Goal: Task Accomplishment & Management: Use online tool/utility

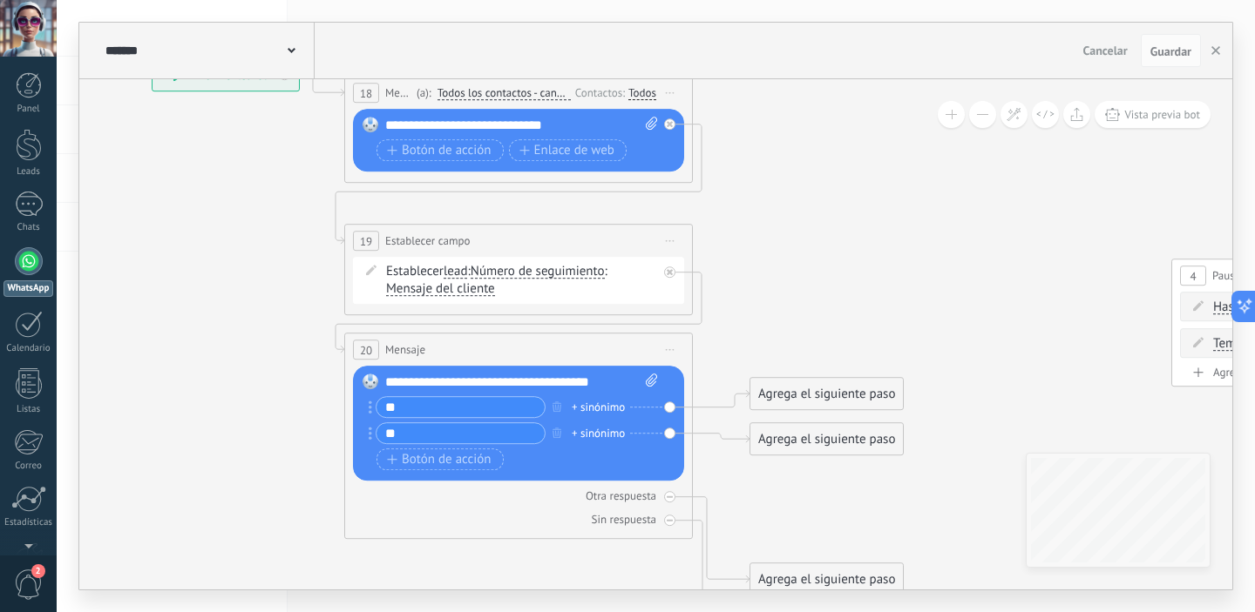
click at [484, 294] on span "Mensaje del cliente" at bounding box center [440, 289] width 109 height 14
click at [484, 294] on button "Mensaje del cliente" at bounding box center [486, 289] width 218 height 31
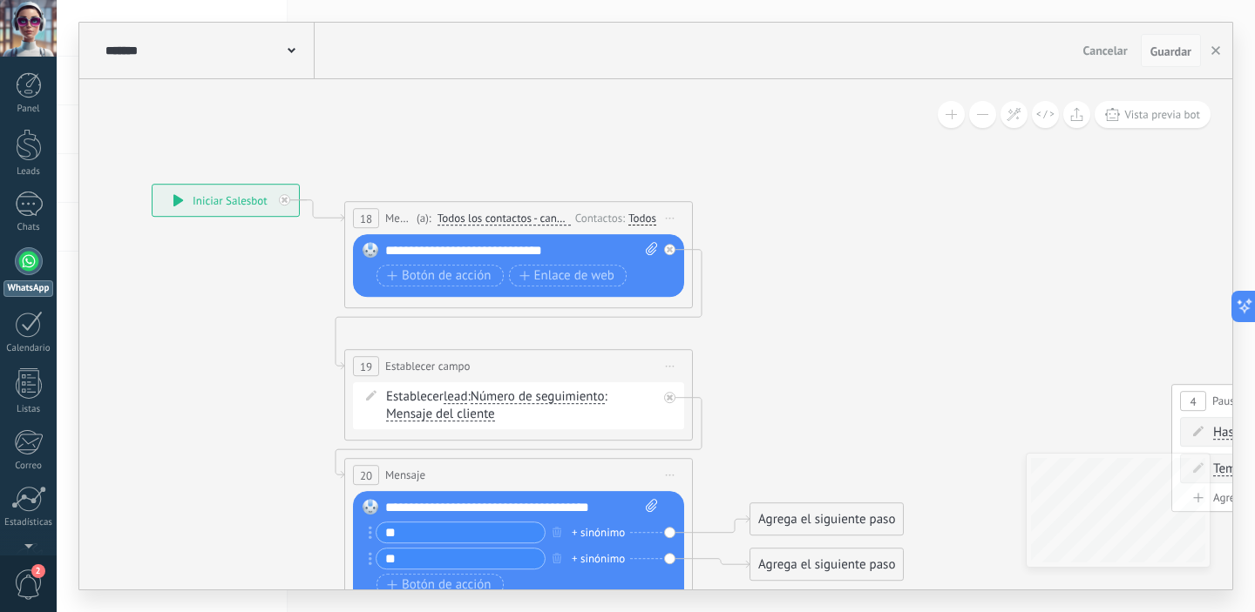
click at [1173, 64] on button "Guardar" at bounding box center [1170, 50] width 60 height 33
click at [1217, 58] on button "button" at bounding box center [1215, 50] width 26 height 33
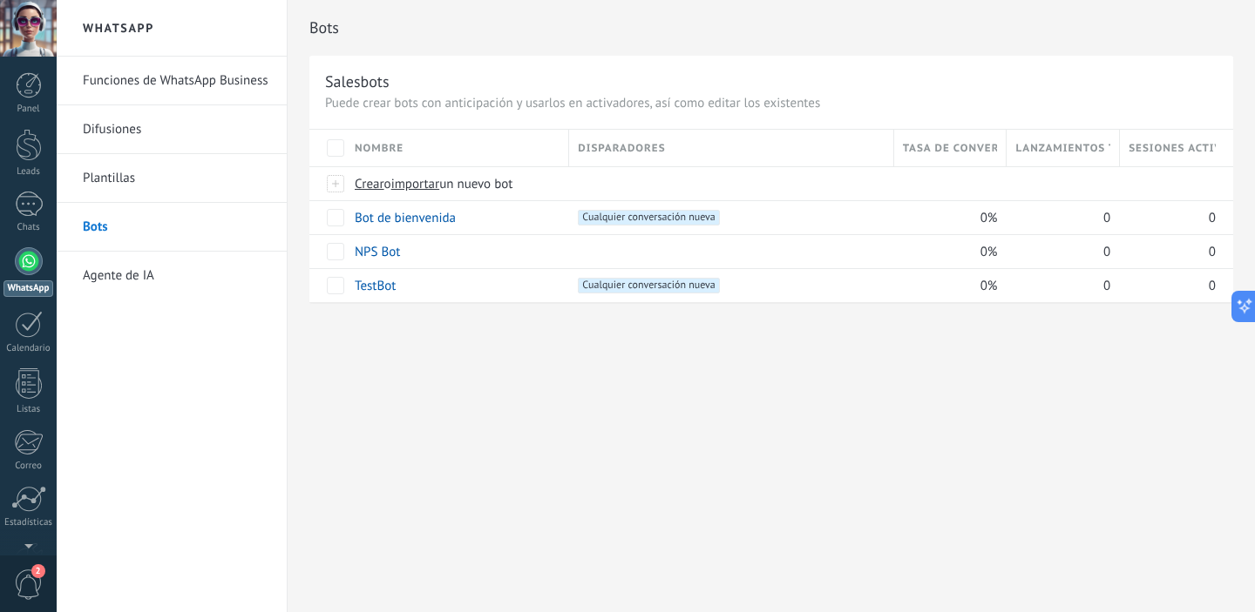
click at [209, 84] on link "Funciones de WhatsApp Business" at bounding box center [176, 81] width 186 height 49
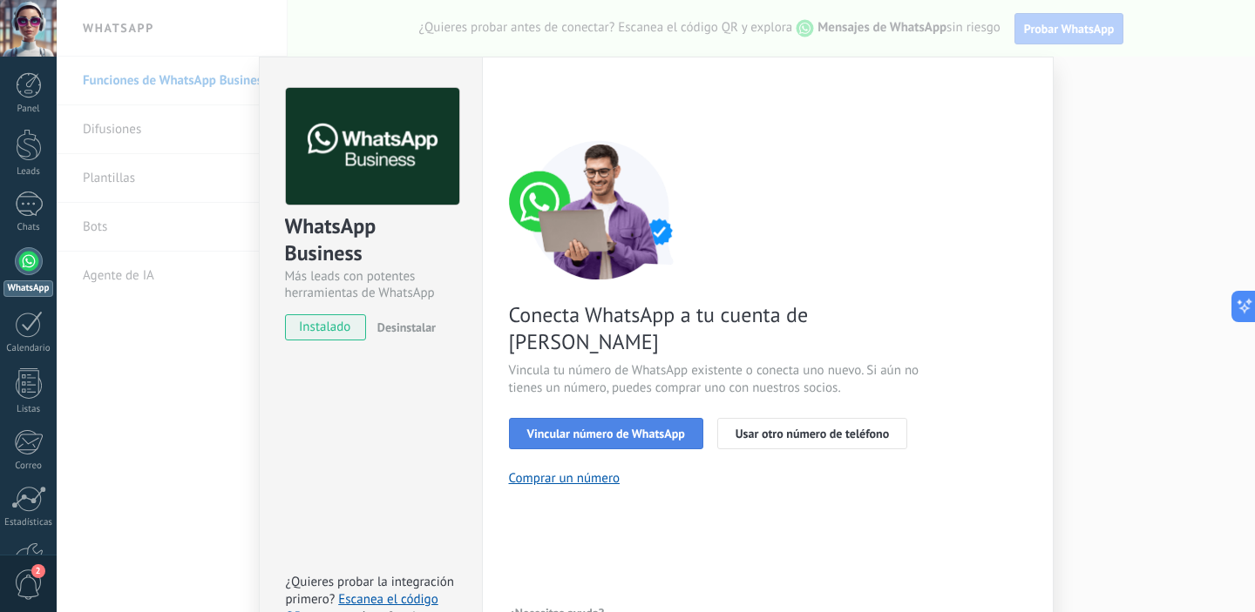
click at [676, 418] on button "Vincular número de WhatsApp" at bounding box center [606, 433] width 194 height 31
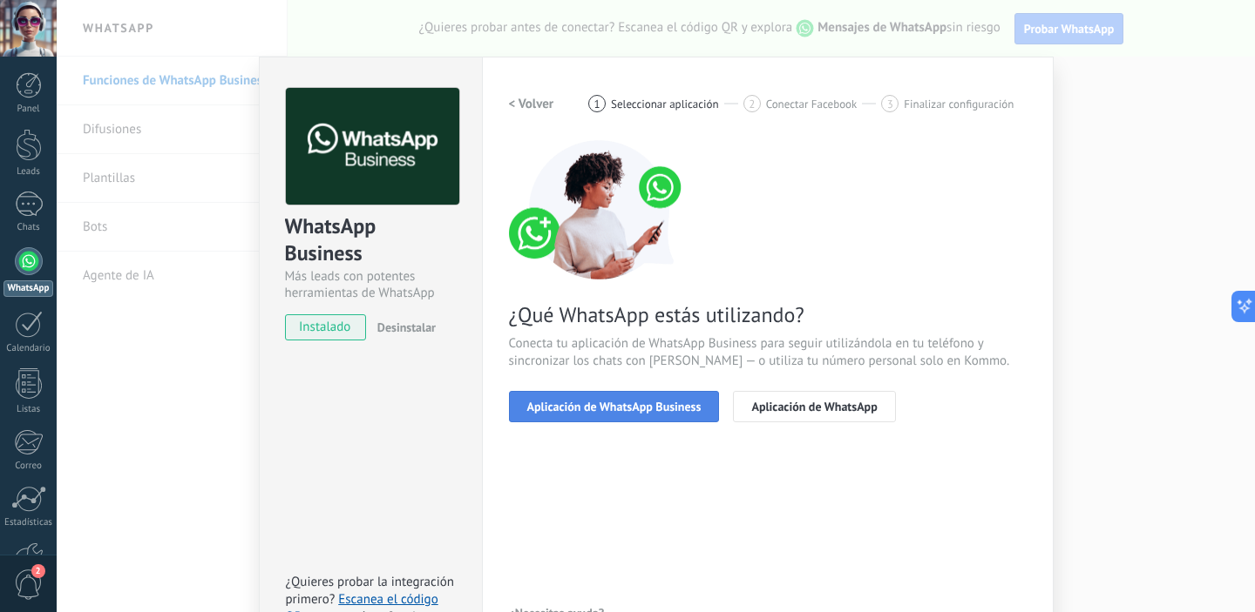
click at [675, 410] on span "Aplicación de WhatsApp Business" at bounding box center [614, 407] width 174 height 12
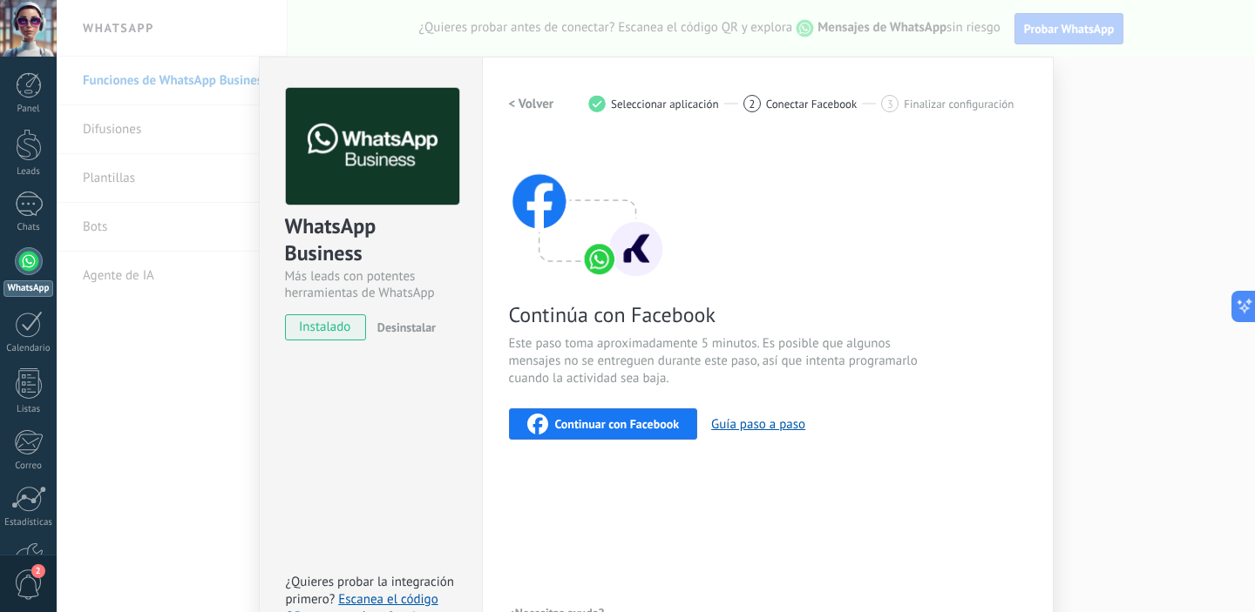
click at [540, 99] on h2 "< Volver" at bounding box center [531, 104] width 45 height 17
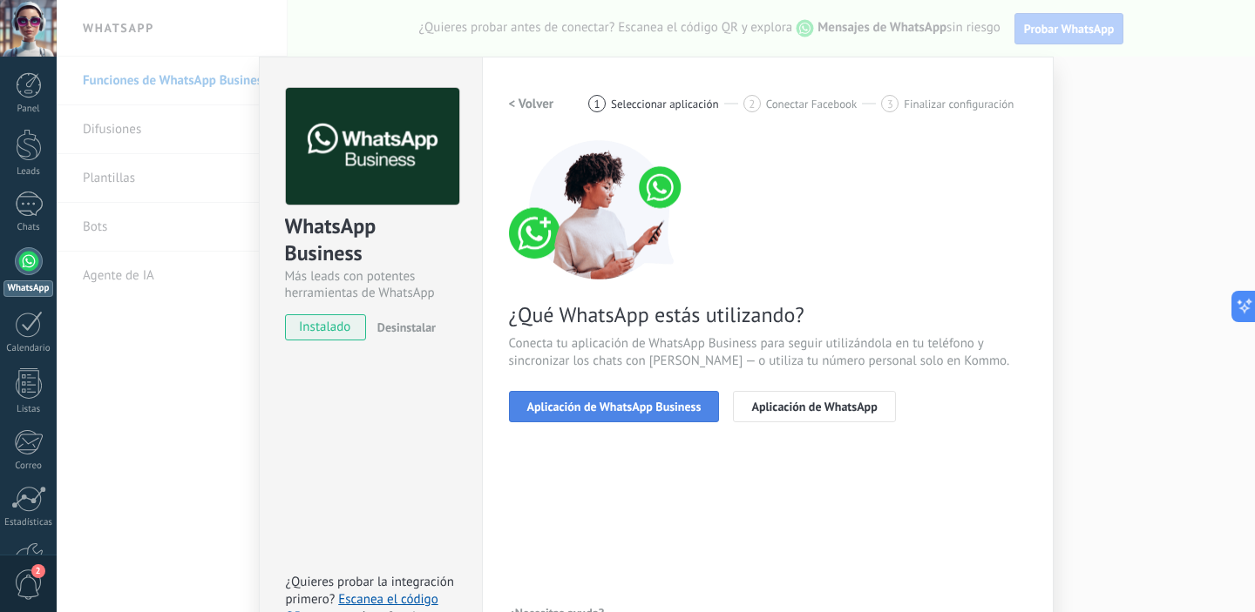
click at [687, 412] on span "Aplicación de WhatsApp Business" at bounding box center [614, 407] width 174 height 12
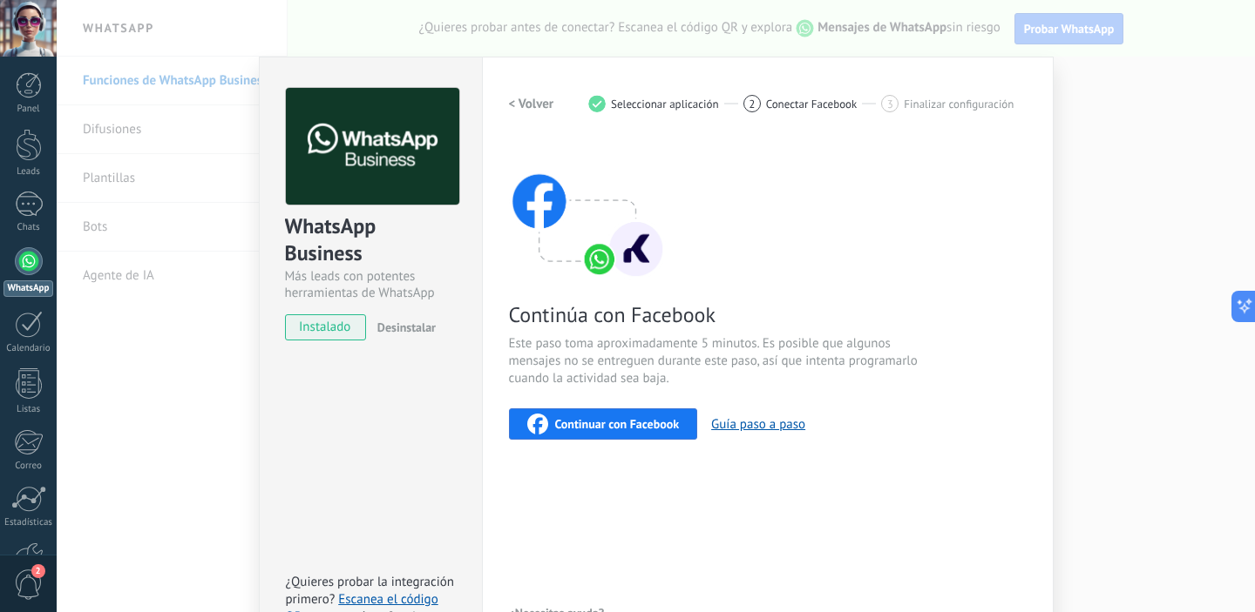
click at [665, 426] on span "Continuar con Facebook" at bounding box center [617, 424] width 125 height 12
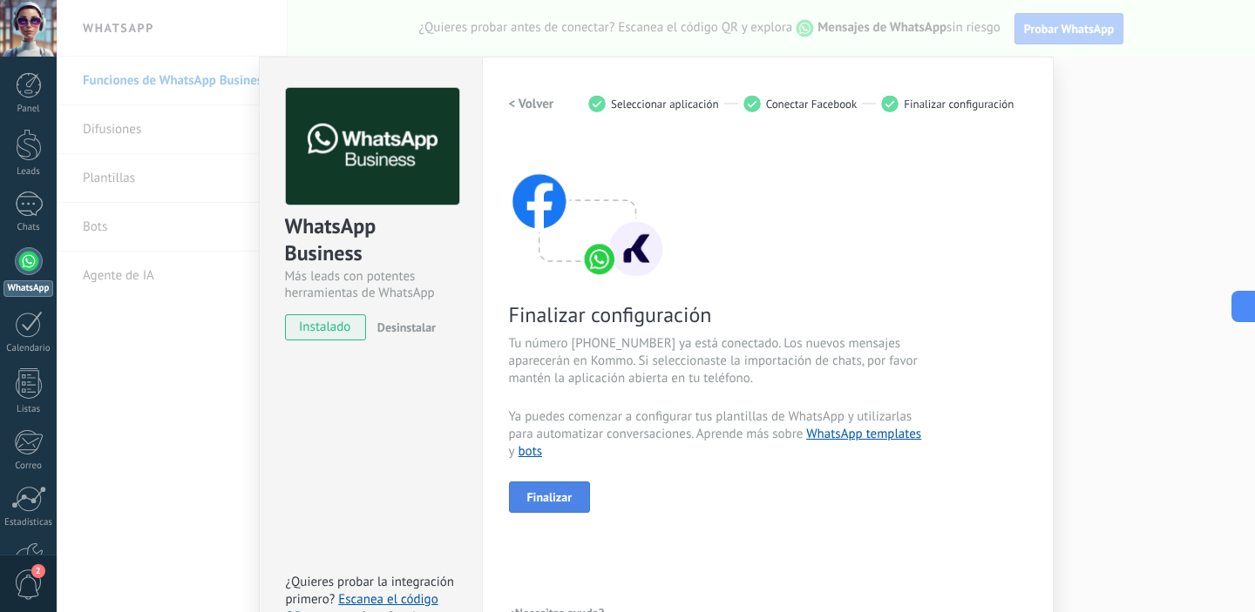
click at [572, 497] on button "Finalizar" at bounding box center [550, 497] width 82 height 31
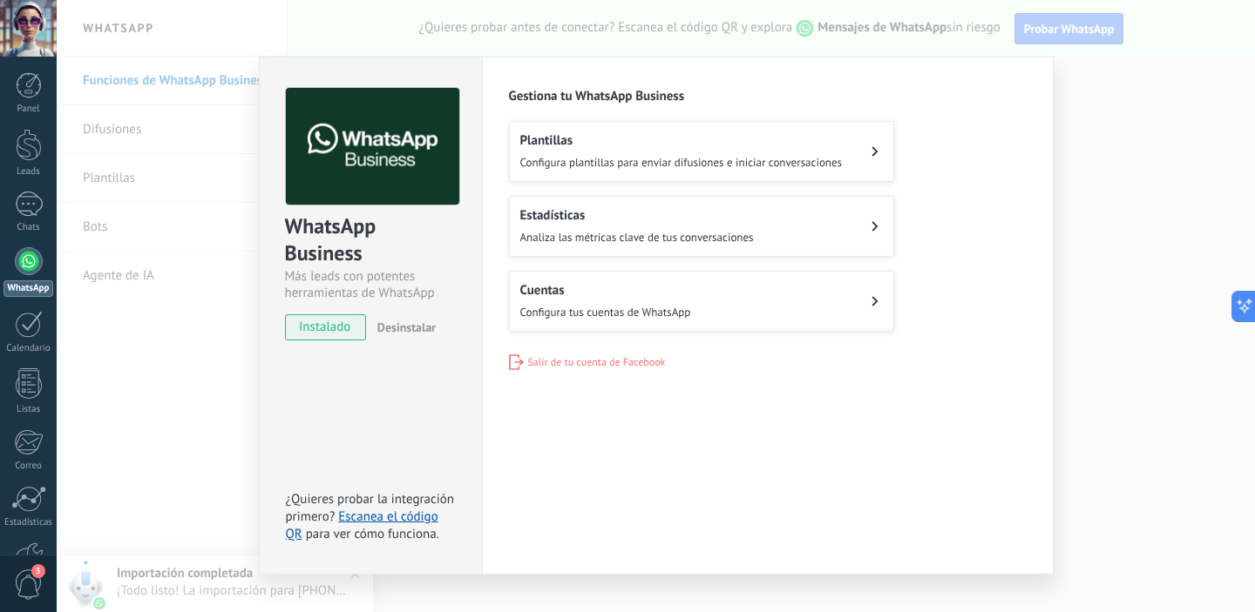
click at [856, 166] on button "Plantillas Configura plantillas para enviar difusiones e iniciar conversaciones" at bounding box center [701, 151] width 385 height 61
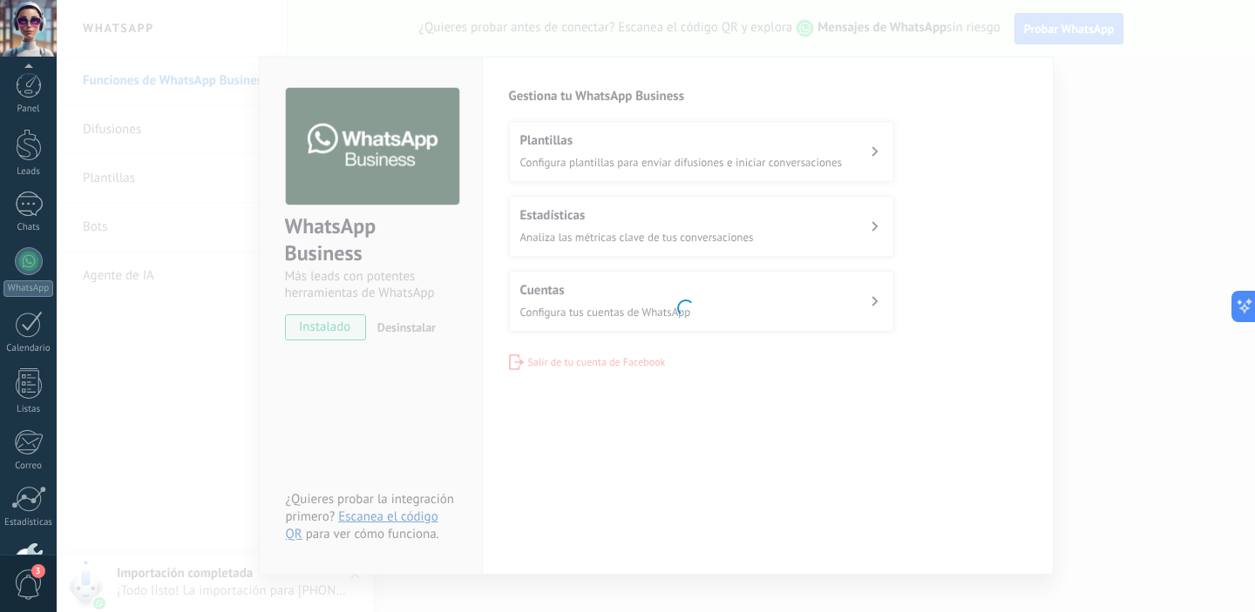
scroll to position [112, 0]
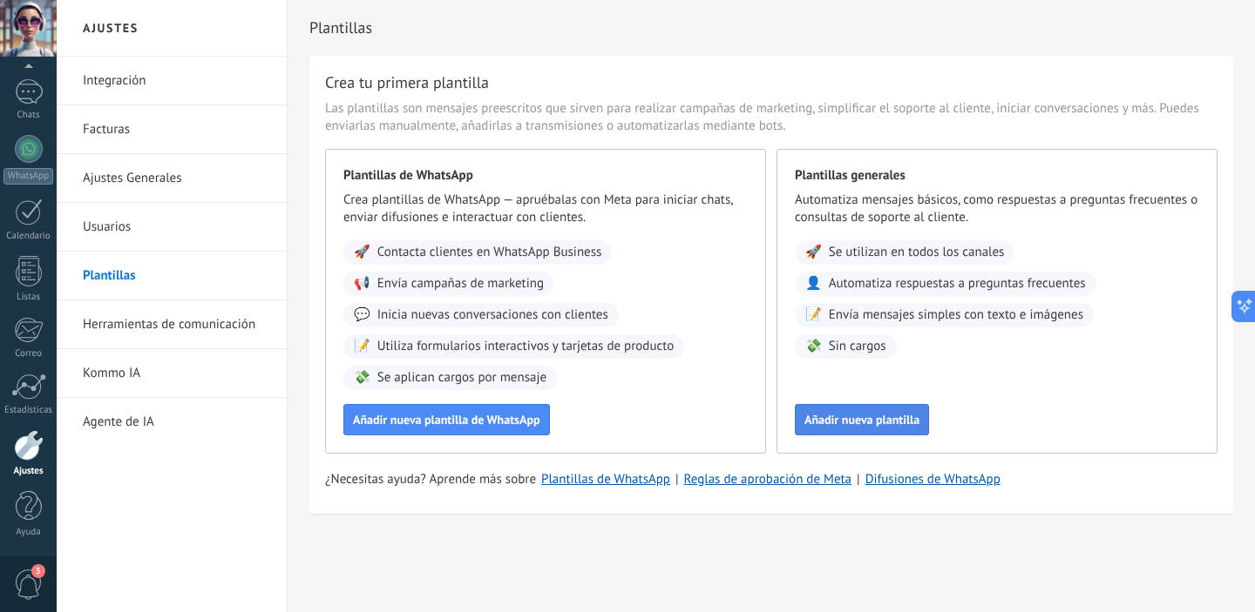
click at [877, 426] on span "Añadir nueva plantilla" at bounding box center [861, 420] width 115 height 12
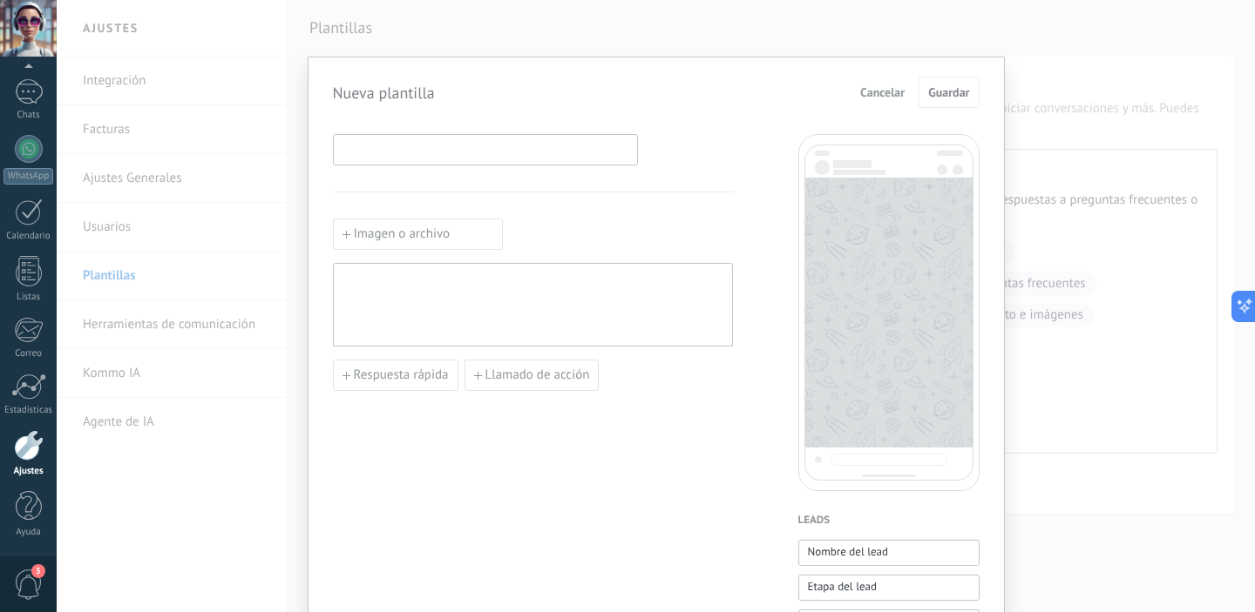
click at [576, 155] on input at bounding box center [485, 149] width 303 height 28
type input "**********"
click at [429, 242] on label "Imagen o archivo" at bounding box center [418, 234] width 170 height 31
click at [333, 219] on input "Imagen o archivo" at bounding box center [333, 219] width 0 height 0
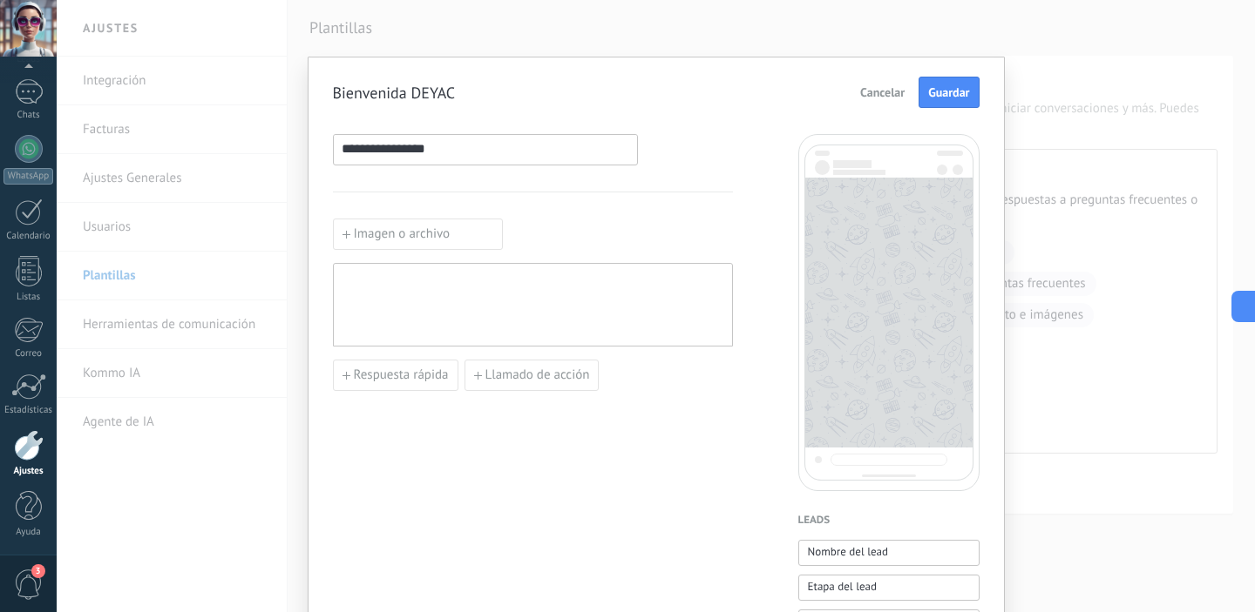
click at [423, 241] on label "Imagen o archivo" at bounding box center [418, 234] width 170 height 31
click at [333, 219] on input "Imagen o archivo" at bounding box center [333, 219] width 0 height 0
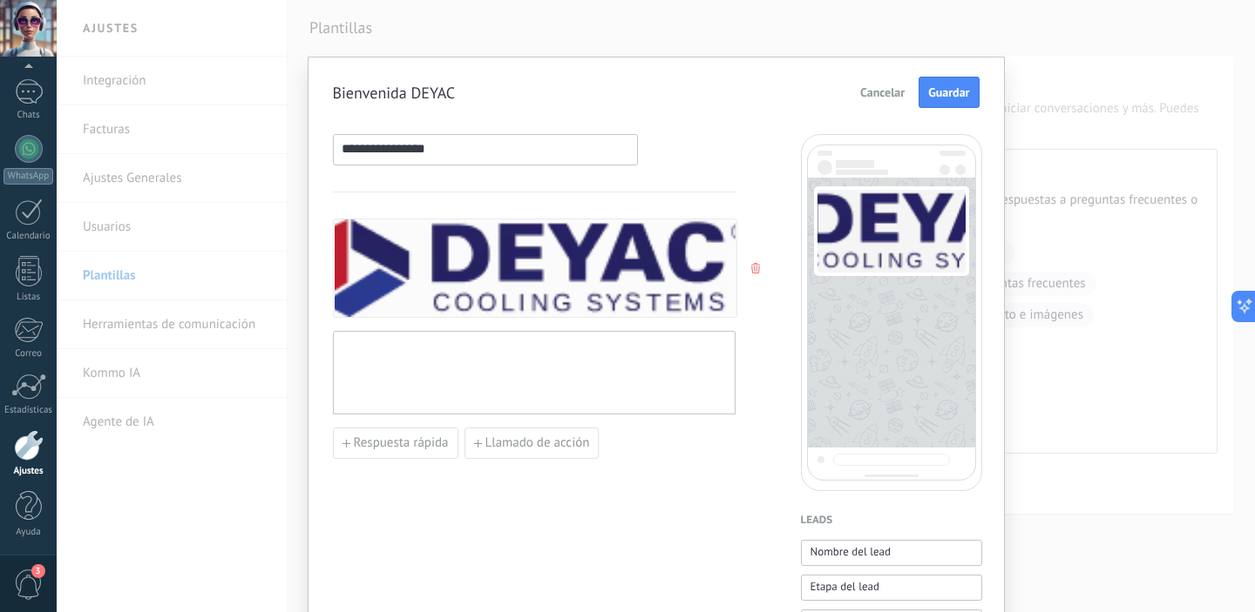
click at [612, 273] on img at bounding box center [534, 269] width 426 height 98
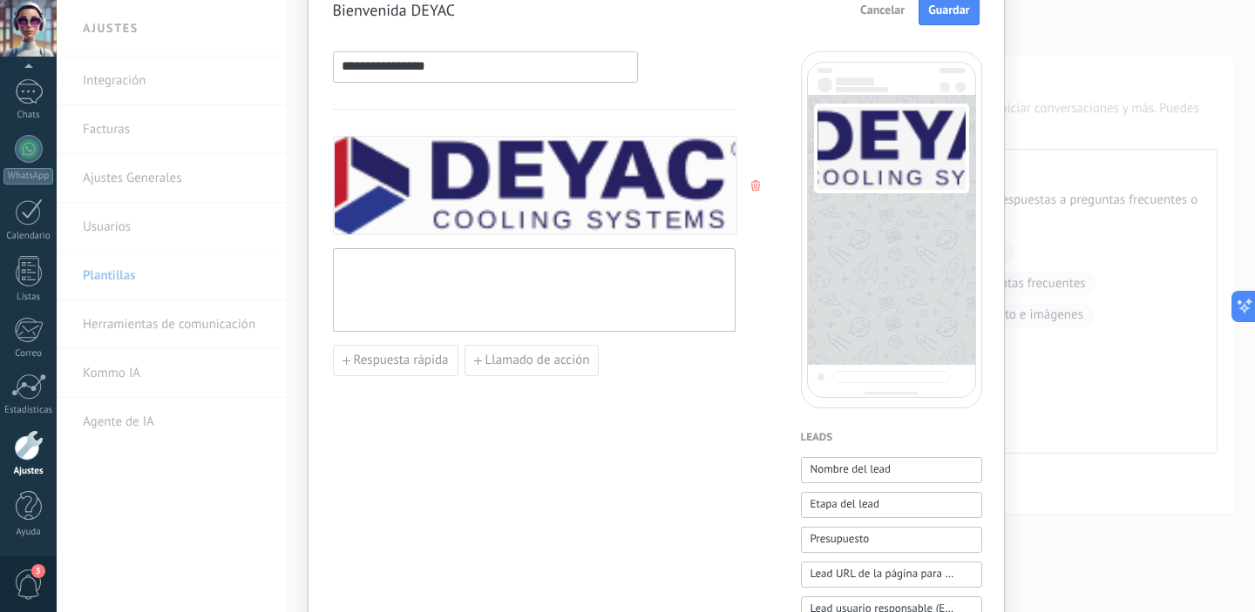
scroll to position [23, 0]
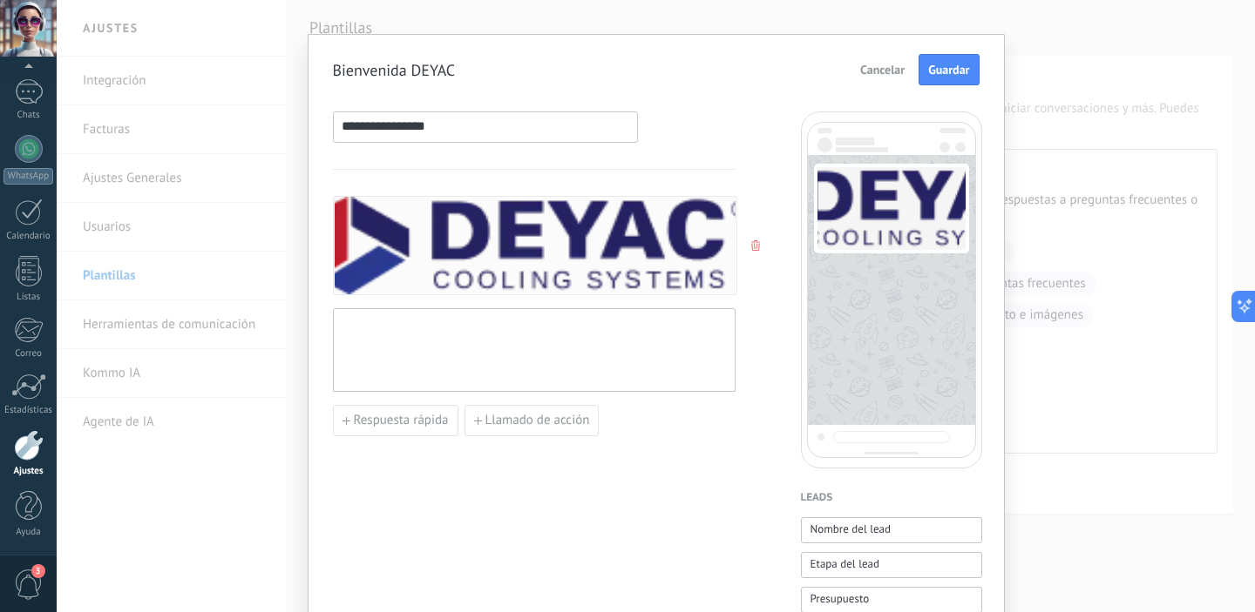
click at [716, 262] on img at bounding box center [534, 246] width 426 height 98
click at [751, 248] on use "button" at bounding box center [755, 245] width 9 height 10
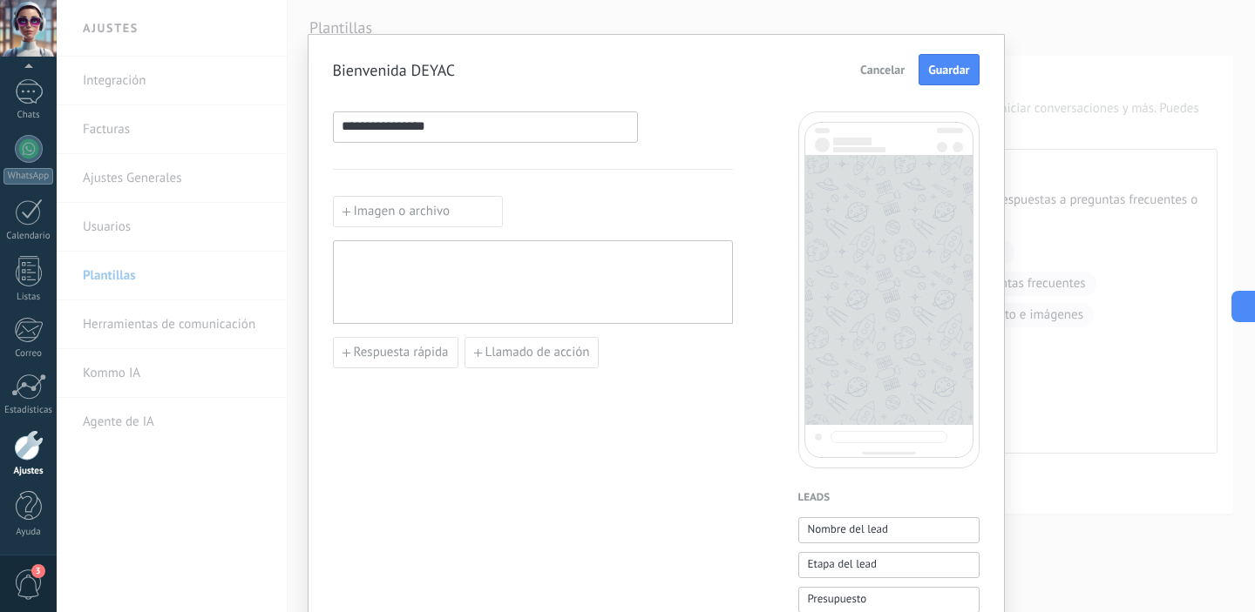
click at [444, 201] on label "Imagen o archivo" at bounding box center [418, 211] width 170 height 31
click at [333, 196] on input "Imagen o archivo" at bounding box center [333, 196] width 0 height 0
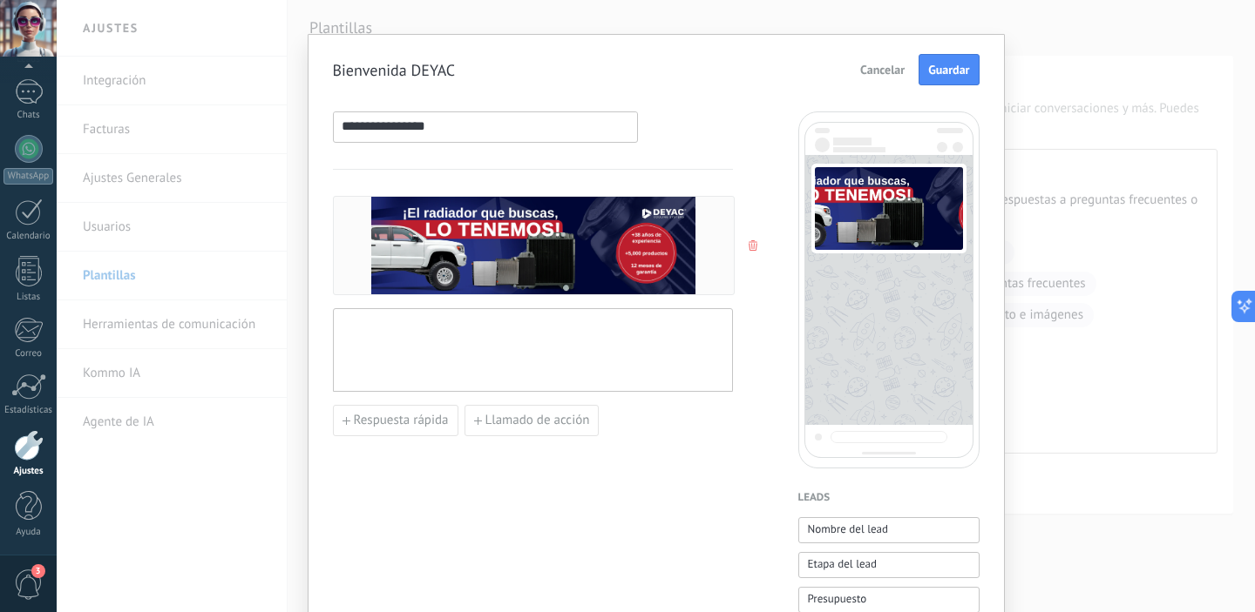
click at [748, 247] on icon "button" at bounding box center [752, 245] width 9 height 10
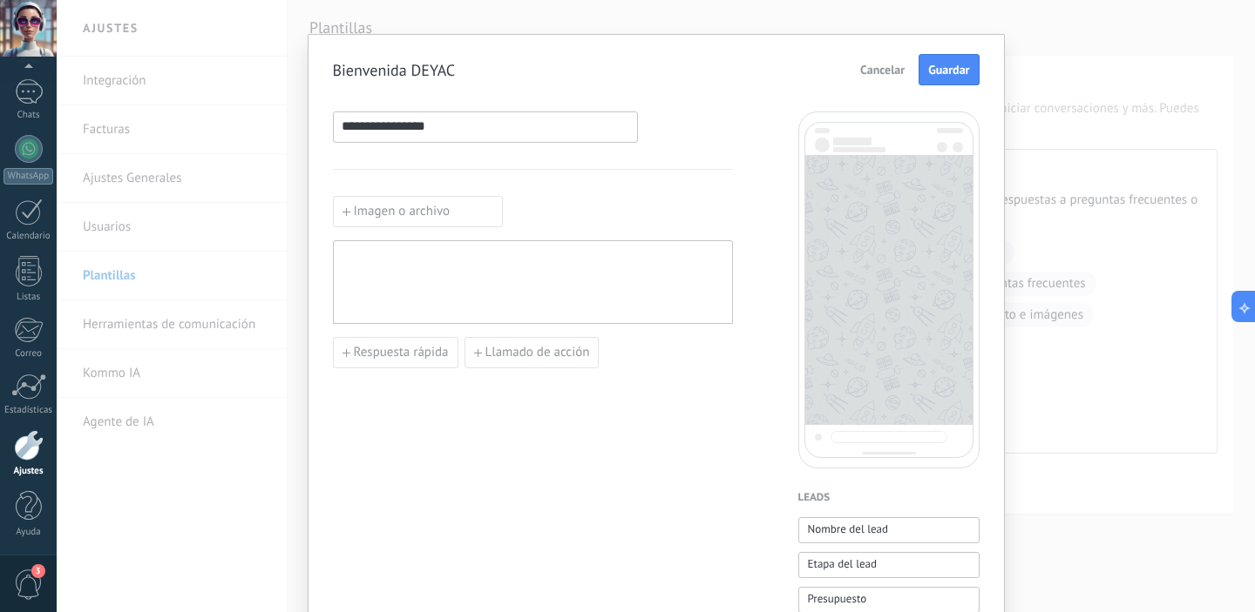
click at [460, 228] on div "Imagen o archivo Respuesta rápida Llamado de acción" at bounding box center [533, 282] width 400 height 173
click at [463, 218] on label "Imagen o archivo" at bounding box center [418, 211] width 170 height 31
click at [333, 196] on input "Imagen o archivo" at bounding box center [333, 196] width 0 height 0
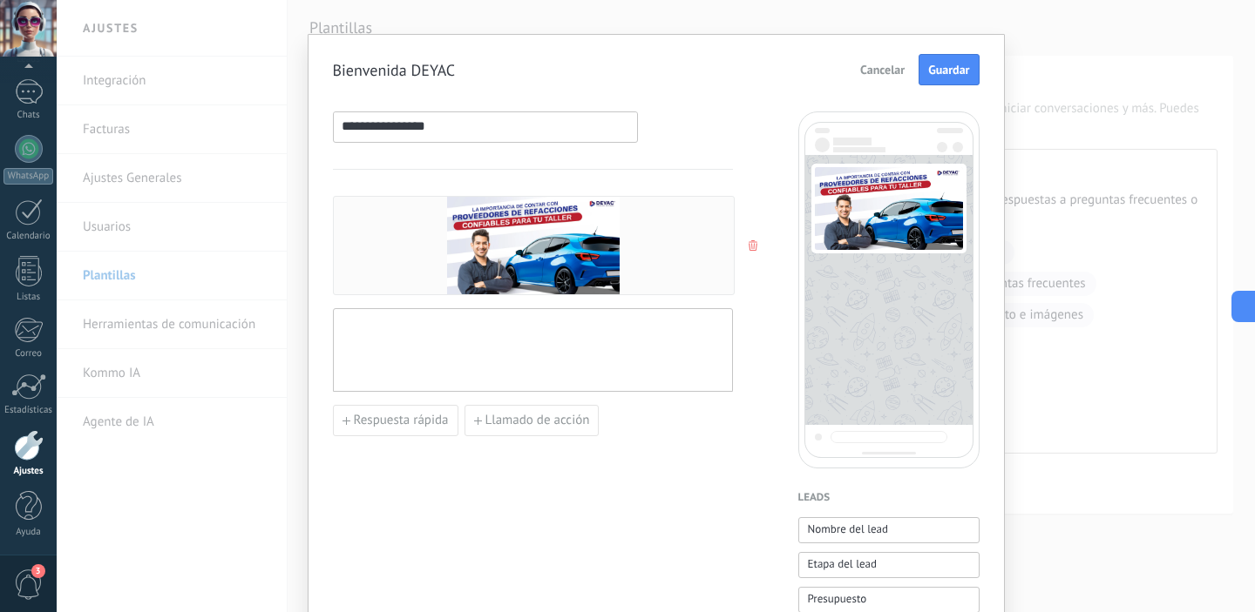
click at [589, 349] on div at bounding box center [533, 350] width 382 height 69
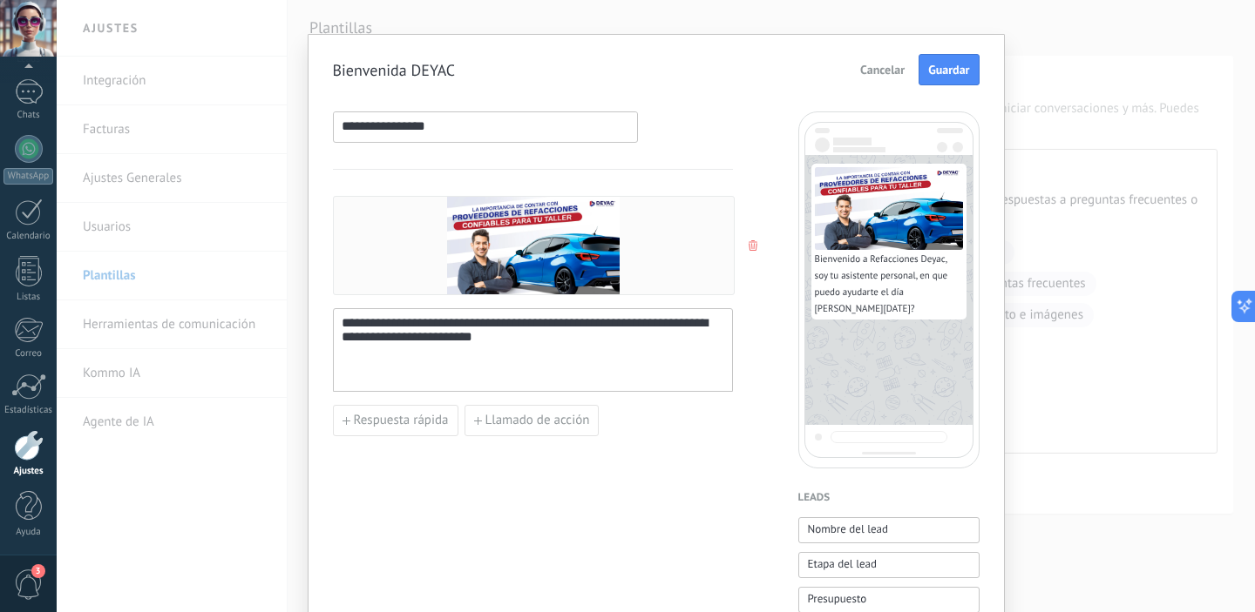
drag, startPoint x: 720, startPoint y: 481, endPoint x: 752, endPoint y: 441, distance: 51.4
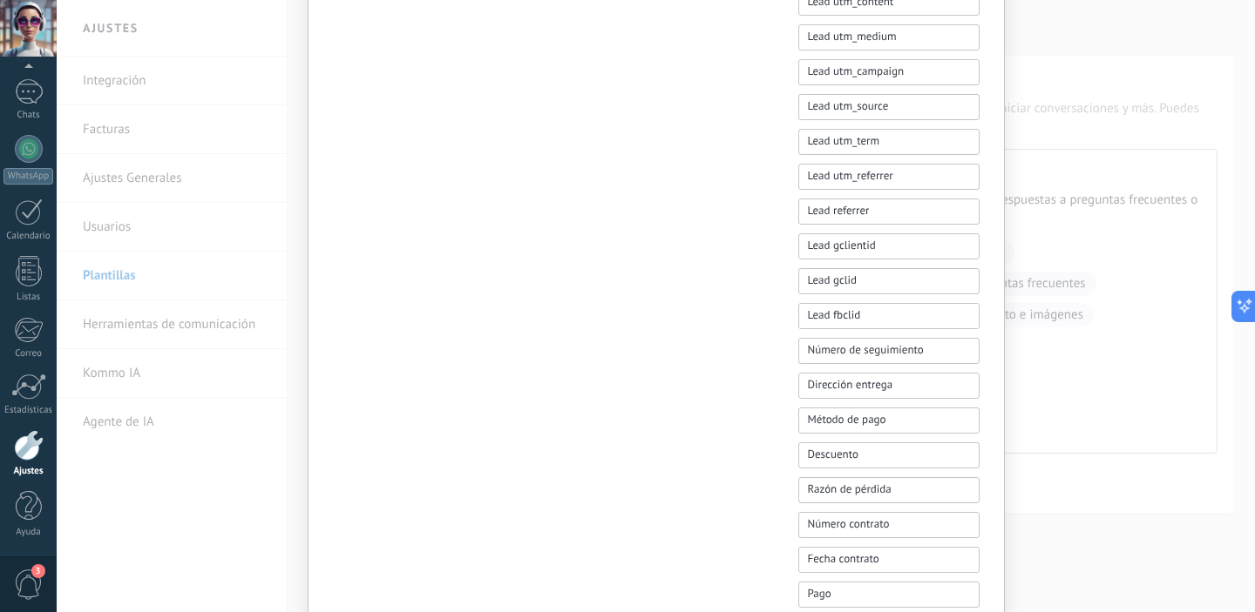
scroll to position [1105, 0]
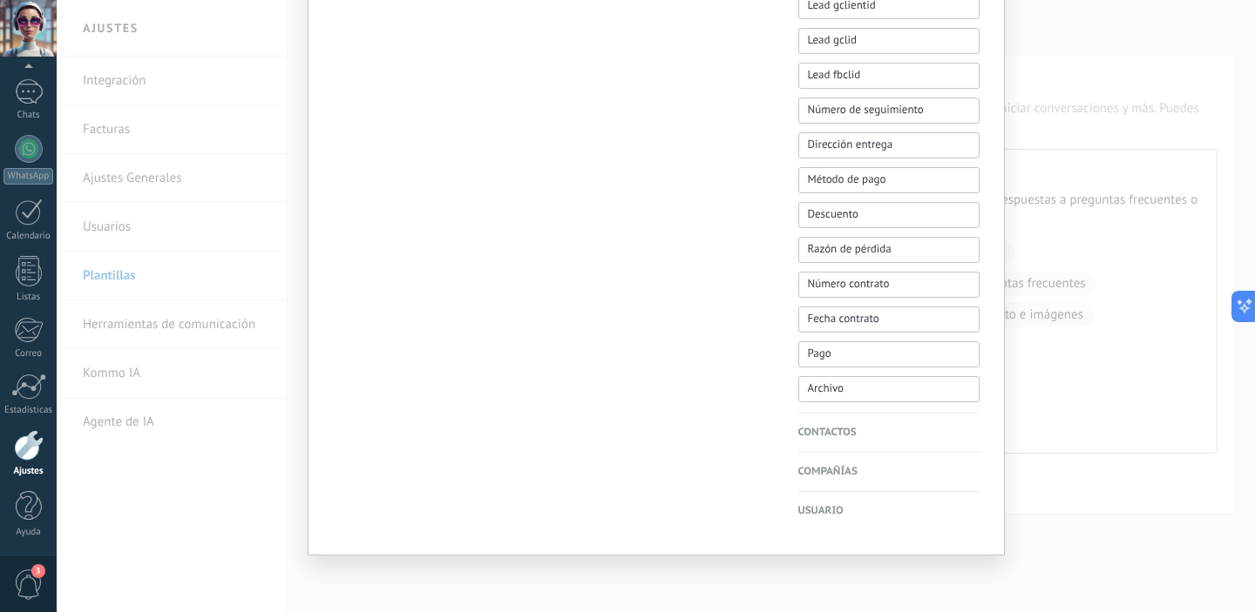
click at [821, 429] on h4 "Contactos" at bounding box center [888, 432] width 181 height 17
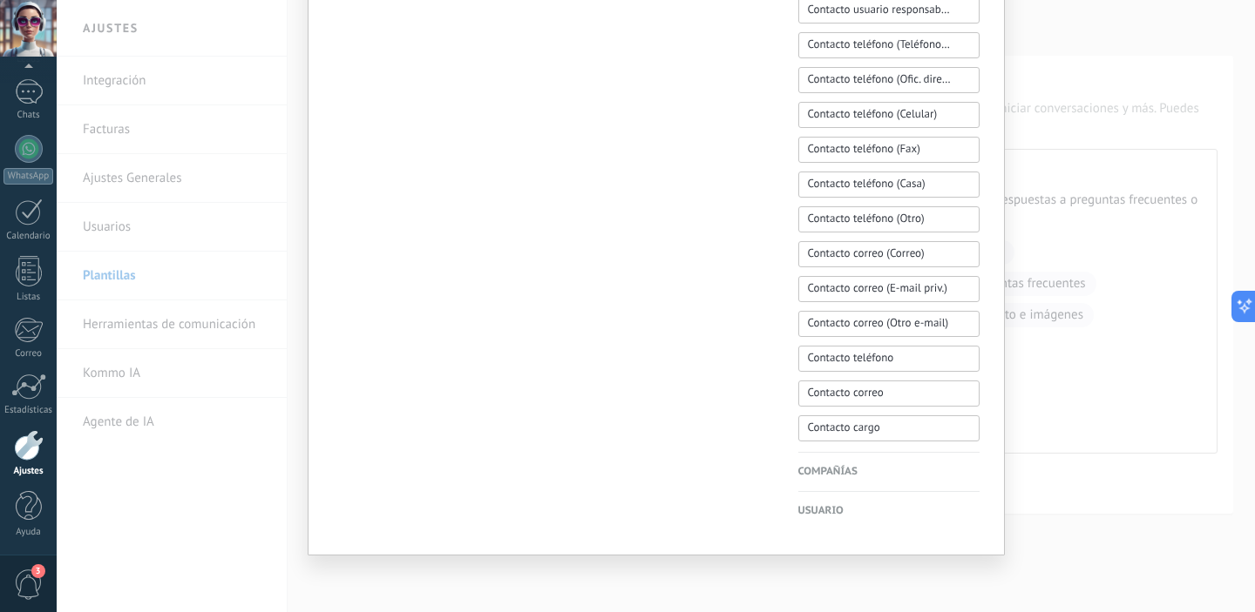
click at [829, 473] on h4 "Compañías" at bounding box center [888, 472] width 181 height 17
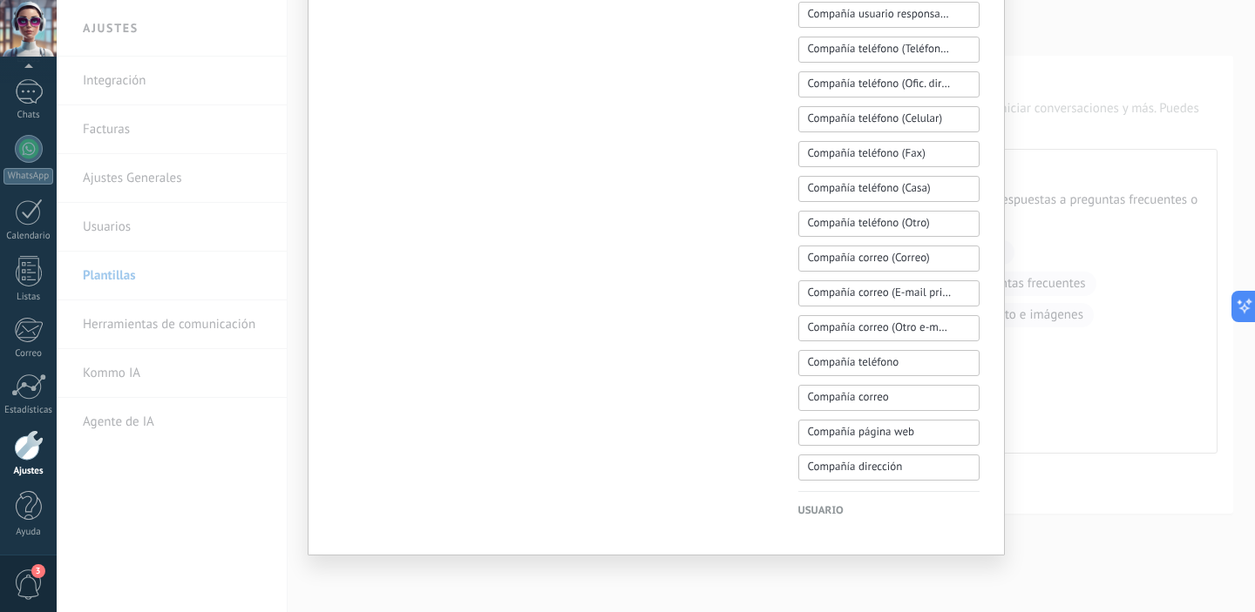
scroll to position [791, 0]
click at [809, 513] on h4 "Usuario" at bounding box center [888, 511] width 181 height 17
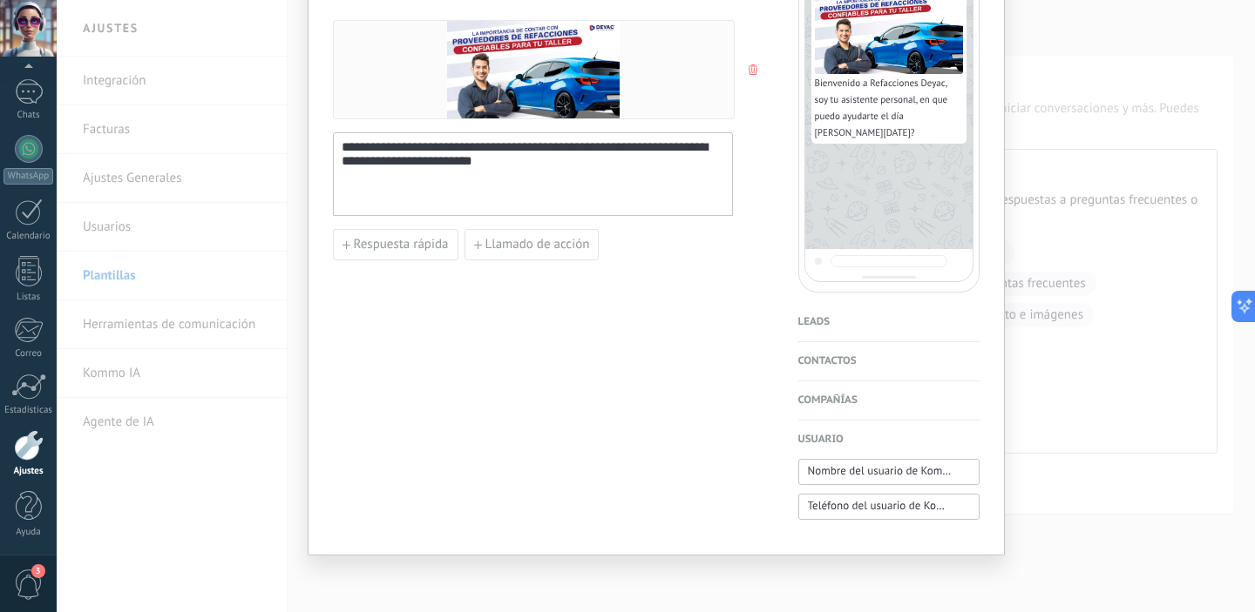
click at [848, 525] on div "**********" at bounding box center [656, 207] width 697 height 698
click at [848, 516] on span "Teléfono del usuario de Kommo" at bounding box center [880, 506] width 144 height 19
click at [708, 170] on div "**********" at bounding box center [533, 174] width 382 height 69
click at [856, 477] on span "Nombre del usuario de Kommo" at bounding box center [880, 471] width 144 height 17
click at [803, 323] on h4 "Leads" at bounding box center [888, 322] width 181 height 17
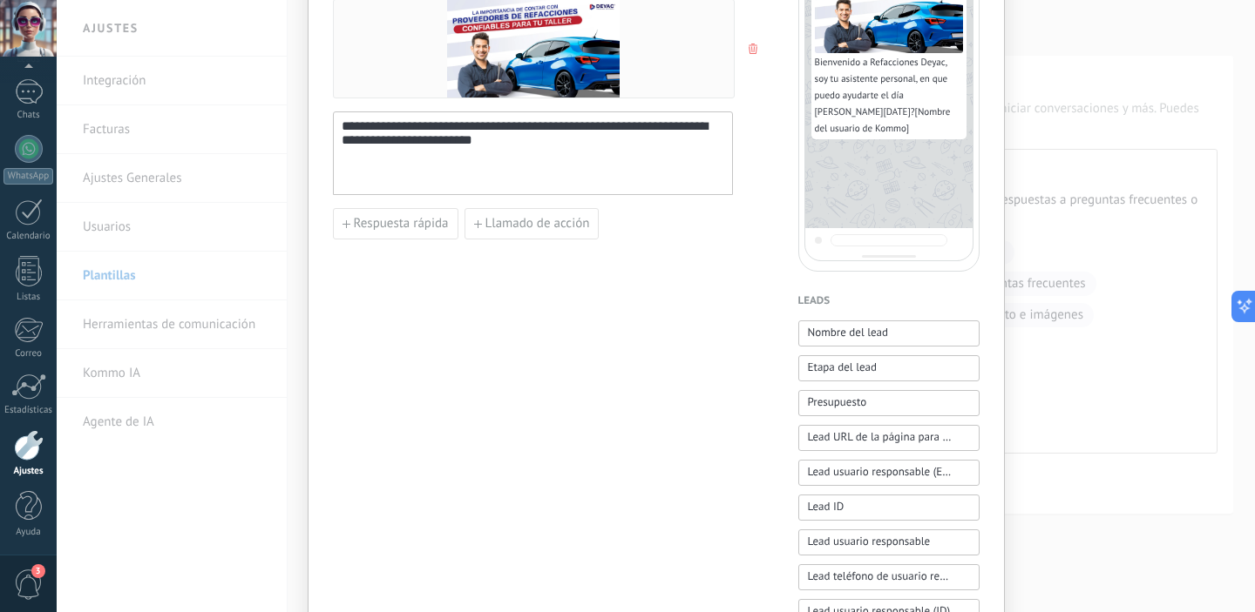
scroll to position [195, 0]
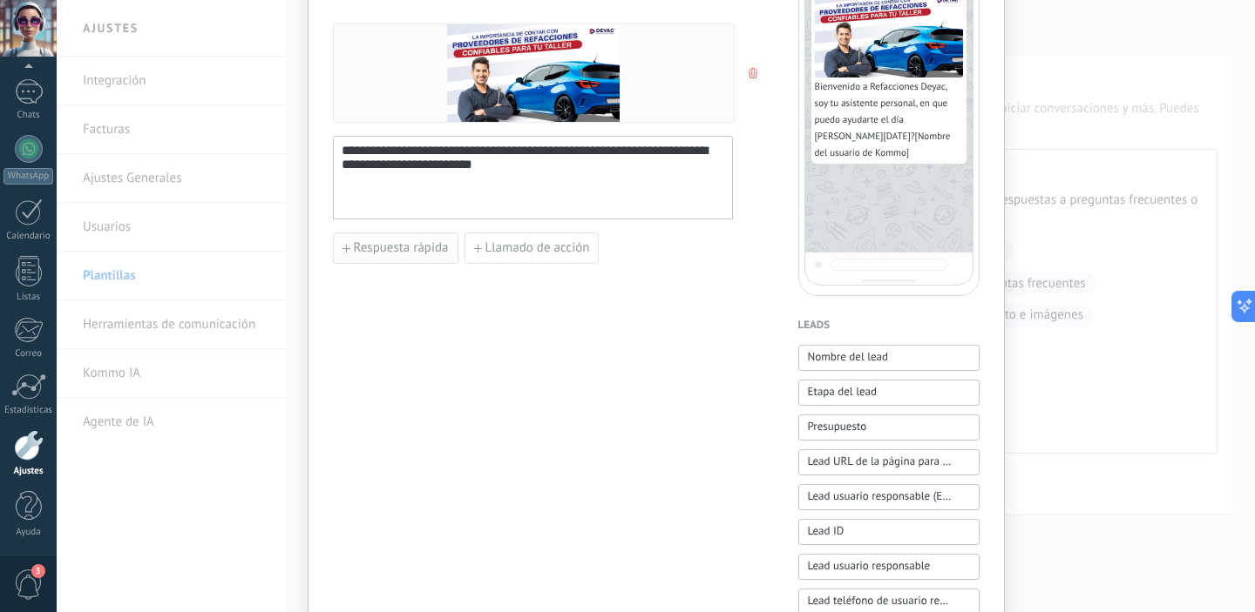
click at [425, 248] on span "Respuesta rápida" at bounding box center [401, 248] width 95 height 12
click at [437, 250] on input at bounding box center [431, 247] width 194 height 28
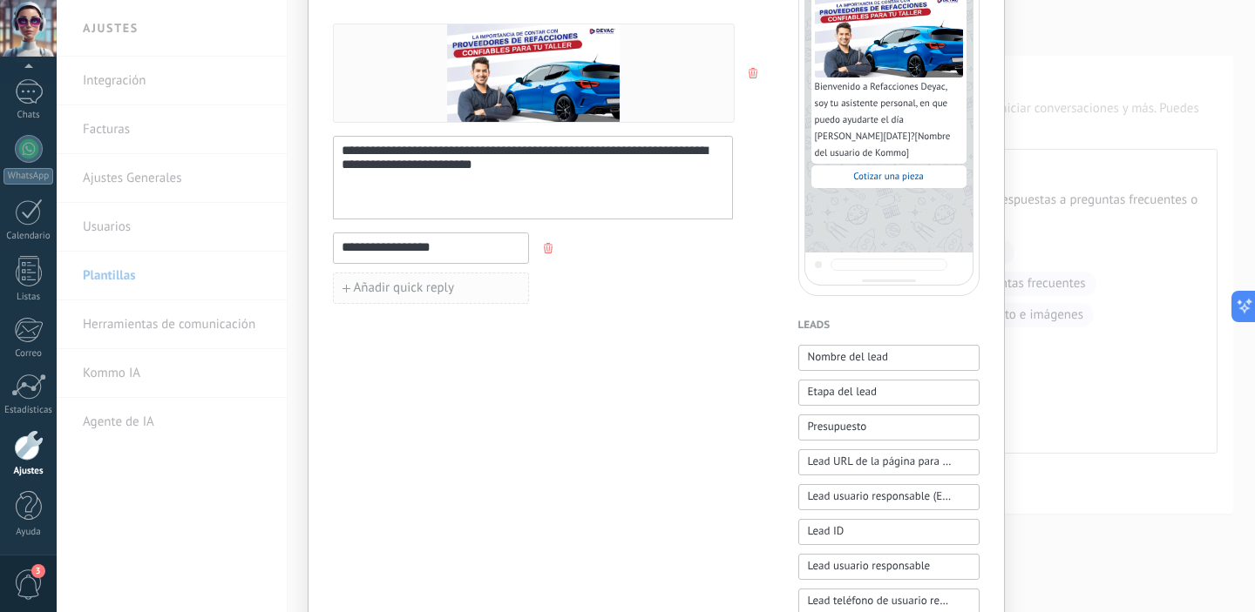
type input "**********"
click at [429, 294] on span "Añadir quick reply" at bounding box center [404, 288] width 101 height 12
click at [429, 295] on input at bounding box center [431, 288] width 194 height 28
type input "**********"
click at [450, 333] on span "Añadir quick reply" at bounding box center [404, 328] width 101 height 12
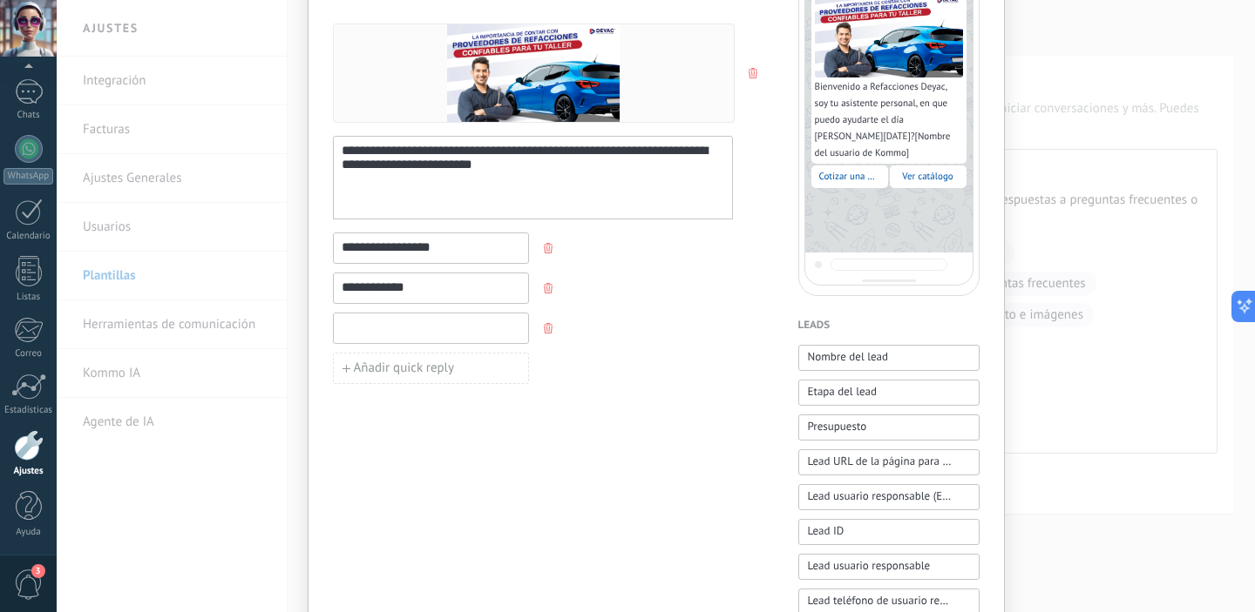
click at [450, 333] on input at bounding box center [431, 328] width 194 height 28
type input "*"
type input "**********"
click at [430, 367] on span "Añadir quick reply" at bounding box center [404, 368] width 101 height 12
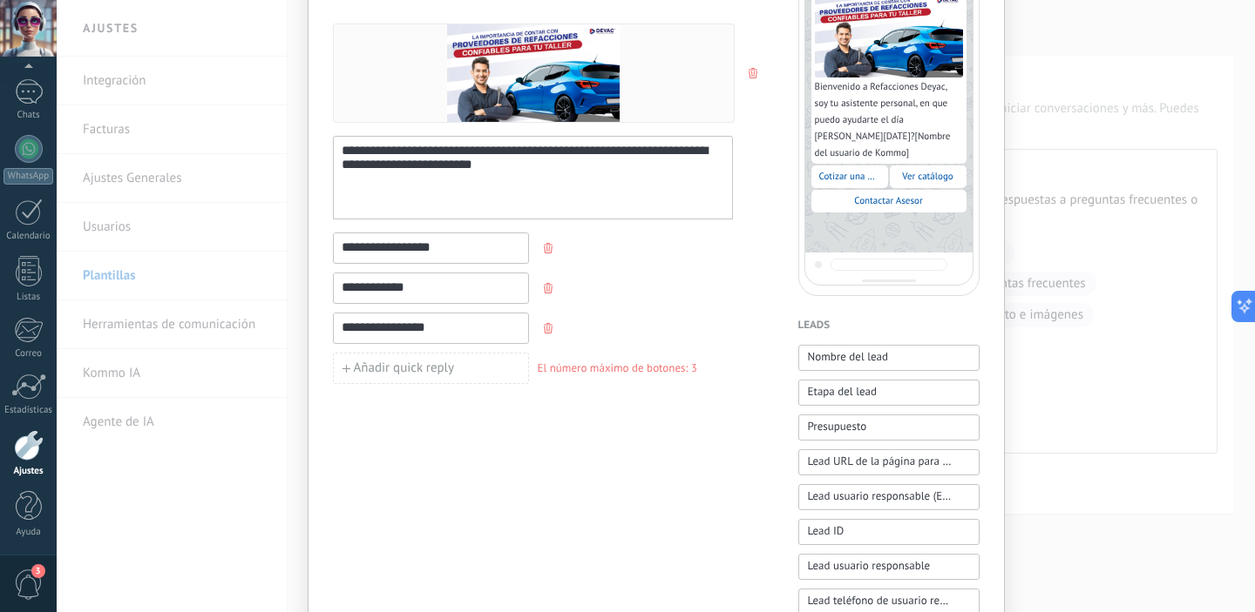
click at [666, 294] on div "**********" at bounding box center [533, 309] width 400 height 152
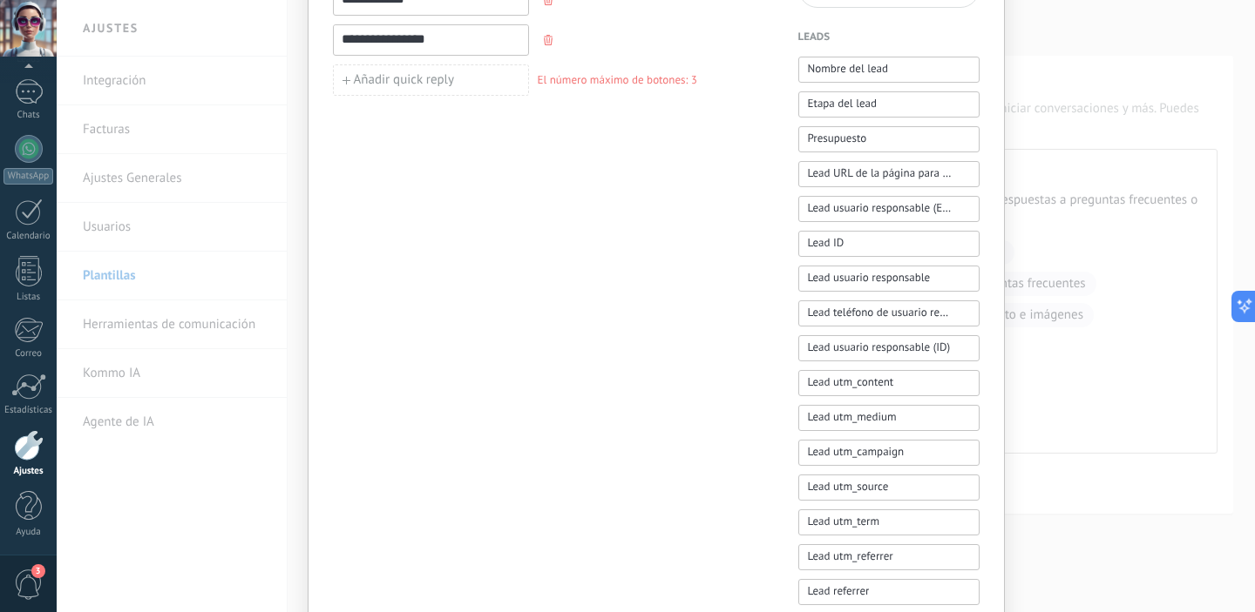
scroll to position [0, 0]
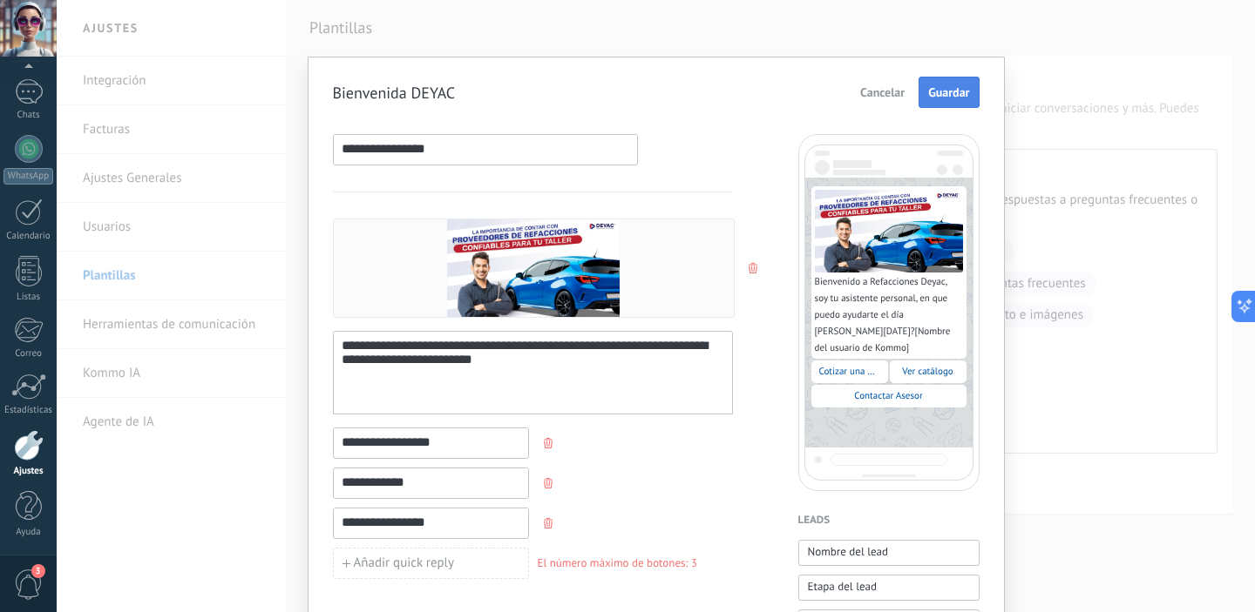
click at [950, 88] on span "Guardar" at bounding box center [948, 92] width 41 height 12
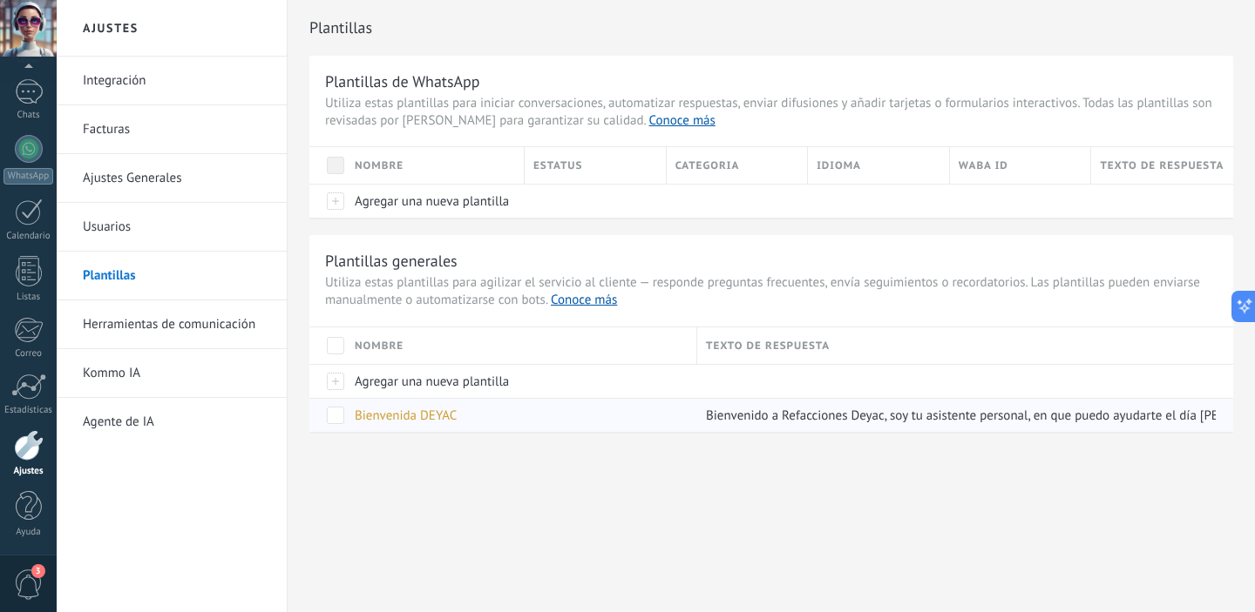
click at [409, 419] on span "Bienvenida DEYAC" at bounding box center [406, 416] width 102 height 17
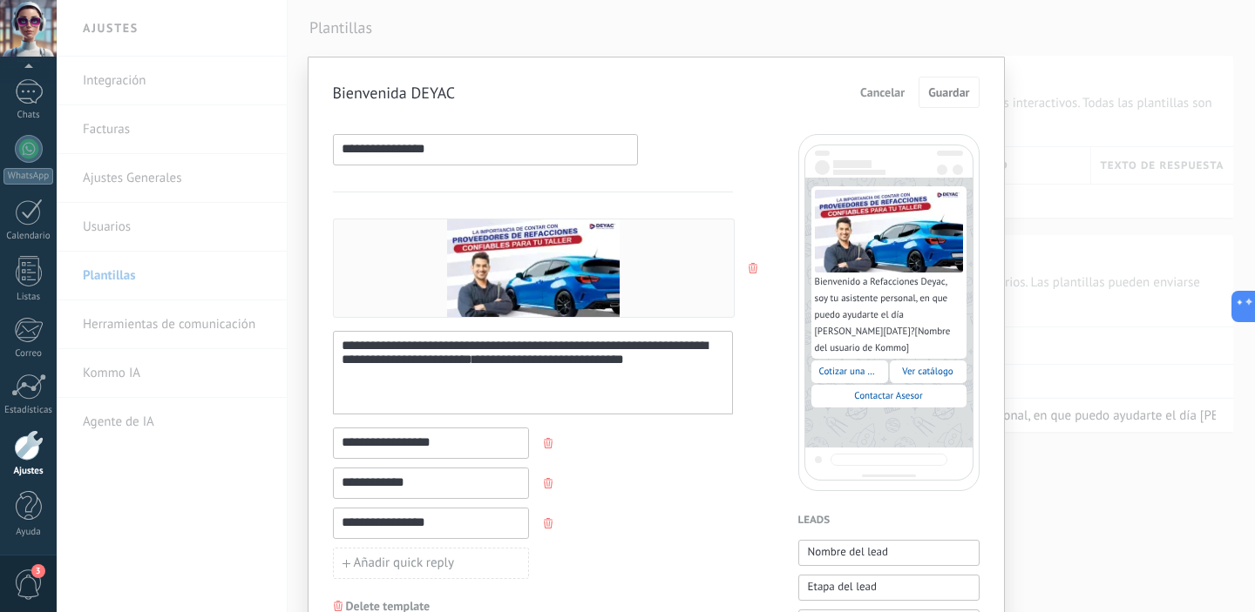
click at [888, 90] on span "Cancelar" at bounding box center [882, 92] width 44 height 12
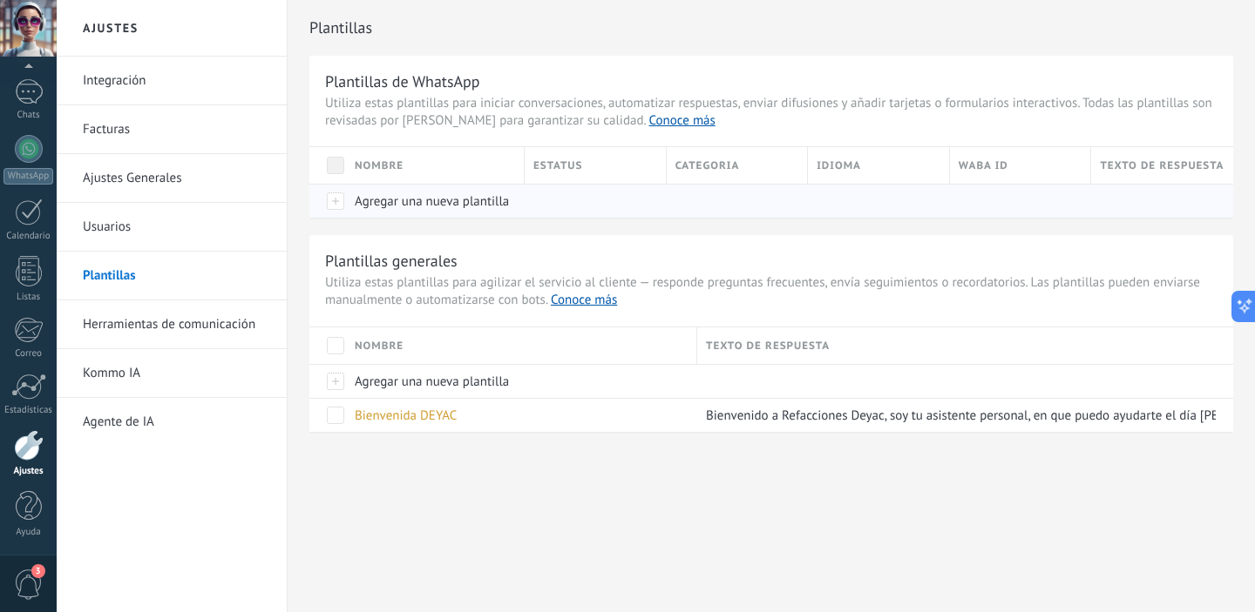
click at [480, 207] on span "Agregar una nueva plantilla" at bounding box center [432, 201] width 154 height 17
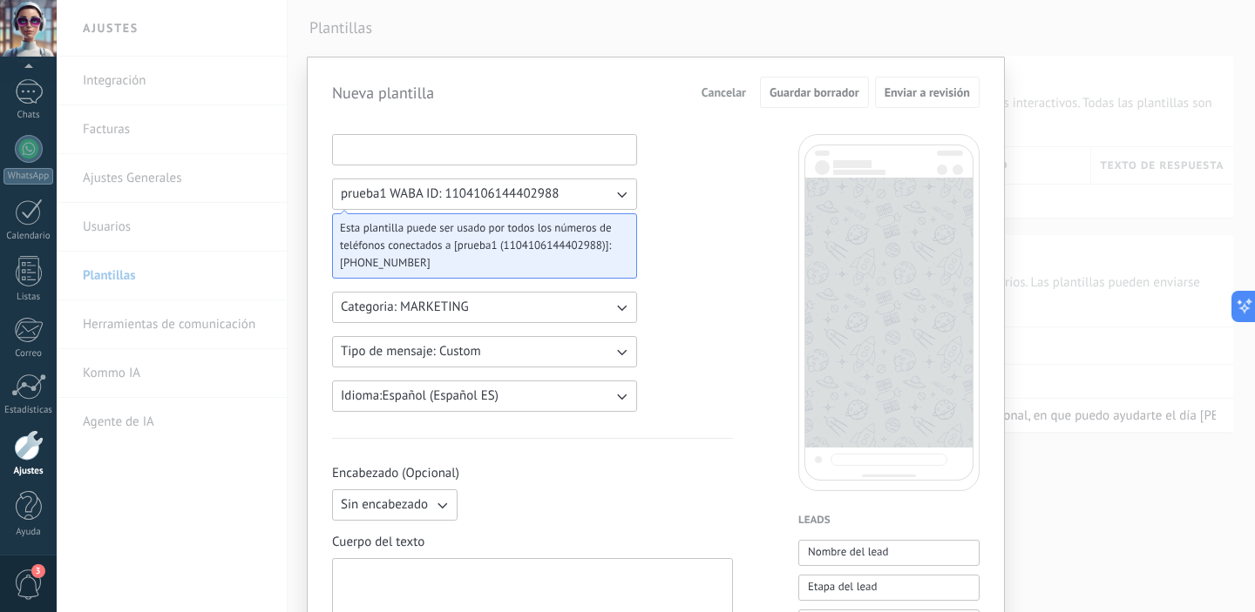
click at [584, 146] on input at bounding box center [484, 149] width 303 height 28
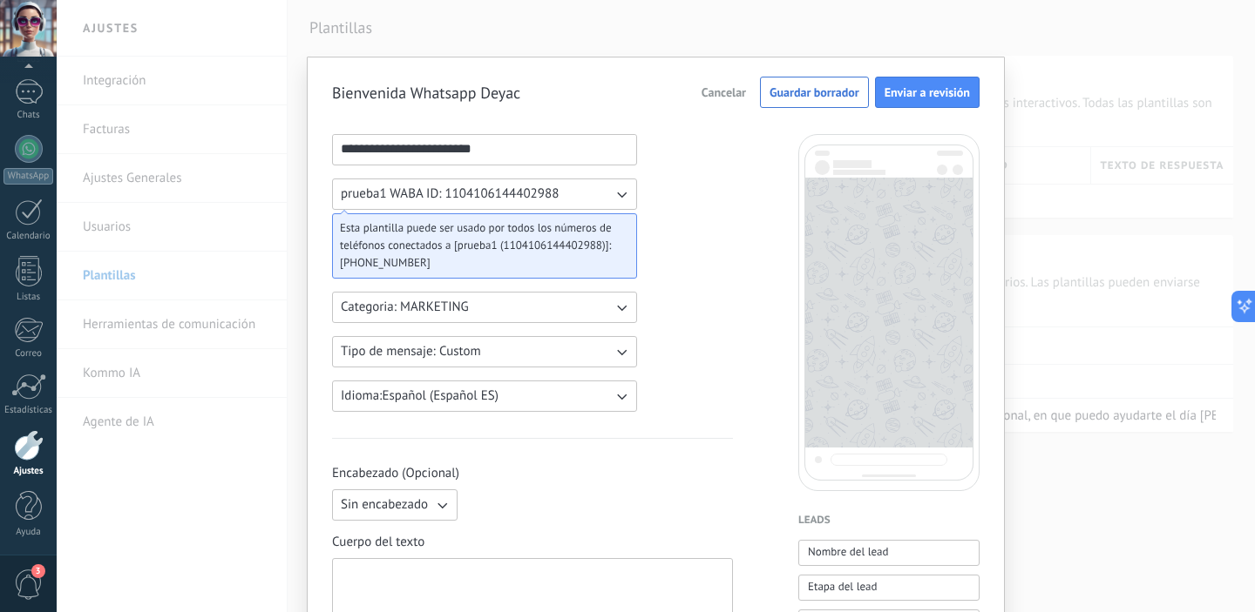
type input "**********"
click at [608, 310] on button "Categoria: MARKETING" at bounding box center [484, 307] width 305 height 31
click at [612, 343] on icon "button" at bounding box center [620, 351] width 17 height 17
click at [613, 389] on li "Carousel" at bounding box center [478, 382] width 315 height 30
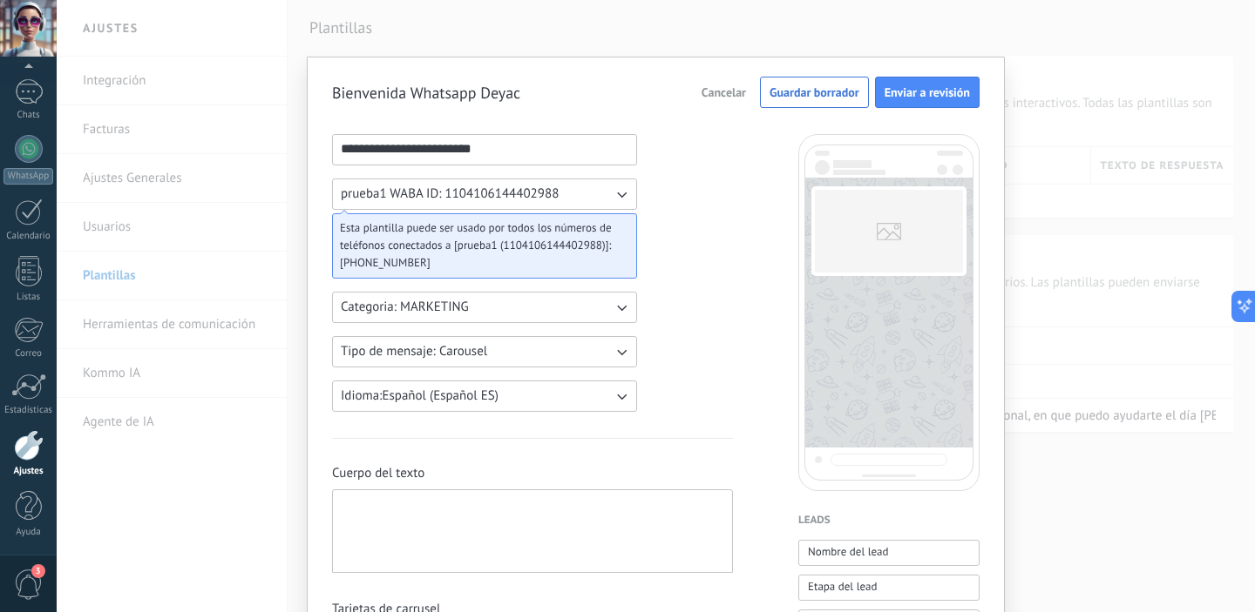
click at [619, 356] on icon "button" at bounding box center [620, 351] width 17 height 17
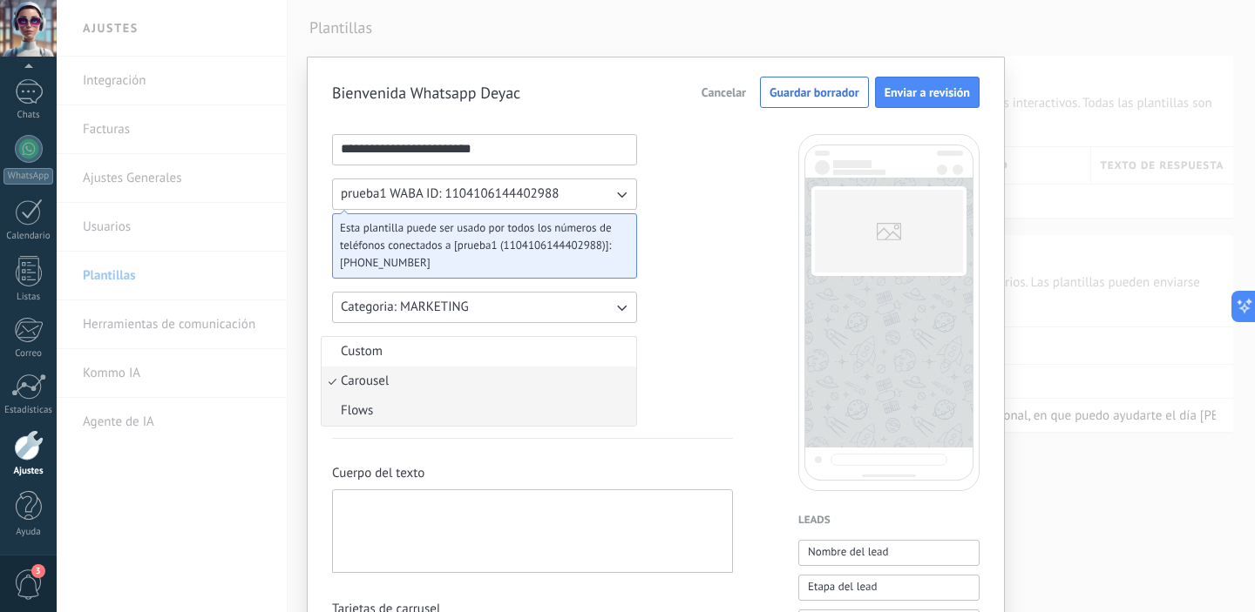
click at [611, 415] on li "Flows" at bounding box center [478, 411] width 315 height 30
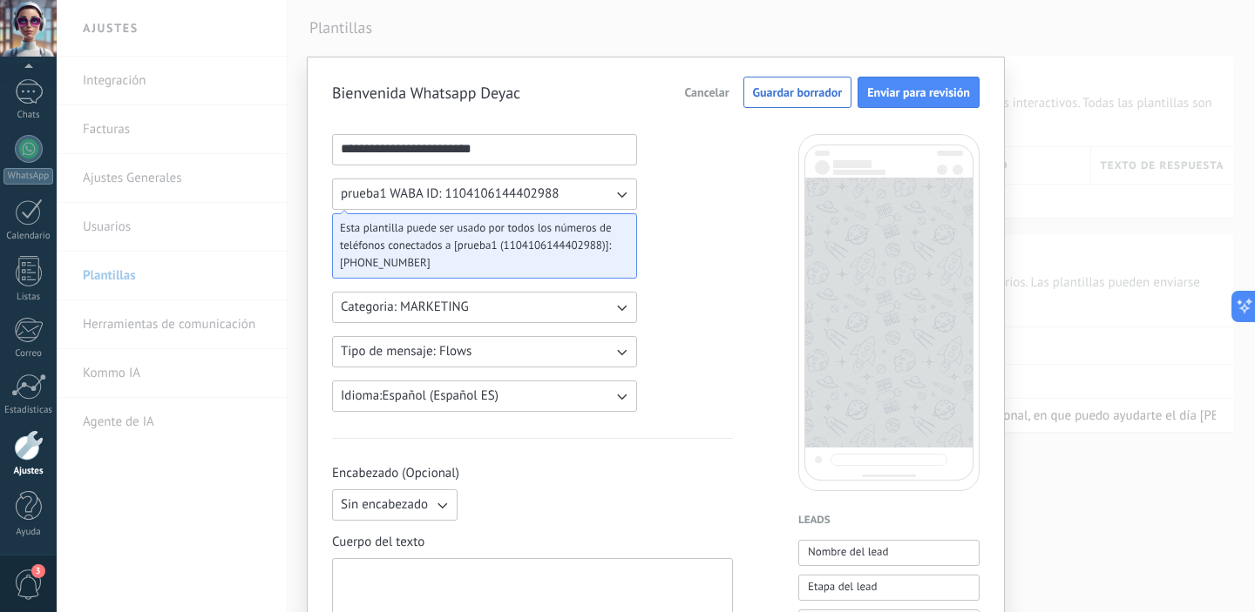
click at [620, 349] on icon "button" at bounding box center [620, 351] width 17 height 17
click at [617, 356] on li "Custom" at bounding box center [478, 352] width 315 height 30
click at [617, 349] on icon "button" at bounding box center [620, 351] width 17 height 17
click at [613, 387] on li "Carousel" at bounding box center [478, 382] width 315 height 30
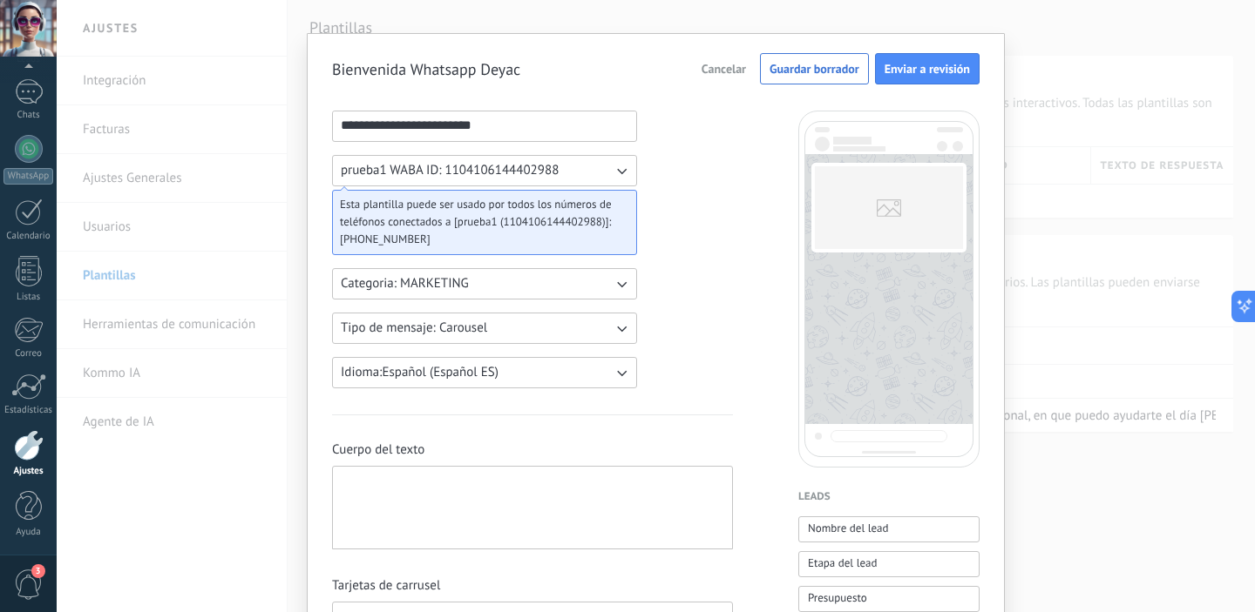
scroll to position [53, 0]
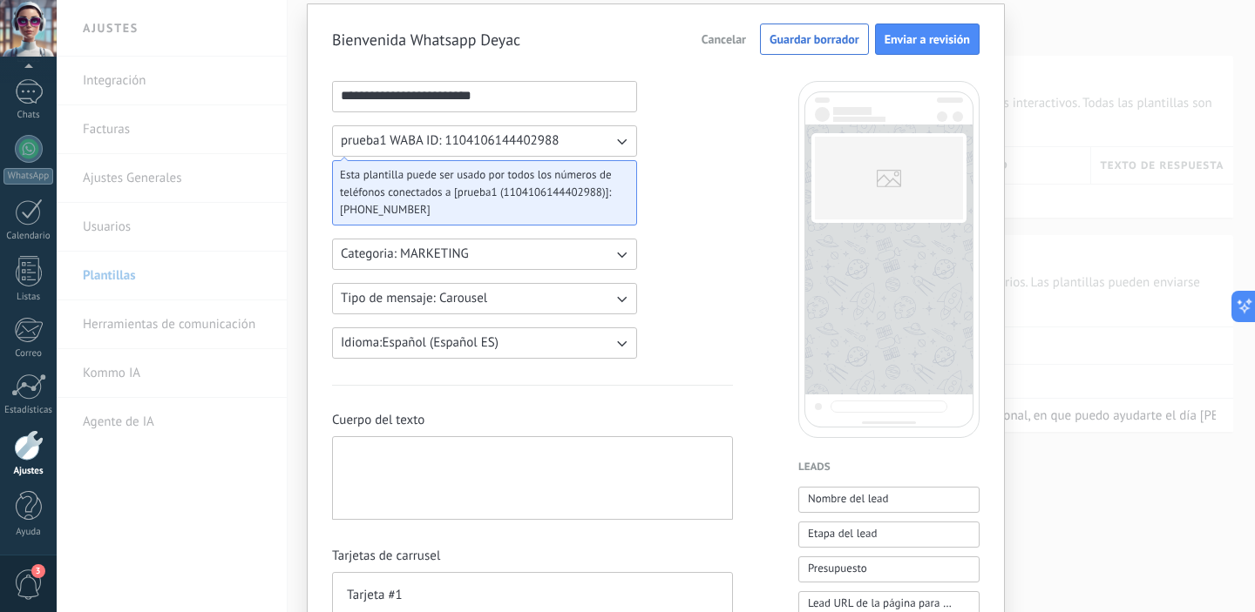
click at [603, 193] on span "Esta plantilla puede ser usado por todos los números de teléfonos conectados a …" at bounding box center [477, 183] width 275 height 35
click at [624, 148] on icon "button" at bounding box center [620, 140] width 17 height 17
click at [624, 148] on li "prueba1 WABA ID: 1104106144402988" at bounding box center [478, 141] width 315 height 30
click at [592, 183] on span "Esta plantilla puede ser usado por todos los números de teléfonos conectados a …" at bounding box center [477, 183] width 275 height 35
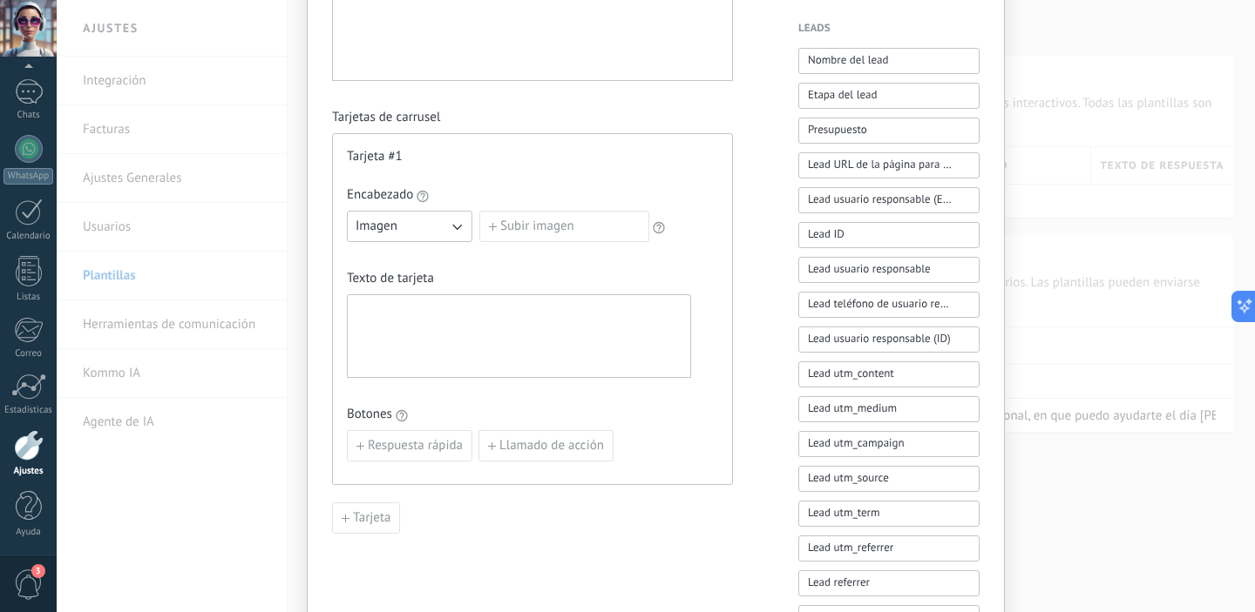
scroll to position [489, 0]
click at [497, 233] on label "Subir imagen" at bounding box center [564, 229] width 170 height 31
click at [479, 214] on input "Subir imagen" at bounding box center [479, 214] width 0 height 0
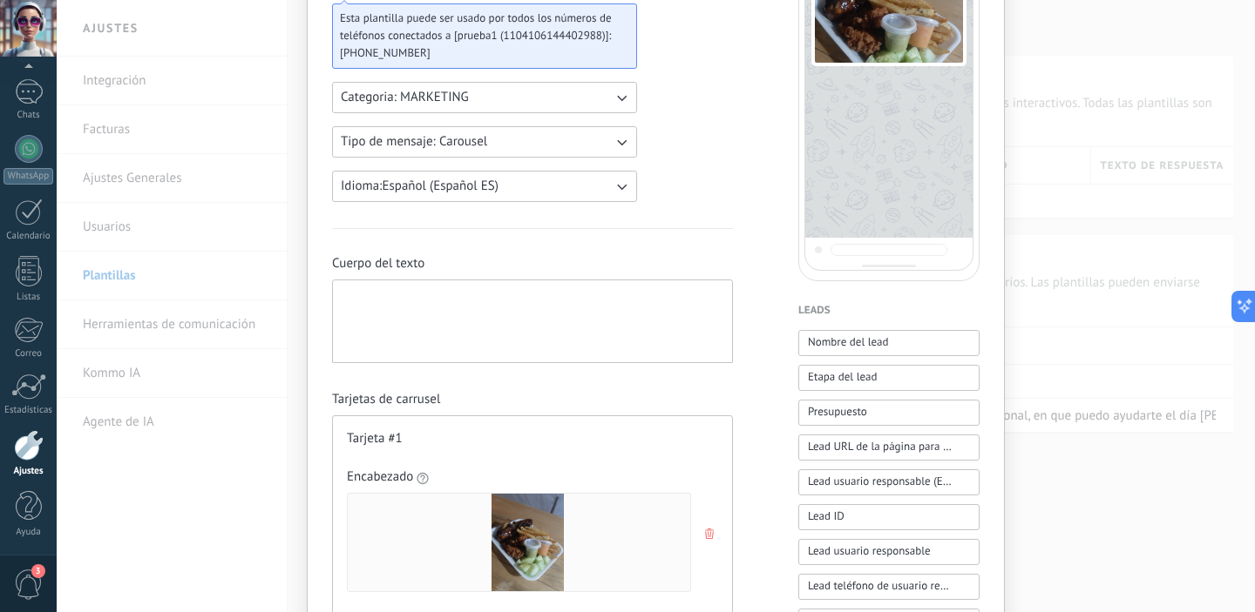
scroll to position [125, 0]
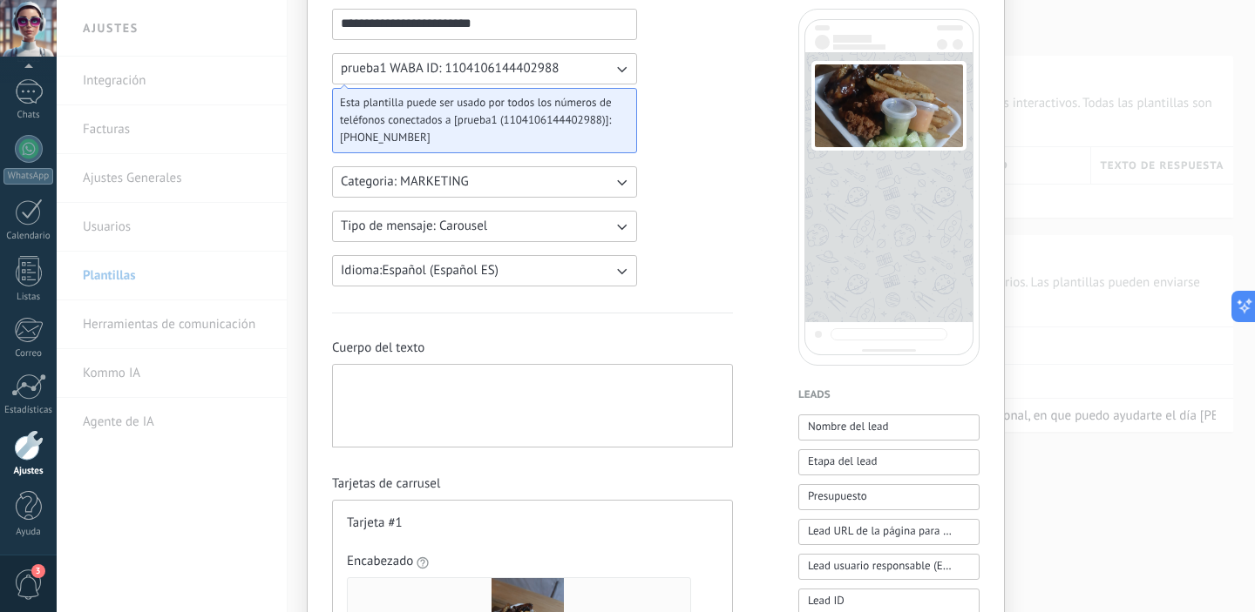
click at [666, 379] on div at bounding box center [532, 406] width 383 height 69
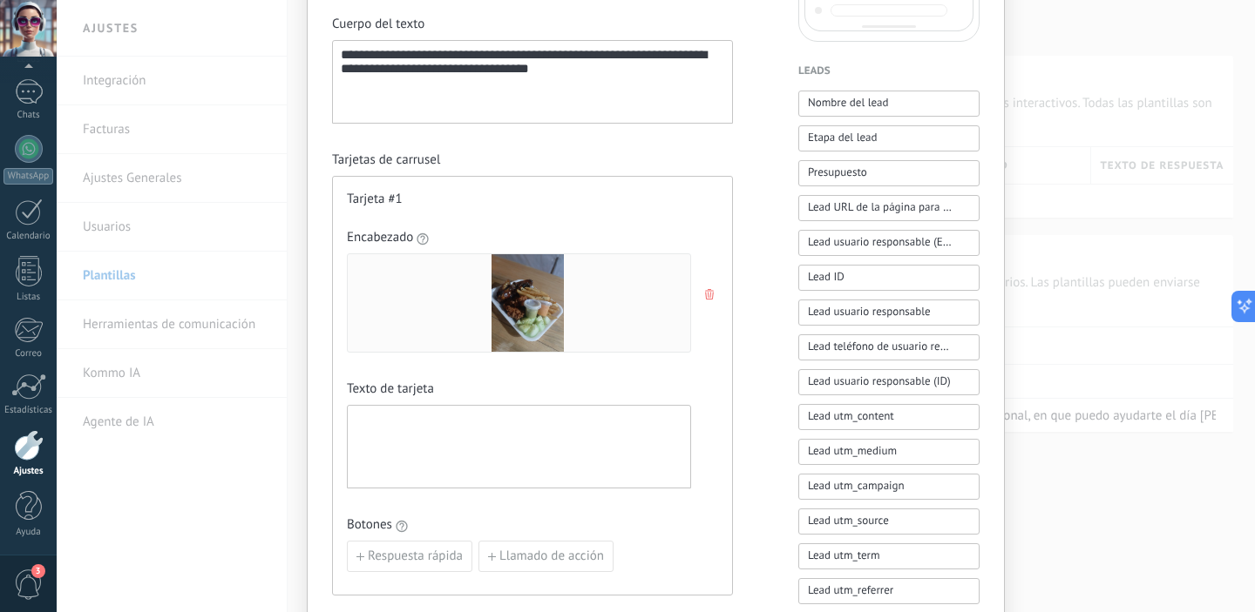
scroll to position [668, 0]
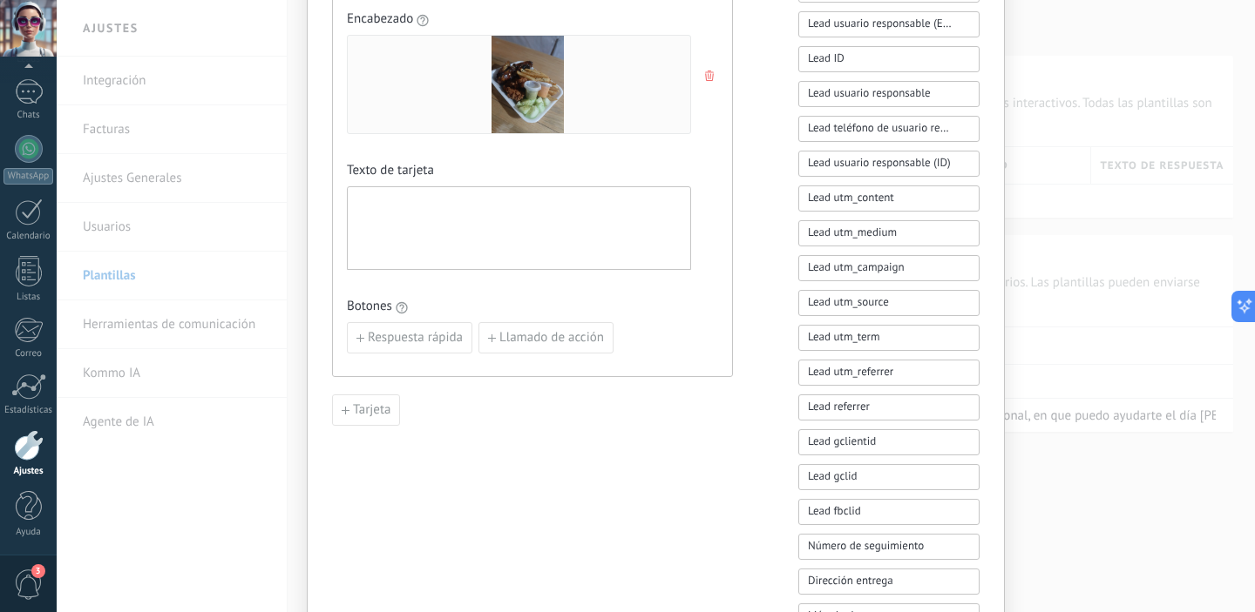
click at [651, 232] on div at bounding box center [518, 228] width 327 height 69
click at [765, 261] on div "**********" at bounding box center [655, 211] width 647 height 1491
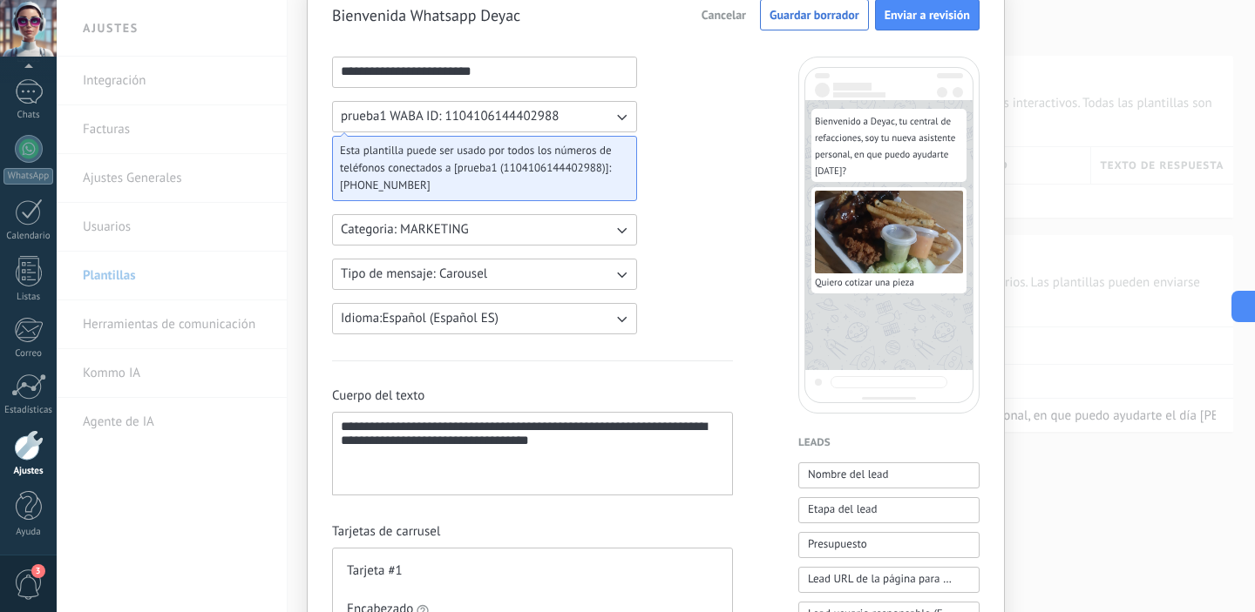
scroll to position [40, 0]
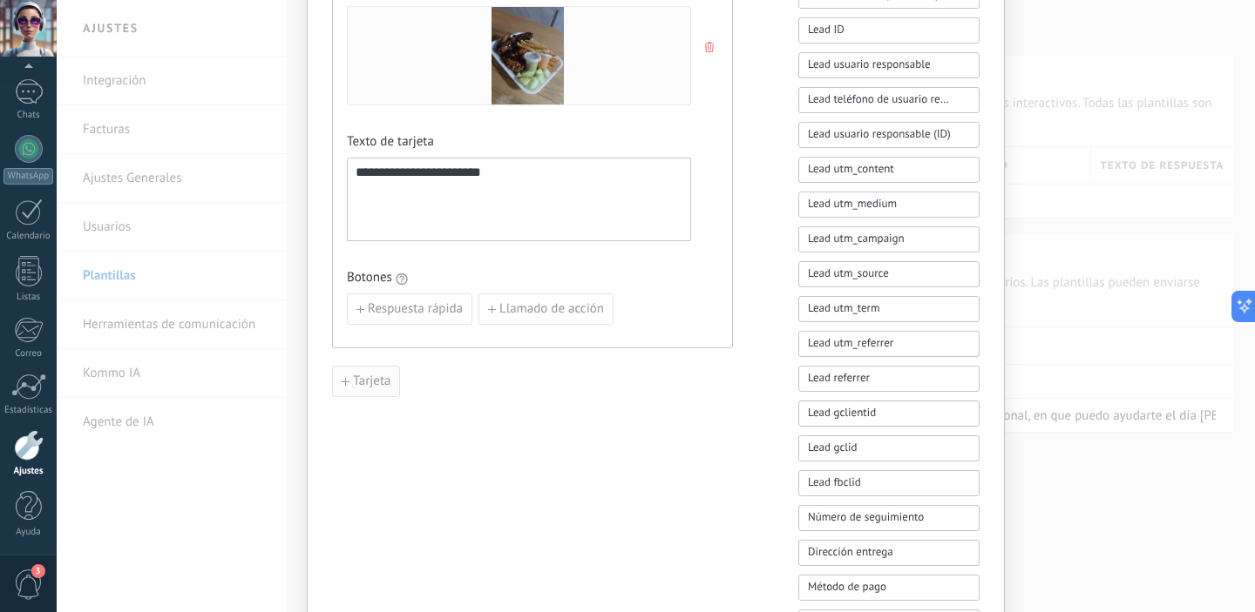
click at [370, 376] on span "Tarjeta" at bounding box center [371, 382] width 37 height 12
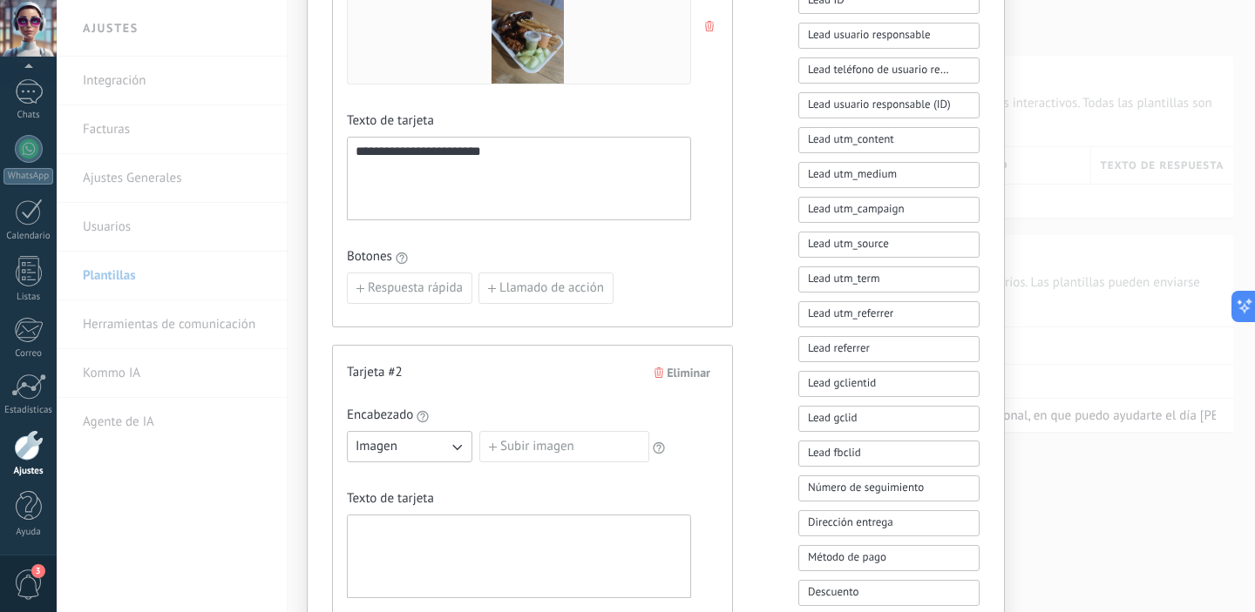
scroll to position [739, 0]
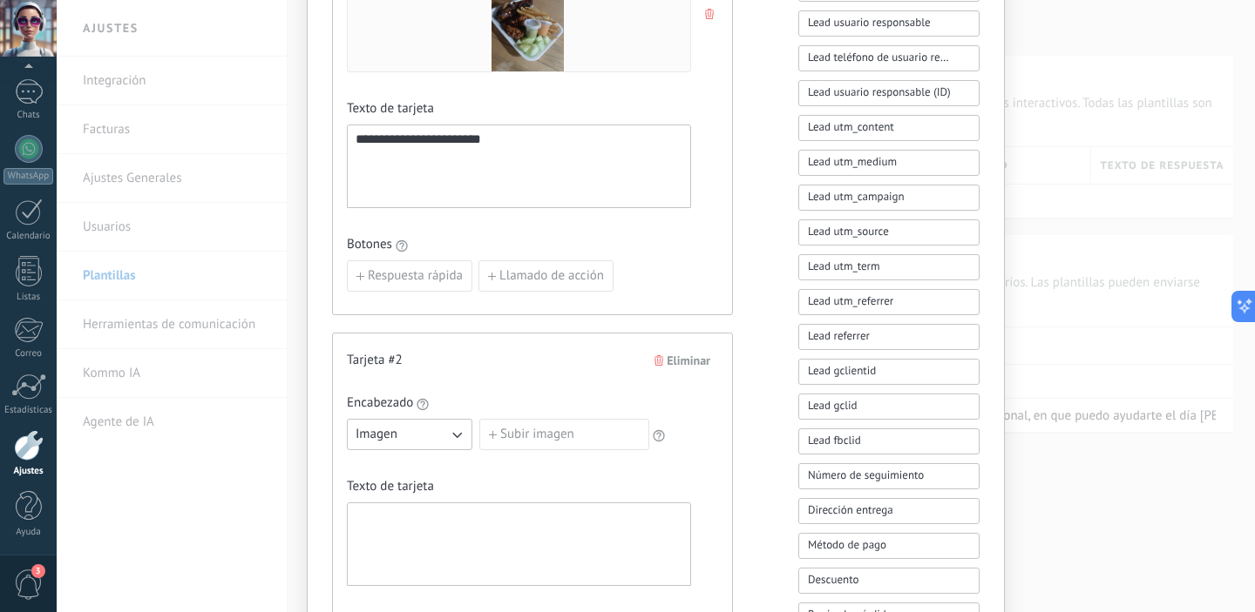
click at [592, 426] on label "Subir imagen" at bounding box center [564, 434] width 170 height 31
click at [479, 419] on input "Subir imagen" at bounding box center [479, 419] width 0 height 0
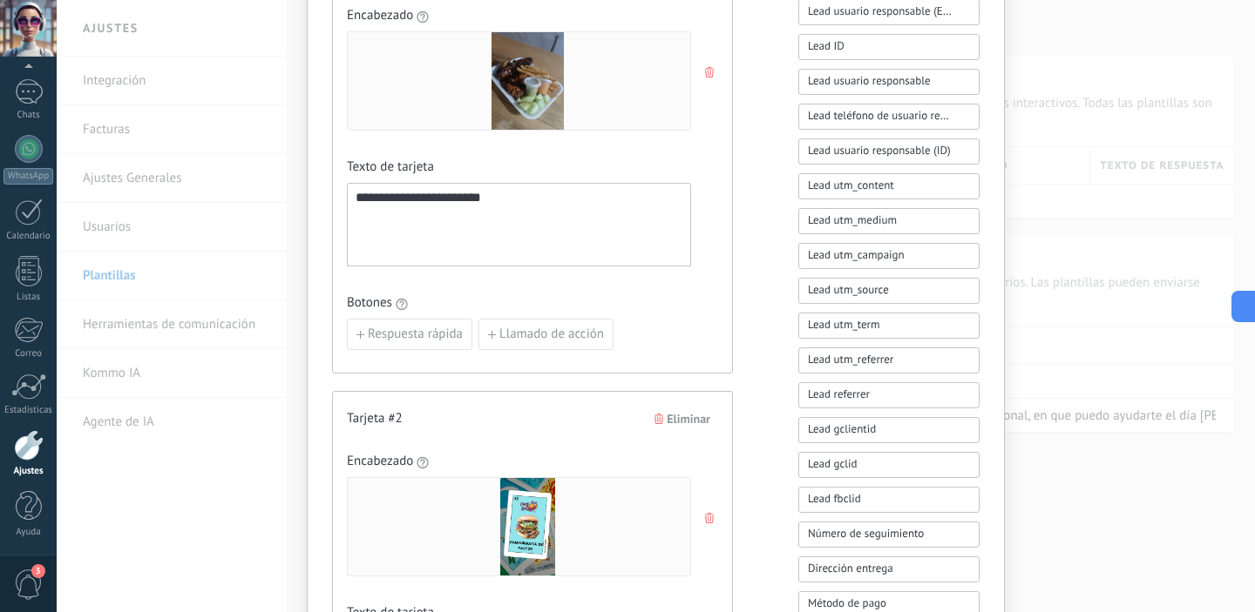
scroll to position [927, 0]
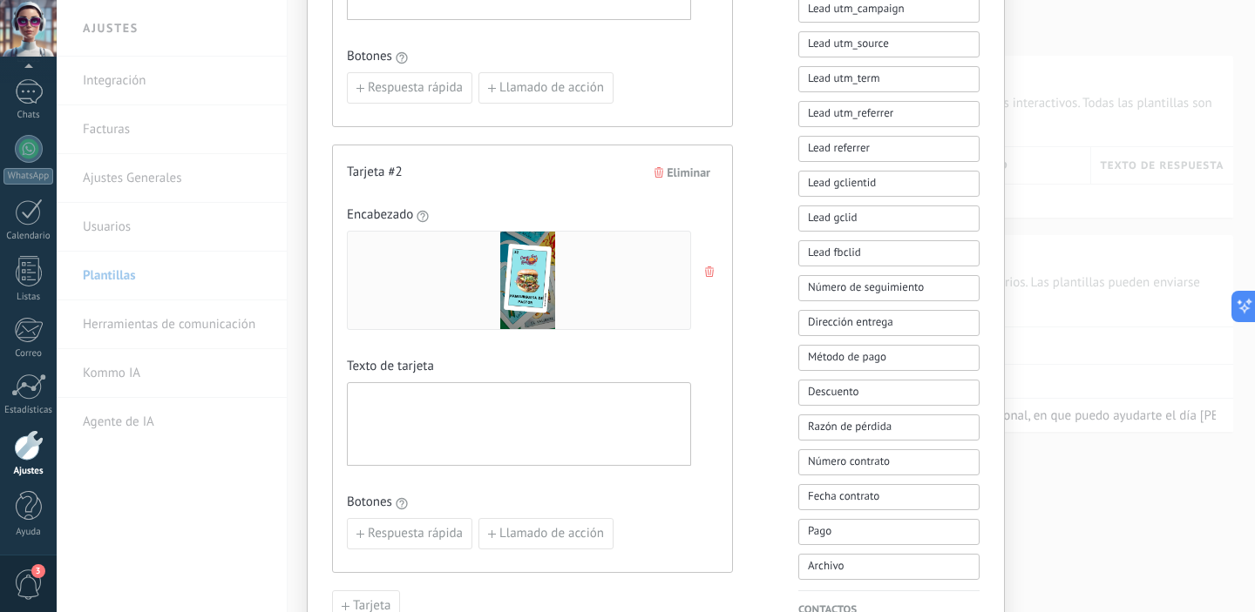
click at [609, 401] on div at bounding box center [518, 424] width 327 height 69
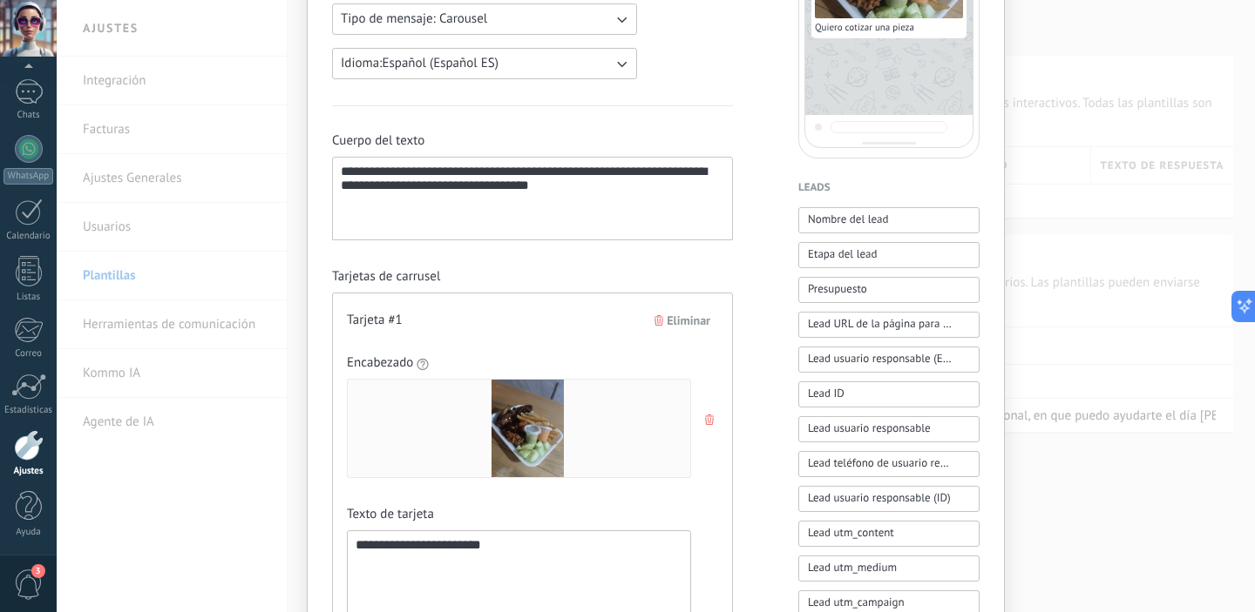
scroll to position [393, 0]
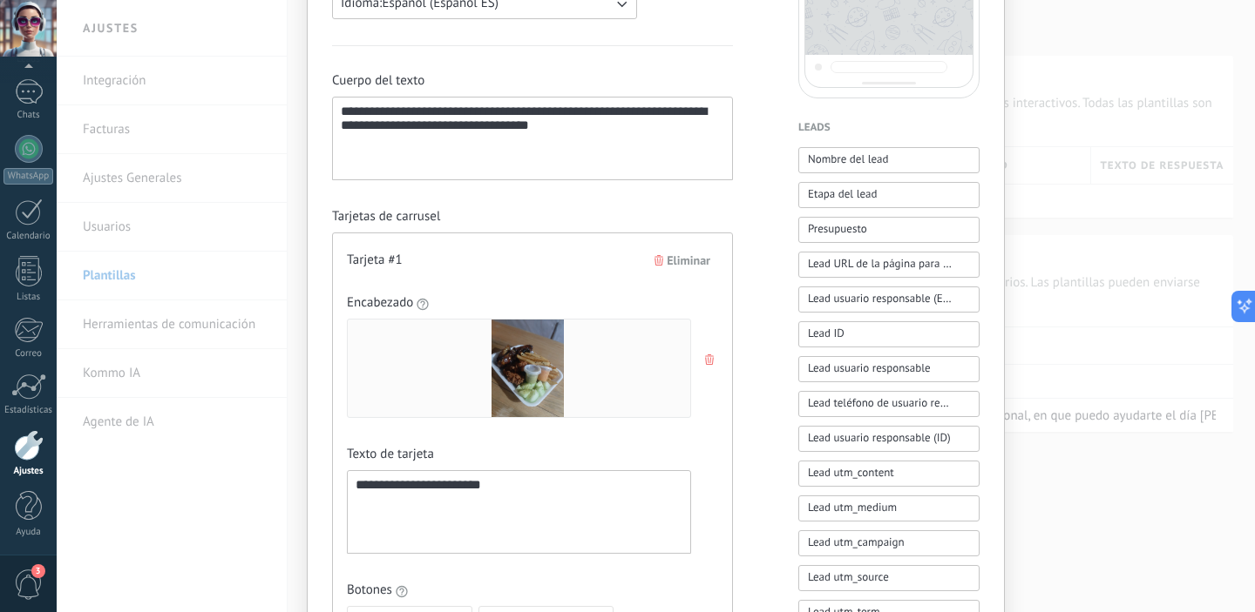
click at [744, 312] on div "**********" at bounding box center [655, 486] width 647 height 1491
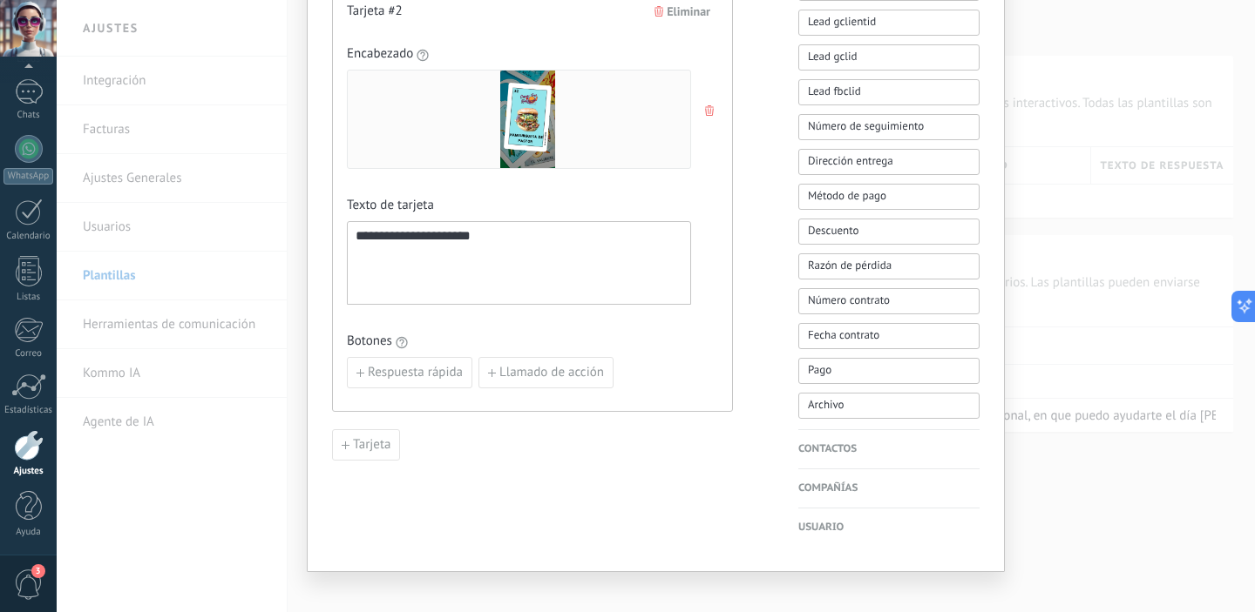
scroll to position [37, 0]
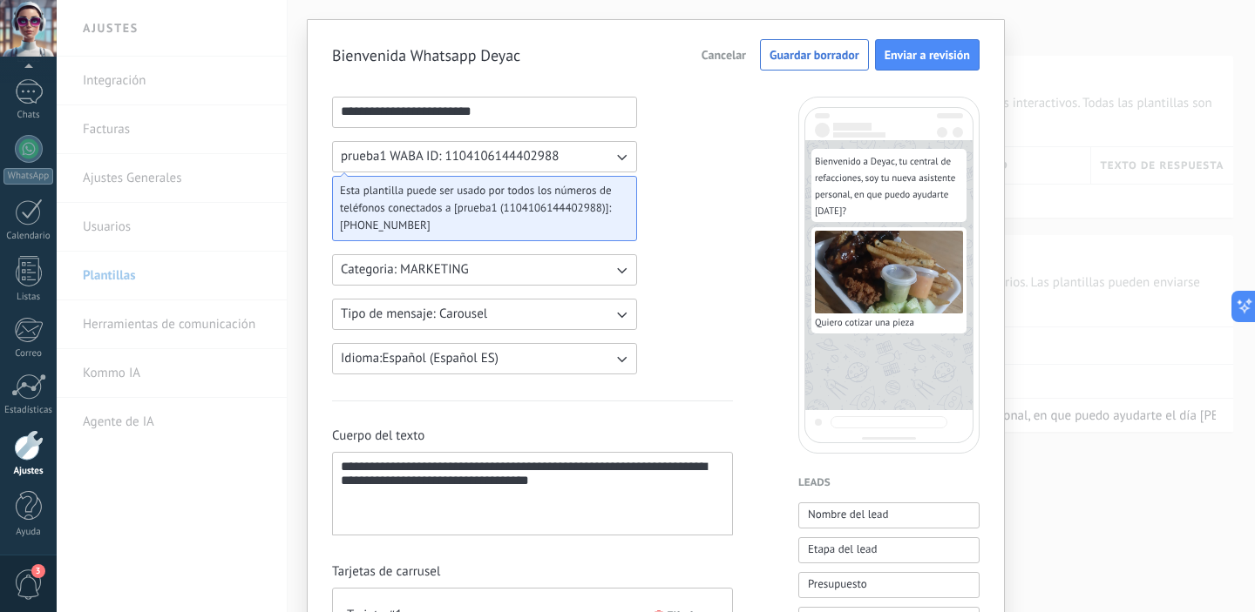
click at [883, 302] on img at bounding box center [889, 272] width 148 height 83
drag, startPoint x: 845, startPoint y: 328, endPoint x: 808, endPoint y: 338, distance: 38.7
click at [811, 337] on div "Quiero cotizar una pieza Quiero ver el catálogo" at bounding box center [888, 282] width 155 height 110
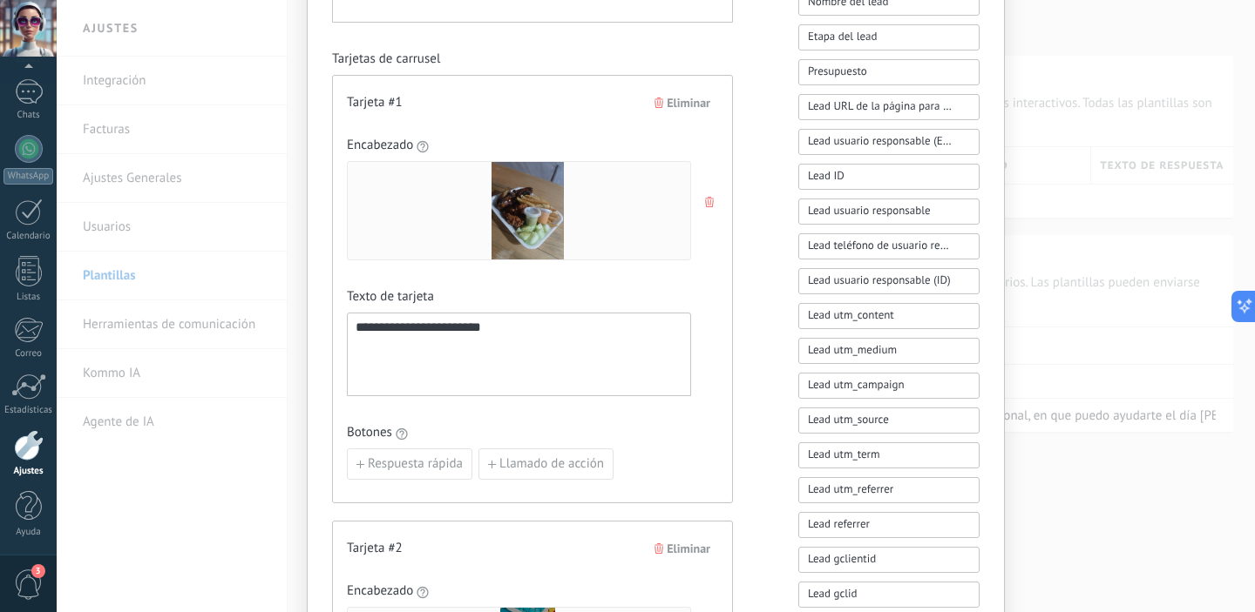
scroll to position [567, 0]
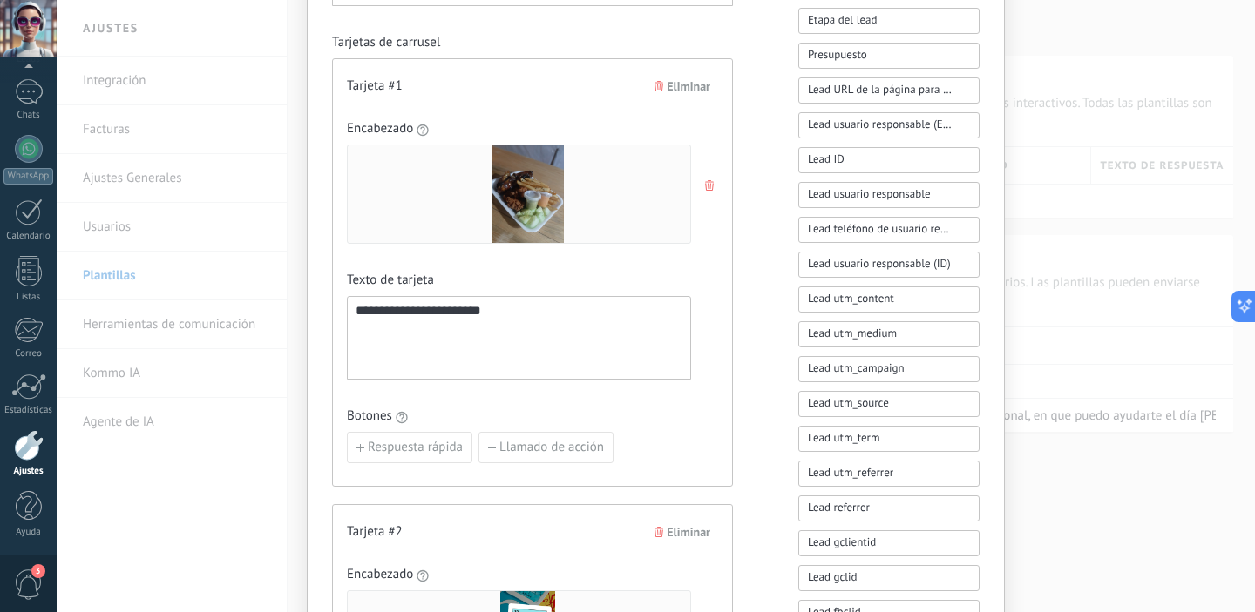
click at [700, 534] on span "Eliminar" at bounding box center [689, 532] width 44 height 12
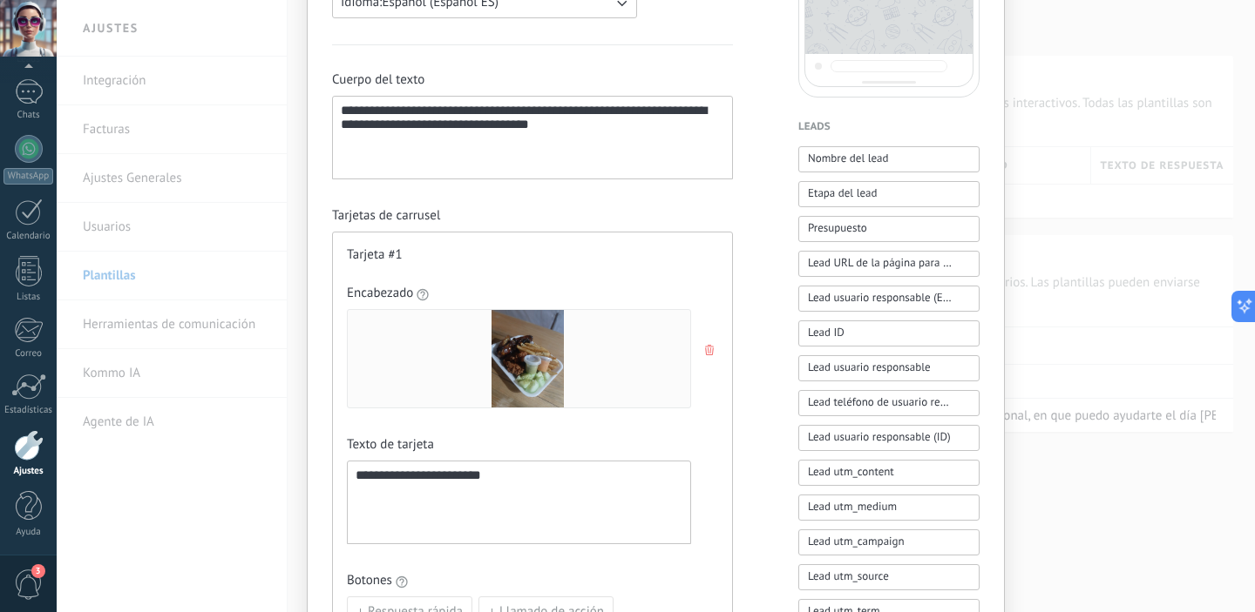
scroll to position [408, 0]
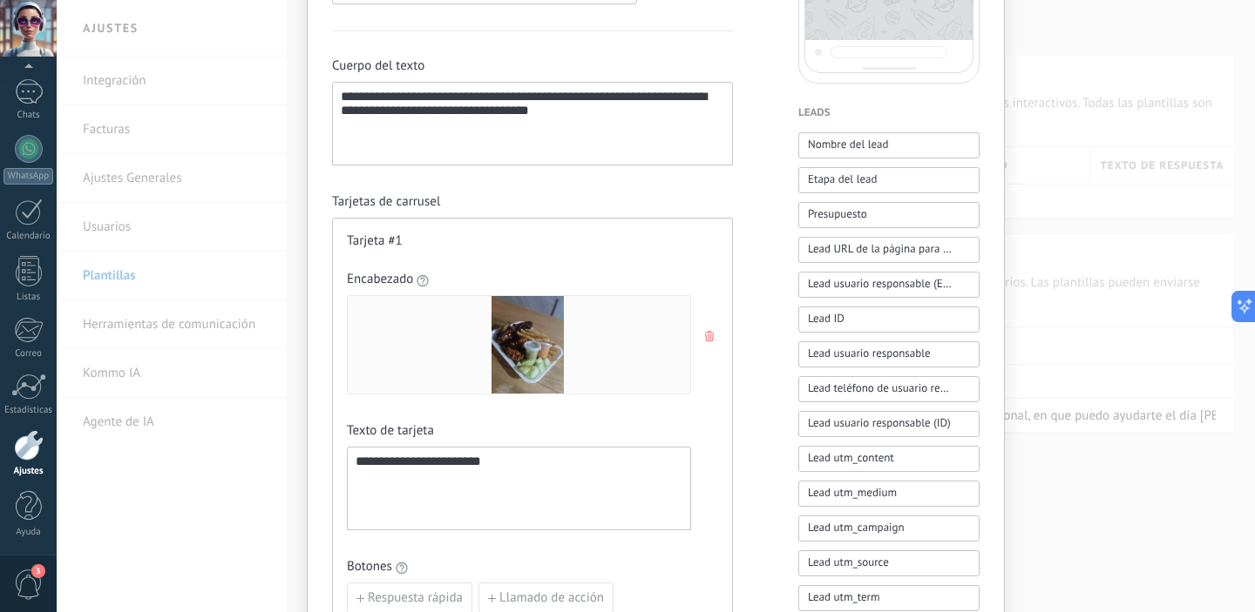
click at [704, 342] on button "button" at bounding box center [711, 336] width 14 height 26
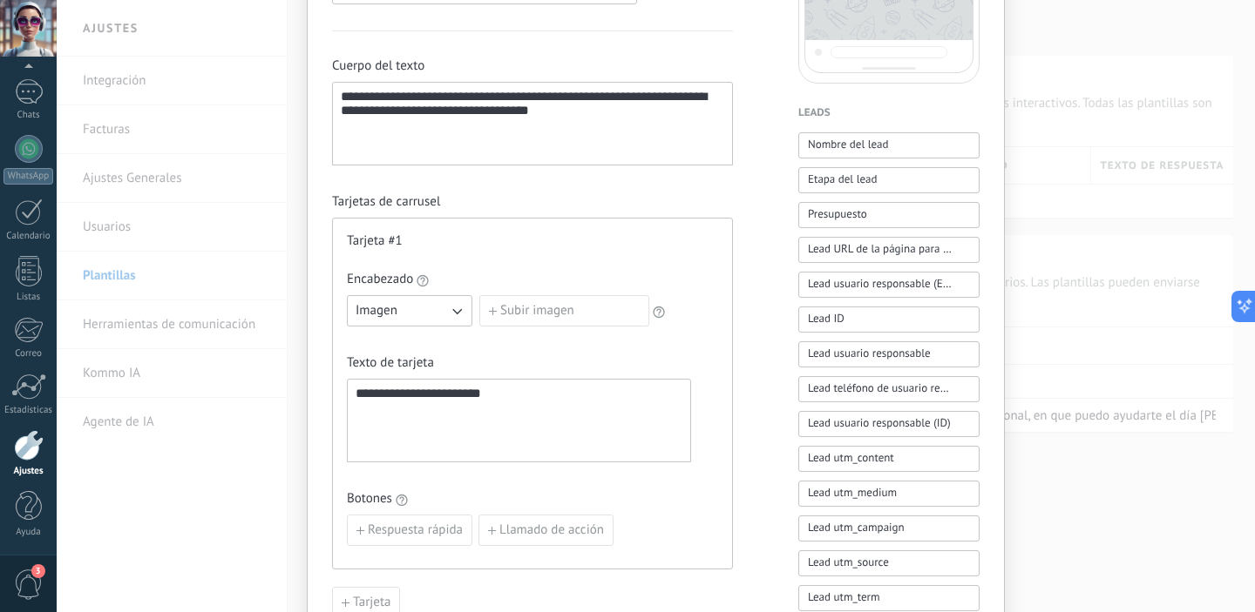
click at [457, 319] on icon "button" at bounding box center [456, 310] width 17 height 17
click at [457, 319] on li "Imagen" at bounding box center [403, 311] width 135 height 30
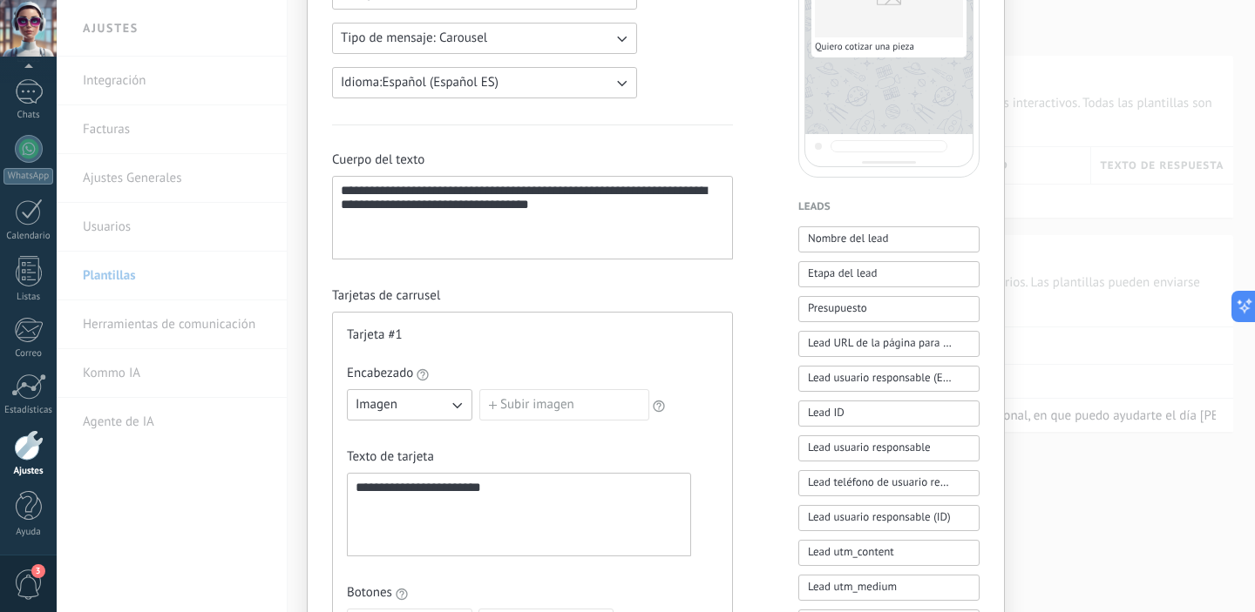
scroll to position [315, 0]
click at [456, 410] on icon "button" at bounding box center [456, 404] width 17 height 17
click at [445, 439] on li "Video" at bounding box center [403, 434] width 135 height 30
click at [545, 406] on label "Subir video" at bounding box center [564, 404] width 170 height 31
click at [479, 389] on input "Subir video" at bounding box center [479, 389] width 0 height 0
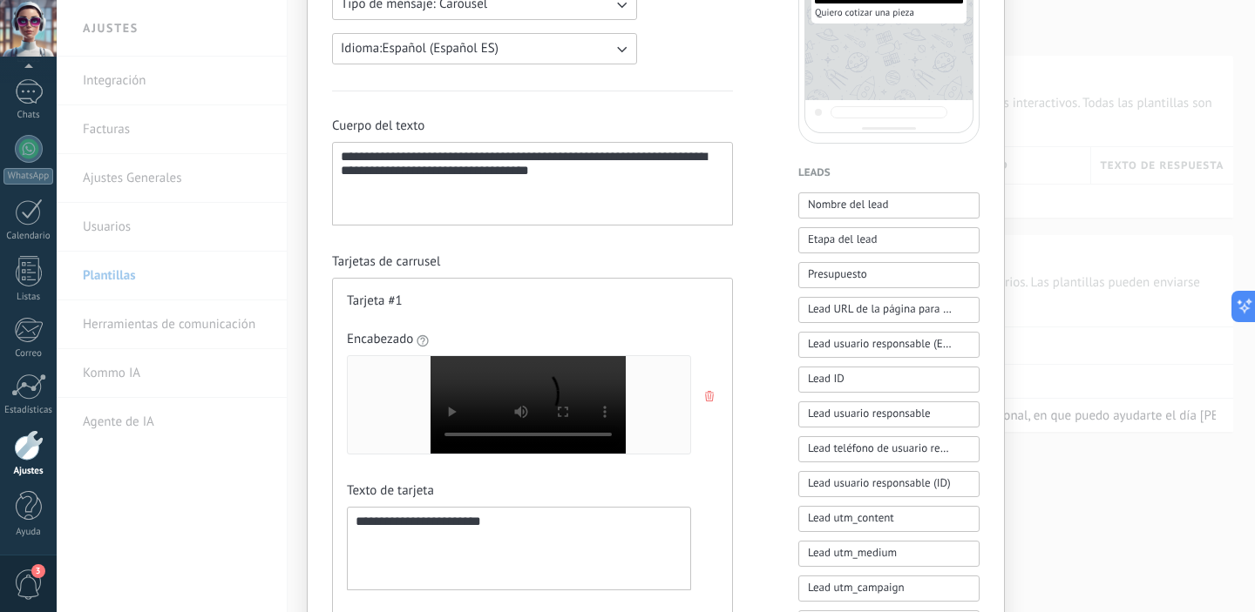
scroll to position [334, 0]
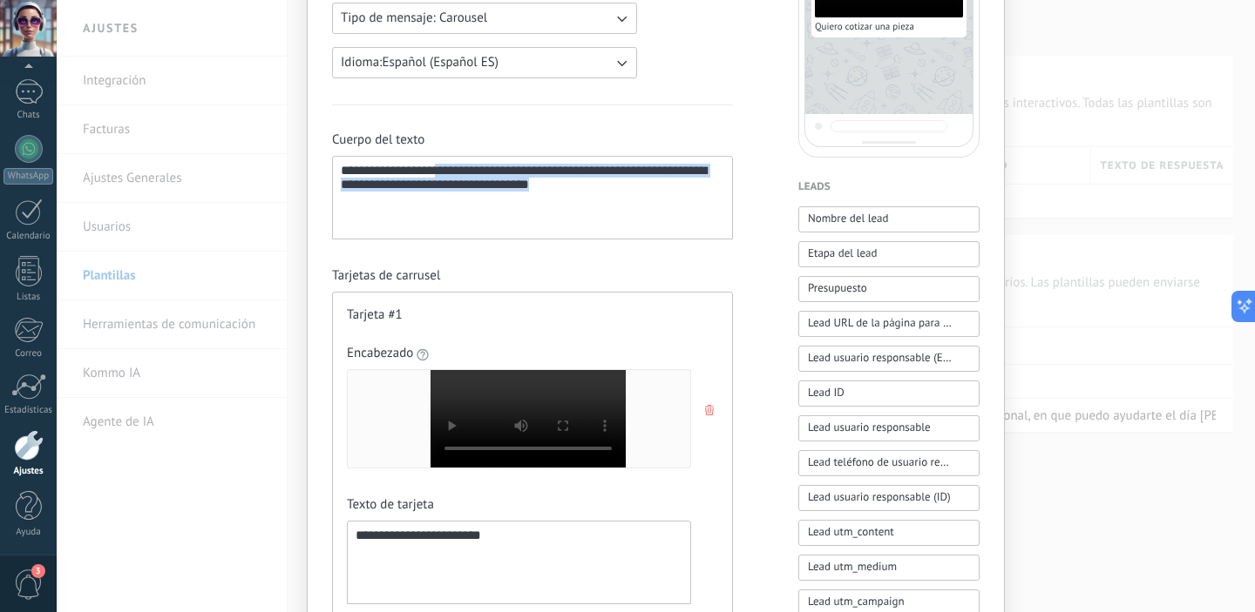
drag, startPoint x: 565, startPoint y: 199, endPoint x: 447, endPoint y: 173, distance: 120.3
click at [447, 173] on div "**********" at bounding box center [532, 198] width 383 height 69
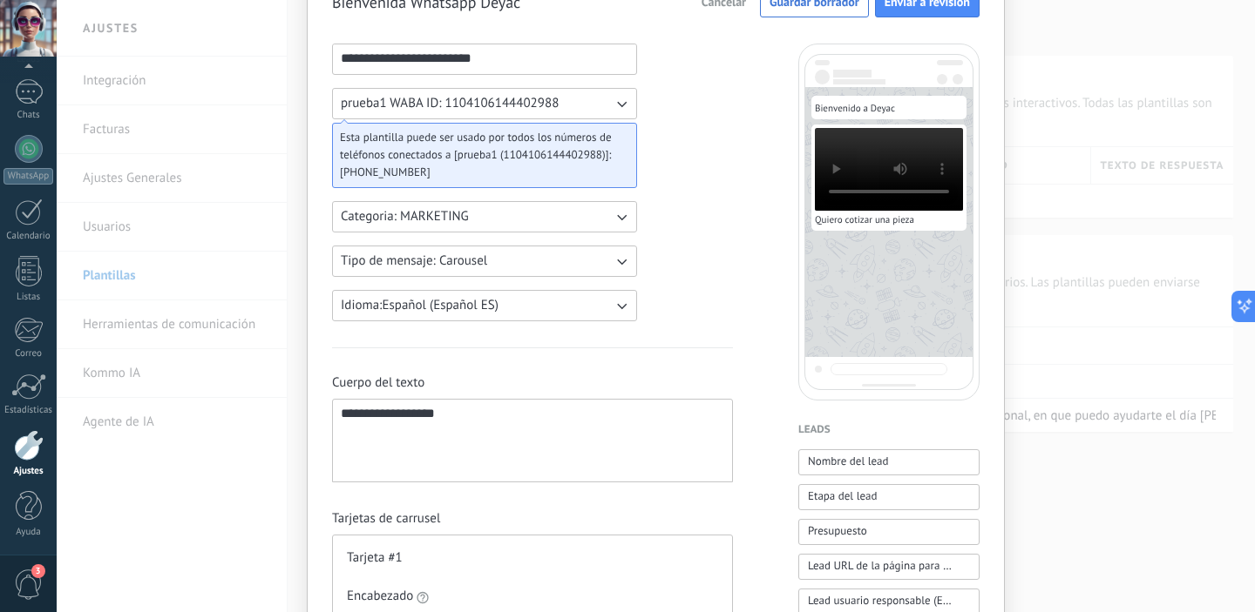
scroll to position [115, 0]
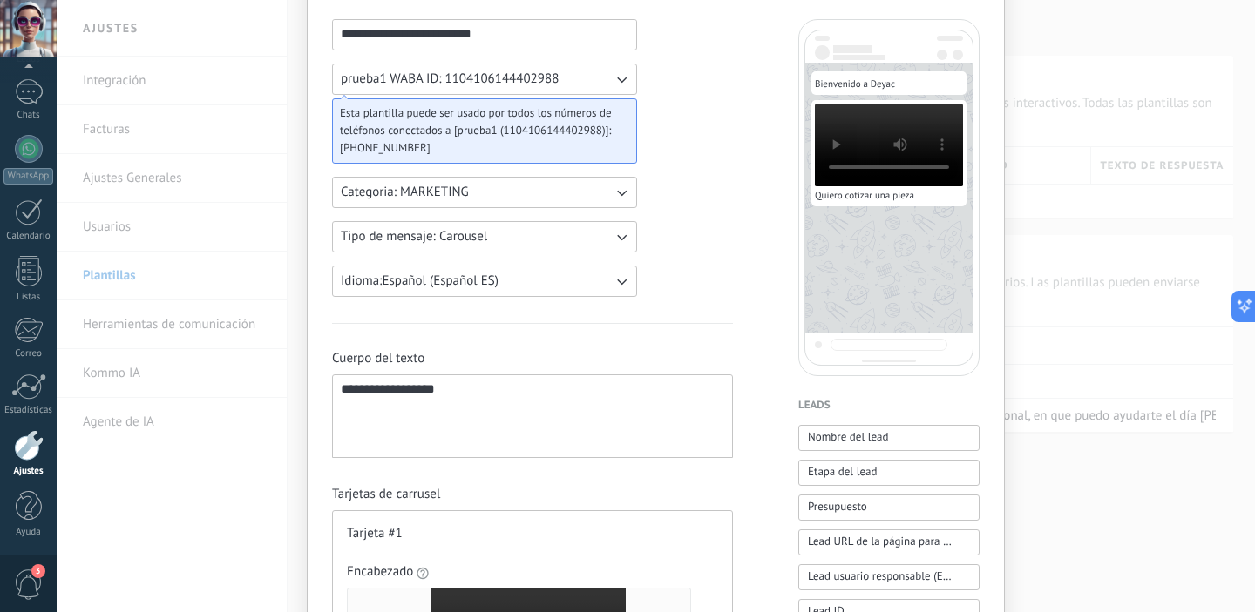
click at [416, 392] on div "**********" at bounding box center [532, 416] width 383 height 69
drag, startPoint x: 531, startPoint y: 392, endPoint x: 416, endPoint y: 391, distance: 115.9
click at [416, 391] on div "**********" at bounding box center [532, 416] width 383 height 69
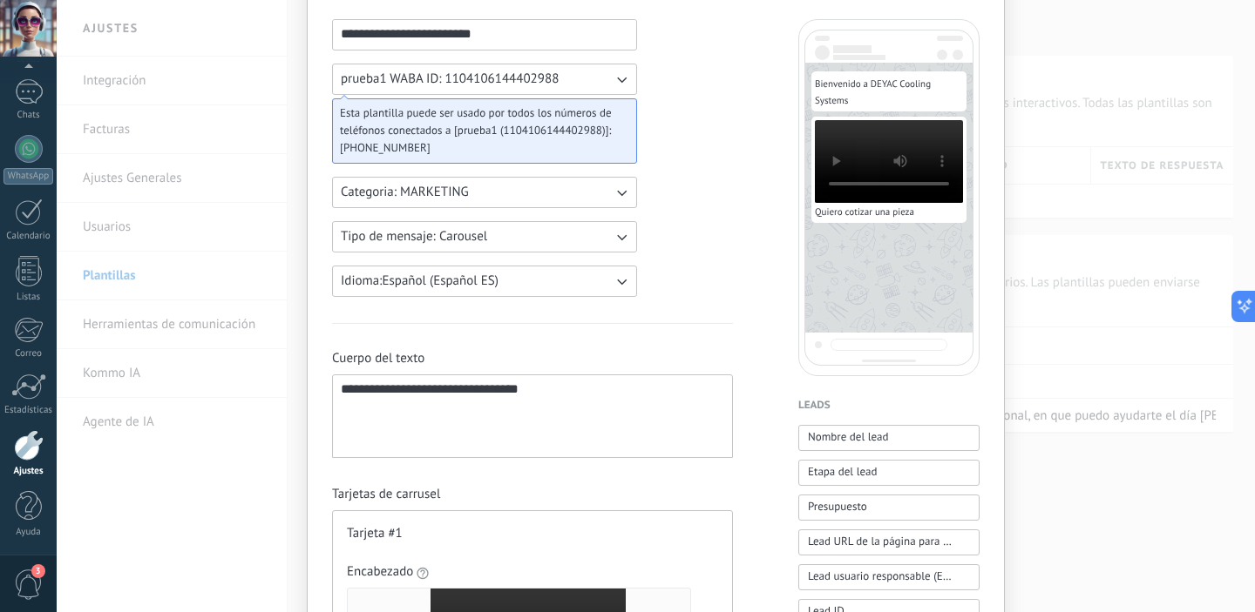
click at [581, 395] on div "**********" at bounding box center [532, 416] width 383 height 69
click at [409, 392] on div "**********" at bounding box center [532, 416] width 383 height 69
click at [631, 391] on div "**********" at bounding box center [532, 416] width 383 height 69
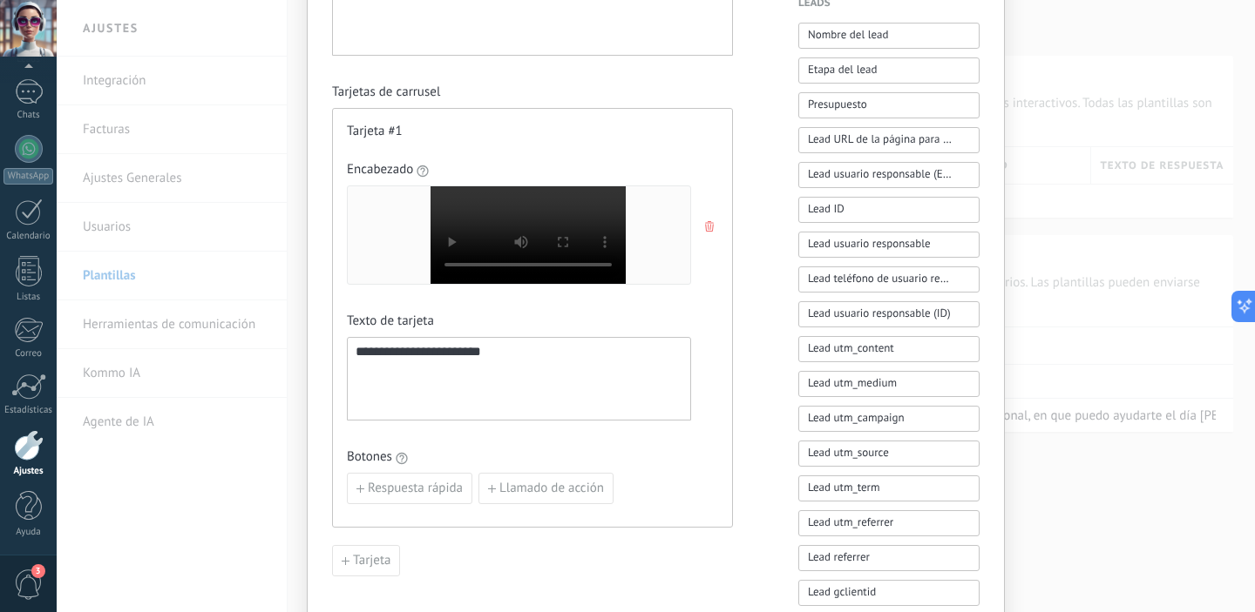
scroll to position [520, 0]
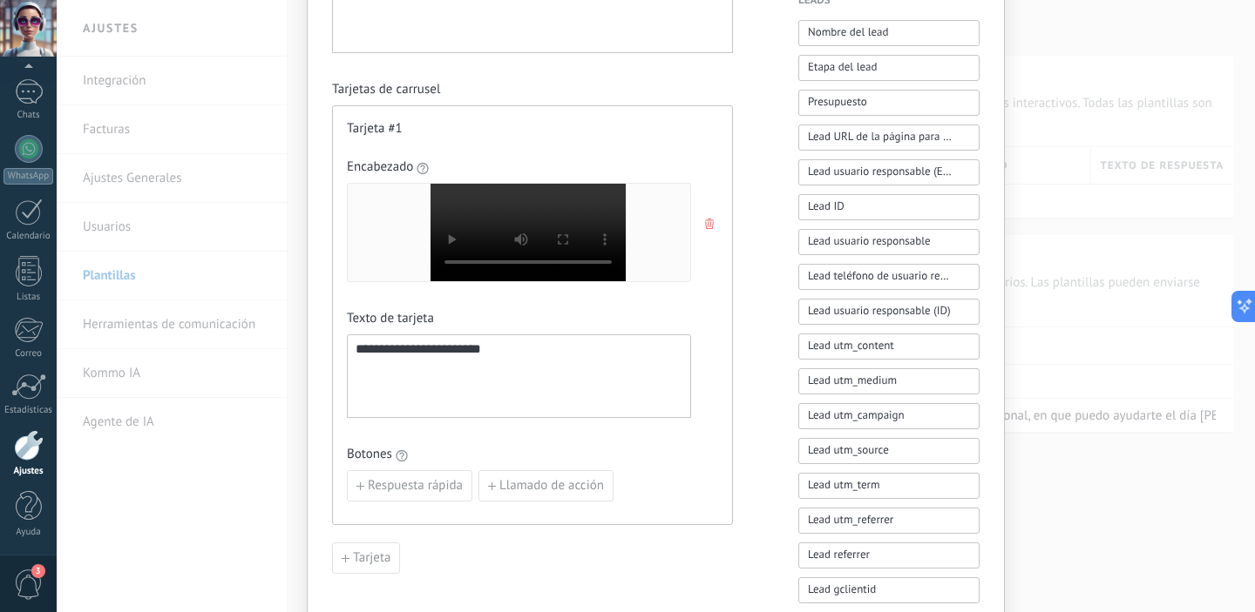
click at [584, 370] on div "**********" at bounding box center [518, 376] width 327 height 69
drag, startPoint x: 535, startPoint y: 349, endPoint x: 339, endPoint y: 342, distance: 196.2
click at [339, 342] on div "**********" at bounding box center [532, 315] width 401 height 420
click at [426, 494] on button "Respuesta rápida" at bounding box center [409, 485] width 125 height 31
click at [427, 490] on input at bounding box center [445, 485] width 194 height 28
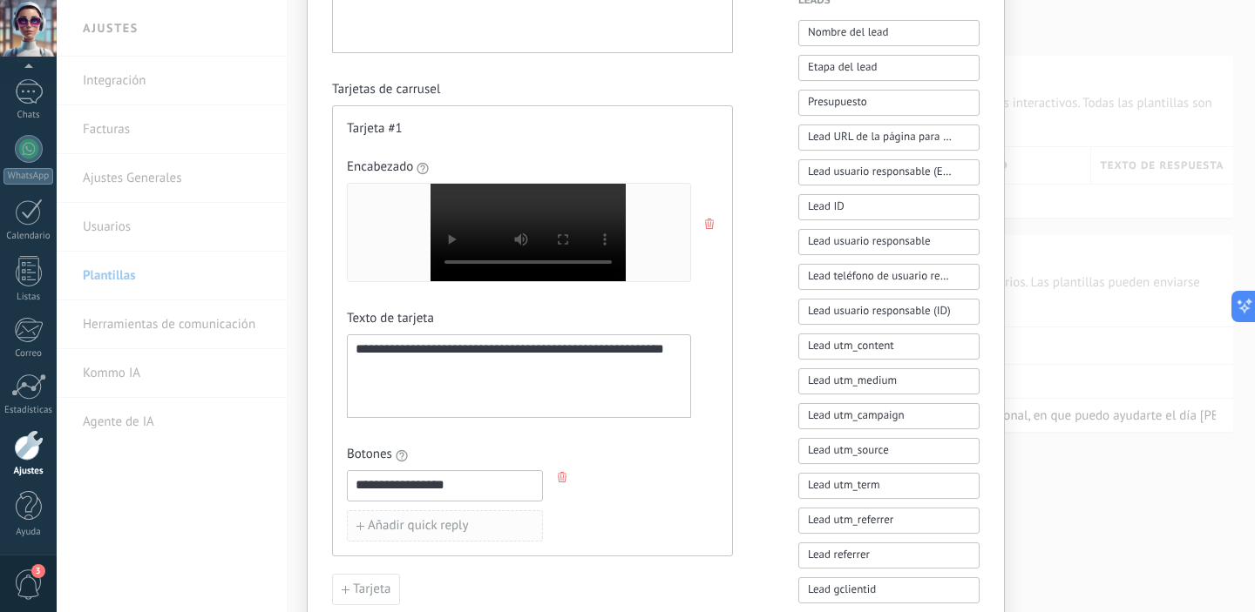
type input "**********"
click at [410, 531] on span "Añadir quick reply" at bounding box center [418, 526] width 101 height 12
click at [416, 528] on input at bounding box center [445, 525] width 194 height 28
type input "*"
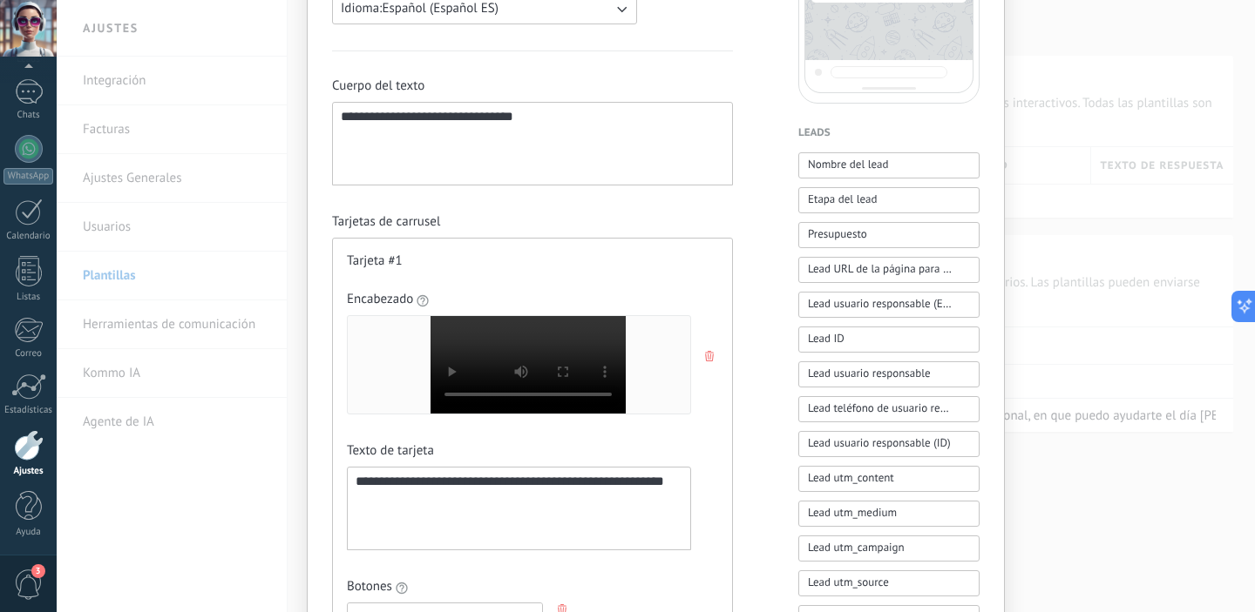
scroll to position [617, 0]
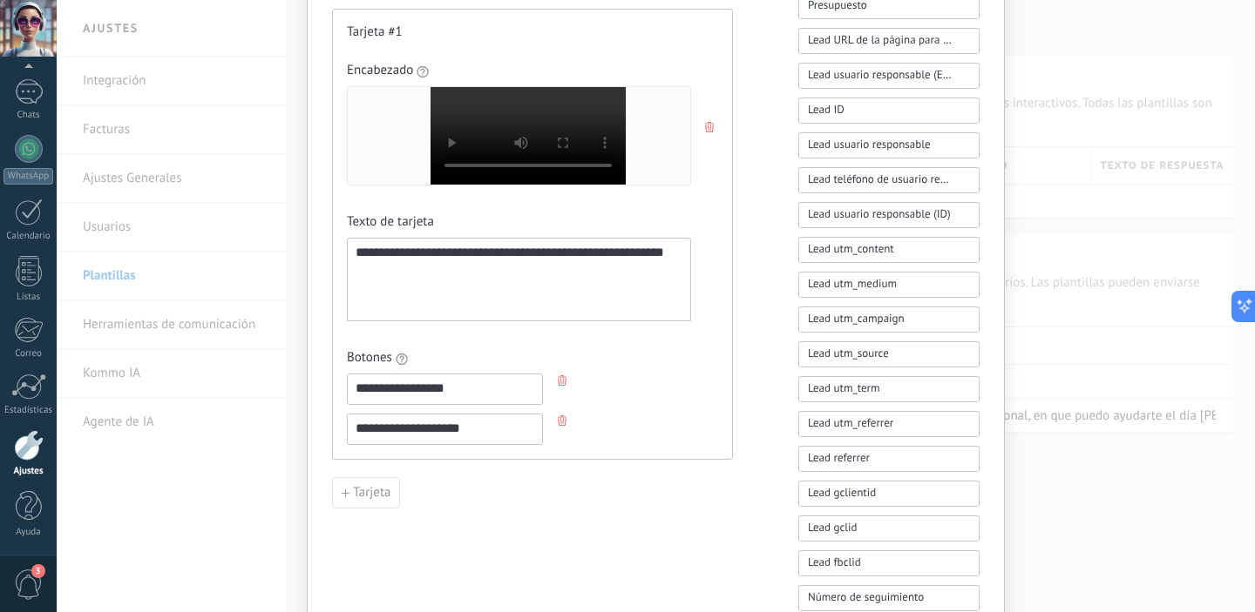
drag, startPoint x: 438, startPoint y: 434, endPoint x: 342, endPoint y: 434, distance: 95.8
click at [347, 434] on div "**********" at bounding box center [445, 429] width 196 height 31
click at [409, 430] on input "**********" at bounding box center [445, 429] width 194 height 28
click at [483, 433] on input "**********" at bounding box center [445, 429] width 194 height 28
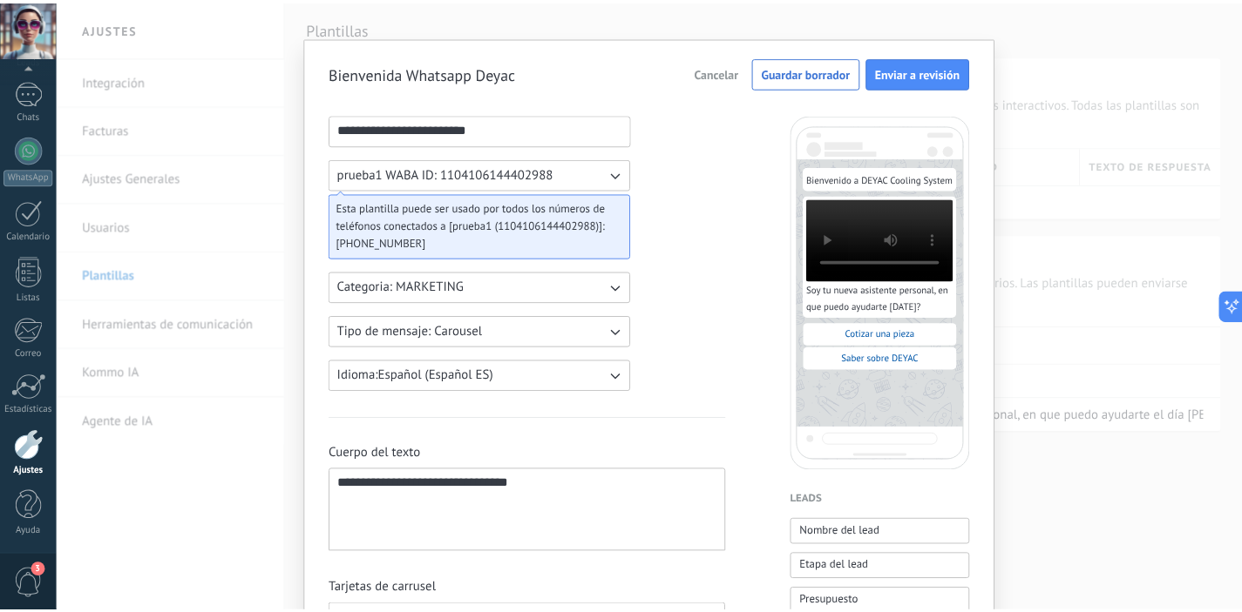
scroll to position [0, 0]
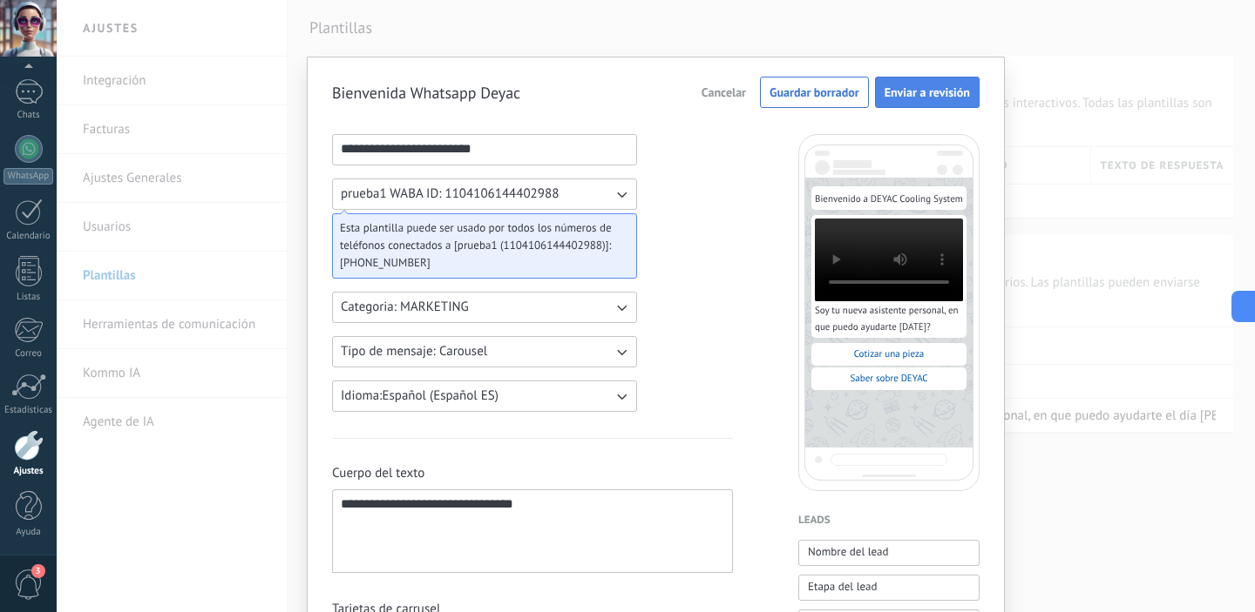
type input "**********"
click at [926, 87] on span "Enviar a revisión" at bounding box center [926, 92] width 85 height 12
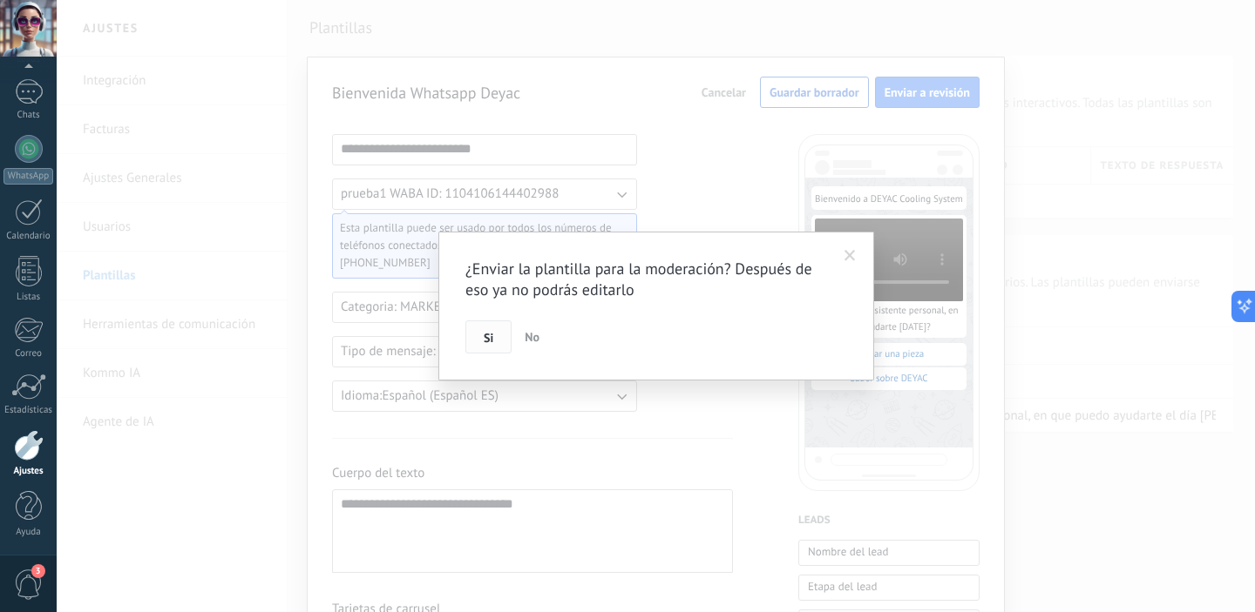
click at [489, 342] on span "Si" at bounding box center [489, 338] width 10 height 12
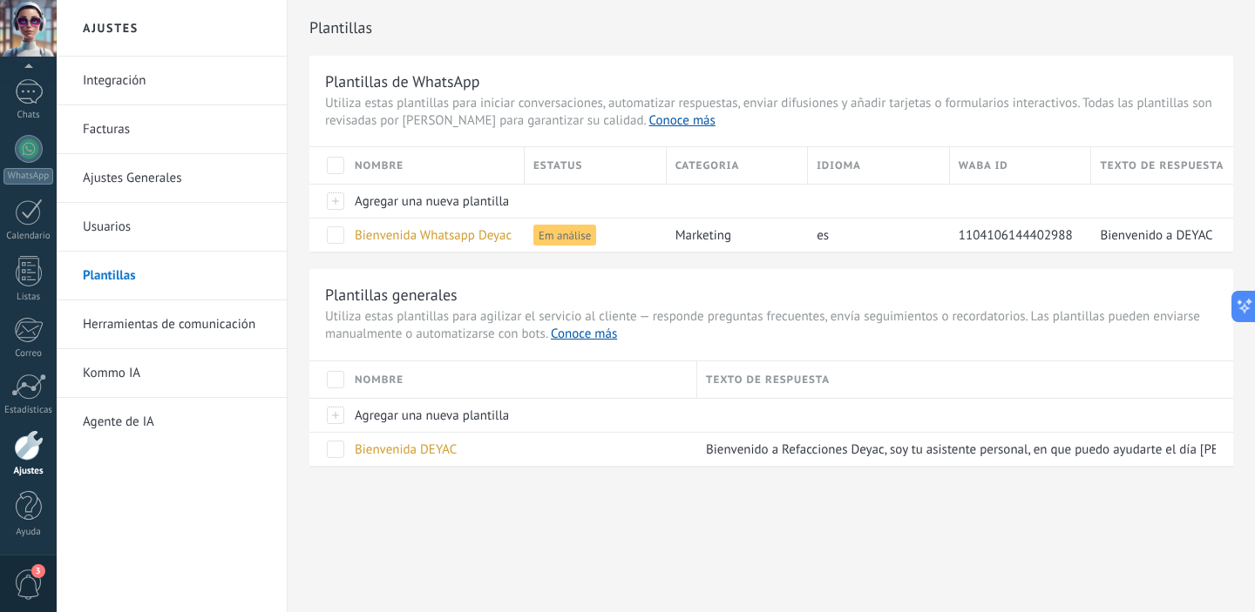
click at [204, 329] on link "Herramientas de comunicación" at bounding box center [176, 325] width 186 height 49
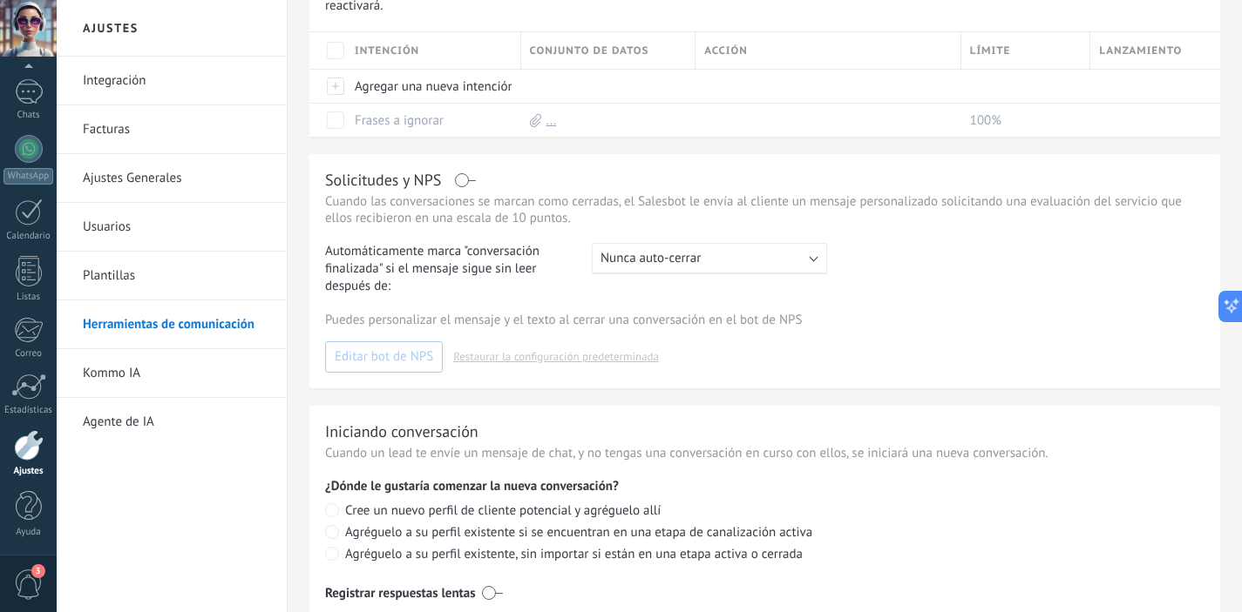
scroll to position [750, 0]
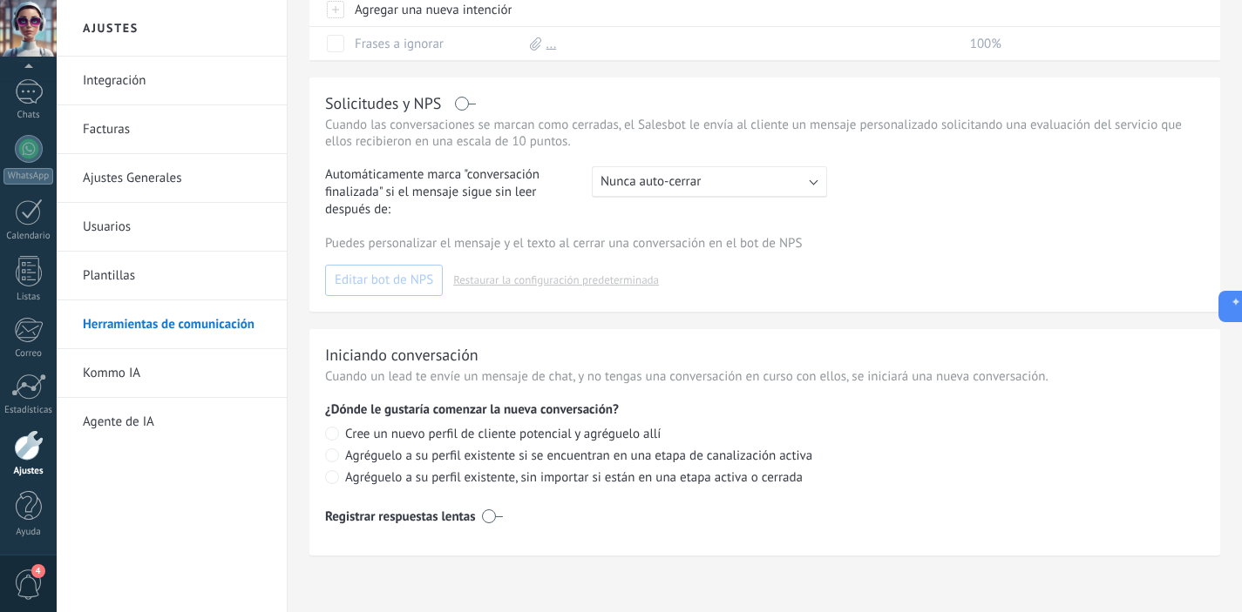
click at [35, 582] on span "4" at bounding box center [29, 585] width 30 height 30
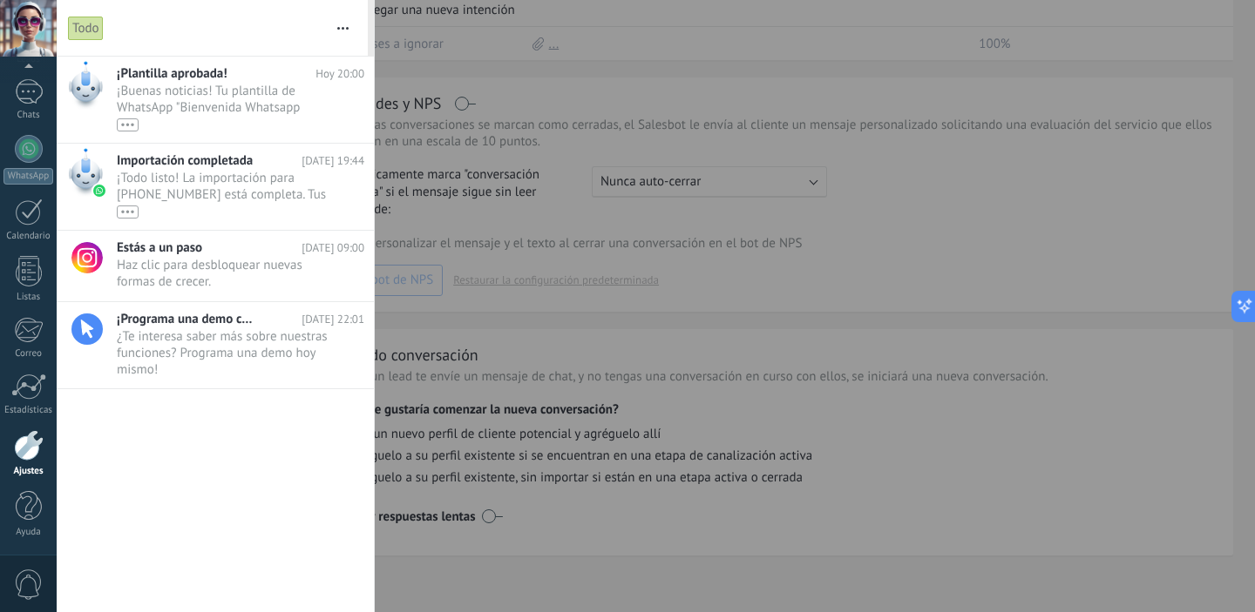
click at [628, 330] on div at bounding box center [627, 306] width 1255 height 612
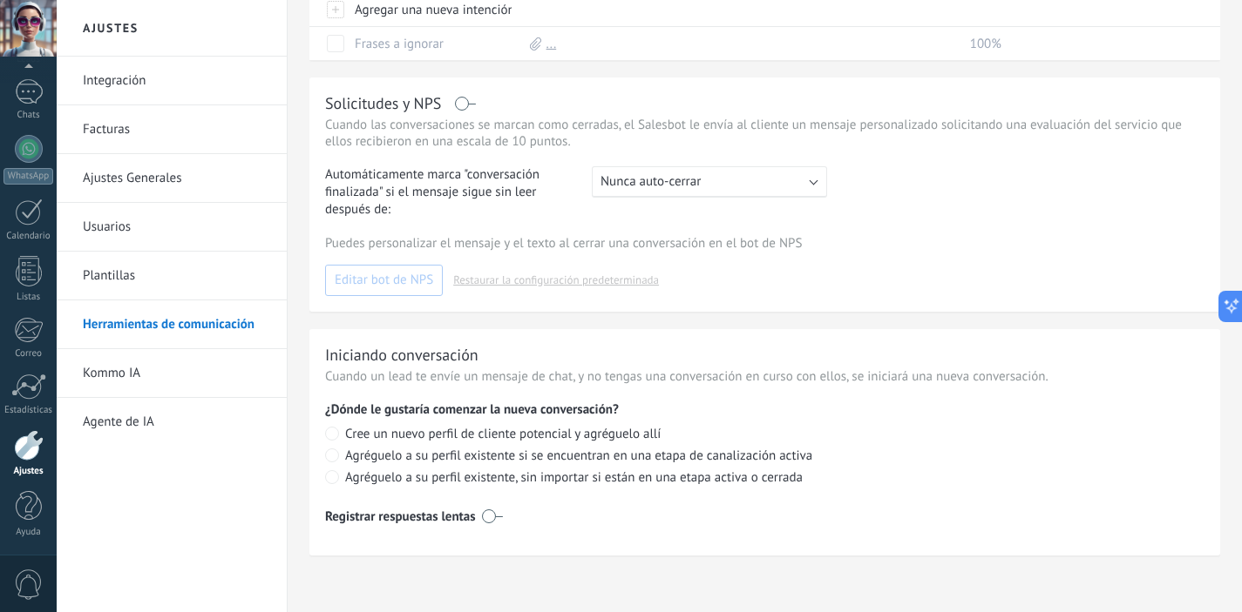
click at [523, 432] on span "Cree un nuevo perfil de cliente potencial y agréguelo allí" at bounding box center [502, 434] width 315 height 17
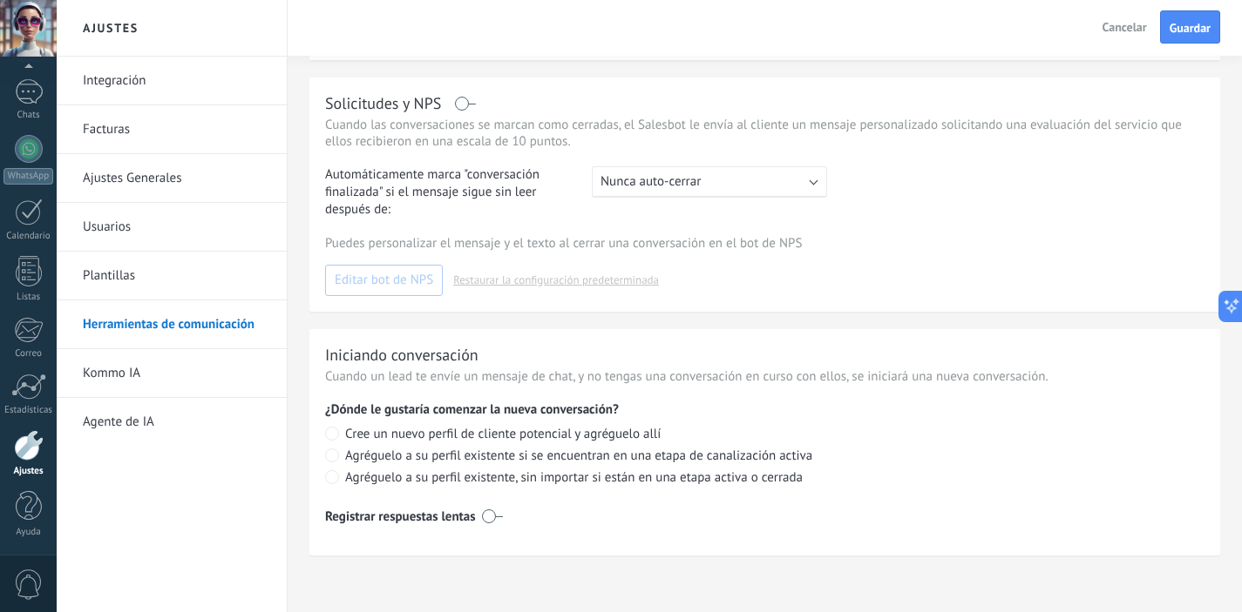
click at [499, 518] on label at bounding box center [492, 517] width 21 height 28
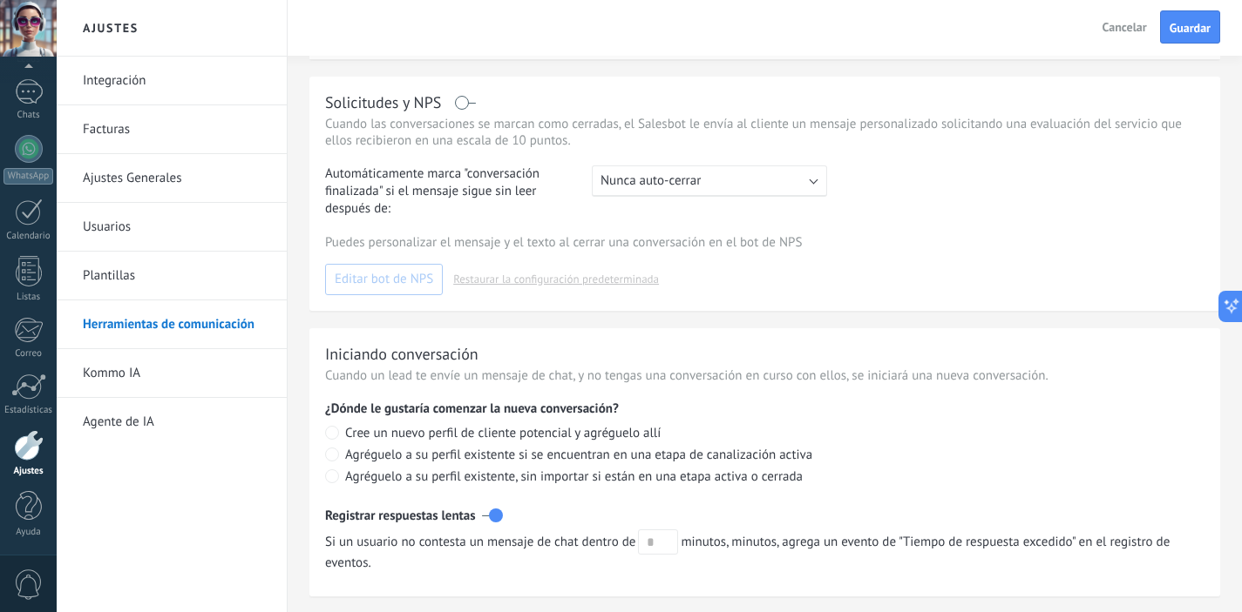
click at [585, 484] on span "Agréguelo a su perfil existente, sin importar si están en una etapa activa o ce…" at bounding box center [573, 477] width 457 height 17
click at [661, 548] on input "text" at bounding box center [658, 542] width 40 height 25
type input "**"
click at [727, 504] on div "Registrar respuestas lentas" at bounding box center [764, 516] width 879 height 28
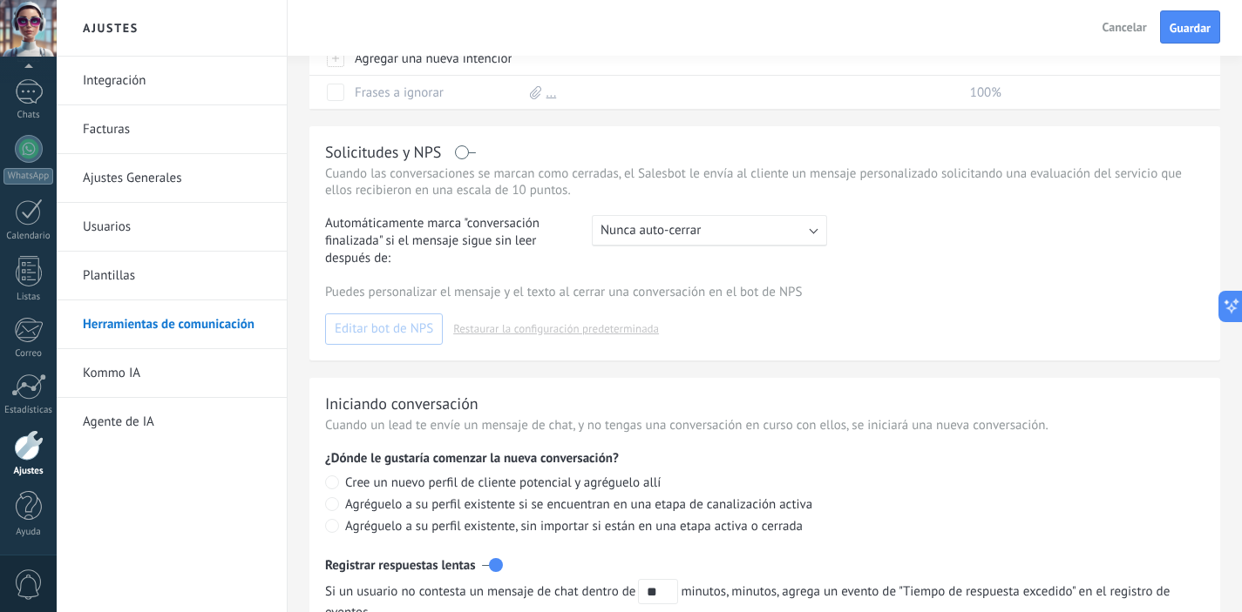
scroll to position [685, 0]
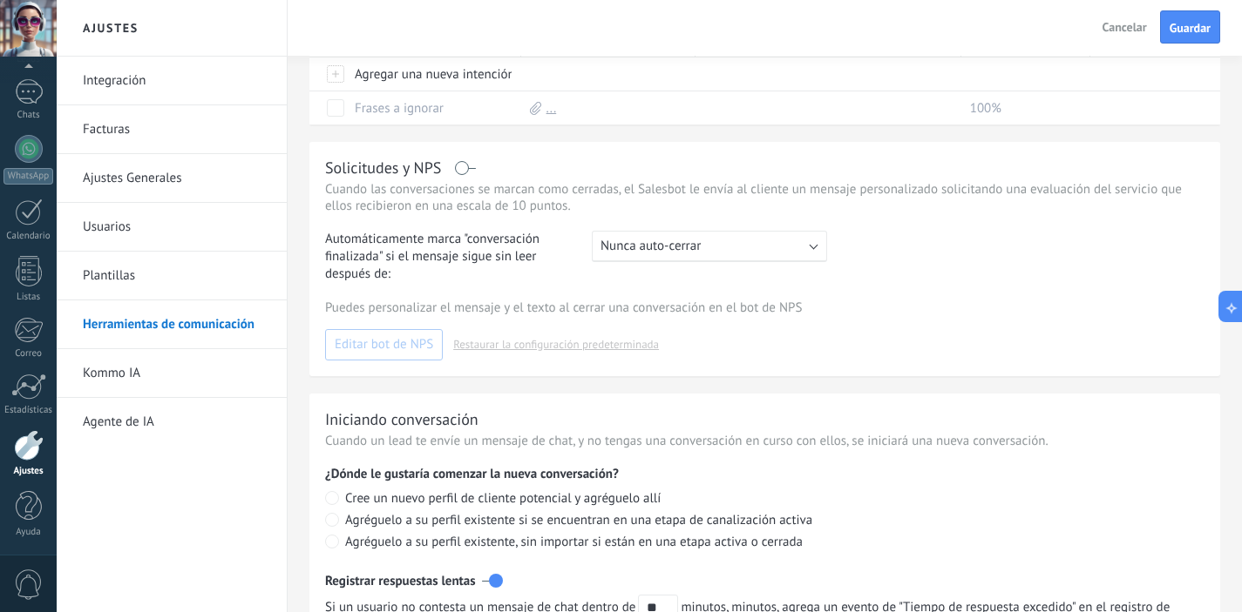
click at [816, 247] on div ": Nunca auto-cerrar" at bounding box center [709, 246] width 235 height 31
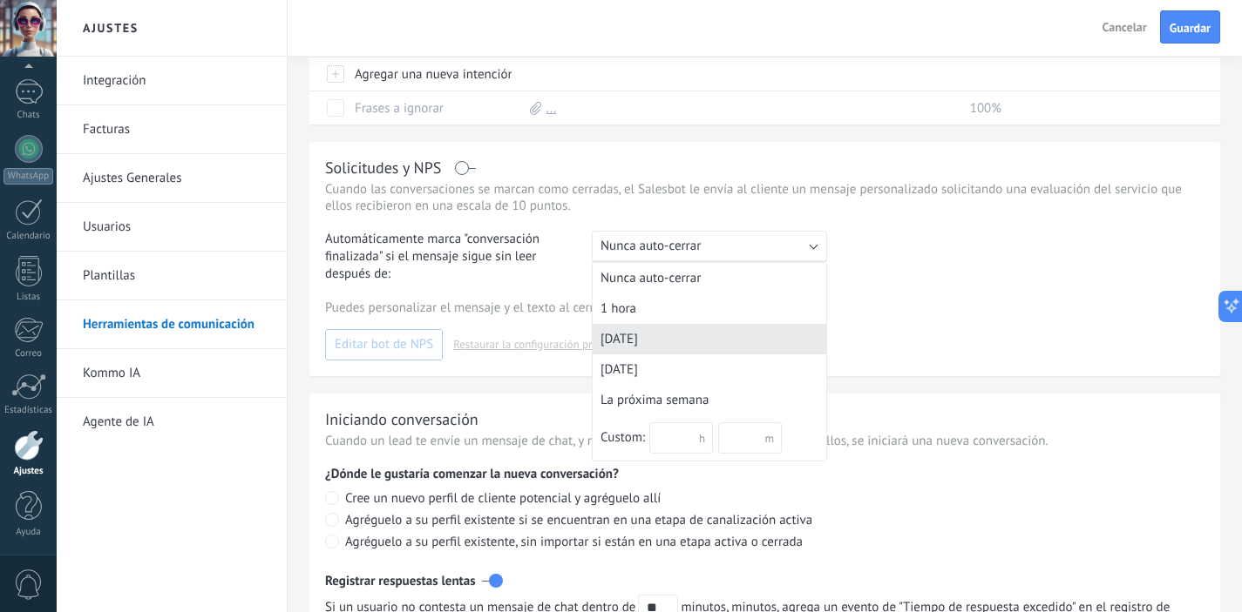
click at [669, 334] on div "[DATE]" at bounding box center [708, 339] width 233 height 30
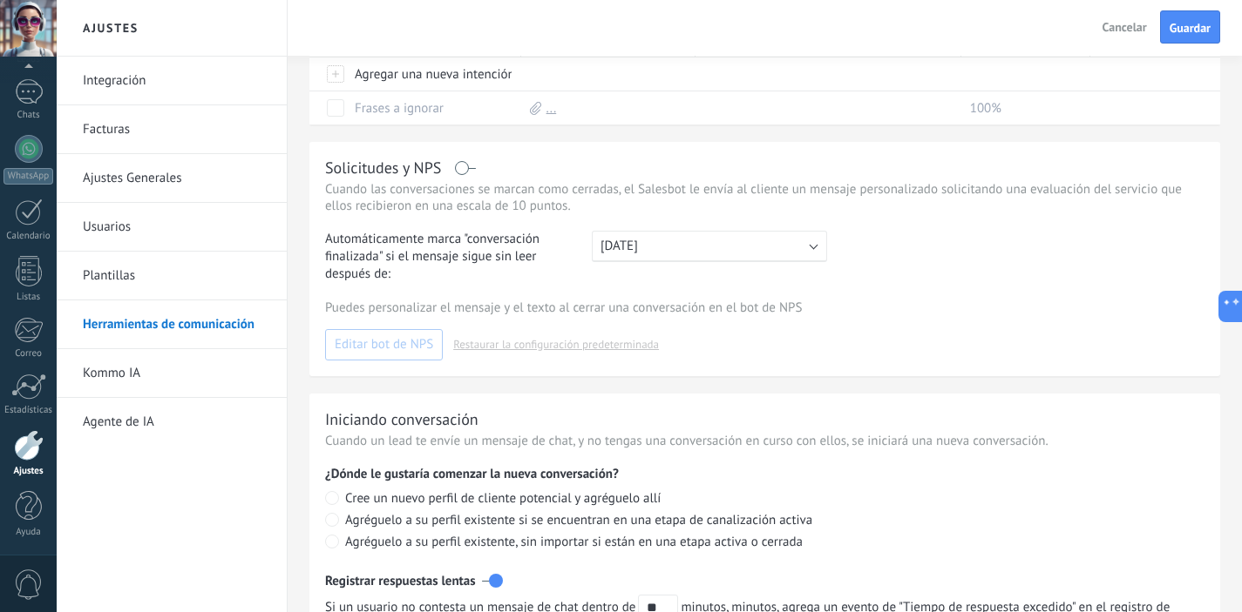
click at [470, 172] on div "Solicitudes y NPS" at bounding box center [764, 168] width 879 height 20
click at [459, 169] on label at bounding box center [466, 168] width 20 height 1
click at [416, 344] on span "Editar bot de NPS" at bounding box center [384, 345] width 98 height 12
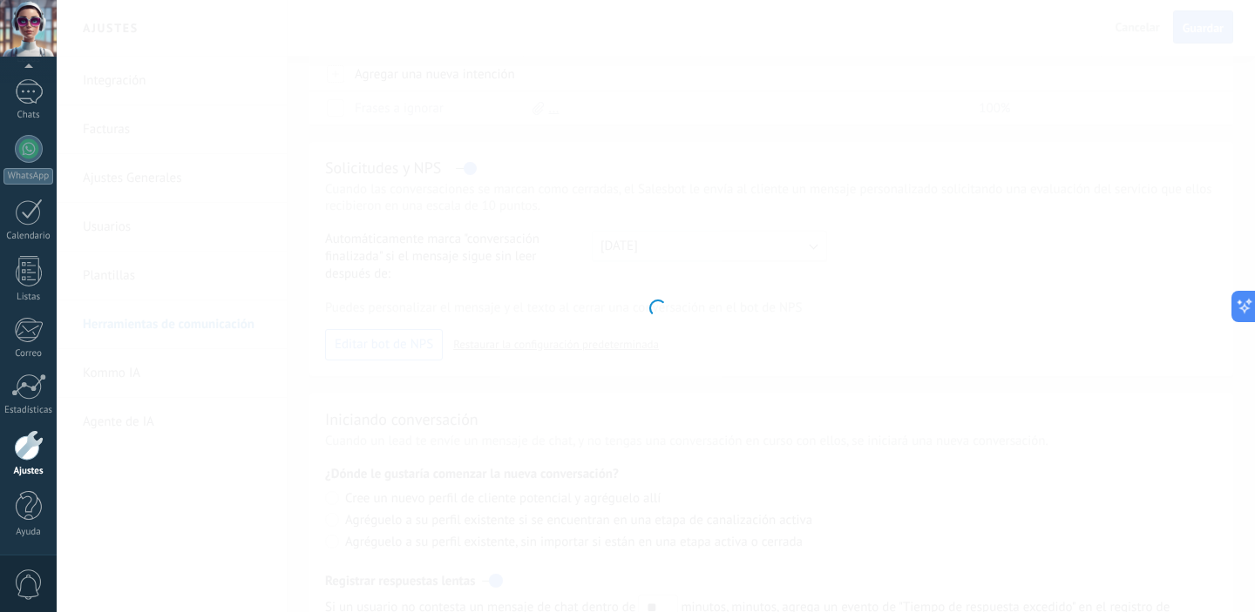
type input "*******"
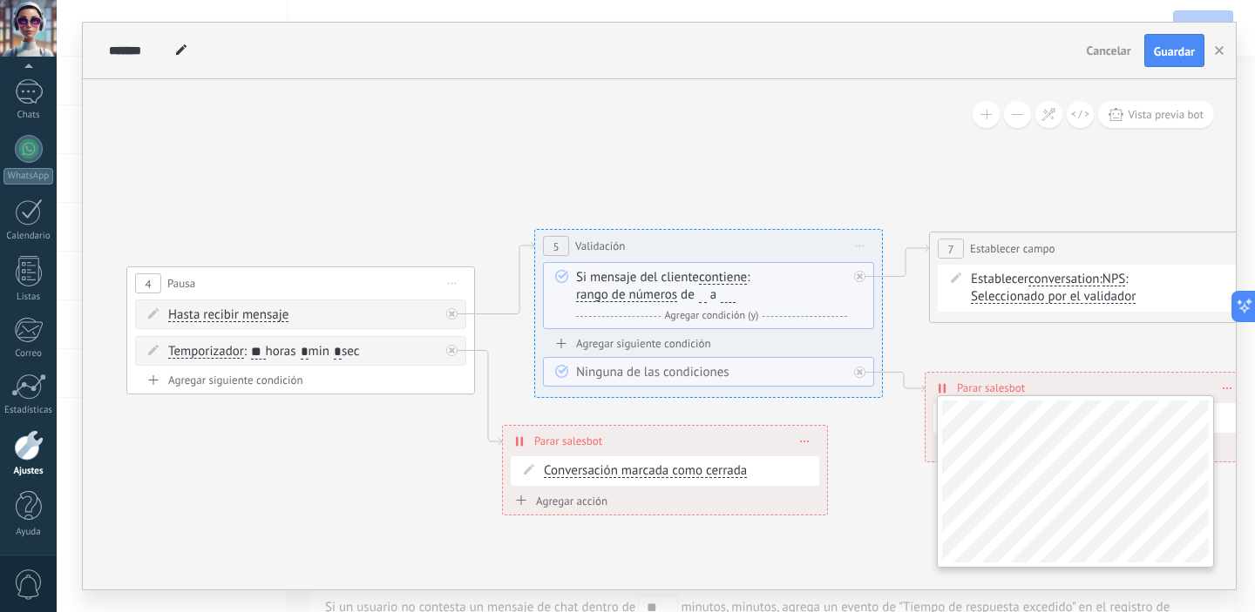
click at [1215, 501] on div "**********" at bounding box center [659, 334] width 1153 height 511
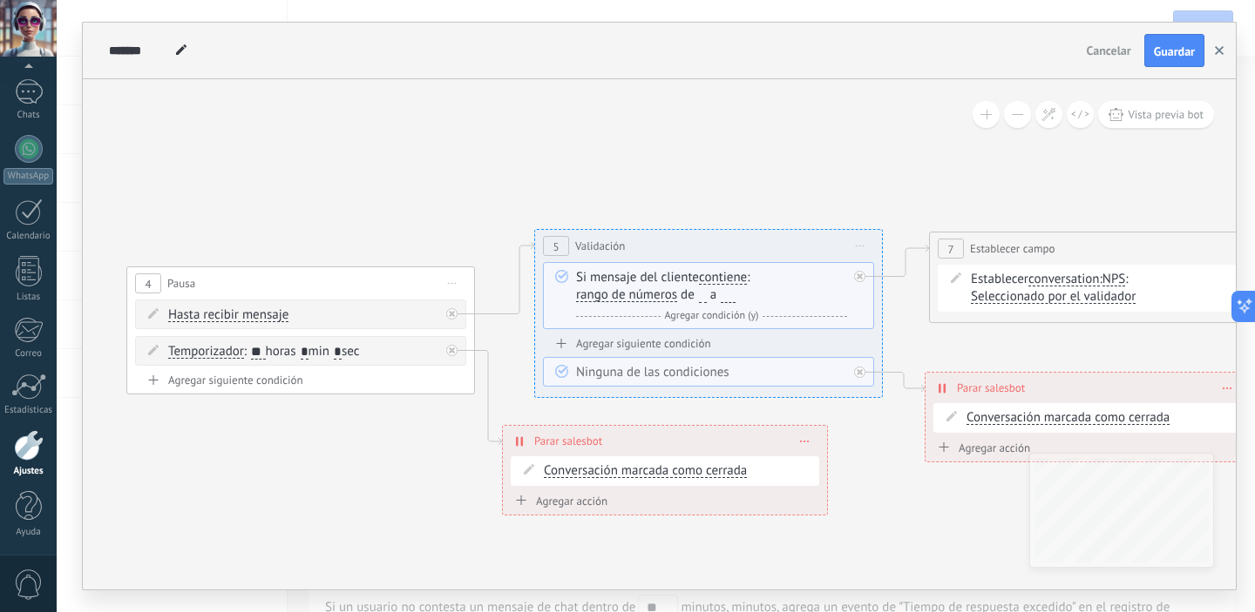
click at [1225, 54] on button "button" at bounding box center [1219, 50] width 26 height 33
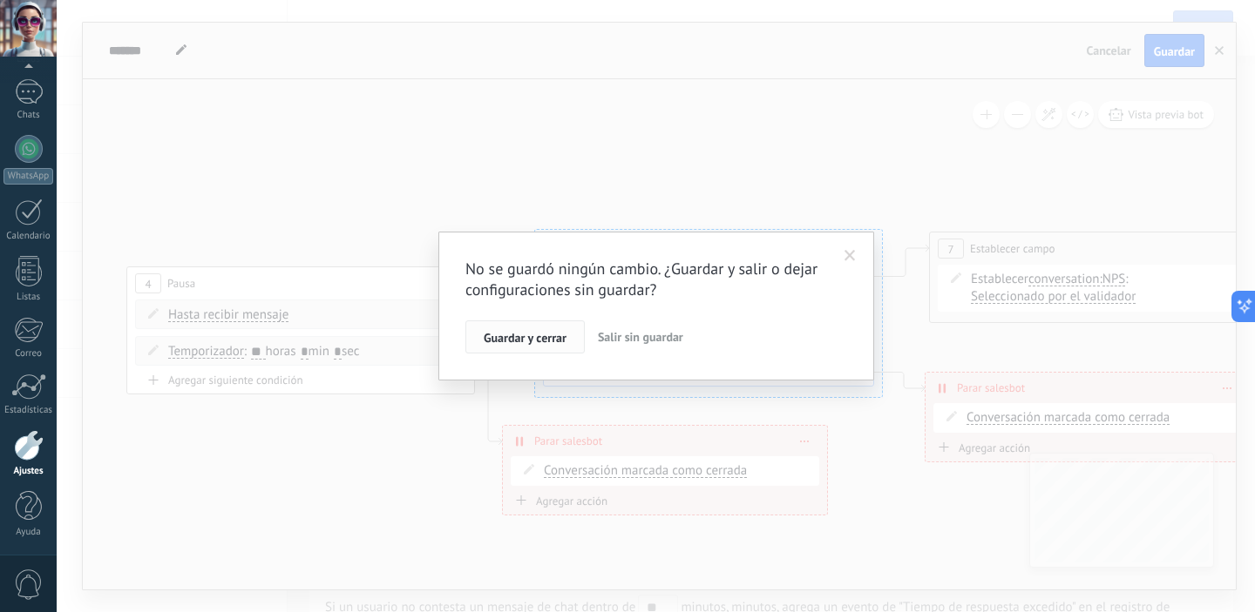
click at [539, 337] on span "Guardar y cerrar" at bounding box center [525, 338] width 83 height 12
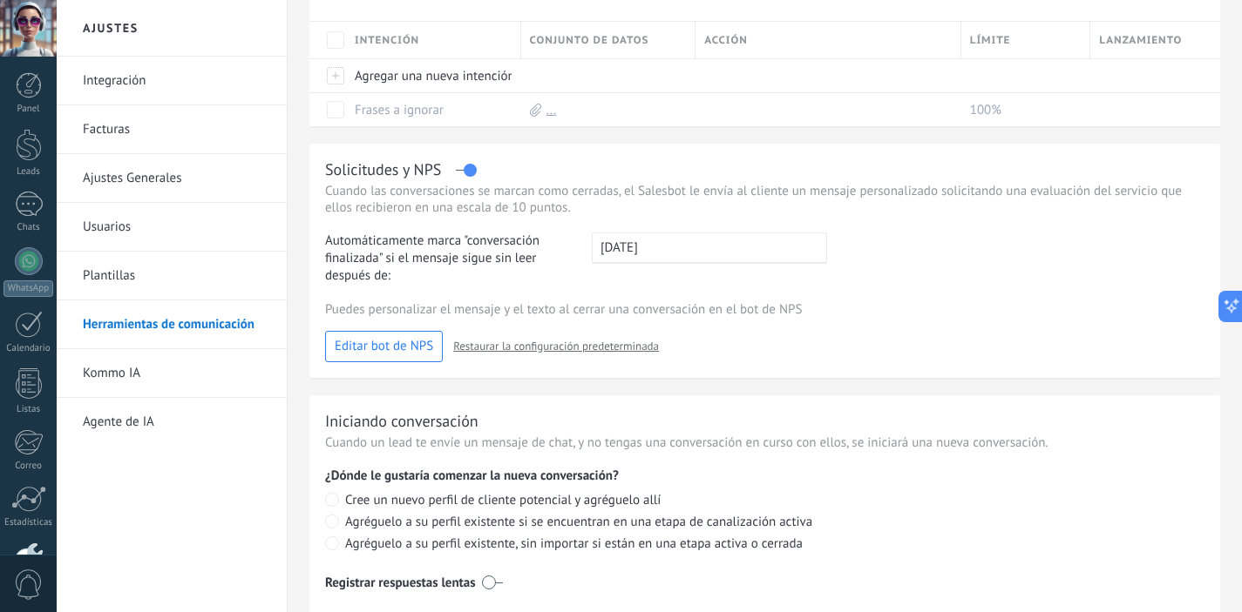
click at [691, 251] on div ": In 1 day" at bounding box center [709, 248] width 235 height 31
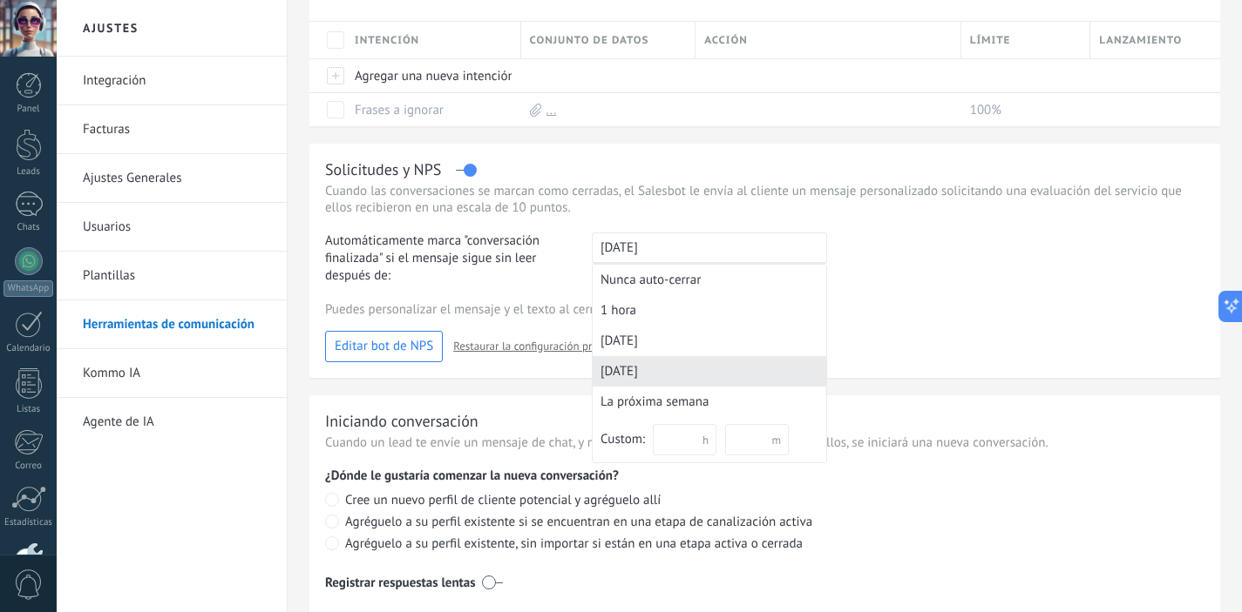
click at [670, 368] on div "[DATE]" at bounding box center [708, 371] width 233 height 30
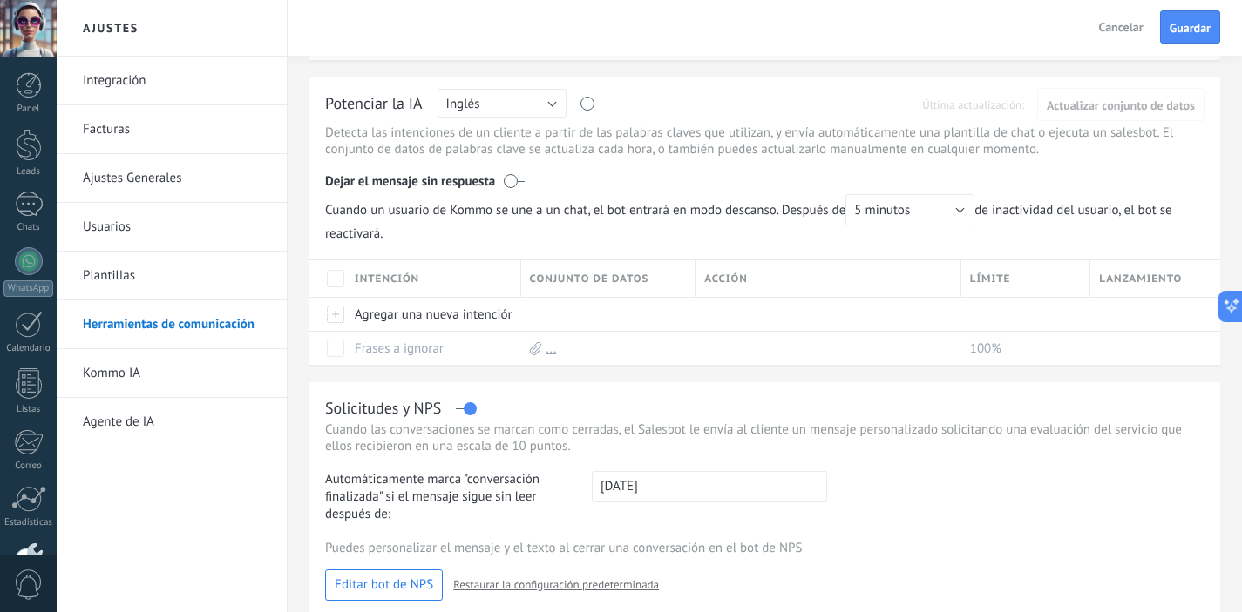
scroll to position [439, 0]
click at [553, 112] on button "Inglés" at bounding box center [501, 104] width 129 height 29
click at [537, 166] on span "Español" at bounding box center [493, 165] width 133 height 17
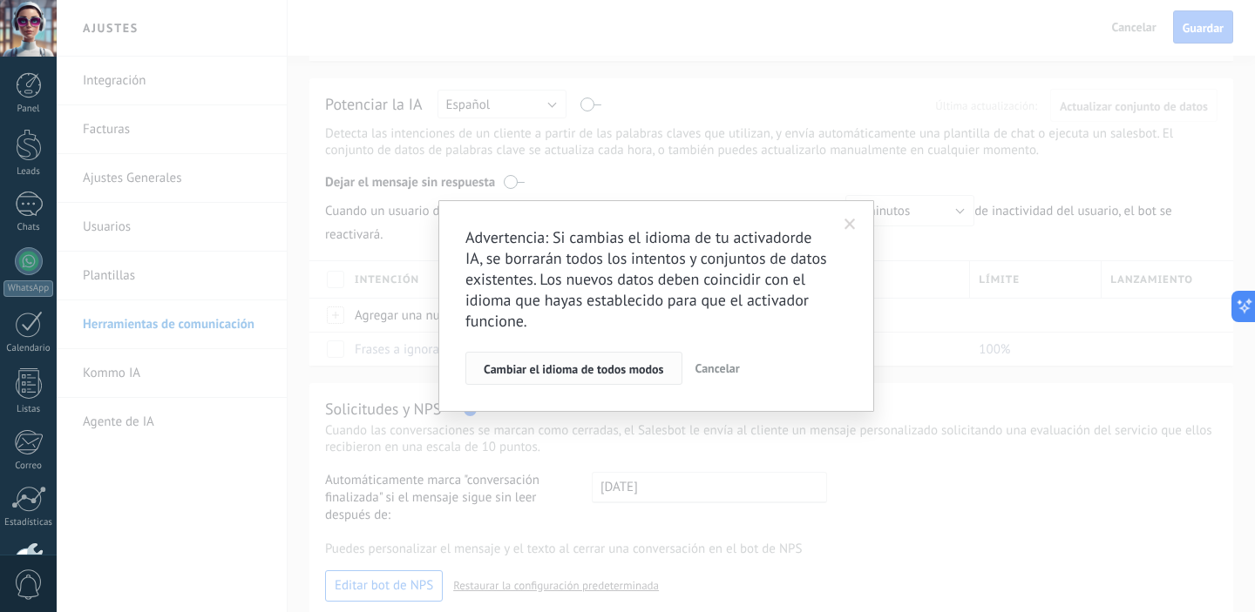
click at [619, 373] on span "Cambiar el idioma de todos modos" at bounding box center [574, 369] width 180 height 12
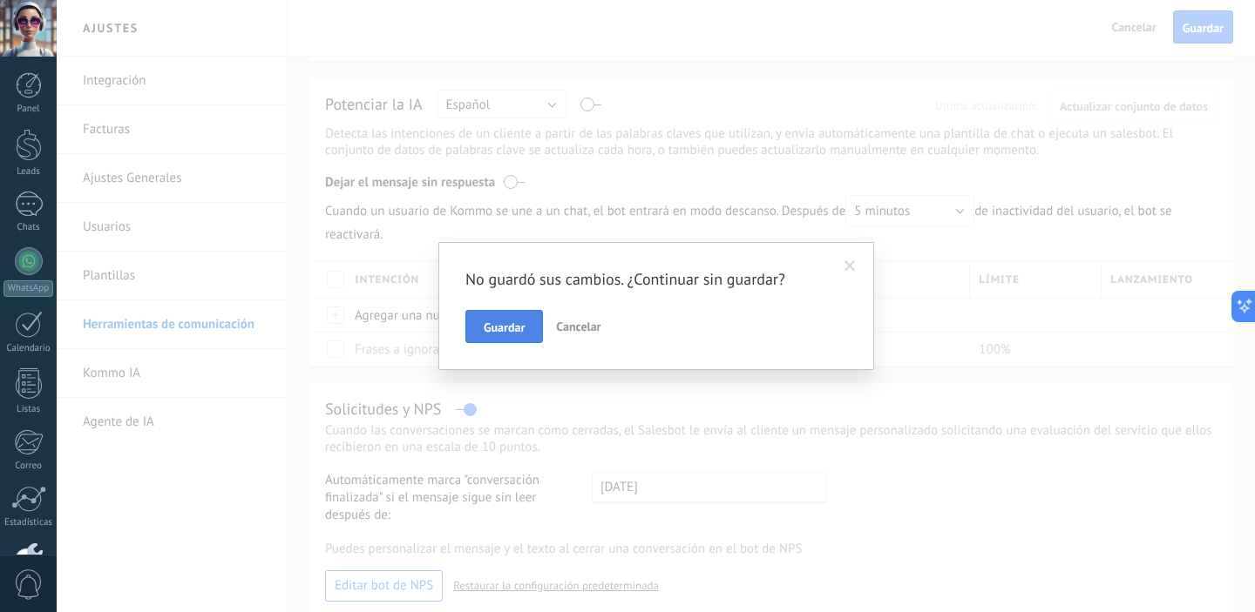
click at [516, 333] on span "Guardar" at bounding box center [504, 327] width 41 height 12
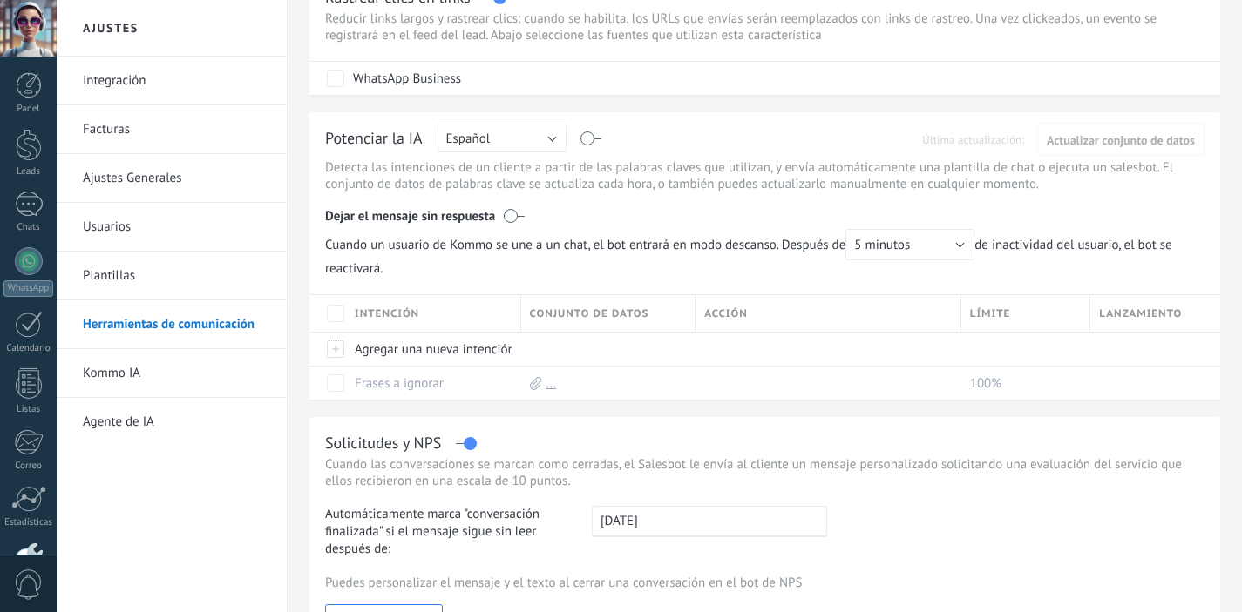
scroll to position [439, 0]
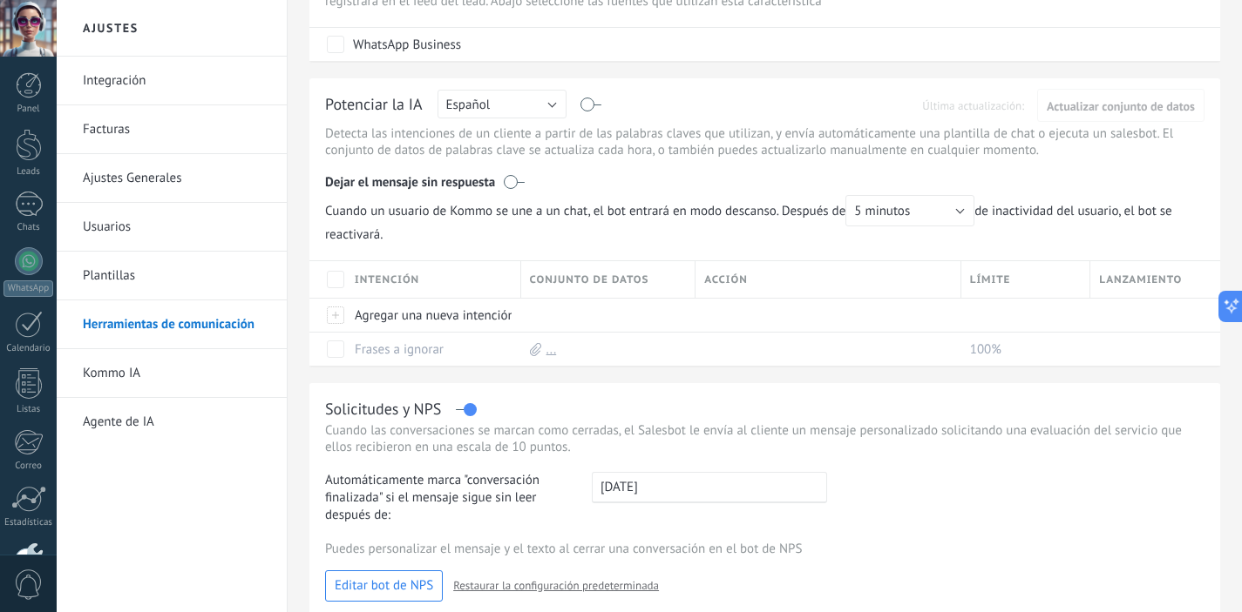
drag, startPoint x: 1121, startPoint y: 105, endPoint x: 1037, endPoint y: 106, distance: 84.5
click at [1117, 106] on div "Potenciar la IA Rusa Inglés Español Portugués Indonesio Turco Español" at bounding box center [764, 105] width 879 height 23
click at [991, 105] on div "Potenciar la IA Rusa Inglés Español Portugués Indonesio Turco Español" at bounding box center [764, 105] width 879 height 23
click at [464, 317] on div "Agregar una nueva intención" at bounding box center [429, 315] width 166 height 33
type input "**********"
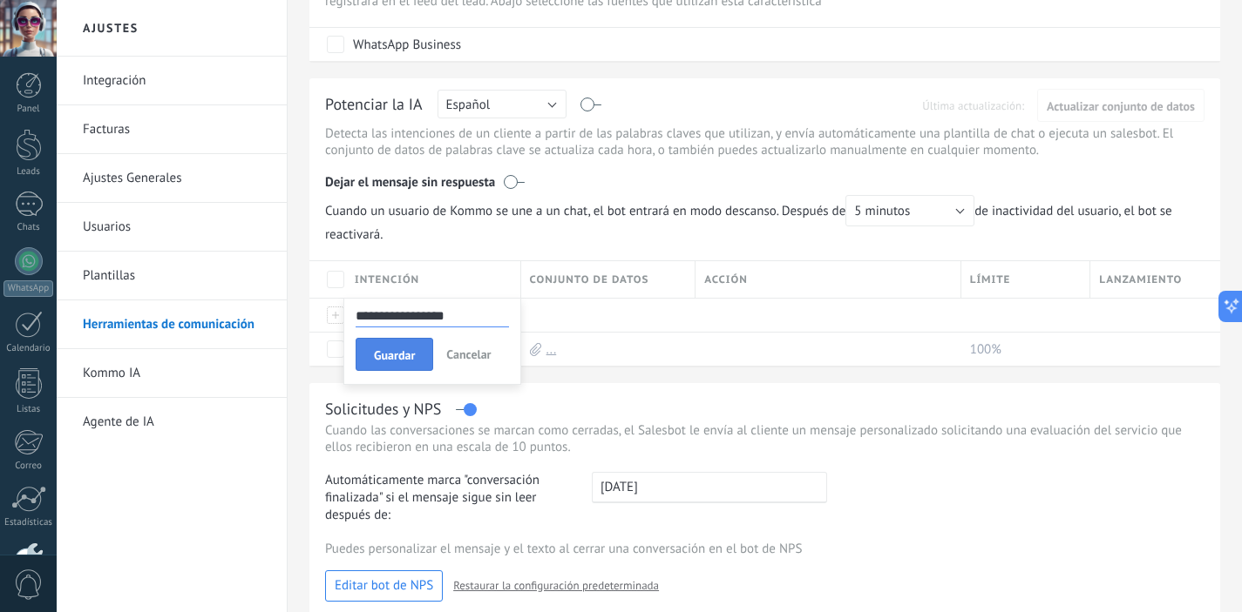
click at [389, 357] on span "Guardar" at bounding box center [394, 355] width 41 height 12
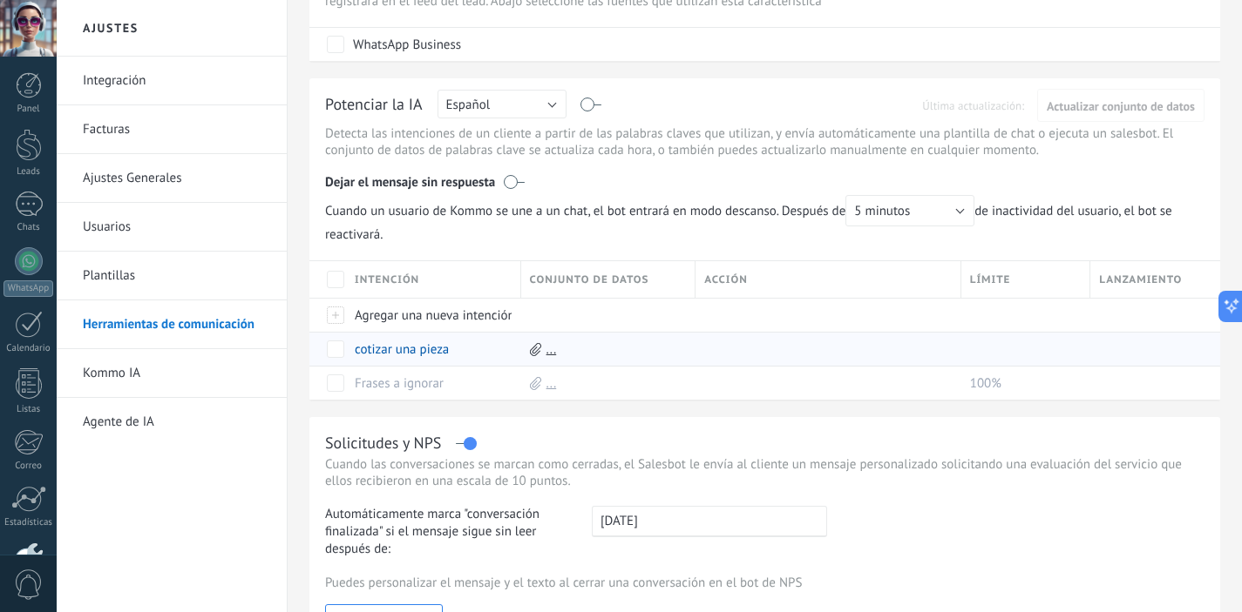
click at [542, 353] on div "..." at bounding box center [604, 349] width 166 height 33
drag, startPoint x: 535, startPoint y: 352, endPoint x: 548, endPoint y: 358, distance: 14.4
click at [536, 353] on icon at bounding box center [535, 349] width 11 height 13
click at [550, 355] on link "..." at bounding box center [551, 350] width 10 height 17
click at [660, 389] on link "Descargar plantilla" at bounding box center [624, 384] width 105 height 17
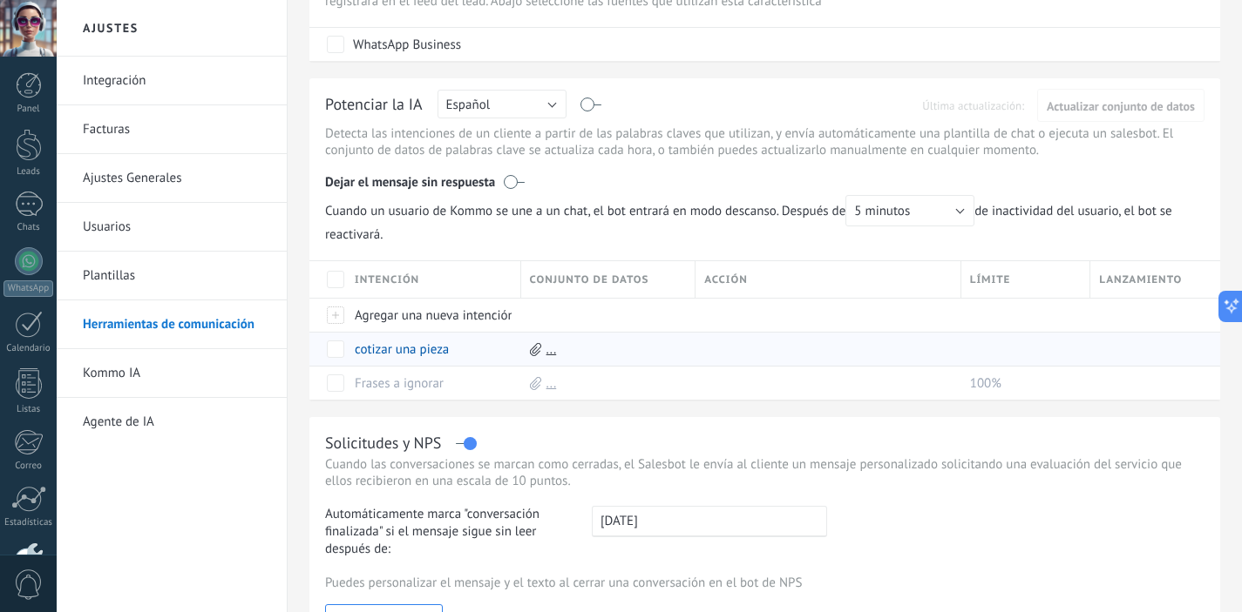
click at [788, 422] on div "Solicitudes y NPS Cuando las conversaciones se marcan como cerradas, el Salesbo…" at bounding box center [764, 534] width 910 height 234
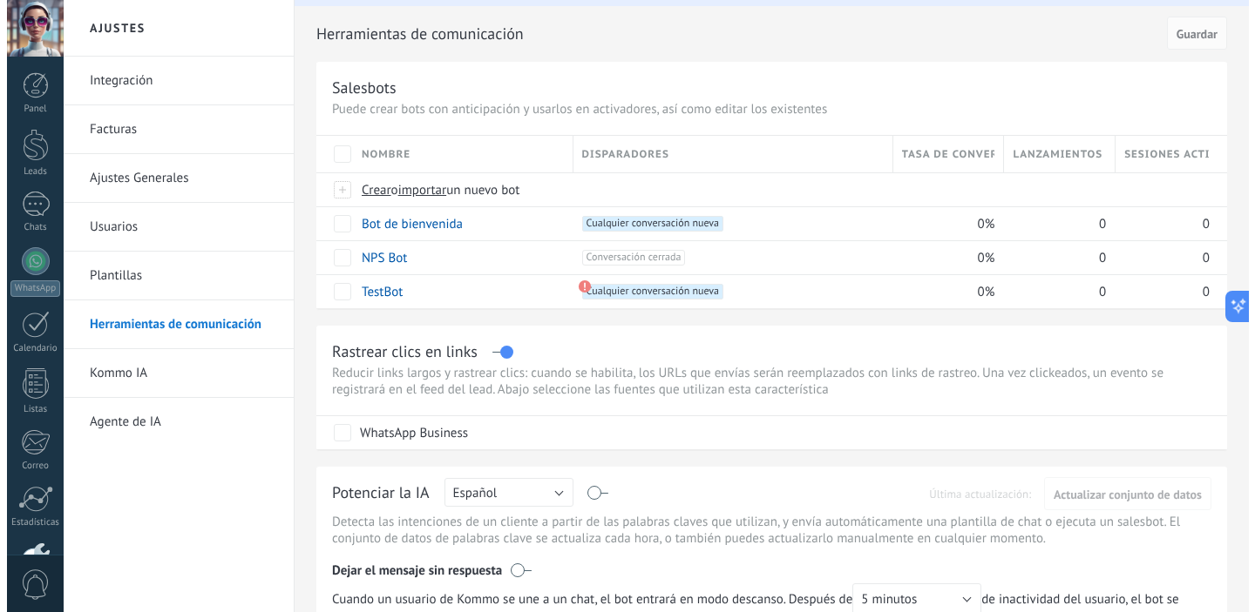
scroll to position [50, 0]
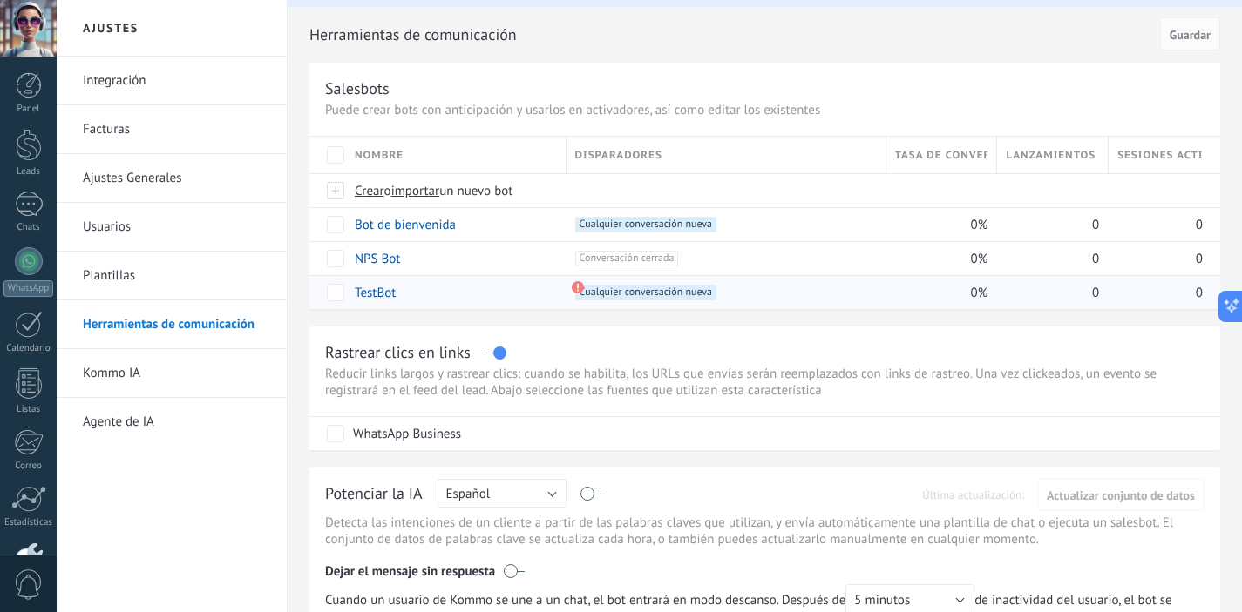
click at [578, 290] on use at bounding box center [577, 287] width 12 height 12
click at [398, 226] on link "Bot de bienvenida" at bounding box center [405, 225] width 101 height 17
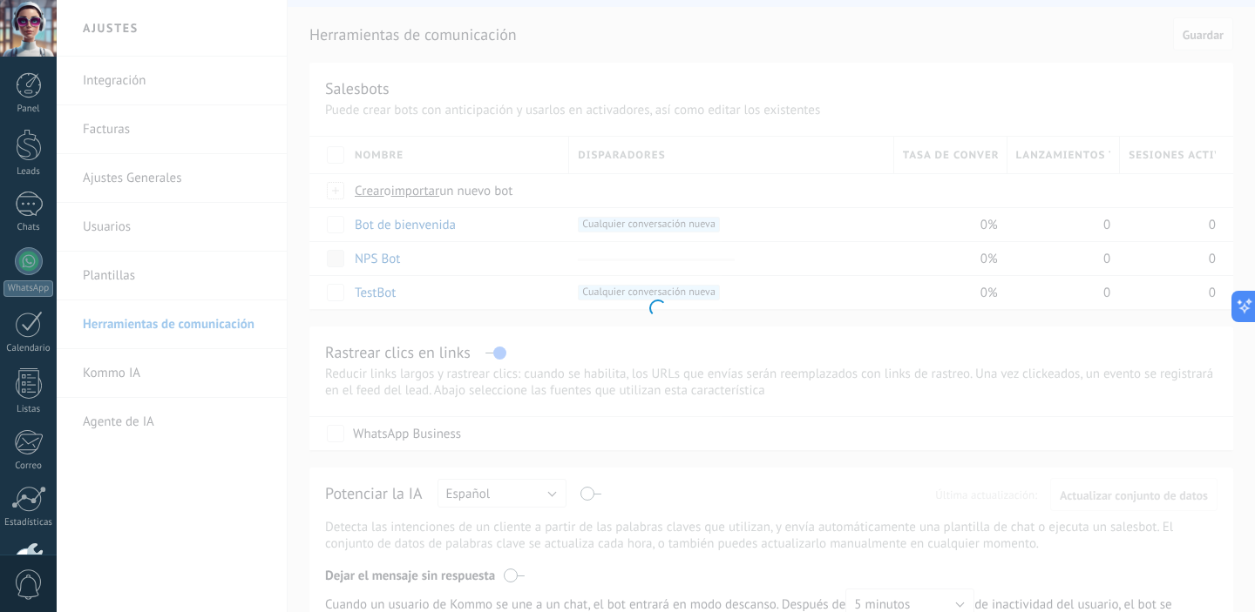
type input "**********"
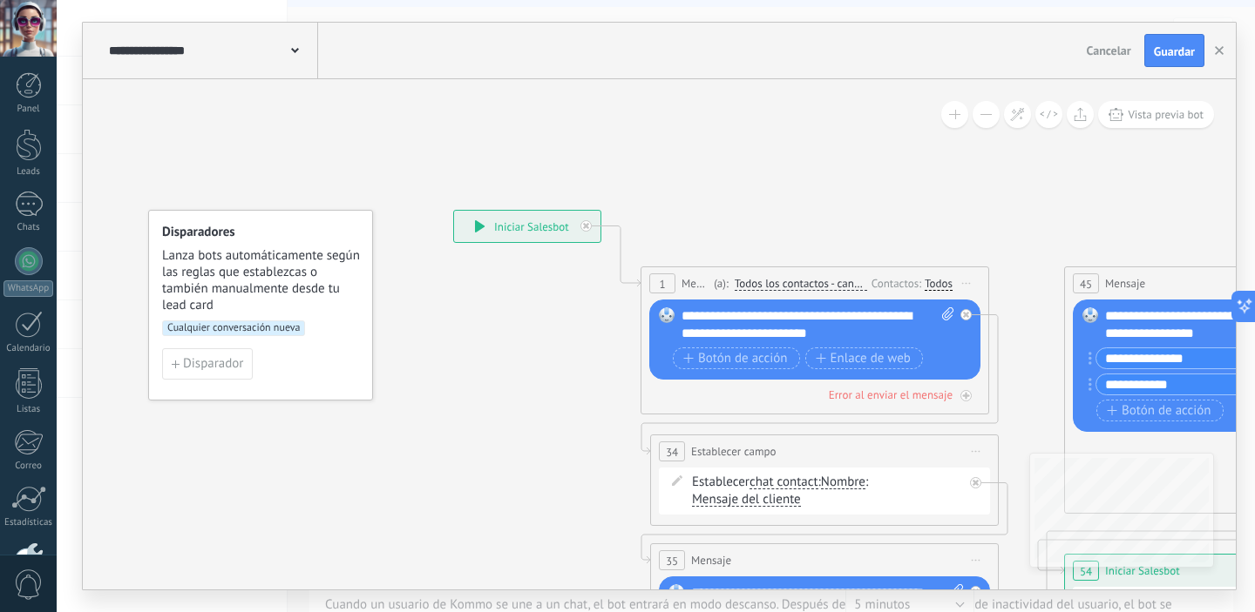
click at [540, 230] on div "**********" at bounding box center [527, 226] width 146 height 31
click at [233, 369] on span "Disparador" at bounding box center [213, 364] width 60 height 12
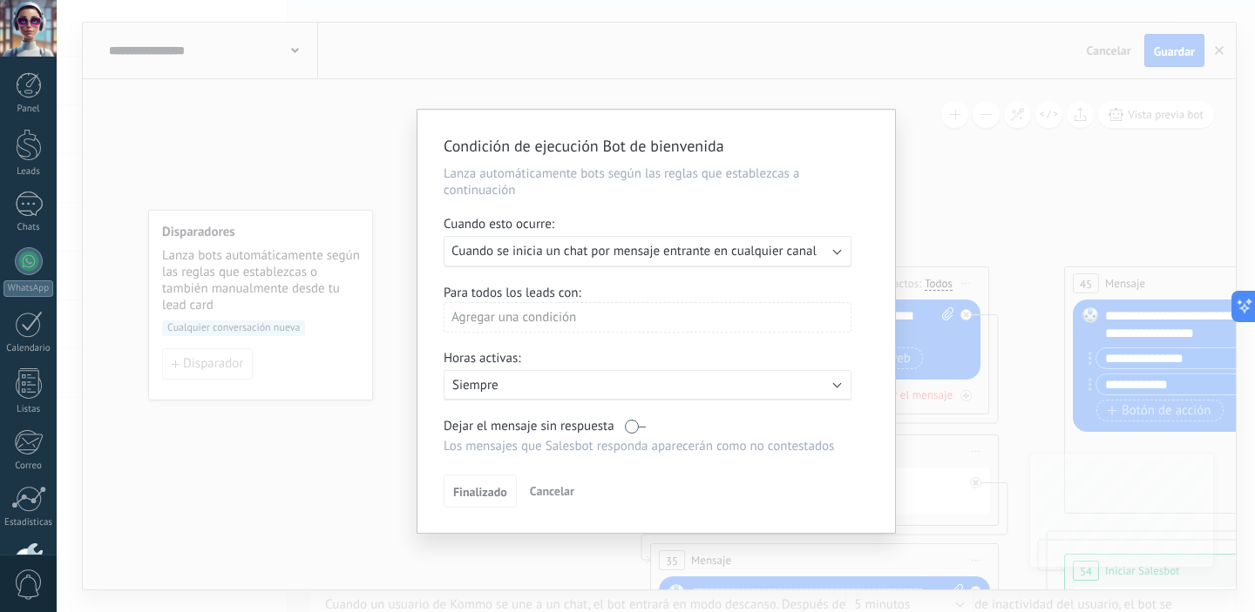
click at [795, 325] on div "Agregar una condición" at bounding box center [647, 317] width 408 height 30
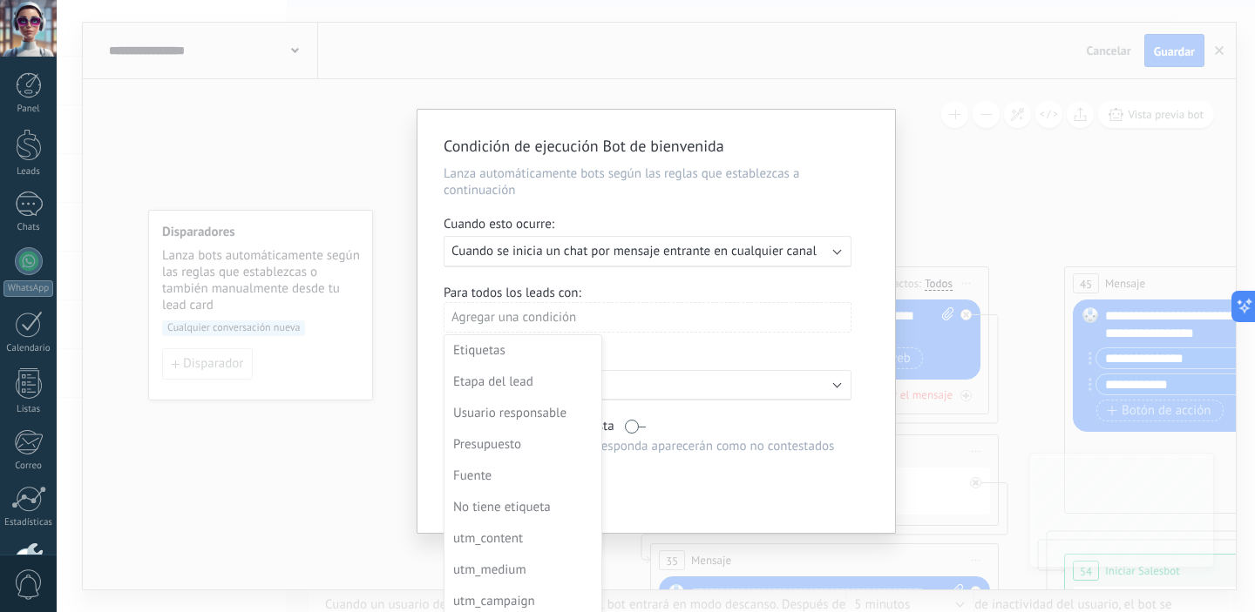
click at [795, 325] on div at bounding box center [655, 321] width 477 height 423
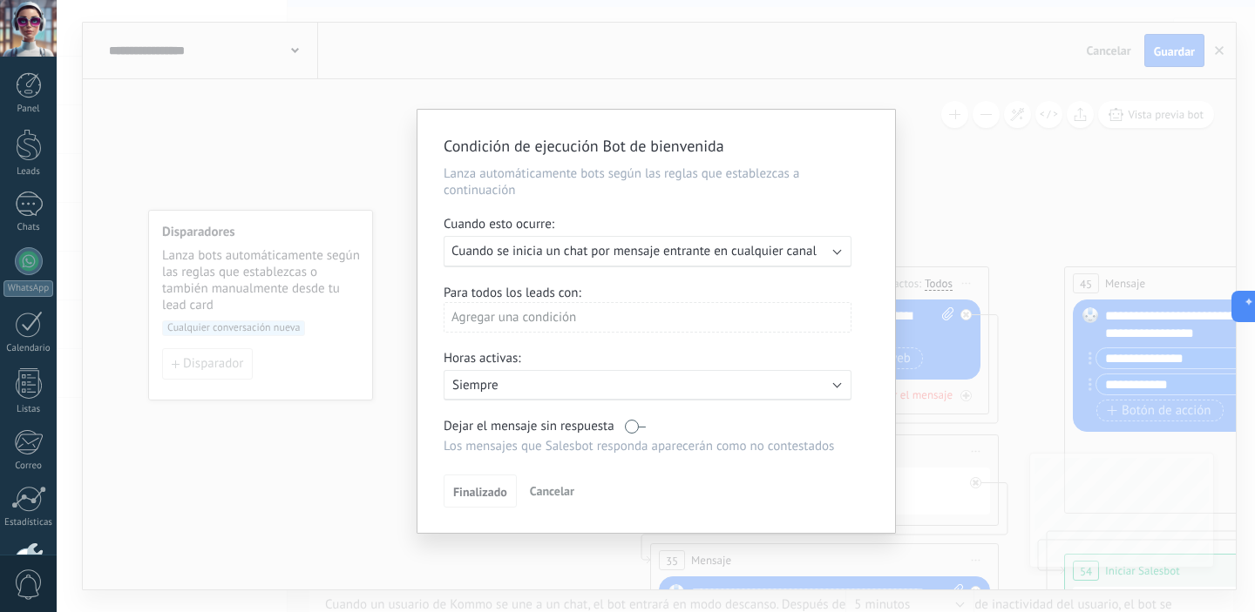
click at [564, 492] on span "Cancelar" at bounding box center [552, 492] width 44 height 16
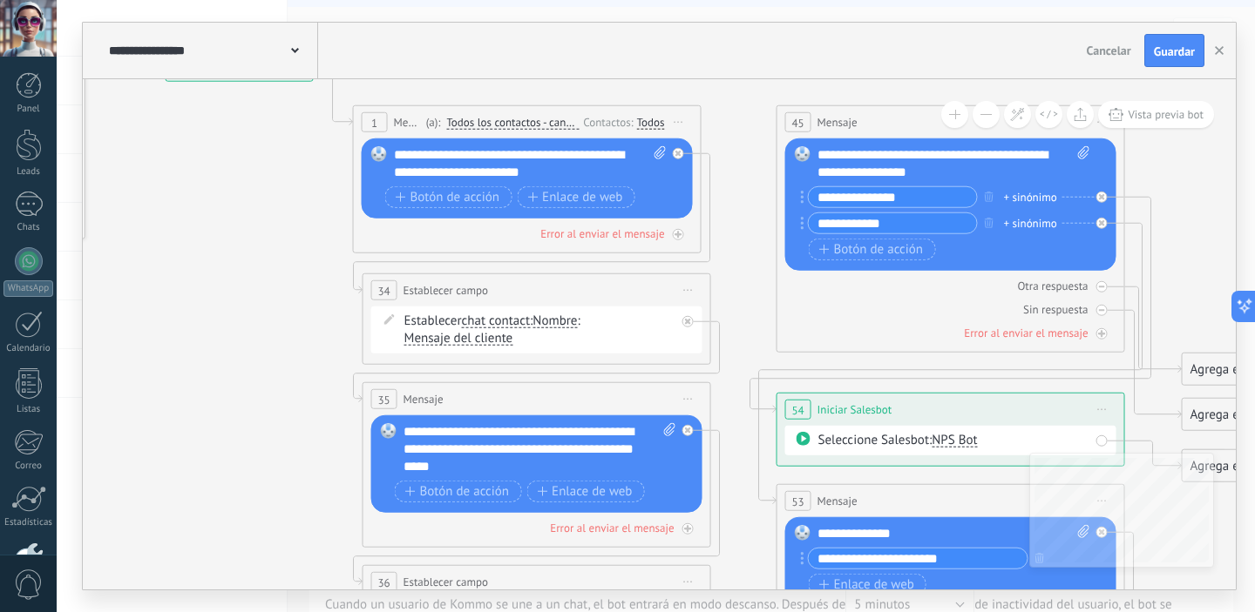
drag, startPoint x: 589, startPoint y: 439, endPoint x: 301, endPoint y: 277, distance: 330.0
click at [301, 277] on icon at bounding box center [933, 516] width 2407 height 1807
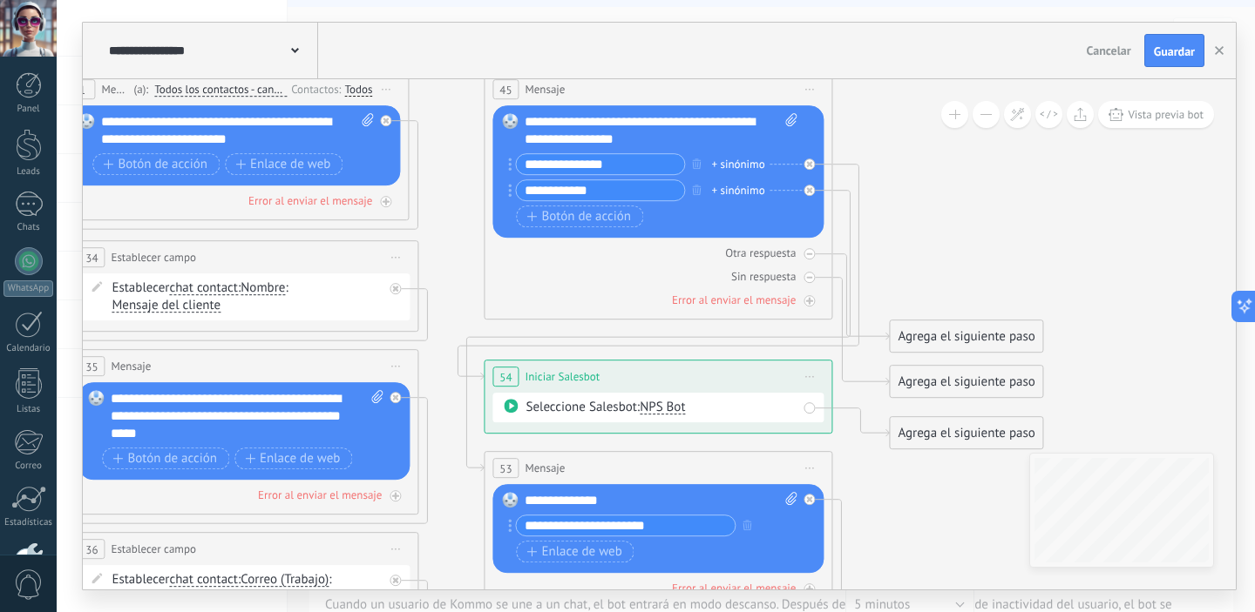
drag, startPoint x: 1178, startPoint y: 297, endPoint x: 865, endPoint y: 272, distance: 313.8
click at [886, 264] on icon at bounding box center [640, 483] width 2407 height 1807
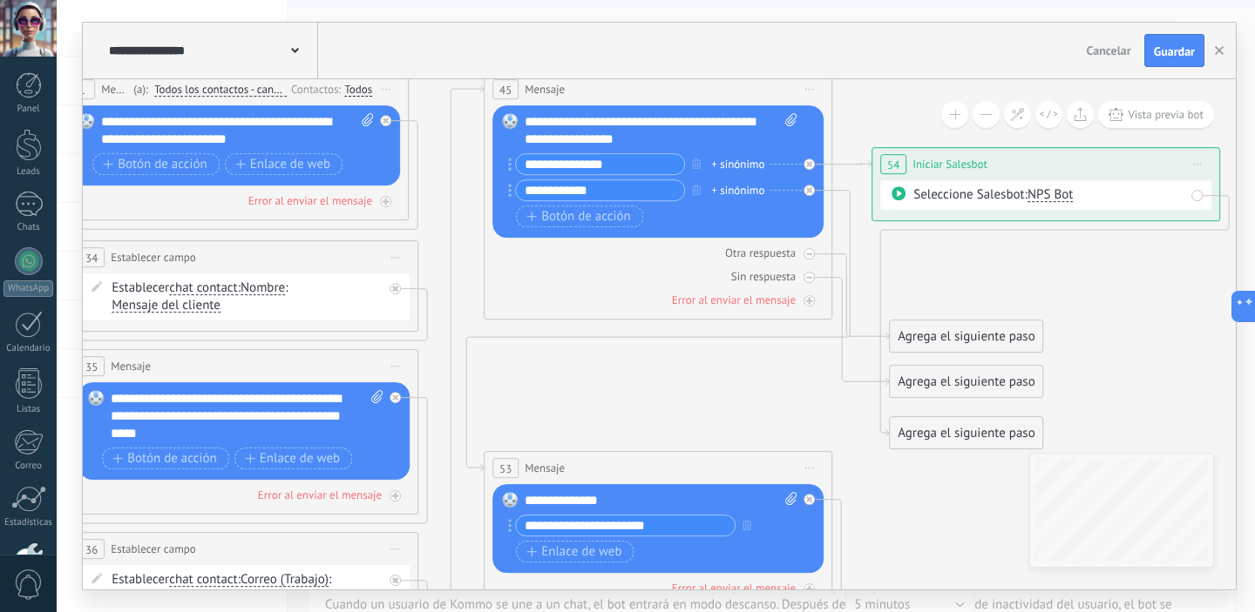
drag, startPoint x: 771, startPoint y: 374, endPoint x: 1160, endPoint y: 162, distance: 442.5
click at [1160, 162] on div "**********" at bounding box center [1045, 164] width 347 height 32
click at [1184, 51] on span "Guardar" at bounding box center [1174, 51] width 41 height 12
click at [293, 51] on use at bounding box center [295, 50] width 8 height 5
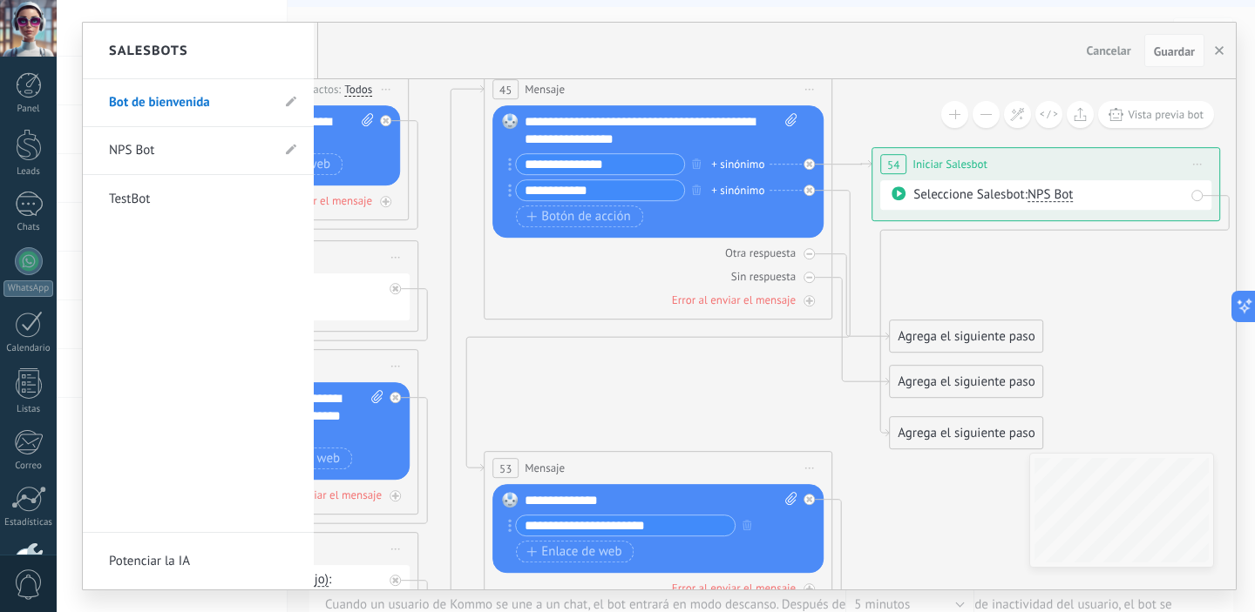
drag, startPoint x: 711, startPoint y: 37, endPoint x: 911, endPoint y: 44, distance: 200.5
click at [728, 41] on div at bounding box center [659, 306] width 1153 height 567
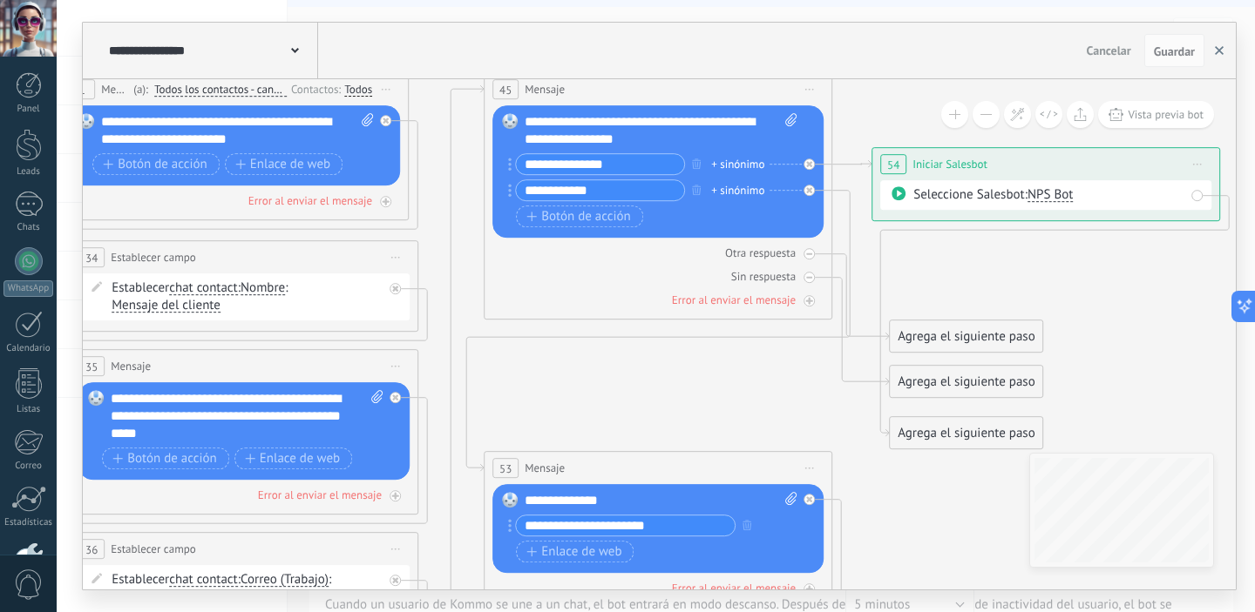
click at [1226, 54] on button "button" at bounding box center [1219, 50] width 26 height 33
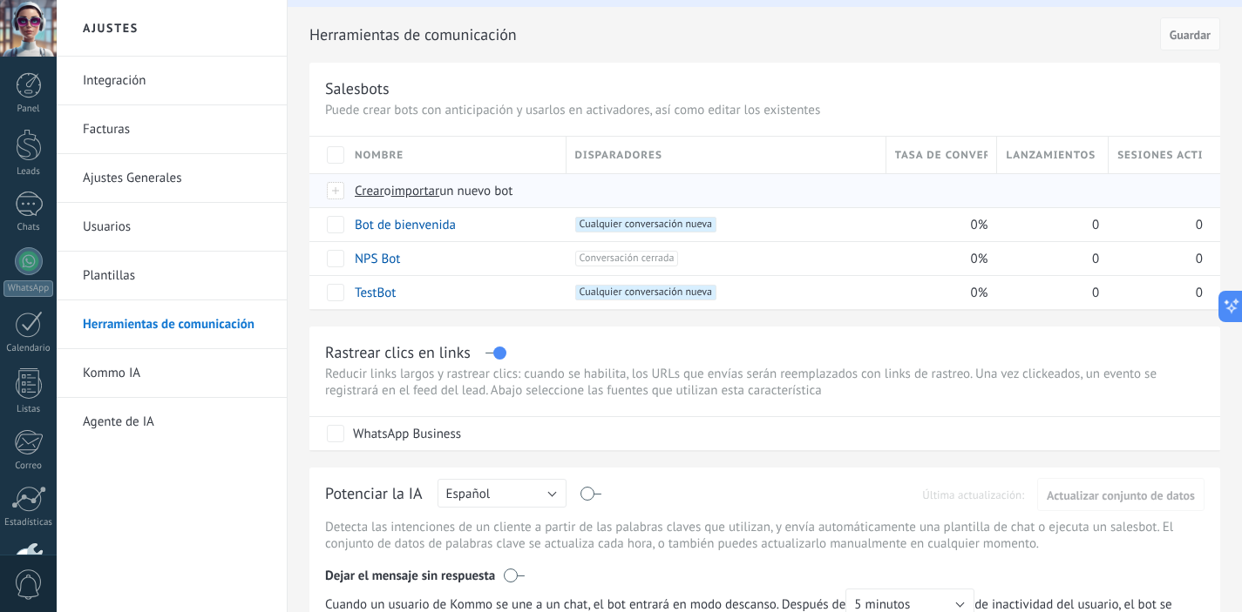
click at [375, 194] on span "Crear" at bounding box center [370, 191] width 30 height 17
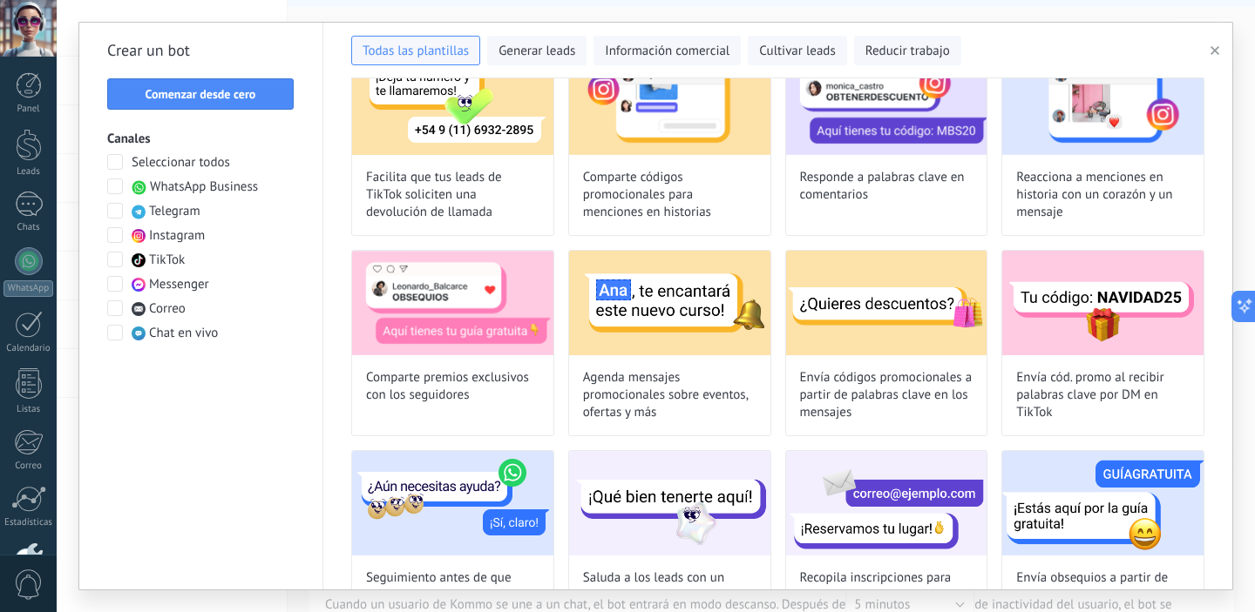
scroll to position [0, 0]
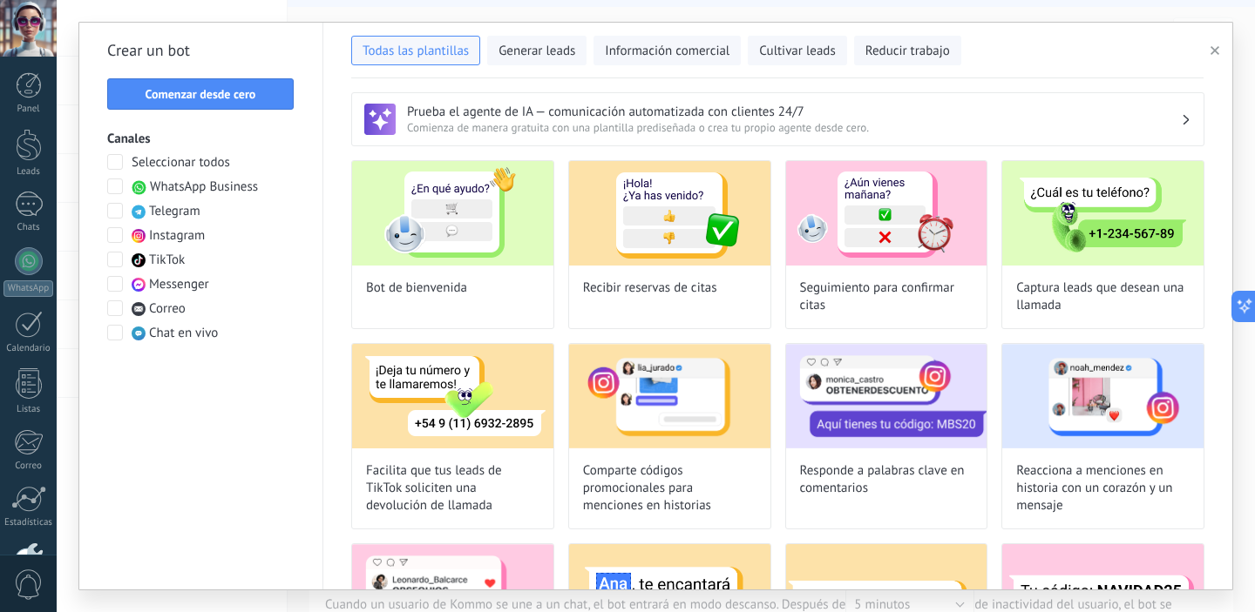
click at [211, 187] on span "WhatsApp Business" at bounding box center [204, 187] width 108 height 17
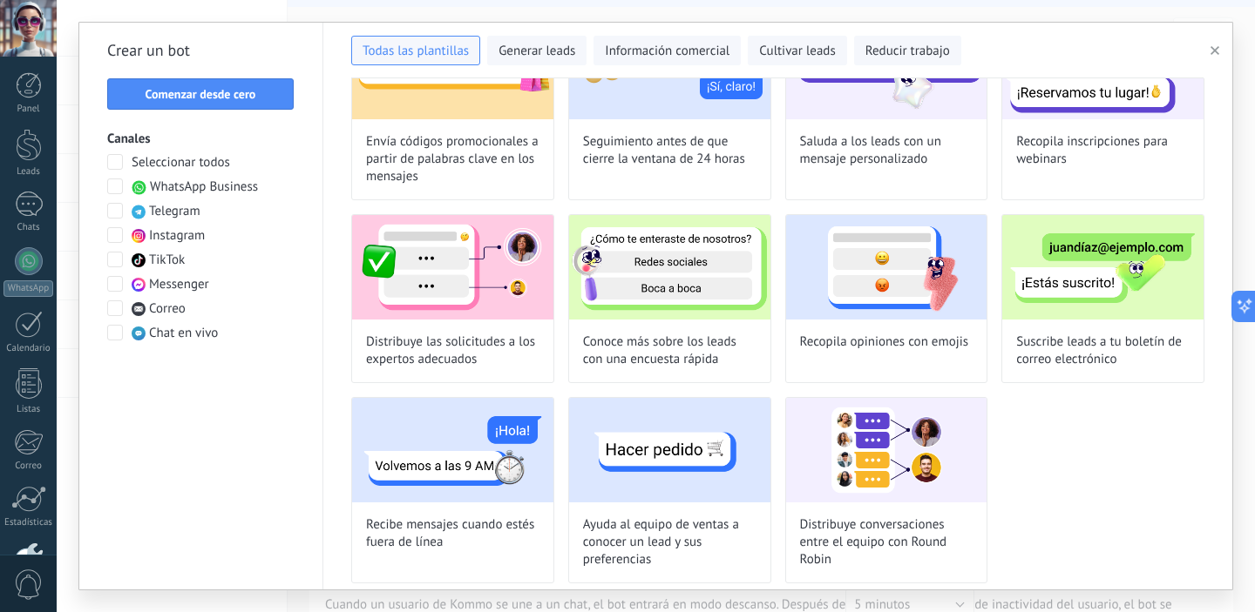
scroll to position [337, 0]
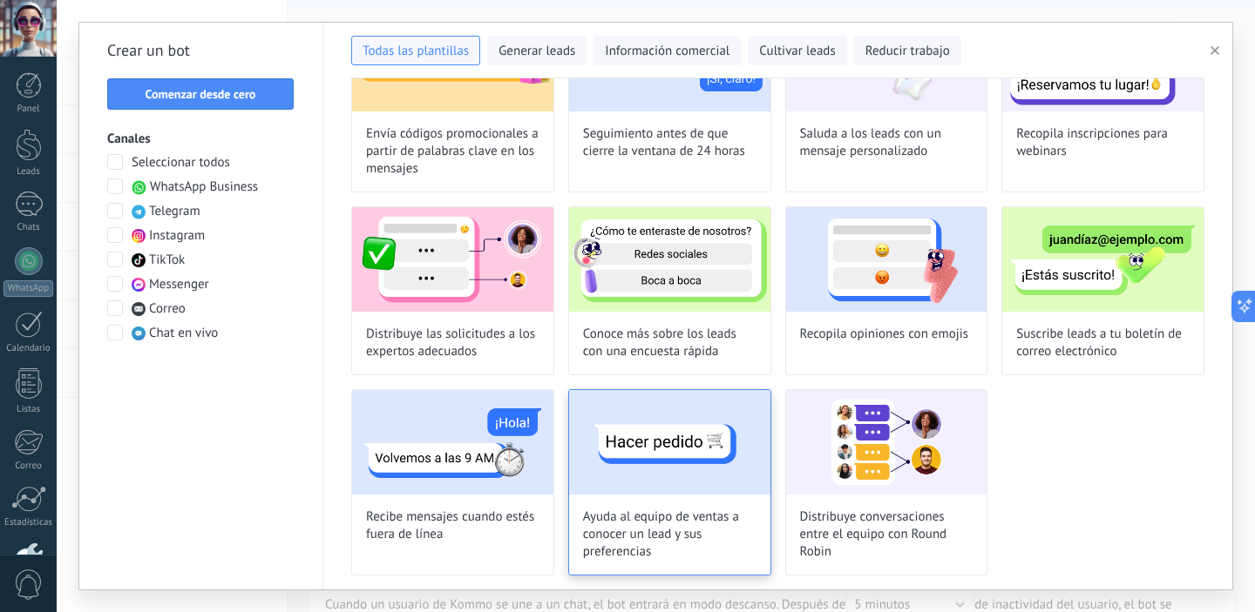
click at [626, 454] on img at bounding box center [669, 442] width 201 height 105
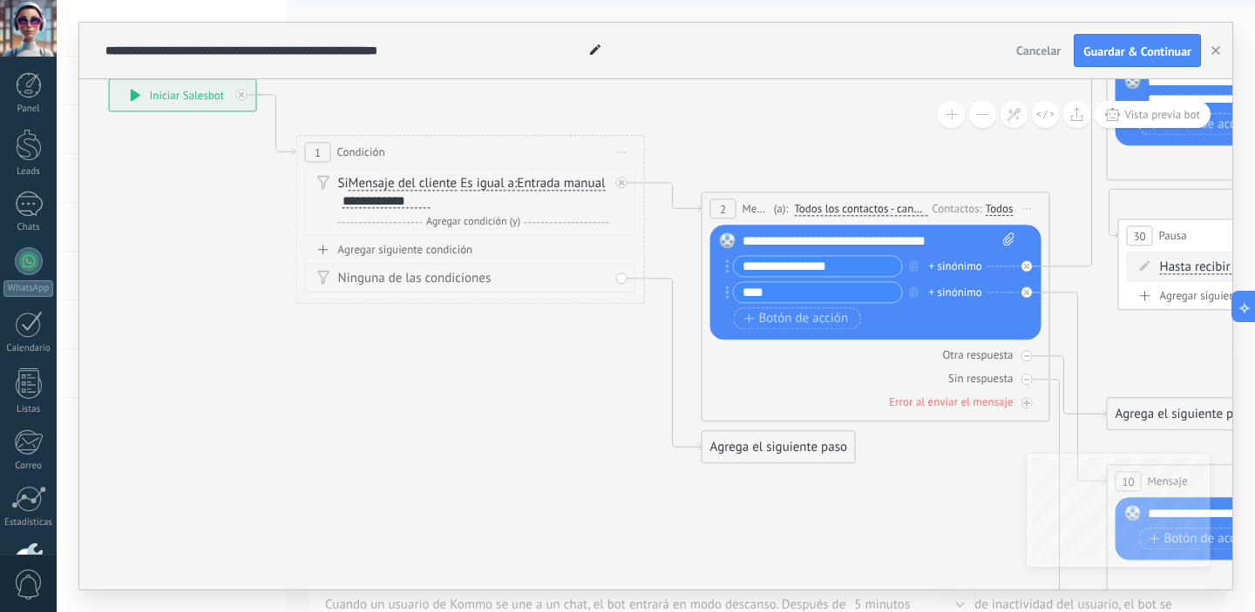
drag, startPoint x: 876, startPoint y: 470, endPoint x: 547, endPoint y: 346, distance: 351.8
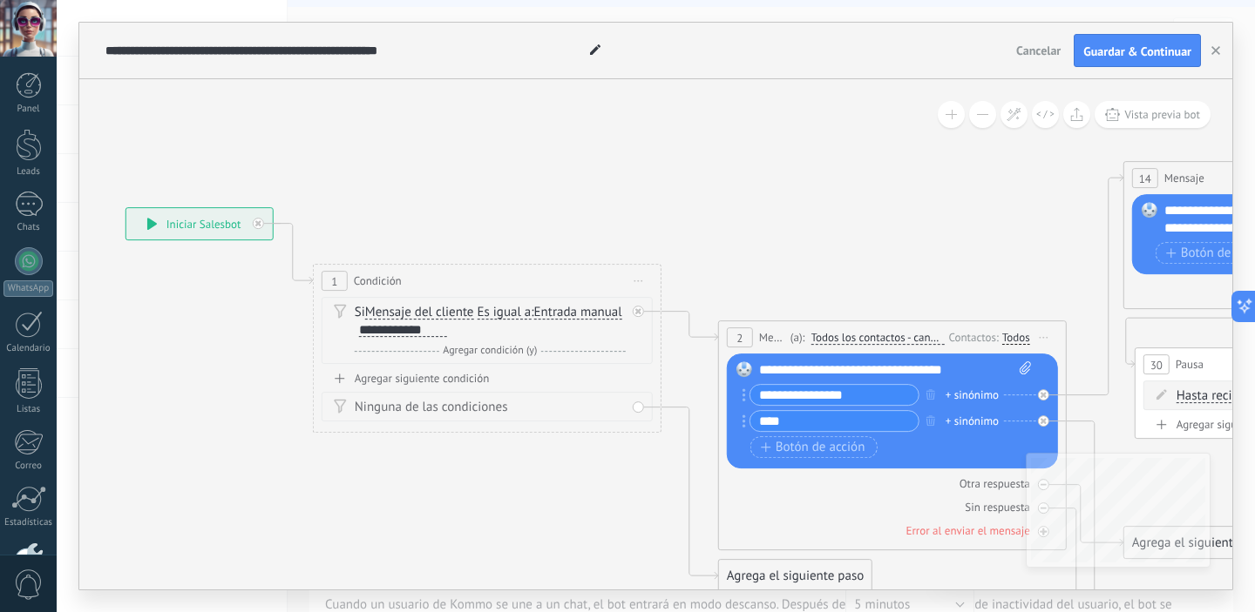
drag, startPoint x: 604, startPoint y: 328, endPoint x: 621, endPoint y: 457, distance: 130.1
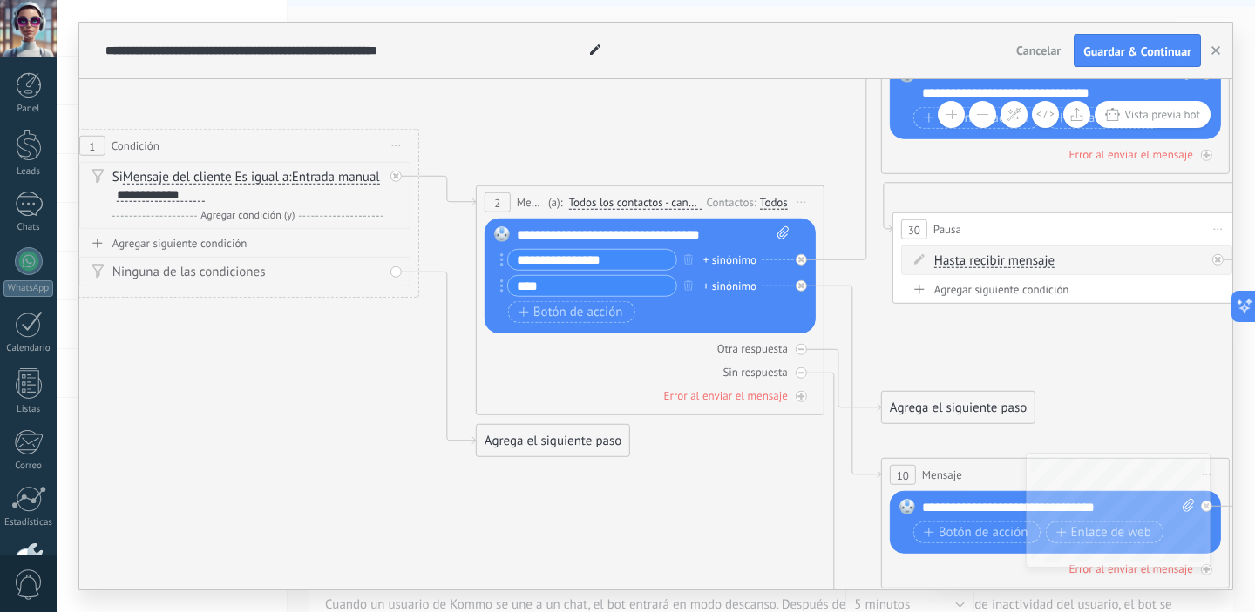
drag, startPoint x: 853, startPoint y: 218, endPoint x: 635, endPoint y: 94, distance: 250.5
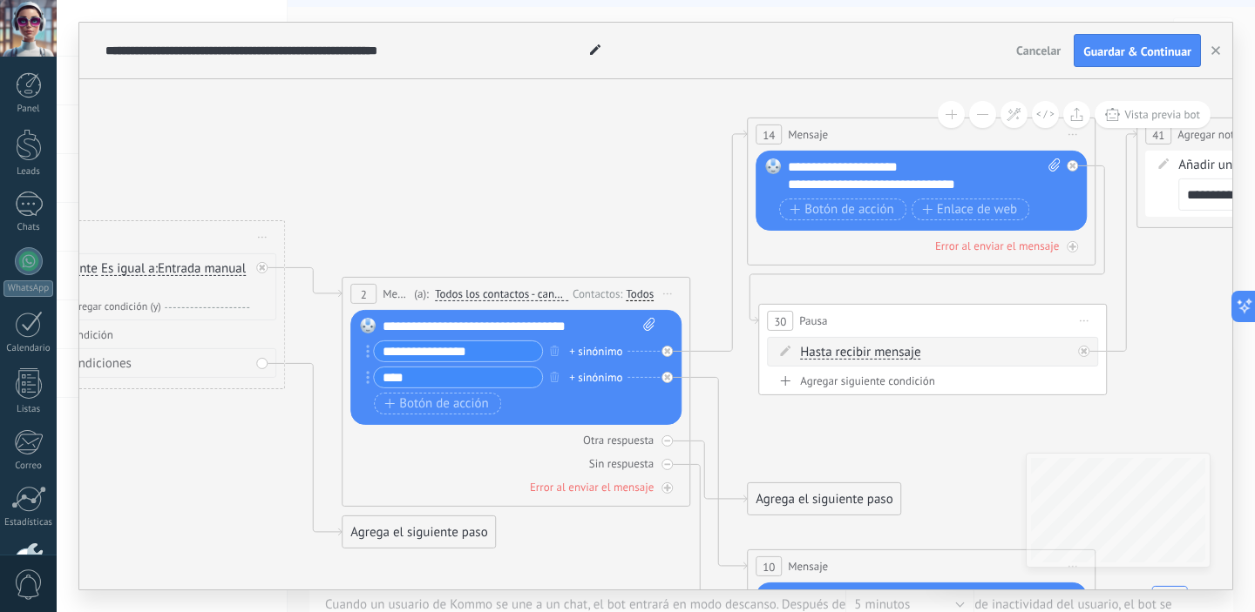
drag, startPoint x: 953, startPoint y: 321, endPoint x: 828, endPoint y: 409, distance: 153.7
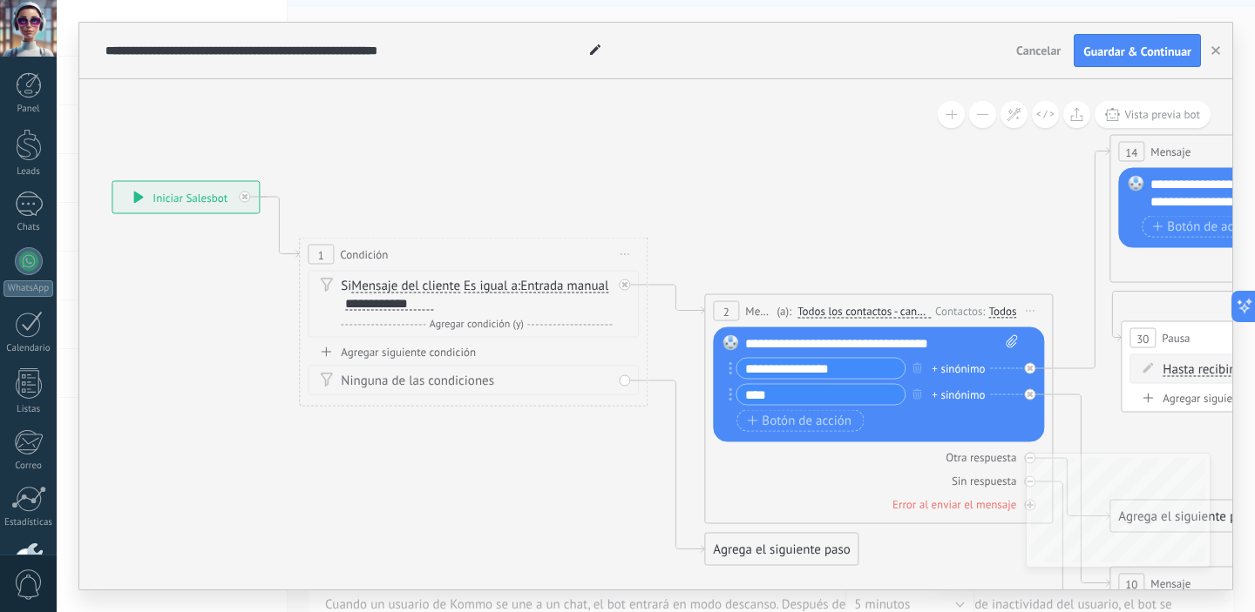
drag, startPoint x: 474, startPoint y: 202, endPoint x: 840, endPoint y: 220, distance: 366.4
click at [518, 251] on div "1 Condición ********* Iniciar vista previa aquí Cambiar nombre Duplicar Borrar" at bounding box center [473, 255] width 347 height 32
click at [621, 255] on span "Iniciar vista previa aquí Cambiar nombre Duplicar [GEOGRAPHIC_DATA]" at bounding box center [625, 254] width 28 height 25
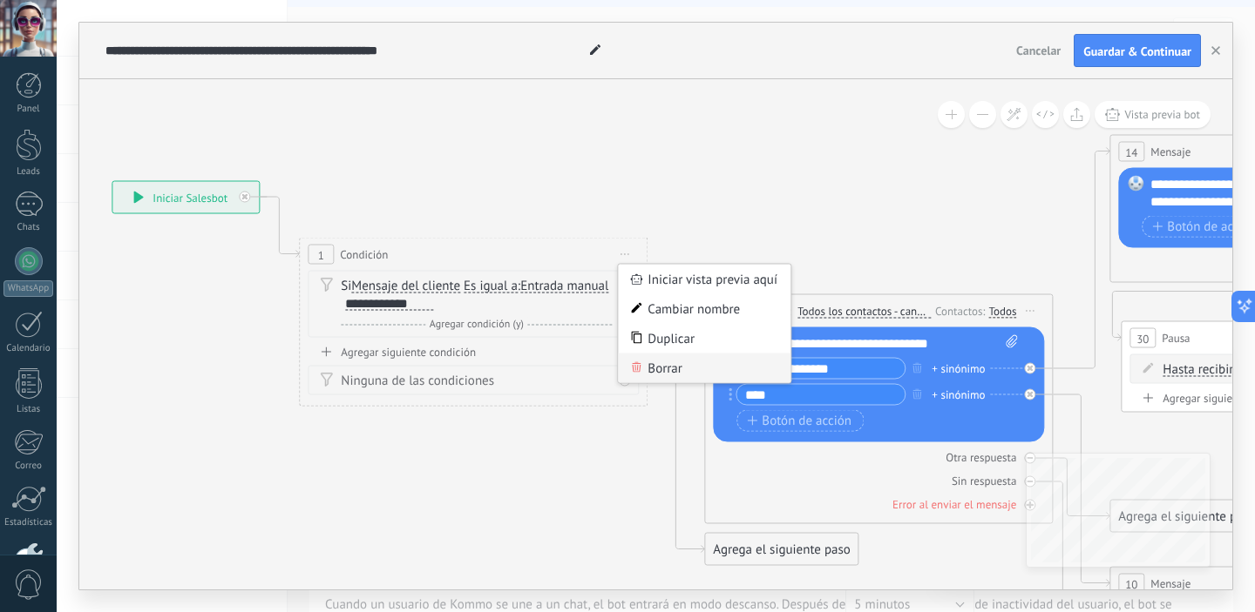
click at [654, 370] on div "Borrar" at bounding box center [704, 369] width 173 height 30
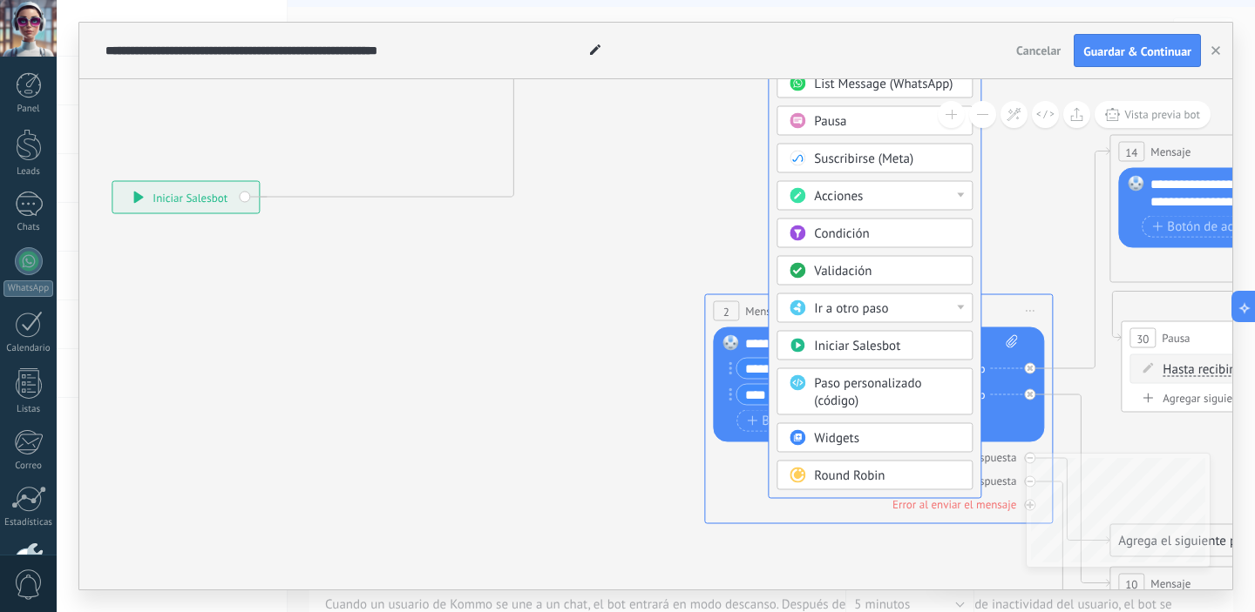
drag, startPoint x: 436, startPoint y: 253, endPoint x: 887, endPoint y: -98, distance: 571.3
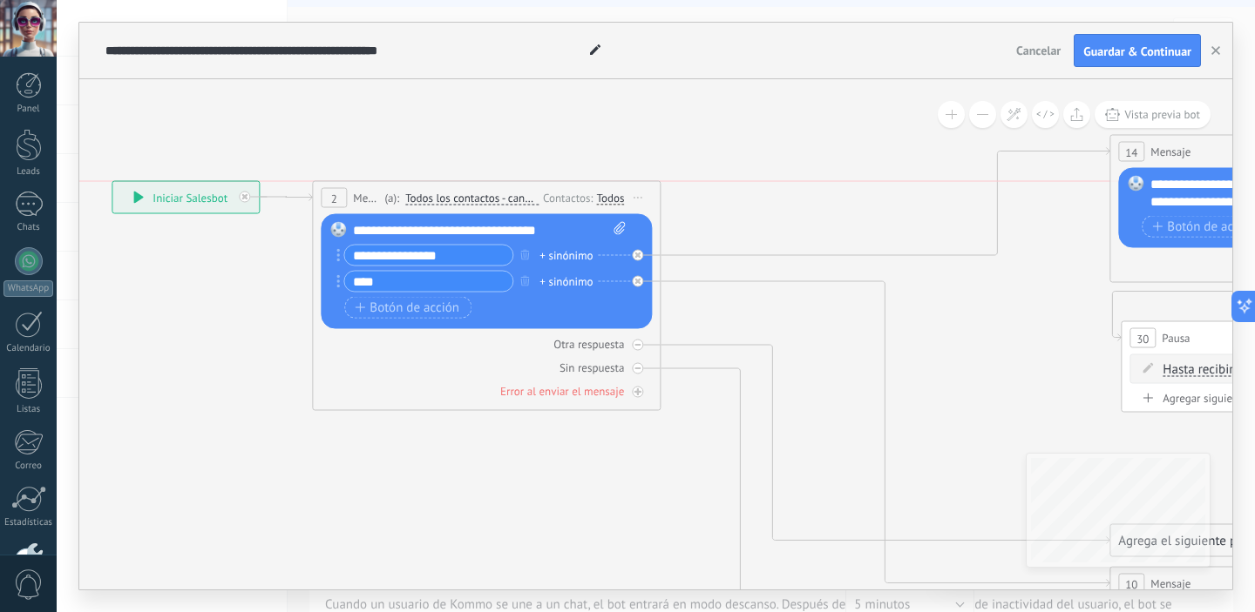
drag, startPoint x: 778, startPoint y: 301, endPoint x: 386, endPoint y: 184, distance: 409.3
click at [385, 184] on div "2 Mensaje ******* (a): Todos los contactos - canales seleccionados Todos los co…" at bounding box center [486, 198] width 347 height 32
click at [594, 56] on span at bounding box center [595, 50] width 23 height 25
click at [549, 49] on input "**********" at bounding box center [344, 51] width 478 height 14
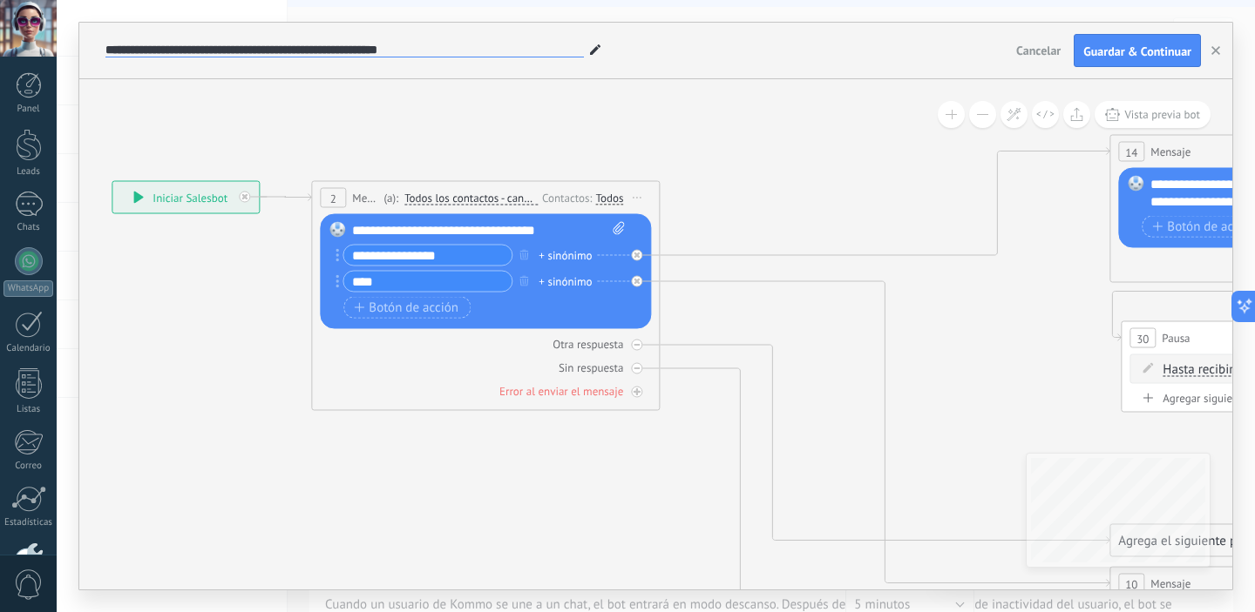
drag, startPoint x: 579, startPoint y: 48, endPoint x: 103, endPoint y: 51, distance: 476.6
click at [103, 51] on div "**********" at bounding box center [555, 51] width 908 height 56
type input "**********"
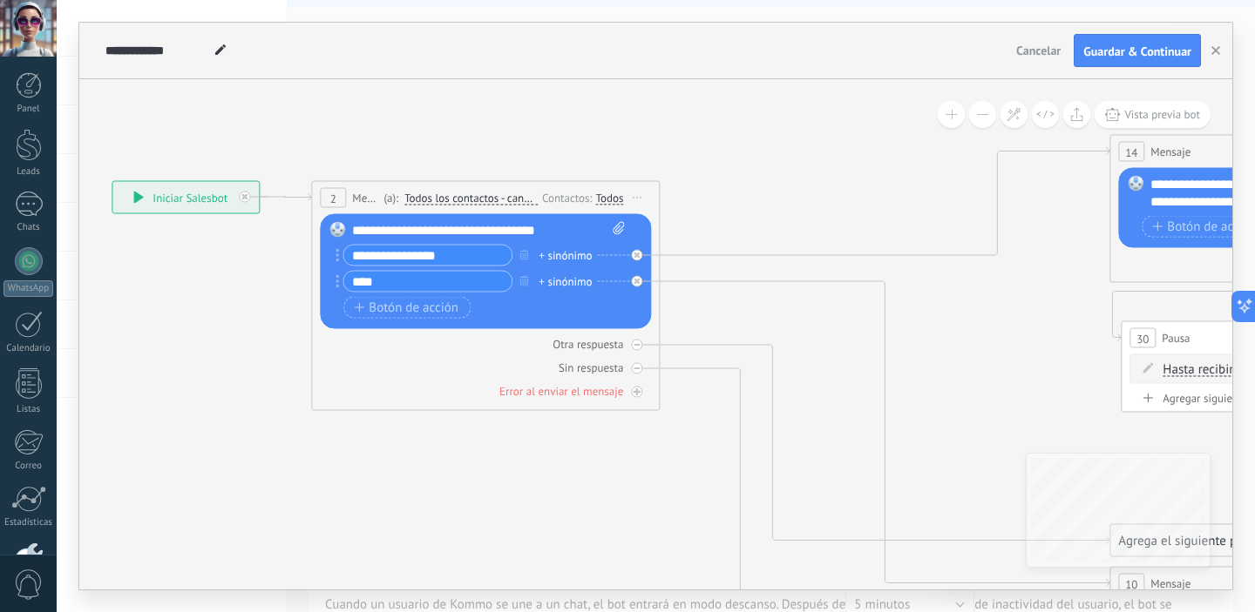
click at [556, 233] on div "**********" at bounding box center [488, 230] width 273 height 17
drag, startPoint x: 545, startPoint y: 233, endPoint x: 594, endPoint y: 235, distance: 49.7
click at [548, 233] on div "**********" at bounding box center [488, 230] width 273 height 17
click at [389, 233] on div "**********" at bounding box center [488, 230] width 273 height 17
click at [461, 259] on input "**********" at bounding box center [427, 256] width 168 height 20
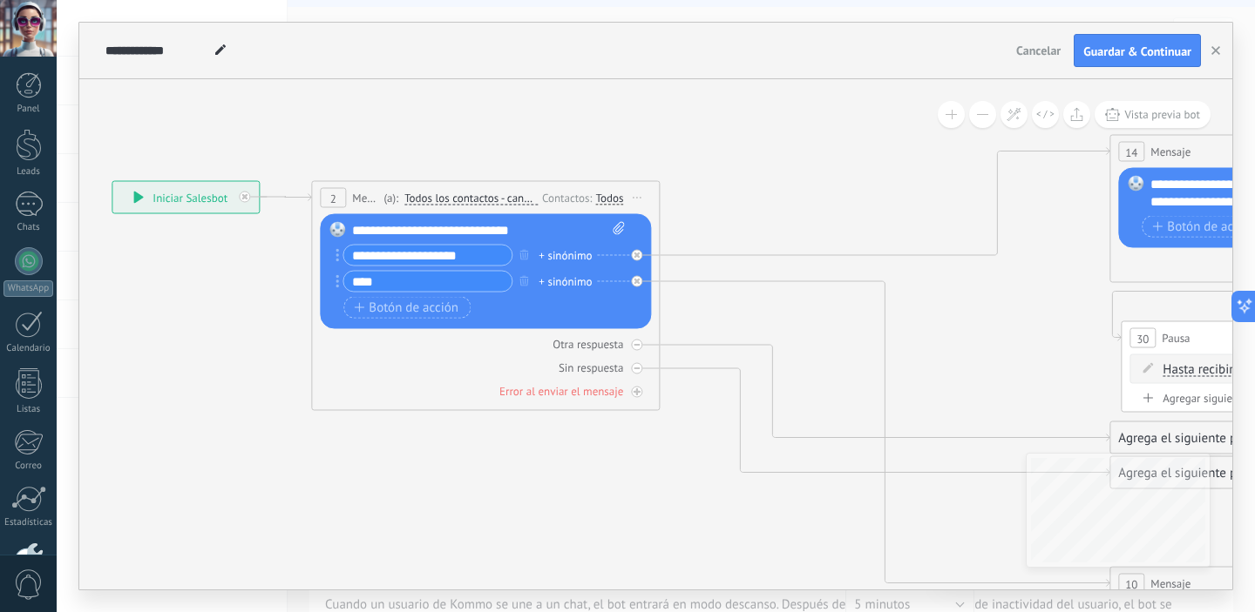
click at [479, 254] on input "**********" at bounding box center [427, 256] width 168 height 20
click at [386, 255] on input "**********" at bounding box center [427, 256] width 168 height 20
click at [466, 255] on input "**********" at bounding box center [427, 256] width 168 height 20
type input "**********"
click at [468, 281] on input "****" at bounding box center [427, 282] width 168 height 20
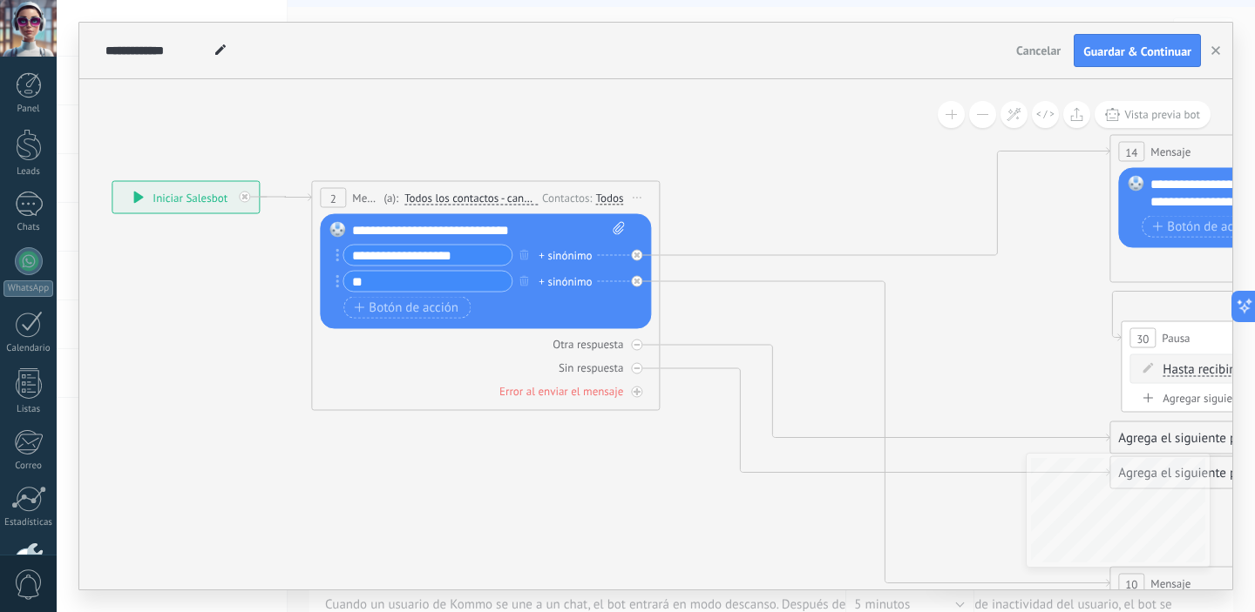
type input "*"
type input "**********"
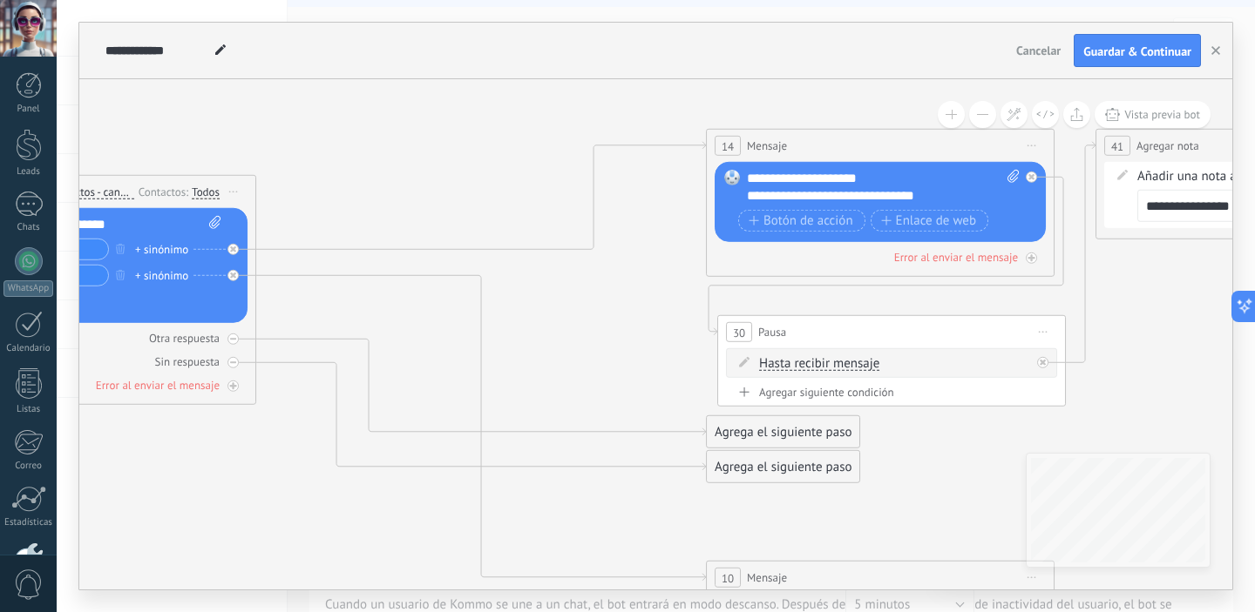
drag, startPoint x: 886, startPoint y: 213, endPoint x: 487, endPoint y: 206, distance: 399.1
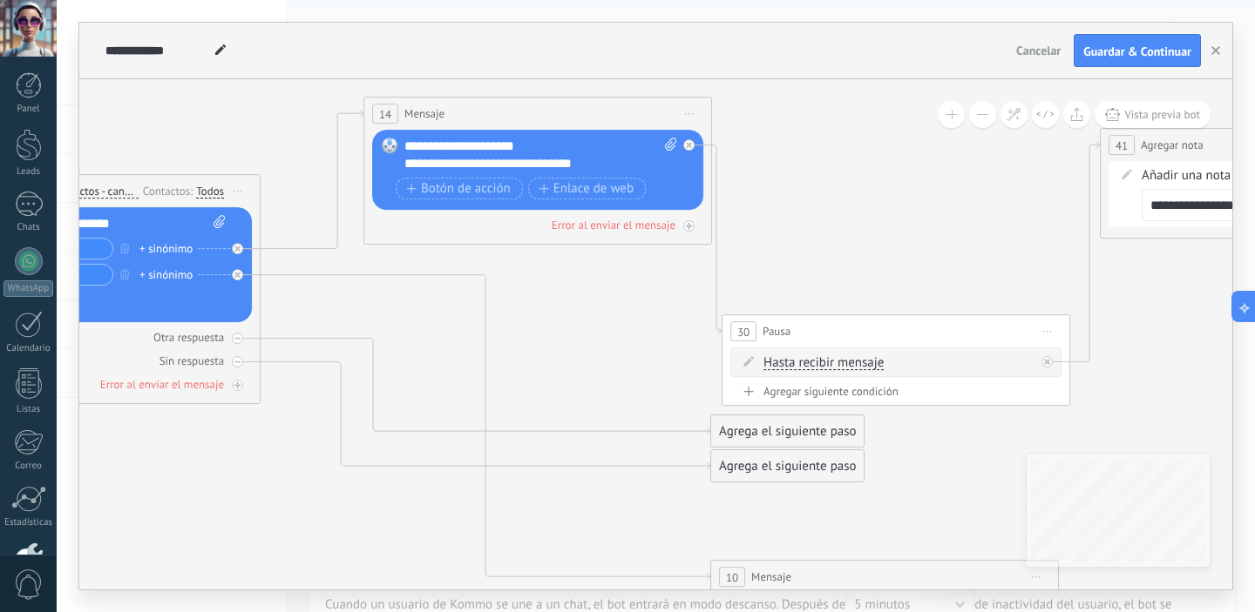
drag, startPoint x: 842, startPoint y: 152, endPoint x: 495, endPoint y: 121, distance: 348.1
click at [495, 121] on div "14 Mensaje ******* (a): Todos los contactos - canales seleccionados Todos los c…" at bounding box center [537, 114] width 347 height 32
click at [597, 162] on div "**********" at bounding box center [540, 155] width 273 height 35
drag, startPoint x: 597, startPoint y: 164, endPoint x: 454, endPoint y: 153, distance: 143.3
click at [454, 153] on div "**********" at bounding box center [540, 155] width 273 height 35
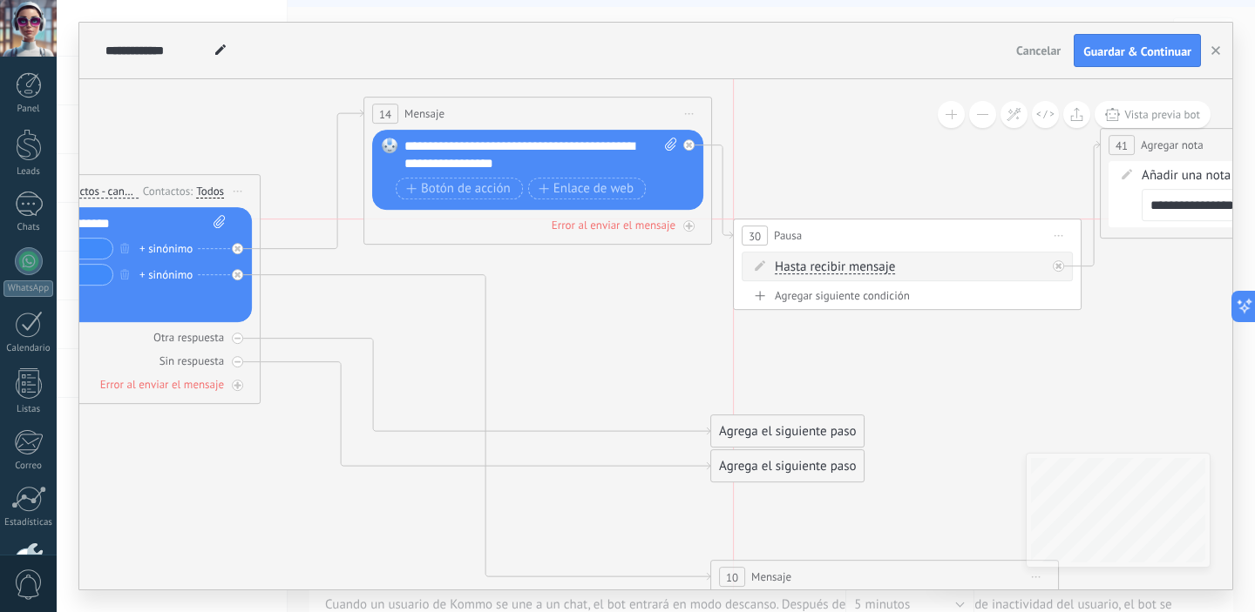
drag, startPoint x: 867, startPoint y: 332, endPoint x: 886, endPoint y: 247, distance: 86.7
click at [886, 247] on div "30 Pausa ***** Iniciar vista previa aquí Cambiar nombre Duplicar Borrar" at bounding box center [907, 236] width 347 height 32
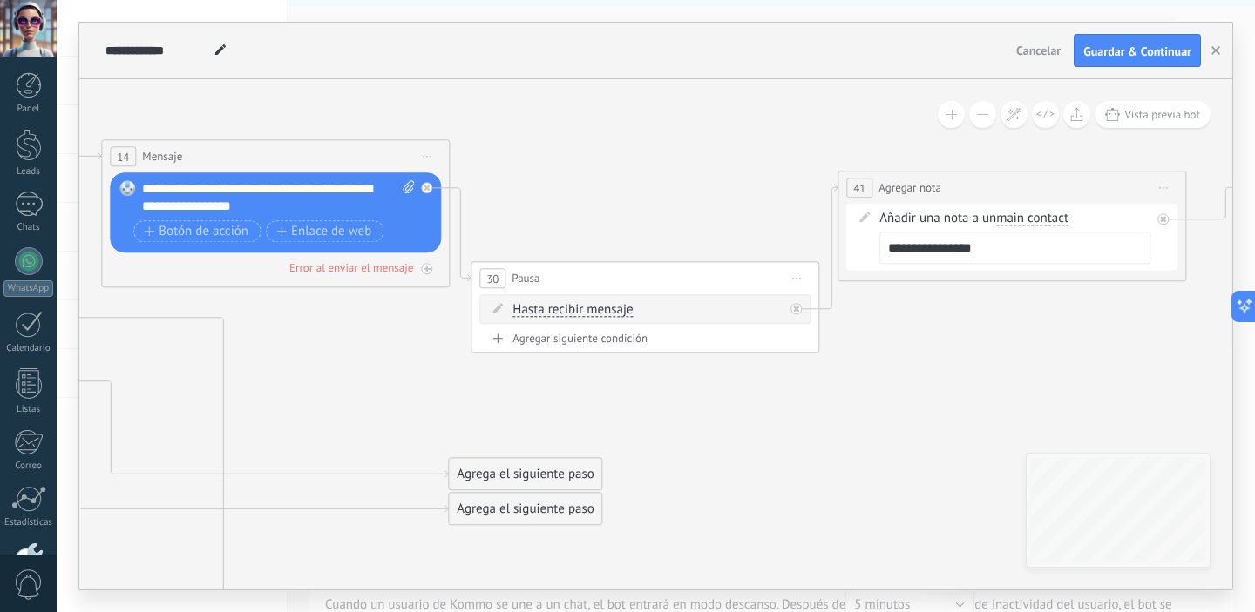
drag, startPoint x: 1095, startPoint y: 337, endPoint x: 823, endPoint y: 364, distance: 273.2
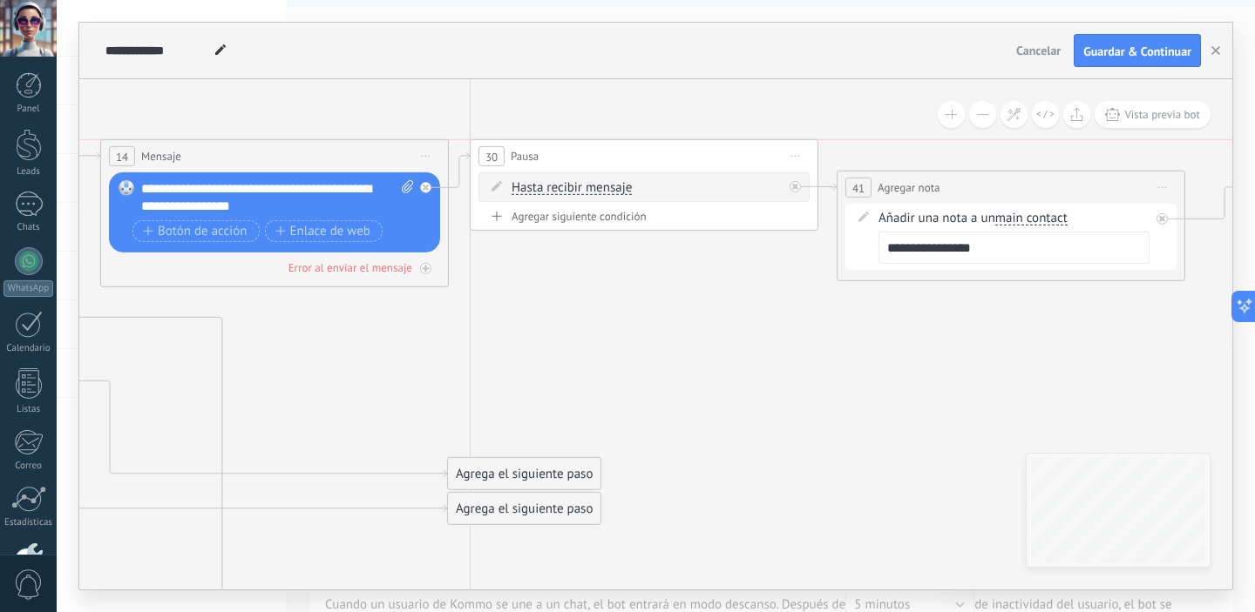
drag, startPoint x: 718, startPoint y: 270, endPoint x: 717, endPoint y: 147, distance: 122.9
click at [717, 147] on div "30 Pausa ***** Iniciar vista previa aquí Cambiar nombre Duplicar Borrar" at bounding box center [643, 156] width 347 height 32
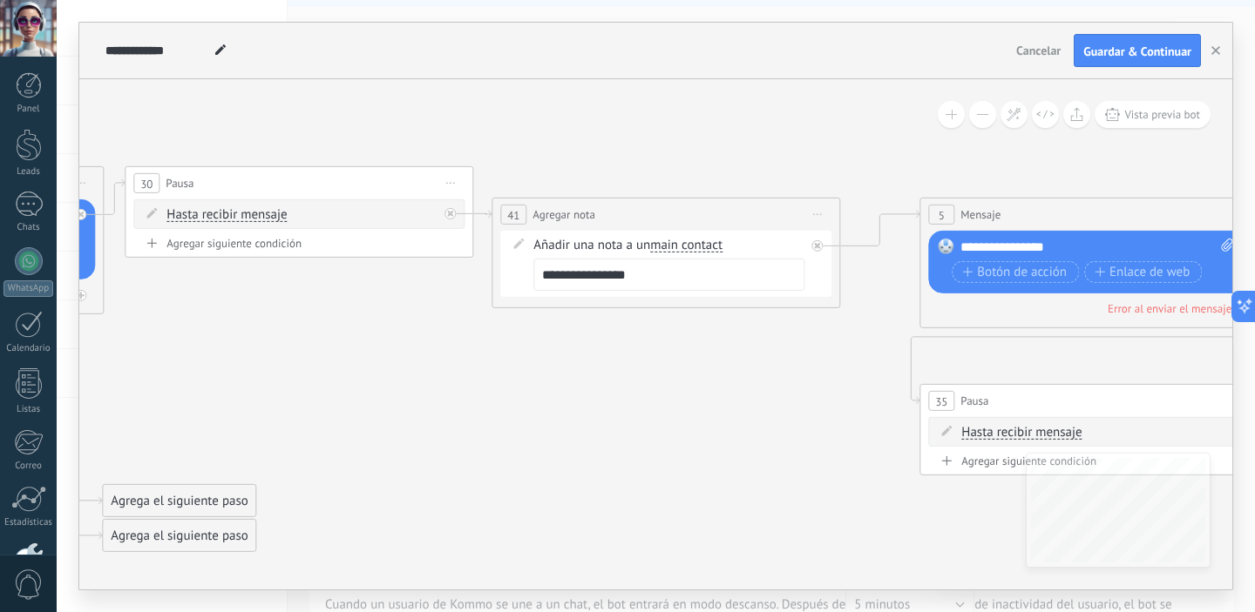
drag, startPoint x: 1070, startPoint y: 327, endPoint x: 725, endPoint y: 354, distance: 346.1
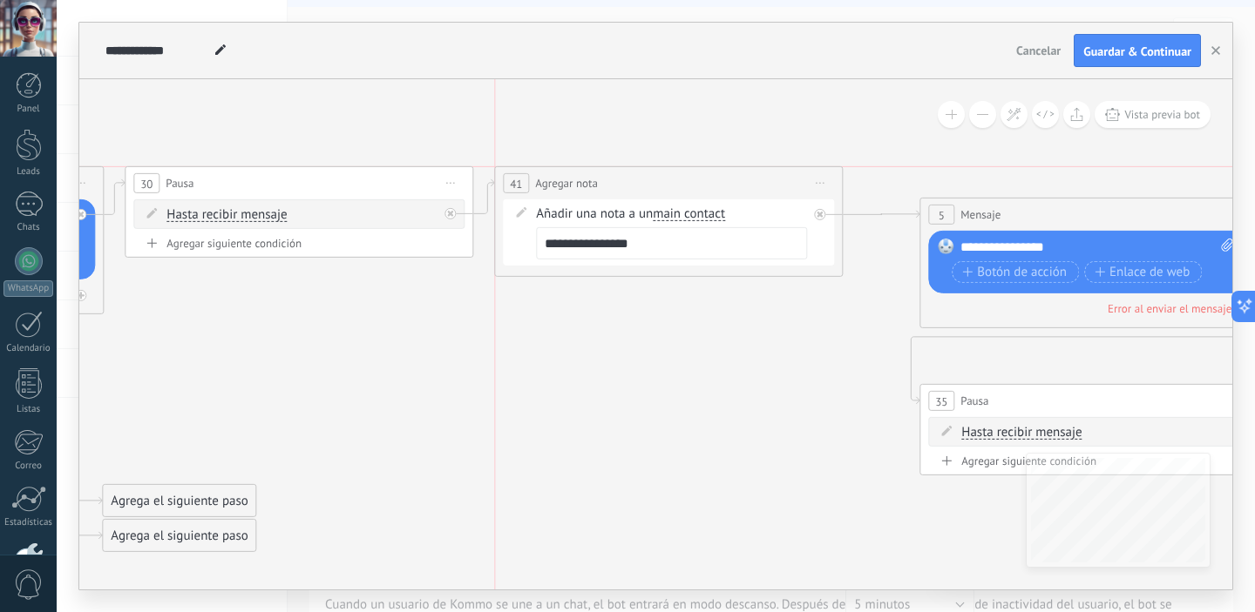
drag, startPoint x: 687, startPoint y: 212, endPoint x: 695, endPoint y: 186, distance: 27.3
click at [695, 186] on div "**********" at bounding box center [668, 183] width 347 height 32
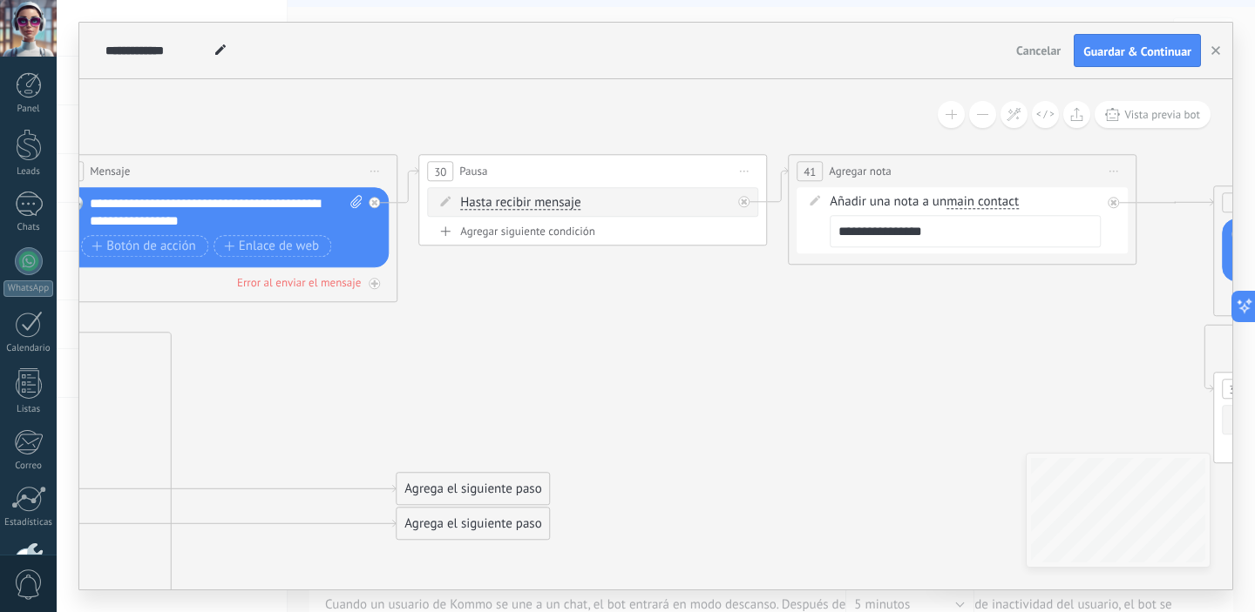
drag, startPoint x: 435, startPoint y: 329, endPoint x: 728, endPoint y: 317, distance: 293.9
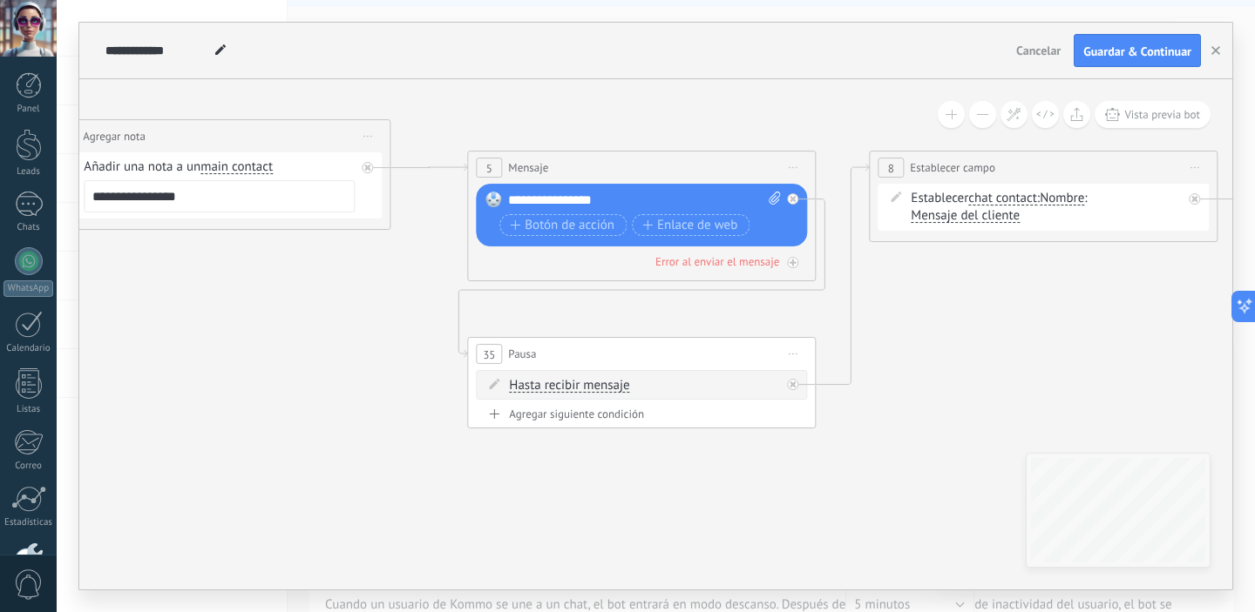
drag, startPoint x: 1067, startPoint y: 328, endPoint x: 321, endPoint y: 293, distance: 746.6
click at [321, 293] on icon "23" at bounding box center [1186, 416] width 5938 height 1465
click at [799, 350] on span "Iniciar vista previa aquí Cambiar nombre Duplicar [GEOGRAPHIC_DATA]" at bounding box center [793, 354] width 28 height 25
click at [869, 467] on div "Borrar" at bounding box center [872, 468] width 173 height 30
click at [1193, 170] on span "Iniciar vista previa aquí Cambiar nombre Duplicar [GEOGRAPHIC_DATA]" at bounding box center [1195, 167] width 28 height 25
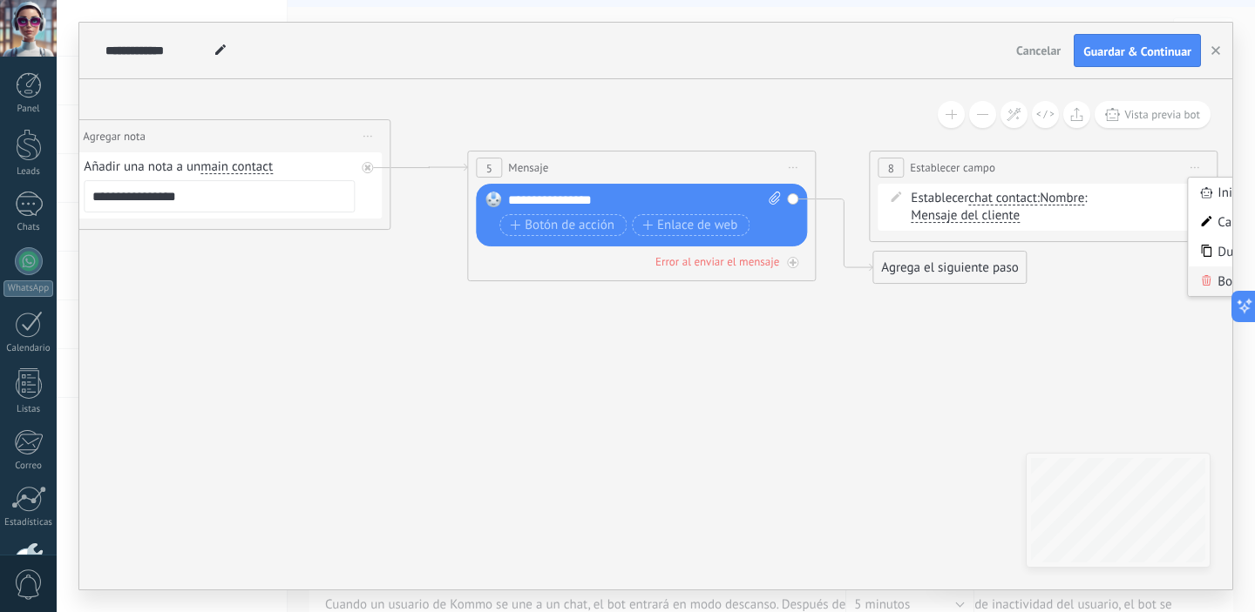
click at [1204, 285] on icon at bounding box center [1205, 280] width 9 height 10
click at [640, 204] on div "**********" at bounding box center [644, 200] width 273 height 17
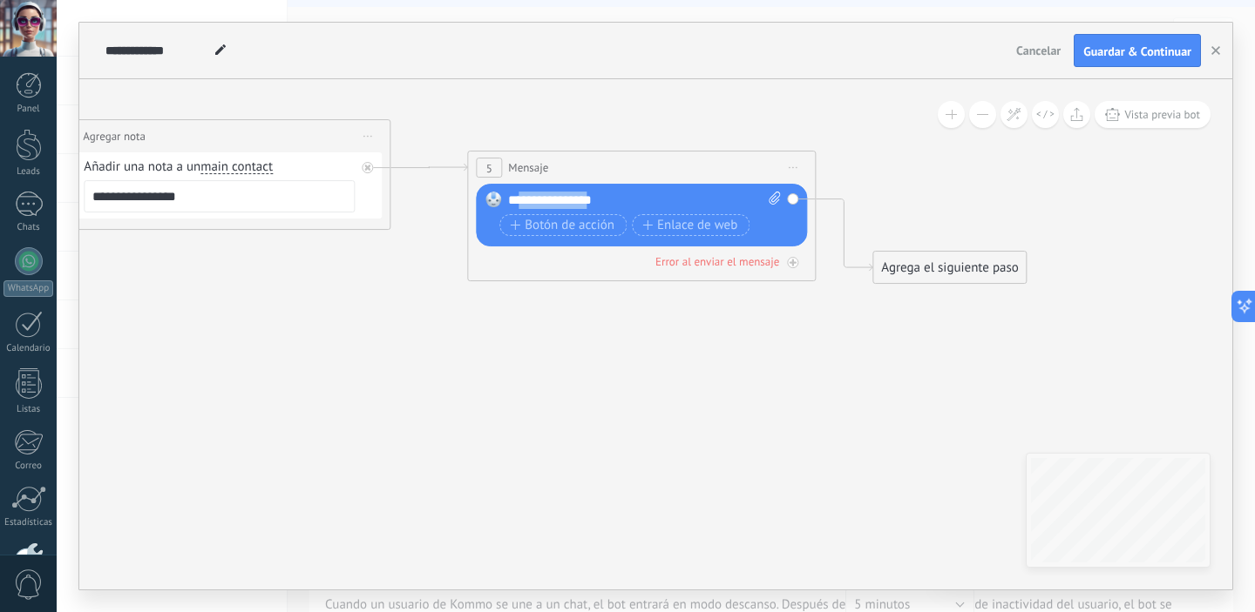
drag, startPoint x: 602, startPoint y: 200, endPoint x: 518, endPoint y: 206, distance: 83.9
click at [518, 206] on div "**********" at bounding box center [644, 200] width 273 height 17
drag, startPoint x: 617, startPoint y: 200, endPoint x: 633, endPoint y: 201, distance: 16.6
click at [620, 200] on div "**********" at bounding box center [644, 200] width 273 height 17
drag, startPoint x: 633, startPoint y: 201, endPoint x: 494, endPoint y: 284, distance: 162.1
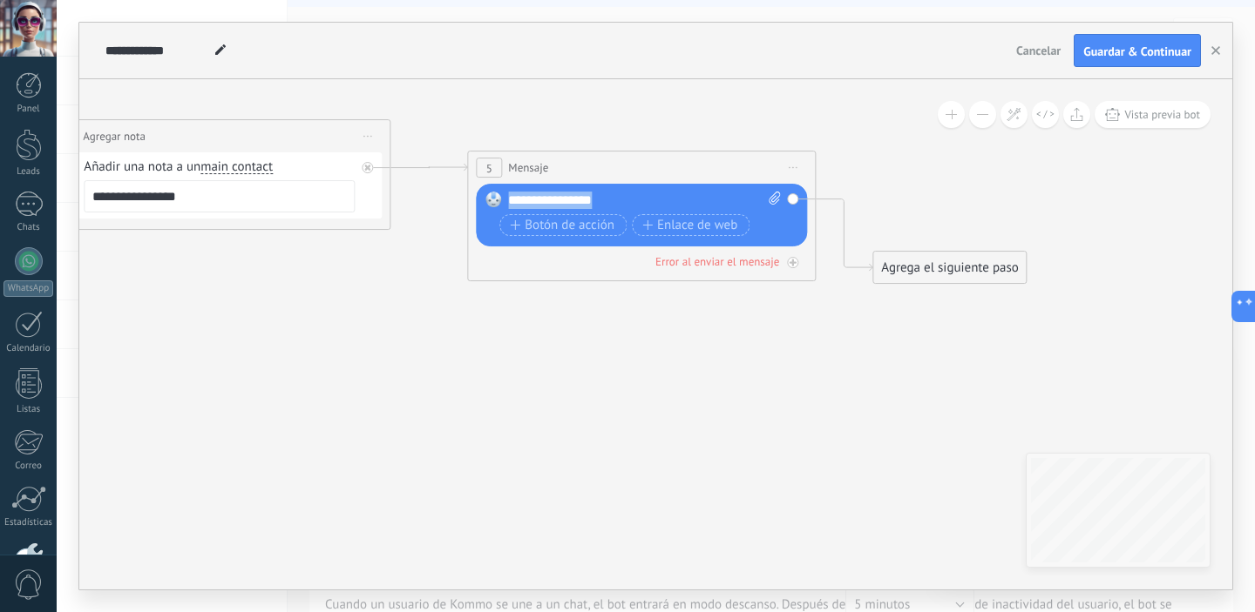
click at [490, 202] on div "Reemplazar Quitar Convertir a mensaje de voz Arrastre la imagen aquí para adjun…" at bounding box center [641, 215] width 331 height 63
drag, startPoint x: 507, startPoint y: 198, endPoint x: 592, endPoint y: 223, distance: 89.0
click at [508, 198] on div "**********" at bounding box center [644, 200] width 273 height 17
click at [587, 233] on span "Botón de acción" at bounding box center [562, 226] width 105 height 14
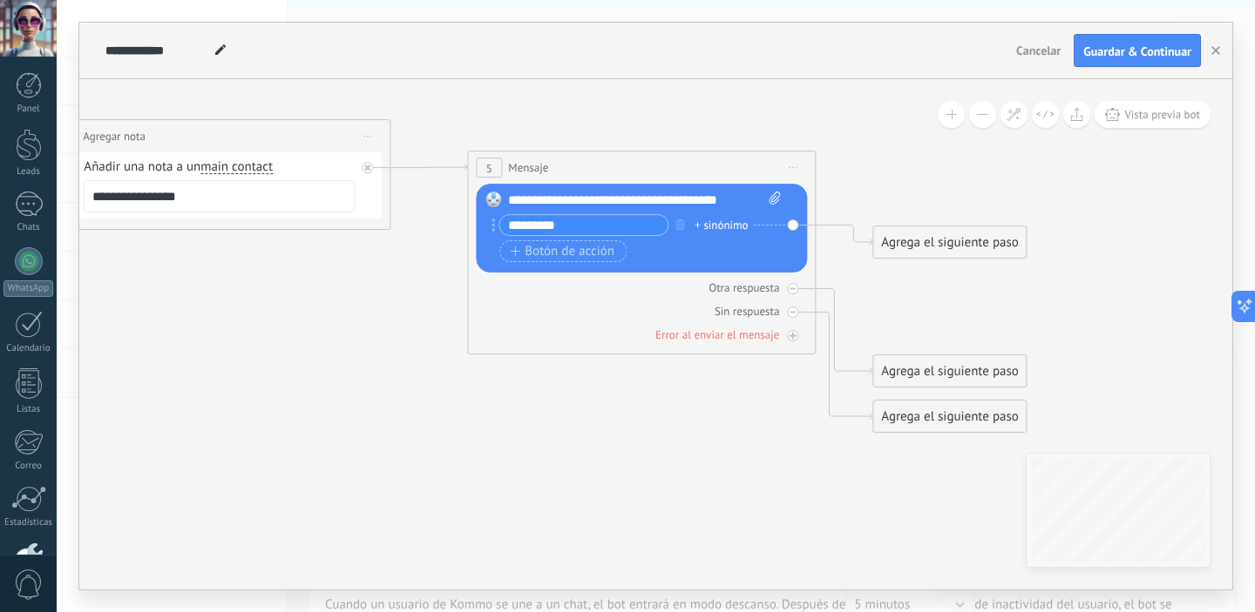
drag, startPoint x: 571, startPoint y: 227, endPoint x: 540, endPoint y: 228, distance: 30.5
click at [539, 228] on input "*********" at bounding box center [583, 225] width 168 height 20
type input "**********"
click at [549, 254] on span "Botón de acción" at bounding box center [562, 252] width 105 height 14
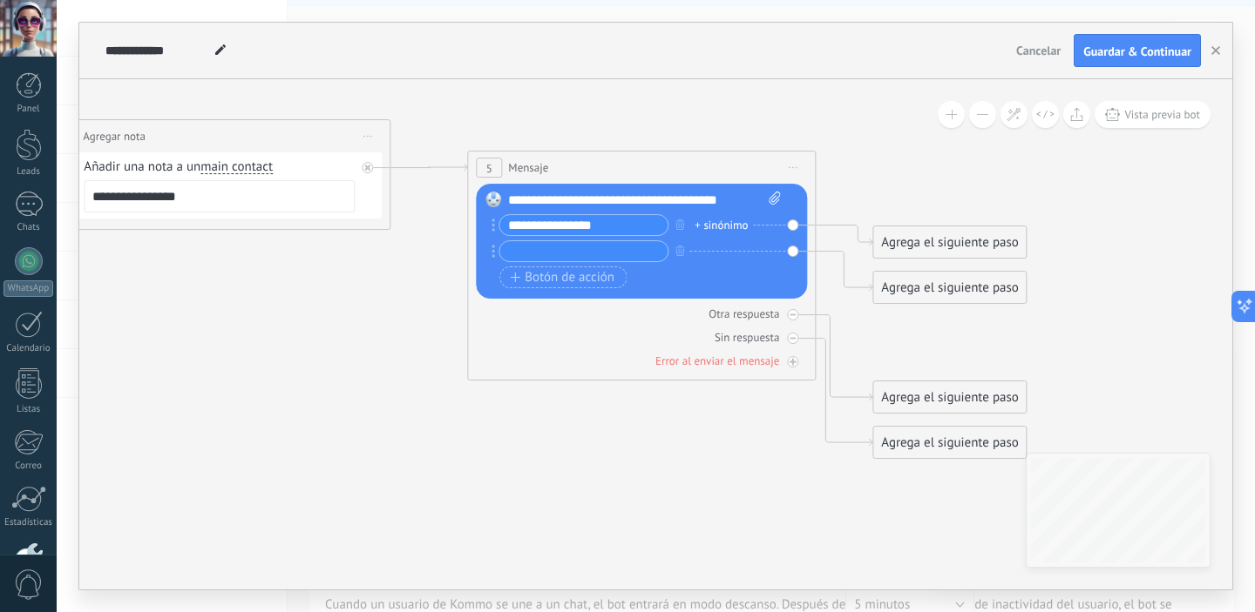
click at [551, 254] on input "text" at bounding box center [583, 251] width 168 height 20
drag, startPoint x: 634, startPoint y: 255, endPoint x: 560, endPoint y: 255, distance: 74.1
click at [560, 255] on input "**********" at bounding box center [583, 251] width 168 height 20
type input "**********"
click at [365, 353] on icon "23" at bounding box center [1186, 416] width 5938 height 1465
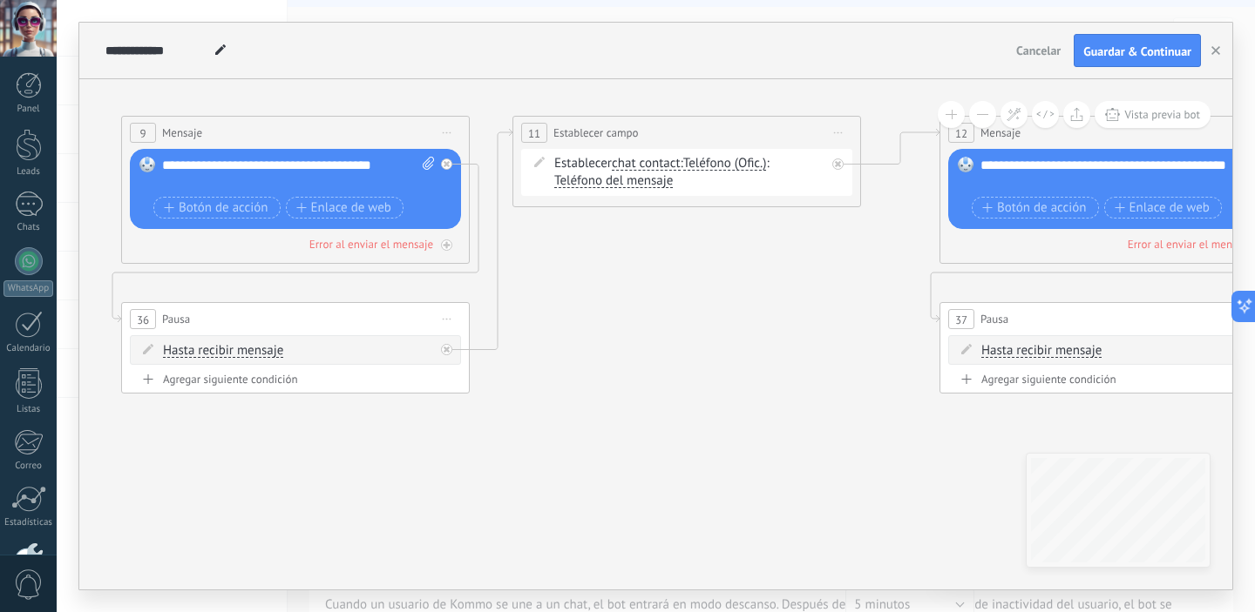
click at [447, 135] on span "Iniciar vista previa aquí Cambiar nombre Duplicar [GEOGRAPHIC_DATA]" at bounding box center [447, 132] width 28 height 25
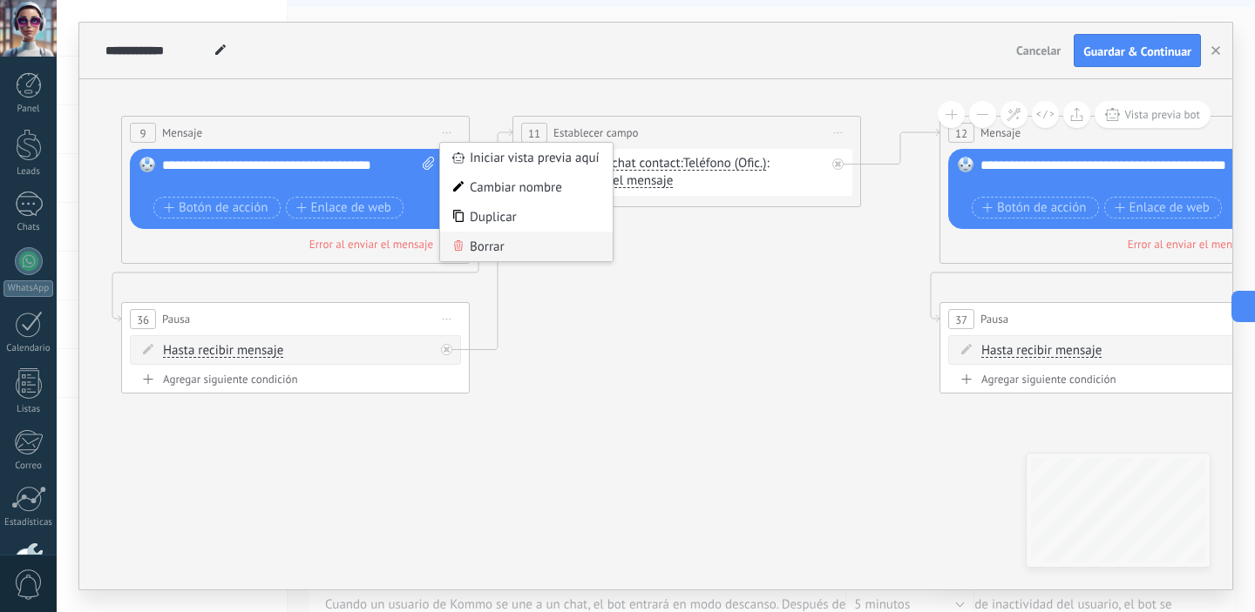
click at [520, 250] on div "Borrar" at bounding box center [526, 247] width 173 height 30
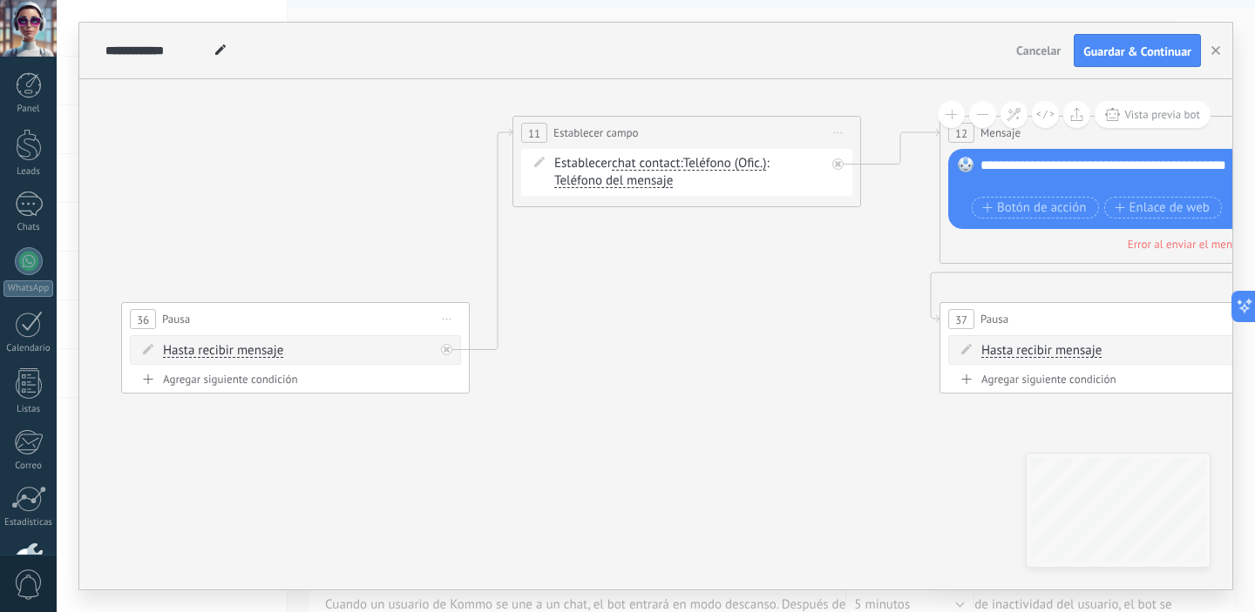
click at [448, 323] on span "Iniciar vista previa aquí Cambiar nombre Duplicar [GEOGRAPHIC_DATA]" at bounding box center [447, 319] width 28 height 25
click at [524, 430] on div "Borrar" at bounding box center [526, 433] width 173 height 30
drag, startPoint x: 843, startPoint y: 134, endPoint x: 855, endPoint y: 164, distance: 32.0
click at [843, 135] on span "Iniciar vista previa aquí Cambiar nombre Duplicar [GEOGRAPHIC_DATA]" at bounding box center [838, 132] width 28 height 25
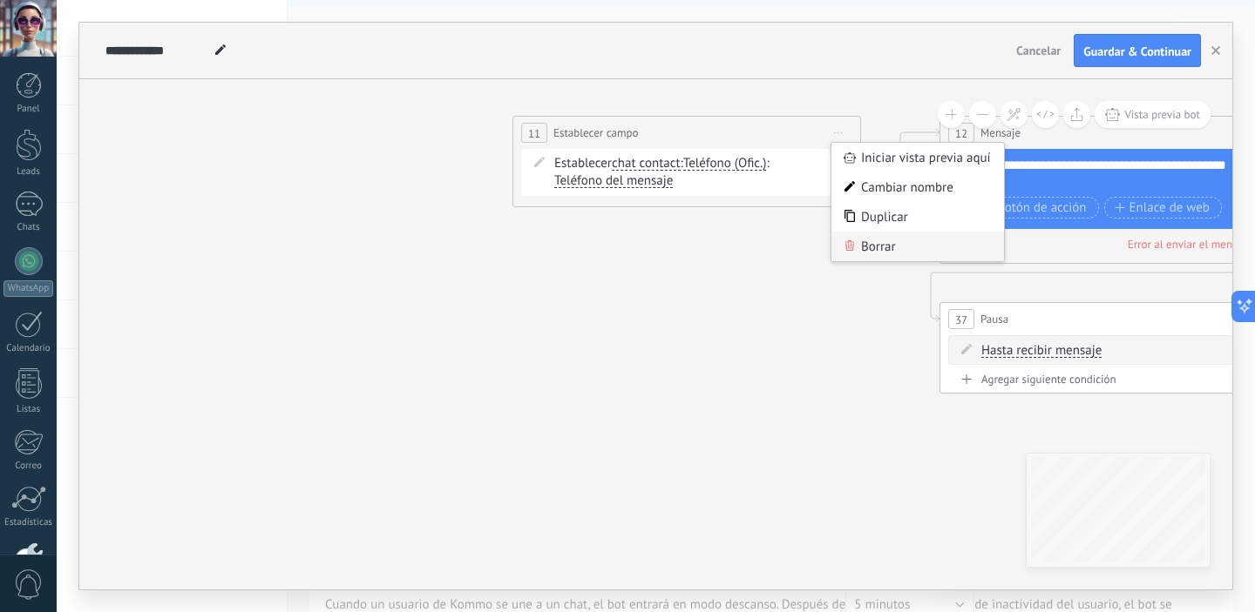
click at [881, 255] on div "Borrar" at bounding box center [917, 247] width 173 height 30
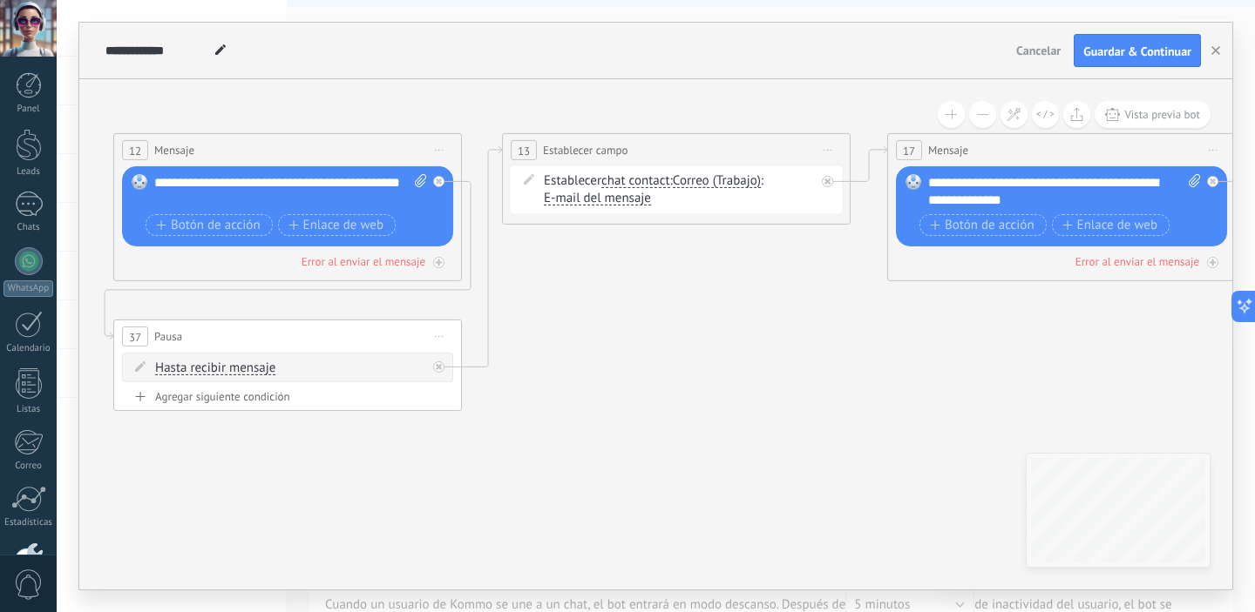
drag, startPoint x: 1042, startPoint y: 290, endPoint x: 233, endPoint y: 307, distance: 809.6
click at [438, 155] on span "Iniciar vista previa aquí Cambiar nombre Duplicar [GEOGRAPHIC_DATA]" at bounding box center [439, 149] width 28 height 25
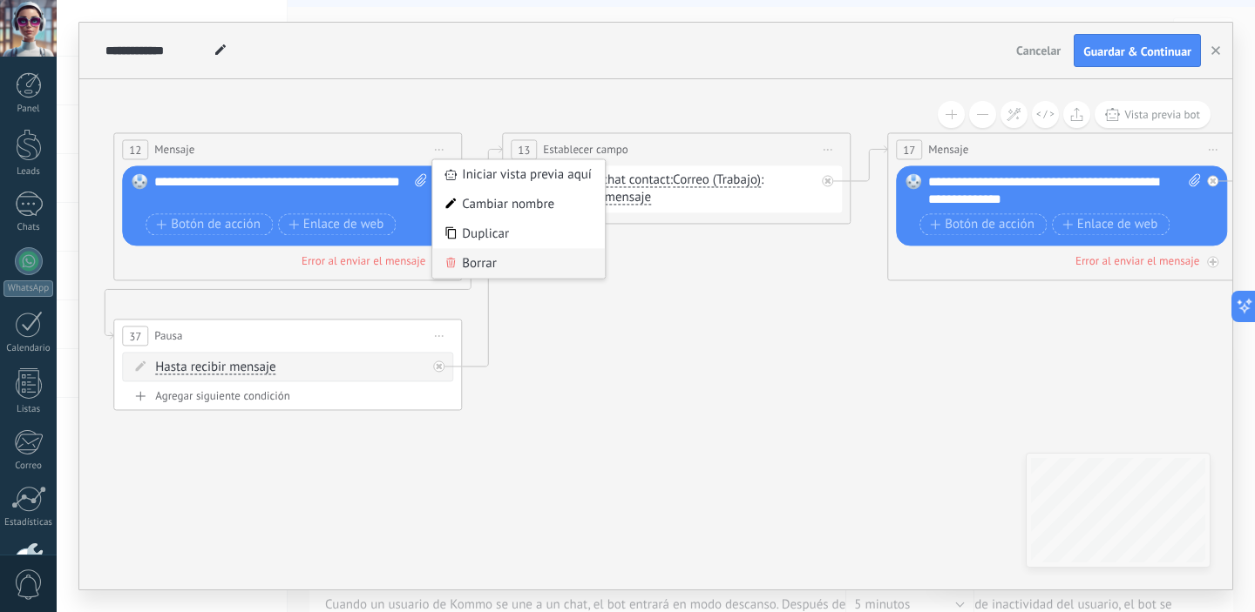
click at [471, 267] on div "Borrar" at bounding box center [518, 263] width 173 height 30
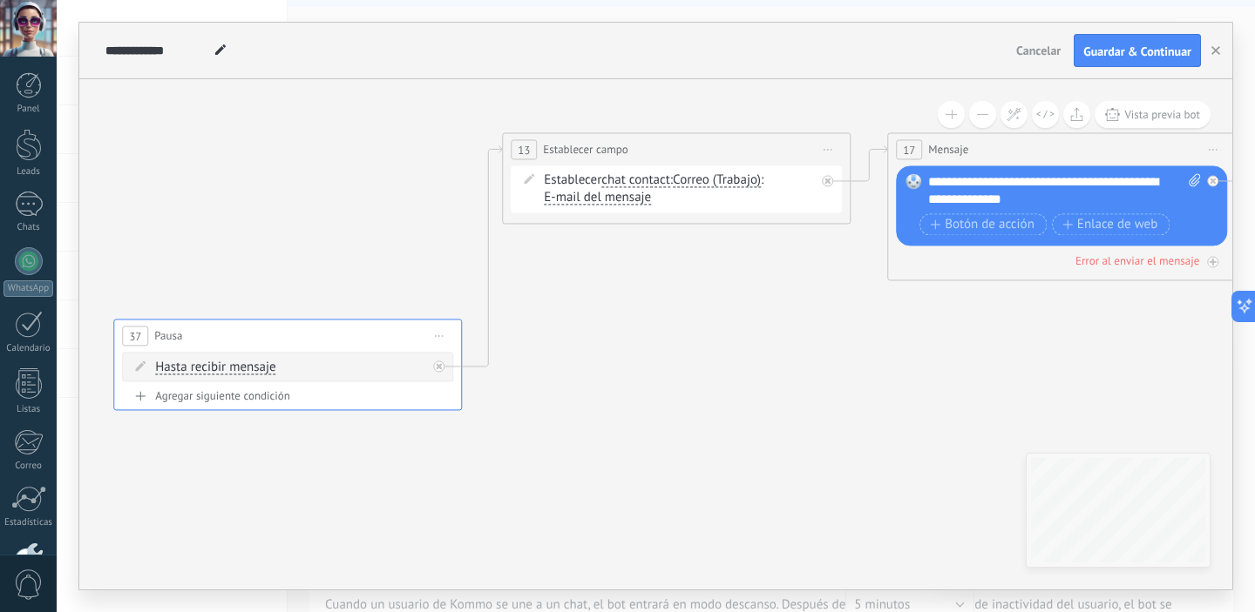
click at [445, 340] on span "Iniciar vista previa aquí Cambiar nombre Duplicar [GEOGRAPHIC_DATA]" at bounding box center [439, 335] width 28 height 25
click at [524, 442] on div "Borrar" at bounding box center [518, 450] width 173 height 30
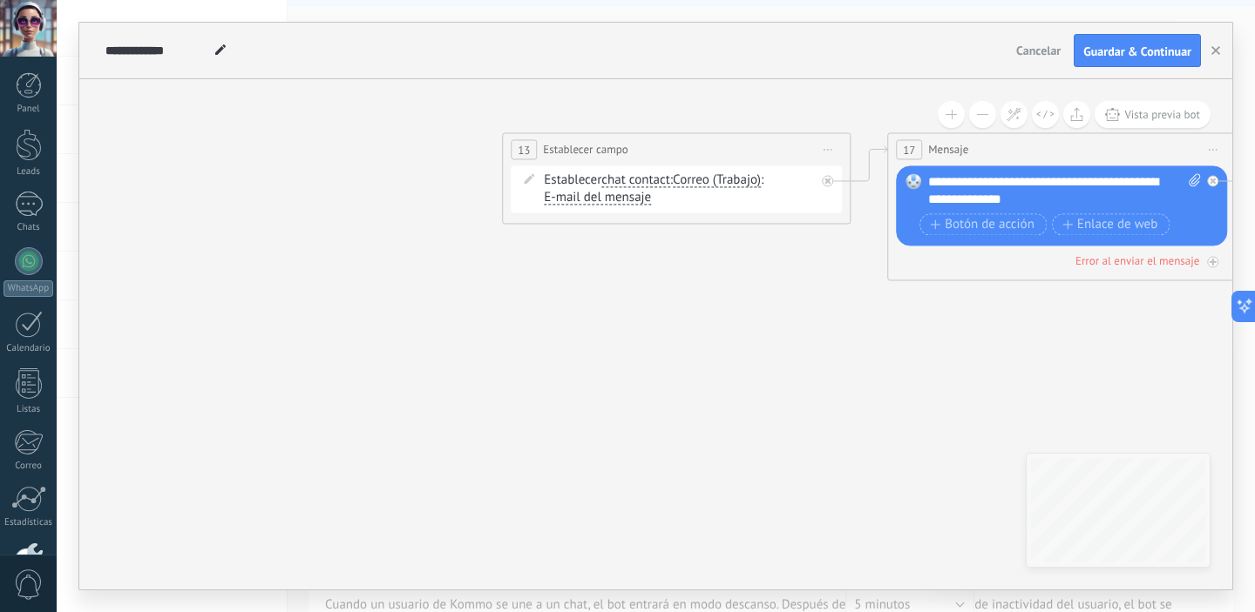
click at [829, 152] on span "Iniciar vista previa aquí Cambiar nombre Duplicar [GEOGRAPHIC_DATA]" at bounding box center [828, 149] width 28 height 25
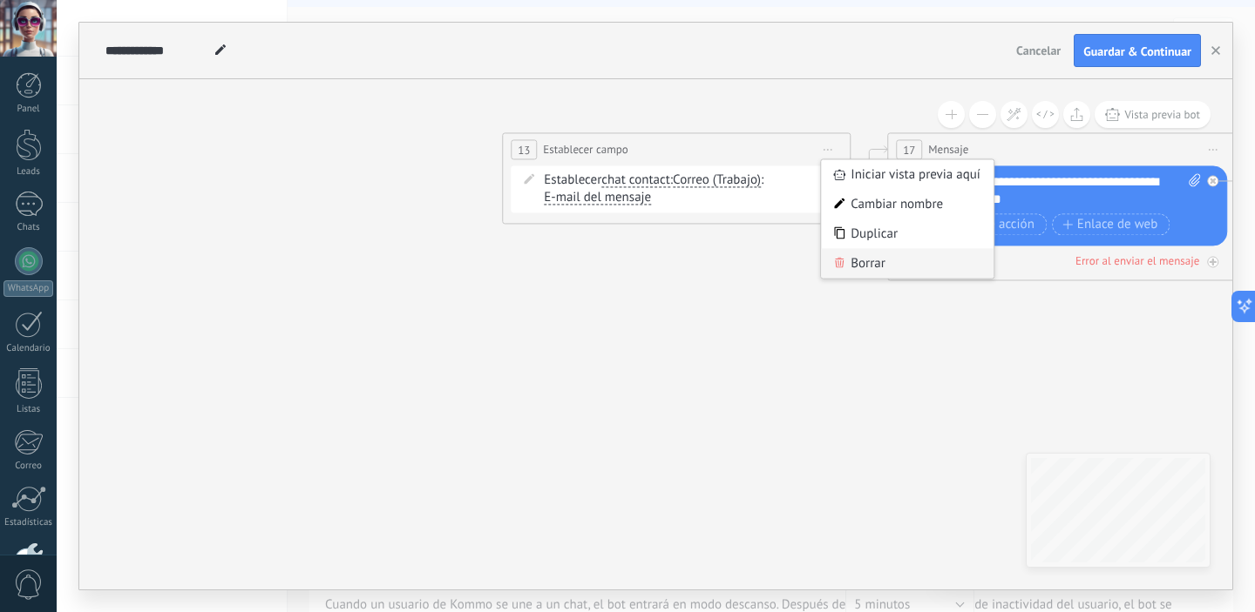
click at [874, 267] on div "Borrar" at bounding box center [907, 263] width 173 height 30
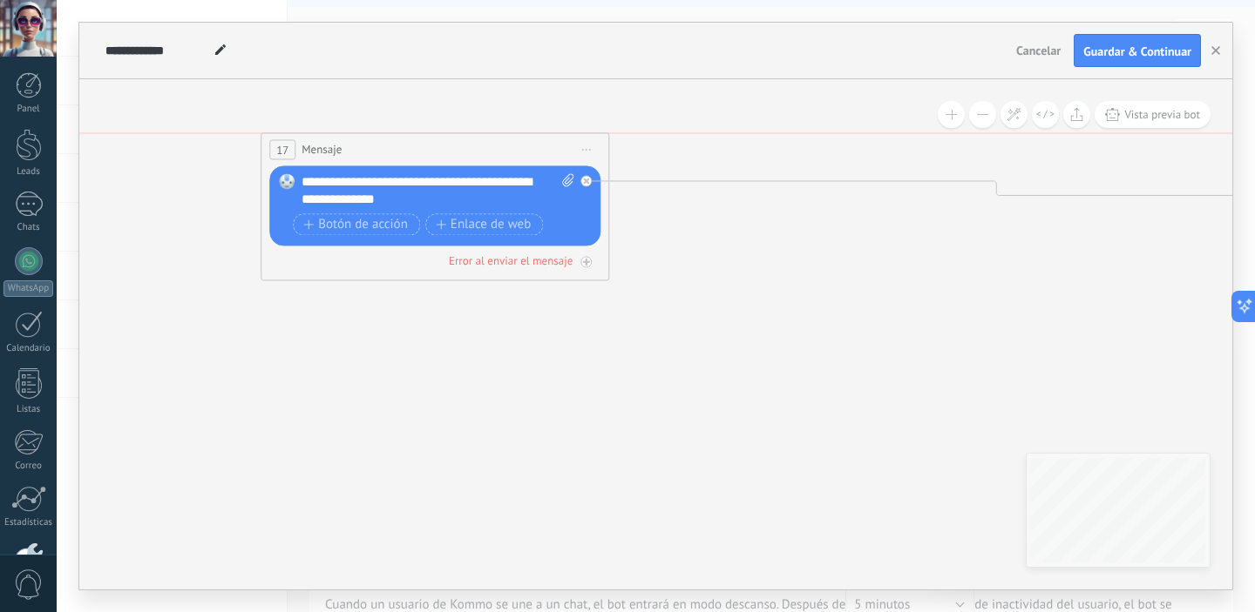
drag, startPoint x: 1053, startPoint y: 152, endPoint x: 414, endPoint y: 166, distance: 639.6
click at [407, 158] on div "17 Mensaje ******* (a): Todos los contactos - canales seleccionados Todos los c…" at bounding box center [434, 149] width 347 height 32
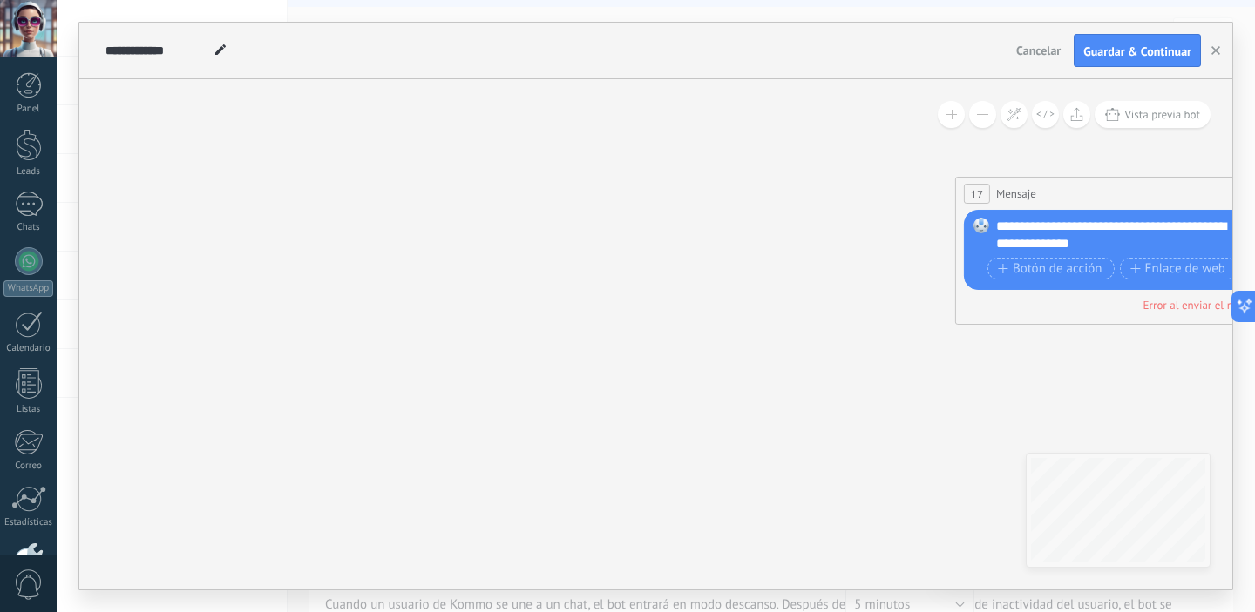
drag, startPoint x: 288, startPoint y: 312, endPoint x: 1003, endPoint y: 350, distance: 715.5
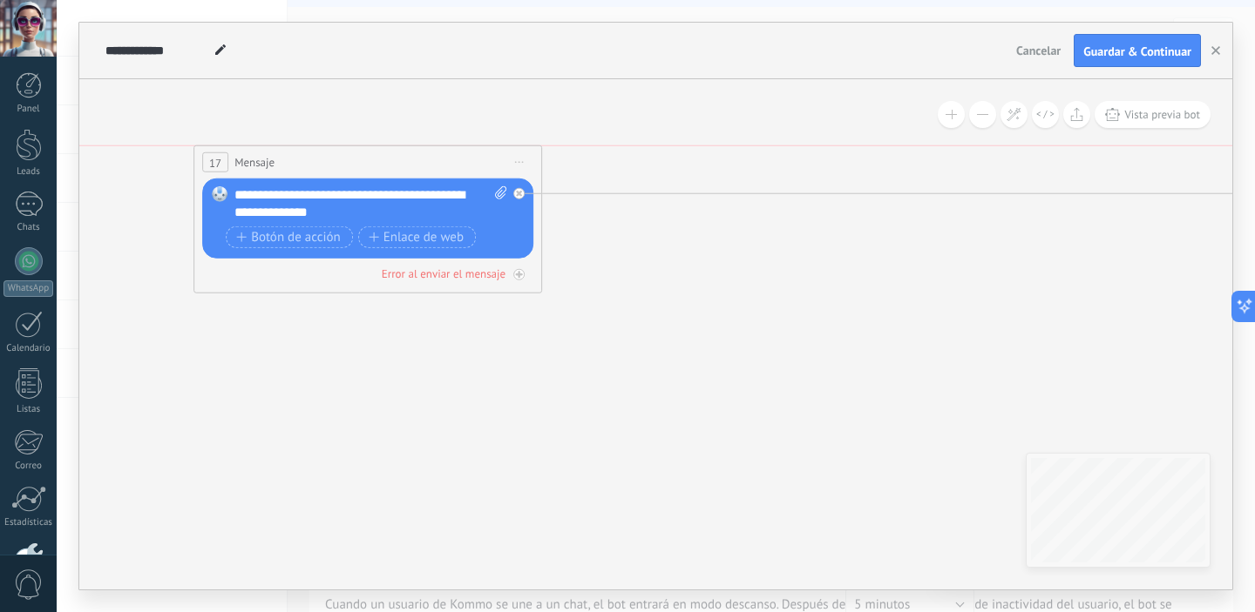
drag, startPoint x: 1044, startPoint y: 193, endPoint x: 259, endPoint y: 257, distance: 787.6
click at [245, 165] on div "17 Mensaje ******* (a): Todos los contactos - canales seleccionados Todos los c…" at bounding box center [367, 162] width 347 height 32
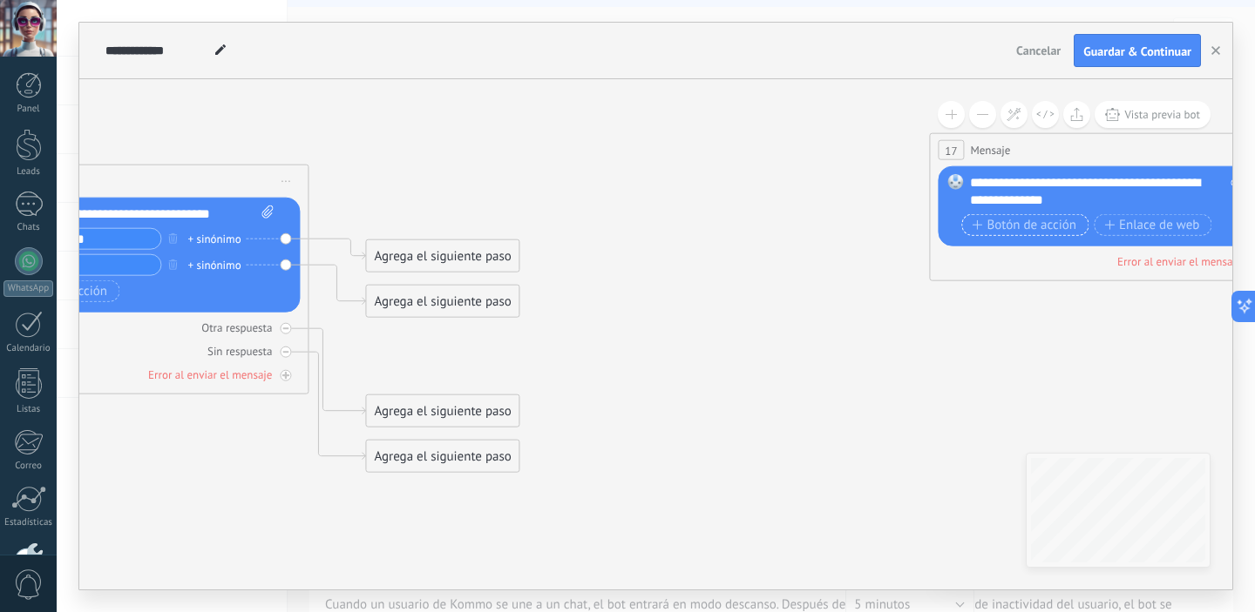
drag, startPoint x: 333, startPoint y: 397, endPoint x: 1079, endPoint y: 218, distance: 767.9
click at [1042, 373] on icon "23" at bounding box center [678, 365] width 5938 height 1335
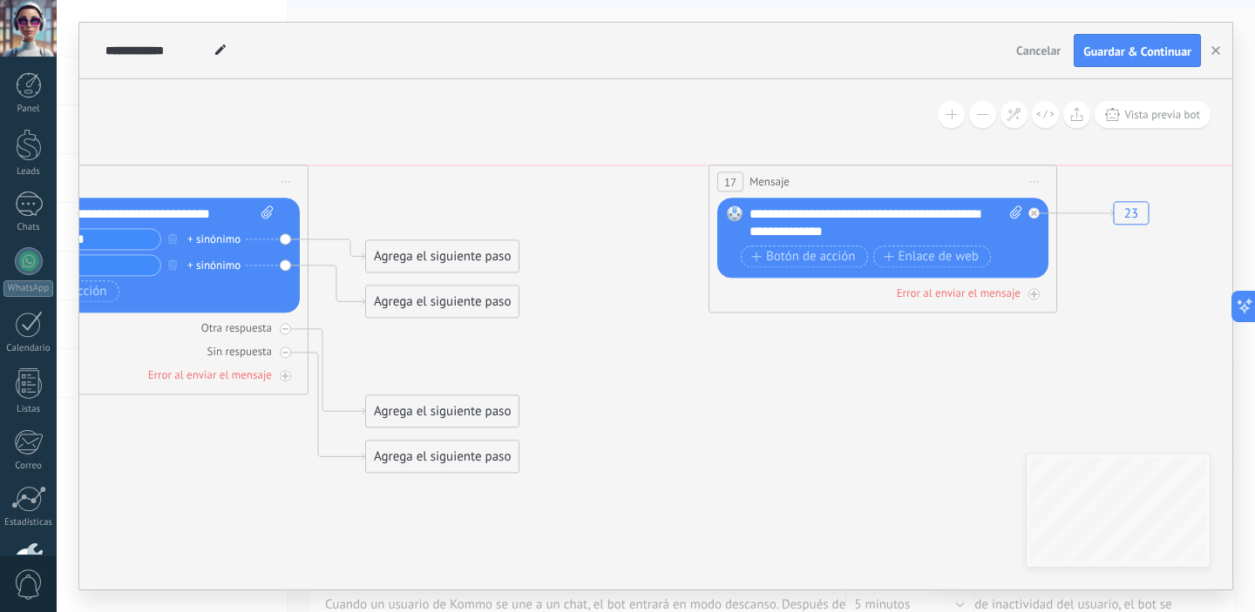
drag, startPoint x: 1073, startPoint y: 150, endPoint x: 562, endPoint y: 411, distance: 573.6
click at [795, 183] on div "17 Mensaje ******* (a): Todos los contactos - canales seleccionados Todos los c…" at bounding box center [882, 182] width 347 height 32
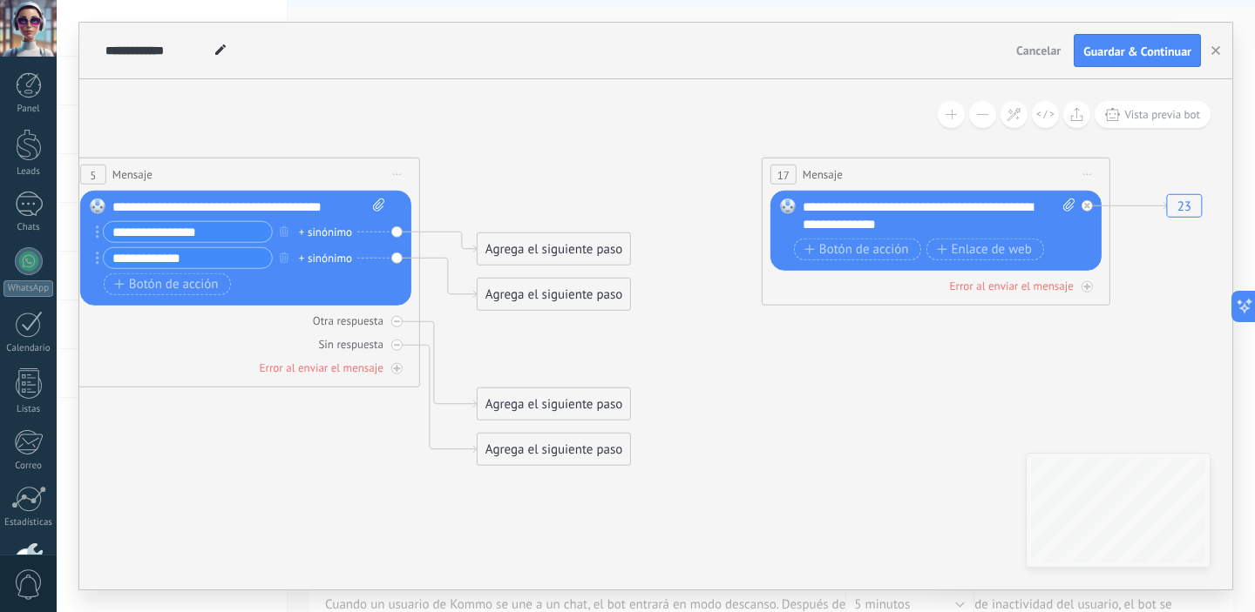
drag, startPoint x: 573, startPoint y: 421, endPoint x: 671, endPoint y: 415, distance: 97.8
click at [671, 415] on icon "23 23" at bounding box center [790, 358] width 5938 height 1335
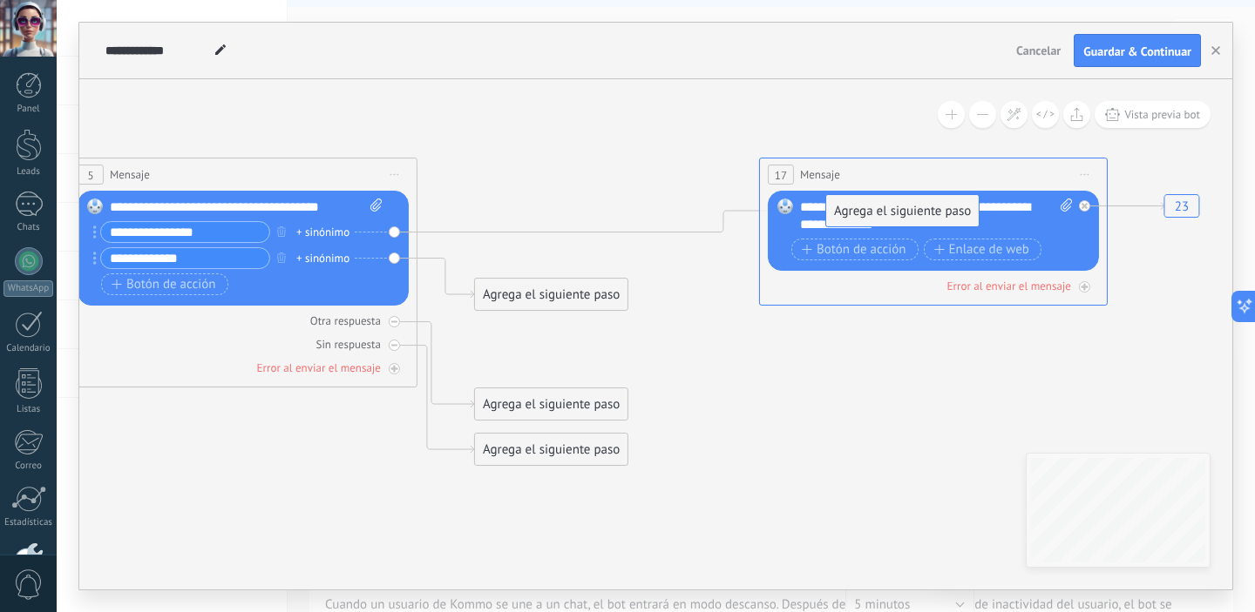
drag, startPoint x: 599, startPoint y: 246, endPoint x: 951, endPoint y: 208, distance: 353.1
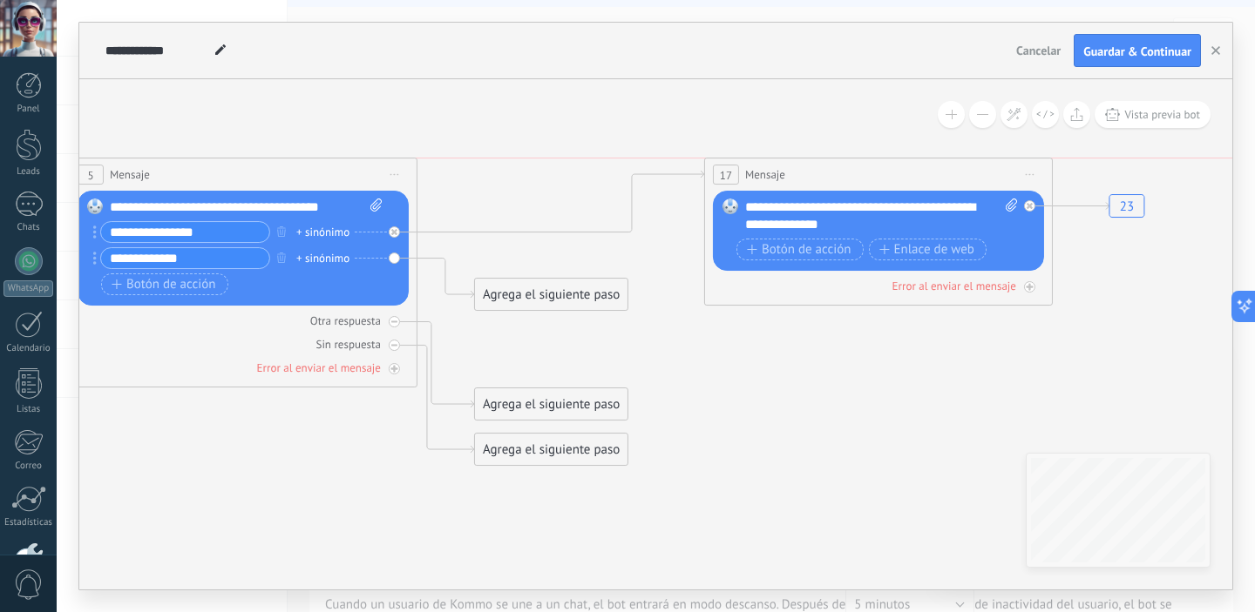
drag, startPoint x: 909, startPoint y: 177, endPoint x: 855, endPoint y: 182, distance: 54.3
click at [855, 182] on div "17 Mensaje ******* (a): Todos los contactos - canales seleccionados Todos los c…" at bounding box center [878, 175] width 347 height 32
drag, startPoint x: 577, startPoint y: 296, endPoint x: 573, endPoint y: 363, distance: 67.2
click at [573, 363] on div "Agrega el siguiente paso" at bounding box center [551, 361] width 152 height 29
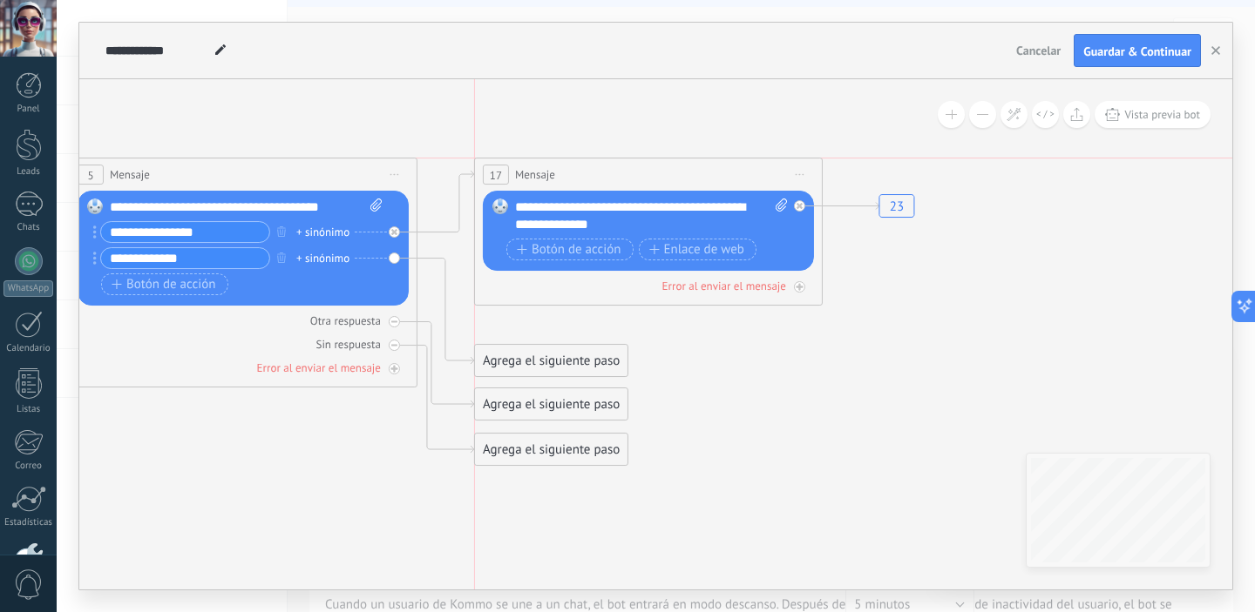
drag, startPoint x: 847, startPoint y: 175, endPoint x: 625, endPoint y: 172, distance: 222.2
click at [625, 172] on div "17 Mensaje ******* (a): Todos los contactos - canales seleccionados Todos los c…" at bounding box center [648, 175] width 347 height 32
drag, startPoint x: 699, startPoint y: 213, endPoint x: 703, endPoint y: 235, distance: 22.2
click at [703, 235] on div "**********" at bounding box center [651, 232] width 272 height 66
click at [678, 223] on div "**********" at bounding box center [651, 216] width 273 height 35
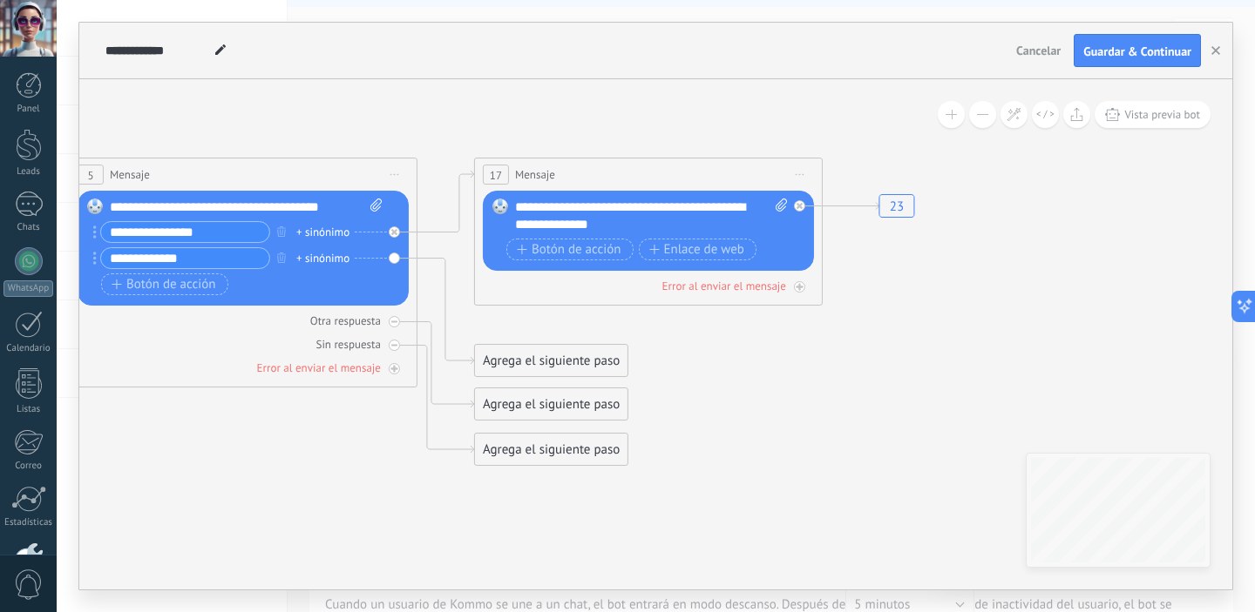
drag, startPoint x: 563, startPoint y: 208, endPoint x: 630, endPoint y: 223, distance: 68.7
click at [565, 209] on div "**********" at bounding box center [651, 216] width 273 height 35
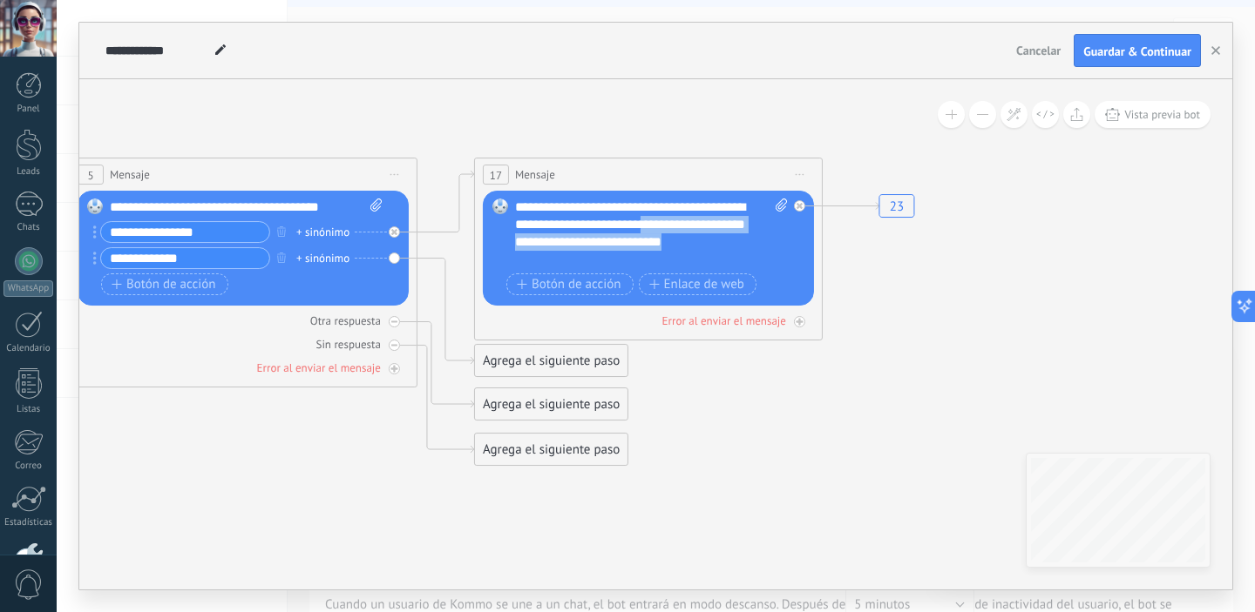
drag, startPoint x: 667, startPoint y: 255, endPoint x: 698, endPoint y: 228, distance: 40.7
click at [699, 228] on div "**********" at bounding box center [651, 234] width 273 height 70
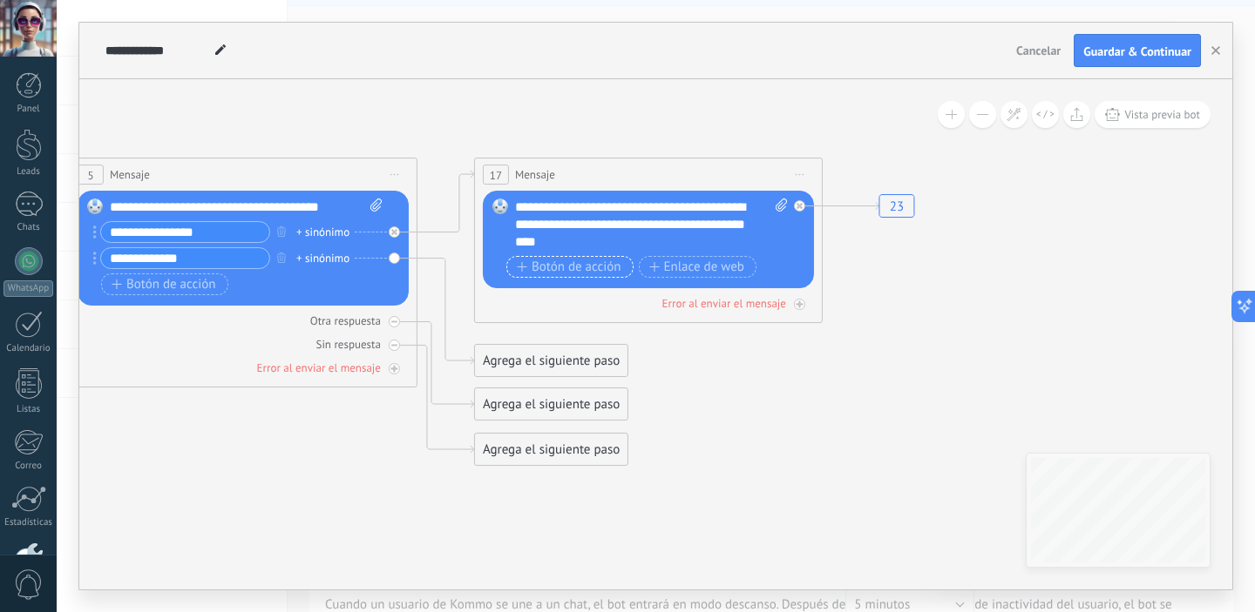
click at [597, 270] on span "Botón de acción" at bounding box center [569, 268] width 105 height 14
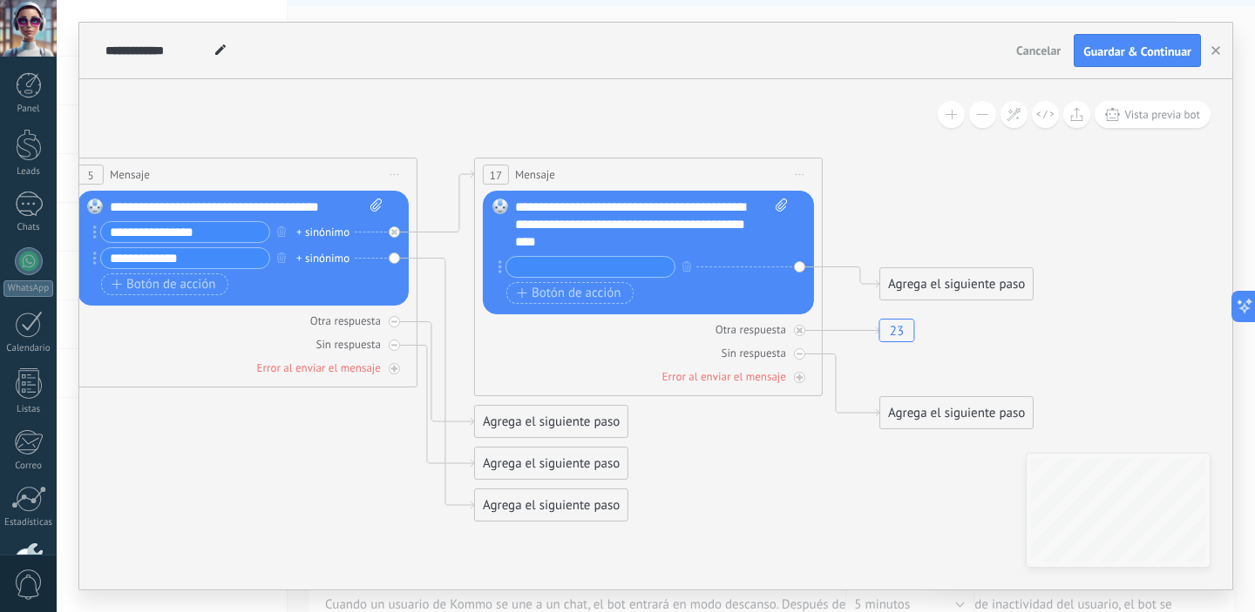
click at [597, 270] on input "text" at bounding box center [590, 267] width 168 height 20
type input "*"
type input "**"
click at [592, 294] on span "Botón de acción" at bounding box center [569, 294] width 105 height 14
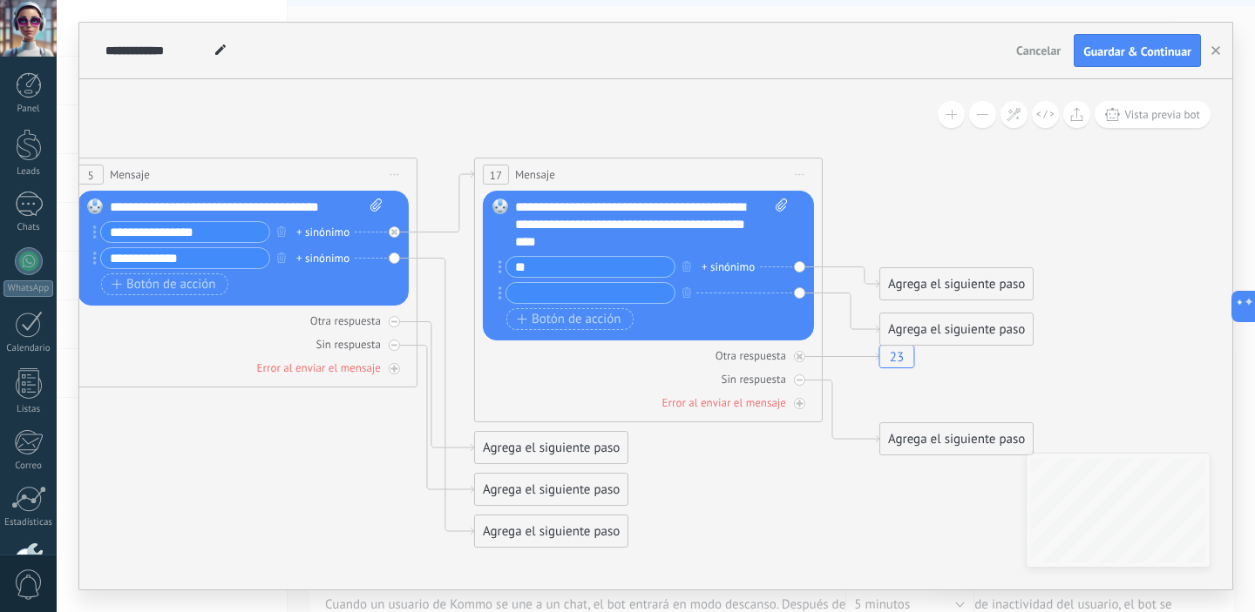
click at [597, 292] on input "text" at bounding box center [590, 293] width 168 height 20
type input "**********"
click at [587, 322] on span "Botón de acción" at bounding box center [569, 320] width 105 height 14
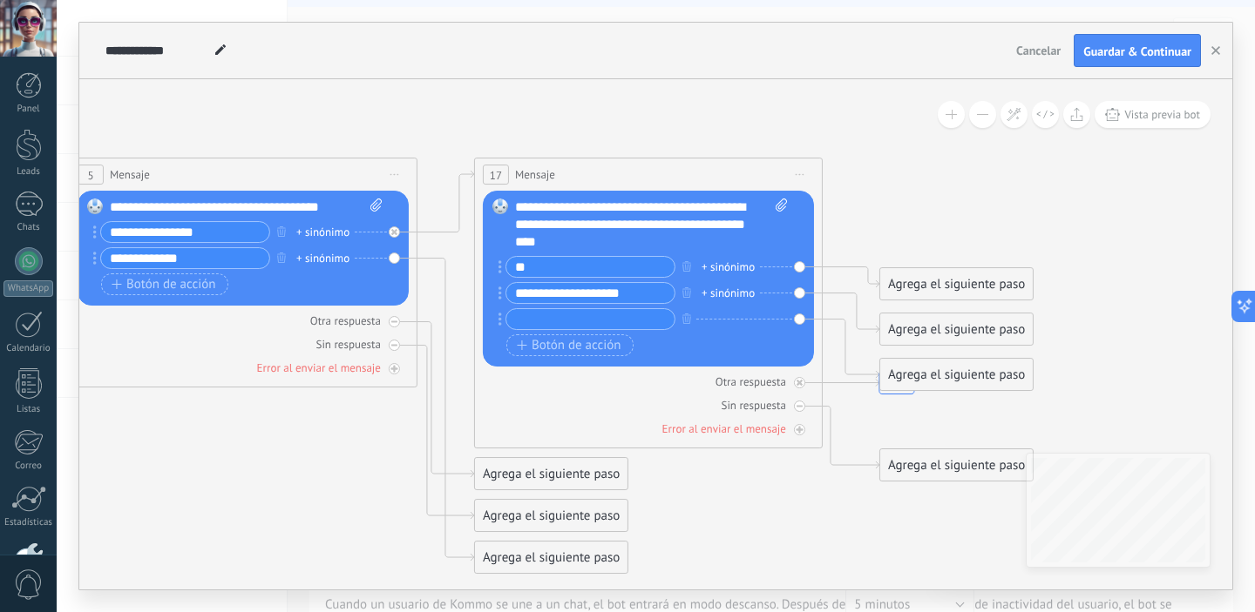
click at [587, 324] on input "text" at bounding box center [590, 319] width 168 height 20
drag, startPoint x: 596, startPoint y: 321, endPoint x: 633, endPoint y: 331, distance: 38.7
click at [601, 323] on input "**********" at bounding box center [590, 319] width 168 height 20
click at [641, 320] on input "**********" at bounding box center [590, 319] width 168 height 20
drag, startPoint x: 594, startPoint y: 320, endPoint x: 531, endPoint y: 321, distance: 62.8
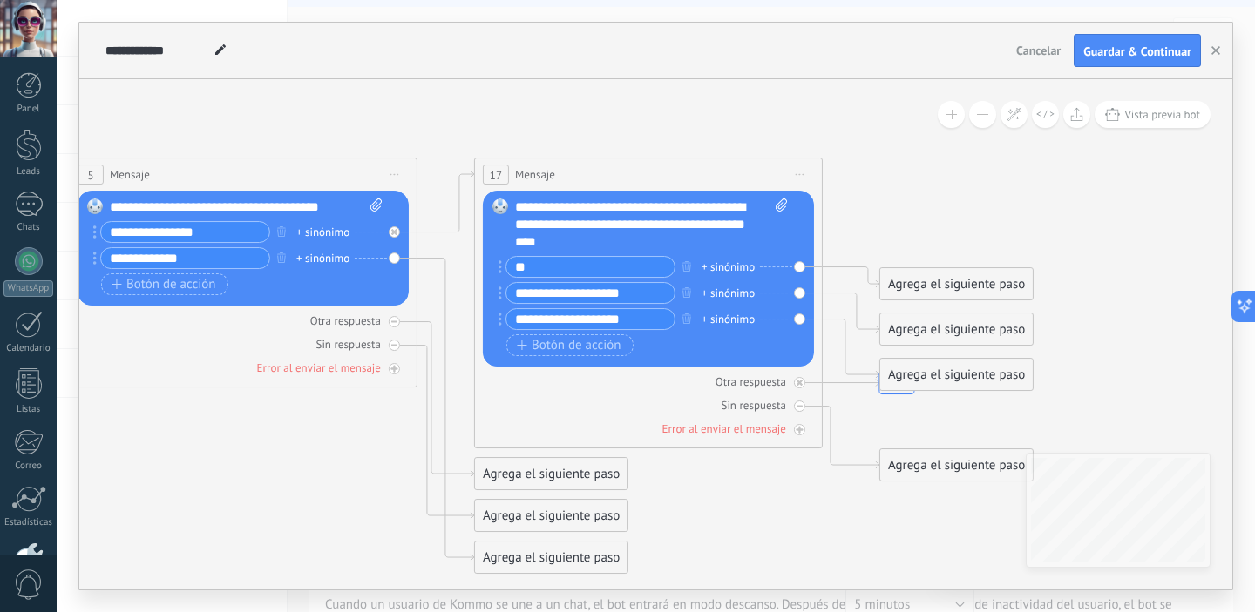
click at [531, 321] on input "**********" at bounding box center [590, 319] width 168 height 20
click at [645, 325] on input "**********" at bounding box center [590, 319] width 168 height 20
type input "**********"
click at [1088, 255] on icon "23 23" at bounding box center [787, 358] width 5938 height 1335
drag, startPoint x: 956, startPoint y: 291, endPoint x: 939, endPoint y: 178, distance: 114.5
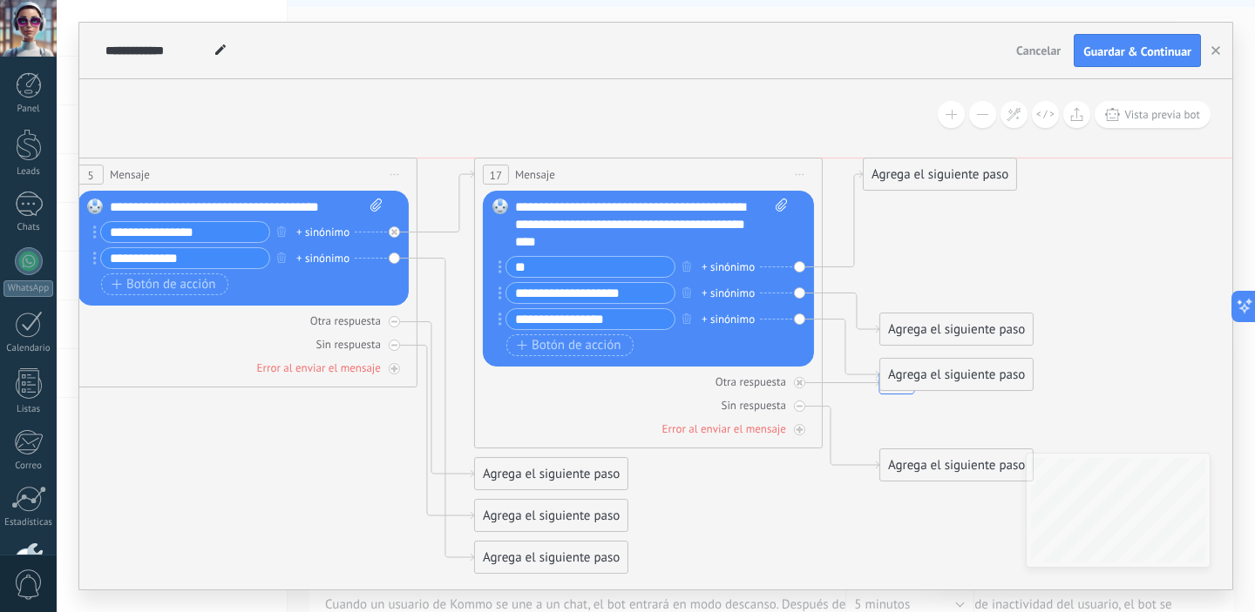
click at [939, 178] on div "Agrega el siguiente paso" at bounding box center [939, 174] width 152 height 29
click at [998, 179] on div "Agrega el siguiente paso" at bounding box center [939, 174] width 152 height 29
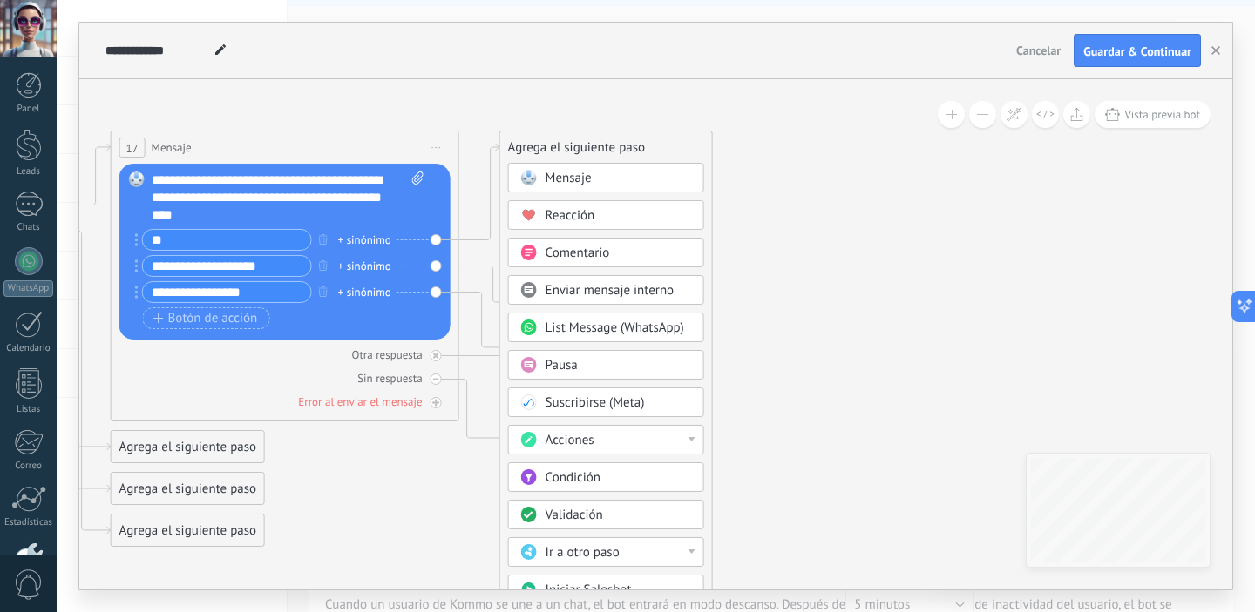
drag, startPoint x: 1162, startPoint y: 257, endPoint x: 798, endPoint y: 230, distance: 365.2
click at [798, 230] on icon "23 23" at bounding box center [424, 331] width 5938 height 1335
click at [662, 291] on span "Enviar mensaje interno" at bounding box center [609, 290] width 129 height 17
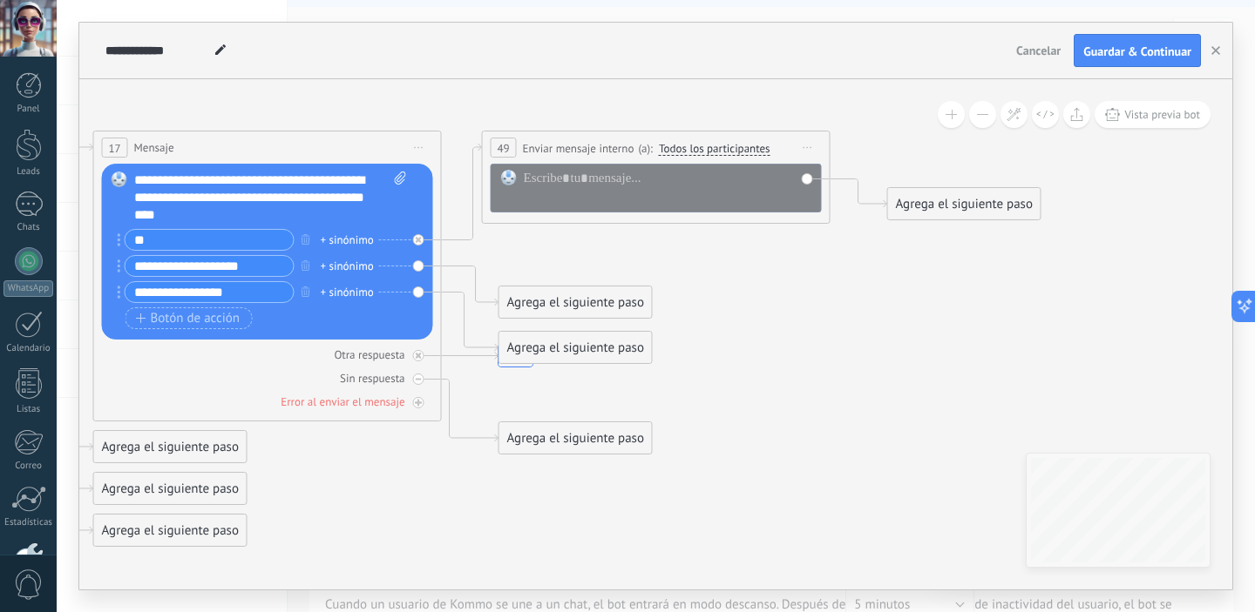
click at [711, 152] on span "Todos los participantes" at bounding box center [715, 148] width 112 height 14
click at [711, 152] on button "Todos los participantes" at bounding box center [759, 147] width 218 height 31
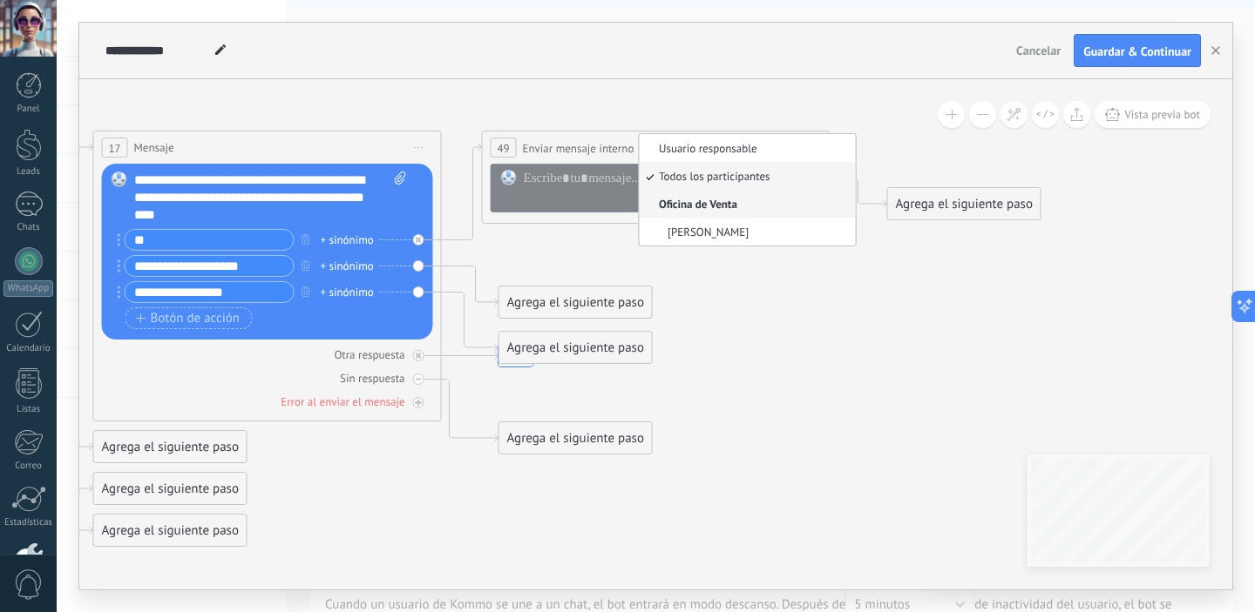
click at [695, 204] on span "Oficina de Venta" at bounding box center [745, 203] width 211 height 15
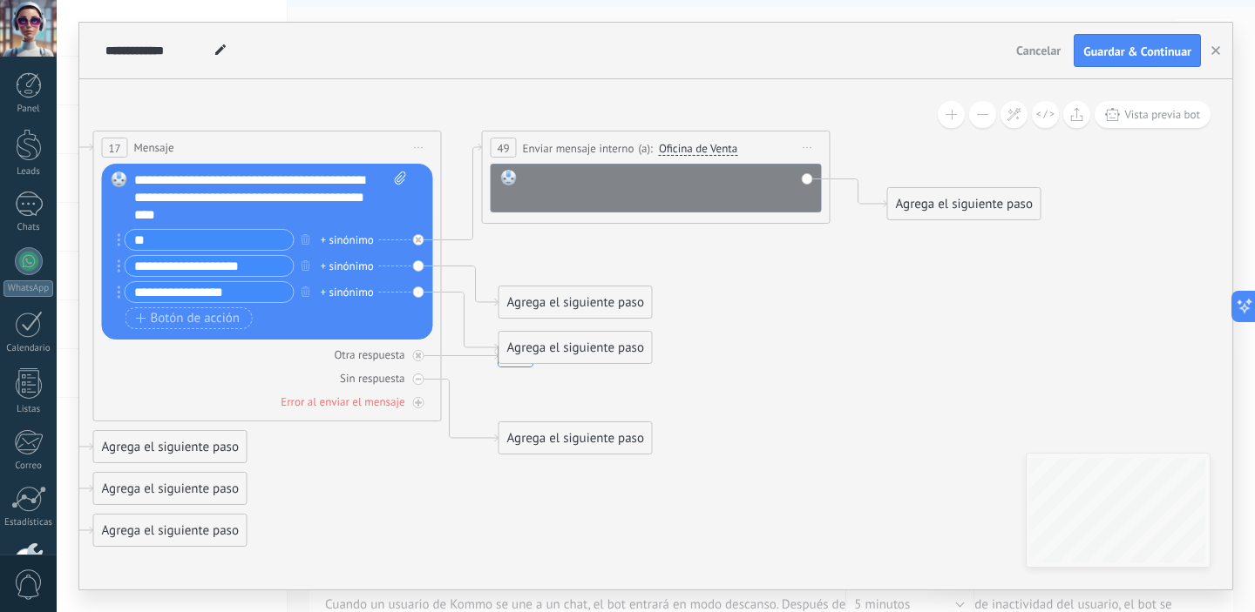
click at [693, 197] on div at bounding box center [668, 187] width 288 height 35
click at [926, 205] on div "Agrega el siguiente paso" at bounding box center [964, 204] width 152 height 29
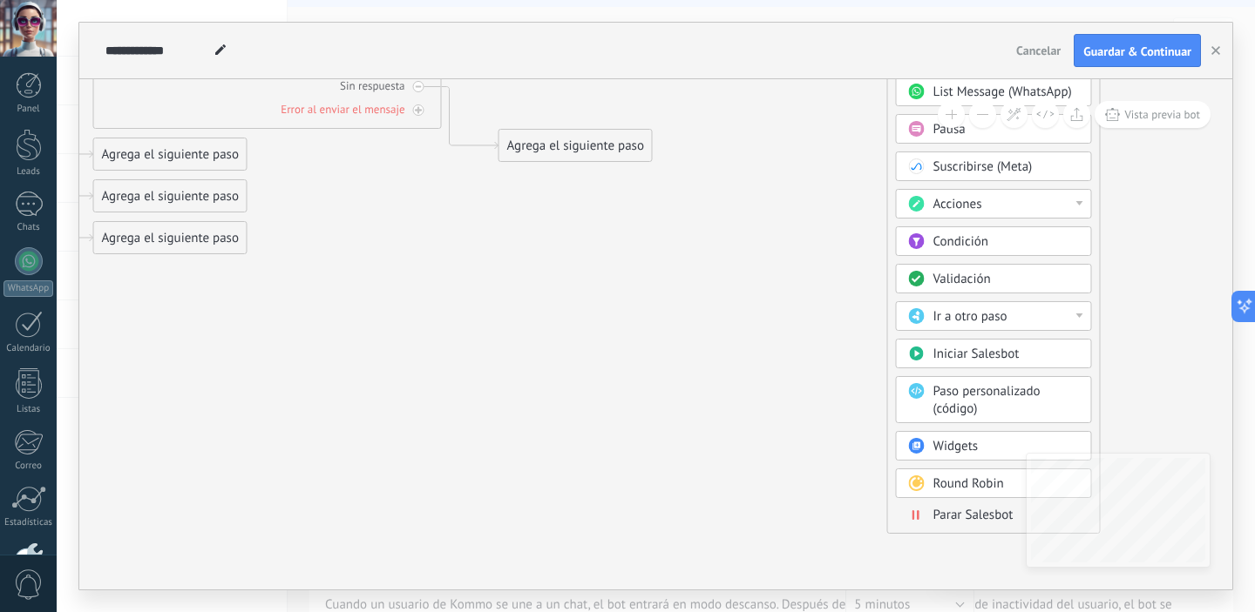
click at [1012, 321] on div "Ir a otro paso" at bounding box center [1006, 316] width 146 height 17
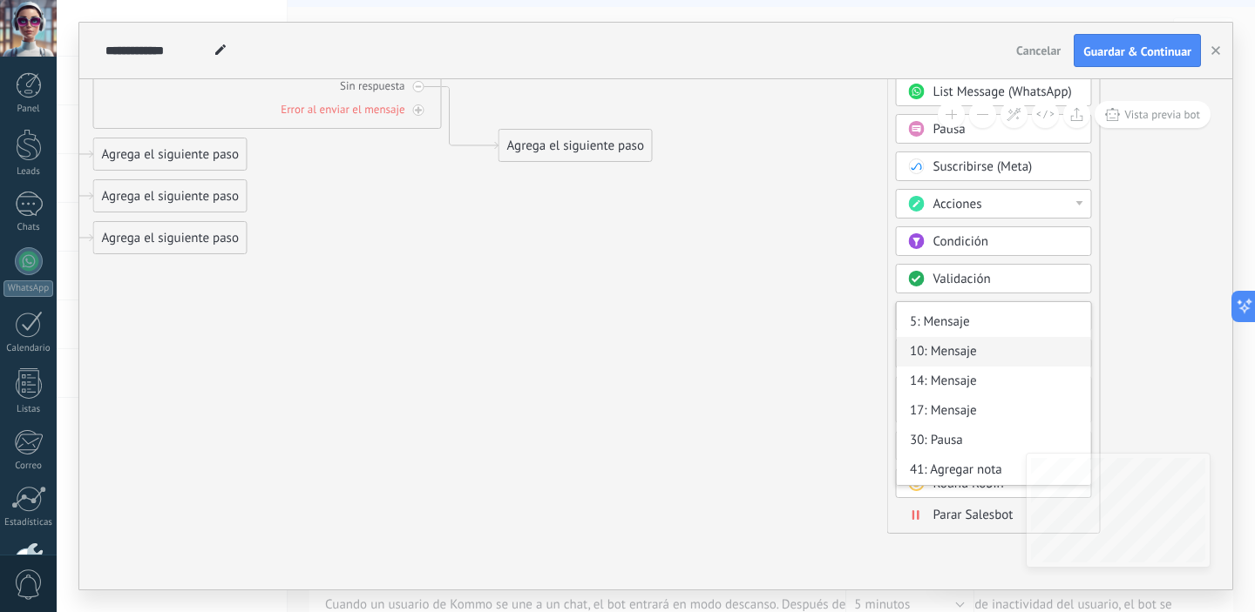
scroll to position [0, 0]
click at [1094, 298] on div "Agrega el siguiente paso Mensaje Mensaje Mensaje Reacción Comentario Enviar men…" at bounding box center [993, 215] width 213 height 640
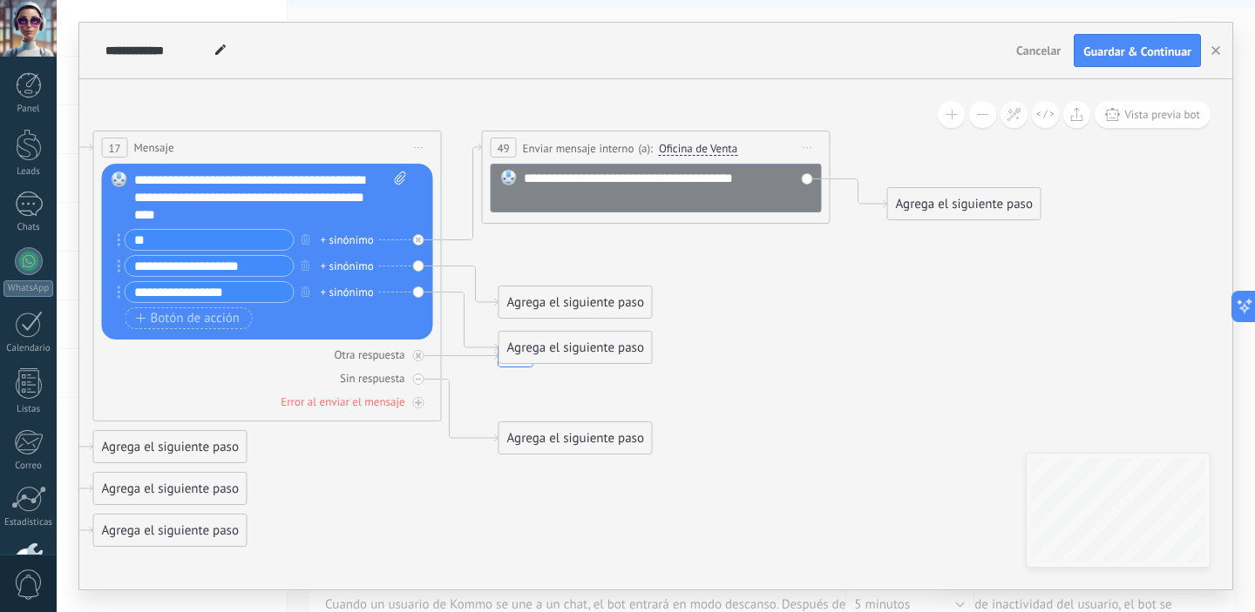
click at [1009, 213] on div "Agrega el siguiente paso" at bounding box center [964, 204] width 152 height 29
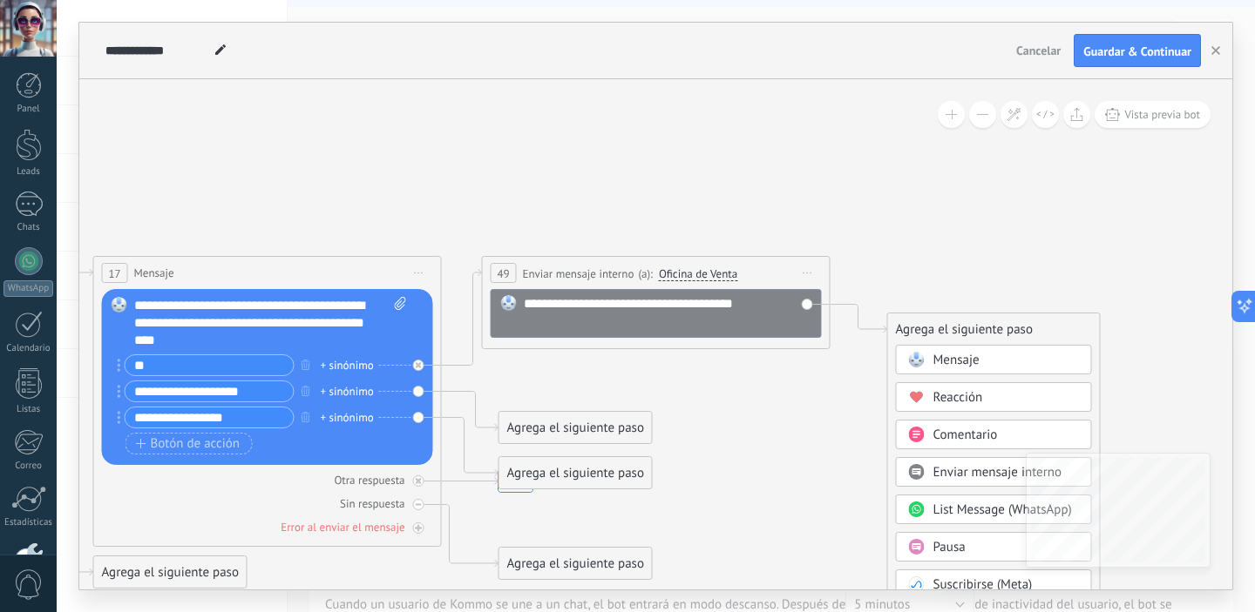
click at [951, 362] on span "Mensaje" at bounding box center [956, 360] width 46 height 17
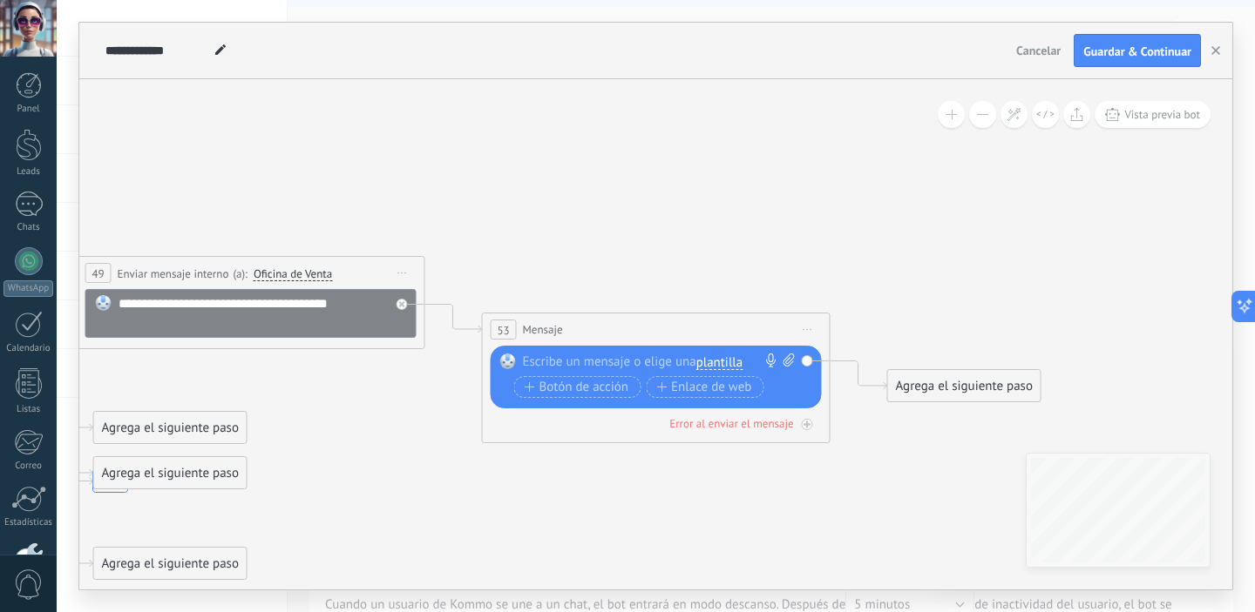
click at [672, 362] on div at bounding box center [652, 362] width 259 height 17
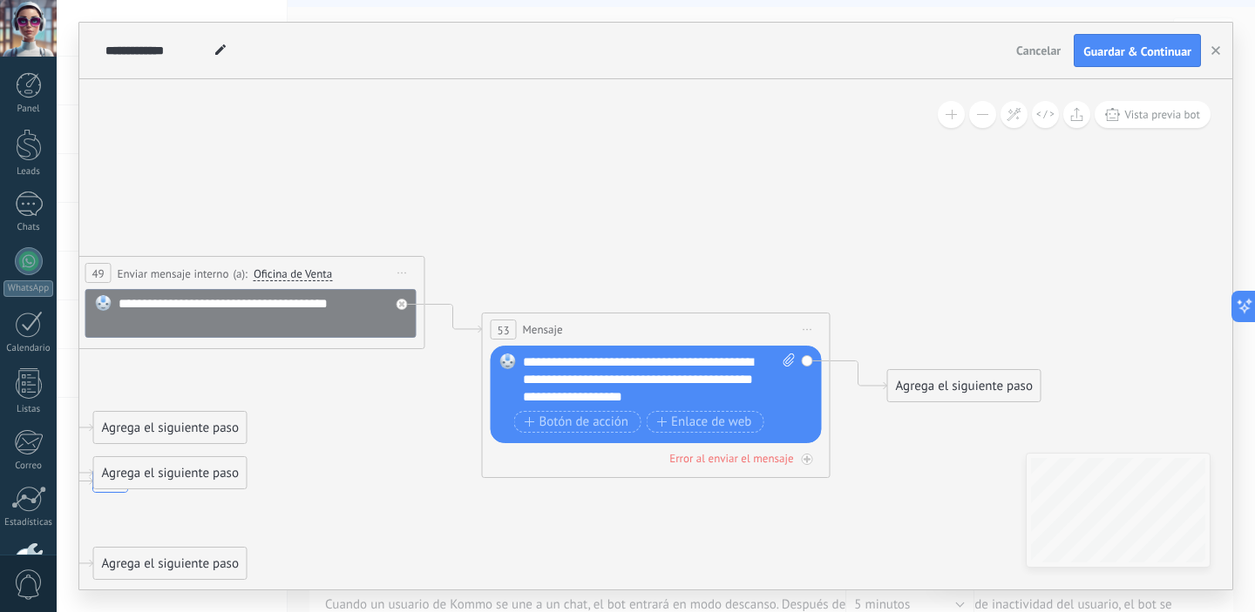
click at [927, 391] on div "Agrega el siguiente paso" at bounding box center [964, 386] width 152 height 29
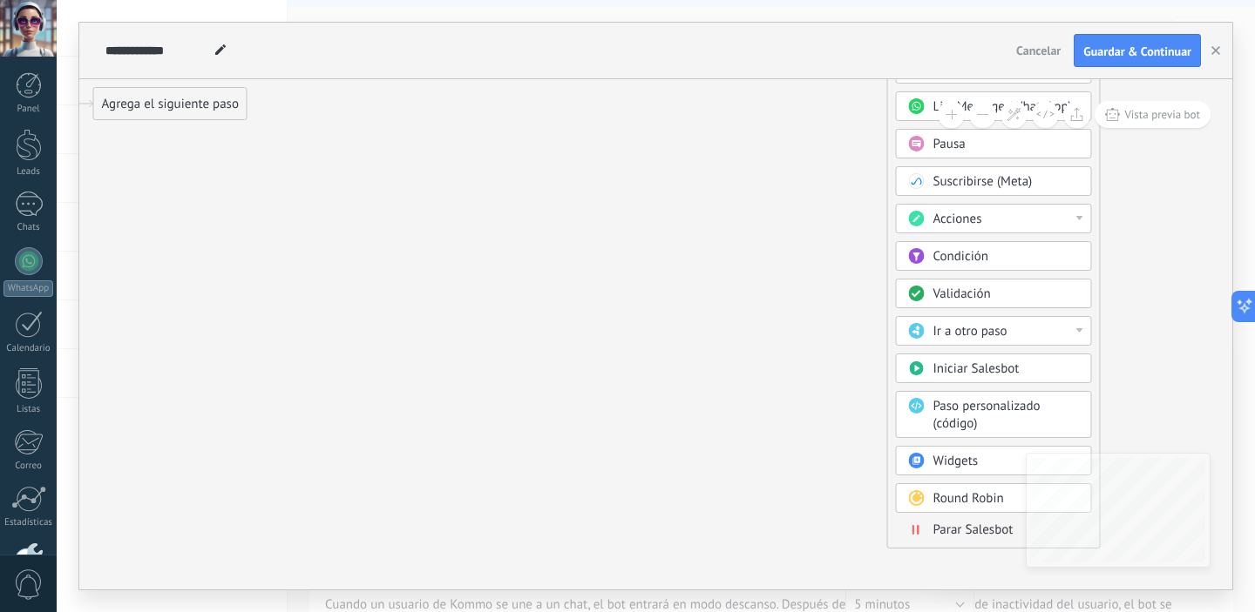
click at [953, 537] on span "Parar Salesbot" at bounding box center [973, 530] width 80 height 17
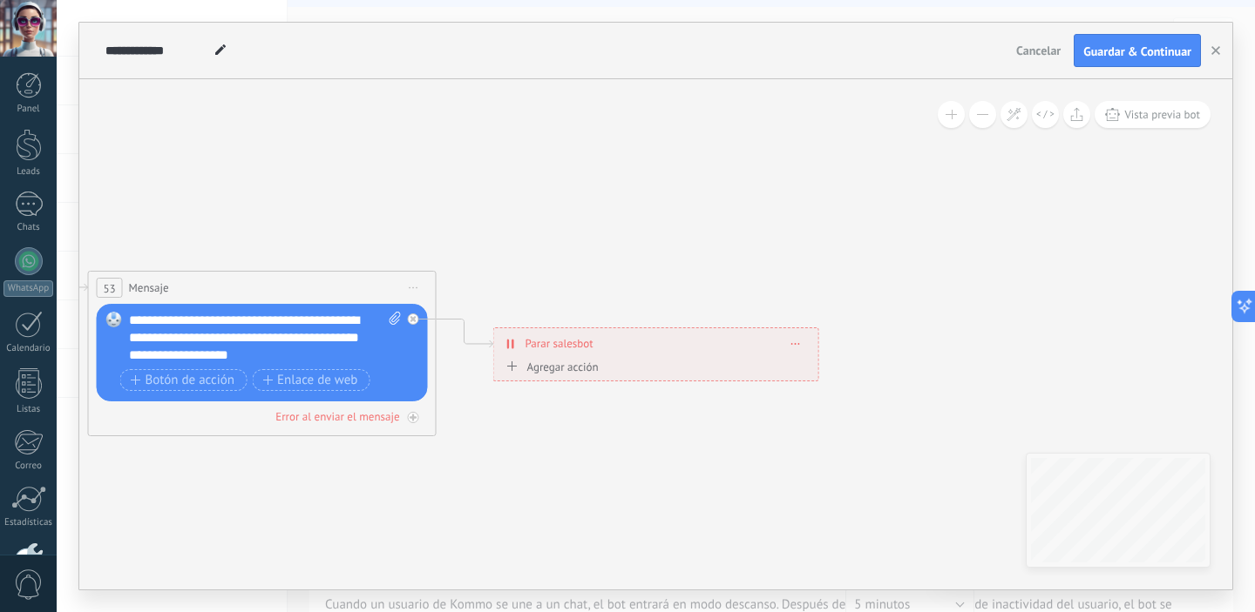
click at [535, 369] on div "Agregar acción" at bounding box center [550, 366] width 97 height 13
click at [535, 369] on button "Conversación marcada como cerrada" at bounding box center [602, 366] width 218 height 31
click at [652, 371] on span "Conversación marcada como cerrada" at bounding box center [599, 367] width 211 height 17
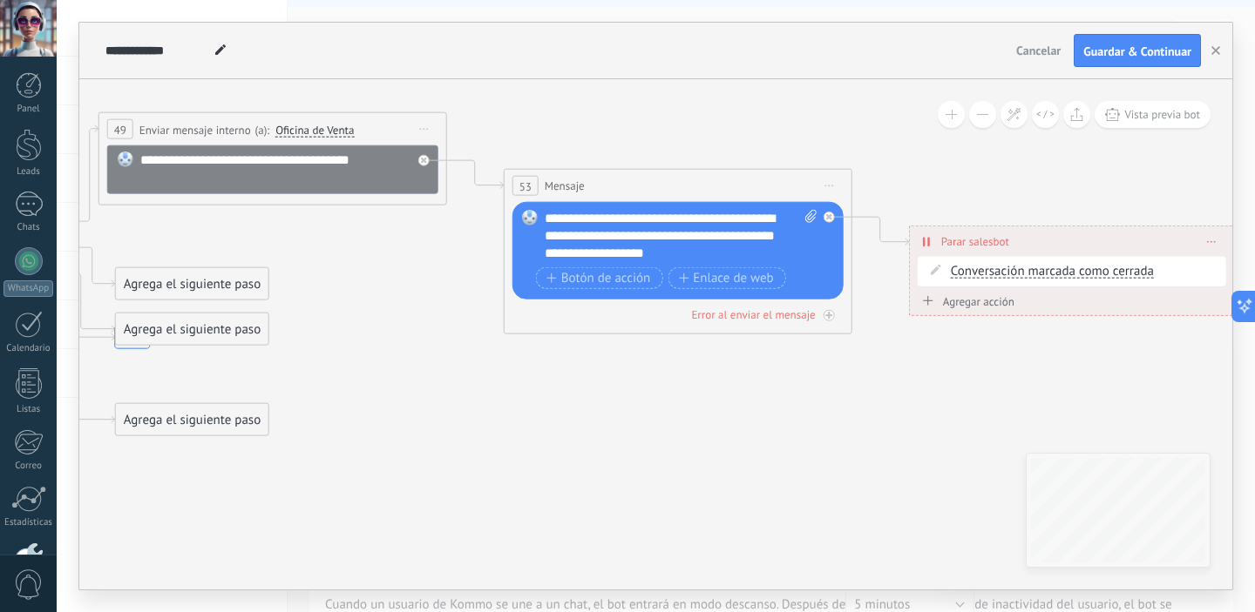
drag, startPoint x: 462, startPoint y: 463, endPoint x: 877, endPoint y: 361, distance: 427.9
click at [877, 361] on icon "23 23" at bounding box center [23, 312] width 5938 height 1335
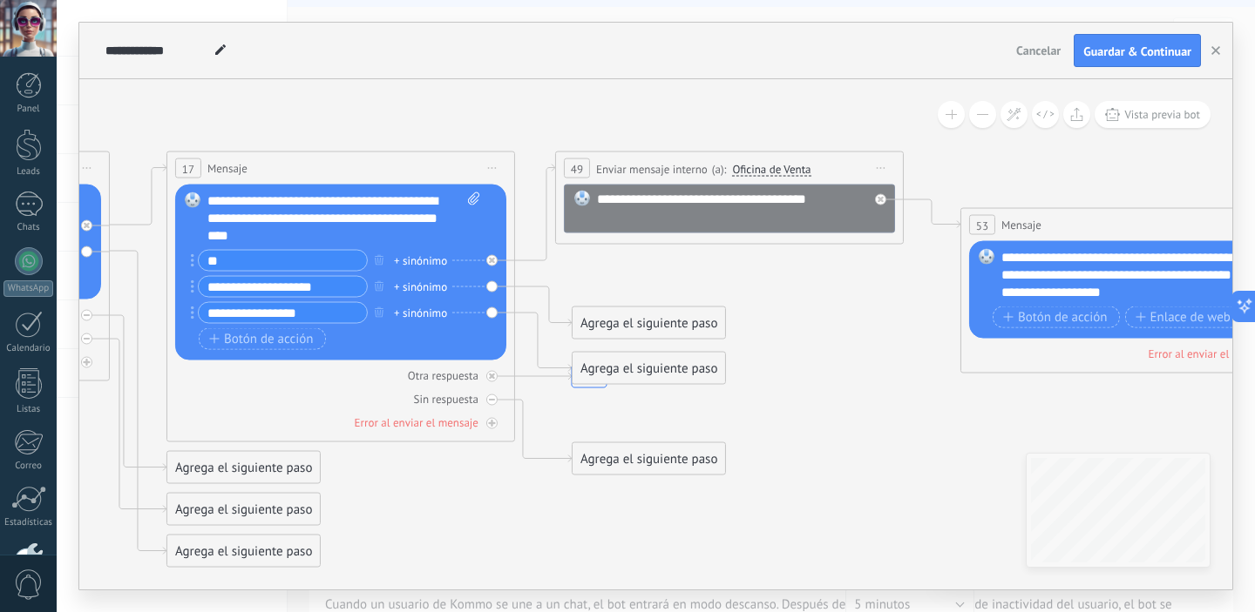
drag, startPoint x: 423, startPoint y: 383, endPoint x: 880, endPoint y: 422, distance: 459.0
click at [880, 422] on icon "23 23" at bounding box center [480, 352] width 5938 height 1335
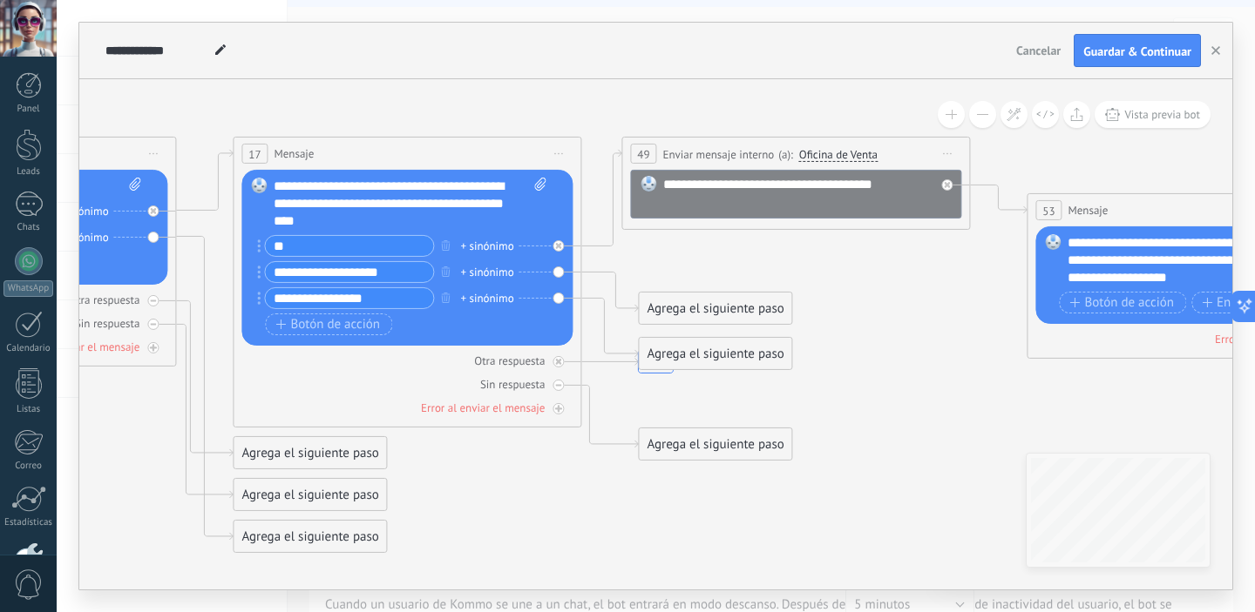
drag, startPoint x: 794, startPoint y: 385, endPoint x: 860, endPoint y: 371, distance: 67.7
click at [860, 371] on icon "23 23" at bounding box center [546, 337] width 5938 height 1335
drag, startPoint x: 748, startPoint y: 311, endPoint x: 753, endPoint y: 277, distance: 34.3
click at [753, 277] on div "Agrega el siguiente paso" at bounding box center [715, 267] width 152 height 29
click at [694, 270] on div "Agrega el siguiente paso" at bounding box center [715, 267] width 152 height 29
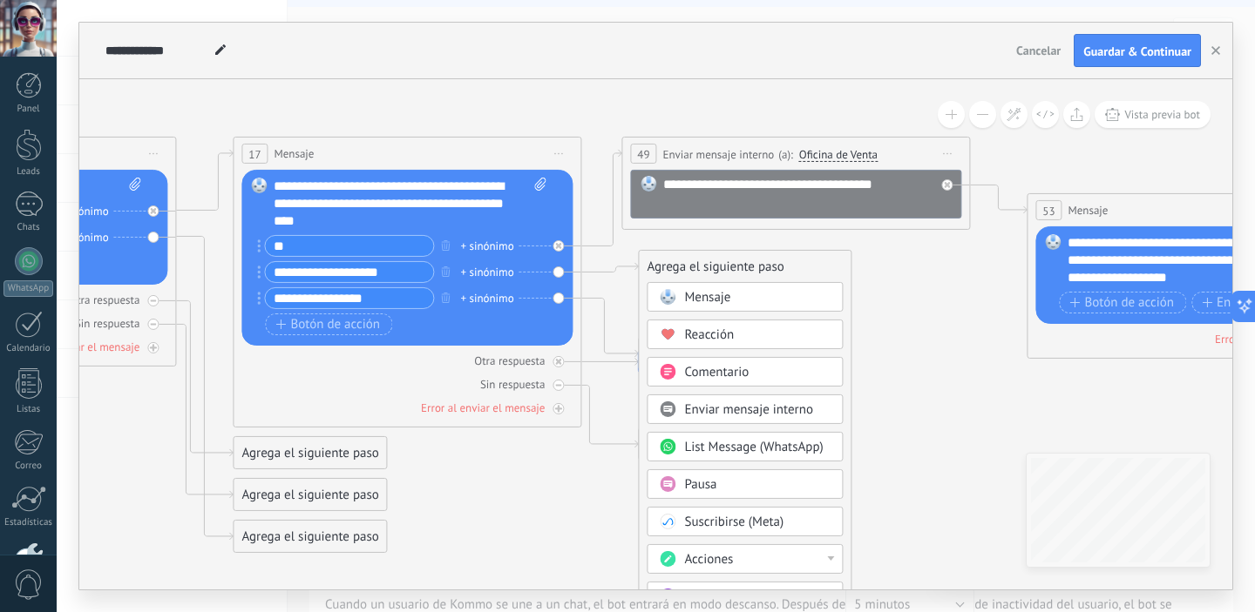
click at [707, 302] on span "Mensaje" at bounding box center [707, 297] width 46 height 17
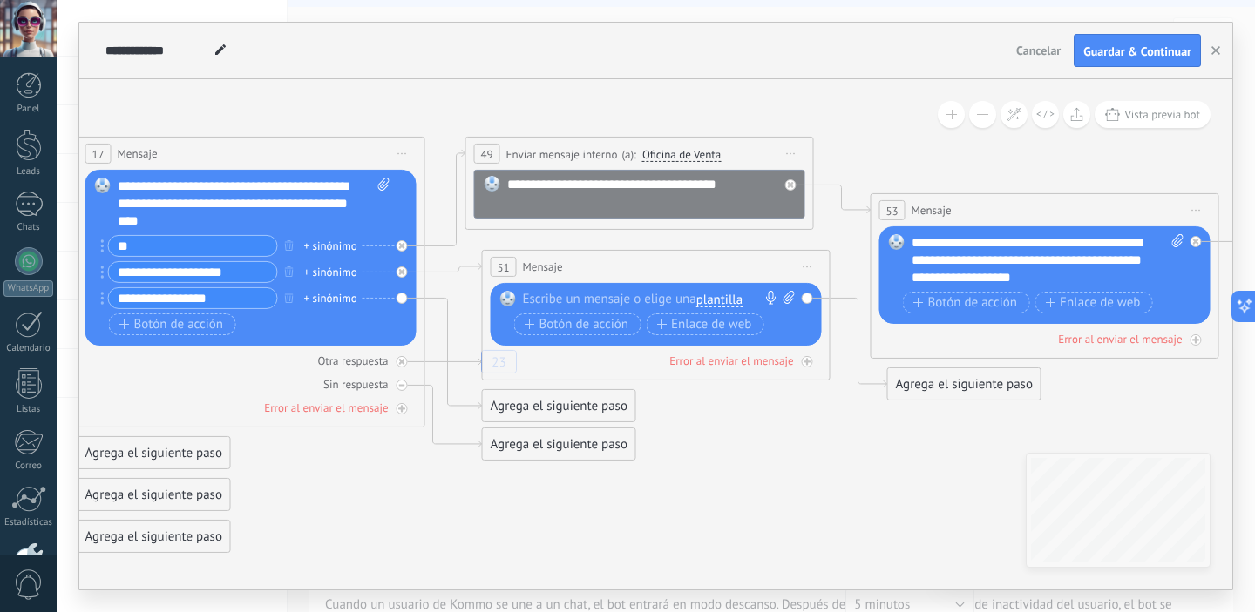
click at [624, 304] on div at bounding box center [652, 299] width 259 height 17
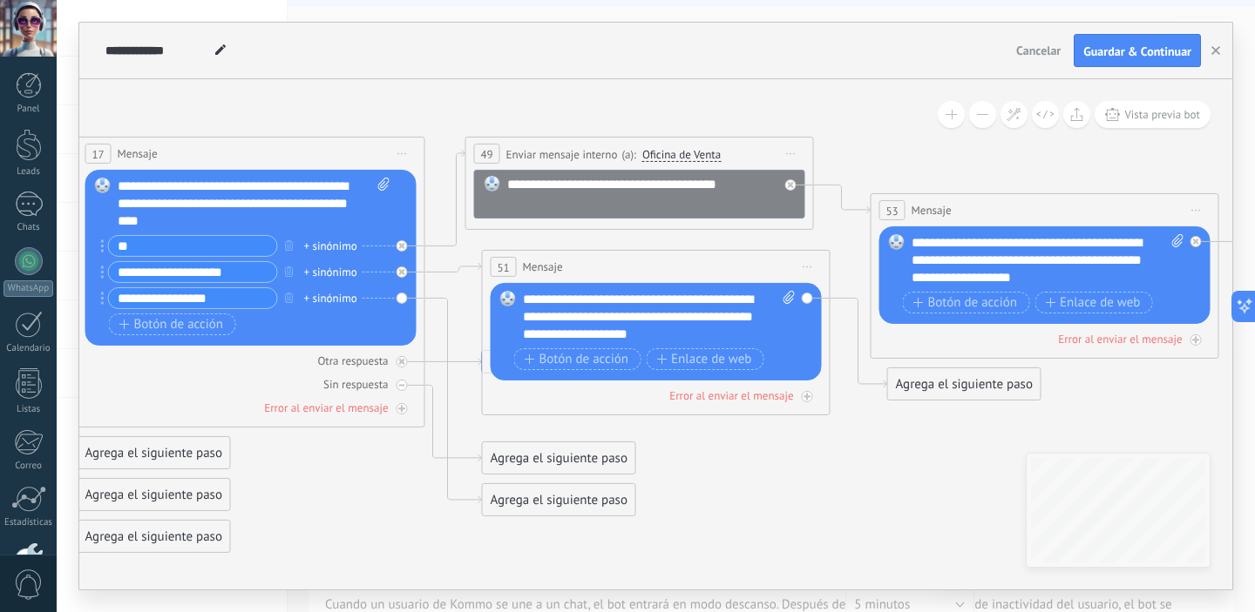
drag, startPoint x: 587, startPoint y: 337, endPoint x: 618, endPoint y: 336, distance: 30.5
click at [587, 337] on div "**********" at bounding box center [659, 317] width 273 height 52
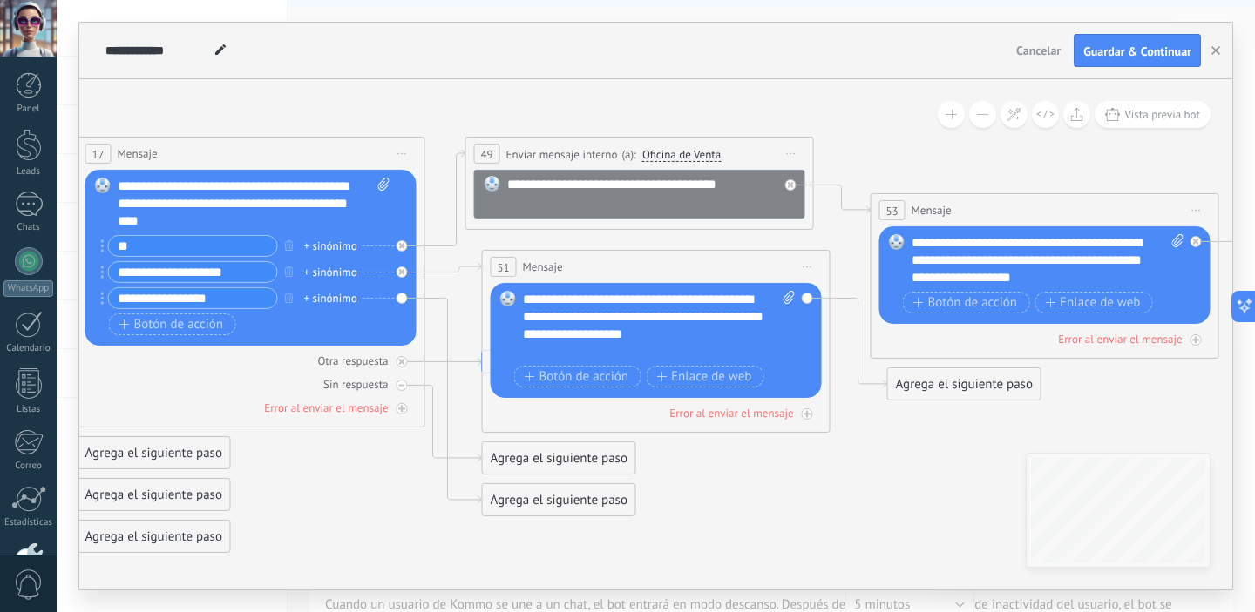
drag, startPoint x: 671, startPoint y: 304, endPoint x: 694, endPoint y: 305, distance: 22.7
click at [686, 305] on div "**********" at bounding box center [659, 326] width 273 height 70
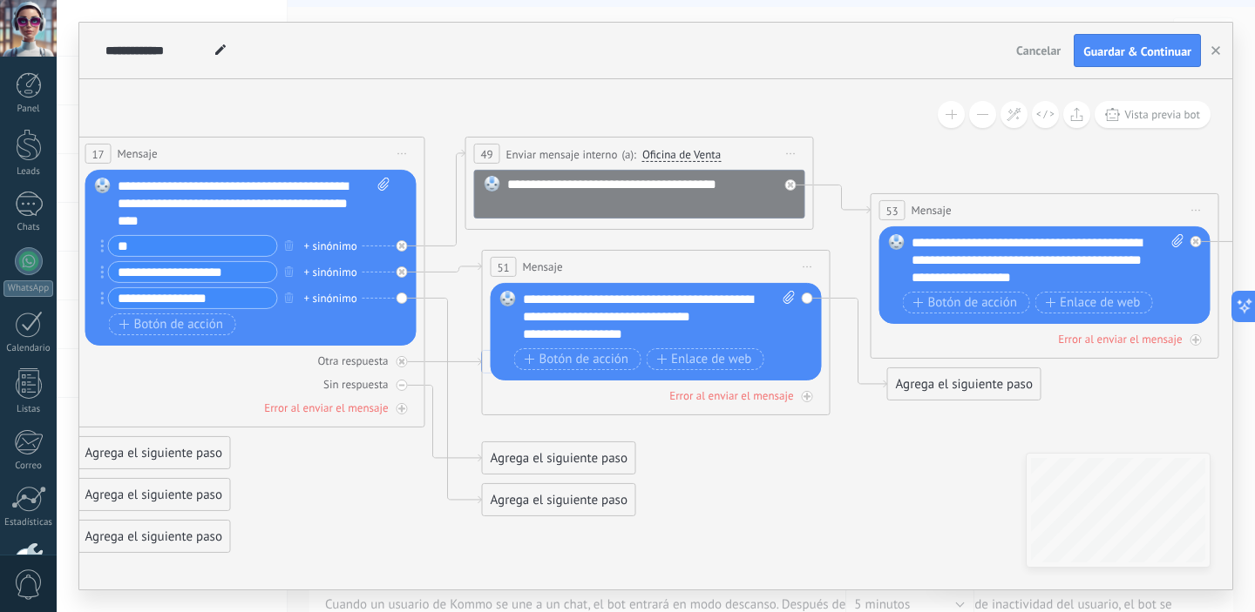
click at [700, 336] on div "**********" at bounding box center [644, 334] width 242 height 17
drag, startPoint x: 610, startPoint y: 318, endPoint x: 621, endPoint y: 319, distance: 11.4
click at [611, 319] on div "**********" at bounding box center [659, 317] width 273 height 52
click at [687, 336] on div "**********" at bounding box center [644, 334] width 242 height 17
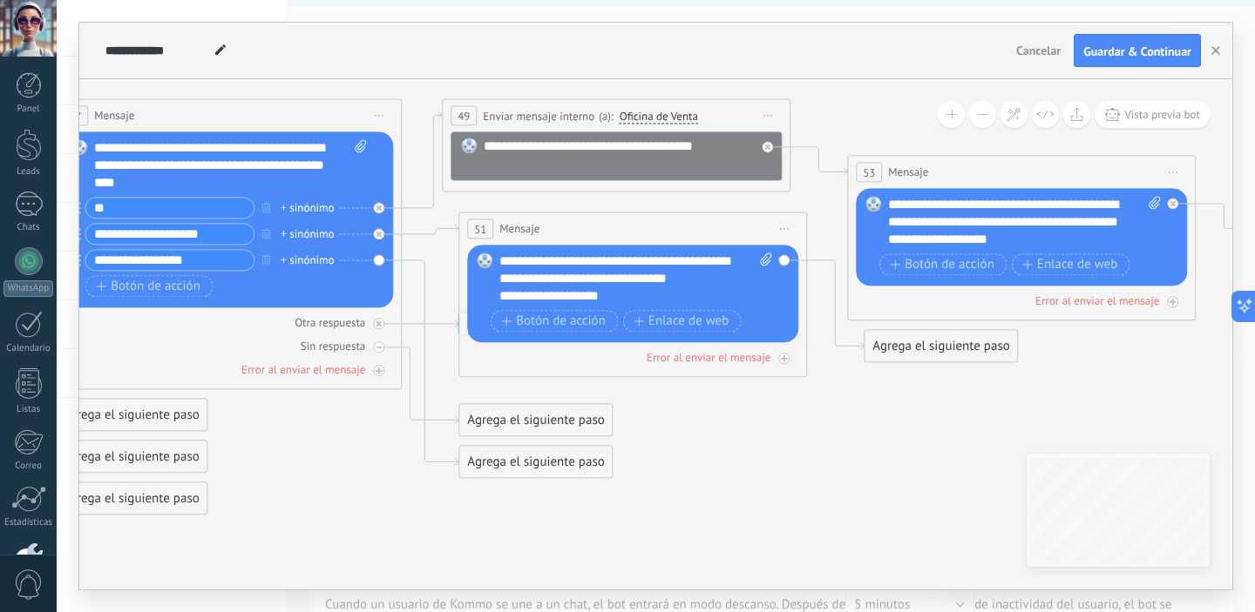
drag, startPoint x: 1124, startPoint y: 412, endPoint x: 1101, endPoint y: 374, distance: 44.5
click at [1101, 374] on icon "23 23" at bounding box center [367, 298] width 5938 height 1335
drag, startPoint x: 974, startPoint y: 352, endPoint x: 959, endPoint y: 373, distance: 25.6
click at [959, 373] on div "Agrega el siguiente paso" at bounding box center [924, 363] width 152 height 29
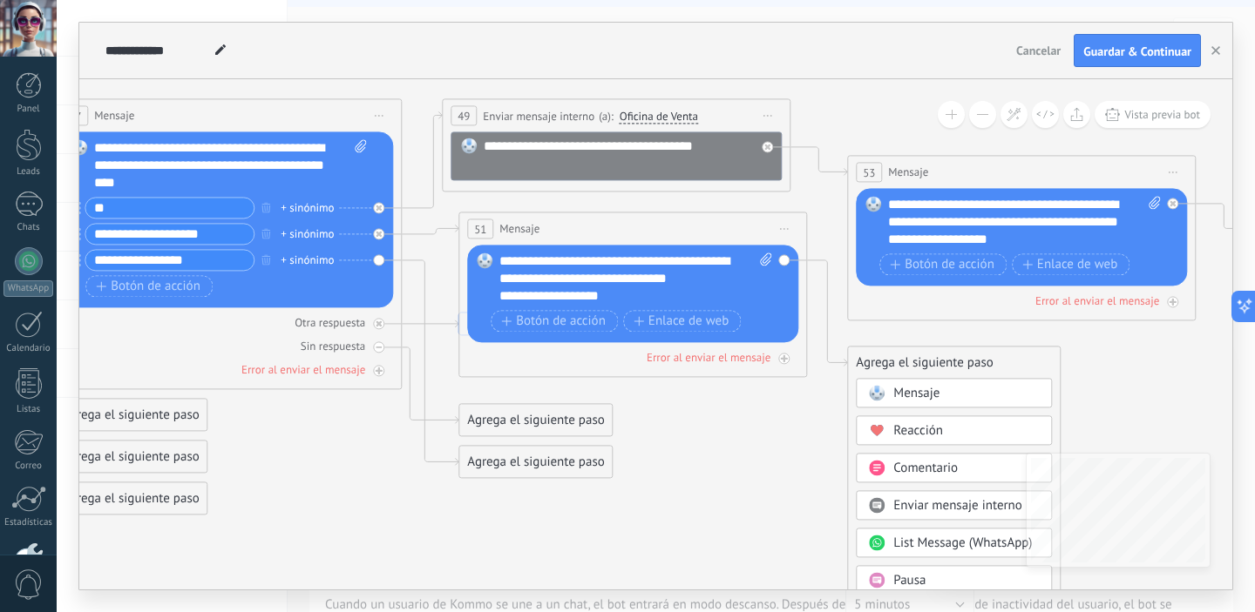
click at [1090, 376] on icon "23 23" at bounding box center [367, 298] width 5938 height 1335
click at [561, 323] on span "Botón de acción" at bounding box center [553, 322] width 105 height 14
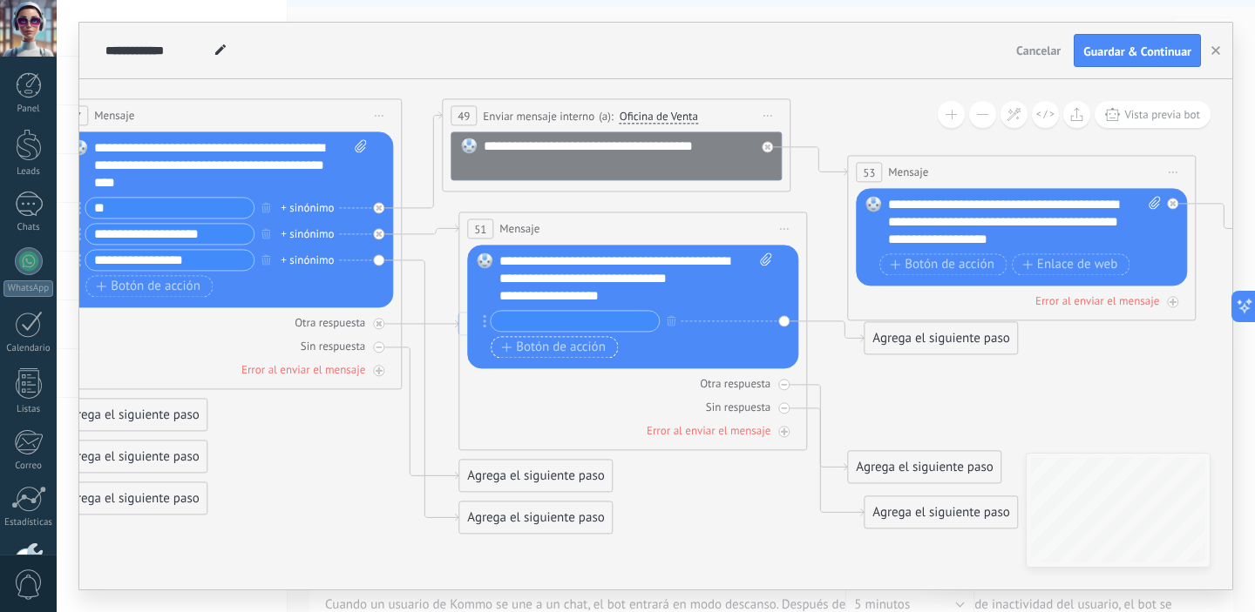
click at [561, 323] on input "text" at bounding box center [575, 321] width 168 height 20
type input "*"
type input "*****"
click at [545, 350] on span "Botón de acción" at bounding box center [553, 348] width 105 height 14
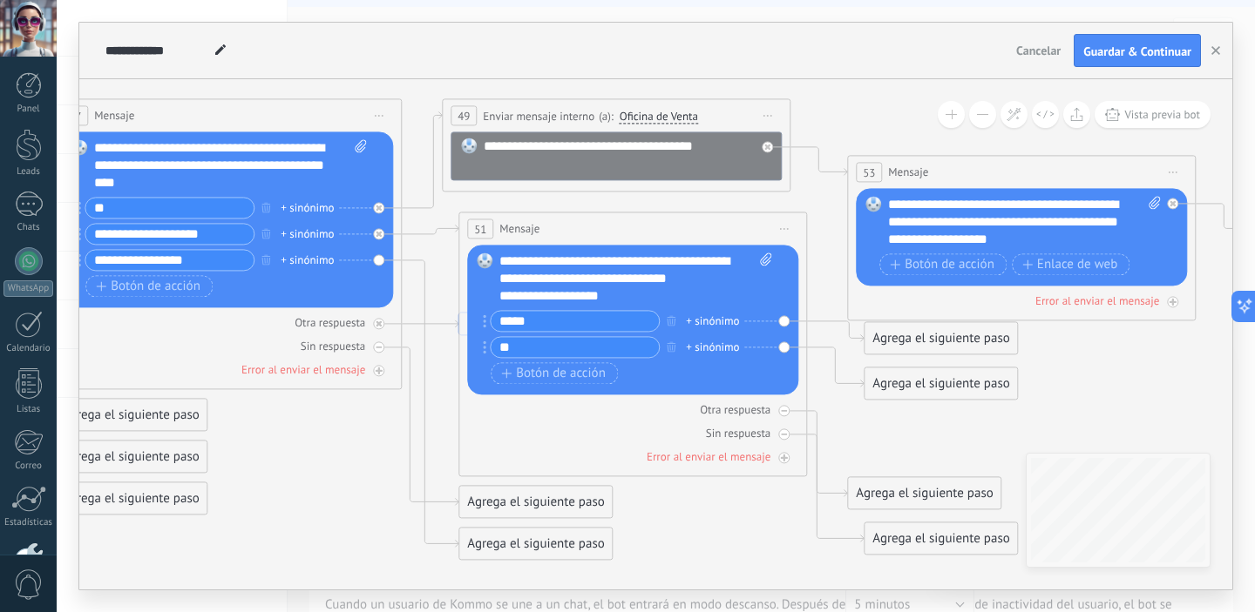
type input "*"
type input "********"
click at [1100, 393] on icon "23 23" at bounding box center [367, 313] width 5938 height 1364
drag, startPoint x: 977, startPoint y: 385, endPoint x: 975, endPoint y: 443, distance: 58.4
click at [975, 443] on div "Agrega el siguiente paso" at bounding box center [940, 437] width 152 height 29
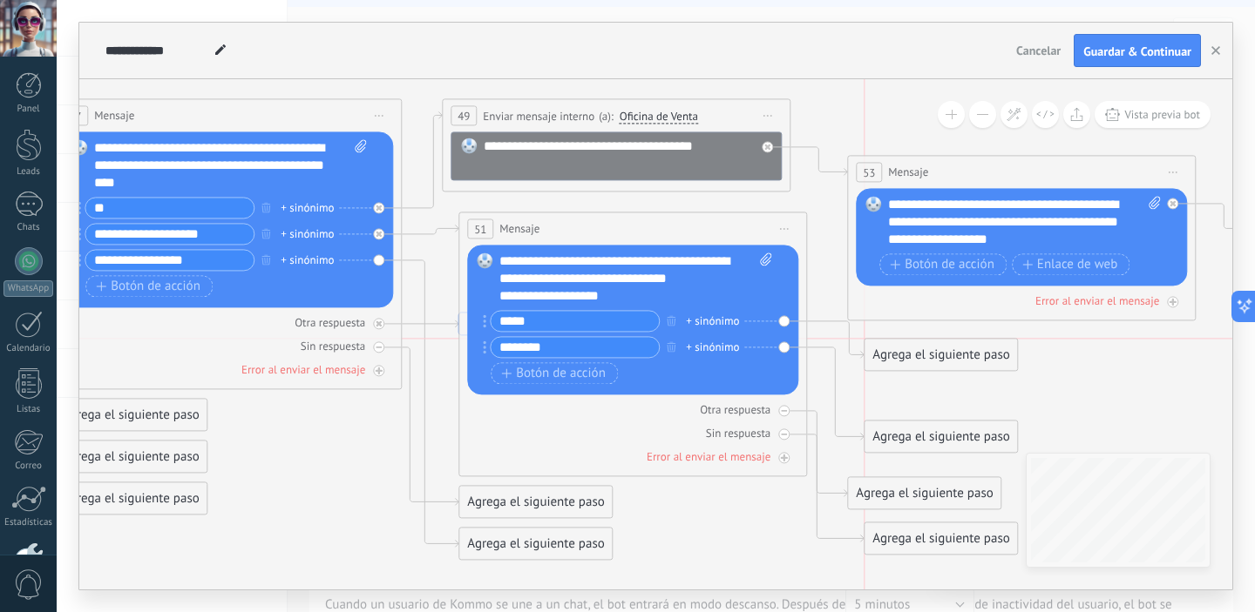
drag, startPoint x: 961, startPoint y: 344, endPoint x: 965, endPoint y: 369, distance: 24.8
click at [965, 369] on div "Agrega el siguiente paso" at bounding box center [940, 355] width 152 height 29
click at [380, 237] on div at bounding box center [378, 233] width 11 height 11
drag, startPoint x: 513, startPoint y: 359, endPoint x: 521, endPoint y: 277, distance: 82.3
drag, startPoint x: 914, startPoint y: 357, endPoint x: 626, endPoint y: 140, distance: 360.9
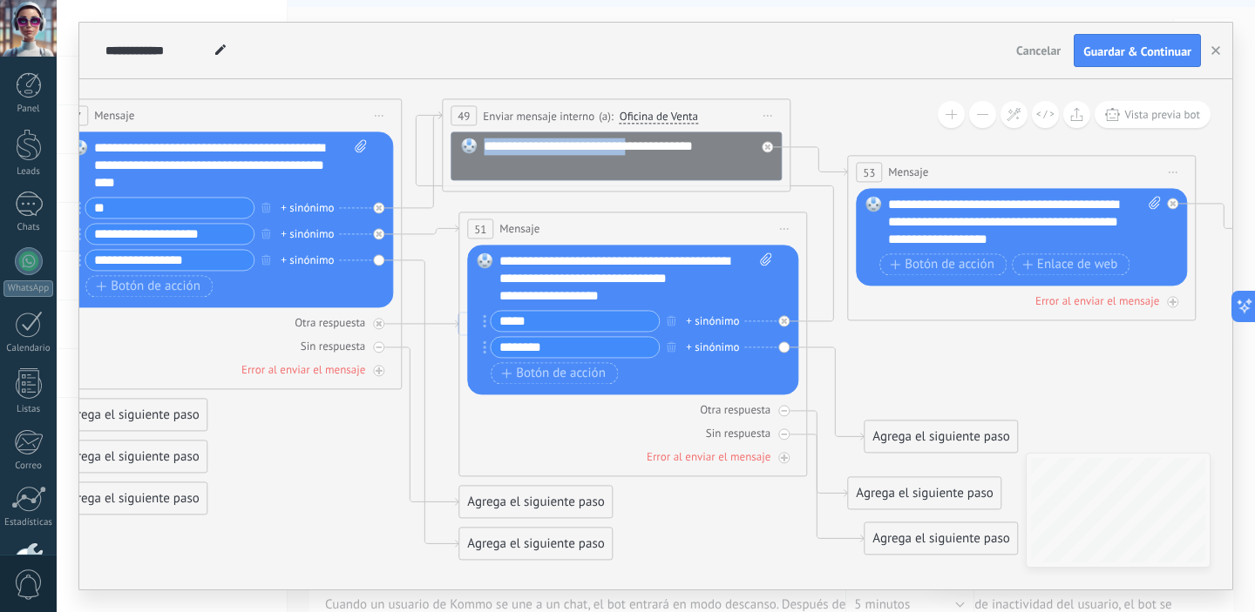
drag, startPoint x: 626, startPoint y: 140, endPoint x: 636, endPoint y: 102, distance: 39.7
click at [636, 102] on div "**********" at bounding box center [616, 144] width 349 height 93
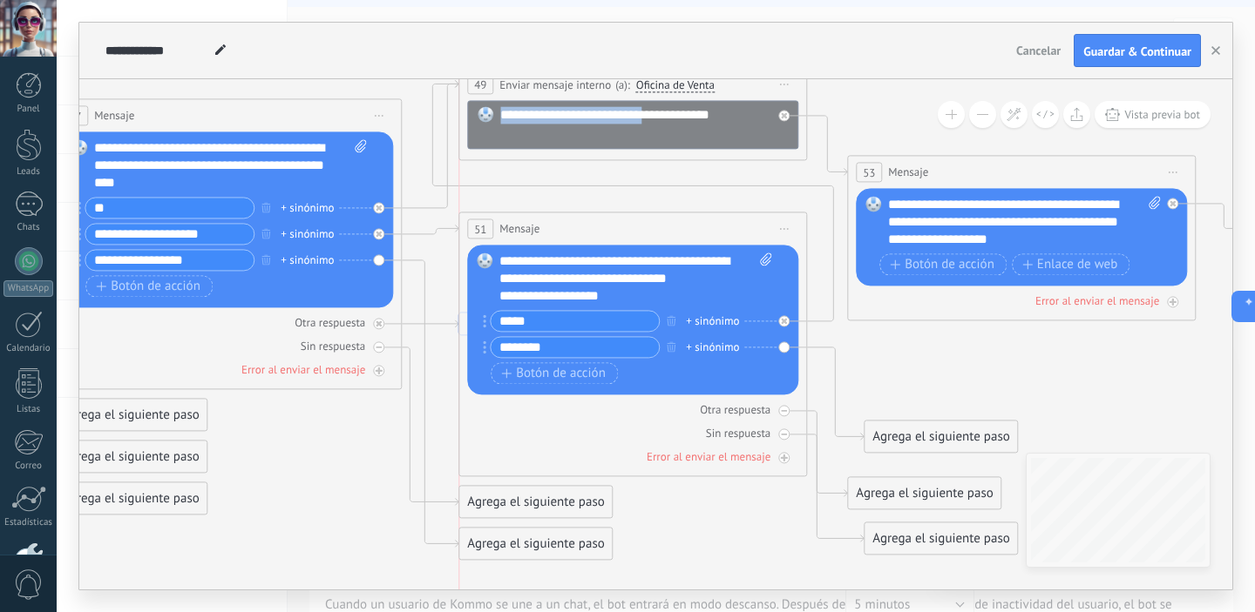
drag, startPoint x: 734, startPoint y: 117, endPoint x: 747, endPoint y: 82, distance: 37.2
click at [747, 82] on div "**********" at bounding box center [632, 84] width 347 height 32
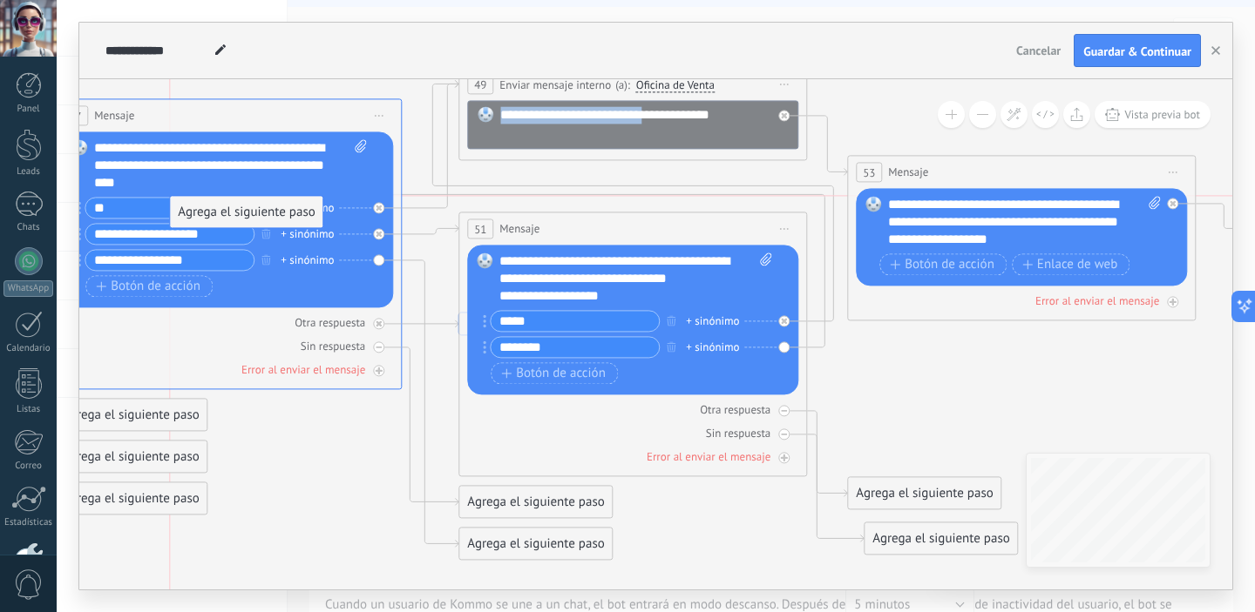
drag, startPoint x: 922, startPoint y: 443, endPoint x: 228, endPoint y: 220, distance: 728.8
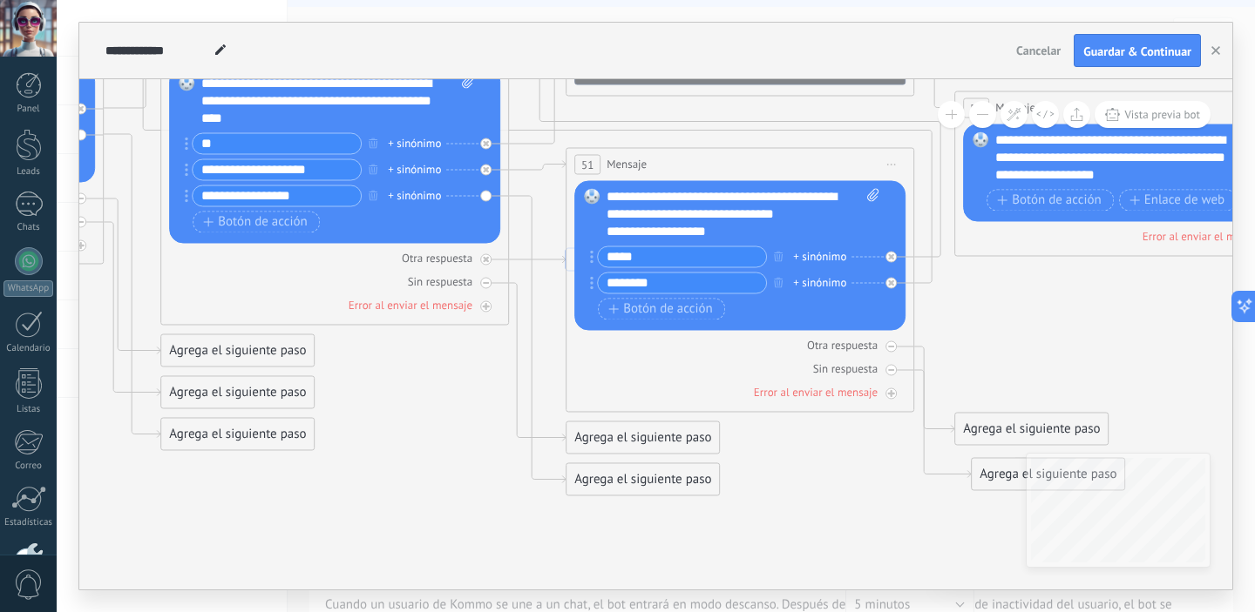
drag, startPoint x: 315, startPoint y: 475, endPoint x: 423, endPoint y: 410, distance: 125.1
click at [423, 410] on icon "23 23" at bounding box center [474, 249] width 5938 height 1364
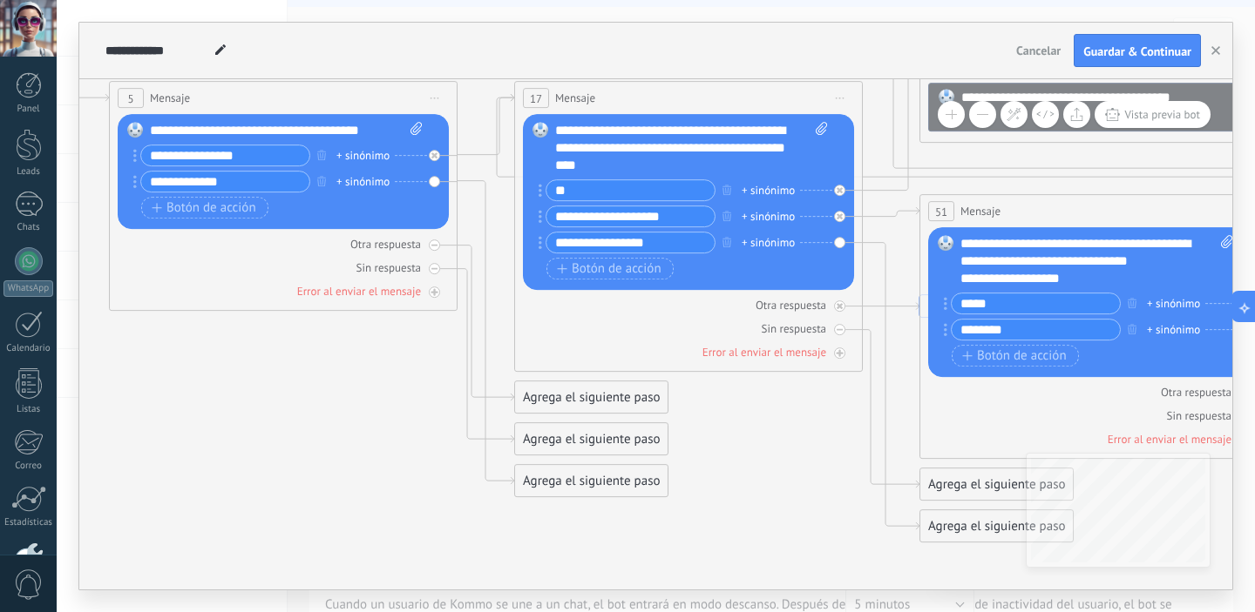
drag, startPoint x: 397, startPoint y: 403, endPoint x: 751, endPoint y: 450, distance: 356.8
click at [751, 450] on icon "23 23" at bounding box center [827, 296] width 5938 height 1364
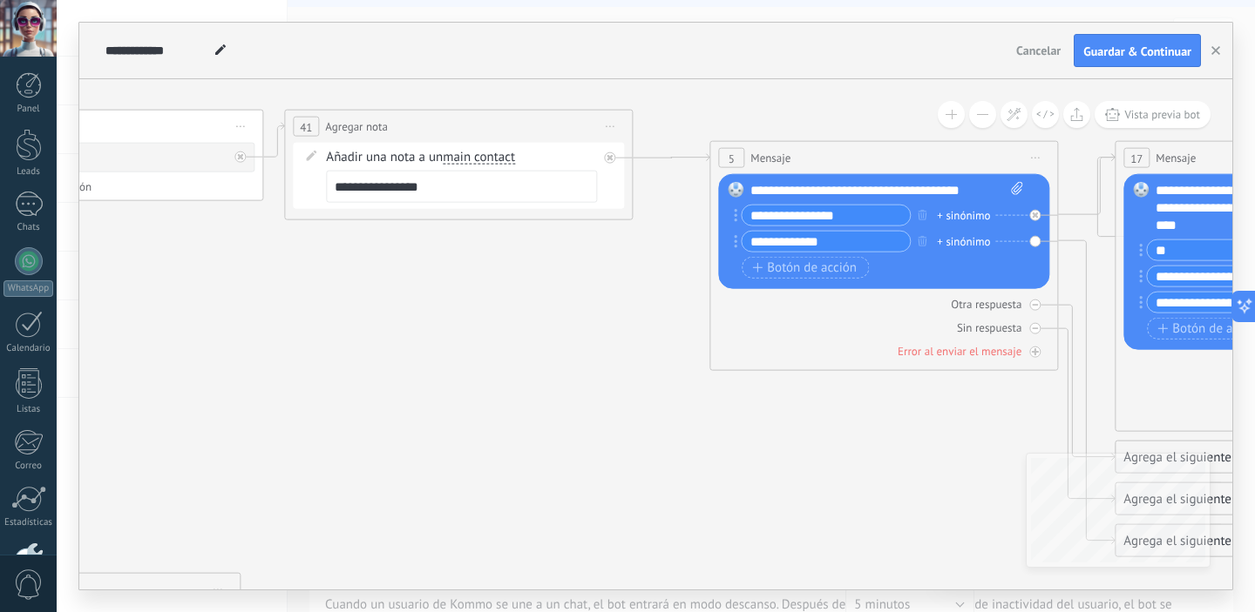
drag, startPoint x: 192, startPoint y: 357, endPoint x: 792, endPoint y: 417, distance: 603.3
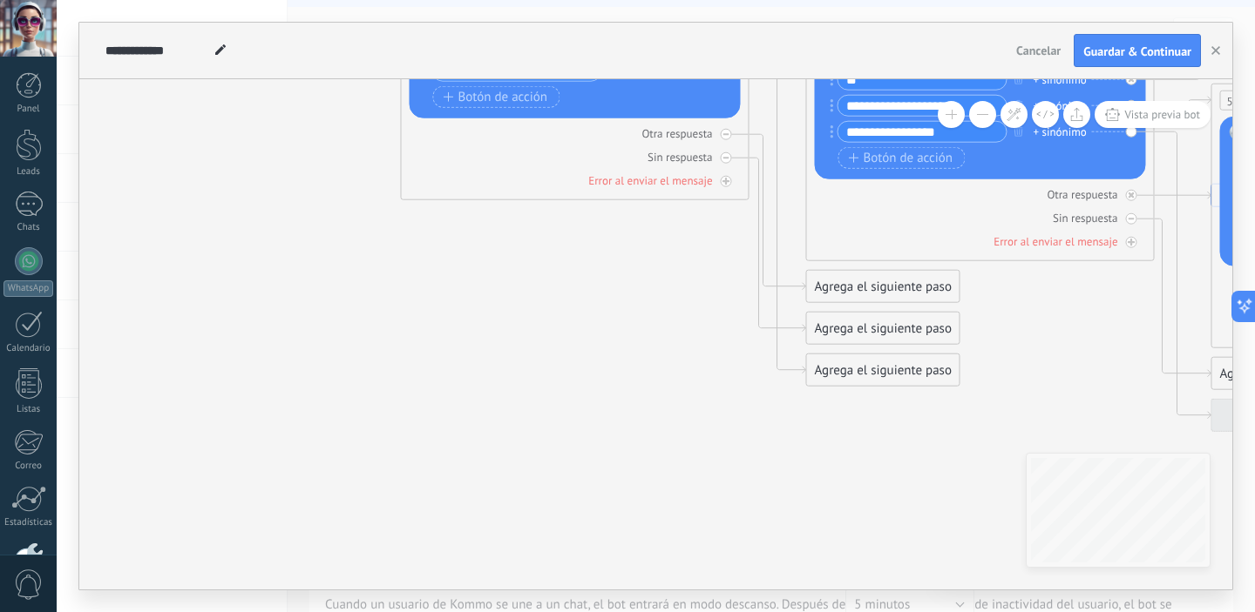
drag, startPoint x: 826, startPoint y: 449, endPoint x: 510, endPoint y: 278, distance: 359.4
click at [510, 278] on icon "23 23" at bounding box center [1118, 185] width 5938 height 1364
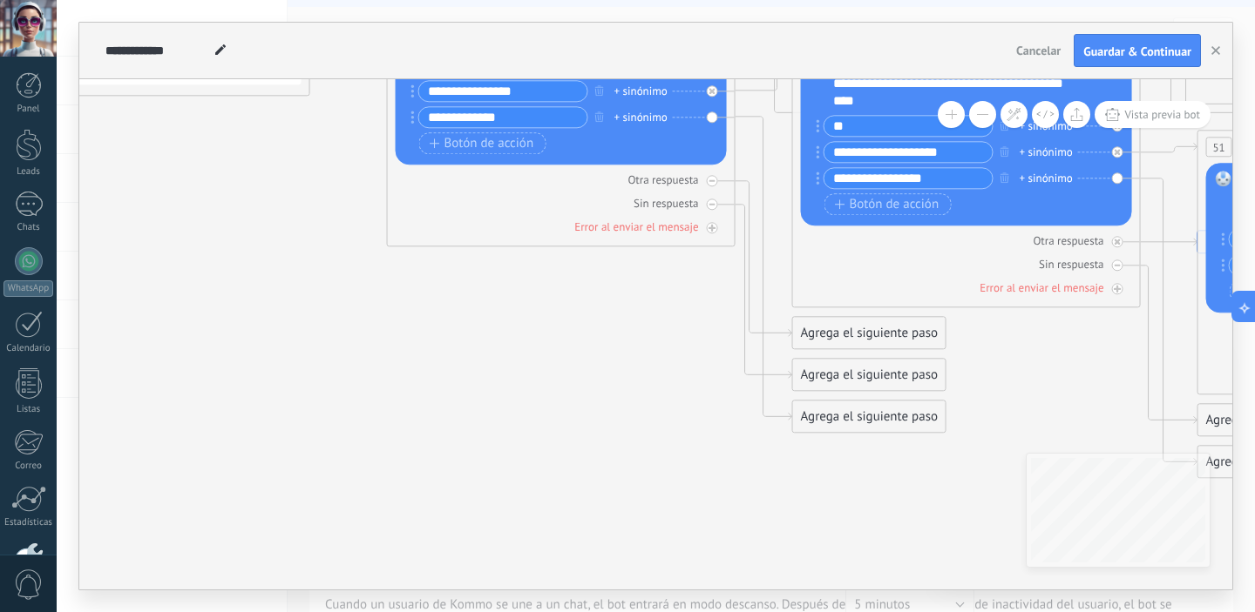
drag, startPoint x: 660, startPoint y: 341, endPoint x: 653, endPoint y: 404, distance: 63.9
click at [642, 397] on icon "23 23" at bounding box center [1105, 232] width 5938 height 1364
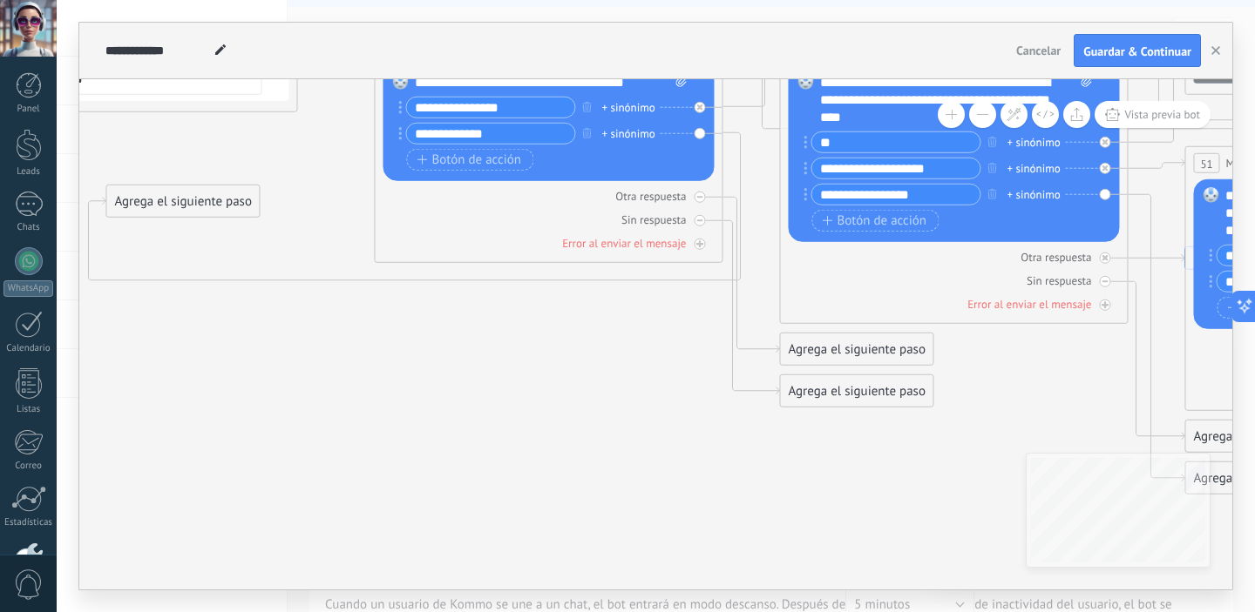
drag, startPoint x: 882, startPoint y: 433, endPoint x: 208, endPoint y: 201, distance: 712.2
click at [208, 201] on div "Agrega el siguiente paso" at bounding box center [182, 201] width 152 height 29
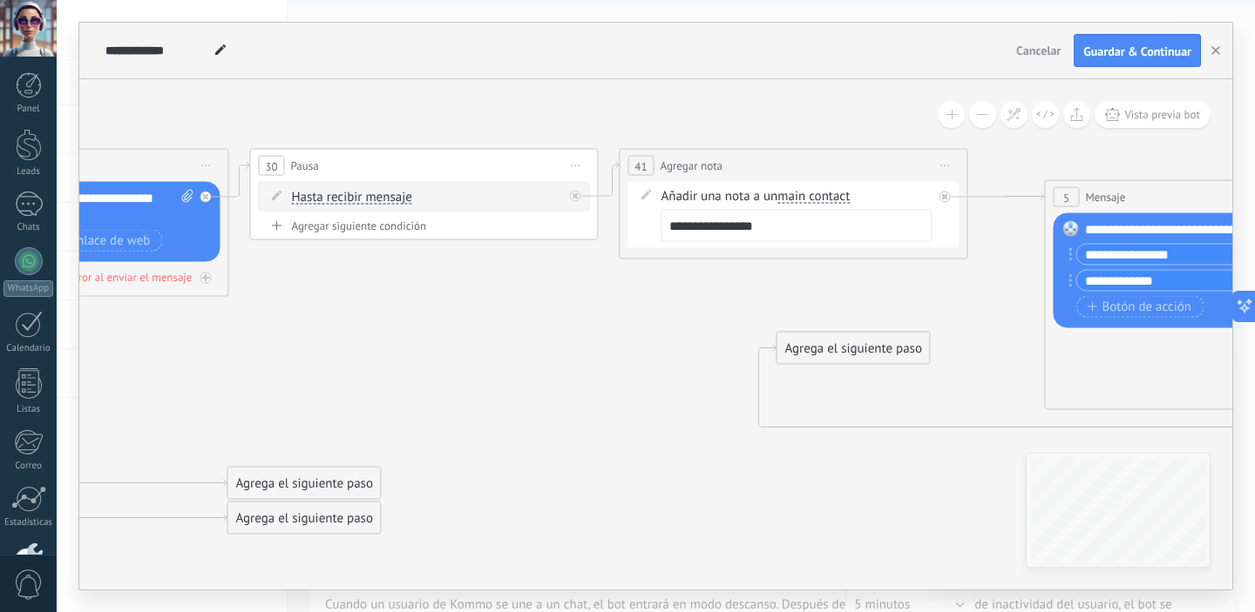
drag, startPoint x: 221, startPoint y: 348, endPoint x: 836, endPoint y: 468, distance: 625.9
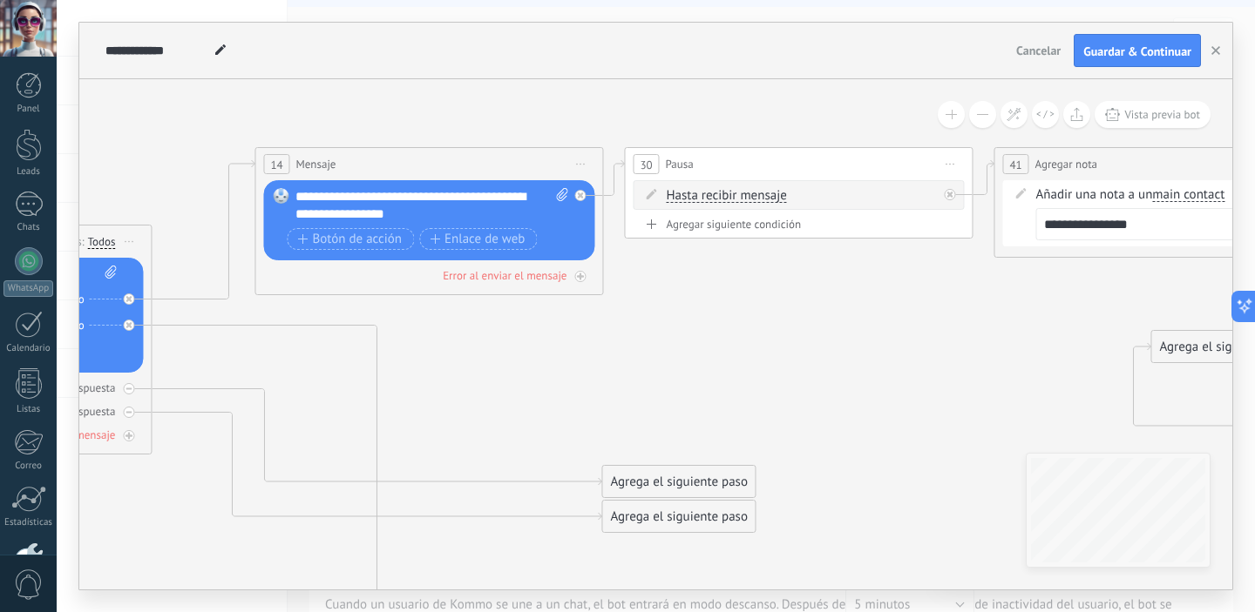
drag, startPoint x: 497, startPoint y: 382, endPoint x: 906, endPoint y: 382, distance: 408.6
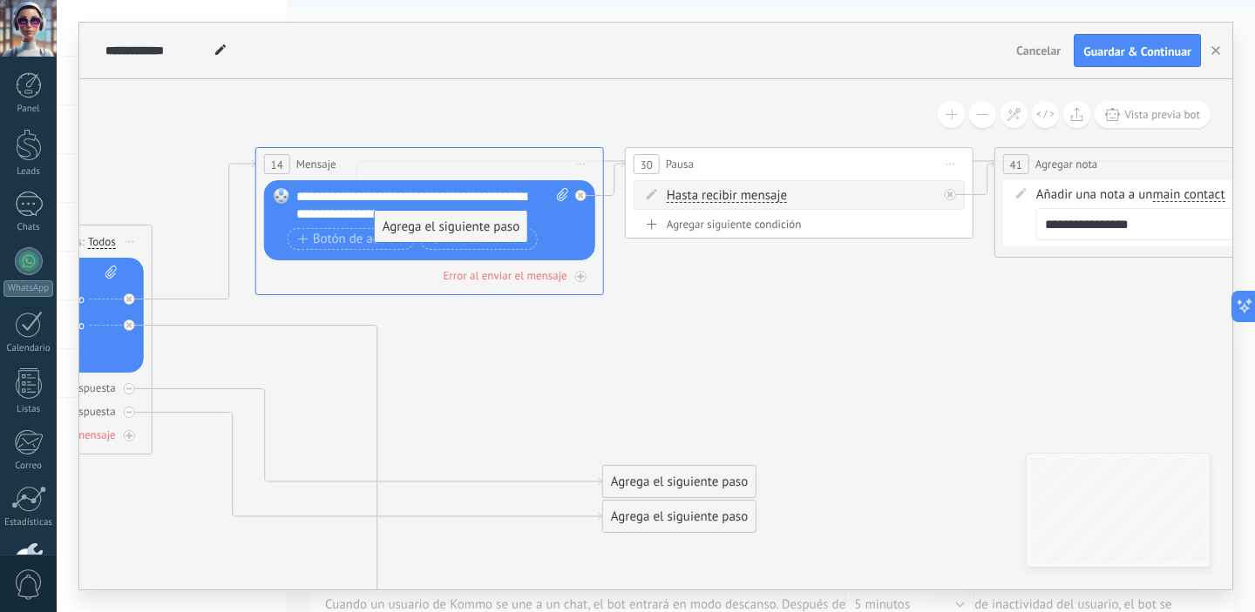
drag, startPoint x: 1182, startPoint y: 344, endPoint x: 406, endPoint y: 225, distance: 785.4
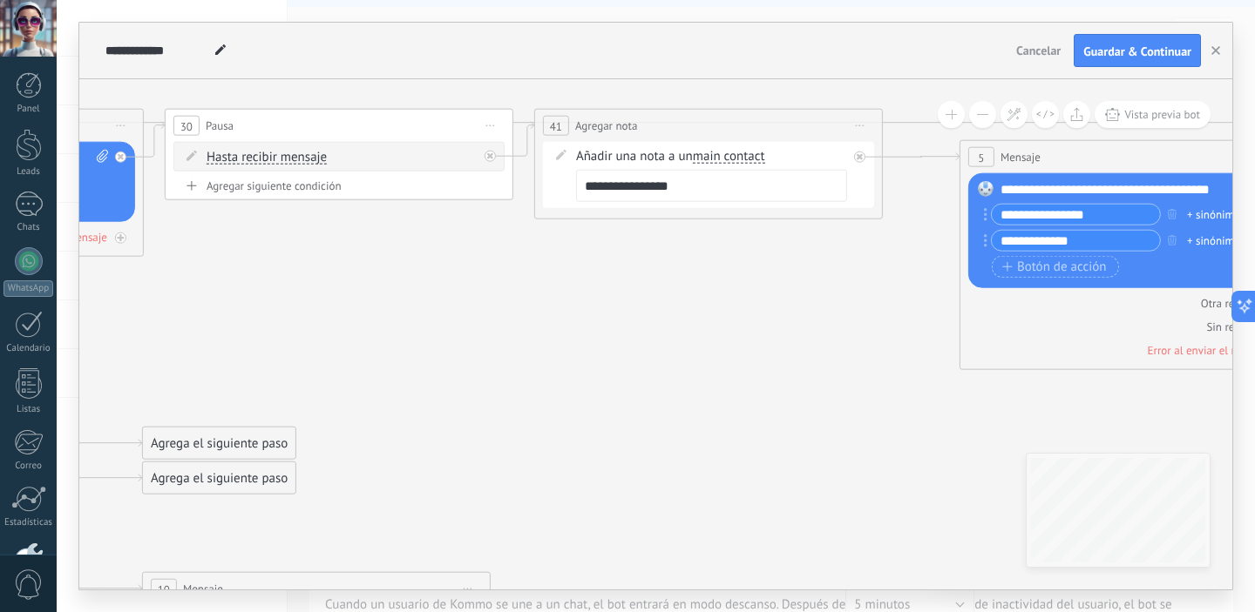
drag, startPoint x: 841, startPoint y: 365, endPoint x: 381, endPoint y: 327, distance: 461.6
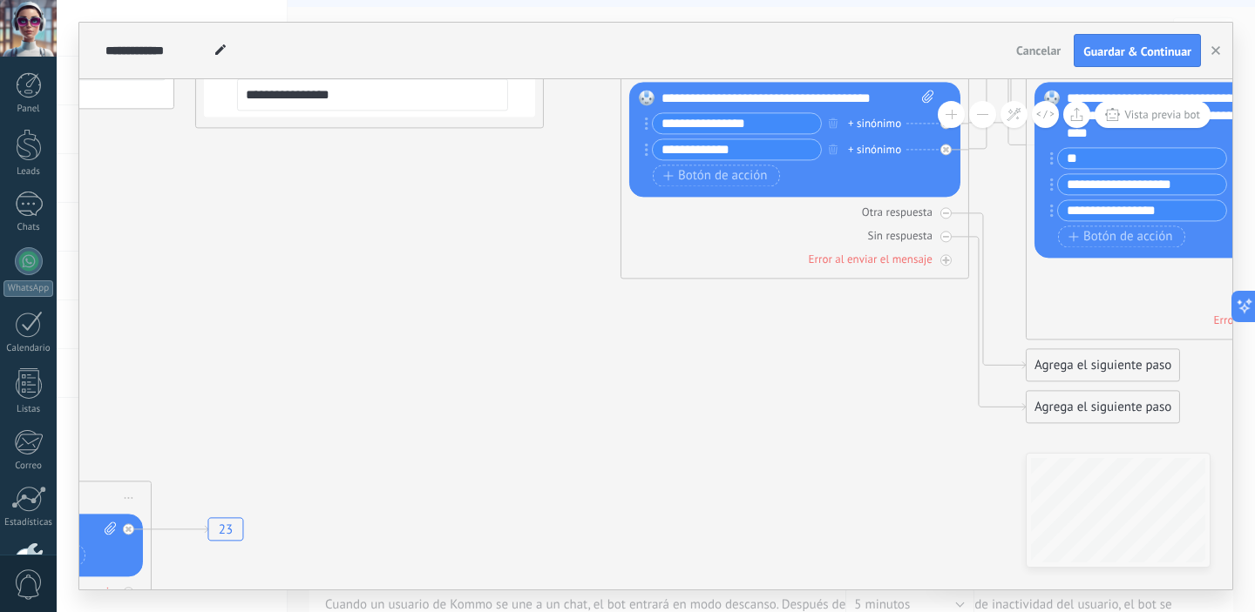
drag, startPoint x: 734, startPoint y: 392, endPoint x: 396, endPoint y: 301, distance: 350.8
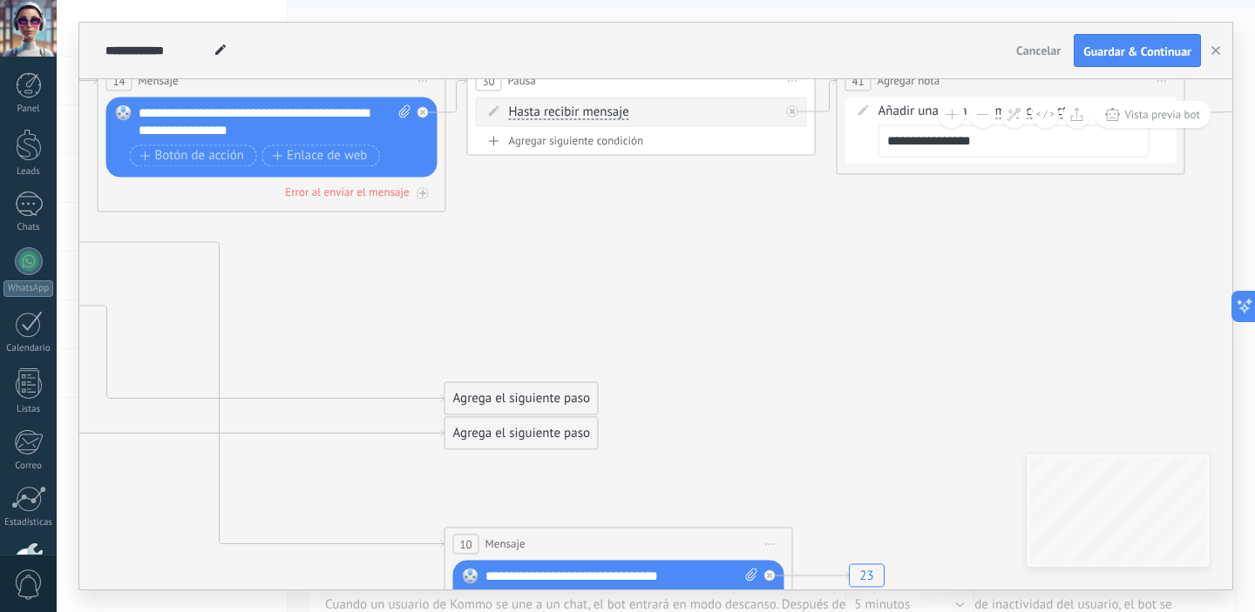
drag, startPoint x: 329, startPoint y: 324, endPoint x: 734, endPoint y: 352, distance: 405.2
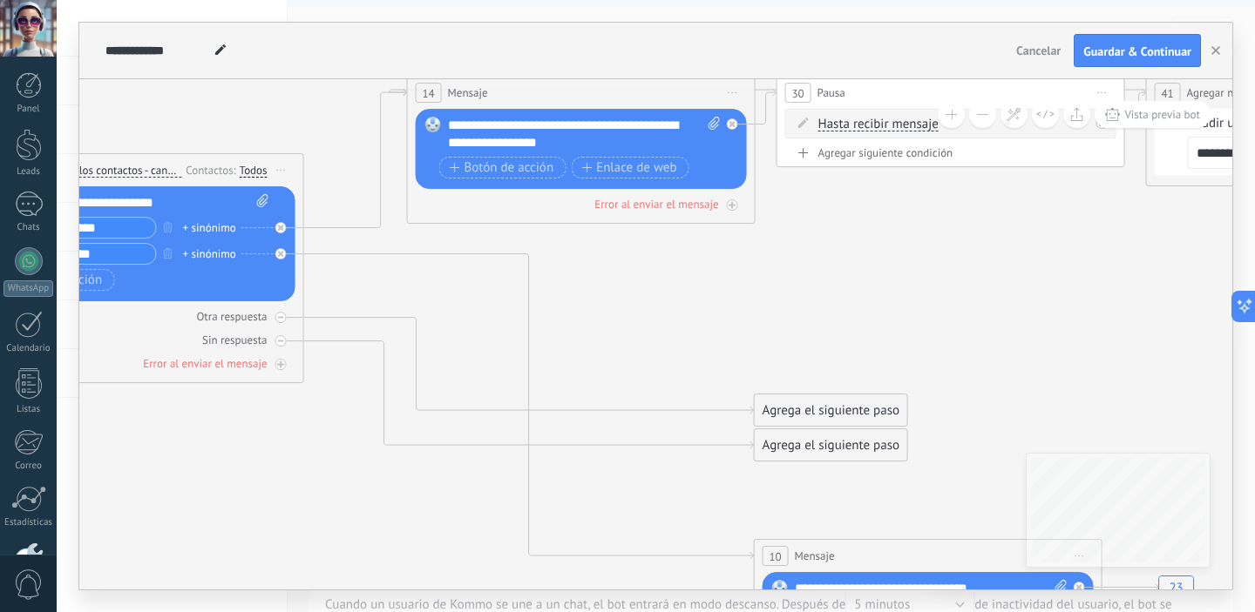
drag, startPoint x: 356, startPoint y: 325, endPoint x: 666, endPoint y: 336, distance: 309.5
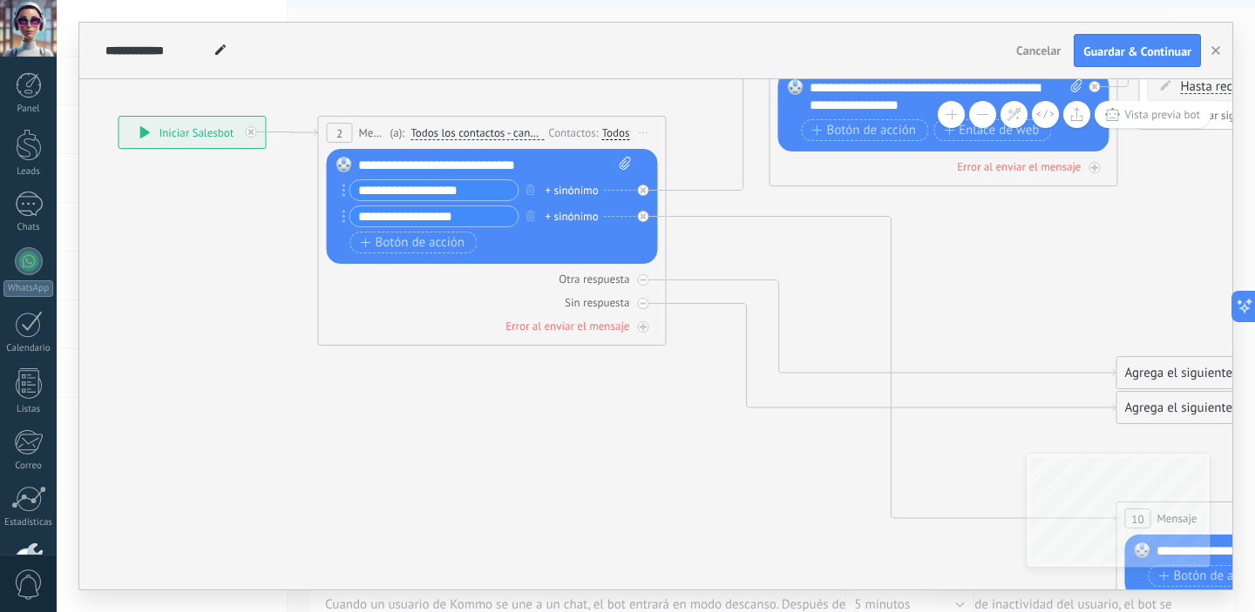
drag, startPoint x: 610, startPoint y: 355, endPoint x: 973, endPoint y: 317, distance: 365.2
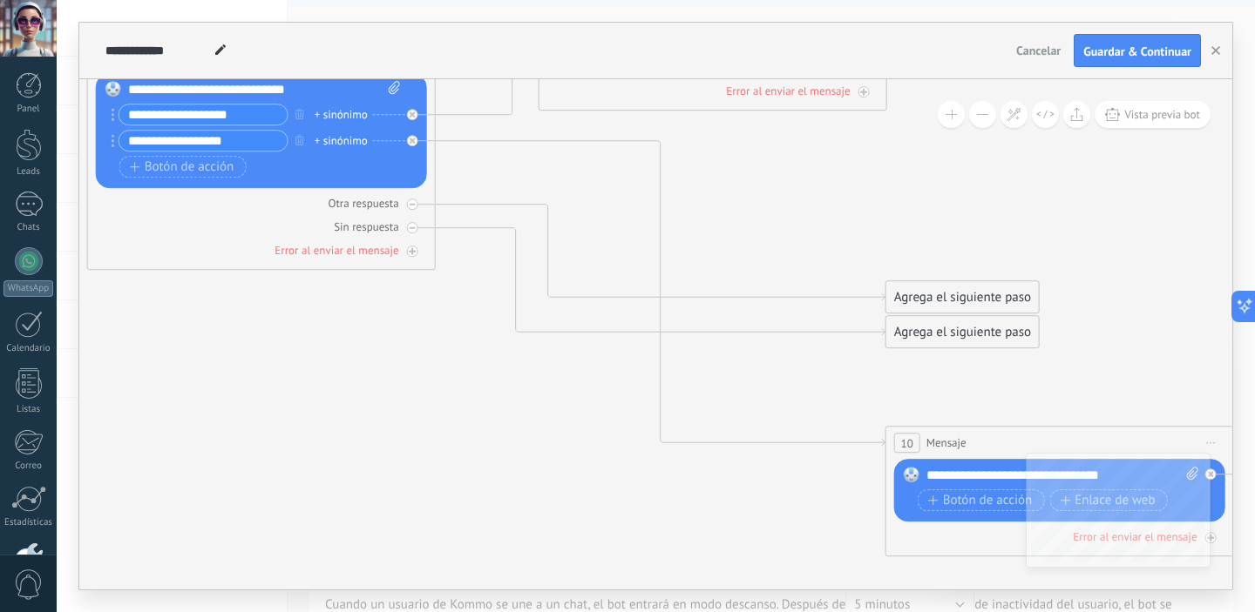
drag, startPoint x: 676, startPoint y: 497, endPoint x: 445, endPoint y: 422, distance: 243.0
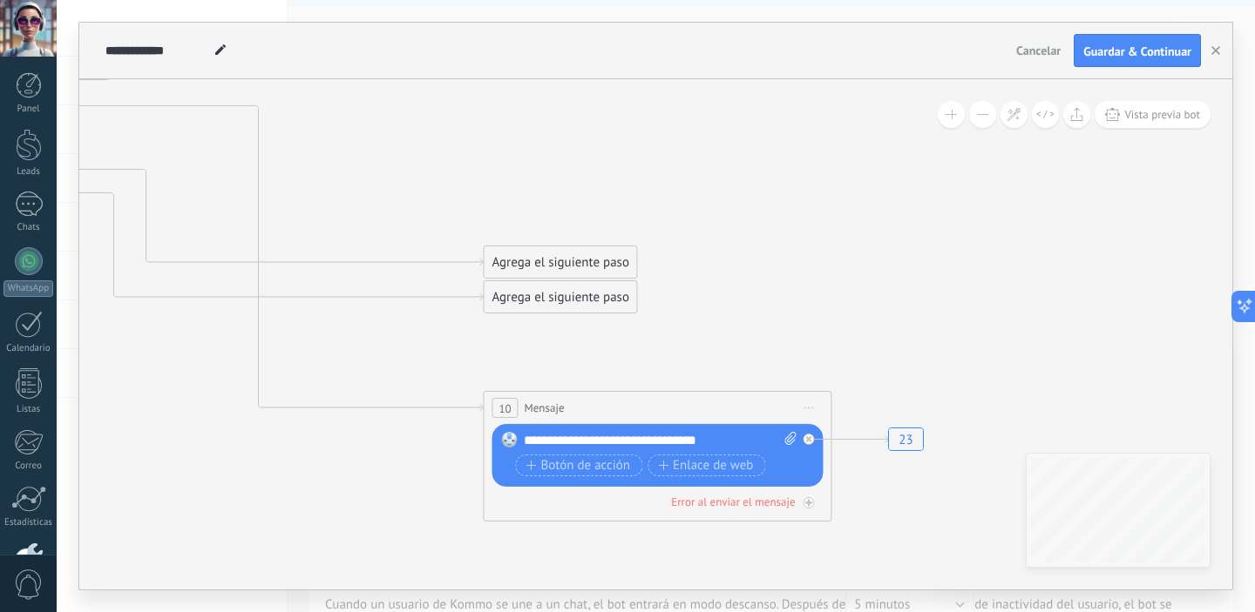
drag, startPoint x: 714, startPoint y: 513, endPoint x: 323, endPoint y: 479, distance: 392.7
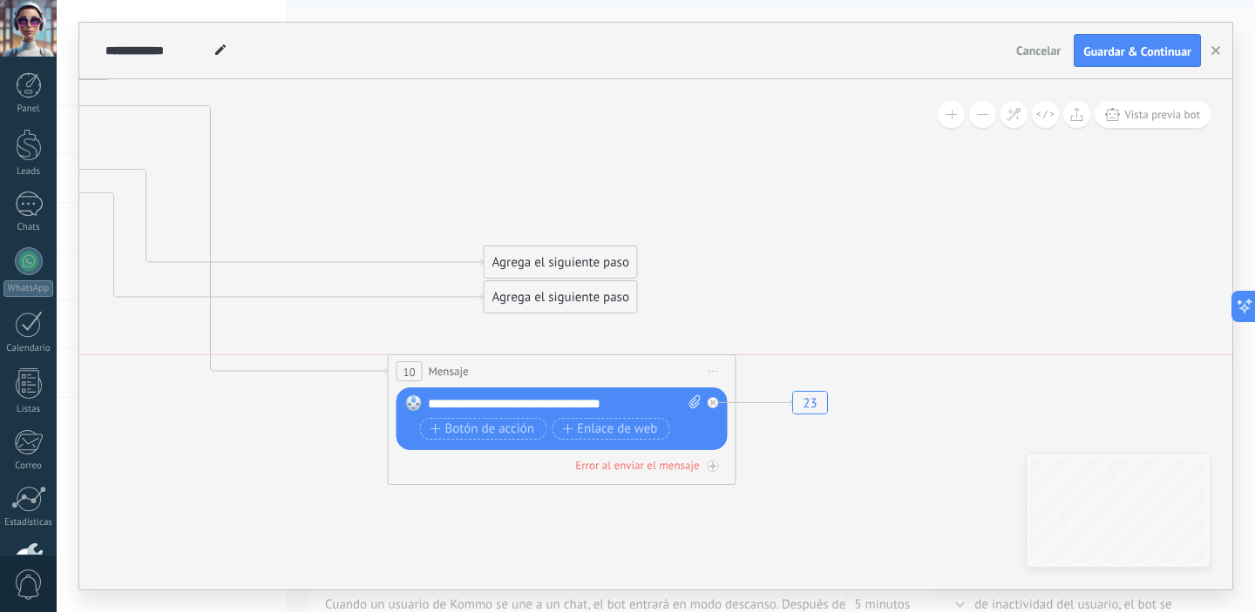
drag, startPoint x: 606, startPoint y: 403, endPoint x: 511, endPoint y: 373, distance: 99.5
click at [511, 373] on div "10 Mensaje ******* (a): Todos los contactos - canales seleccionados Todos los c…" at bounding box center [561, 371] width 347 height 32
drag, startPoint x: 647, startPoint y: 406, endPoint x: 511, endPoint y: 407, distance: 135.9
click at [505, 408] on div "**********" at bounding box center [564, 404] width 273 height 17
click at [660, 403] on div "**********" at bounding box center [564, 404] width 273 height 17
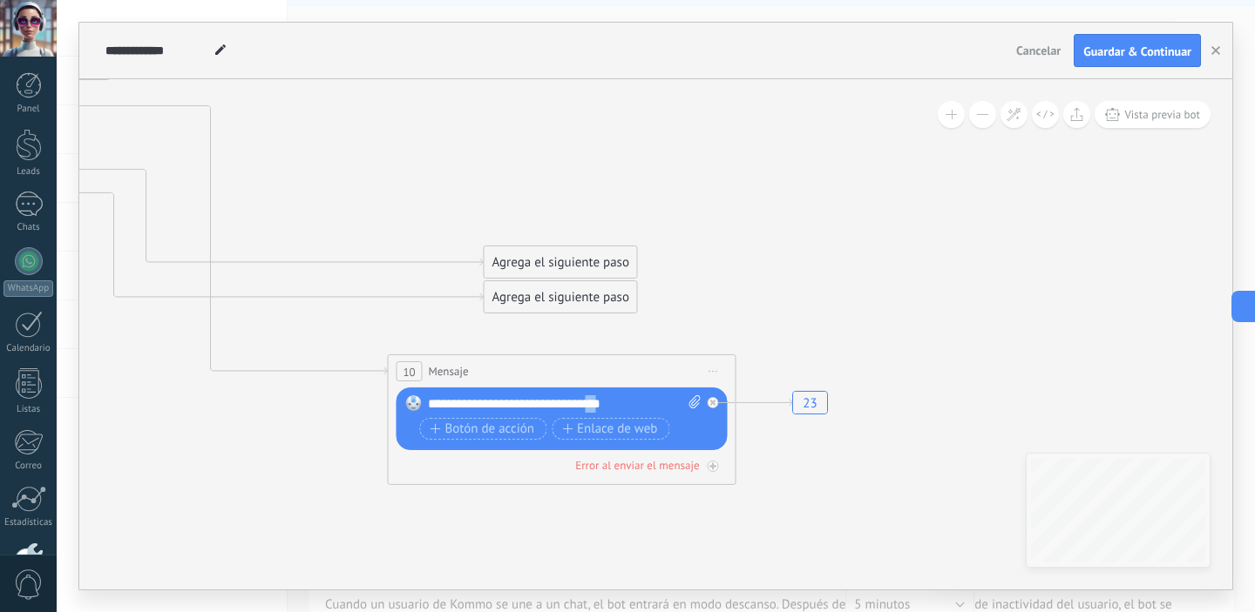
drag, startPoint x: 624, startPoint y: 403, endPoint x: 612, endPoint y: 403, distance: 12.2
click at [612, 403] on div "**********" at bounding box center [564, 404] width 273 height 17
click at [633, 407] on div "**********" at bounding box center [564, 404] width 273 height 17
drag, startPoint x: 637, startPoint y: 404, endPoint x: 497, endPoint y: 407, distance: 140.3
click at [497, 407] on div "**********" at bounding box center [564, 404] width 273 height 17
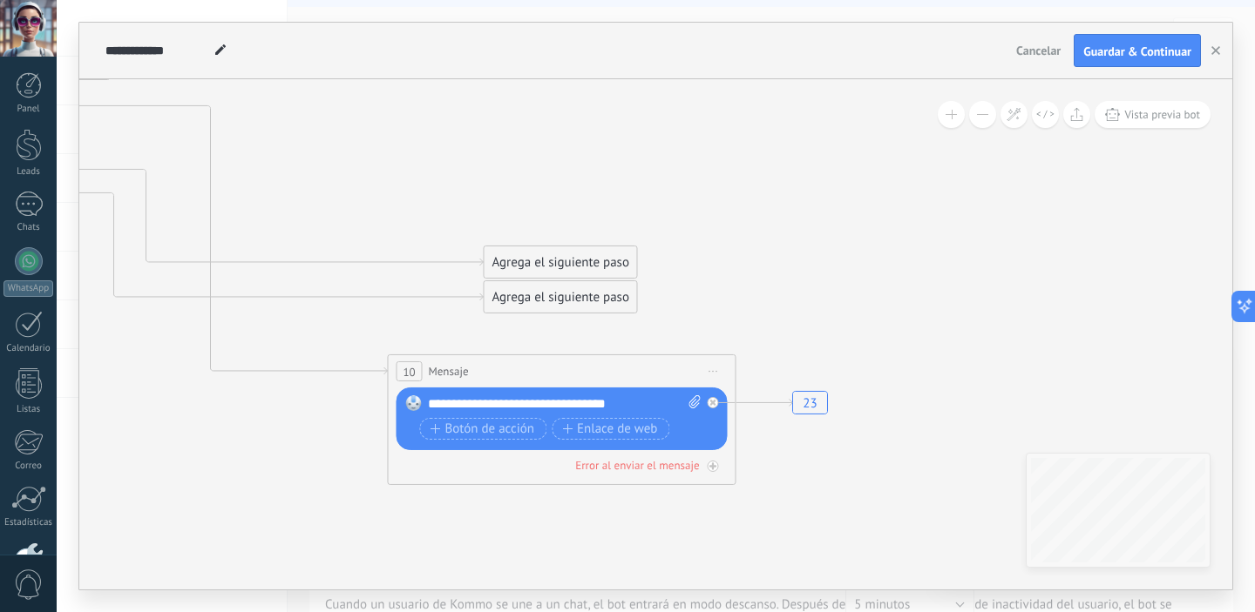
click at [628, 431] on span "Enlace de web" at bounding box center [610, 430] width 95 height 14
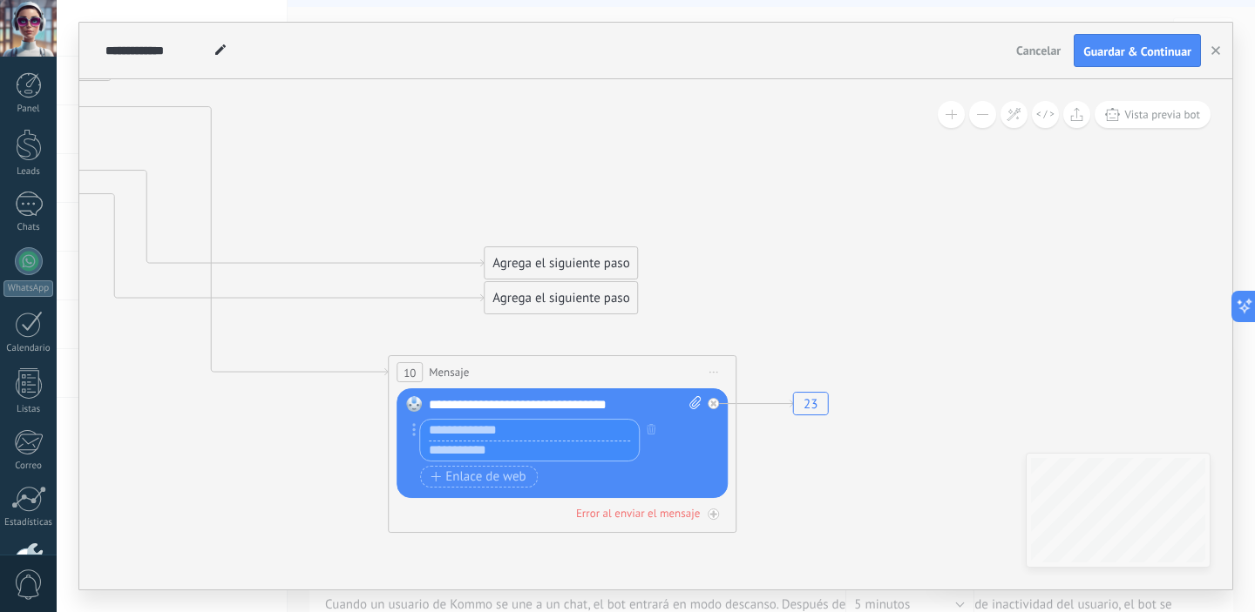
click at [560, 429] on input "text" at bounding box center [529, 430] width 219 height 21
type input "**********"
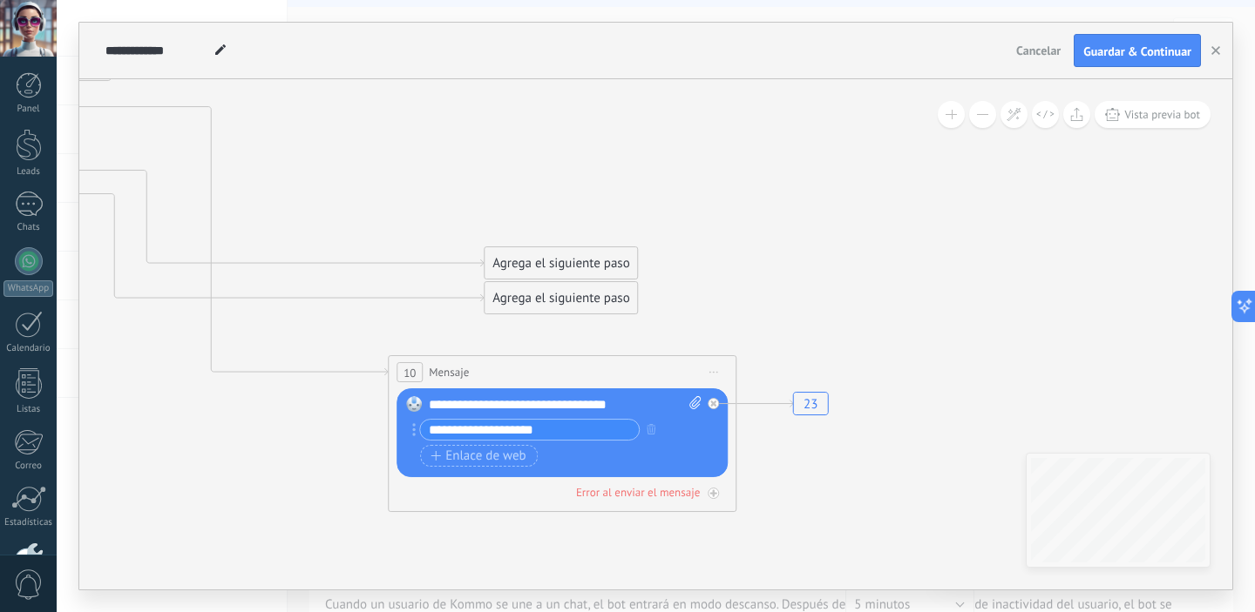
click at [575, 437] on input "**********" at bounding box center [529, 430] width 219 height 20
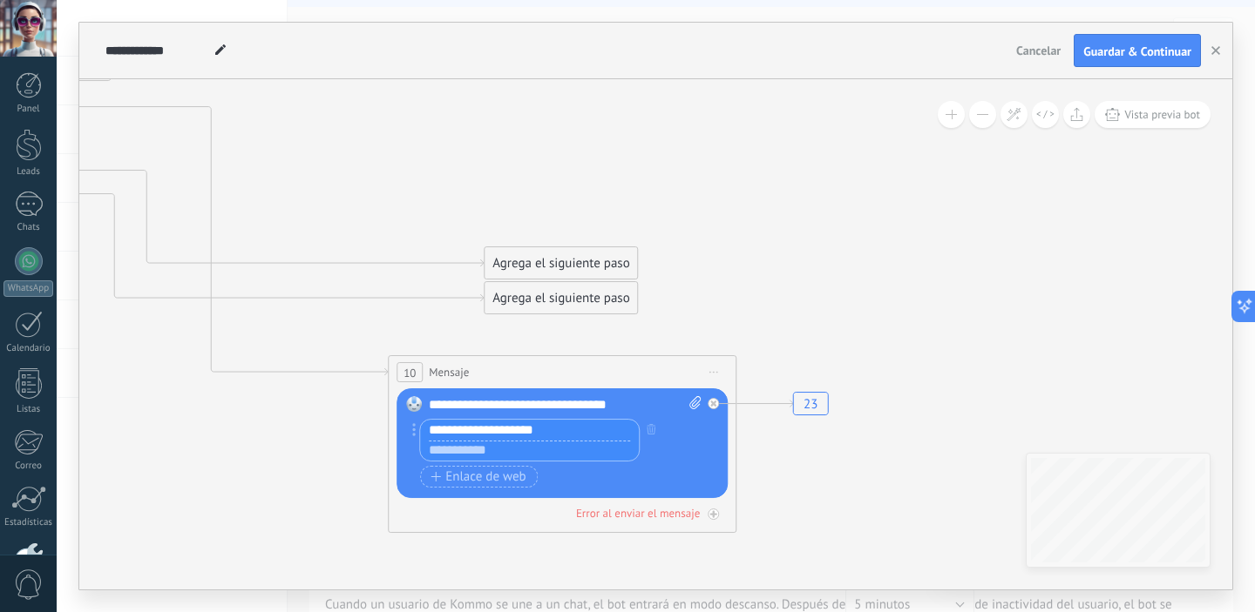
click at [535, 451] on input "text" at bounding box center [529, 451] width 219 height 21
paste input "**********"
type input "**********"
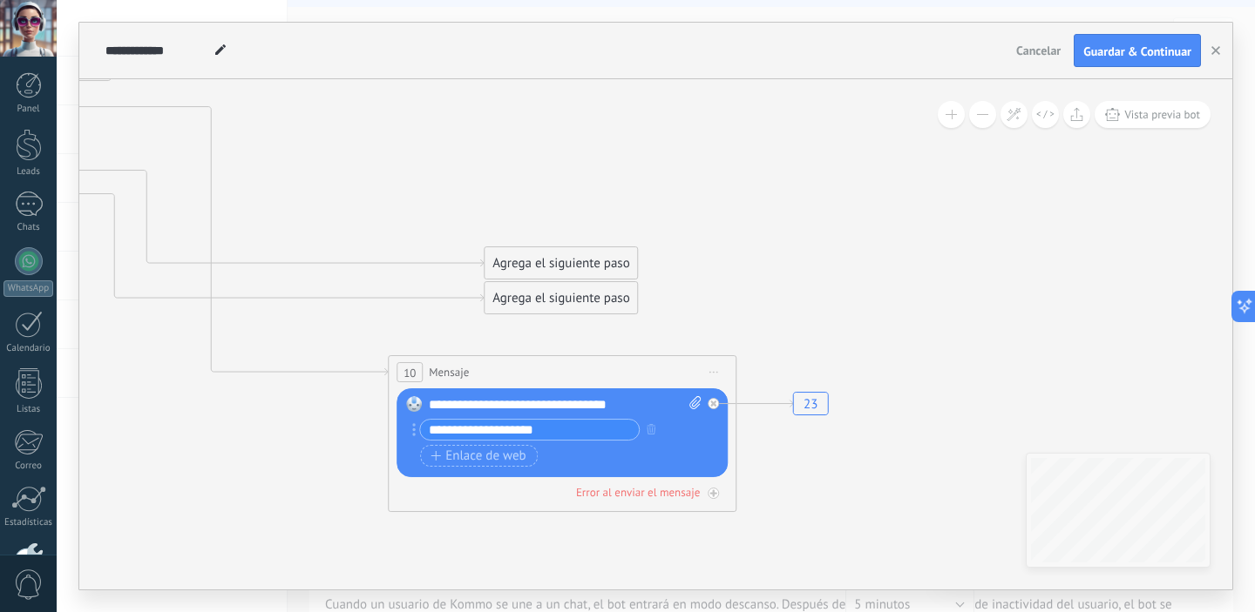
scroll to position [0, 0]
click at [807, 408] on rect at bounding box center [813, 404] width 51 height 33
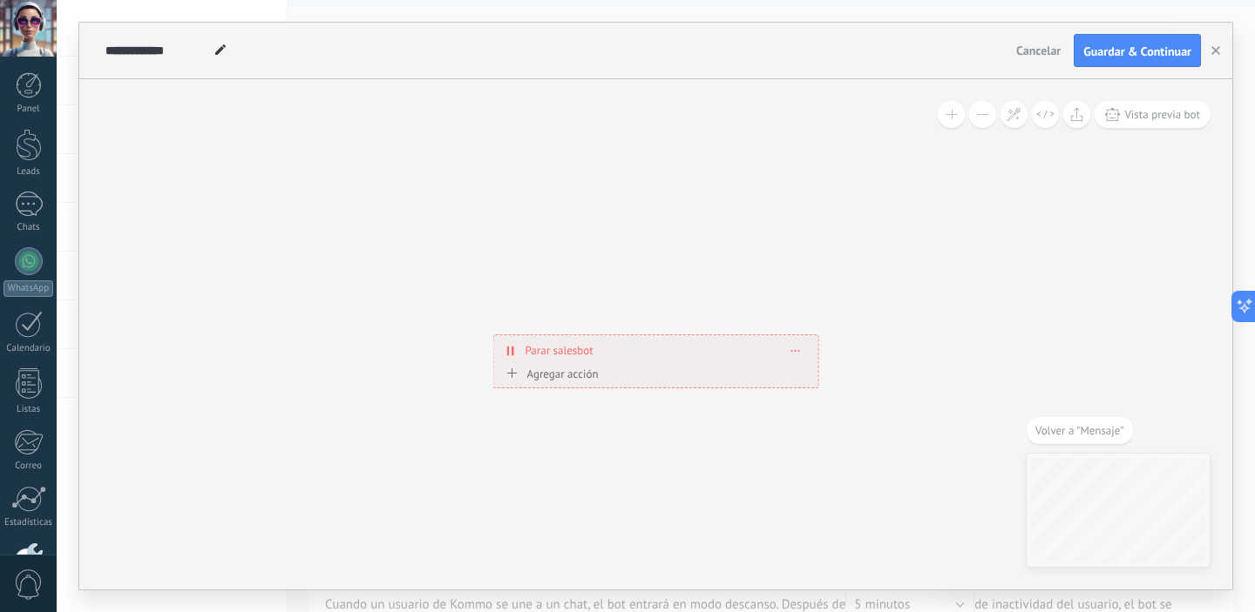
click at [795, 356] on div "**********" at bounding box center [656, 350] width 324 height 30
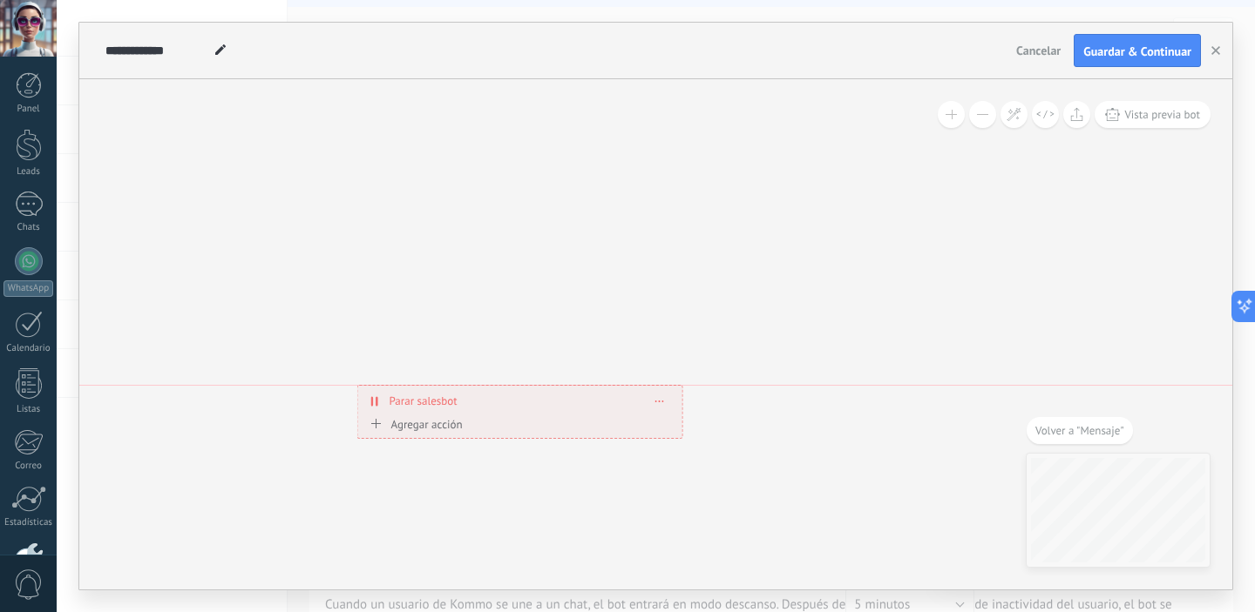
drag, startPoint x: 636, startPoint y: 379, endPoint x: 538, endPoint y: 412, distance: 103.0
click at [538, 412] on div "**********" at bounding box center [520, 401] width 324 height 30
click at [652, 402] on icon at bounding box center [649, 402] width 9 height 2
click at [684, 426] on div "Borrar" at bounding box center [682, 426] width 78 height 30
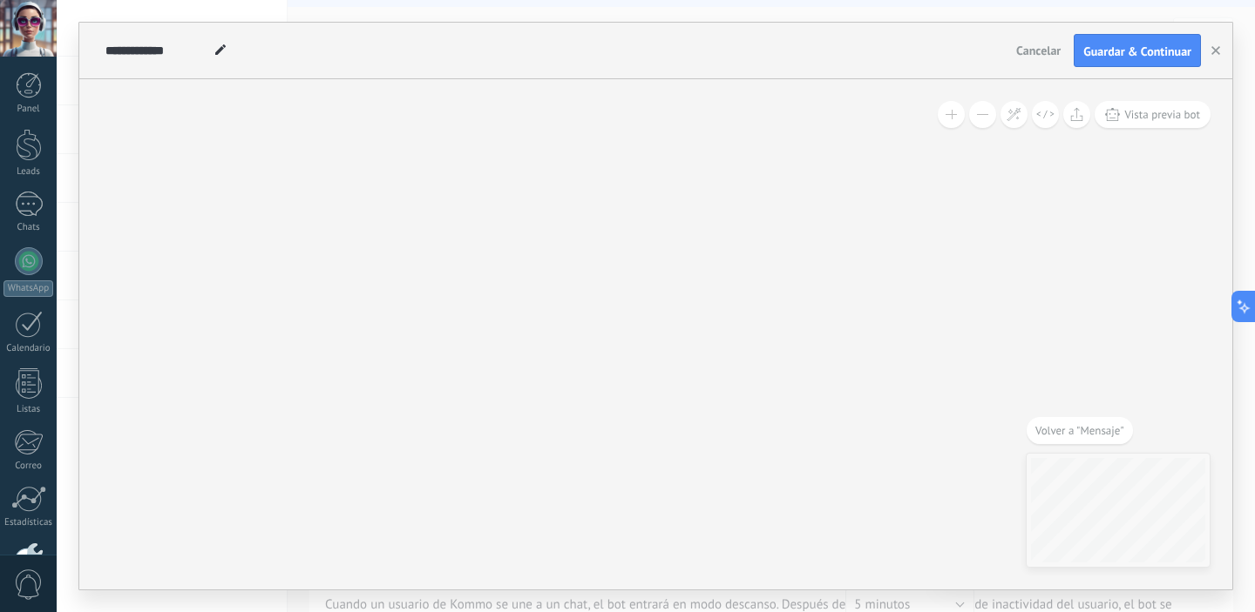
drag, startPoint x: 301, startPoint y: 477, endPoint x: 912, endPoint y: 317, distance: 631.4
click at [912, 317] on div "**********" at bounding box center [655, 334] width 1153 height 511
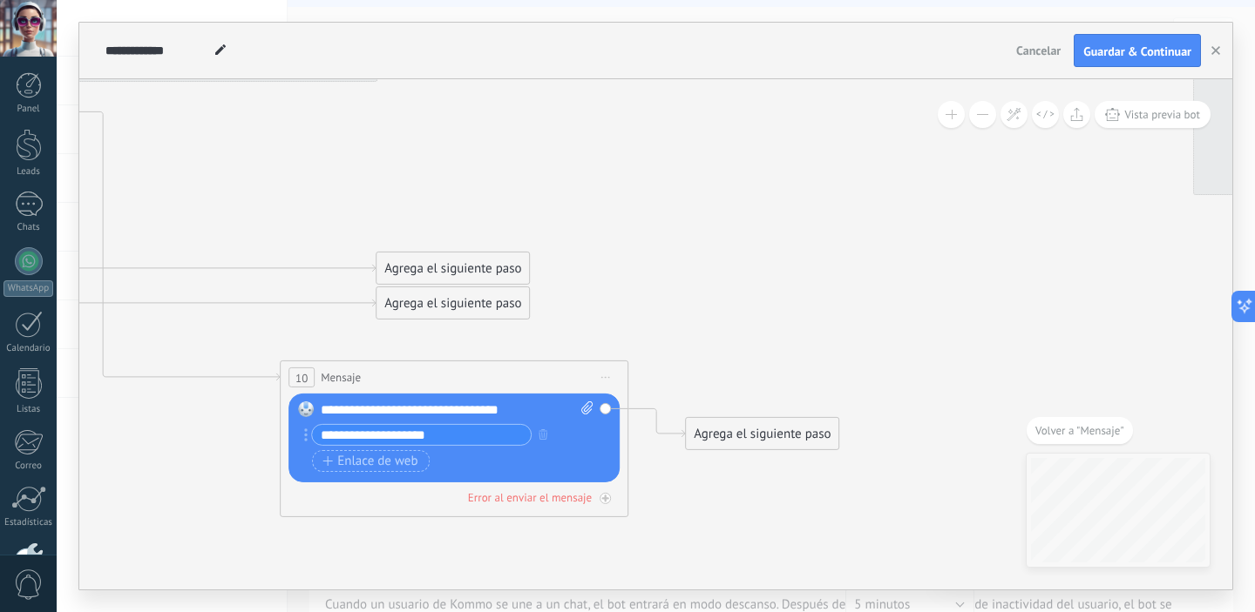
drag, startPoint x: 891, startPoint y: 339, endPoint x: 673, endPoint y: 512, distance: 278.4
click at [673, 512] on icon at bounding box center [1250, 225] width 4616 height 1455
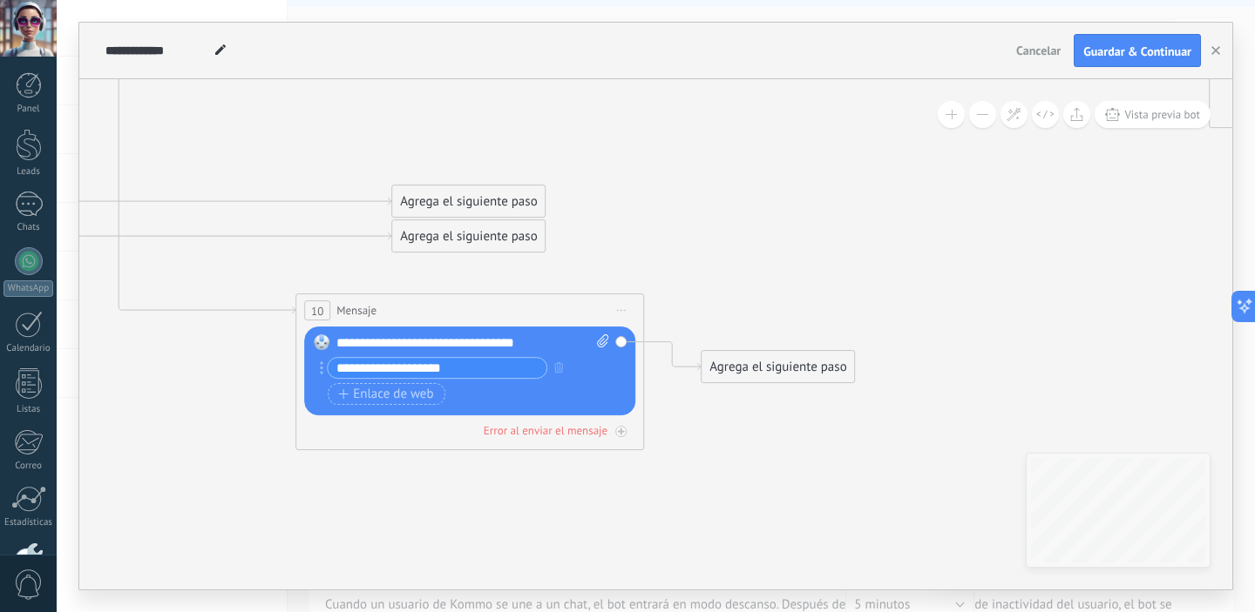
drag, startPoint x: 720, startPoint y: 501, endPoint x: 735, endPoint y: 433, distance: 69.7
click at [735, 433] on icon at bounding box center [1266, 158] width 4616 height 1455
click at [775, 372] on div "Agrega el siguiente paso" at bounding box center [777, 366] width 152 height 29
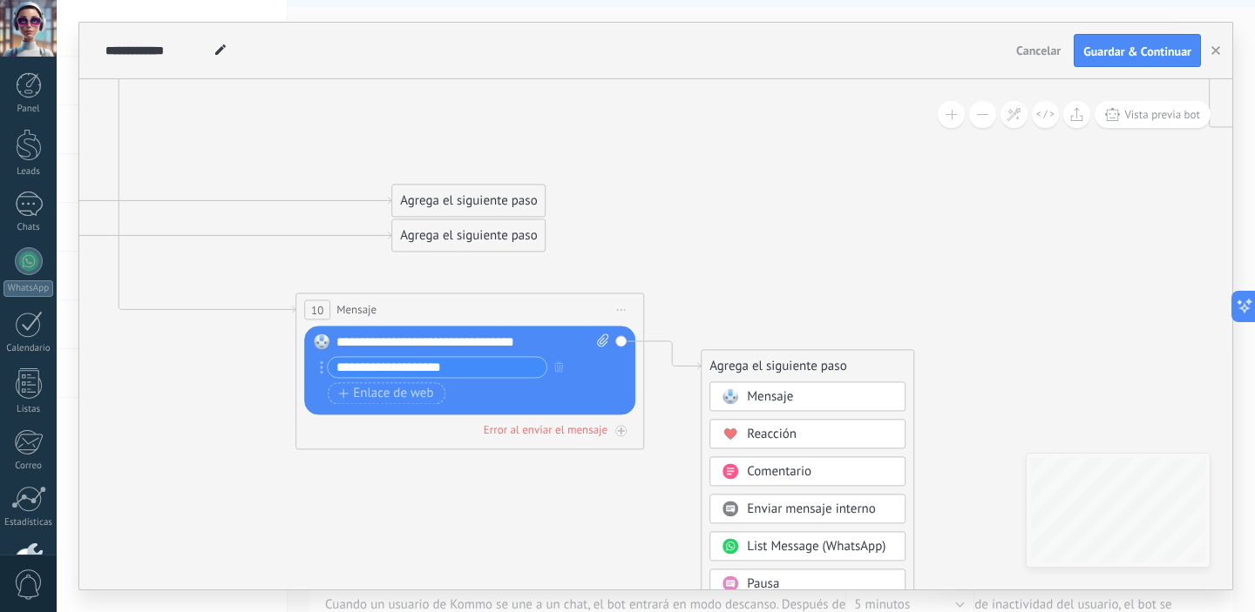
click at [781, 391] on span "Mensaje" at bounding box center [770, 397] width 46 height 17
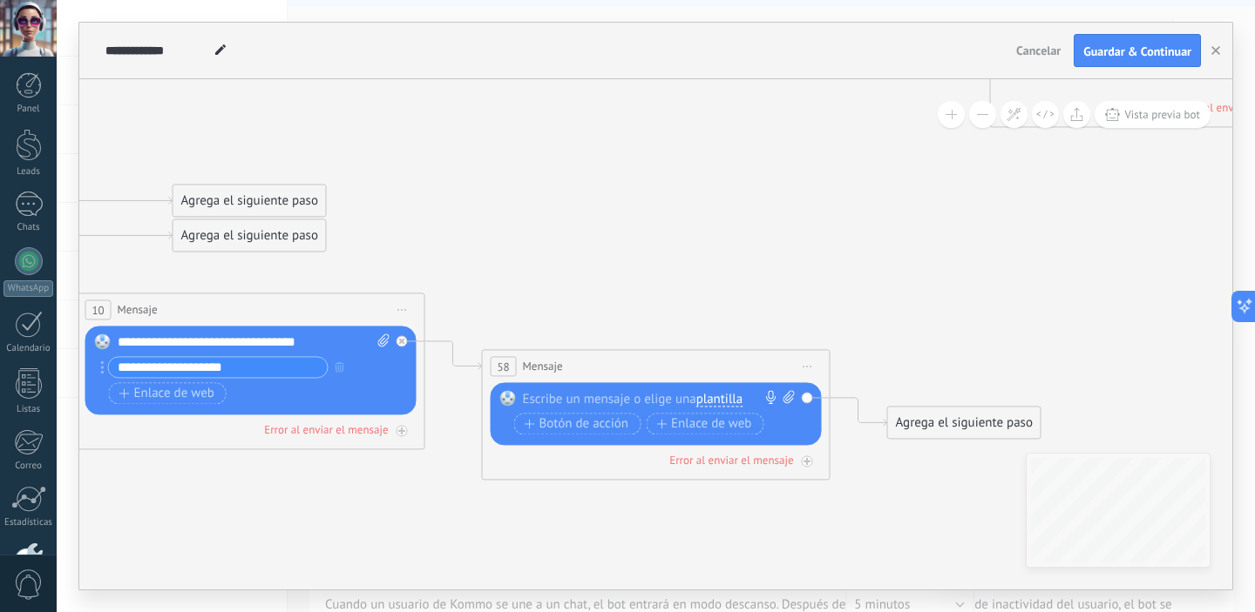
click at [807, 367] on icon at bounding box center [807, 367] width 9 height 2
click at [838, 484] on div "Borrar" at bounding box center [887, 480] width 173 height 30
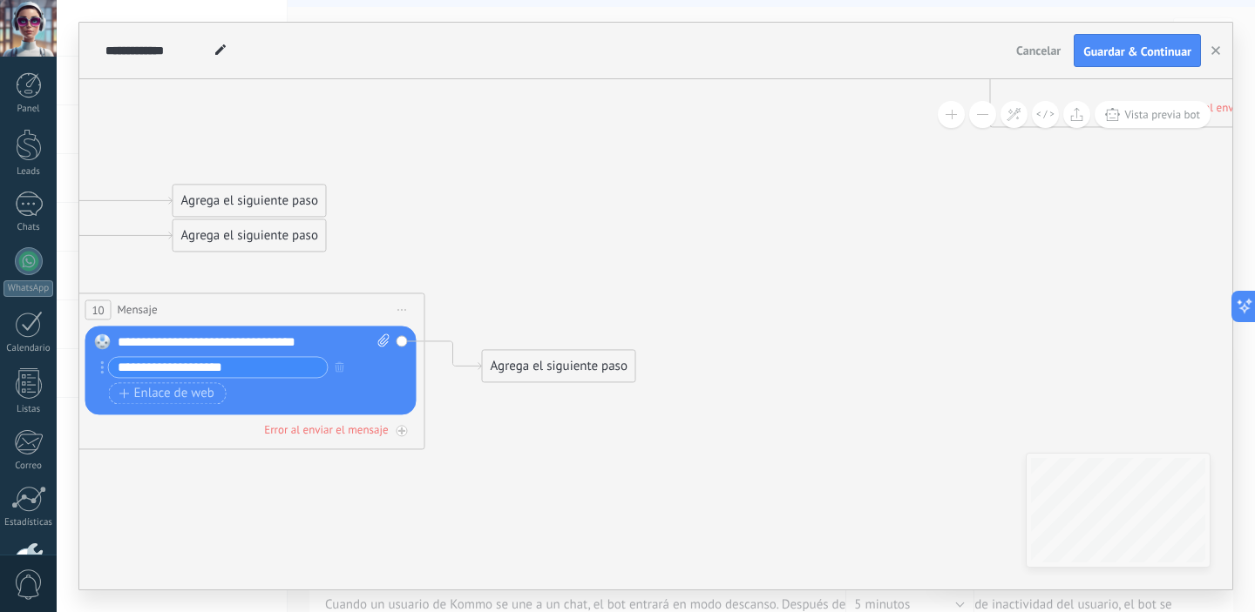
click at [586, 375] on div "Agrega el siguiente paso" at bounding box center [559, 366] width 152 height 29
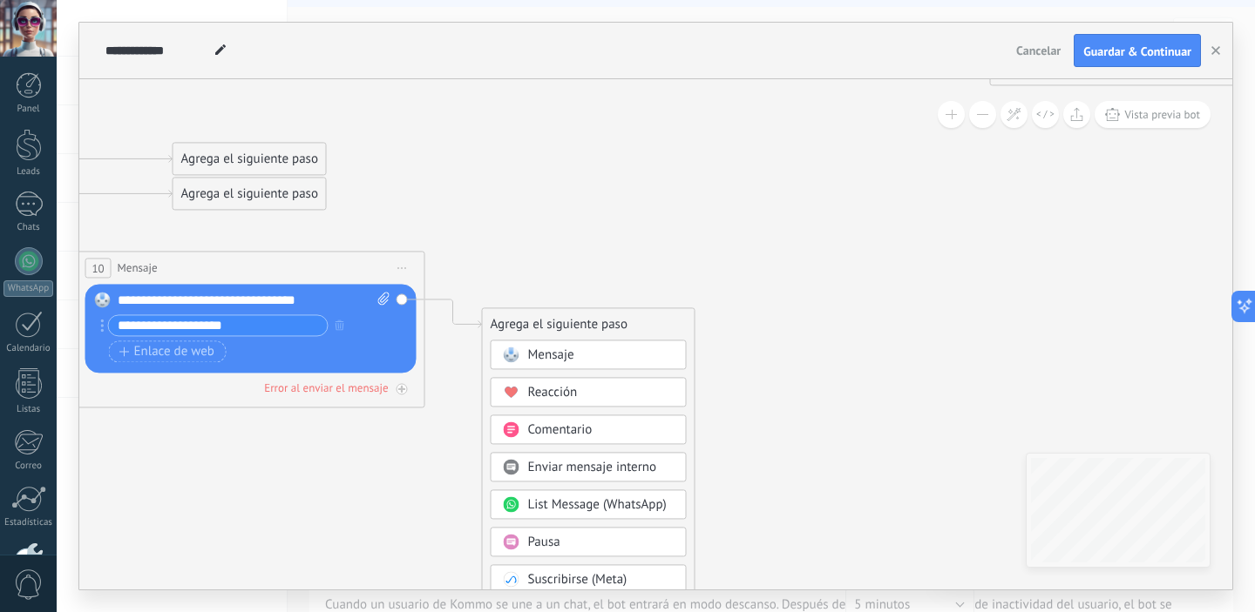
click at [602, 541] on div "Pausa" at bounding box center [601, 542] width 146 height 17
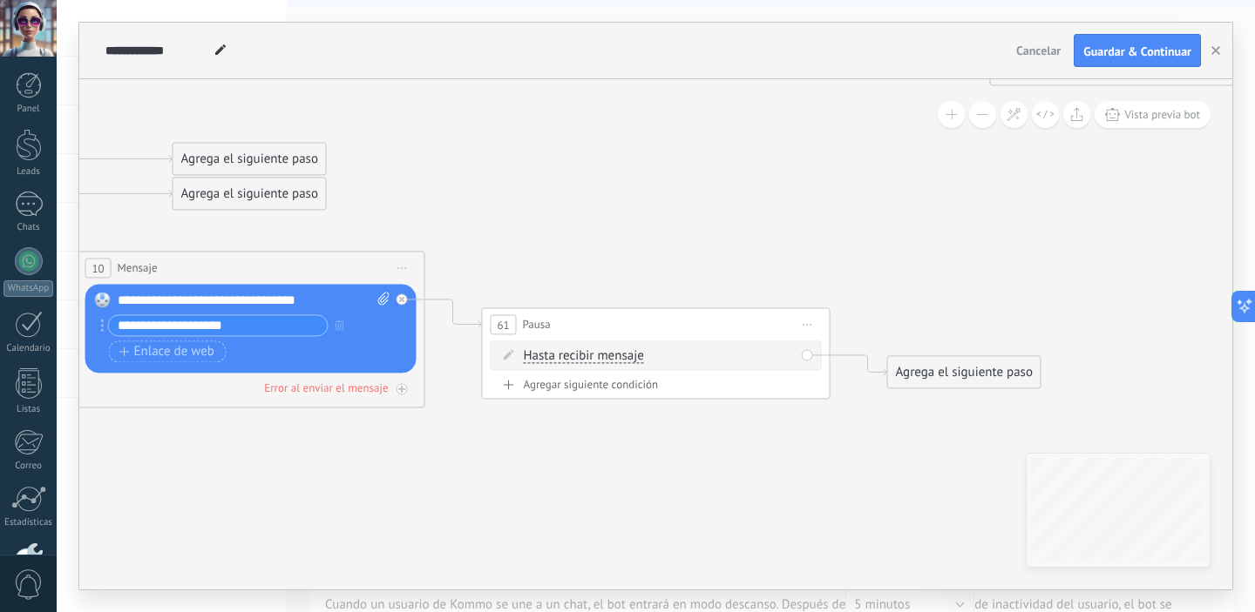
click at [747, 357] on div "Hasta recibir mensaje Hasta recibir mensaje Temporizador Excepto horas laborale…" at bounding box center [659, 356] width 271 height 17
click at [627, 357] on span "Hasta recibir mensaje" at bounding box center [584, 356] width 120 height 14
click at [627, 357] on button "Hasta recibir mensaje" at bounding box center [624, 356] width 218 height 31
click at [617, 391] on span "Temporizador" at bounding box center [609, 387] width 211 height 17
click at [657, 358] on input "*" at bounding box center [653, 357] width 8 height 14
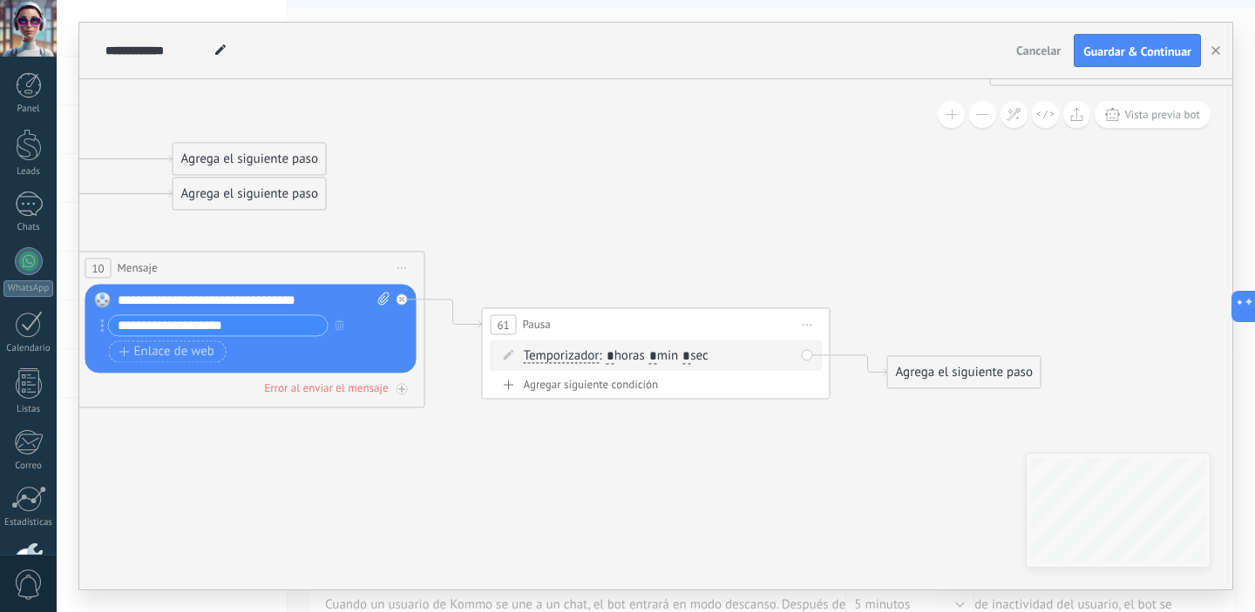
type input "*"
click at [761, 288] on icon at bounding box center [1047, 115] width 4616 height 1455
click at [936, 382] on div "Agrega el siguiente paso" at bounding box center [964, 372] width 152 height 29
click at [950, 405] on span "Mensaje" at bounding box center [956, 403] width 46 height 17
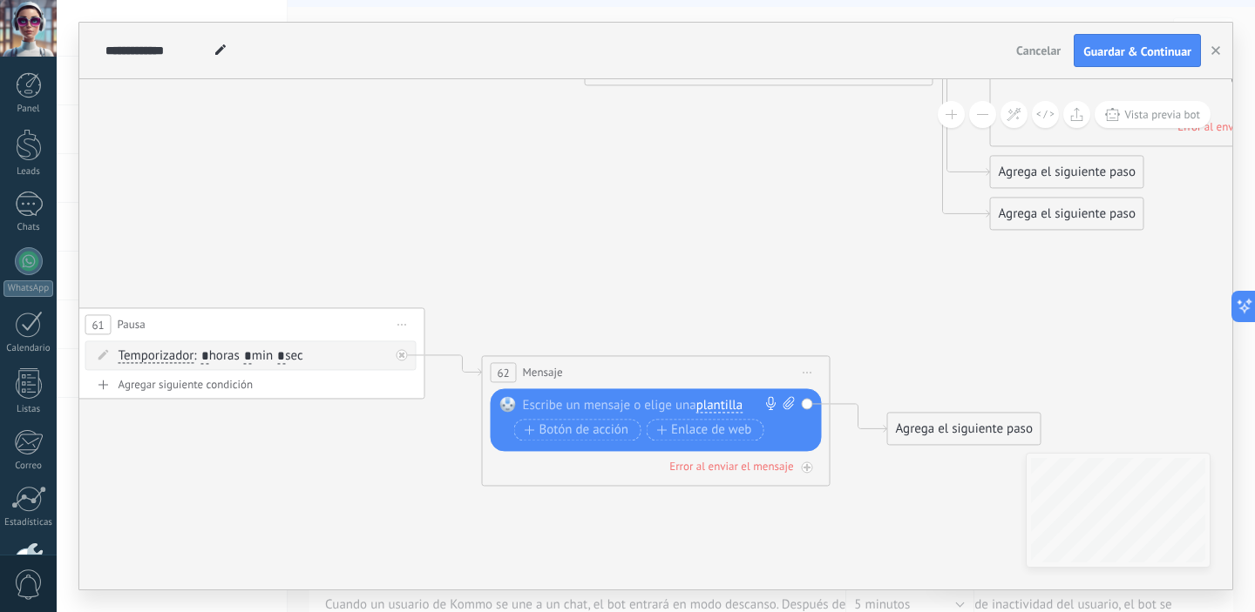
click at [614, 407] on div at bounding box center [652, 404] width 259 height 17
click at [523, 403] on div "**********" at bounding box center [659, 404] width 273 height 17
click at [684, 255] on icon at bounding box center [642, 154] width 4616 height 1533
click at [571, 432] on span "Botón de acción" at bounding box center [576, 430] width 105 height 14
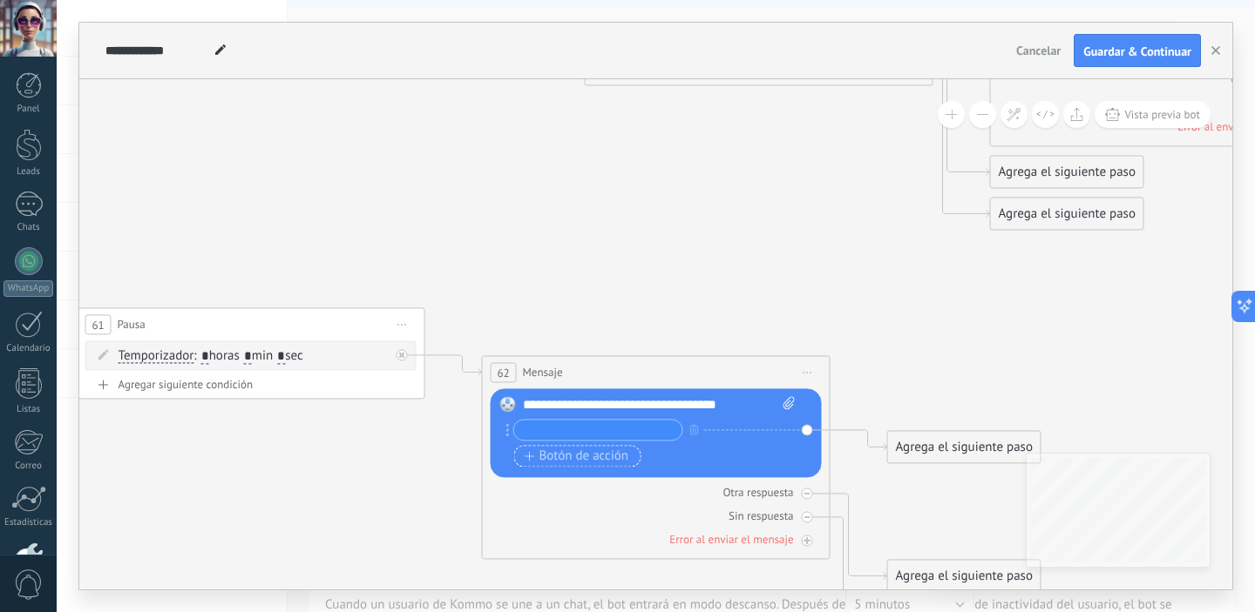
click at [571, 432] on input "text" at bounding box center [598, 430] width 168 height 20
type input "**"
click at [585, 464] on span "Botón de acción" at bounding box center [576, 457] width 105 height 14
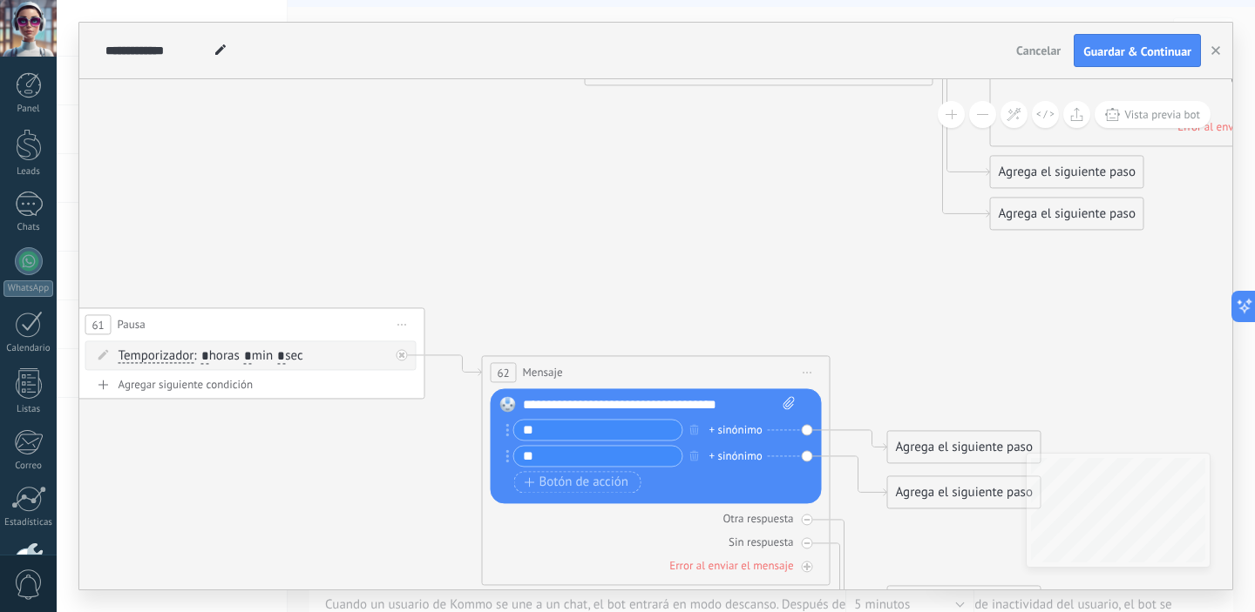
type input "**"
click at [646, 267] on icon at bounding box center [642, 243] width 4616 height 1711
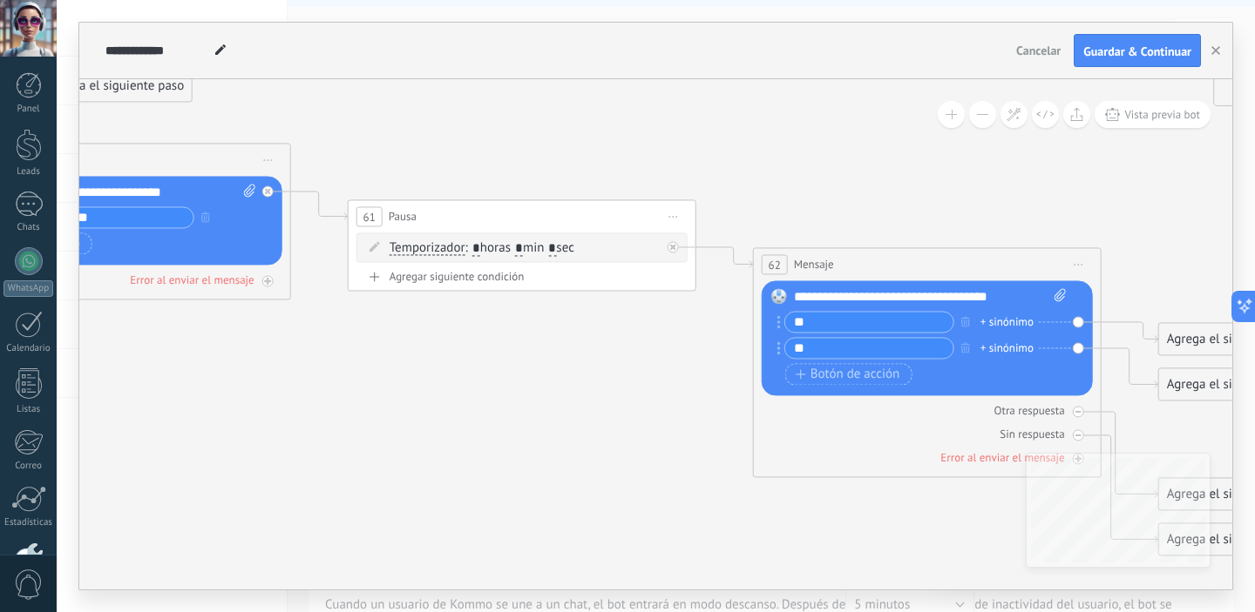
drag, startPoint x: 359, startPoint y: 518, endPoint x: 640, endPoint y: 421, distance: 297.9
click at [640, 421] on icon at bounding box center [913, 135] width 4616 height 1711
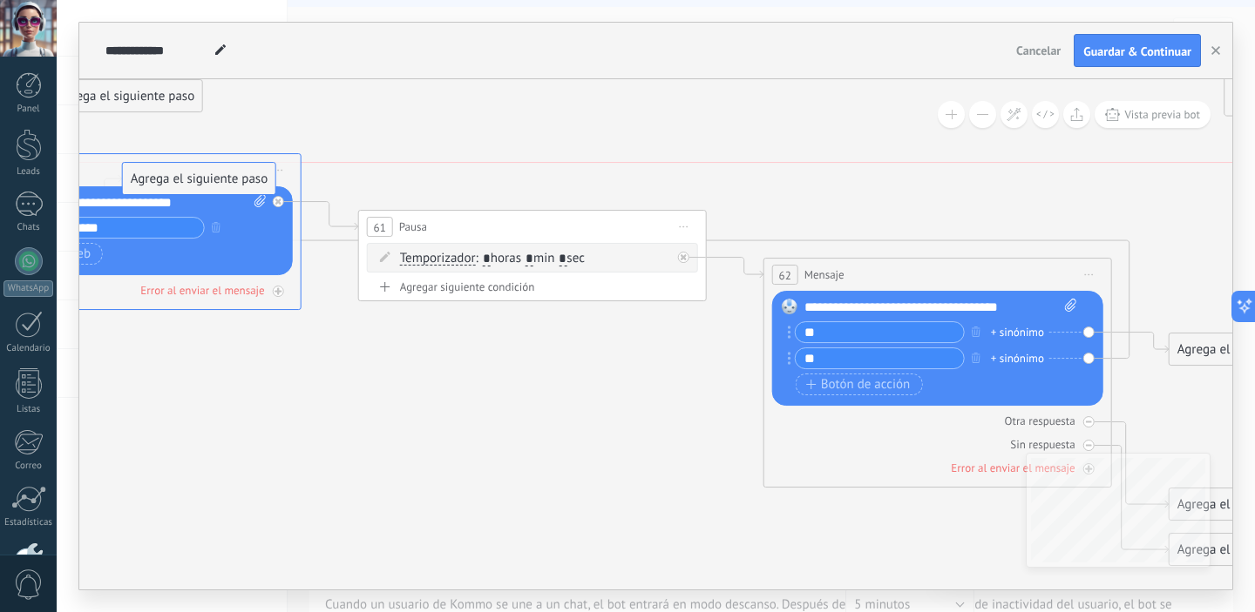
drag, startPoint x: 1193, startPoint y: 399, endPoint x: 146, endPoint y: 187, distance: 1067.6
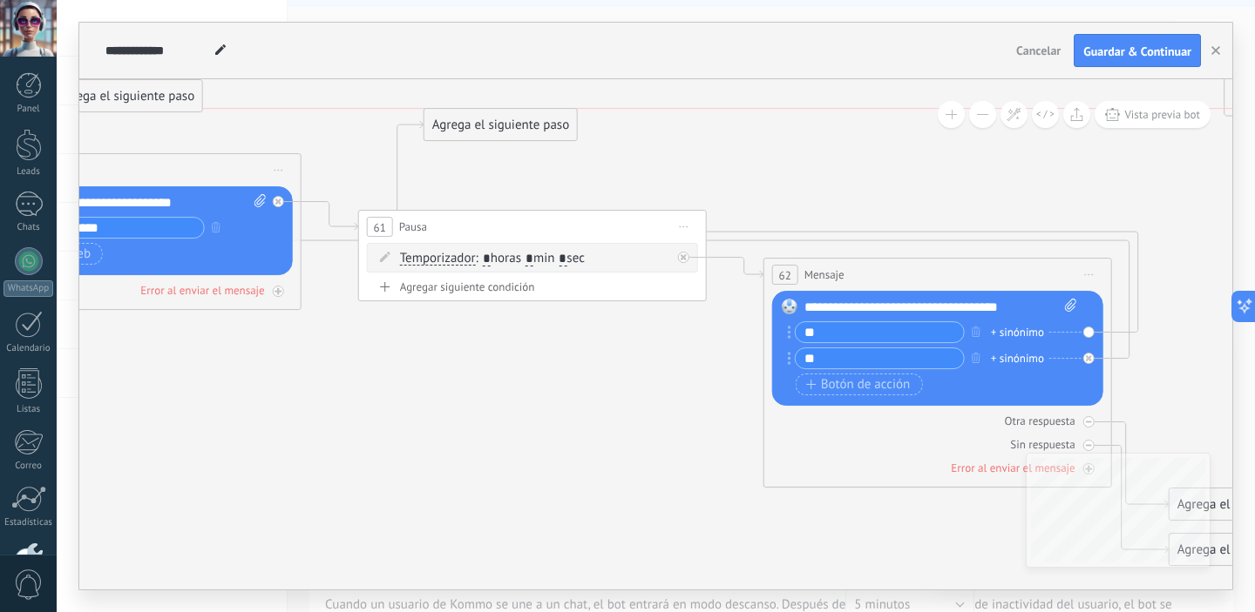
drag, startPoint x: 1194, startPoint y: 353, endPoint x: 450, endPoint y: 131, distance: 776.5
click at [450, 131] on div "Agrega el siguiente paso" at bounding box center [500, 125] width 152 height 29
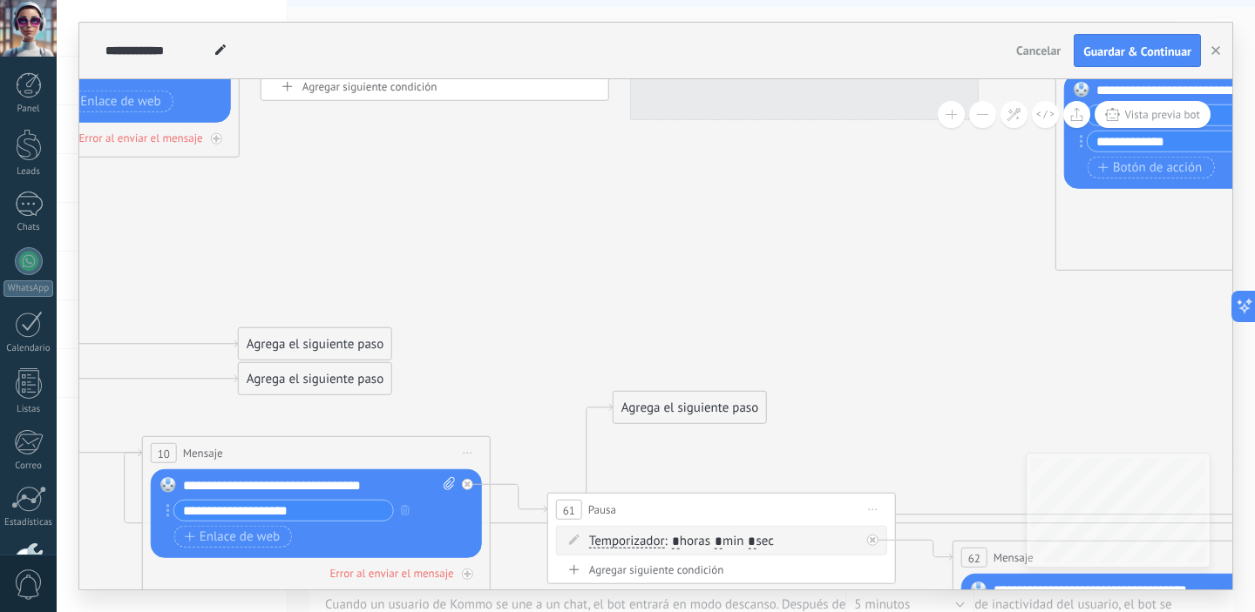
drag, startPoint x: 688, startPoint y: 132, endPoint x: 802, endPoint y: 409, distance: 300.1
click at [873, 410] on icon at bounding box center [1113, 429] width 4616 height 1711
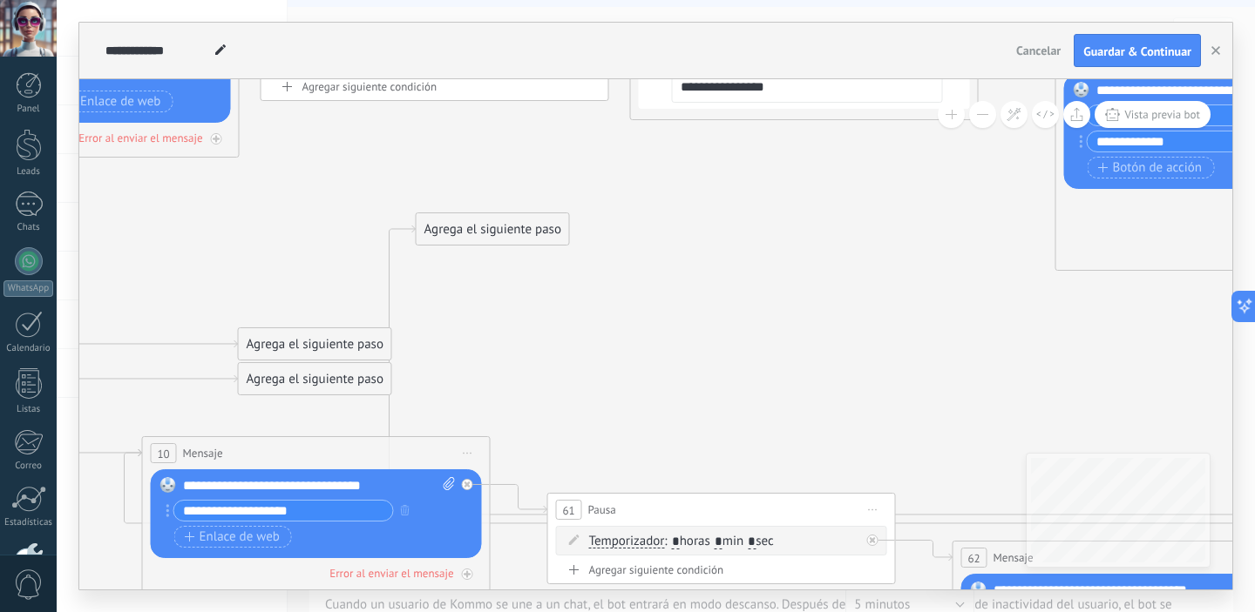
drag, startPoint x: 660, startPoint y: 402, endPoint x: 448, endPoint y: 211, distance: 285.0
click at [448, 215] on div "Agrega el siguiente paso" at bounding box center [492, 229] width 152 height 29
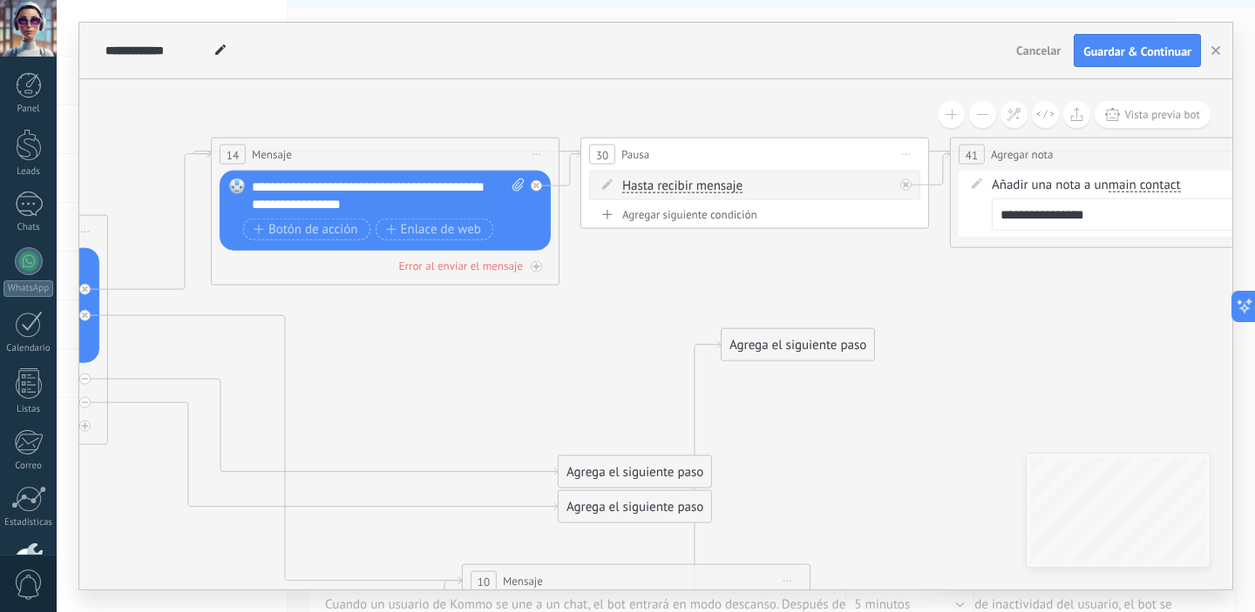
drag, startPoint x: 531, startPoint y: 140, endPoint x: 852, endPoint y: 268, distance: 345.3
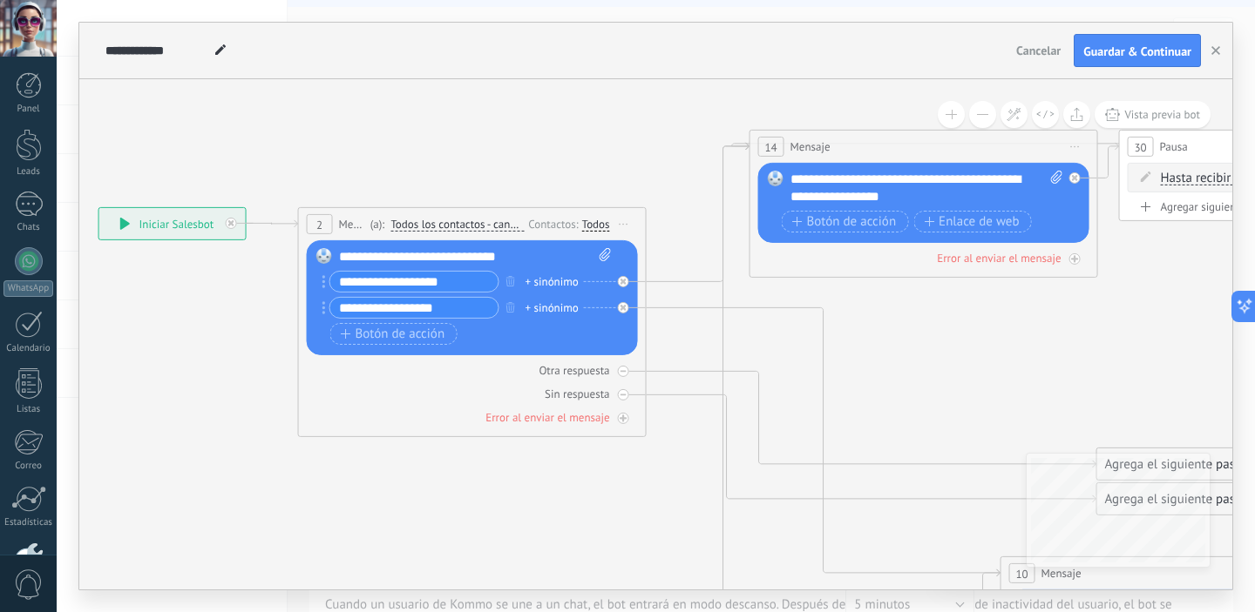
drag, startPoint x: 443, startPoint y: 362, endPoint x: 963, endPoint y: 355, distance: 519.3
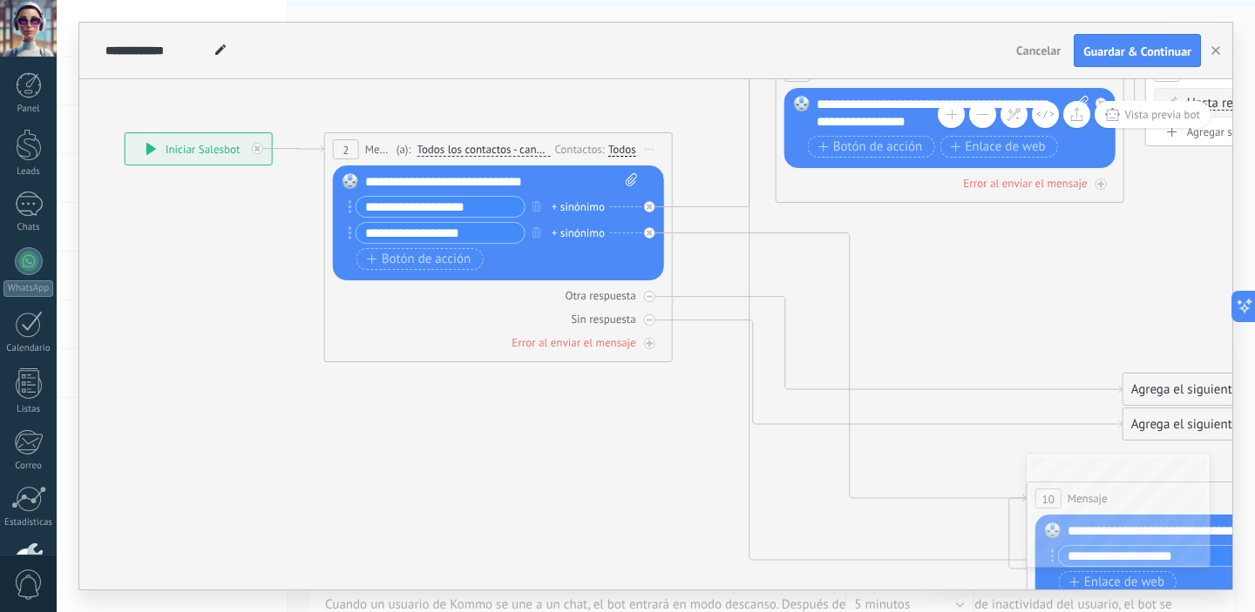
drag, startPoint x: 212, startPoint y: 320, endPoint x: 239, endPoint y: 245, distance: 79.6
click at [1100, 54] on span "Guardar & Continuar" at bounding box center [1137, 51] width 108 height 12
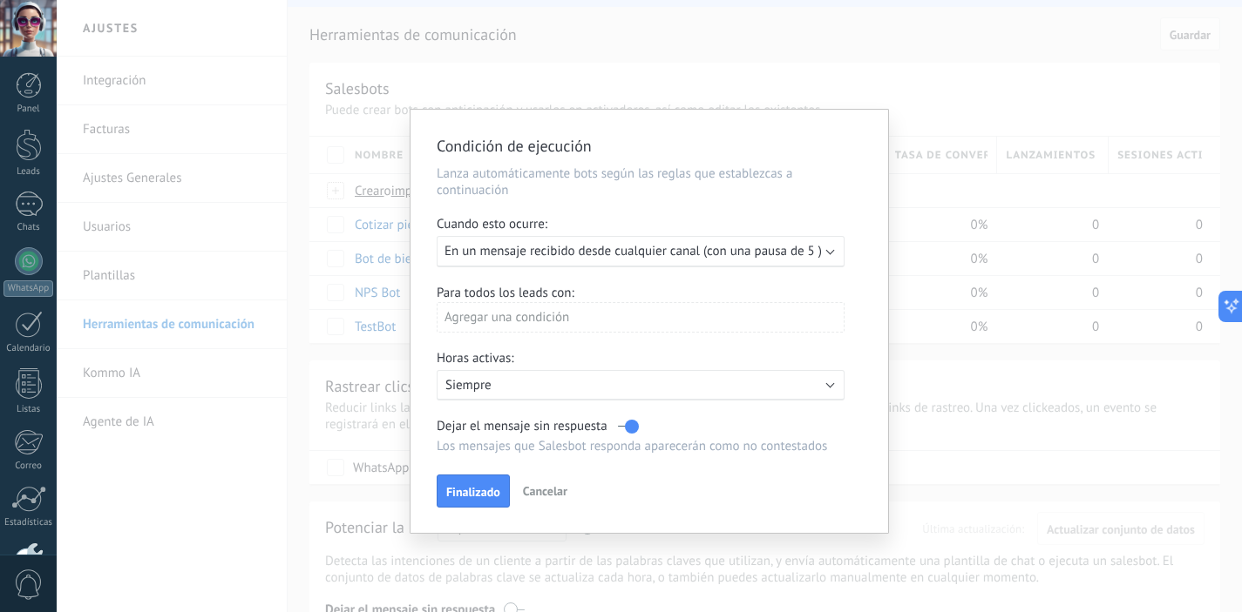
click at [829, 254] on b at bounding box center [830, 250] width 9 height 9
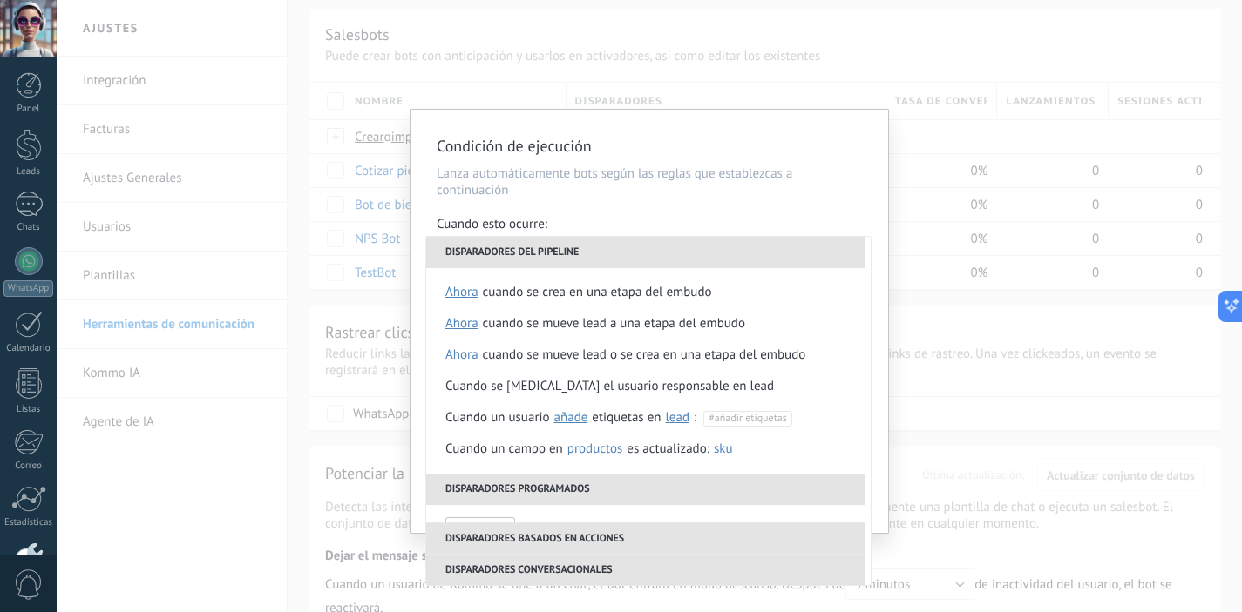
scroll to position [103, 0]
click at [757, 288] on li "Cuando se crea en una etapa del embudo ahora después de 5 minutos después de 10…" at bounding box center [648, 292] width 444 height 31
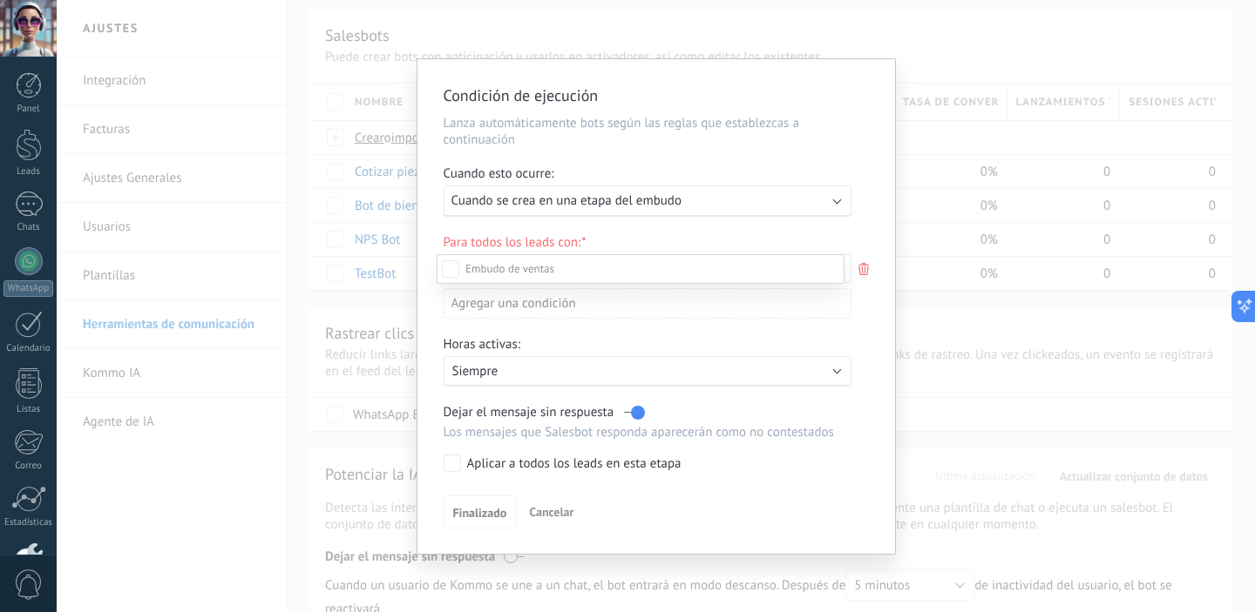
click at [843, 202] on div at bounding box center [656, 306] width 1198 height 612
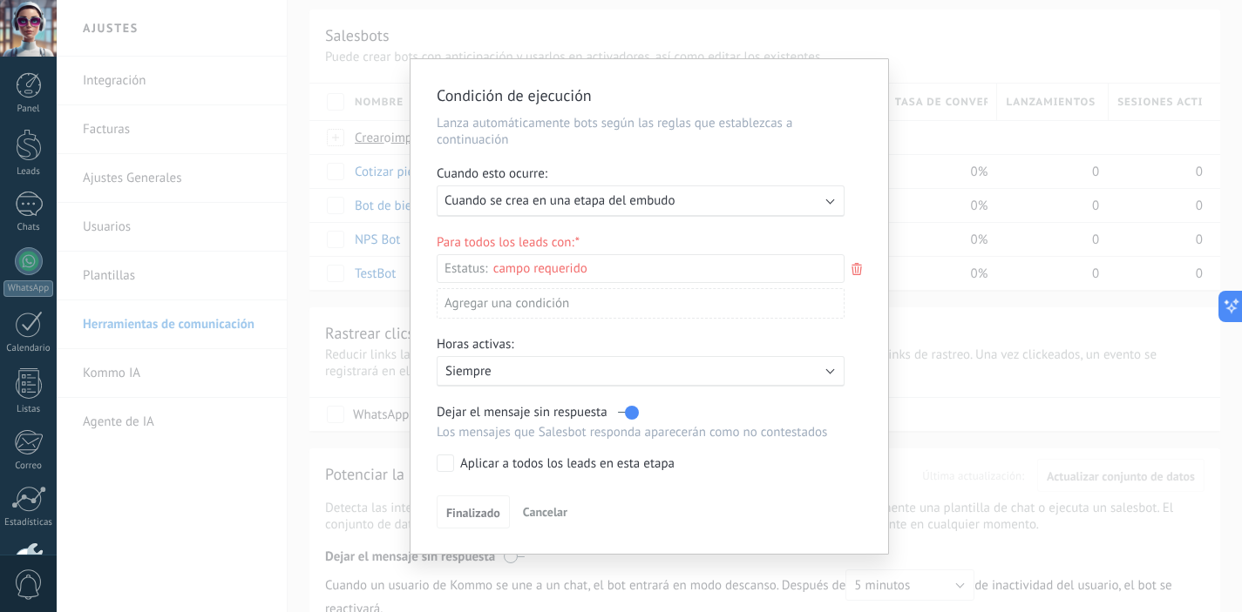
click at [556, 516] on span "Cancelar" at bounding box center [545, 512] width 44 height 16
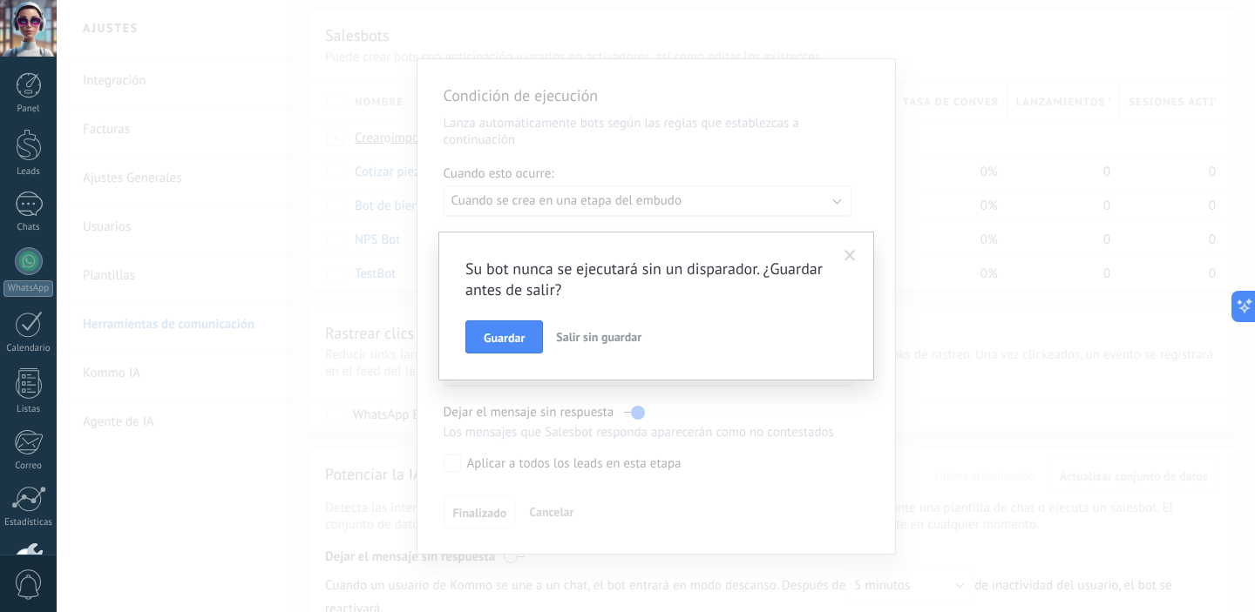
click at [569, 341] on span "Salir sin guardar" at bounding box center [598, 337] width 85 height 16
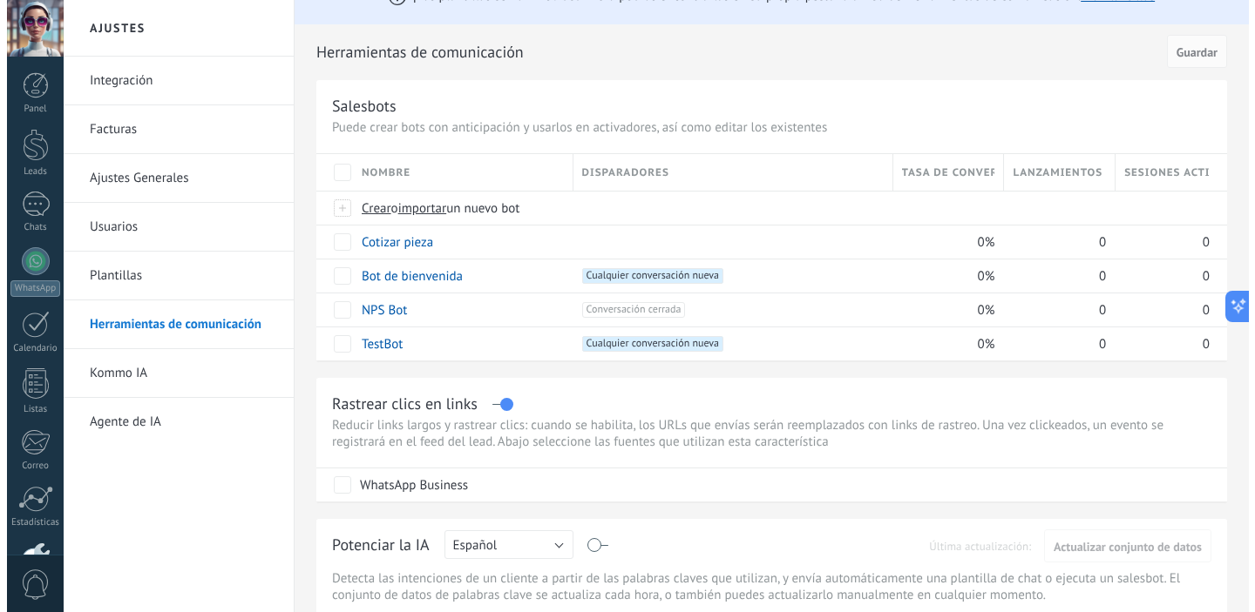
scroll to position [16, 0]
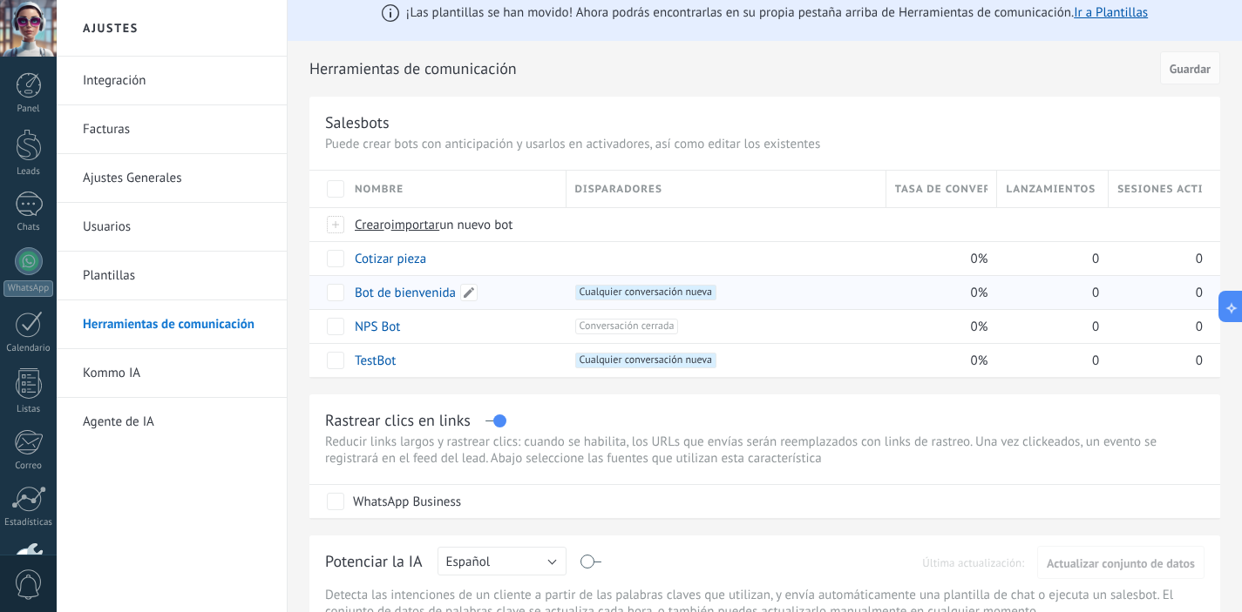
click at [422, 289] on link "Bot de bienvenida" at bounding box center [405, 293] width 101 height 17
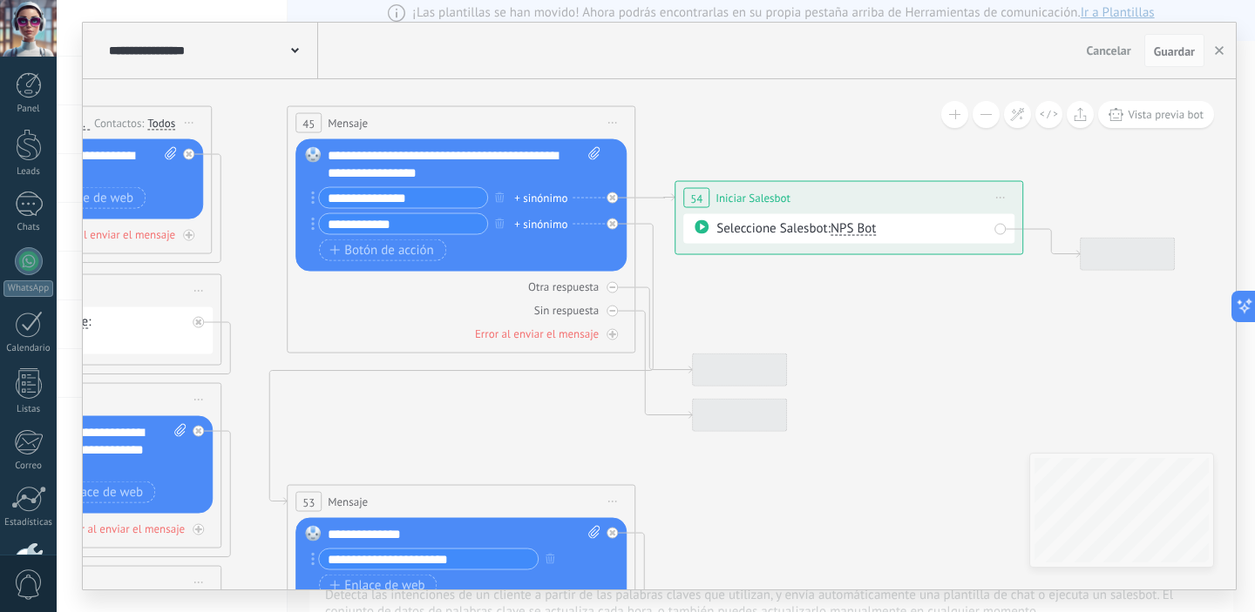
drag, startPoint x: 1057, startPoint y: 333, endPoint x: 233, endPoint y: 341, distance: 824.2
click at [221, 340] on icon at bounding box center [443, 501] width 2407 height 1774
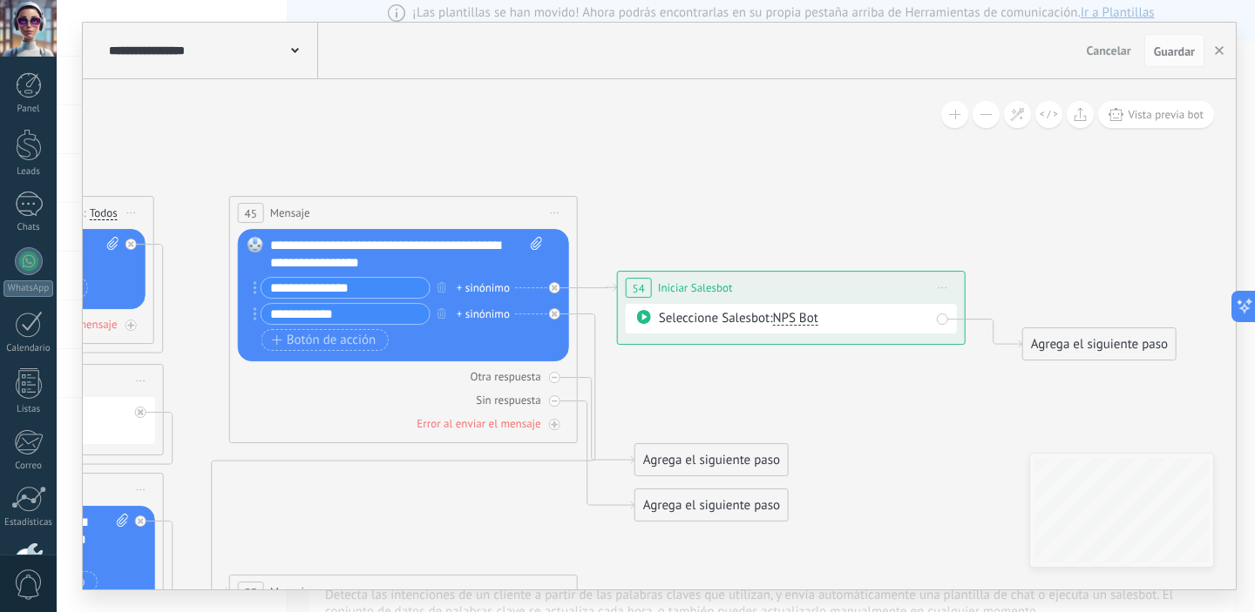
drag, startPoint x: 868, startPoint y: 292, endPoint x: 869, endPoint y: 382, distance: 89.7
click at [869, 382] on icon at bounding box center [386, 591] width 2407 height 1774
click at [747, 323] on div "Seleccione Salesbot: NPS Bot" at bounding box center [794, 318] width 271 height 17
click at [808, 323] on span "NPS Bot" at bounding box center [794, 318] width 45 height 17
click at [812, 321] on span "Cotizar pieza" at bounding box center [858, 318] width 211 height 17
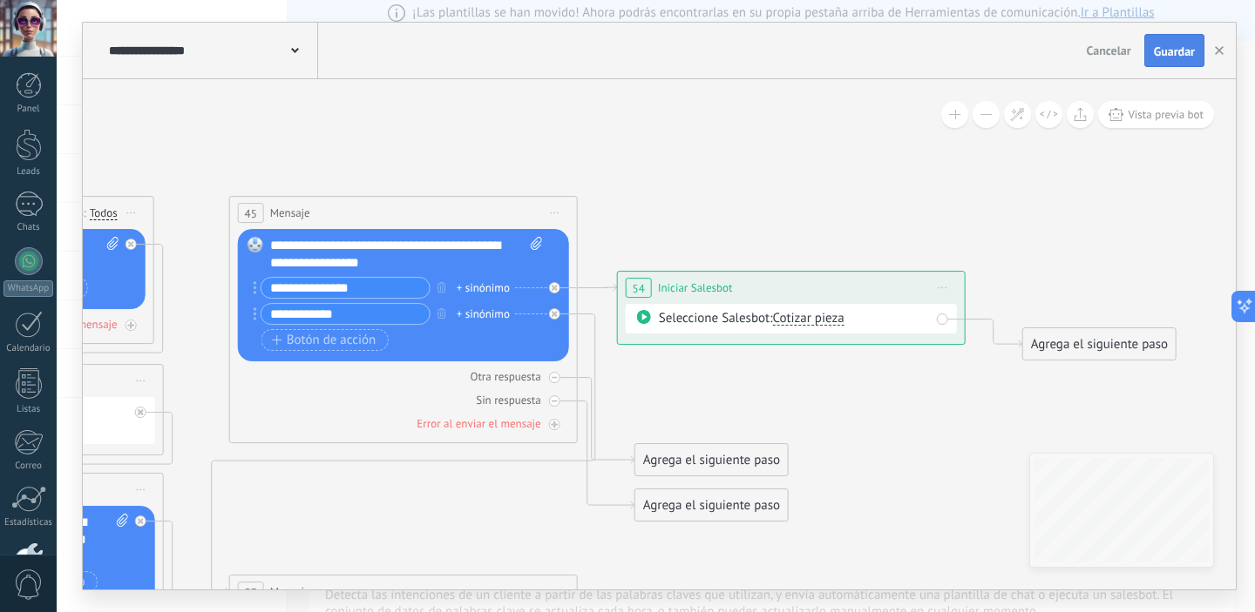
click at [1183, 58] on span "Guardar" at bounding box center [1174, 51] width 41 height 12
click at [1223, 50] on button "button" at bounding box center [1219, 50] width 26 height 33
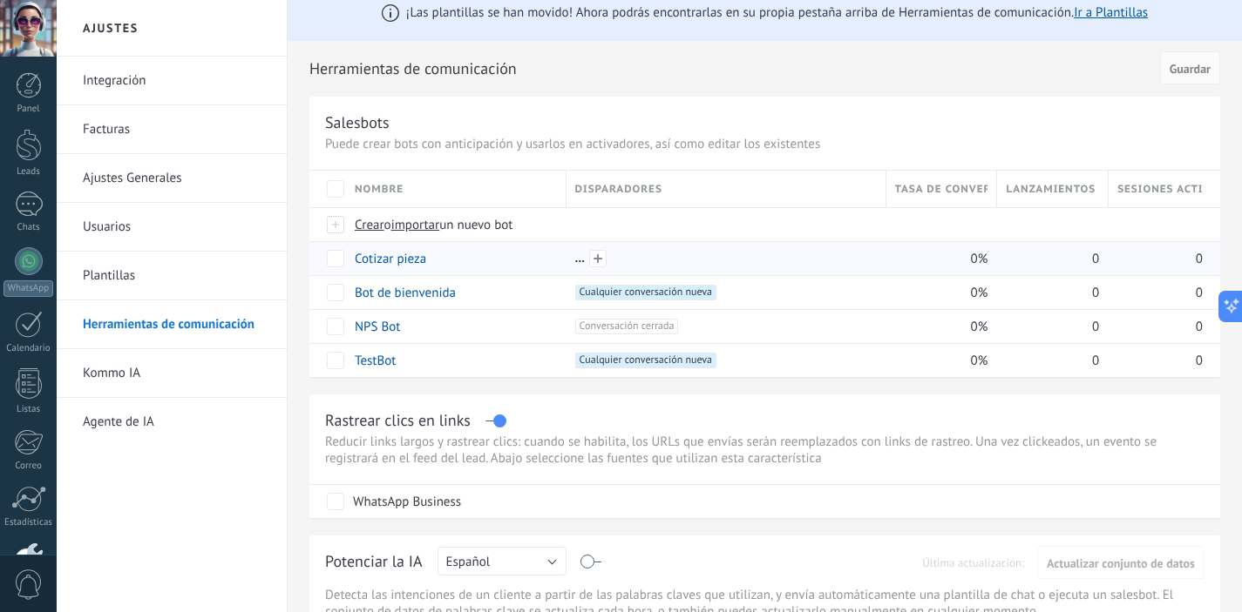
click at [628, 251] on div at bounding box center [725, 259] width 301 height 16
click at [582, 259] on div at bounding box center [725, 259] width 301 height 16
click at [592, 259] on span at bounding box center [597, 258] width 17 height 17
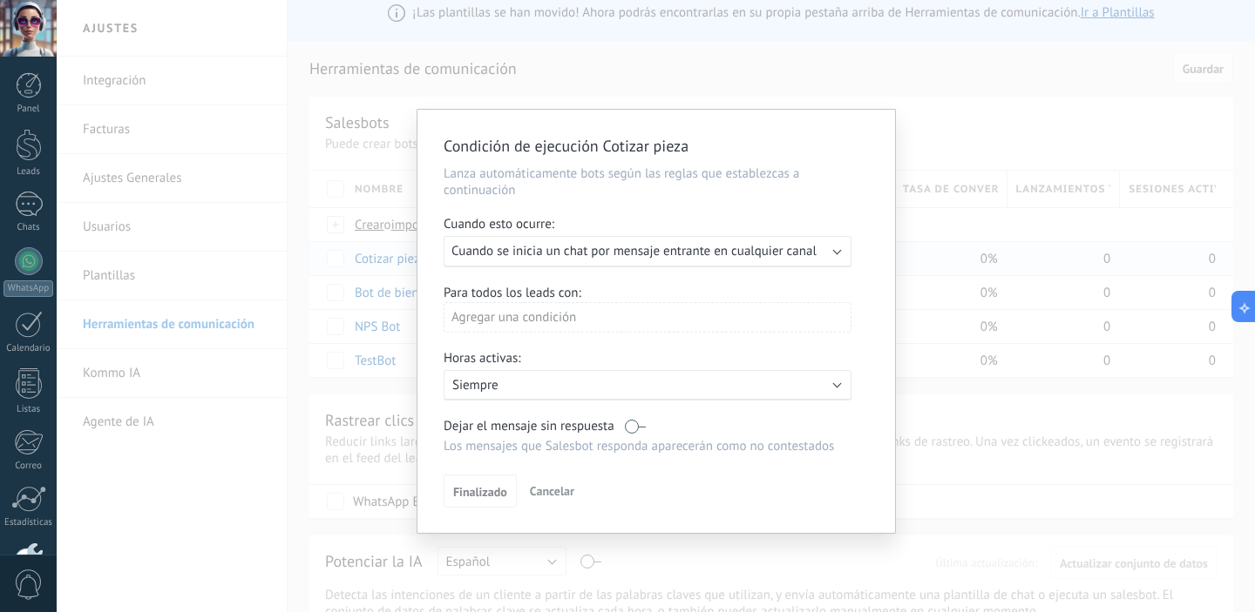
click at [592, 259] on span "Cuando se inicia un chat por mensaje entrante en cualquier canal" at bounding box center [633, 251] width 365 height 17
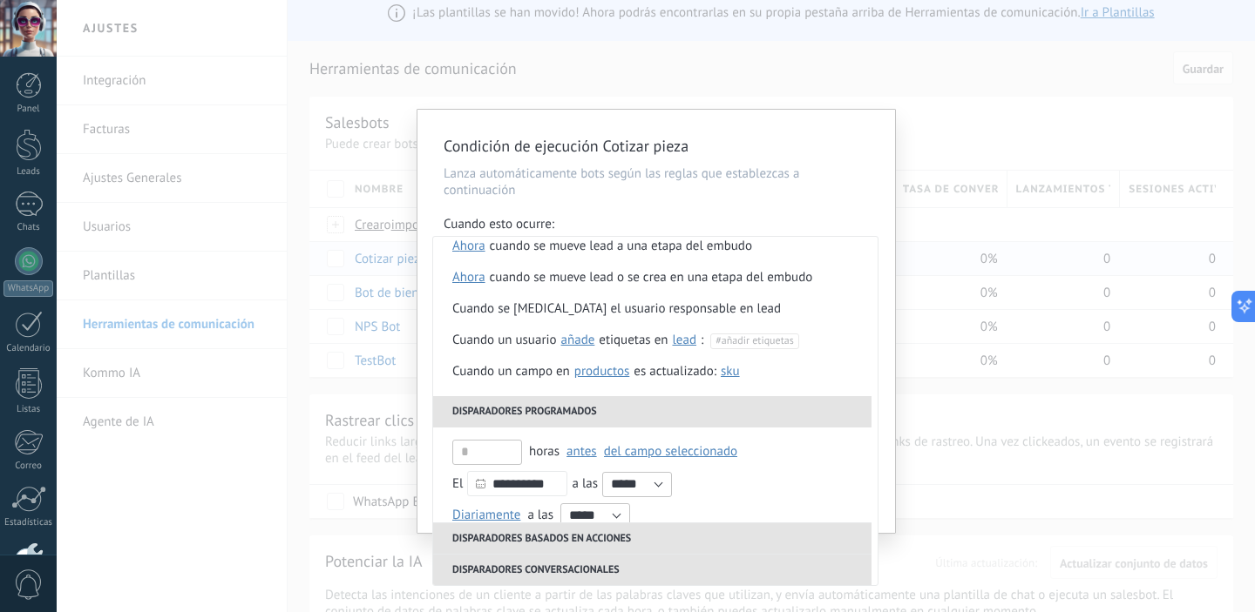
scroll to position [0, 0]
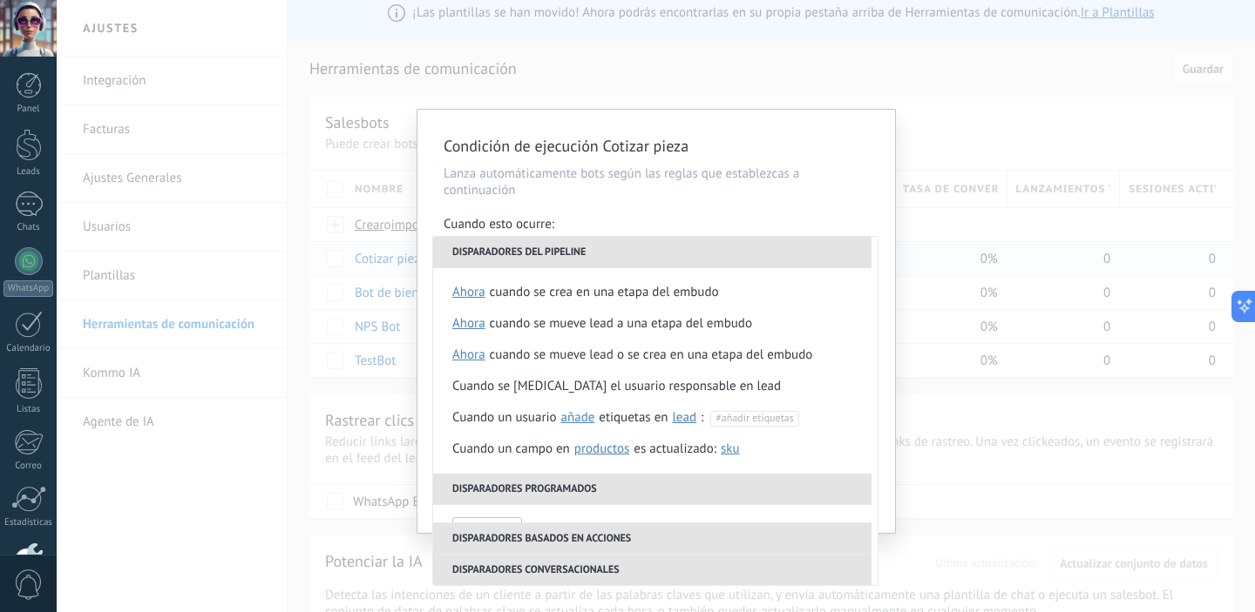
click at [939, 88] on div "Condición de ejecución Cotizar pieza Lanza automáticamente bots según las regla…" at bounding box center [656, 306] width 1198 height 612
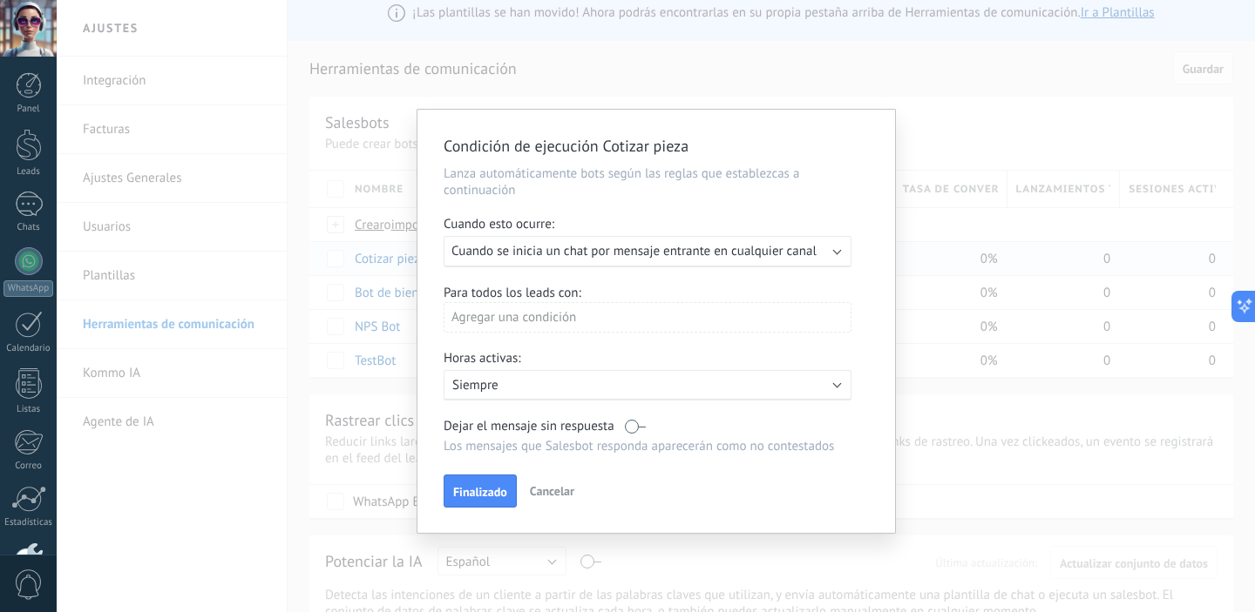
click at [547, 488] on span "Cancelar" at bounding box center [552, 492] width 44 height 16
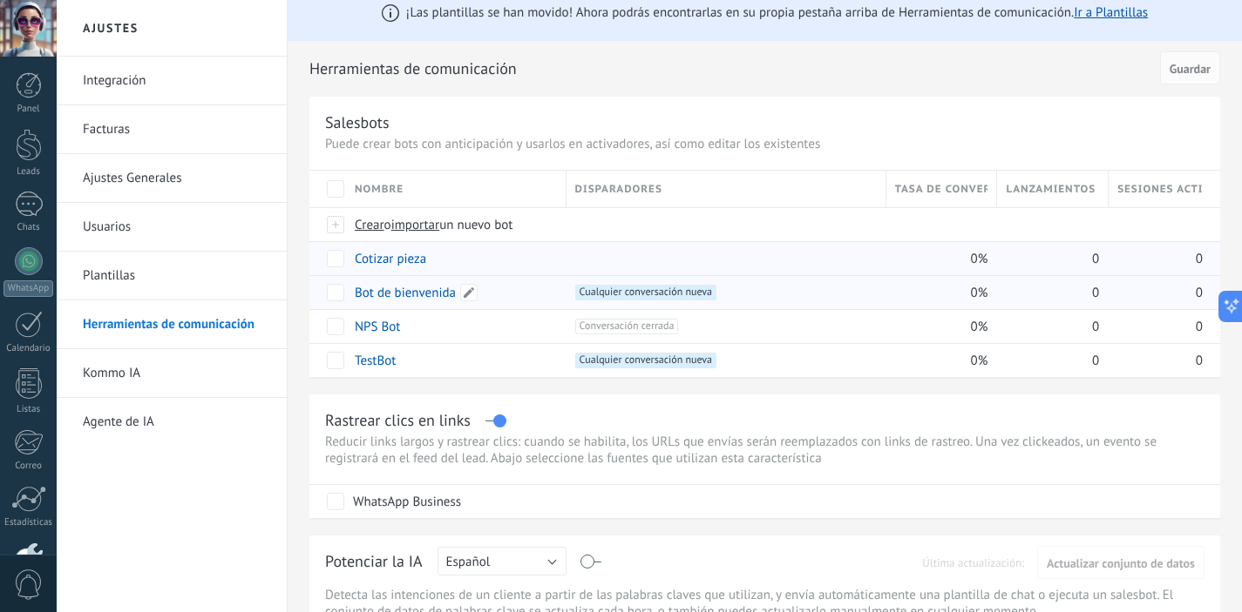
click at [430, 294] on link "Bot de bienvenida" at bounding box center [405, 293] width 101 height 17
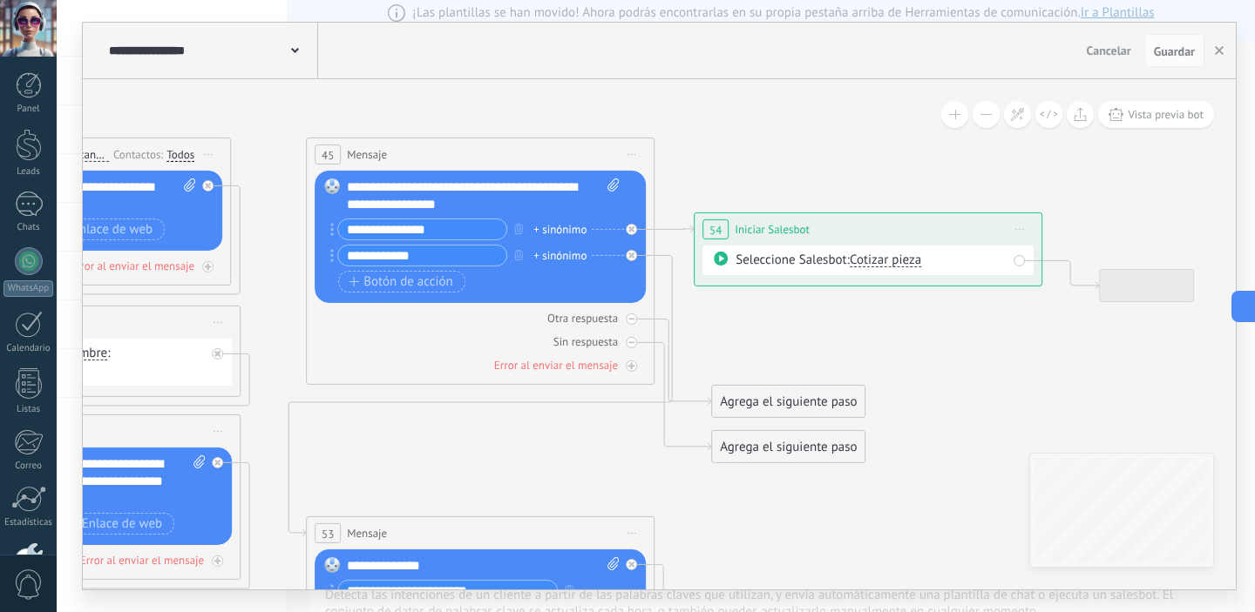
drag, startPoint x: 1033, startPoint y: 413, endPoint x: 284, endPoint y: 288, distance: 759.7
click at [275, 284] on icon at bounding box center [462, 548] width 2407 height 1807
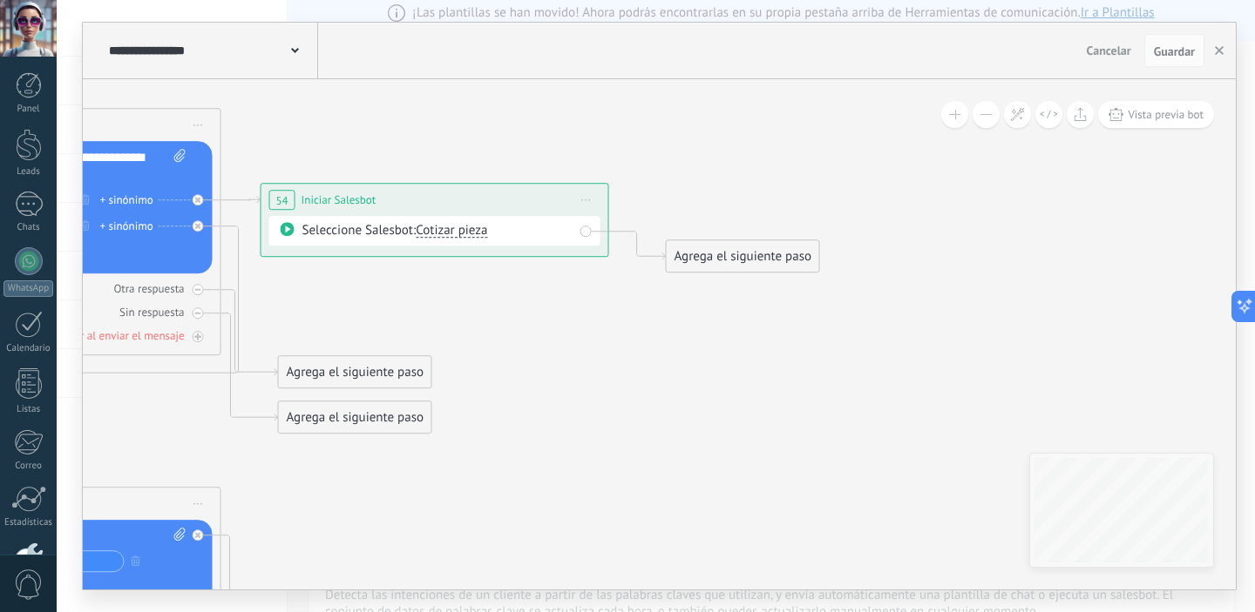
drag, startPoint x: 1003, startPoint y: 345, endPoint x: 659, endPoint y: 281, distance: 350.0
click at [568, 315] on icon at bounding box center [29, 519] width 2407 height 1807
click at [714, 259] on div "Agrega el siguiente paso" at bounding box center [740, 257] width 152 height 29
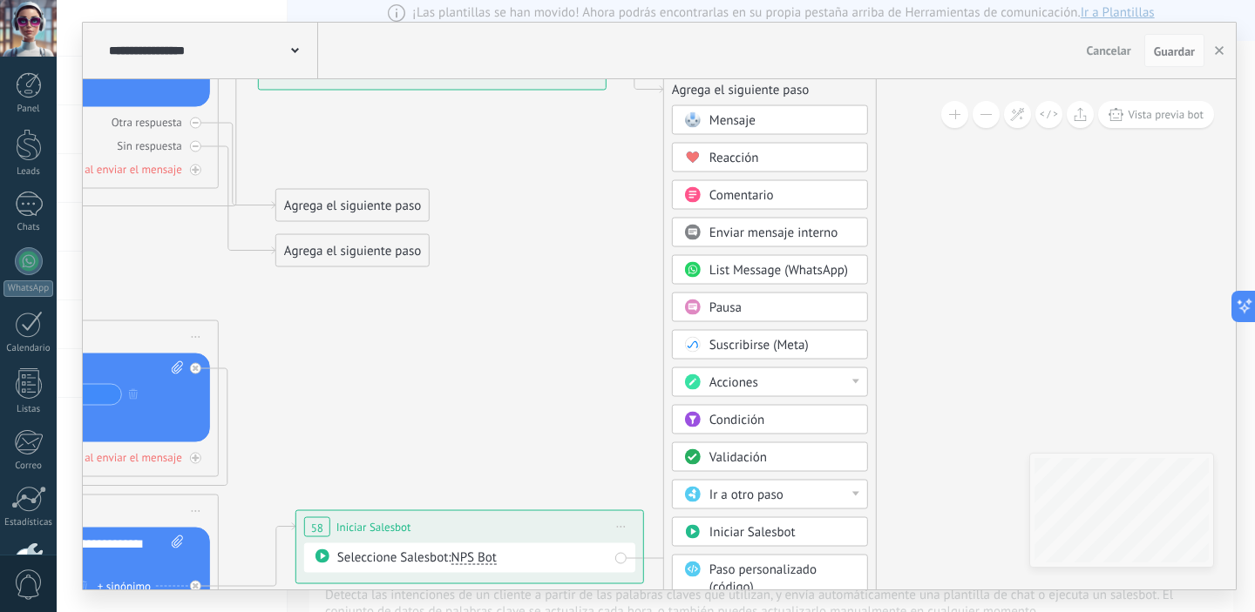
click at [843, 382] on div "Acciones" at bounding box center [782, 383] width 146 height 17
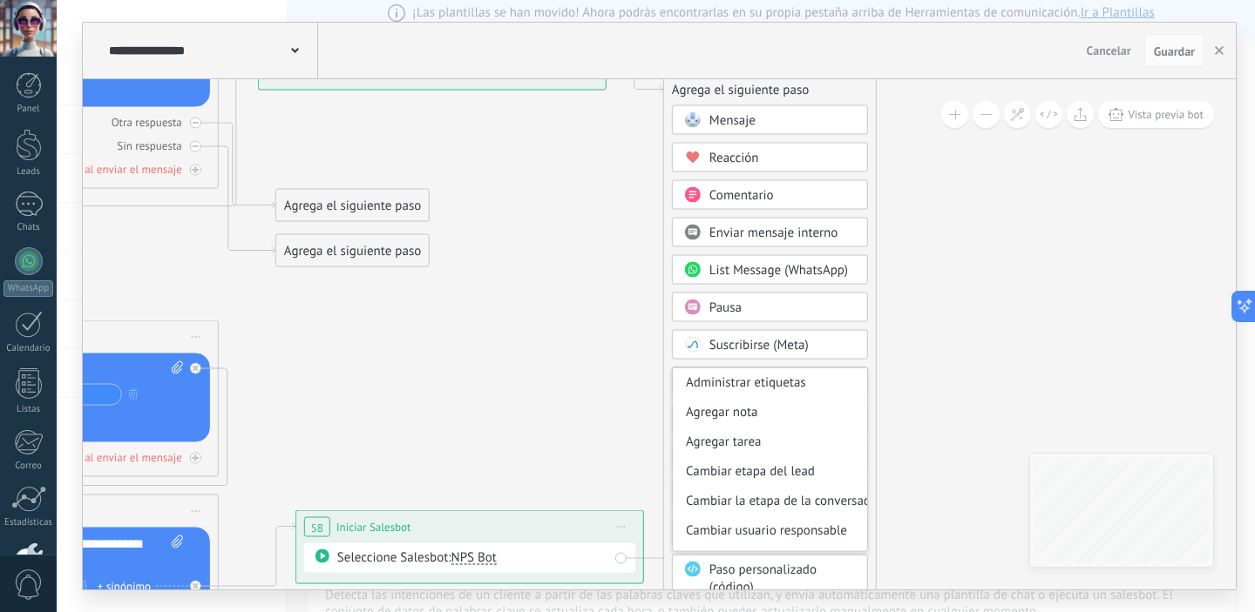
click at [921, 298] on icon at bounding box center [27, 352] width 2407 height 1807
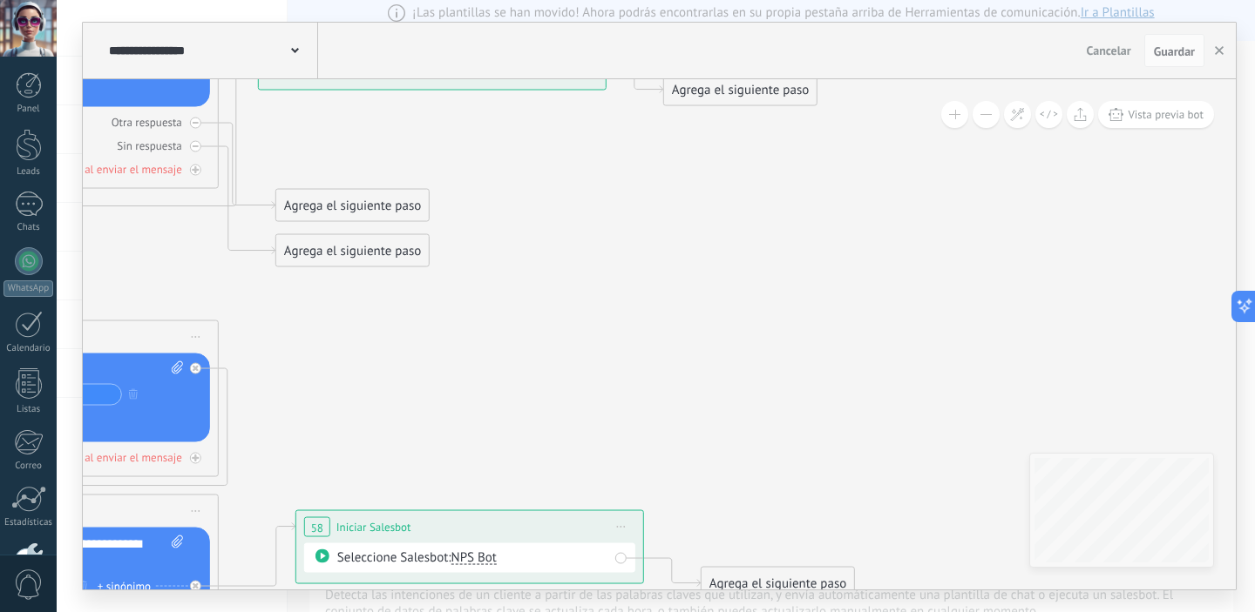
click at [796, 94] on div "Agrega el siguiente paso" at bounding box center [740, 90] width 152 height 29
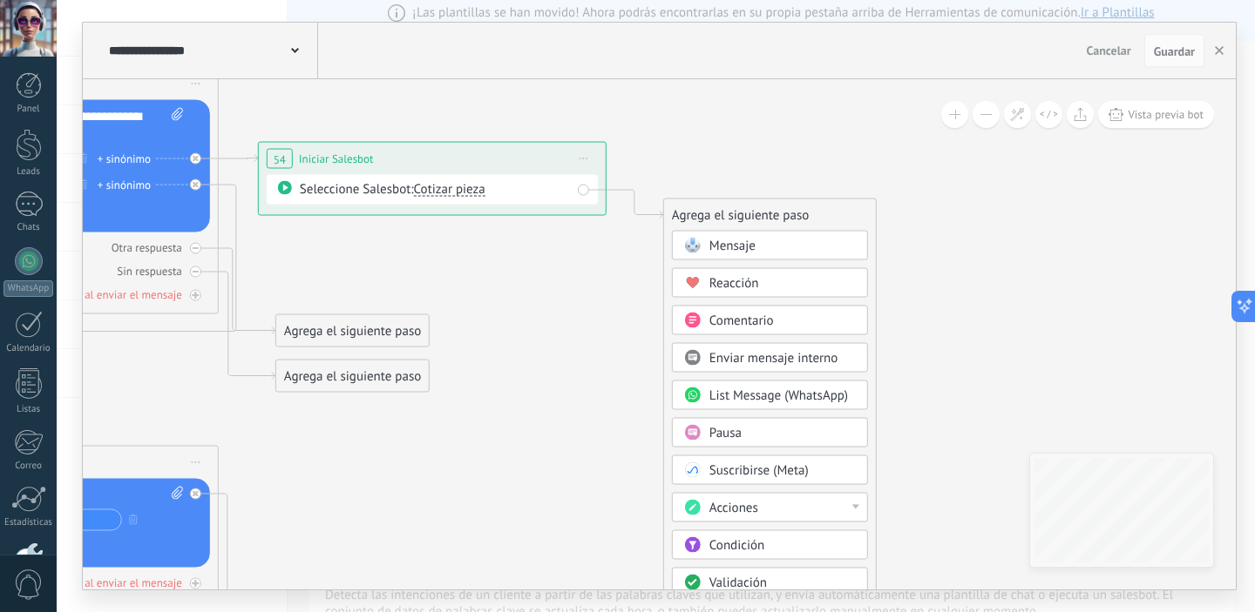
click at [585, 332] on icon at bounding box center [27, 478] width 2407 height 1807
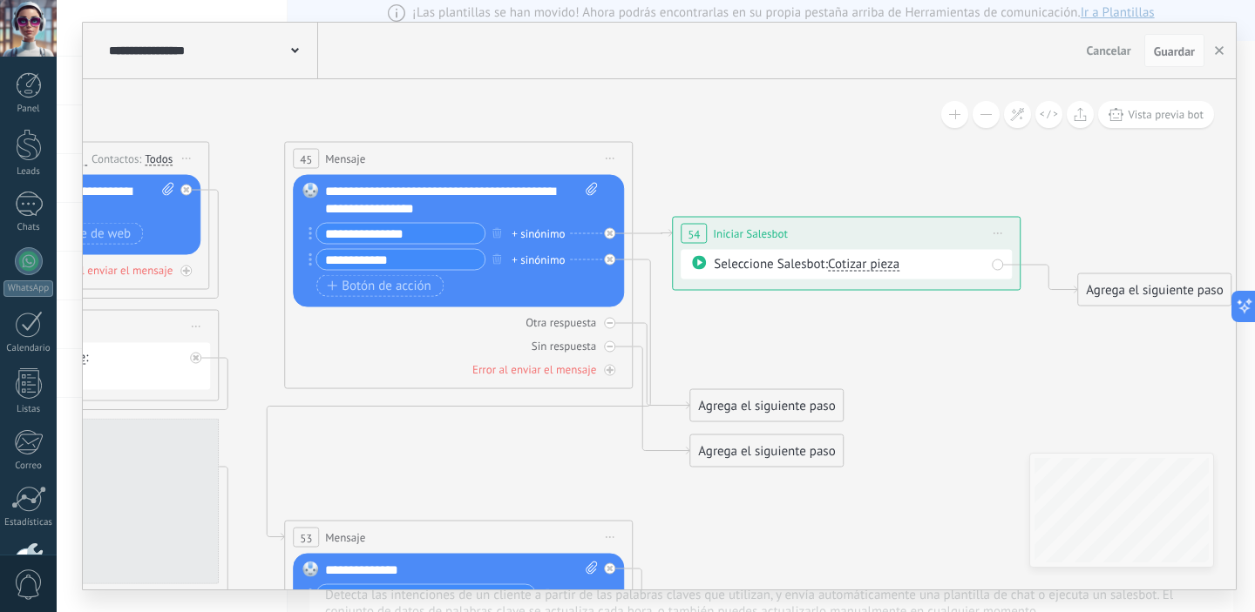
drag, startPoint x: 492, startPoint y: 266, endPoint x: 907, endPoint y: 341, distance: 421.4
click at [907, 341] on icon at bounding box center [441, 553] width 2407 height 1807
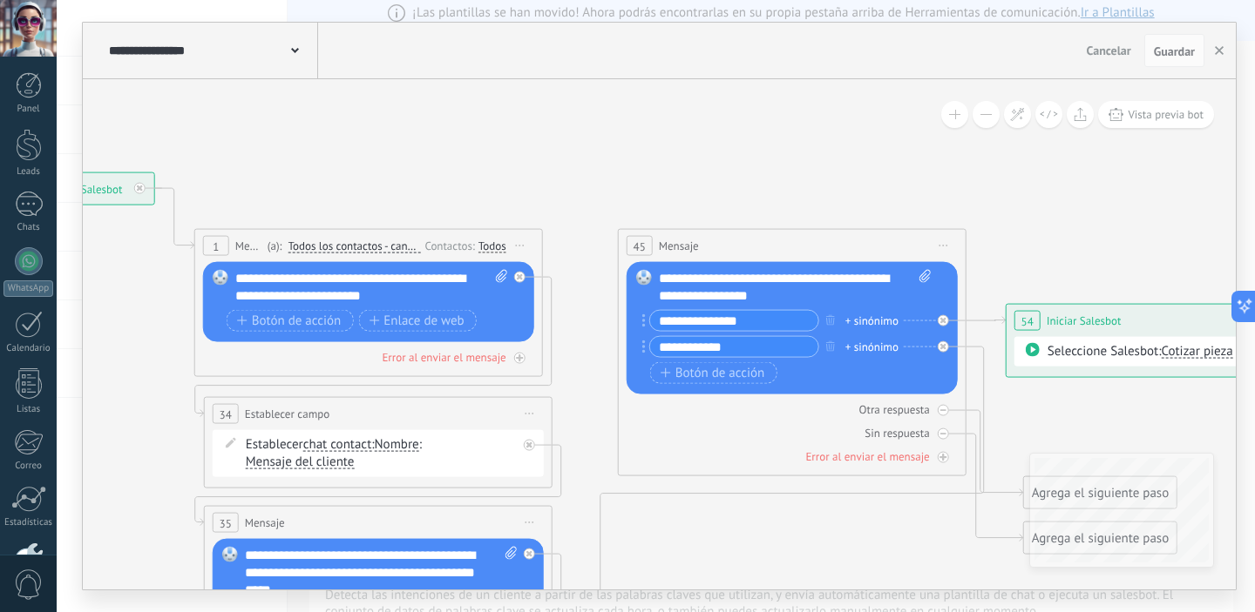
drag, startPoint x: 778, startPoint y: 358, endPoint x: 1018, endPoint y: 420, distance: 247.5
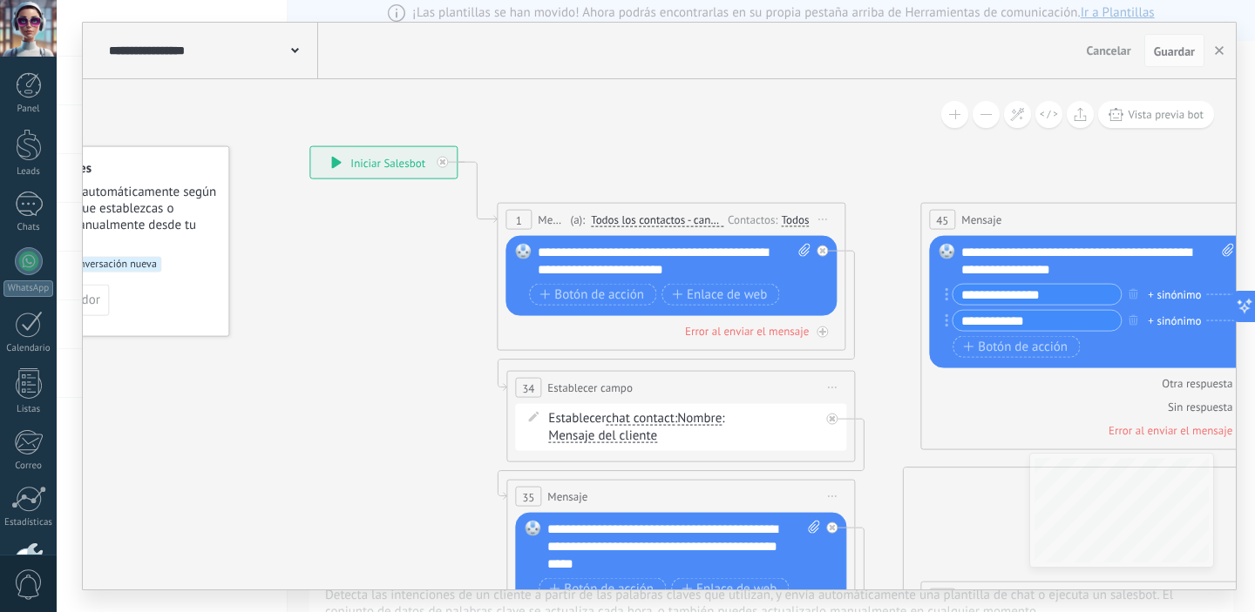
drag, startPoint x: 376, startPoint y: 180, endPoint x: 720, endPoint y: 148, distance: 344.8
click at [720, 148] on icon at bounding box center [1077, 614] width 2407 height 1807
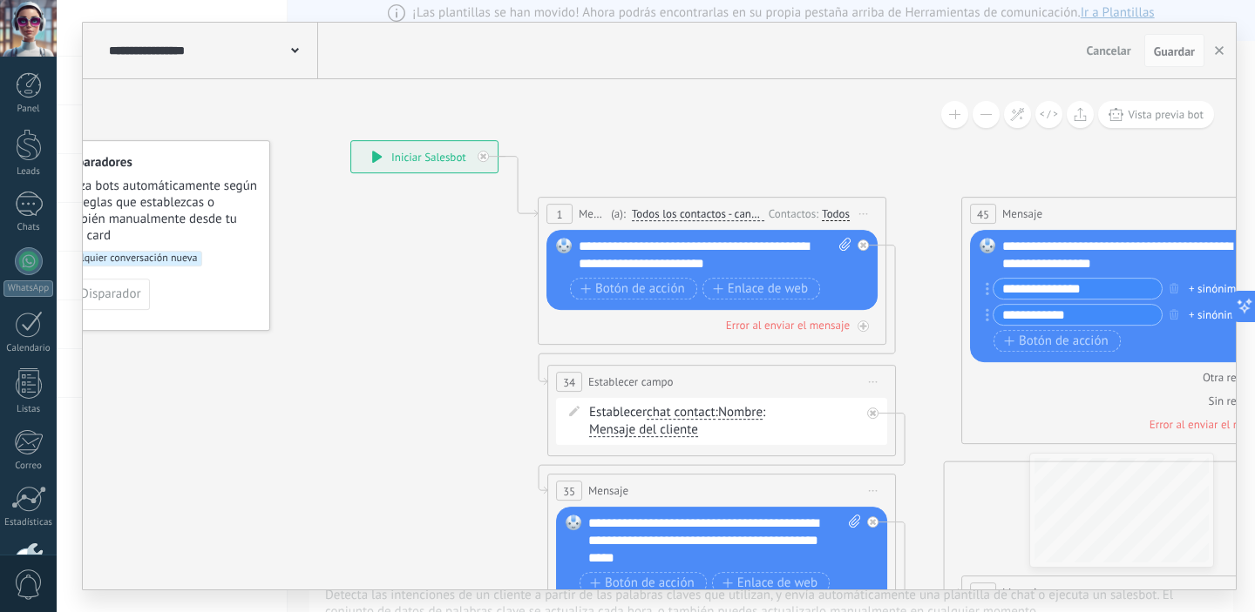
click at [294, 57] on span at bounding box center [295, 49] width 8 height 17
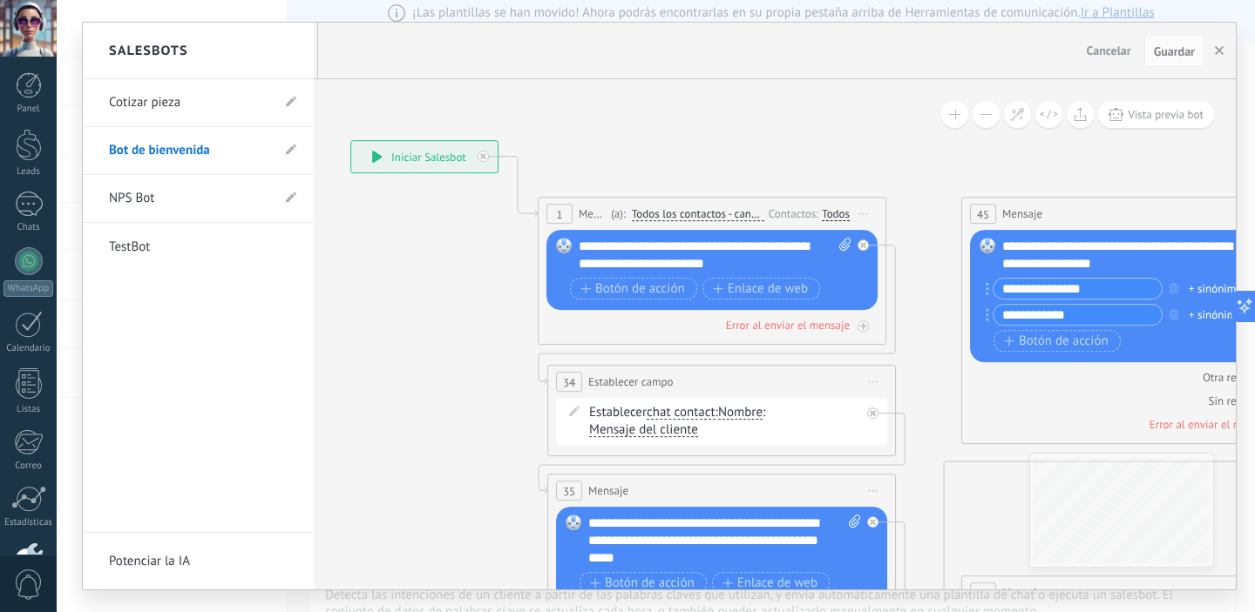
click at [895, 167] on div at bounding box center [659, 306] width 1153 height 567
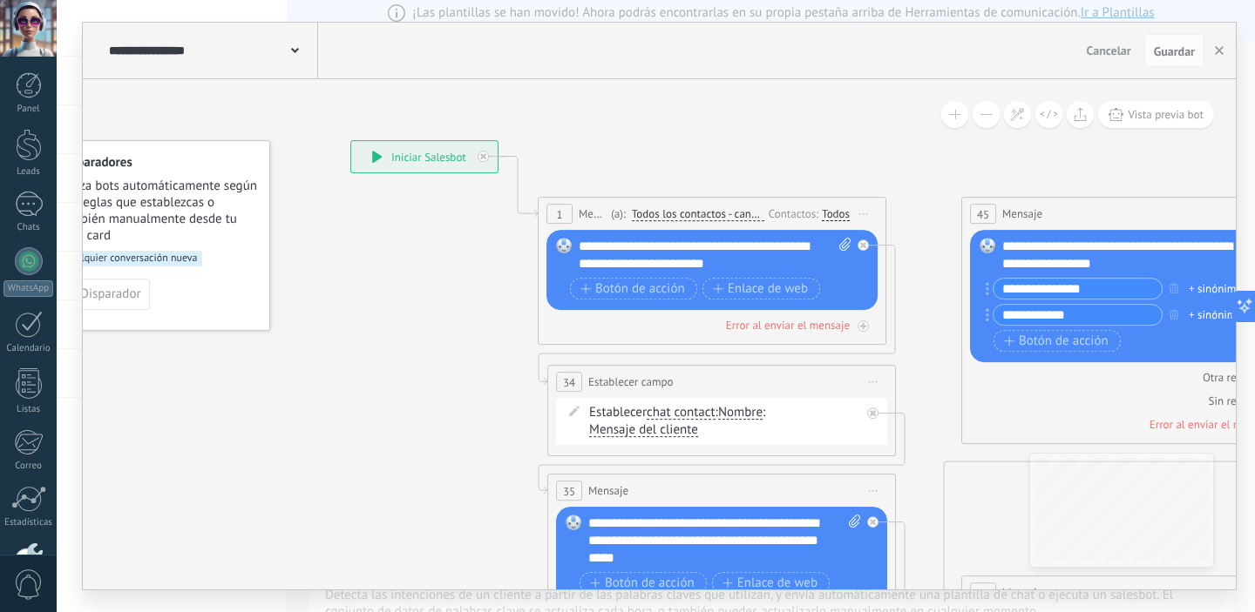
drag, startPoint x: 897, startPoint y: 340, endPoint x: 687, endPoint y: 248, distance: 229.0
click at [350, 140] on div "**********" at bounding box center [350, 140] width 0 height 0
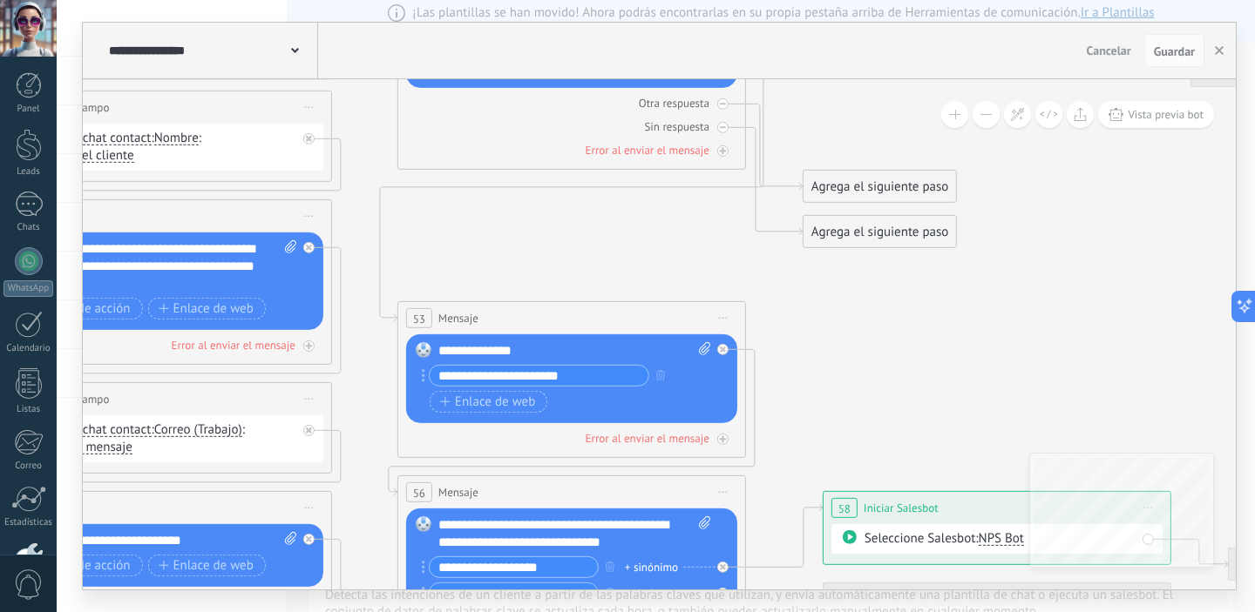
drag, startPoint x: 937, startPoint y: 394, endPoint x: 335, endPoint y: 97, distance: 670.6
click at [335, 95] on icon at bounding box center [554, 333] width 2407 height 1807
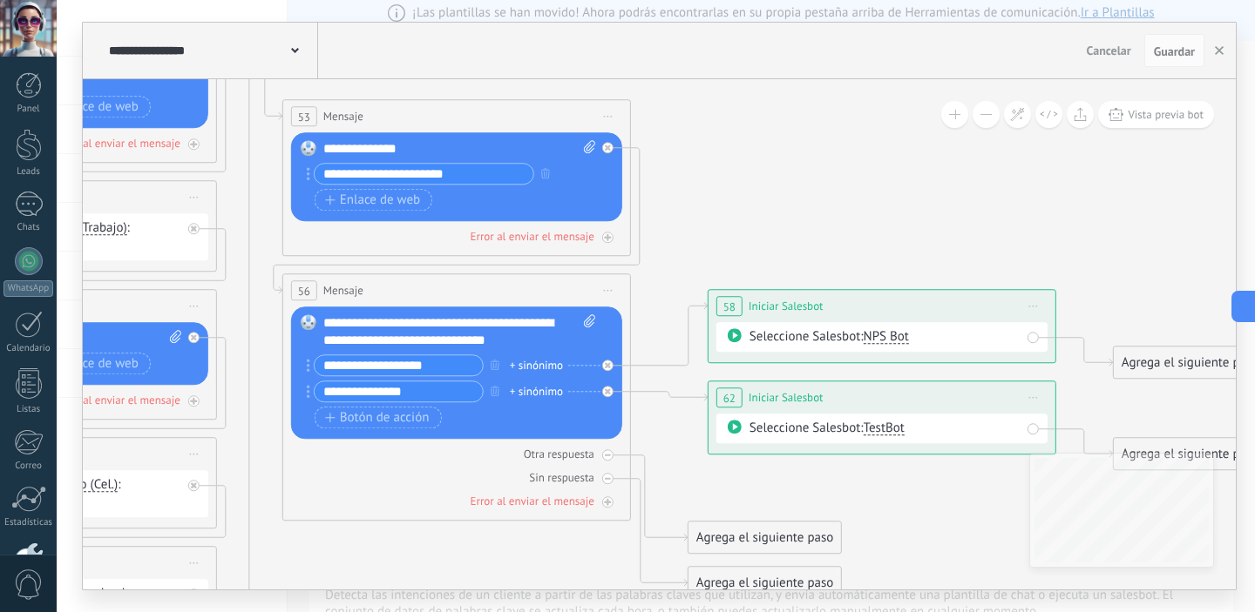
drag, startPoint x: 786, startPoint y: 217, endPoint x: 780, endPoint y: 207, distance: 11.4
click at [780, 207] on icon at bounding box center [439, 171] width 2407 height 1886
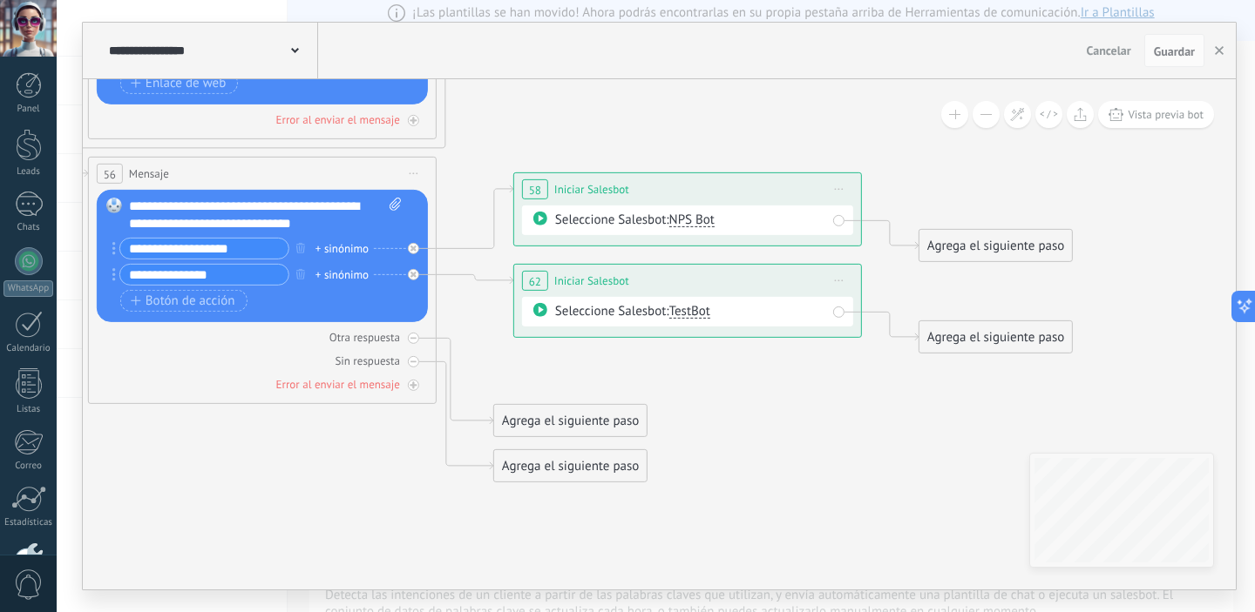
drag, startPoint x: 935, startPoint y: 498, endPoint x: 740, endPoint y: 389, distance: 223.5
click at [747, 390] on icon at bounding box center [245, 54] width 2407 height 1886
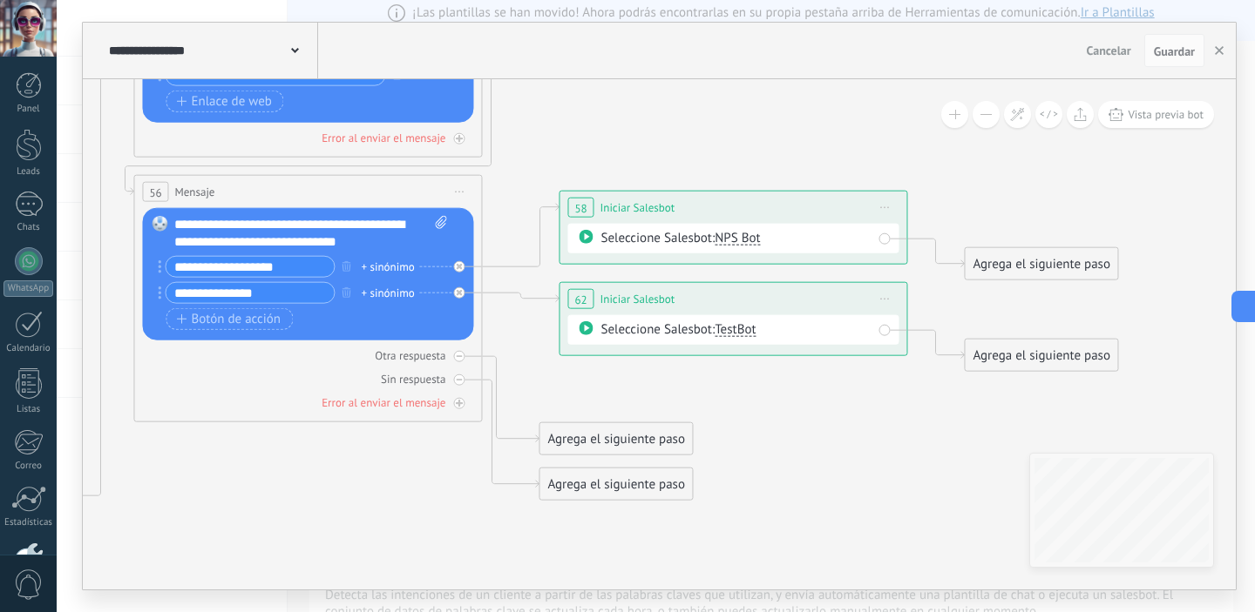
drag, startPoint x: 656, startPoint y: 377, endPoint x: 704, endPoint y: 396, distance: 51.6
click at [704, 396] on icon at bounding box center [290, 73] width 2407 height 1886
click at [755, 245] on button "NPS Bot" at bounding box center [738, 240] width 45 height 14
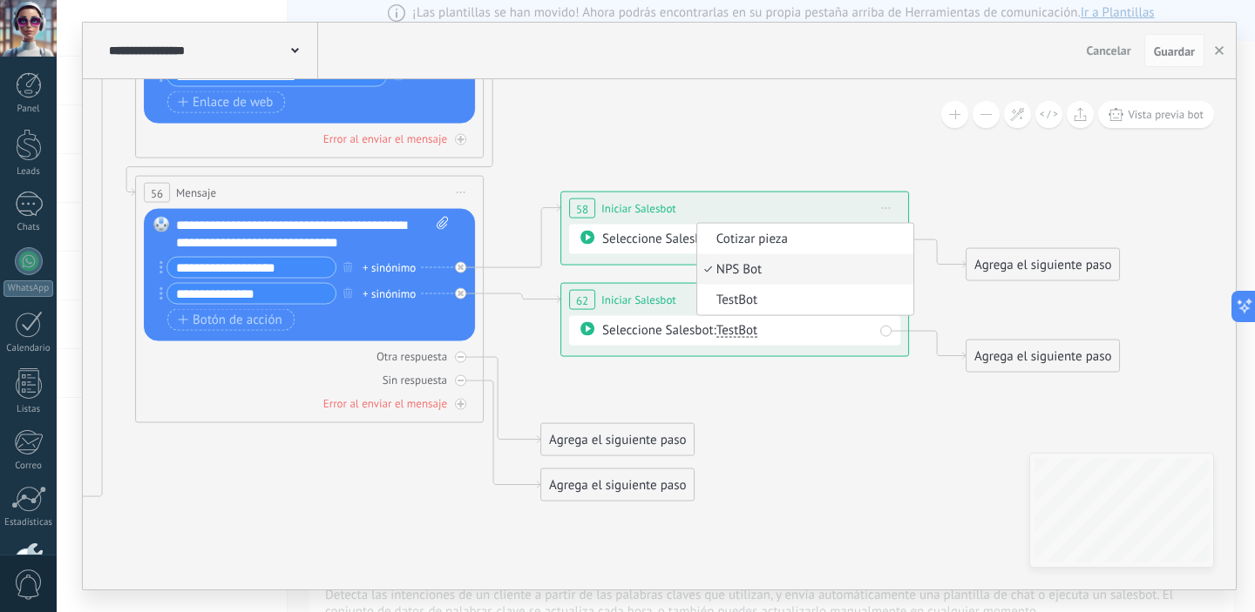
click at [755, 245] on span "Cotizar pieza" at bounding box center [802, 239] width 211 height 17
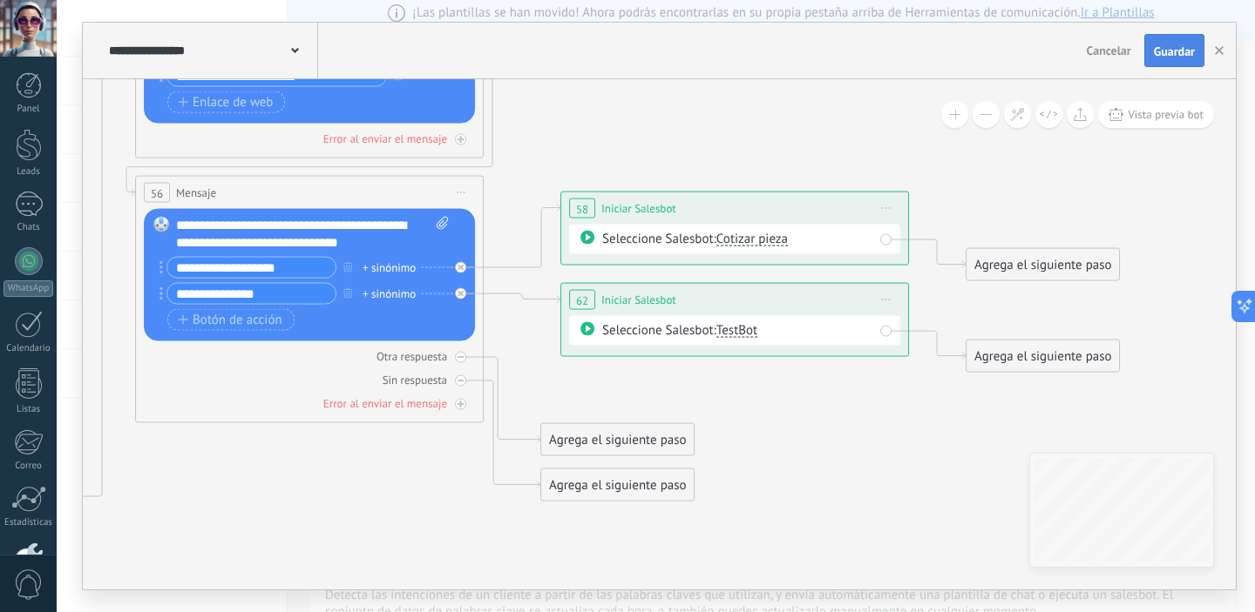
click at [1158, 57] on span "Guardar" at bounding box center [1174, 51] width 41 height 12
click at [1216, 54] on use "button" at bounding box center [1219, 50] width 9 height 9
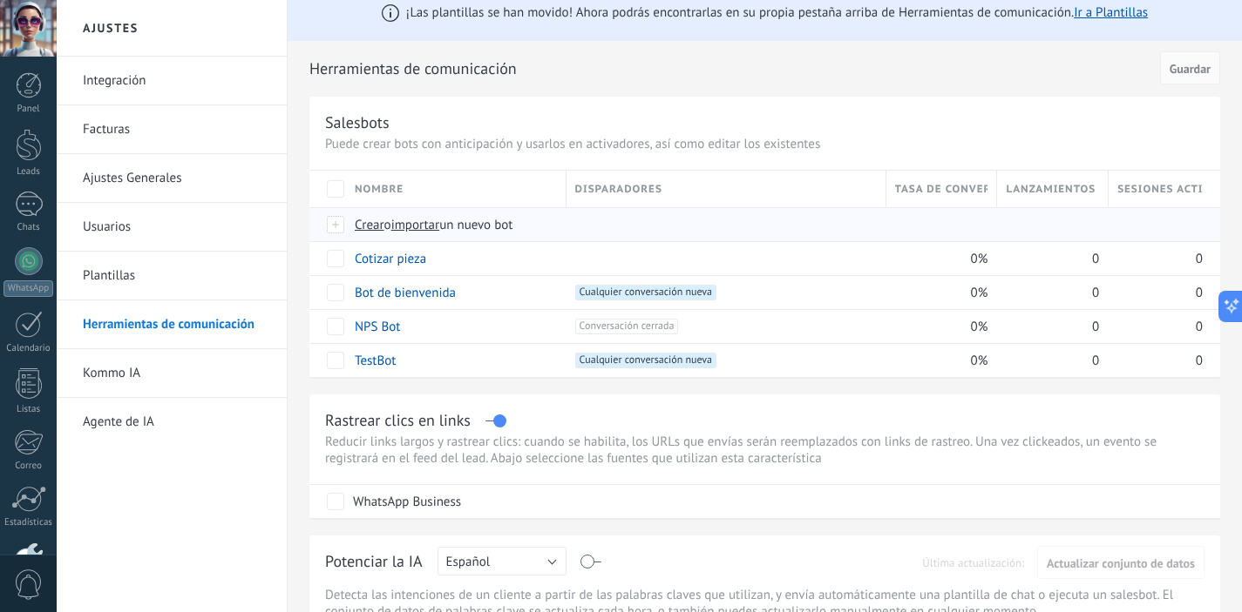
click at [365, 226] on span "Crear" at bounding box center [370, 225] width 30 height 17
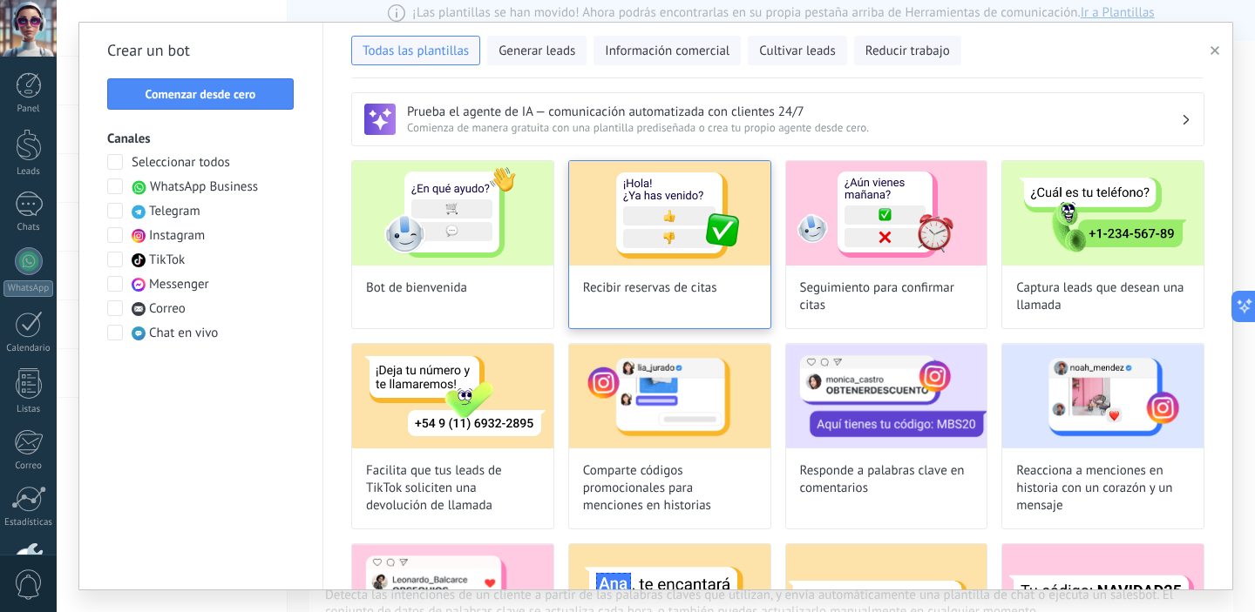
click at [689, 302] on div "Recibir reservas de citas" at bounding box center [669, 244] width 203 height 169
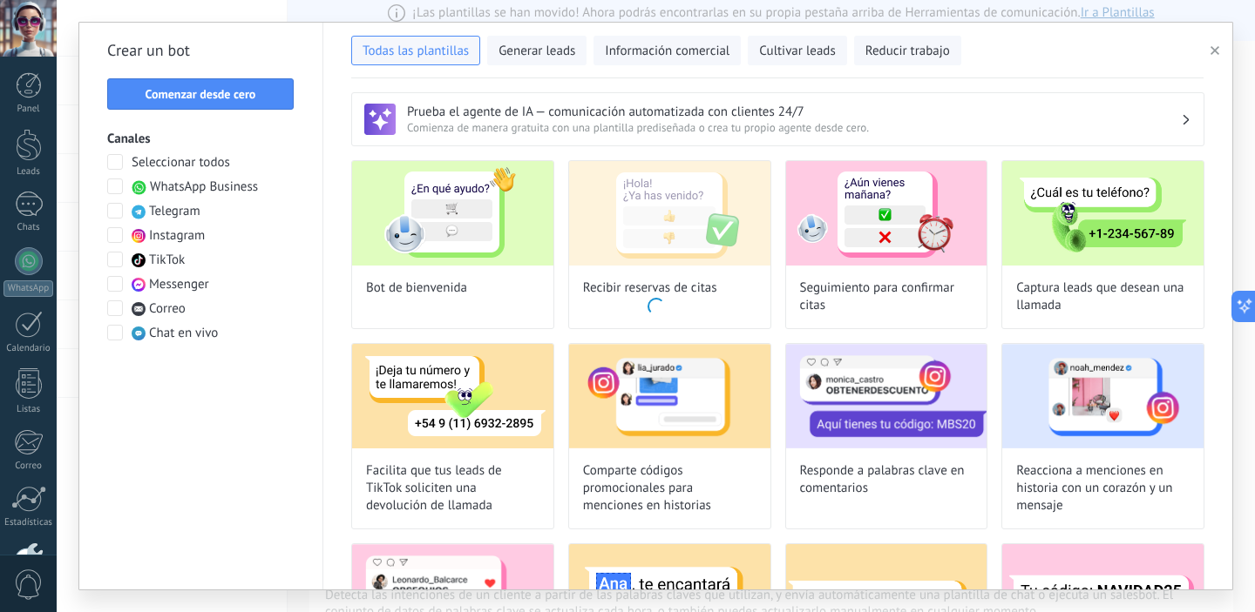
type input "**********"
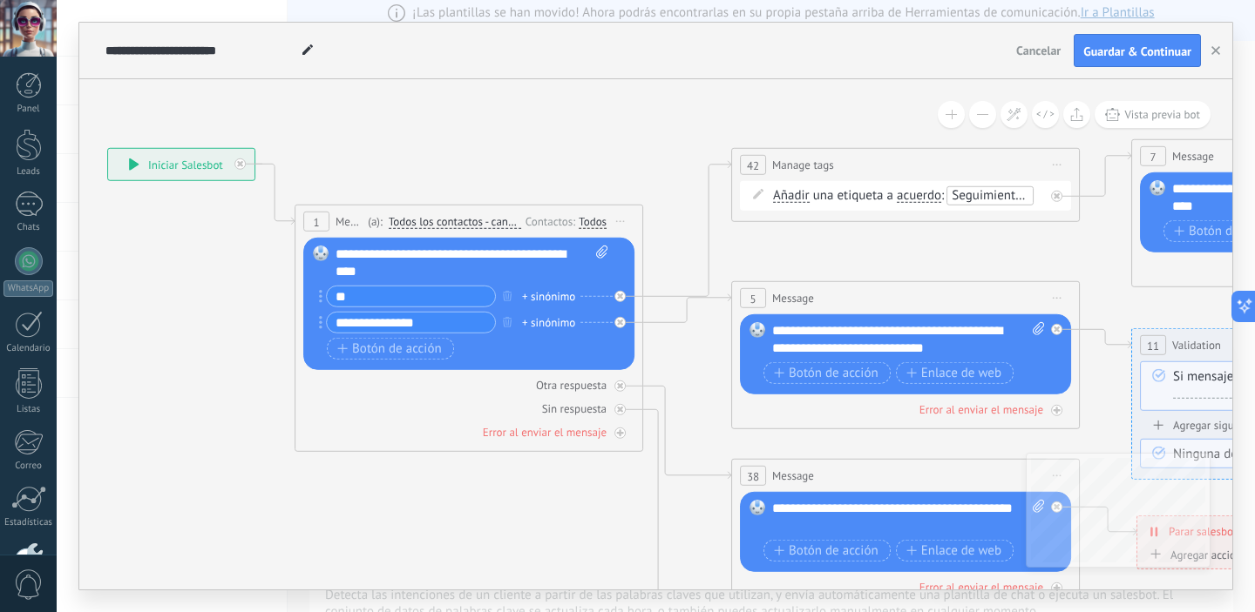
drag, startPoint x: 545, startPoint y: 373, endPoint x: 202, endPoint y: 311, distance: 347.9
click at [1056, 50] on span "Cancelar" at bounding box center [1038, 51] width 44 height 16
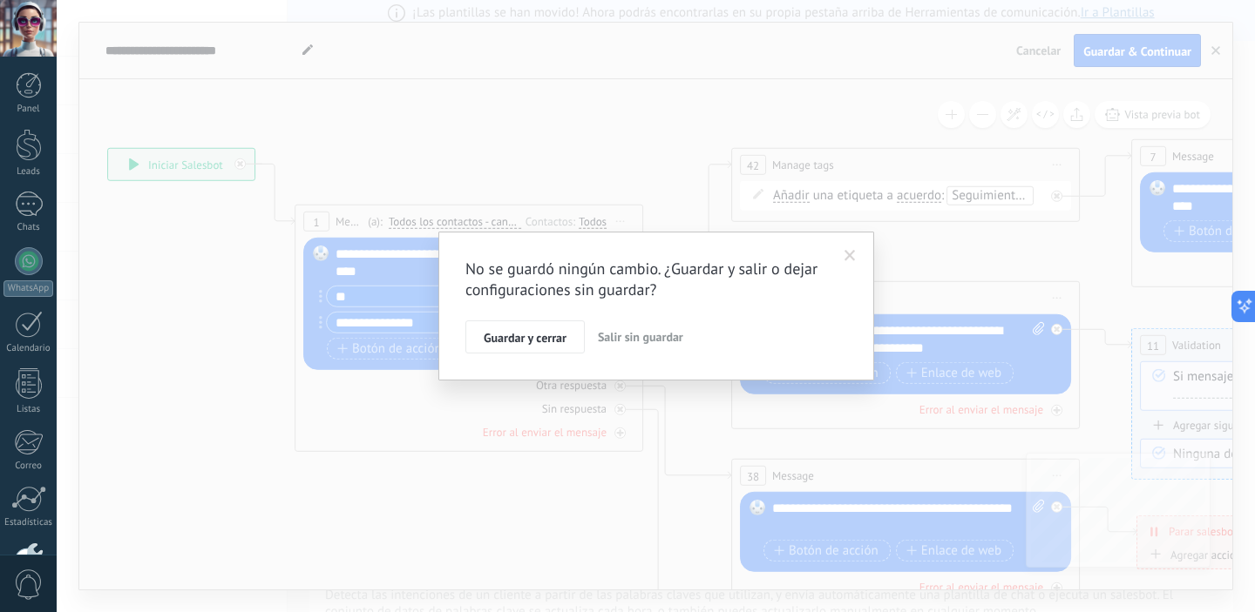
click at [629, 335] on span "Salir sin guardar" at bounding box center [640, 337] width 85 height 16
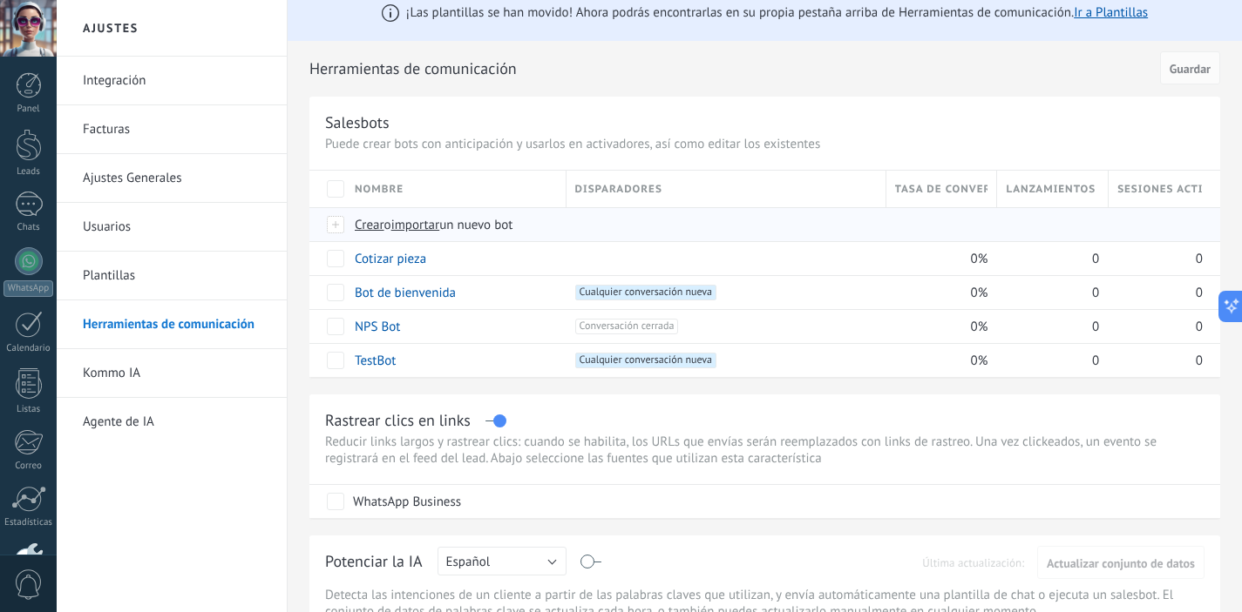
click at [373, 225] on span "Crear" at bounding box center [370, 225] width 30 height 17
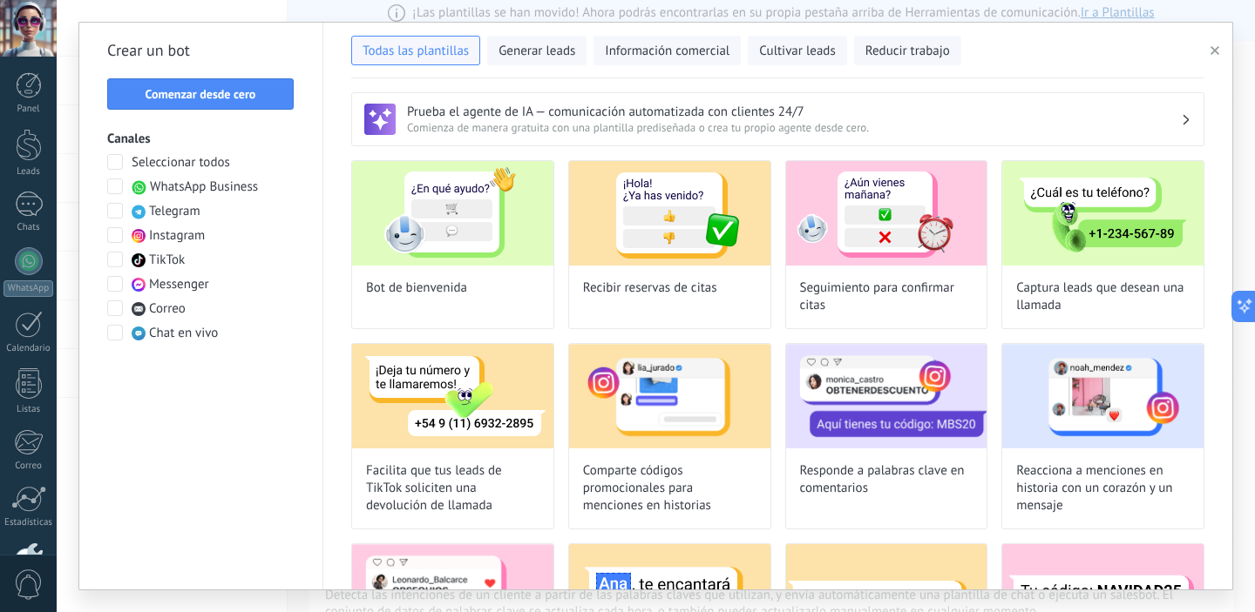
drag, startPoint x: 251, startPoint y: 98, endPoint x: 338, endPoint y: 117, distance: 89.2
click at [252, 98] on span "Comenzar desde cero" at bounding box center [201, 94] width 111 height 12
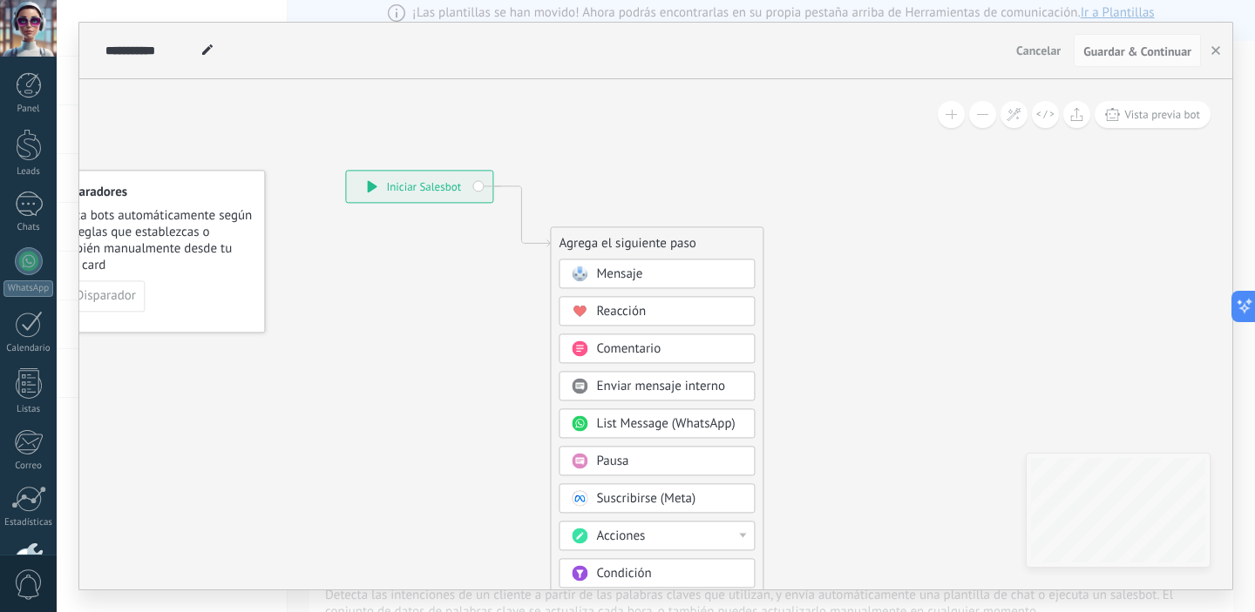
drag, startPoint x: 549, startPoint y: 364, endPoint x: 309, endPoint y: 191, distance: 295.7
click at [476, 335] on icon at bounding box center [494, 485] width 1171 height 1503
click at [172, 58] on input "**********" at bounding box center [150, 51] width 91 height 14
drag, startPoint x: 192, startPoint y: 51, endPoint x: 88, endPoint y: 53, distance: 103.7
click at [88, 53] on div "**********" at bounding box center [655, 51] width 1153 height 57
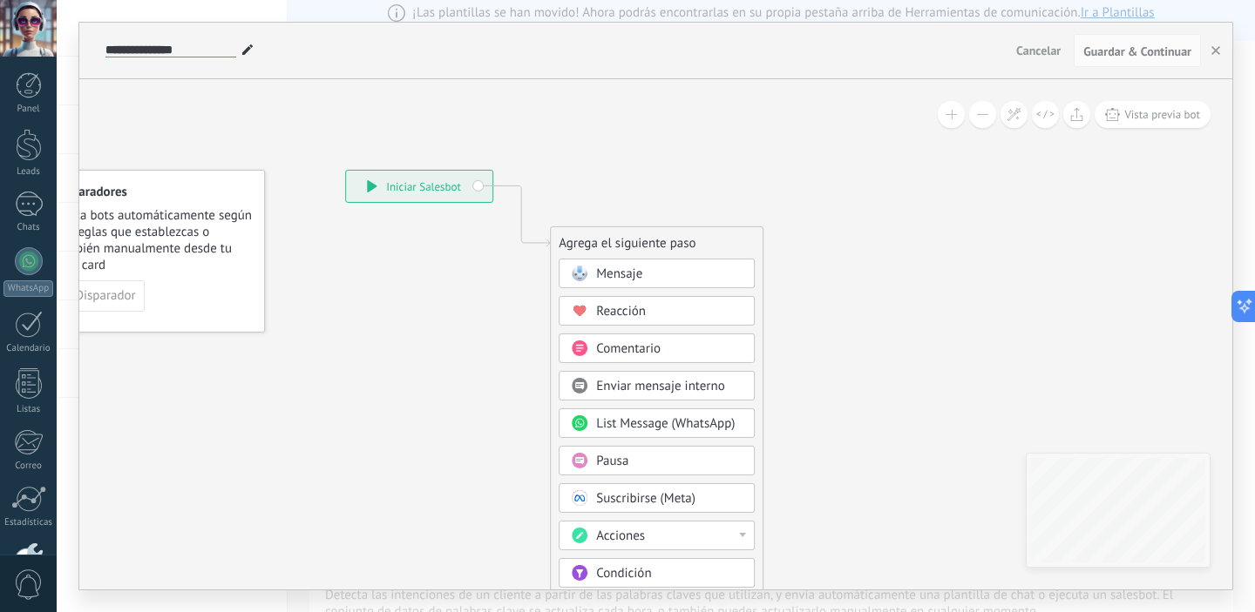
type input "**********"
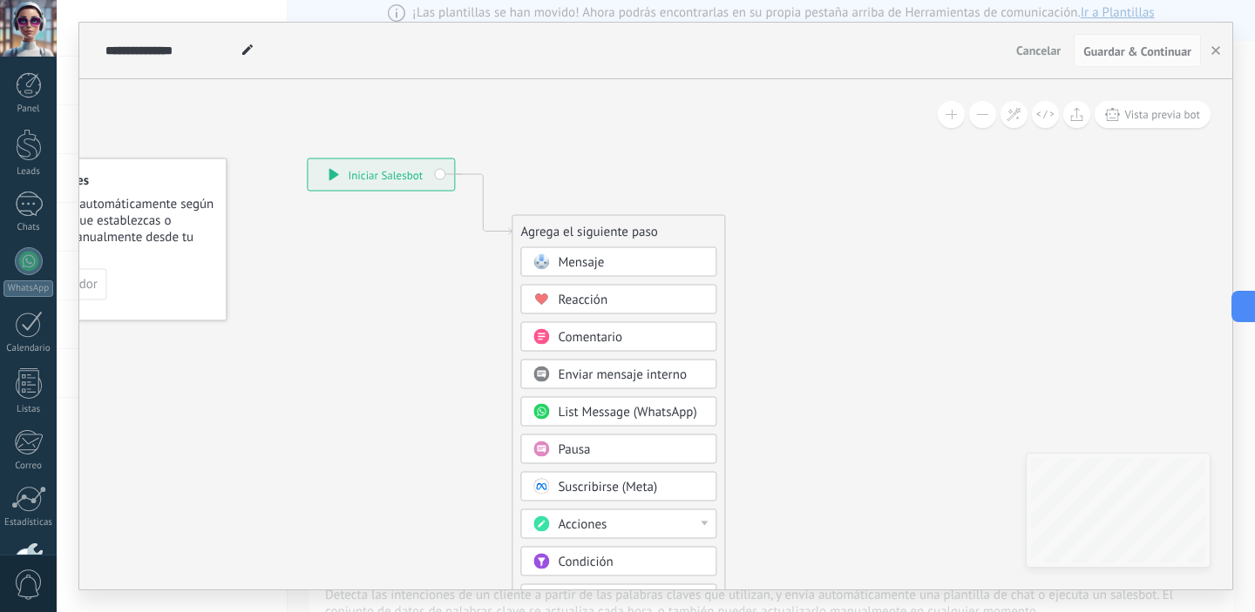
drag, startPoint x: 464, startPoint y: 298, endPoint x: 426, endPoint y: 286, distance: 39.4
click at [426, 286] on icon at bounding box center [456, 474] width 1171 height 1503
click at [556, 259] on span at bounding box center [541, 262] width 34 height 14
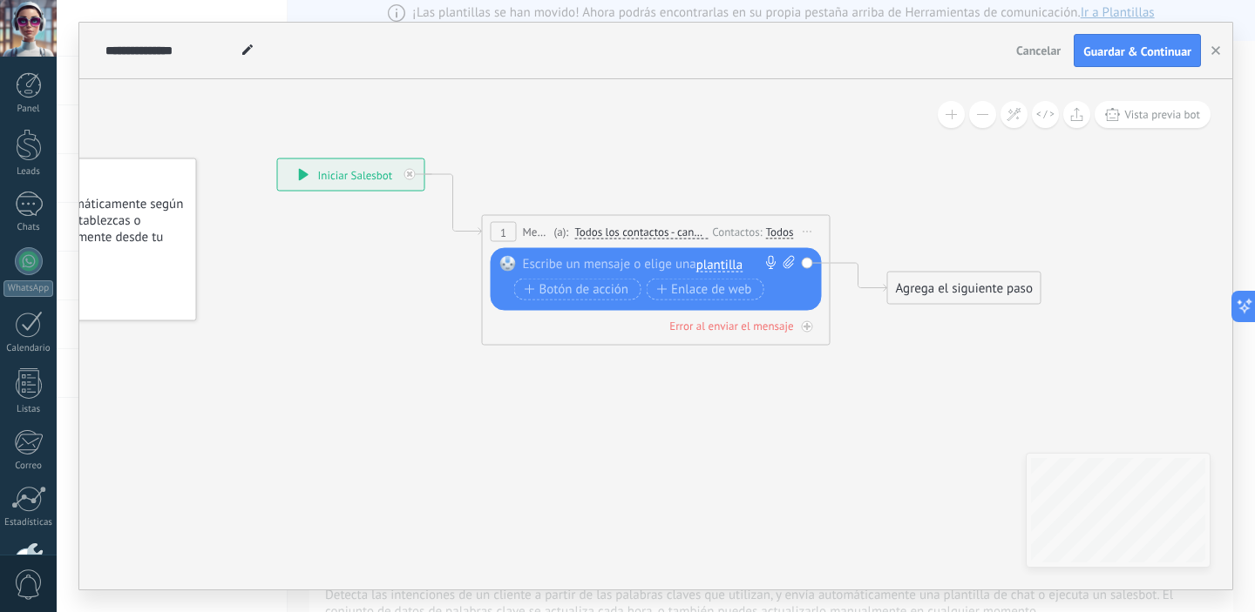
click at [603, 261] on div at bounding box center [652, 264] width 259 height 17
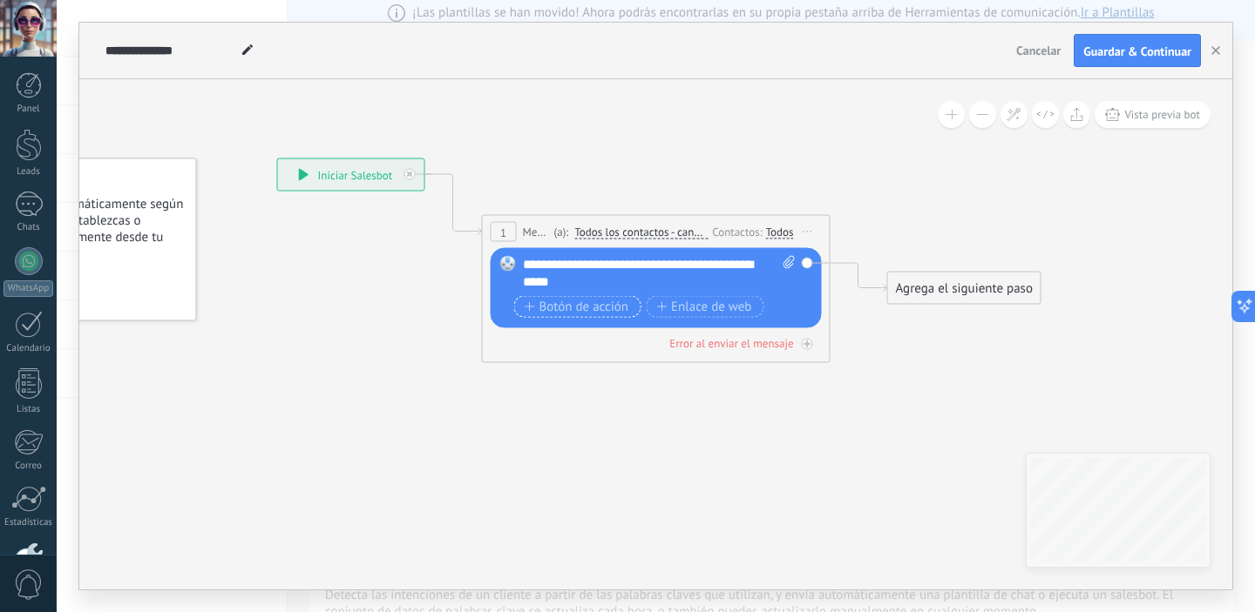
click at [568, 307] on span "Botón de acción" at bounding box center [576, 307] width 105 height 14
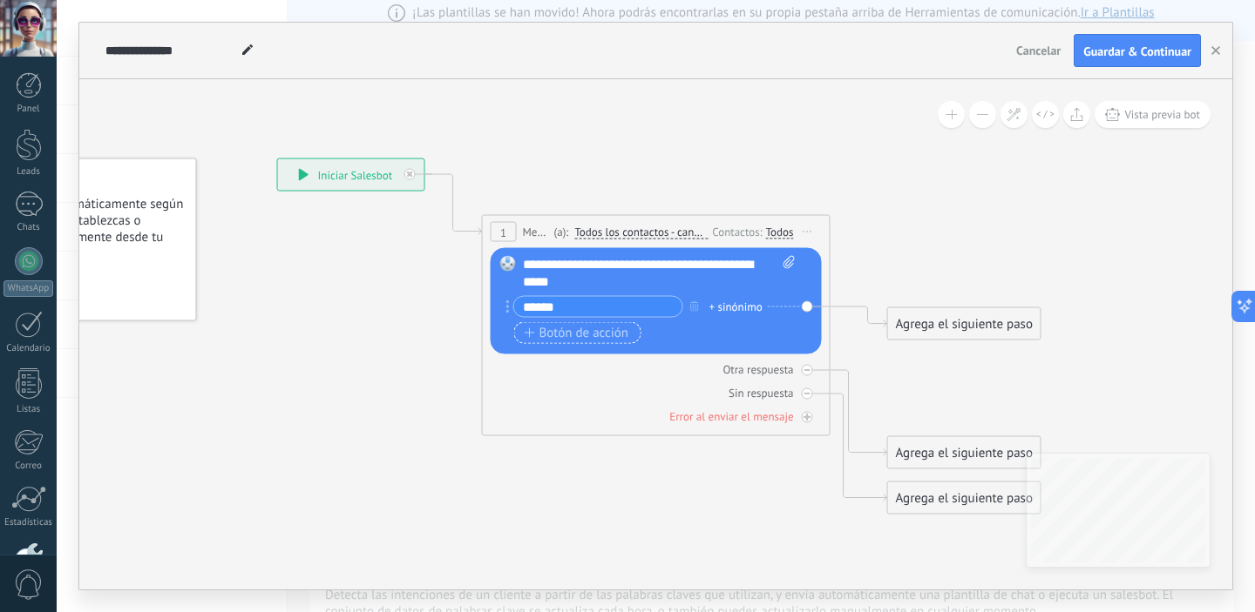
type input "******"
click at [585, 340] on span "Botón de acción" at bounding box center [576, 333] width 105 height 14
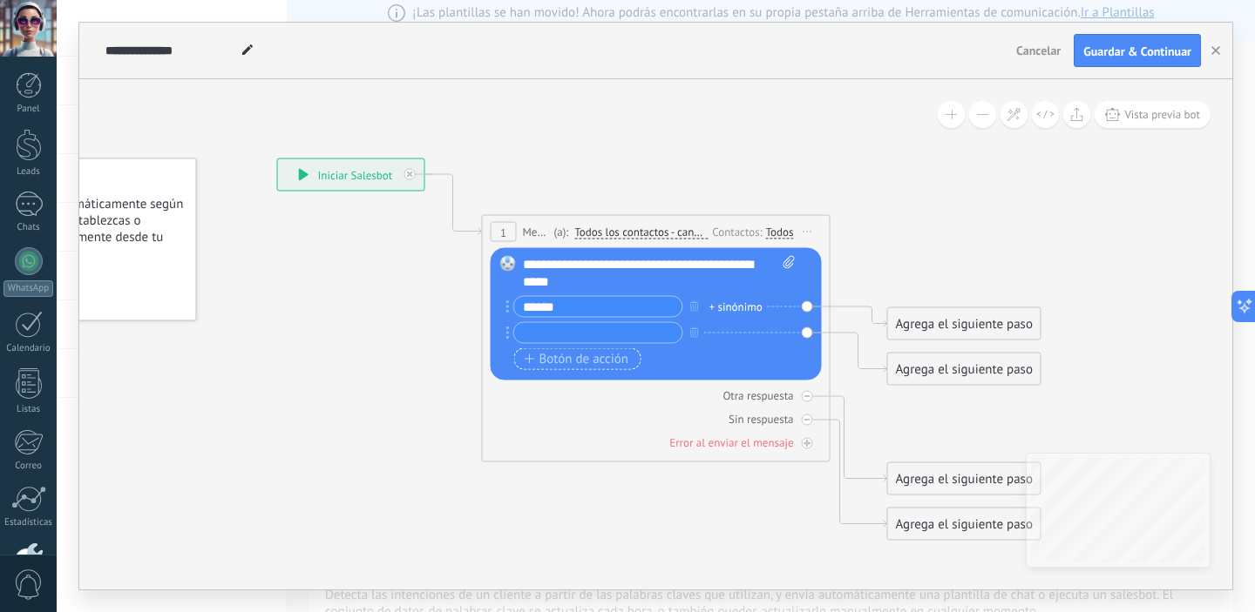
click at [585, 340] on input "text" at bounding box center [598, 333] width 168 height 20
type input "********"
click at [586, 361] on span "Botón de acción" at bounding box center [576, 359] width 105 height 14
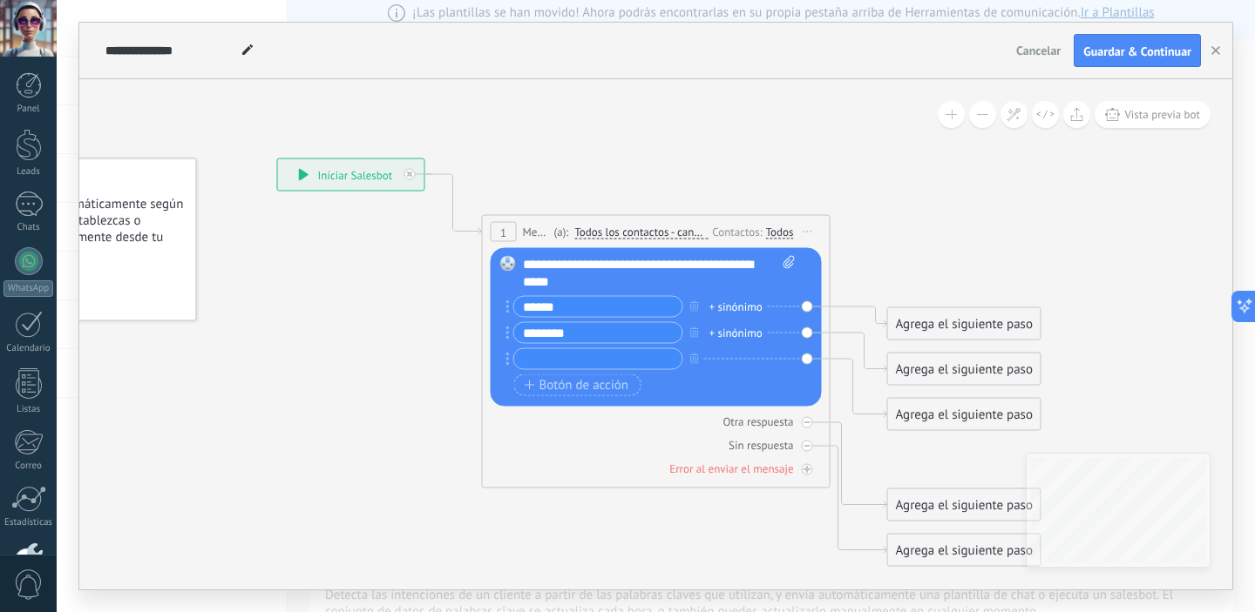
click at [585, 362] on input "text" at bounding box center [598, 359] width 168 height 20
type input "*******"
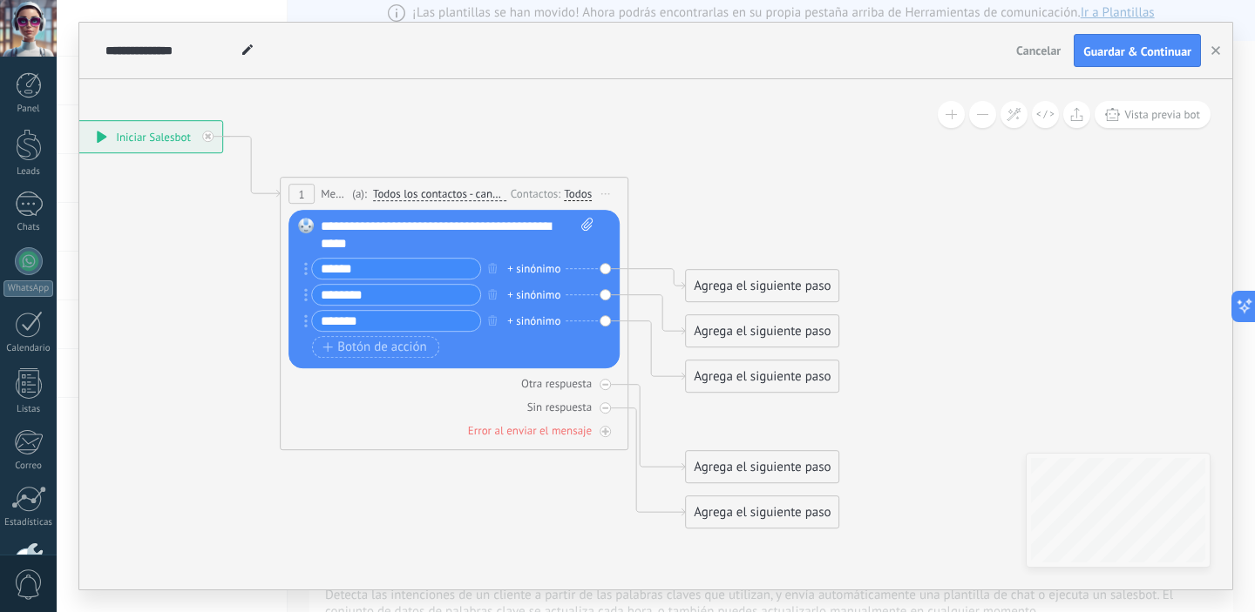
drag, startPoint x: 1094, startPoint y: 274, endPoint x: 809, endPoint y: 226, distance: 288.9
click at [809, 226] on icon at bounding box center [427, 325] width 1576 height 1280
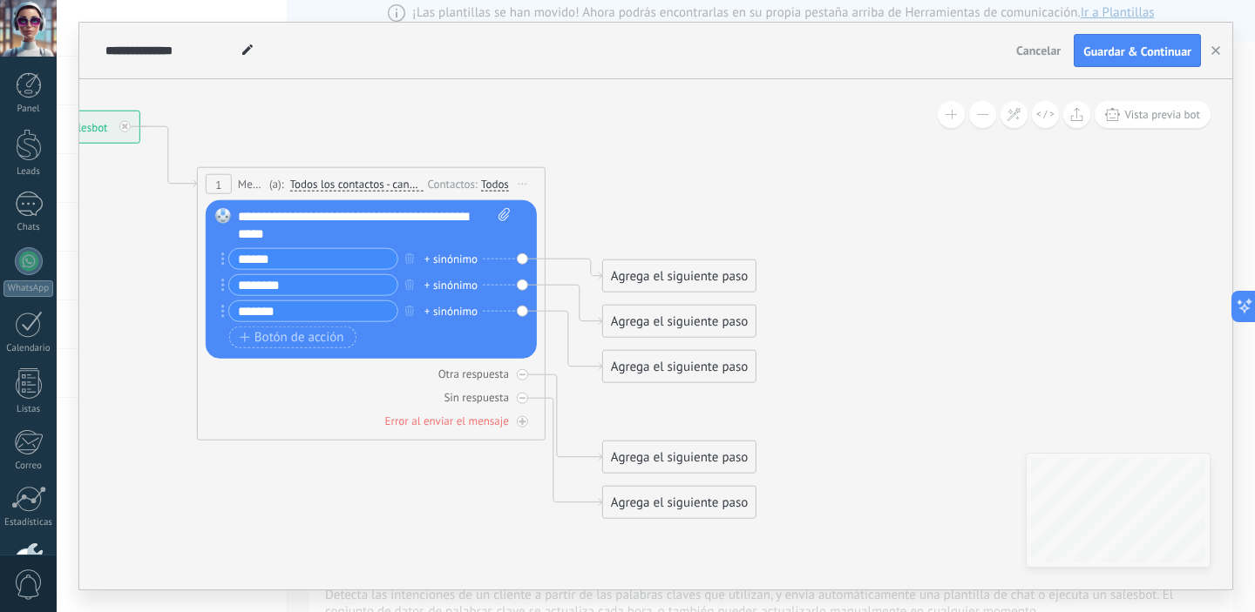
click at [680, 280] on div "Agrega el siguiente paso" at bounding box center [679, 276] width 152 height 29
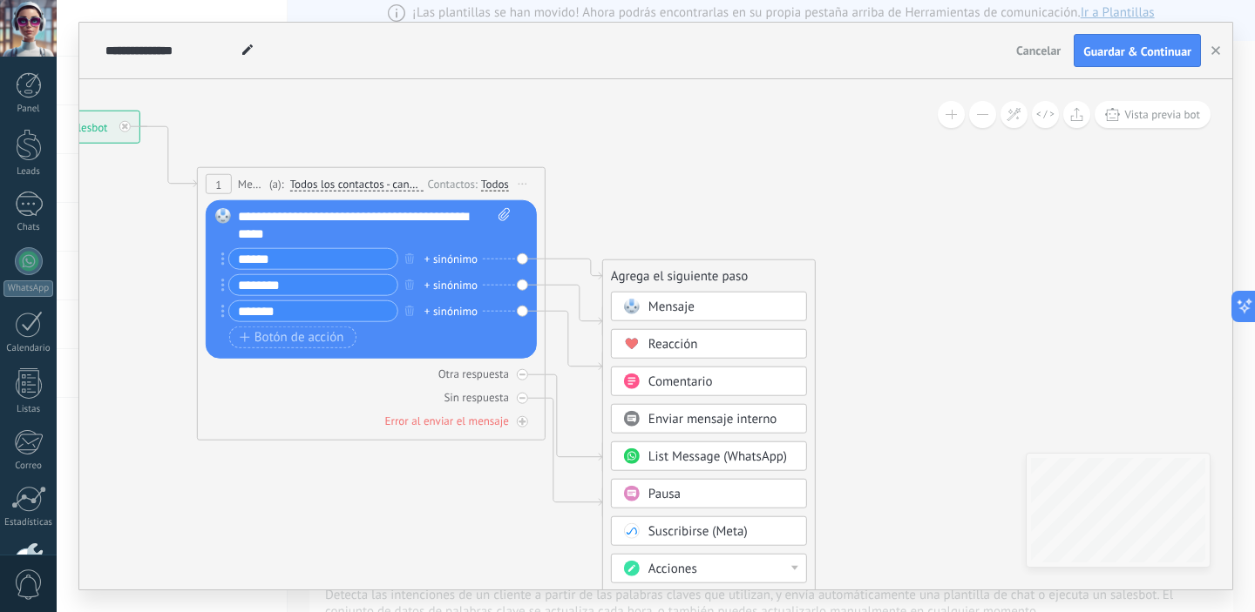
click at [681, 311] on span "Mensaje" at bounding box center [671, 307] width 46 height 17
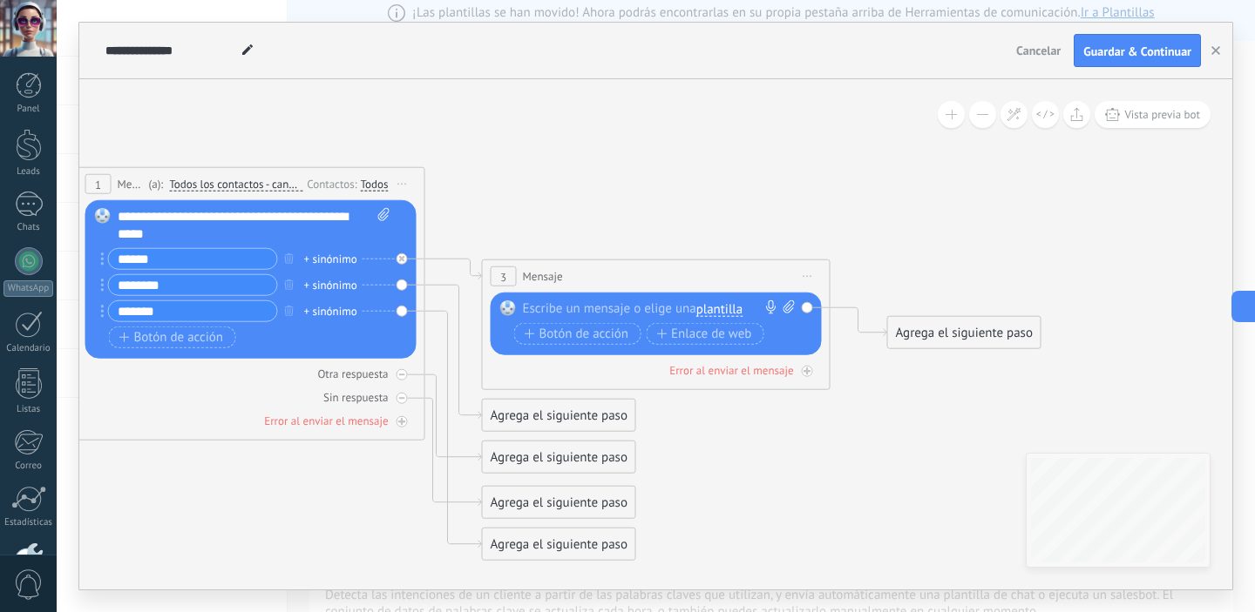
click at [662, 307] on div at bounding box center [652, 309] width 259 height 17
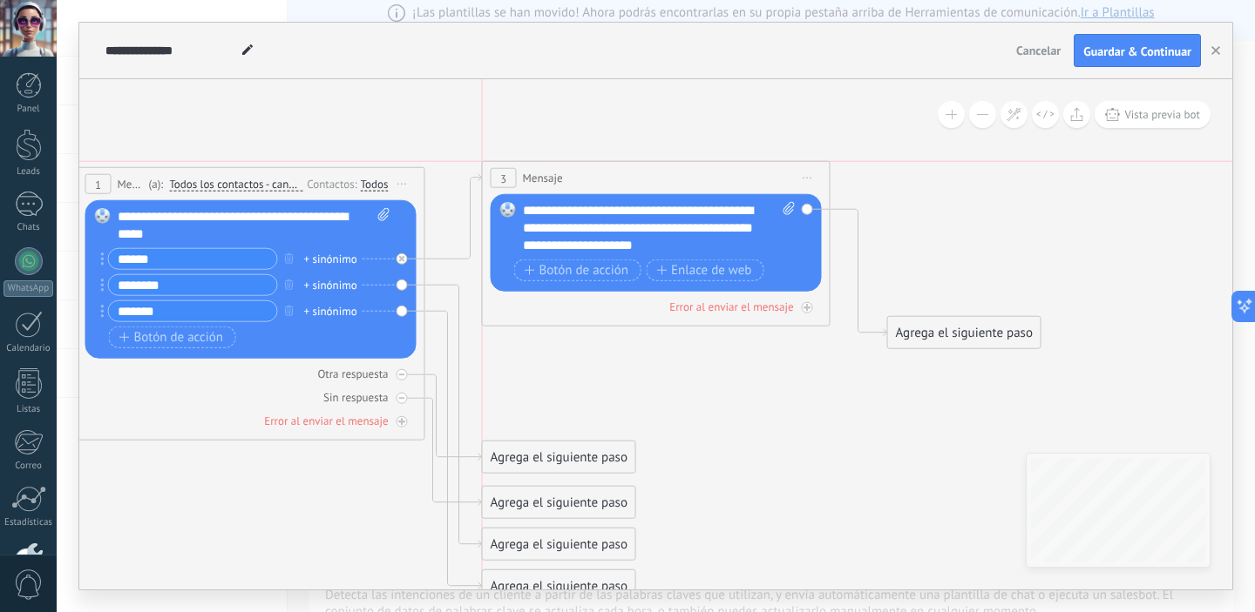
drag, startPoint x: 726, startPoint y: 273, endPoint x: 728, endPoint y: 169, distance: 103.7
click at [728, 169] on div "3 Mensaje ******* (a): Todos los contactos - canales seleccionados Todos los co…" at bounding box center [656, 178] width 347 height 32
drag, startPoint x: 962, startPoint y: 328, endPoint x: 946, endPoint y: 224, distance: 105.7
click at [946, 224] on div "Agrega el siguiente paso" at bounding box center [947, 227] width 152 height 29
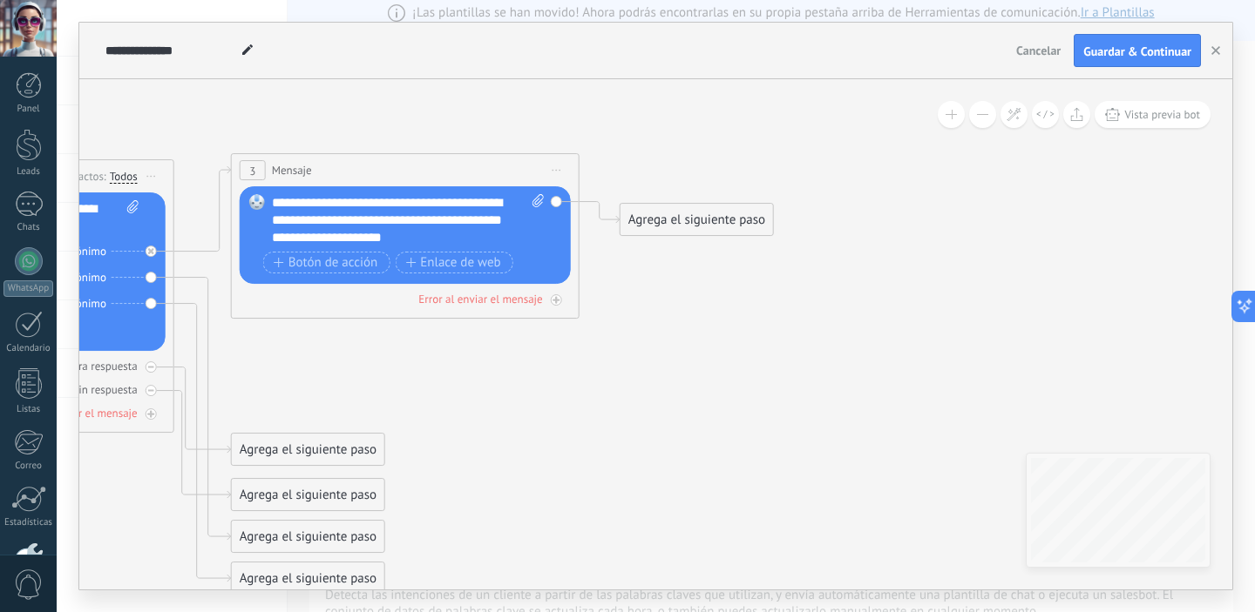
drag, startPoint x: 1098, startPoint y: 281, endPoint x: 773, endPoint y: 261, distance: 325.5
click at [829, 274] on icon at bounding box center [168, 349] width 1966 height 1364
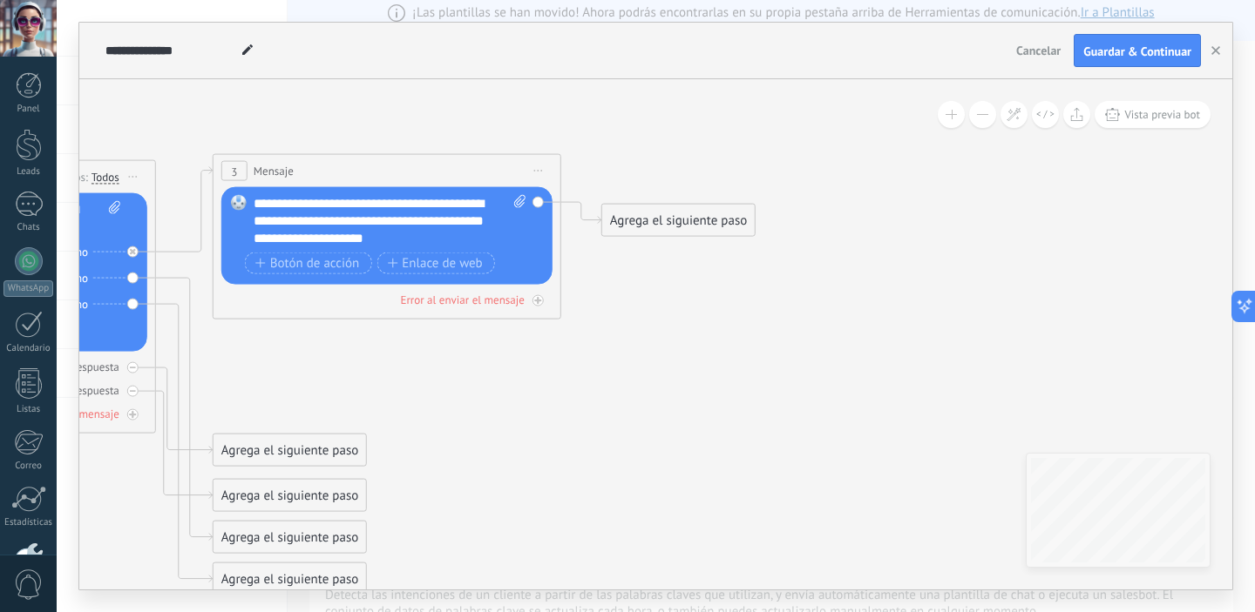
click at [699, 228] on div "Agrega el siguiente paso" at bounding box center [678, 220] width 152 height 29
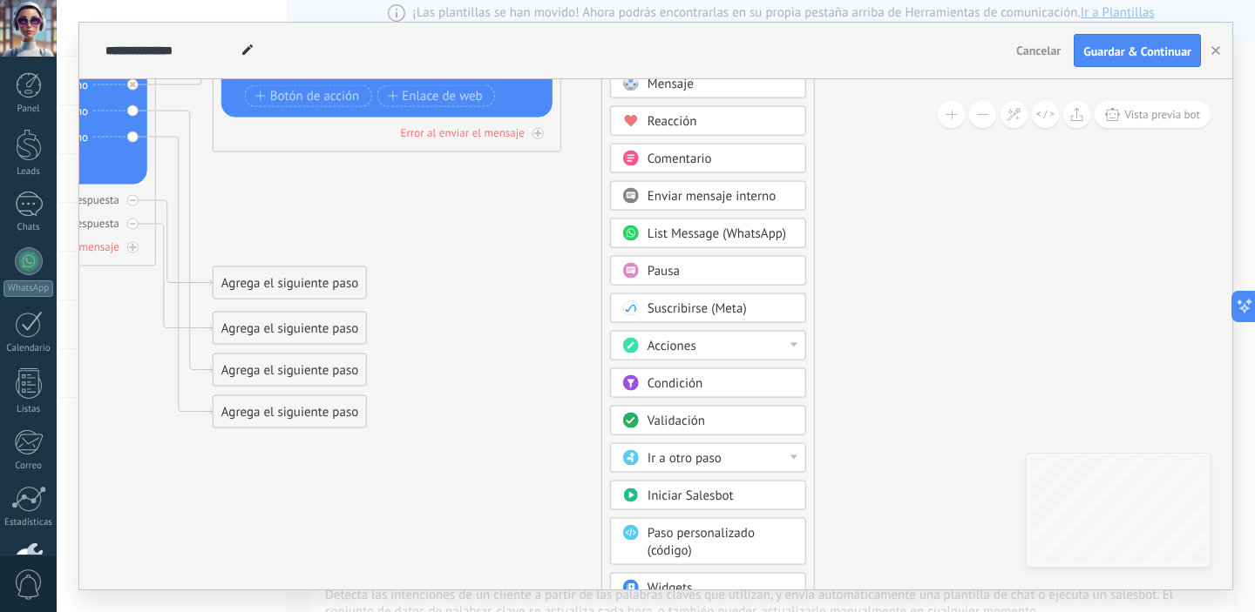
click at [770, 349] on div "Acciones" at bounding box center [720, 346] width 146 height 17
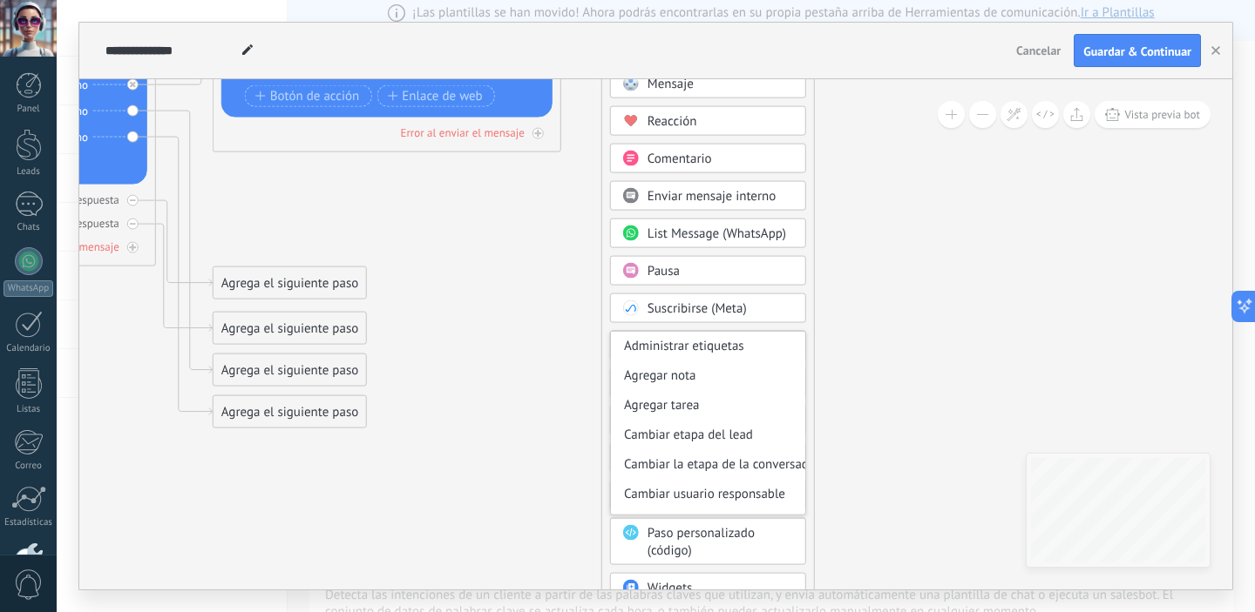
click at [811, 315] on div "Agrega el siguiente paso Mensaje Mensaje Mensaje Reacción Comentario Enviar men…" at bounding box center [707, 357] width 213 height 640
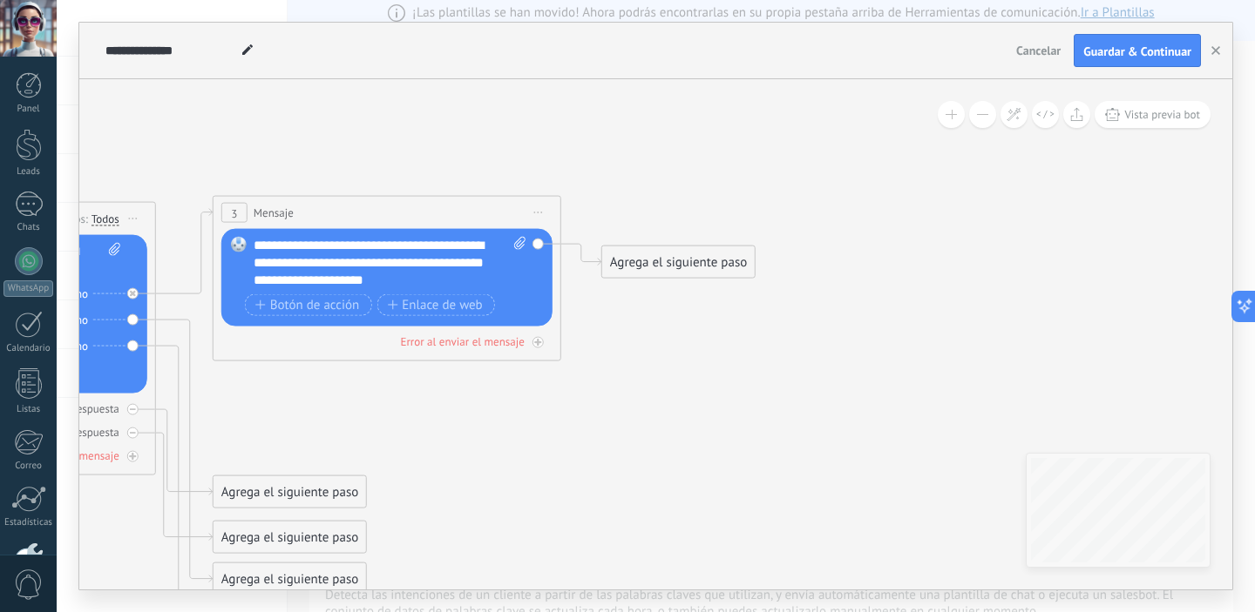
click at [696, 273] on div "Agrega el siguiente paso" at bounding box center [678, 262] width 152 height 29
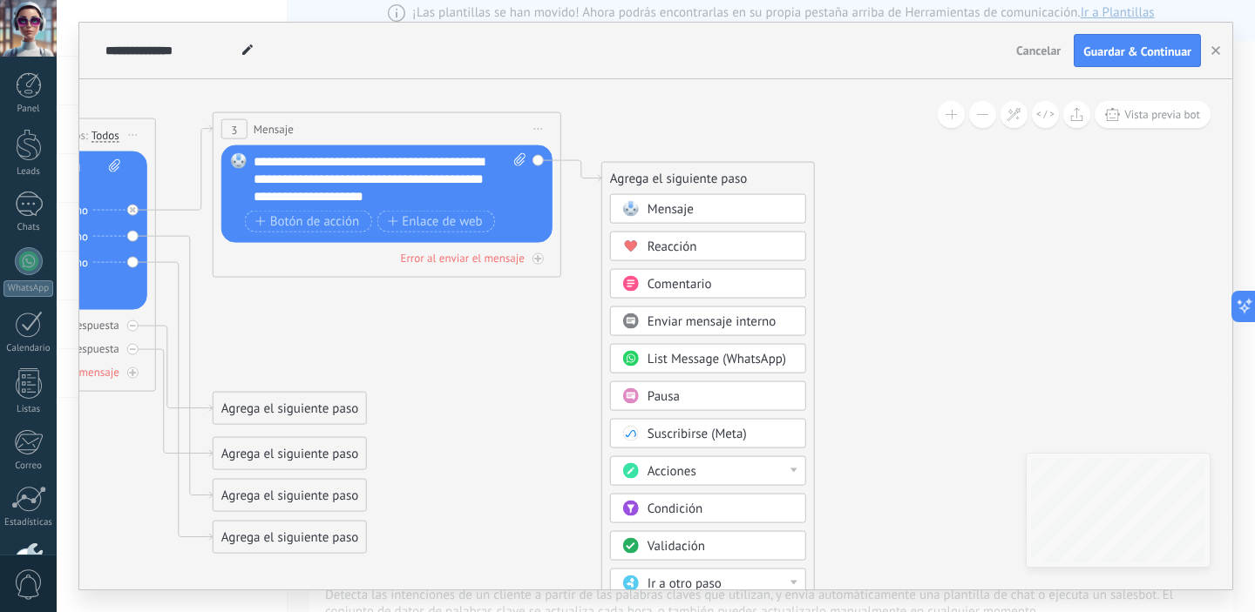
click at [748, 324] on span "Enviar mensaje interno" at bounding box center [711, 322] width 129 height 17
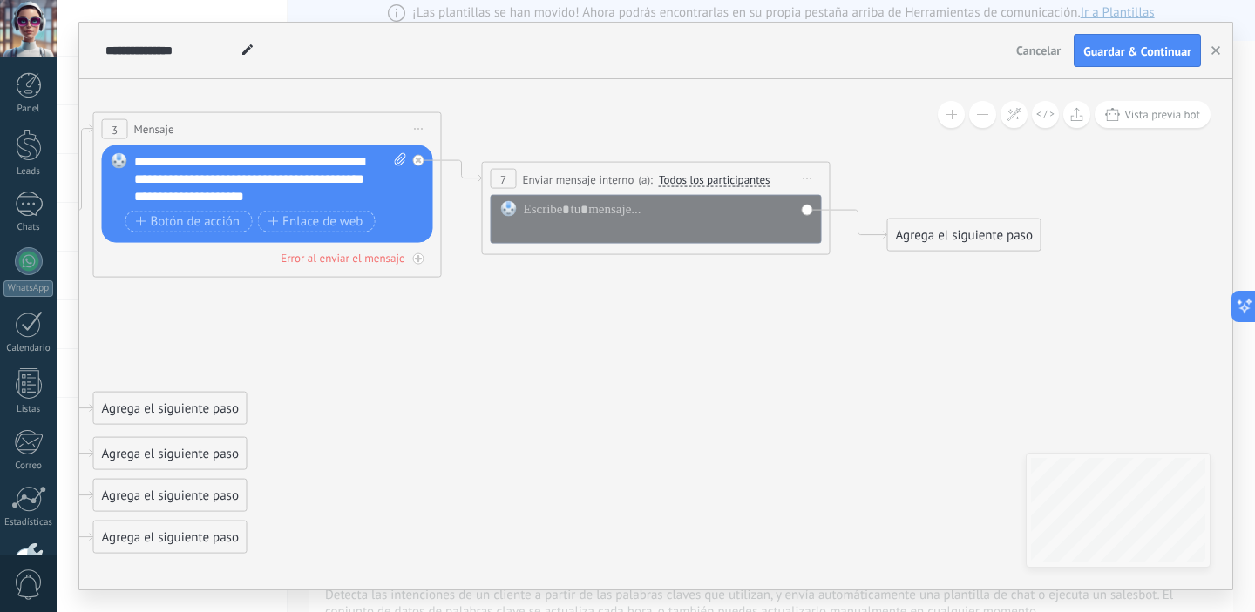
click at [728, 182] on span "Todos los participantes" at bounding box center [715, 180] width 112 height 14
click at [728, 182] on button "Todos los participantes" at bounding box center [759, 179] width 218 height 31
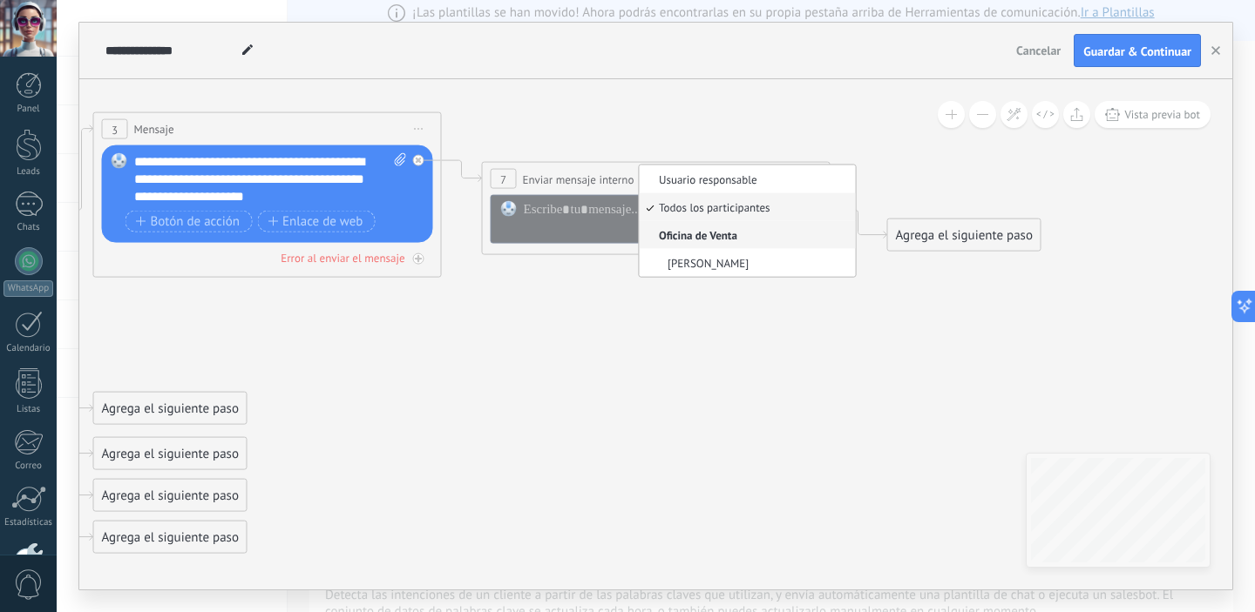
click at [733, 244] on li "Oficina de Venta" at bounding box center [748, 234] width 216 height 28
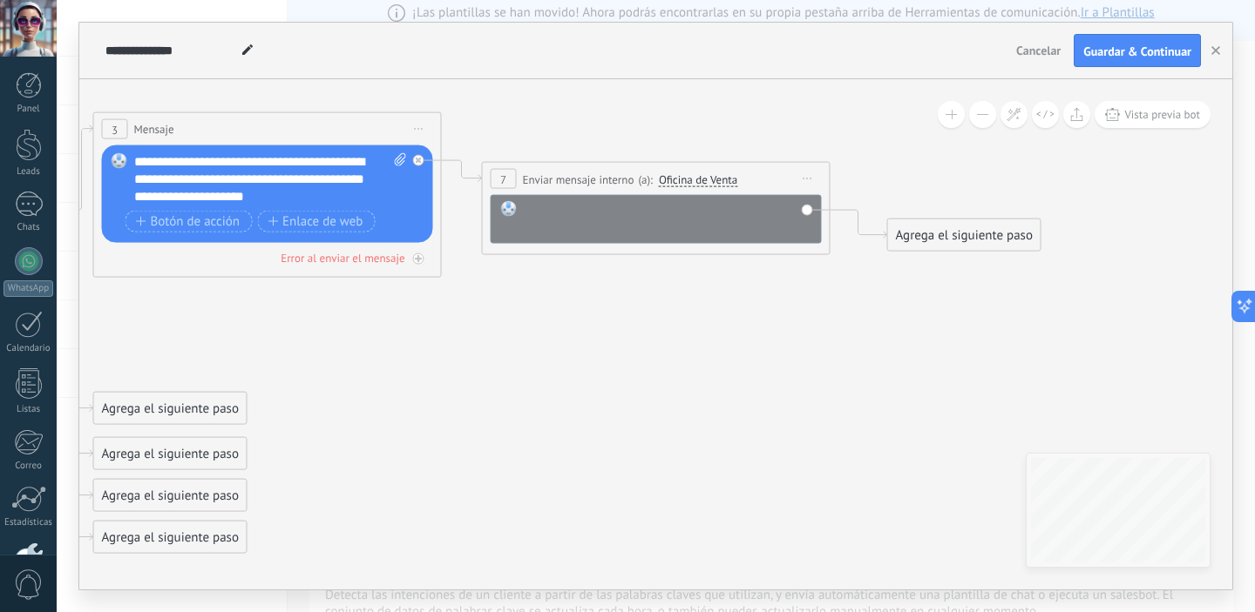
click at [679, 221] on div at bounding box center [668, 218] width 288 height 35
click at [958, 233] on div "Agrega el siguiente paso" at bounding box center [964, 235] width 152 height 29
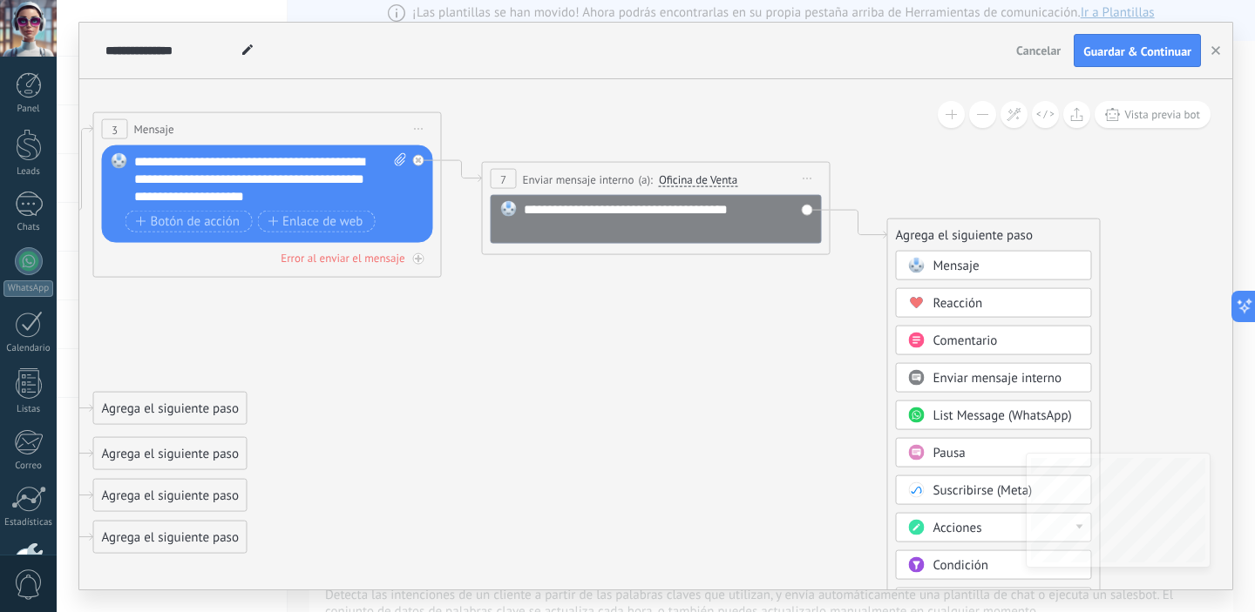
click at [964, 261] on span "Mensaje" at bounding box center [956, 266] width 46 height 17
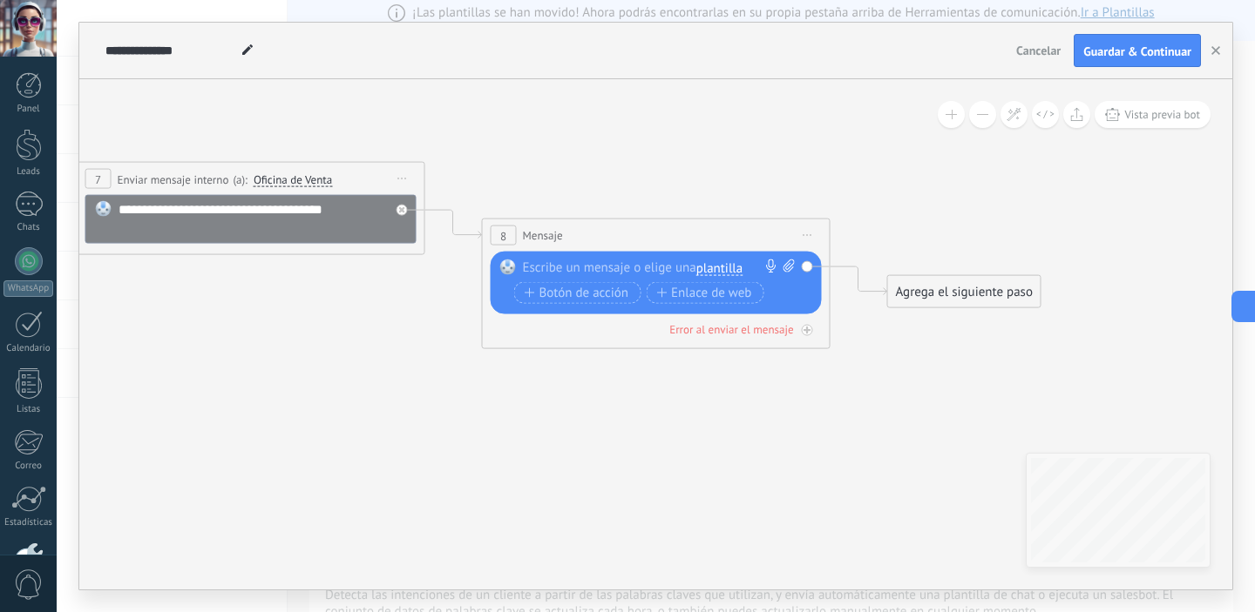
click at [610, 271] on div at bounding box center [652, 268] width 259 height 17
click at [811, 240] on span "Iniciar vista previa aquí Cambiar nombre Duplicar [GEOGRAPHIC_DATA]" at bounding box center [808, 235] width 28 height 25
click at [849, 349] on div "Borrar" at bounding box center [887, 350] width 173 height 30
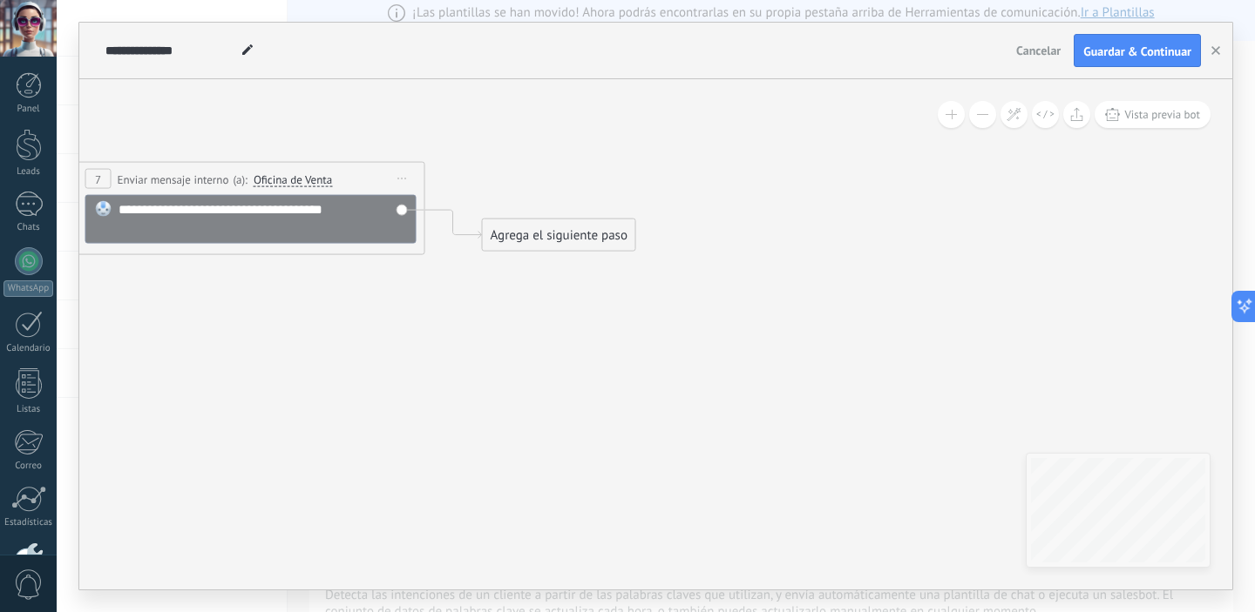
click at [565, 251] on div "Agrega el siguiente paso Mensaje Mensaje Mensaje Reacción Comentario Enviar men…" at bounding box center [559, 235] width 154 height 33
click at [569, 245] on div "Agrega el siguiente paso" at bounding box center [559, 235] width 152 height 29
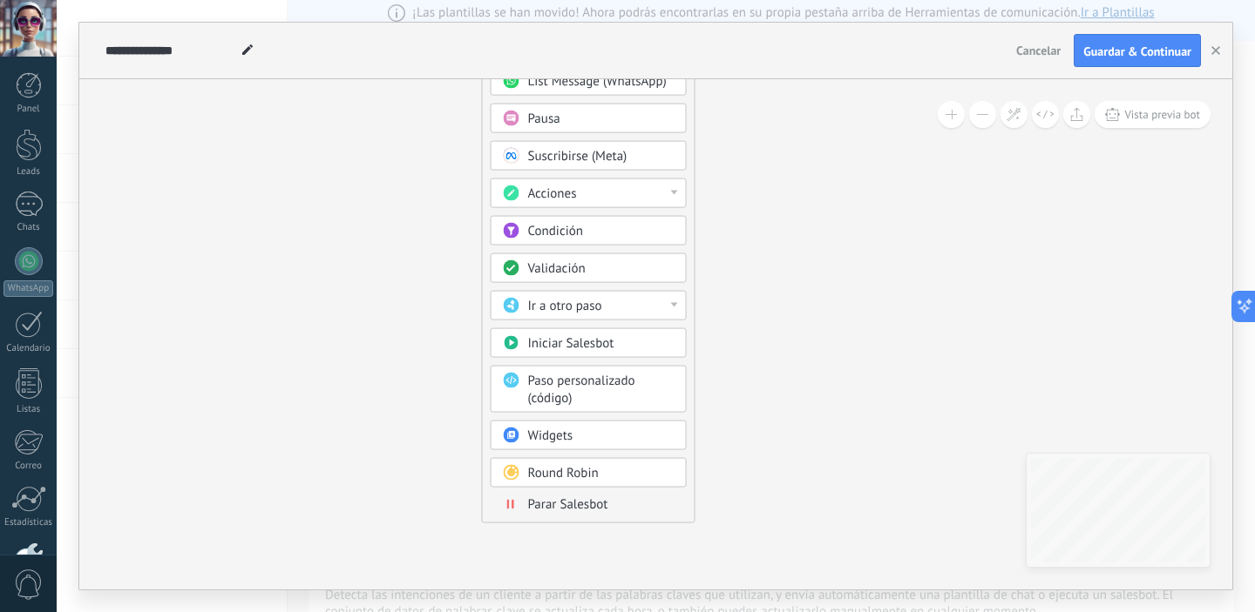
click at [591, 505] on span "Parar Salesbot" at bounding box center [568, 505] width 80 height 17
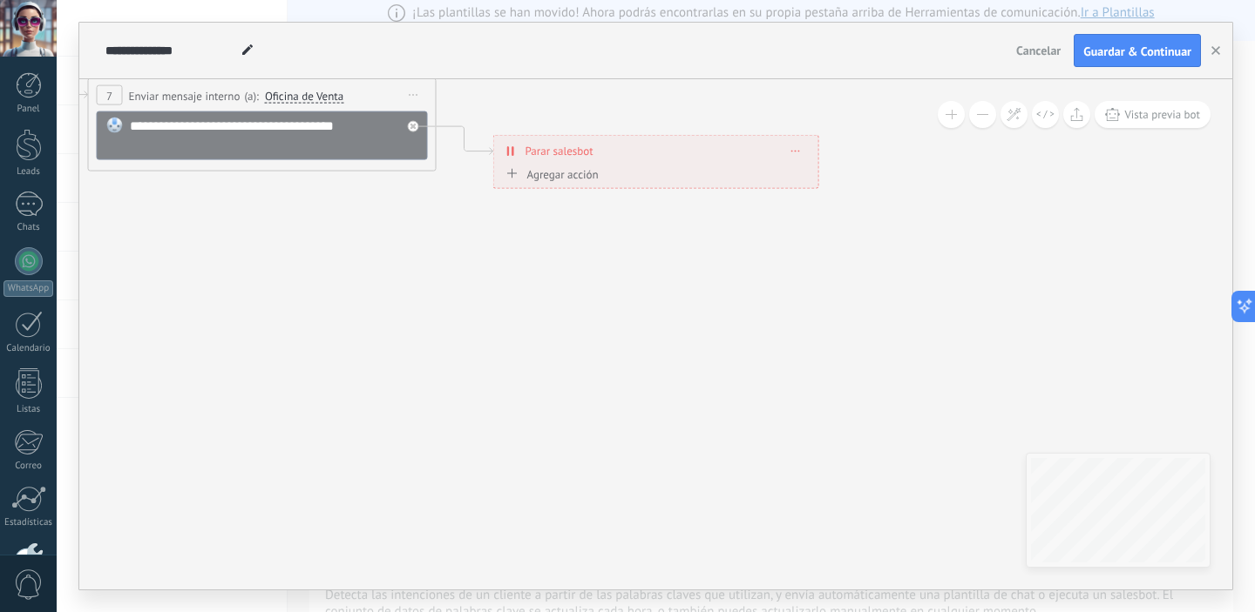
click at [564, 180] on div "Agregar acción" at bounding box center [550, 173] width 97 height 13
click at [564, 181] on button "Conversación marcada como cerrada" at bounding box center [602, 174] width 218 height 31
click at [604, 181] on span "Conversación marcada como cerrada" at bounding box center [599, 174] width 211 height 17
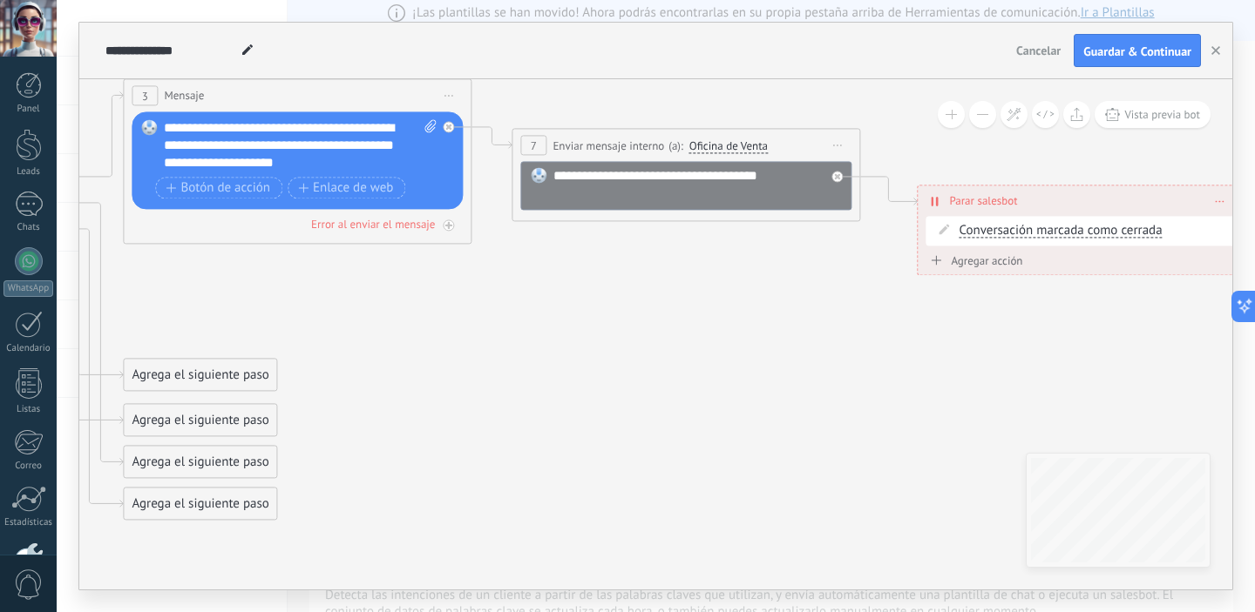
drag, startPoint x: 340, startPoint y: 226, endPoint x: 764, endPoint y: 276, distance: 427.3
click at [764, 276] on icon at bounding box center [262, 257] width 2370 height 1330
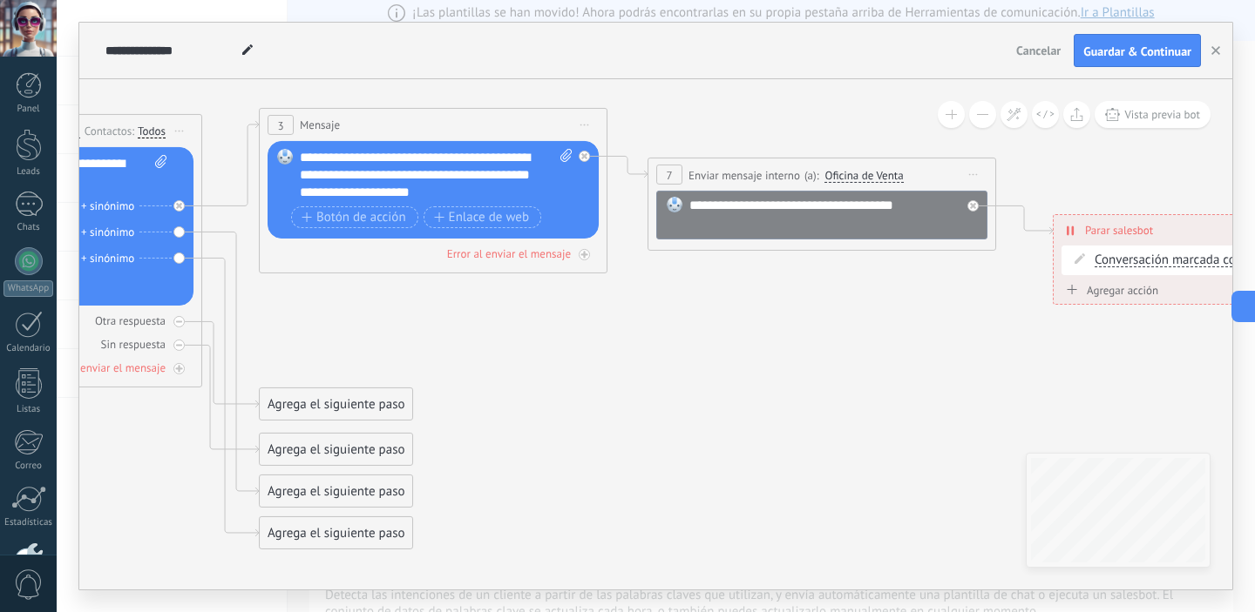
drag, startPoint x: 390, startPoint y: 332, endPoint x: 524, endPoint y: 361, distance: 137.2
click at [524, 361] on icon at bounding box center [398, 287] width 2370 height 1330
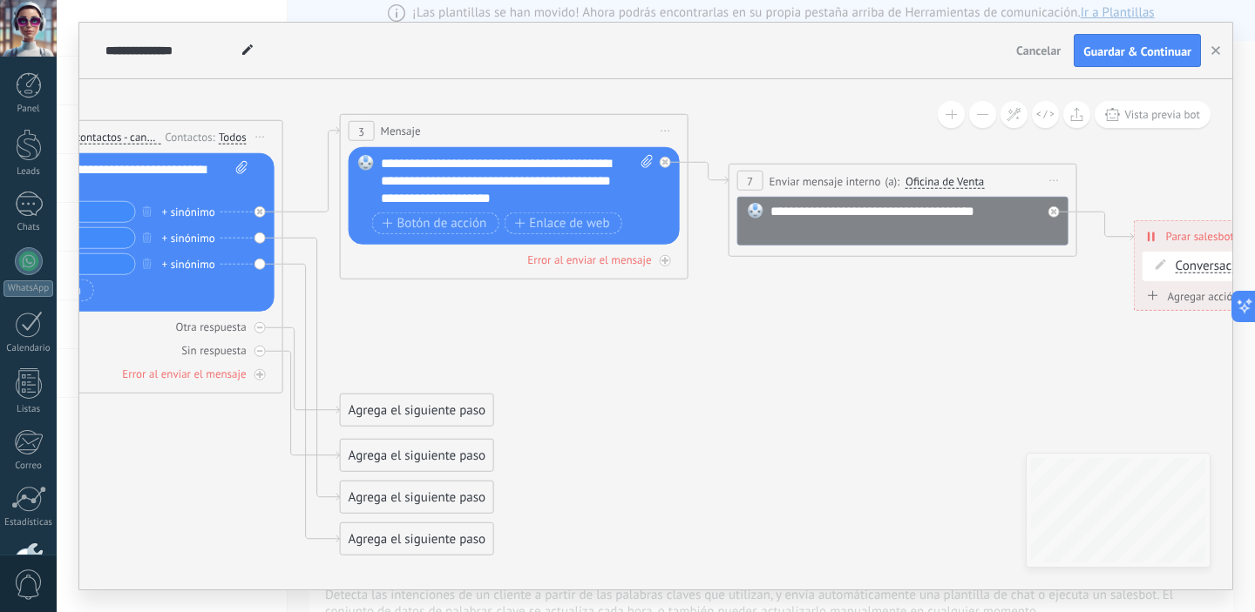
drag, startPoint x: 524, startPoint y: 362, endPoint x: 606, endPoint y: 367, distance: 81.2
click at [606, 367] on icon at bounding box center [479, 293] width 2370 height 1330
click at [1052, 181] on span "Iniciar vista previa aquí Cambiar nombre Duplicar [GEOGRAPHIC_DATA]" at bounding box center [1054, 180] width 28 height 25
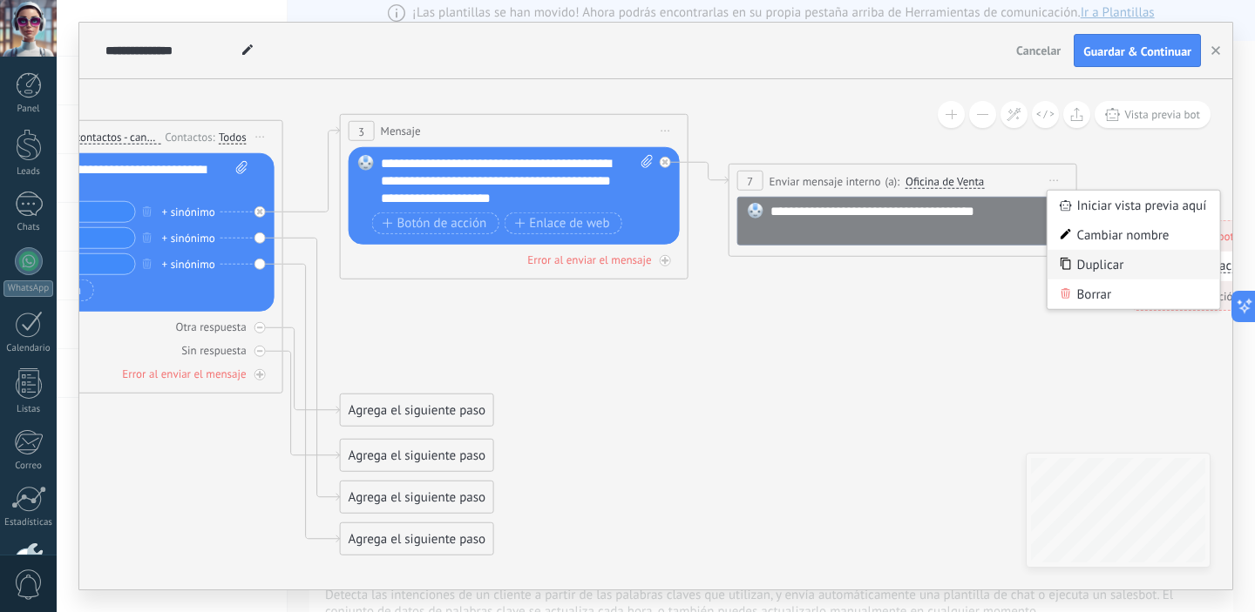
click at [1093, 267] on div "Duplicar" at bounding box center [1133, 265] width 173 height 30
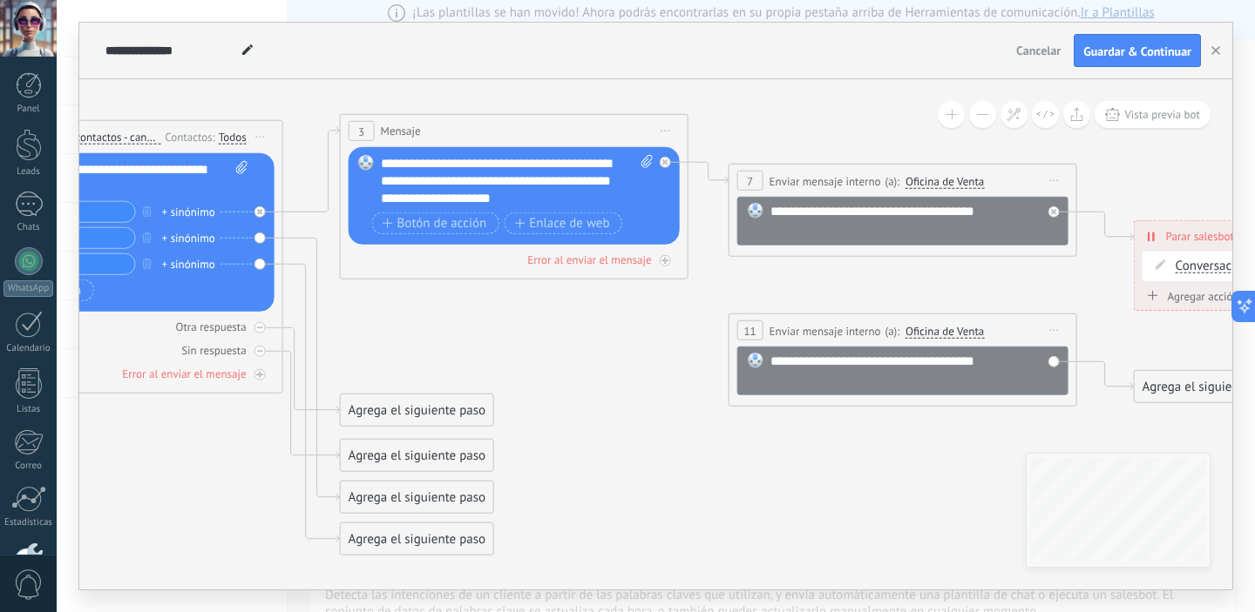
click at [667, 134] on span "Iniciar vista previa aquí Cambiar nombre Duplicar [GEOGRAPHIC_DATA]" at bounding box center [666, 130] width 28 height 25
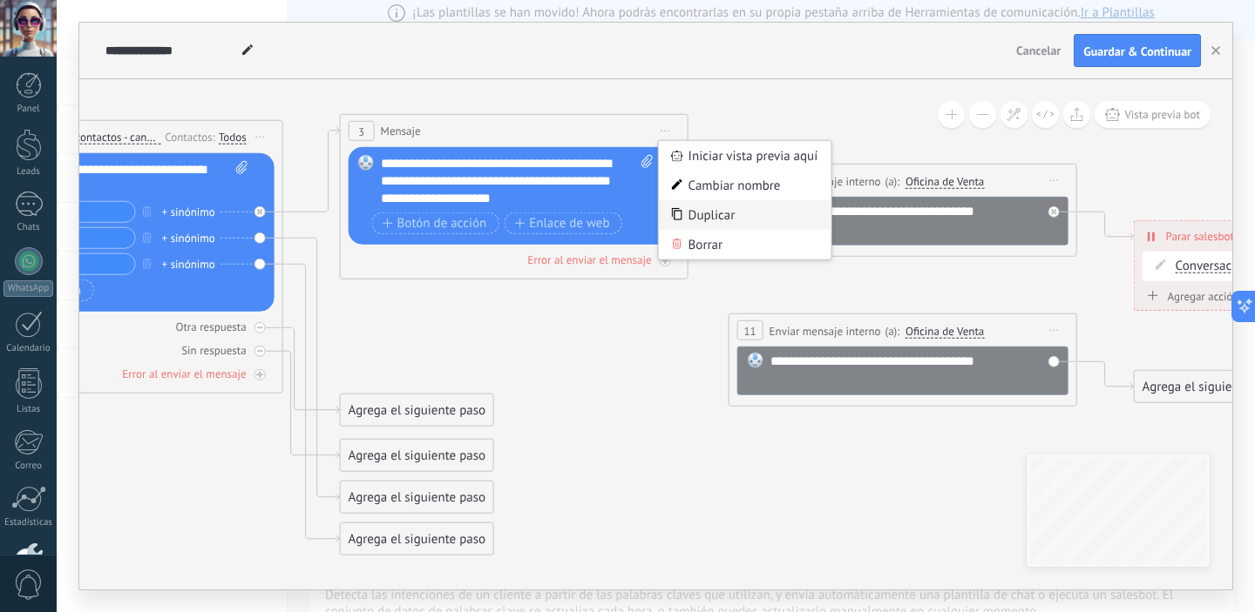
click at [732, 212] on div "Duplicar" at bounding box center [745, 215] width 173 height 30
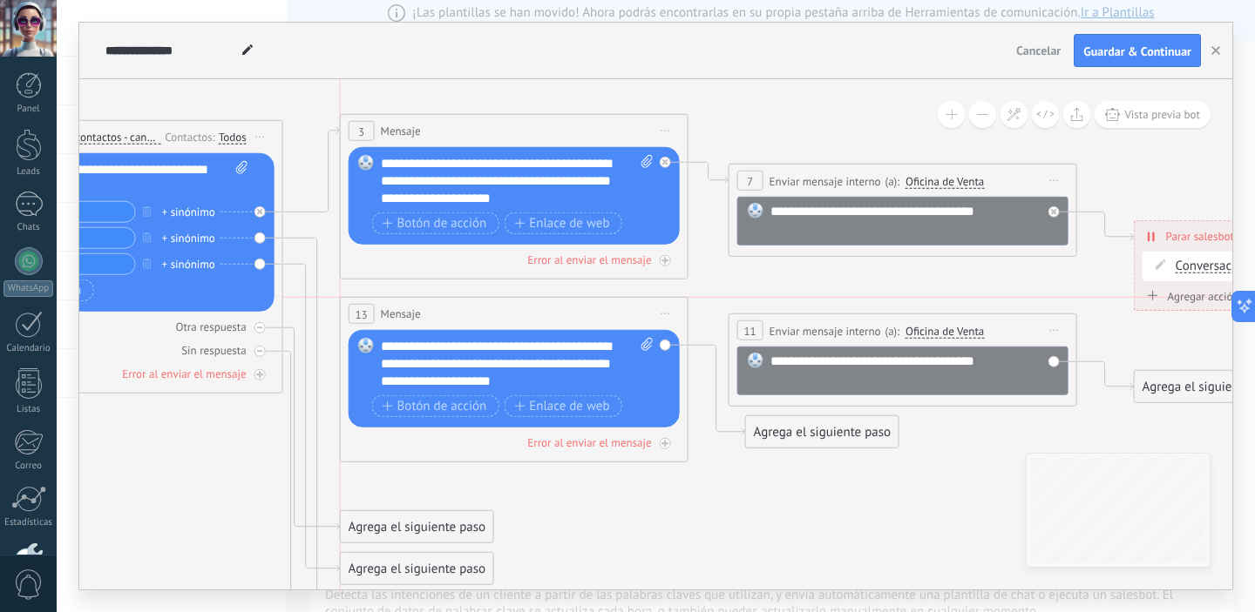
drag, startPoint x: 510, startPoint y: 351, endPoint x: 509, endPoint y: 308, distance: 42.7
click at [509, 308] on div "13 Mensaje ******* (a): Todos los contactos - canales seleccionados Todos los c…" at bounding box center [514, 314] width 347 height 32
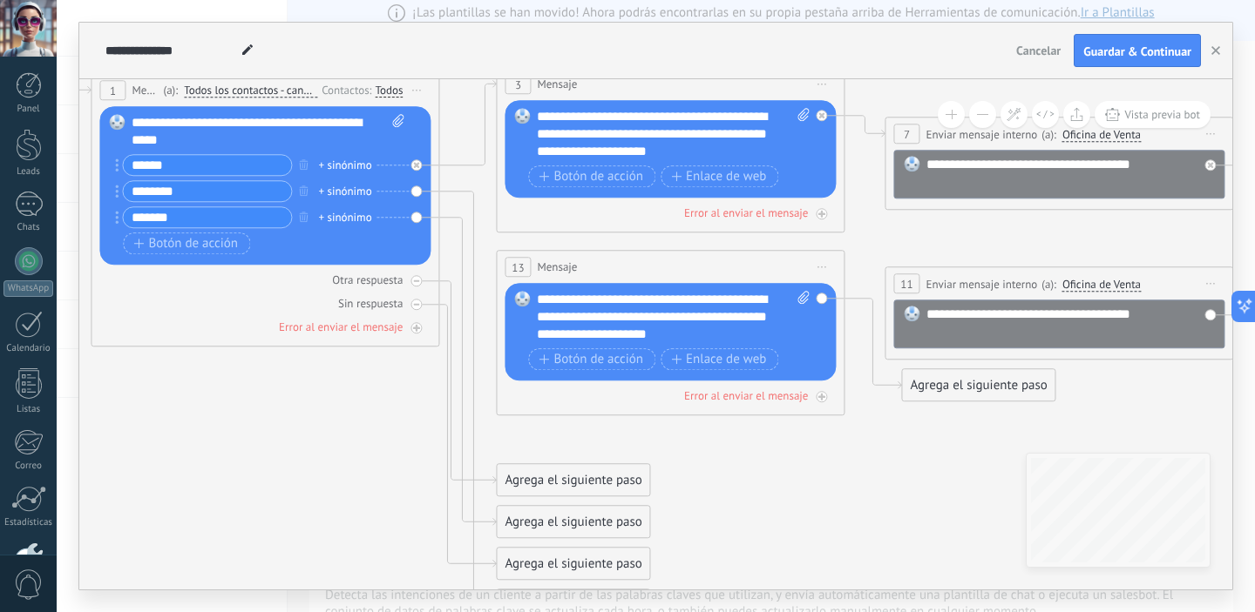
drag, startPoint x: 207, startPoint y: 501, endPoint x: 354, endPoint y: 459, distance: 152.2
click at [354, 459] on icon at bounding box center [750, 319] width 2601 height 1477
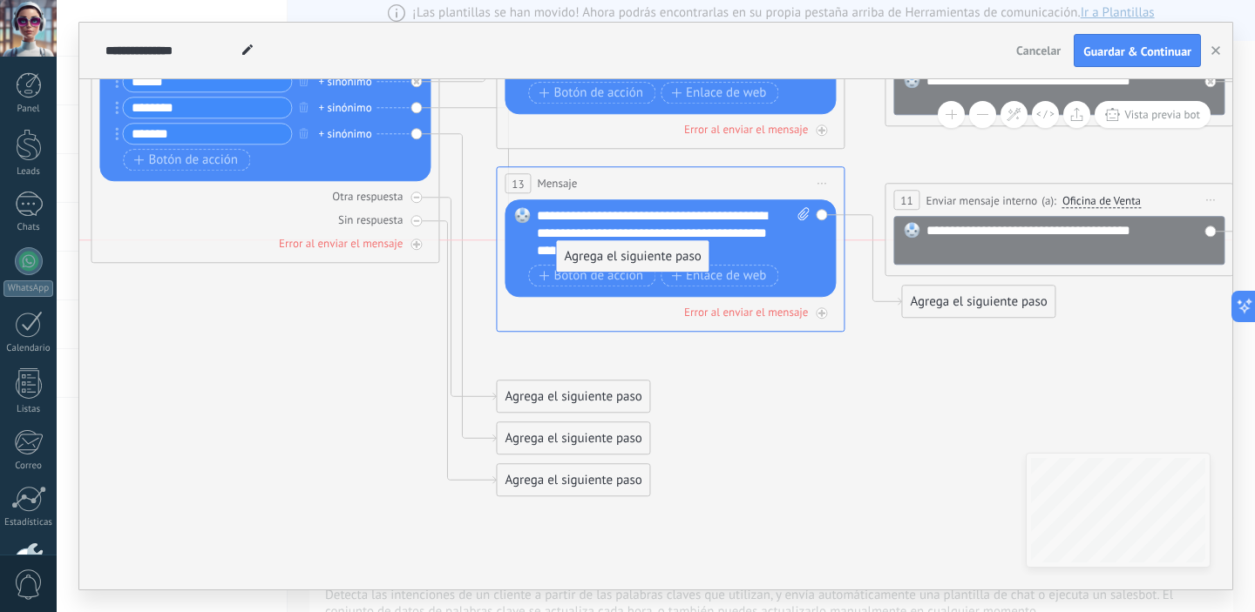
drag, startPoint x: 545, startPoint y: 530, endPoint x: 605, endPoint y: 259, distance: 277.6
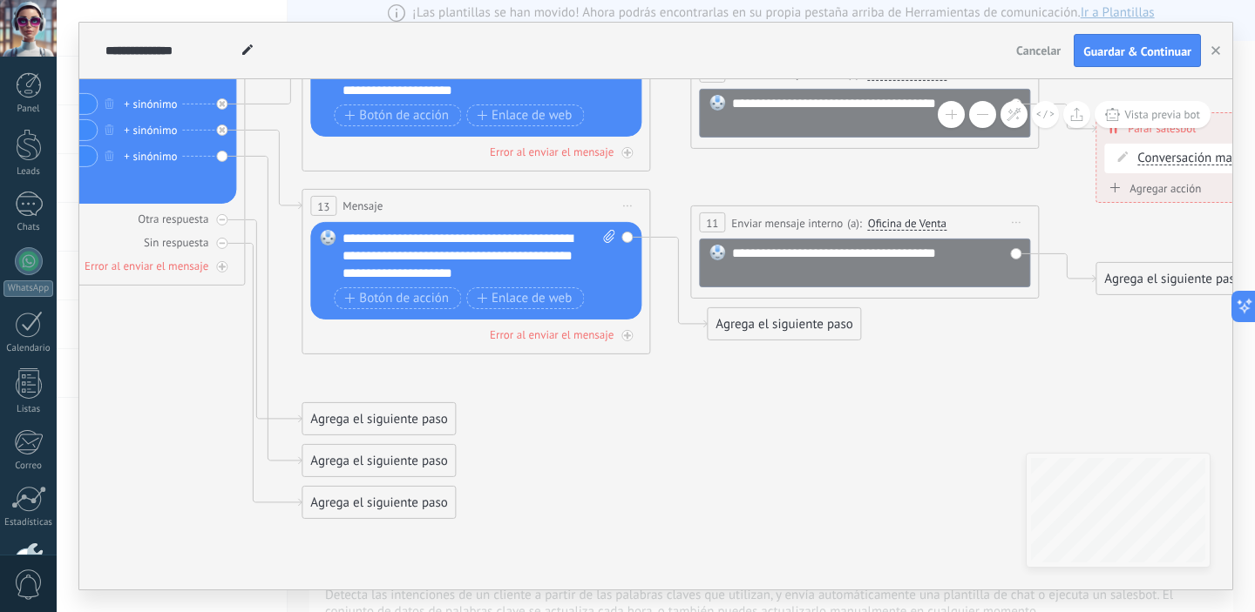
drag, startPoint x: 917, startPoint y: 398, endPoint x: 721, endPoint y: 421, distance: 196.5
click at [721, 421] on icon at bounding box center [556, 237] width 2601 height 1435
click at [962, 254] on div "**********" at bounding box center [875, 262] width 288 height 35
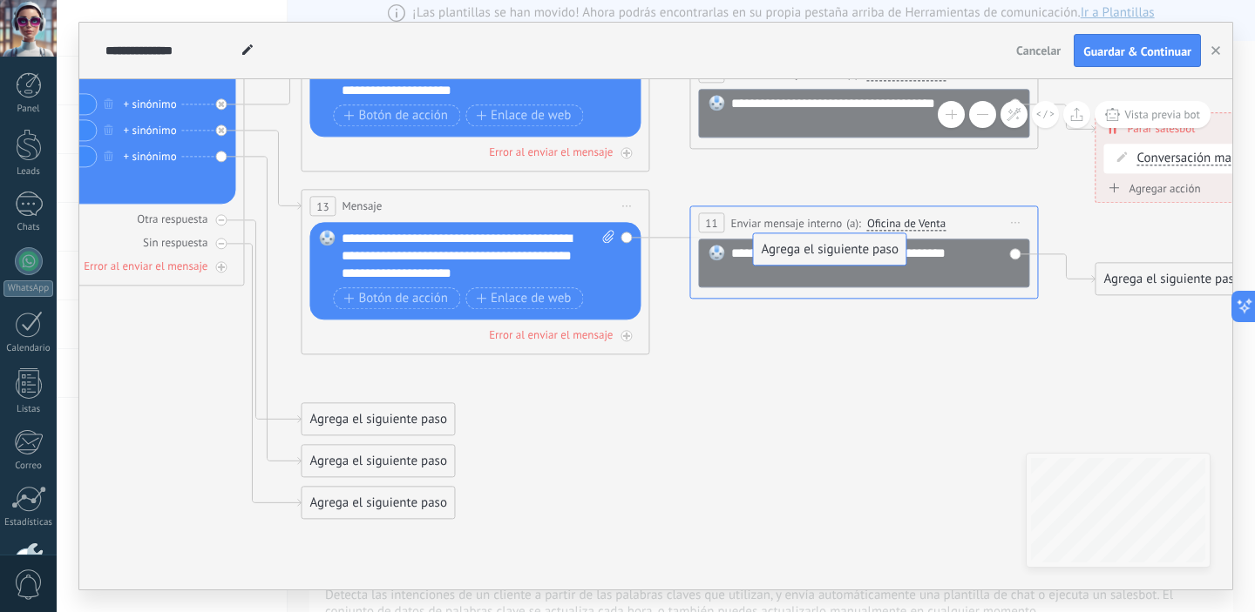
drag, startPoint x: 814, startPoint y: 334, endPoint x: 861, endPoint y: 258, distance: 89.2
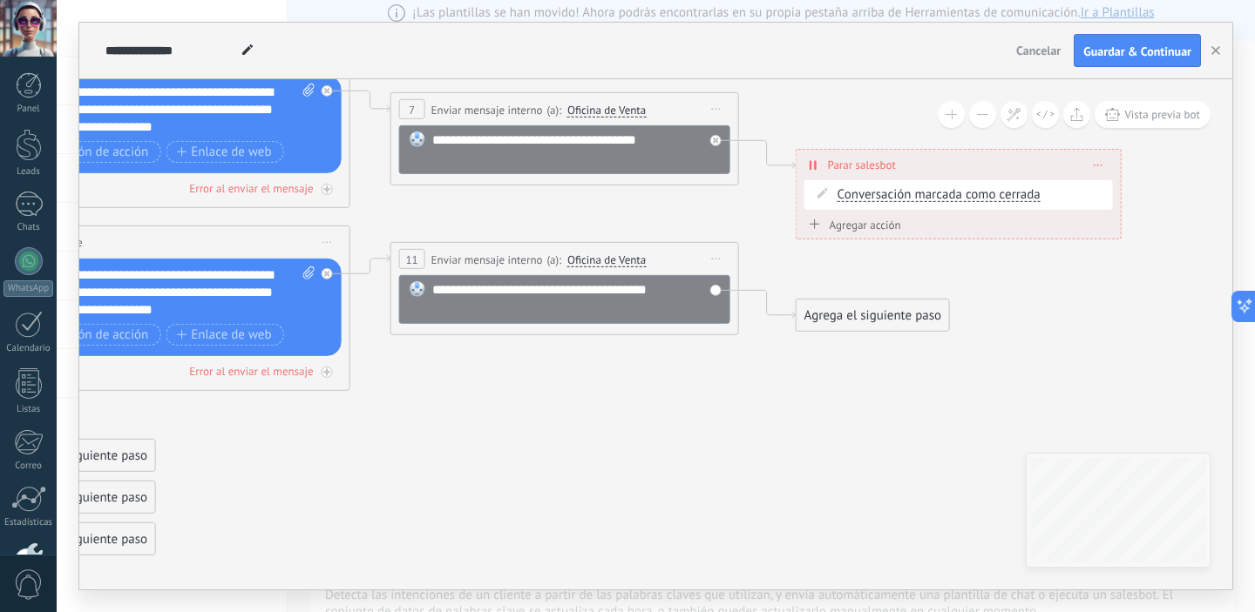
drag, startPoint x: 1066, startPoint y: 335, endPoint x: 761, endPoint y: 370, distance: 306.9
click at [761, 372] on icon at bounding box center [256, 274] width 2601 height 1435
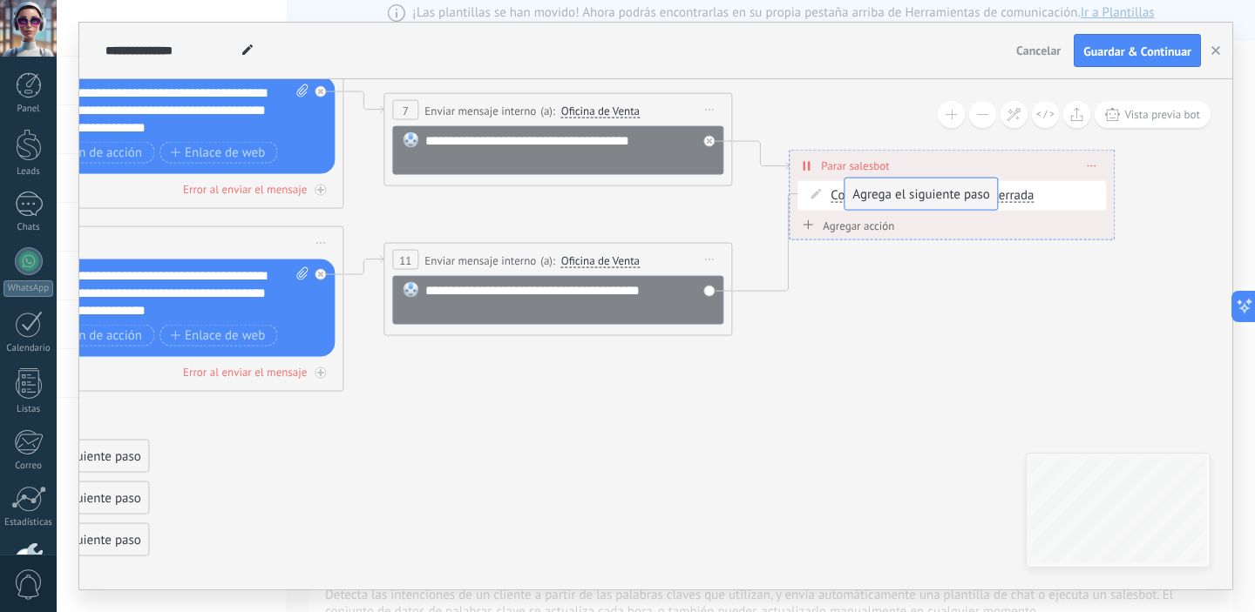
drag, startPoint x: 824, startPoint y: 319, endPoint x: 880, endPoint y: 198, distance: 133.3
drag, startPoint x: 920, startPoint y: 232, endPoint x: 935, endPoint y: 346, distance: 115.1
drag, startPoint x: 989, startPoint y: 248, endPoint x: 1025, endPoint y: 301, distance: 64.0
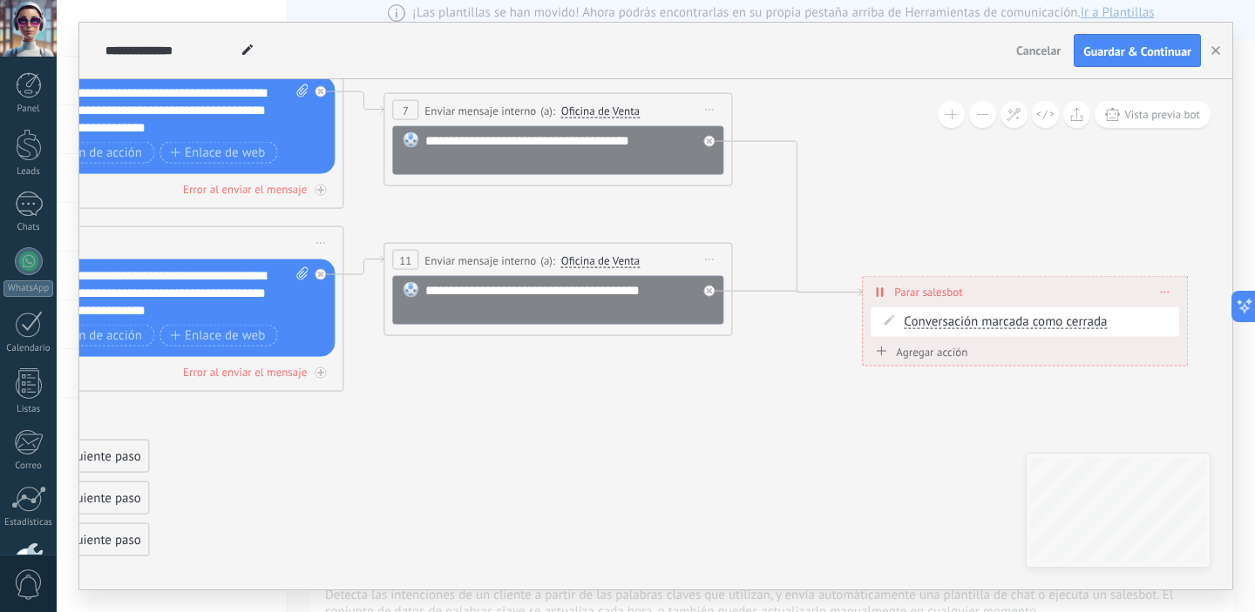
drag, startPoint x: 988, startPoint y: 162, endPoint x: 1062, endPoint y: 288, distance: 146.4
click at [1062, 288] on div "**********" at bounding box center [1025, 292] width 324 height 30
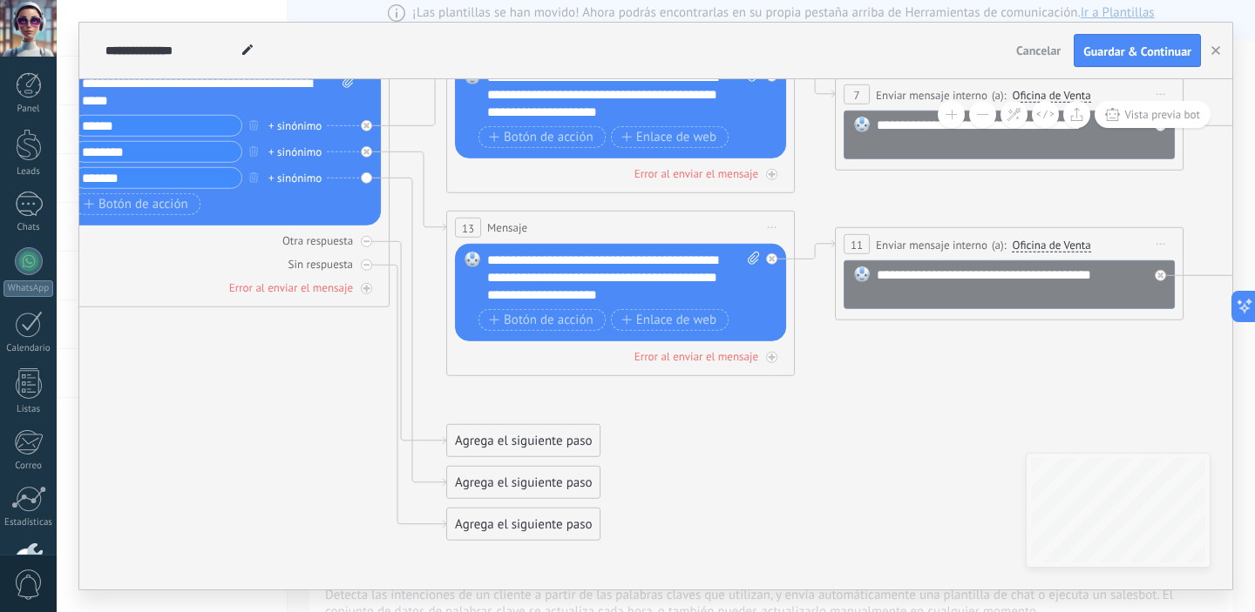
drag, startPoint x: 563, startPoint y: 437, endPoint x: 998, endPoint y: 425, distance: 434.9
click at [998, 425] on icon at bounding box center [738, 259] width 2674 height 1435
drag, startPoint x: 516, startPoint y: 486, endPoint x: 616, endPoint y: 421, distance: 119.6
click at [616, 421] on div "Agrega el siguiente paso" at bounding box center [623, 410] width 152 height 29
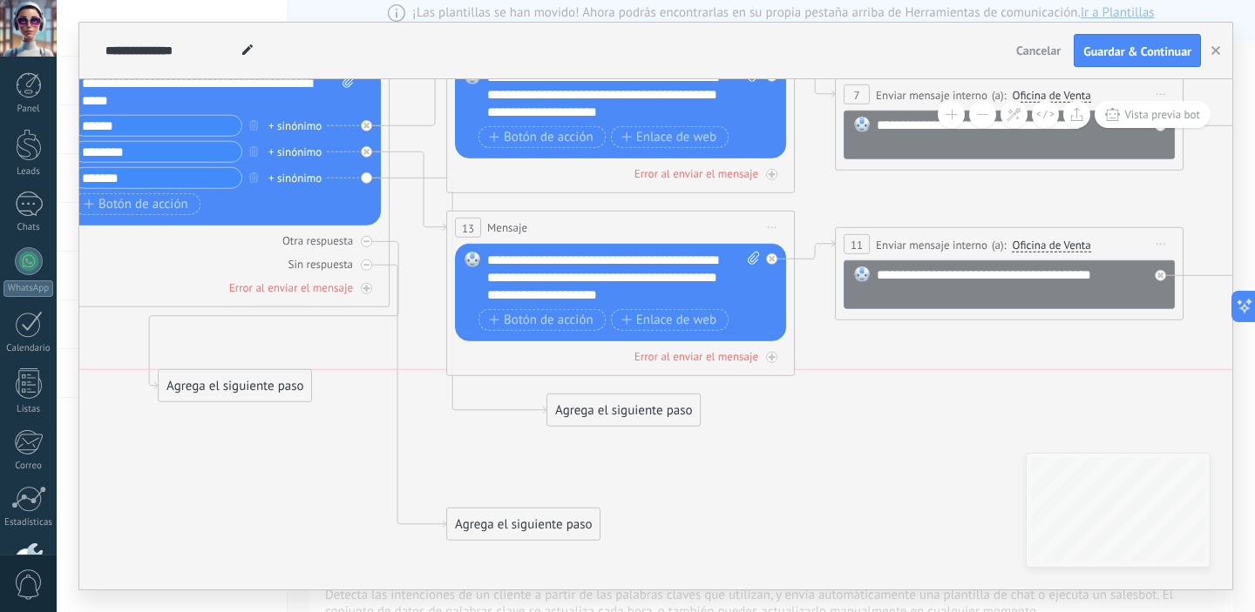
drag, startPoint x: 512, startPoint y: 436, endPoint x: 216, endPoint y: 388, distance: 300.1
click at [218, 381] on div "Agrega el siguiente paso" at bounding box center [235, 386] width 152 height 29
drag, startPoint x: 523, startPoint y: 523, endPoint x: 190, endPoint y: 453, distance: 340.0
click at [190, 453] on div "Agrega el siguiente paso" at bounding box center [189, 461] width 152 height 29
drag, startPoint x: 588, startPoint y: 417, endPoint x: 502, endPoint y: 421, distance: 86.3
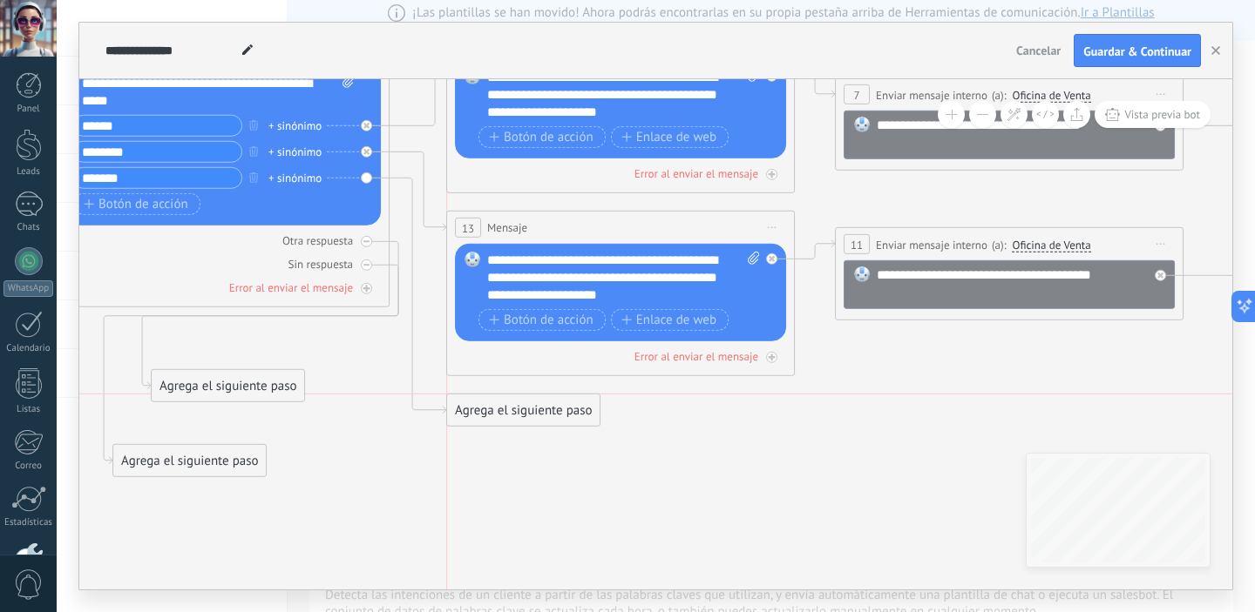
click at [502, 421] on div "Agrega el siguiente paso" at bounding box center [523, 410] width 152 height 29
click at [504, 417] on div "Agrega el siguiente paso" at bounding box center [523, 410] width 152 height 29
click at [530, 437] on span "Mensaje" at bounding box center [515, 441] width 46 height 17
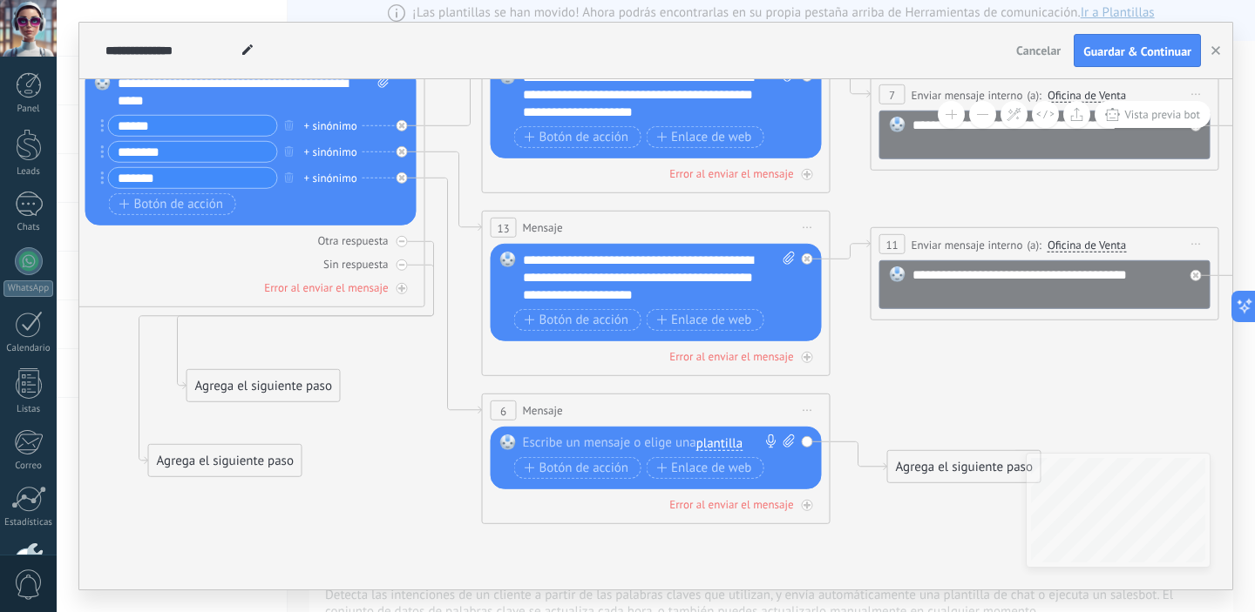
click at [646, 440] on div at bounding box center [652, 443] width 259 height 17
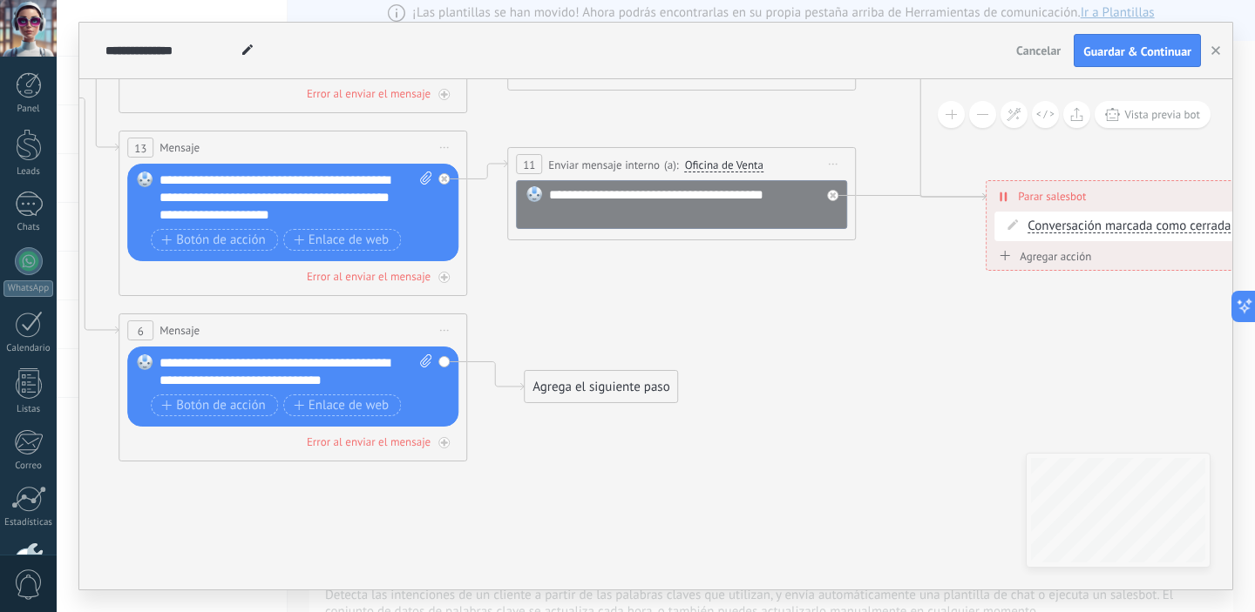
drag, startPoint x: 944, startPoint y: 512, endPoint x: 581, endPoint y: 432, distance: 371.2
click at [581, 432] on icon at bounding box center [410, 171] width 2674 height 1418
click at [593, 387] on div "Agrega el siguiente paso" at bounding box center [600, 387] width 152 height 29
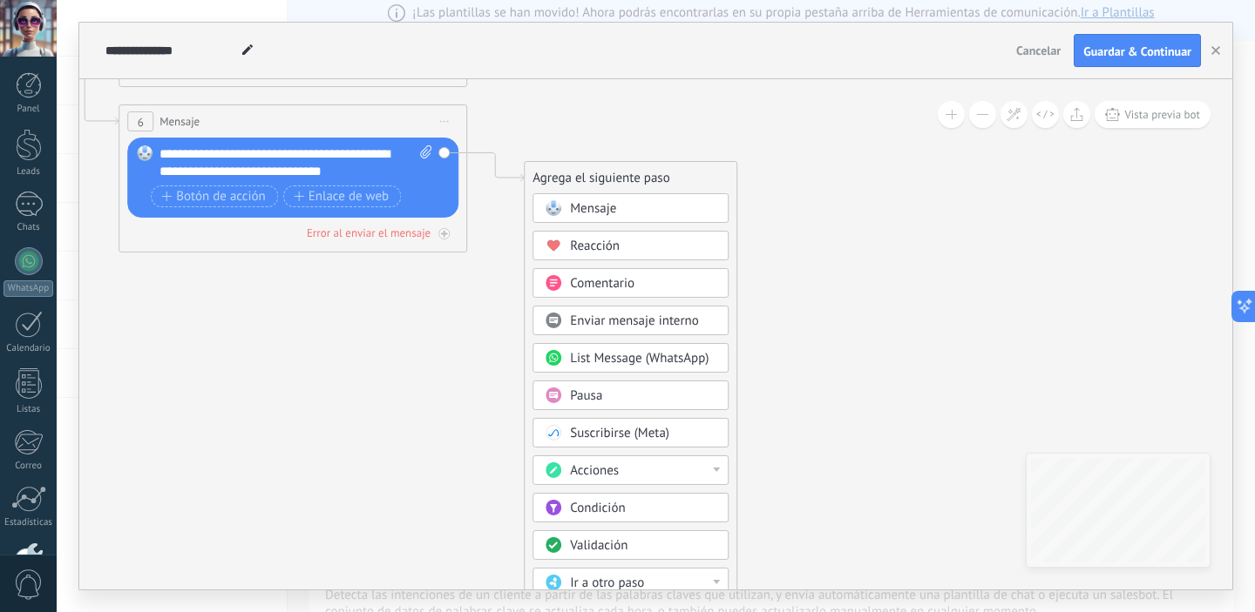
click at [683, 468] on div "Acciones" at bounding box center [643, 471] width 146 height 17
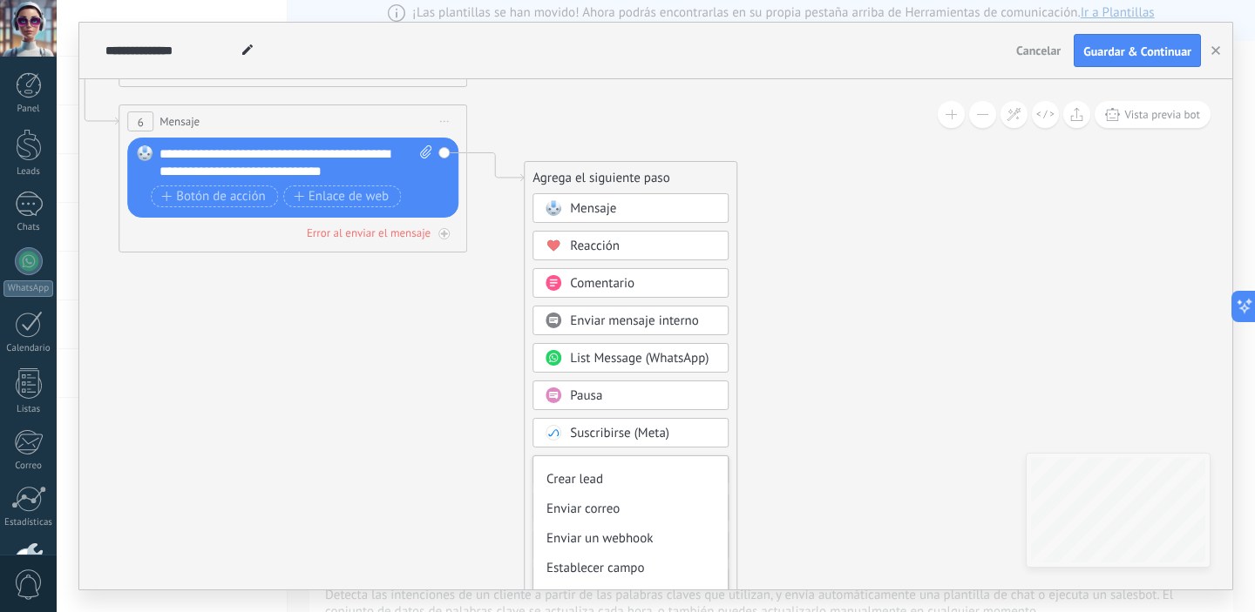
click at [660, 570] on div "Establecer campo" at bounding box center [630, 569] width 194 height 30
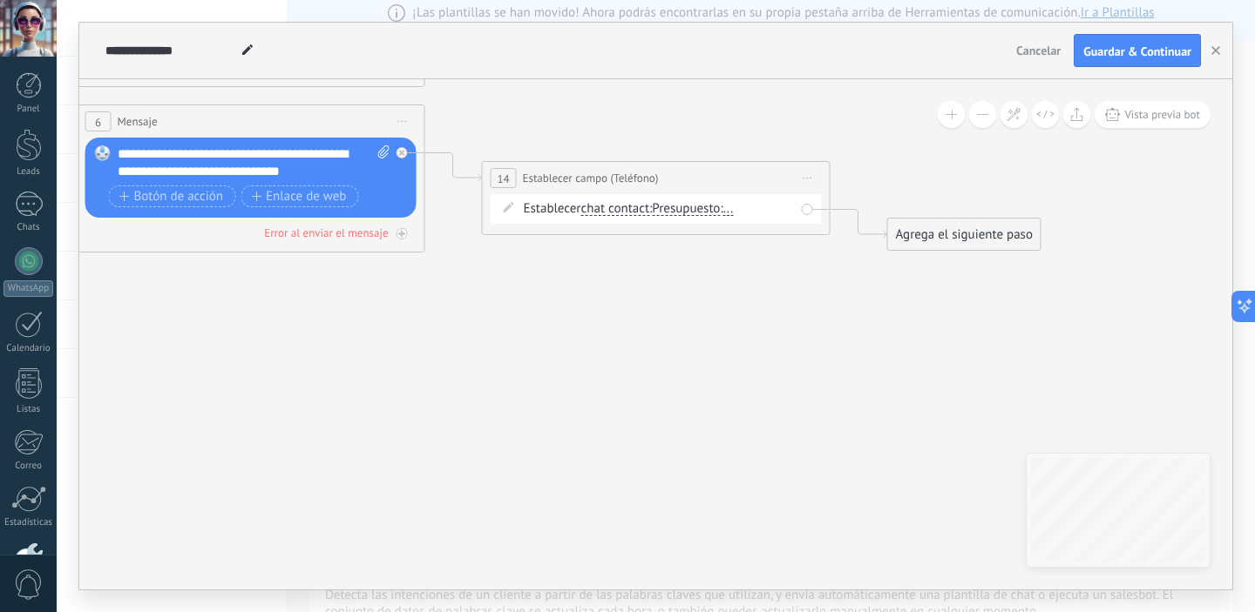
click at [708, 209] on span "Presupuesto" at bounding box center [686, 209] width 68 height 14
click at [708, 209] on button "Presupuesto" at bounding box center [752, 208] width 218 height 31
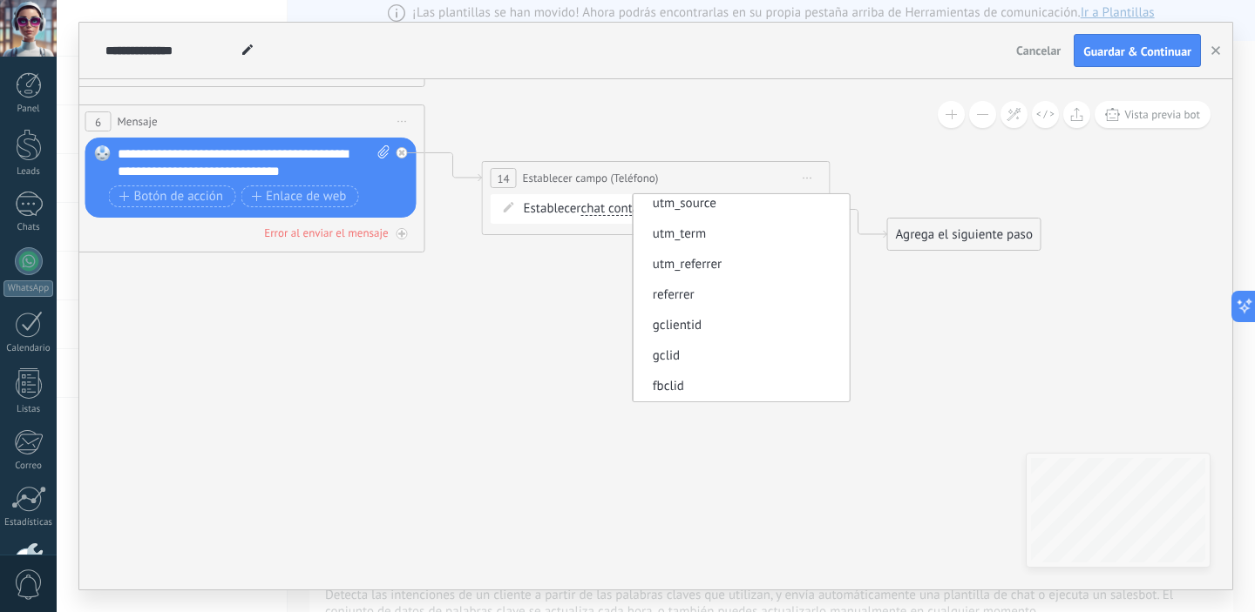
scroll to position [0, 0]
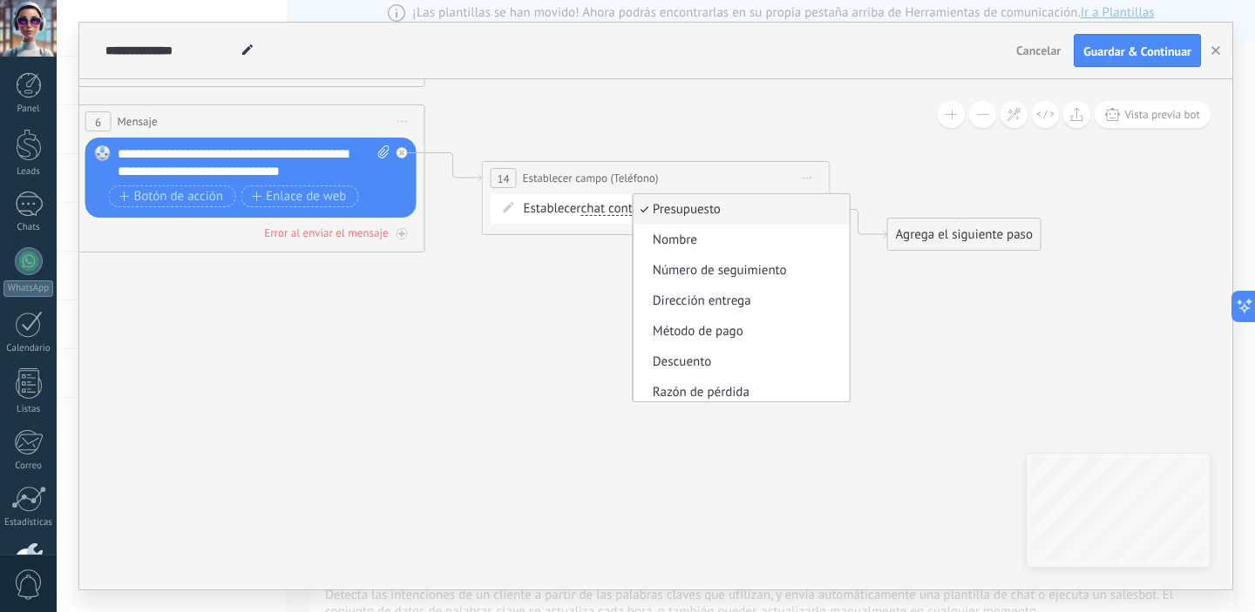
click at [613, 227] on div "**********" at bounding box center [656, 198] width 349 height 74
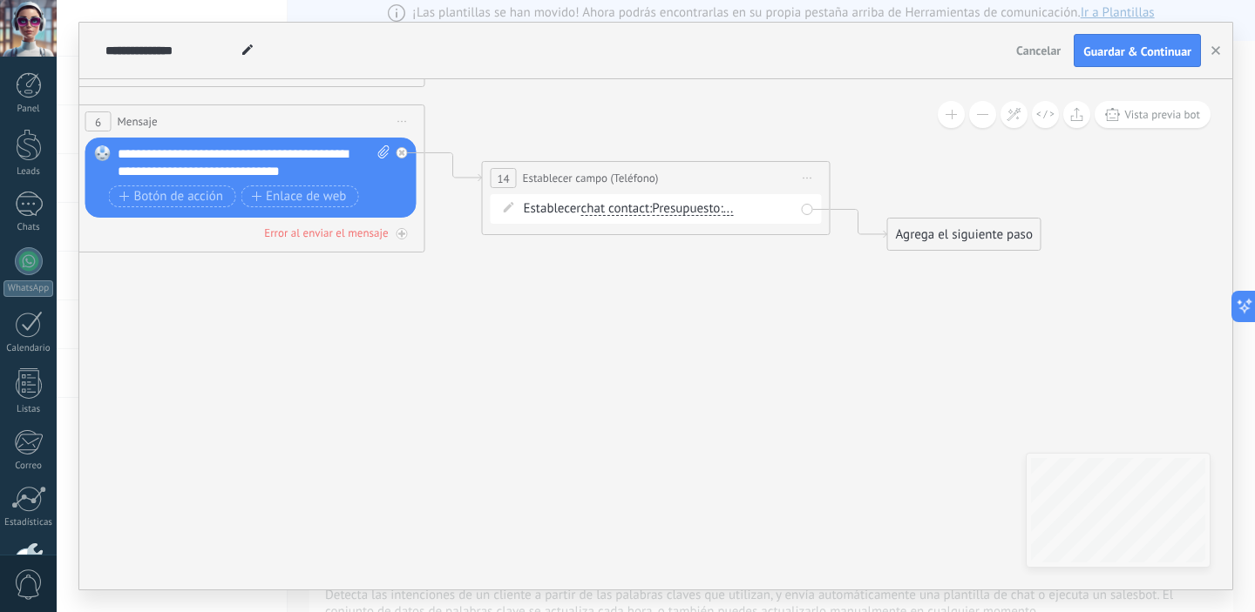
click at [633, 210] on span "chat contact" at bounding box center [614, 209] width 69 height 14
click at [633, 210] on button "chat contact" at bounding box center [681, 208] width 218 height 31
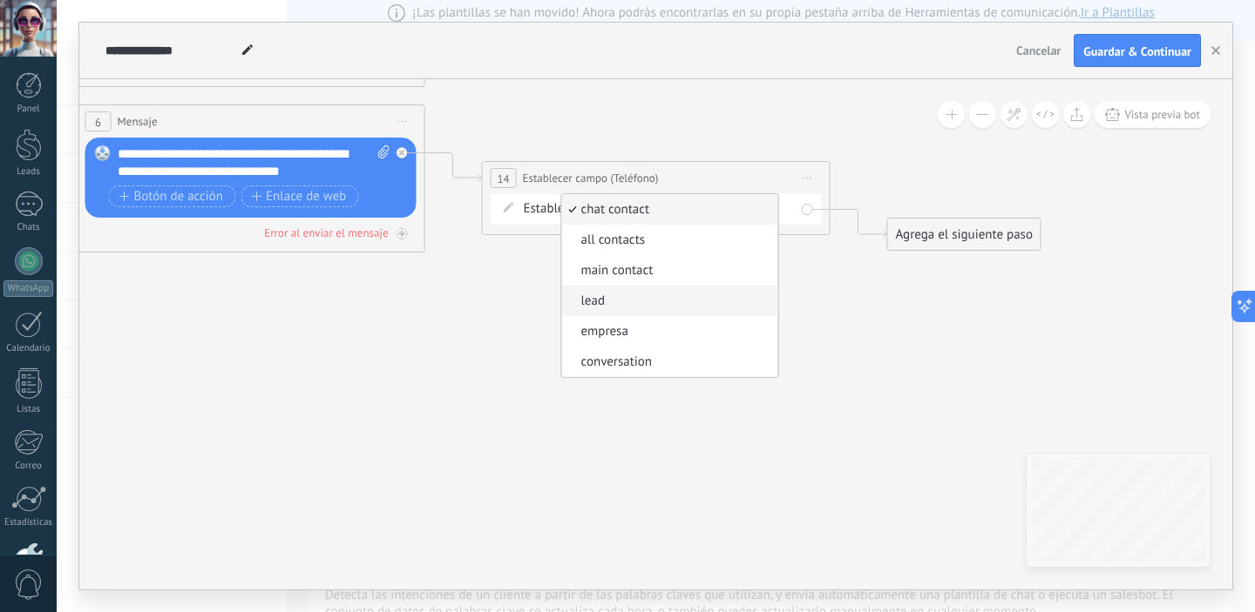
click at [701, 309] on span "lead" at bounding box center [666, 301] width 211 height 17
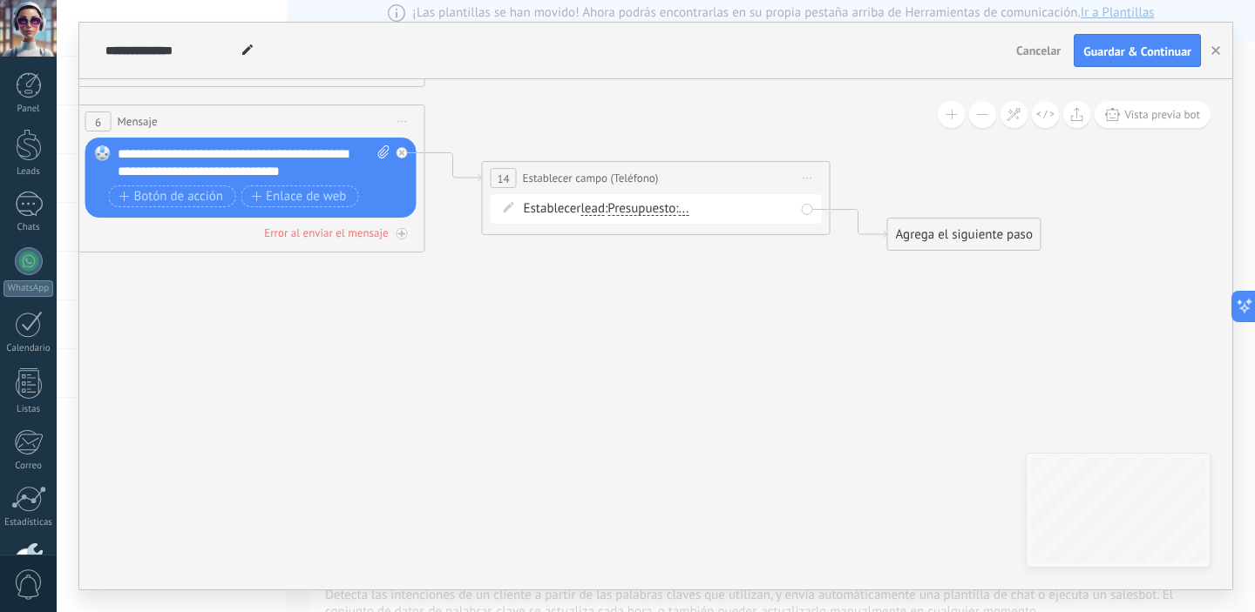
click at [669, 212] on span "Presupuesto" at bounding box center [641, 209] width 68 height 14
click at [669, 212] on button "Presupuesto" at bounding box center [708, 208] width 218 height 31
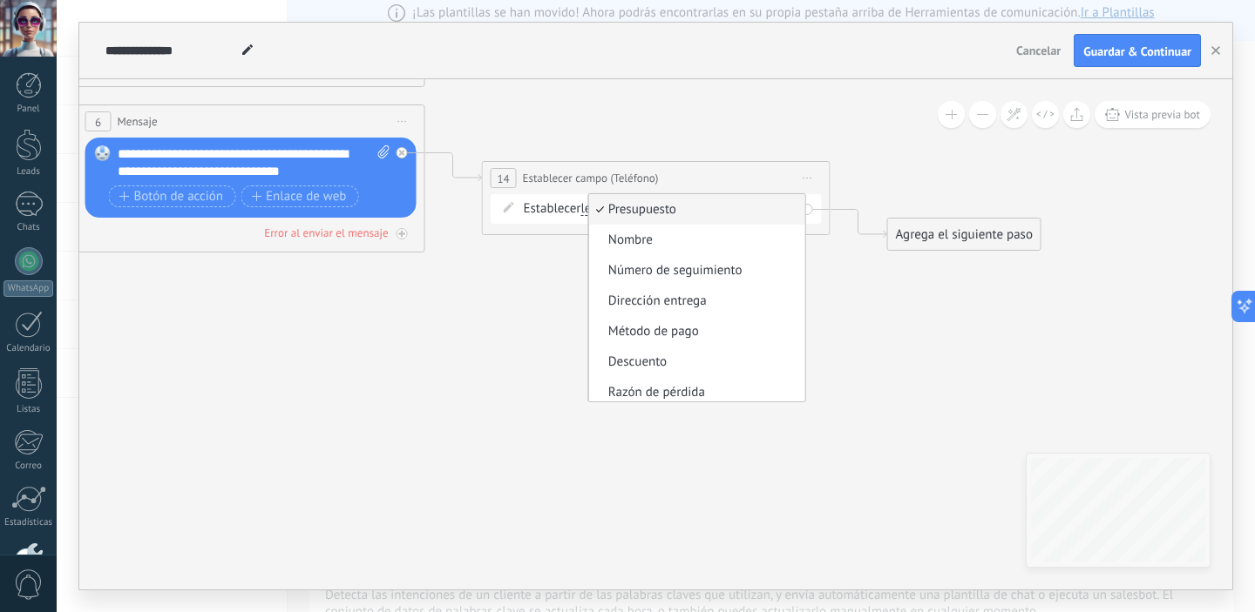
click at [581, 223] on div "Establecer lead chat contact all contacts main contact lead empresa conversatio…" at bounding box center [656, 209] width 331 height 30
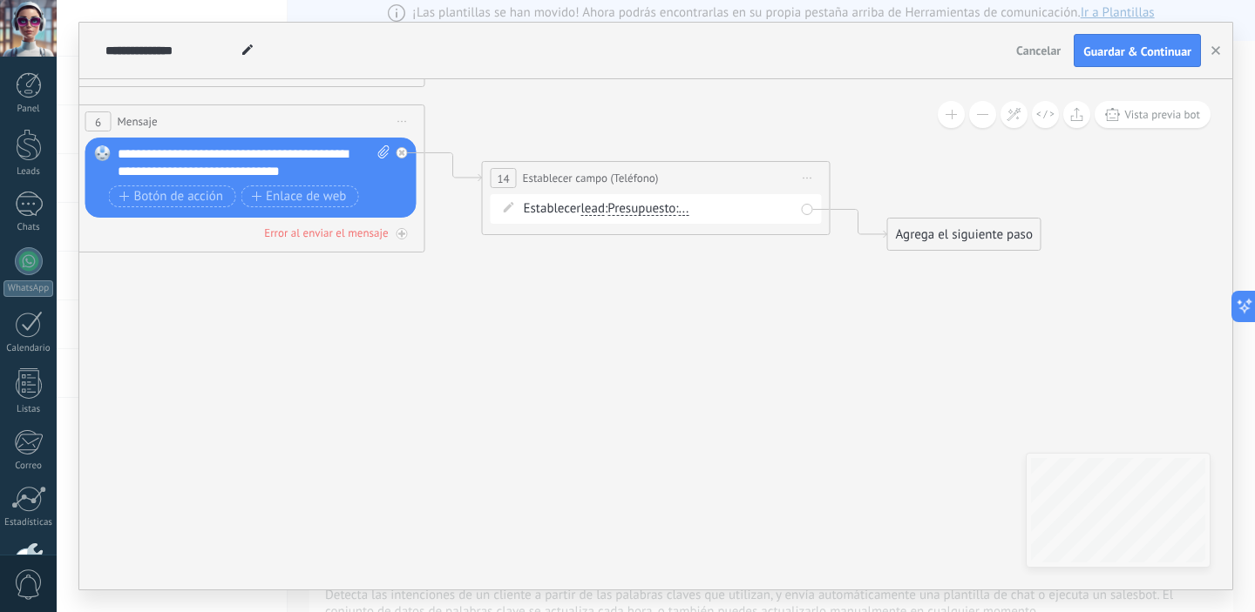
click at [594, 210] on span "lead" at bounding box center [592, 209] width 24 height 14
click at [594, 210] on button "lead" at bounding box center [681, 208] width 218 height 31
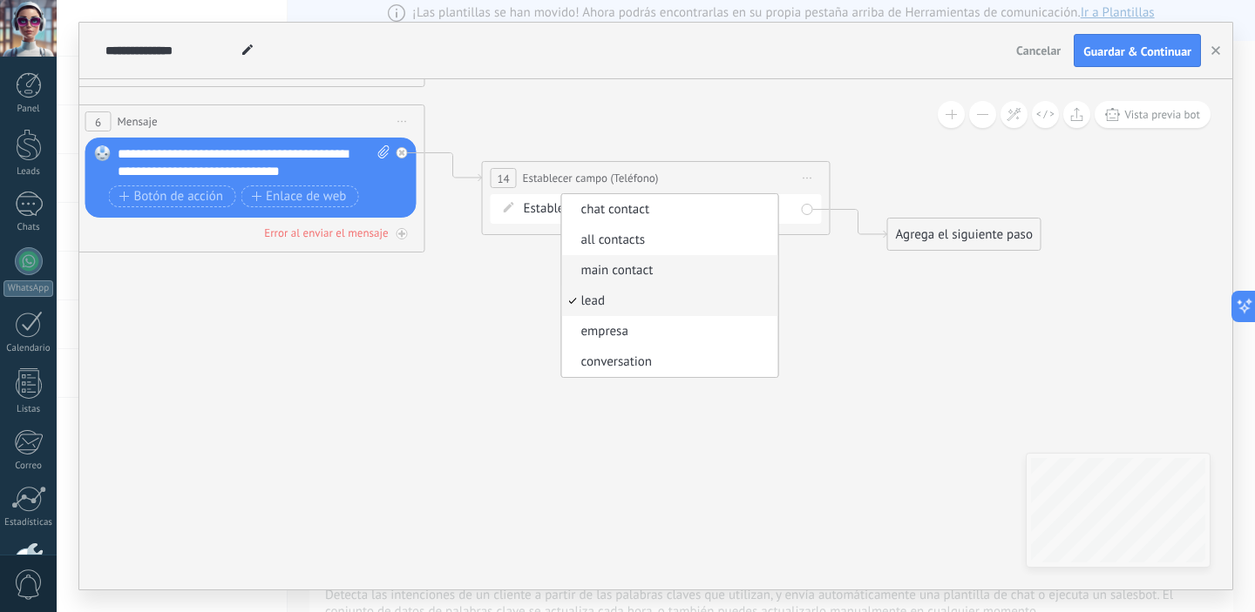
click at [719, 271] on span "main contact" at bounding box center [666, 270] width 211 height 17
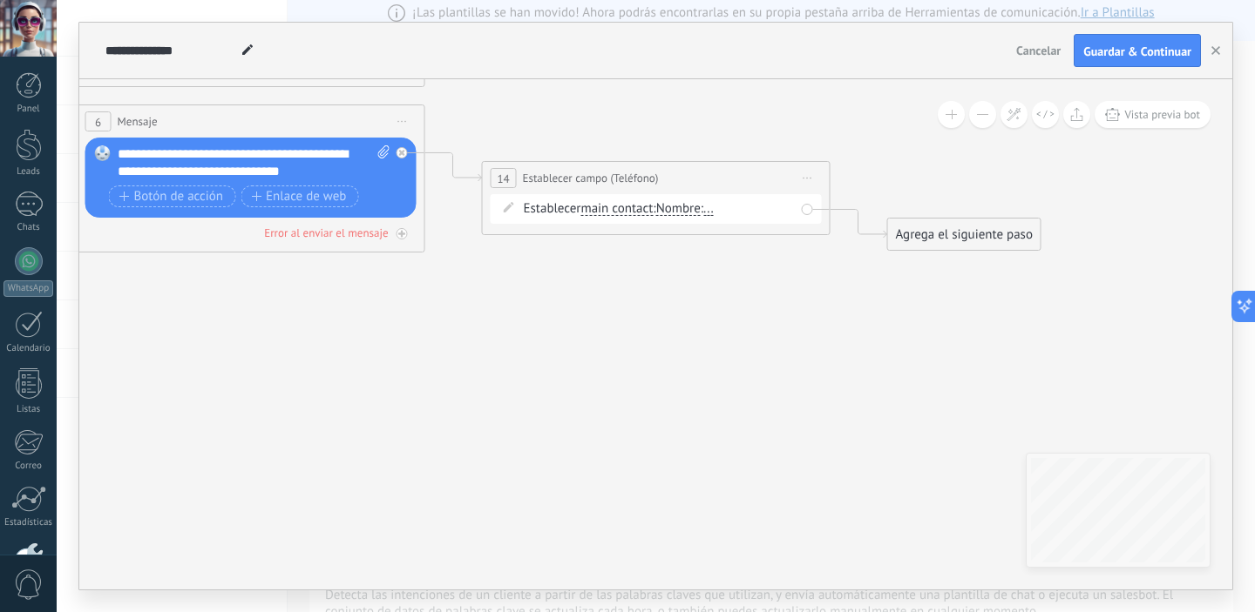
click at [677, 211] on span "Nombre" at bounding box center [678, 209] width 44 height 14
click at [677, 211] on button "Nombre" at bounding box center [756, 208] width 218 height 31
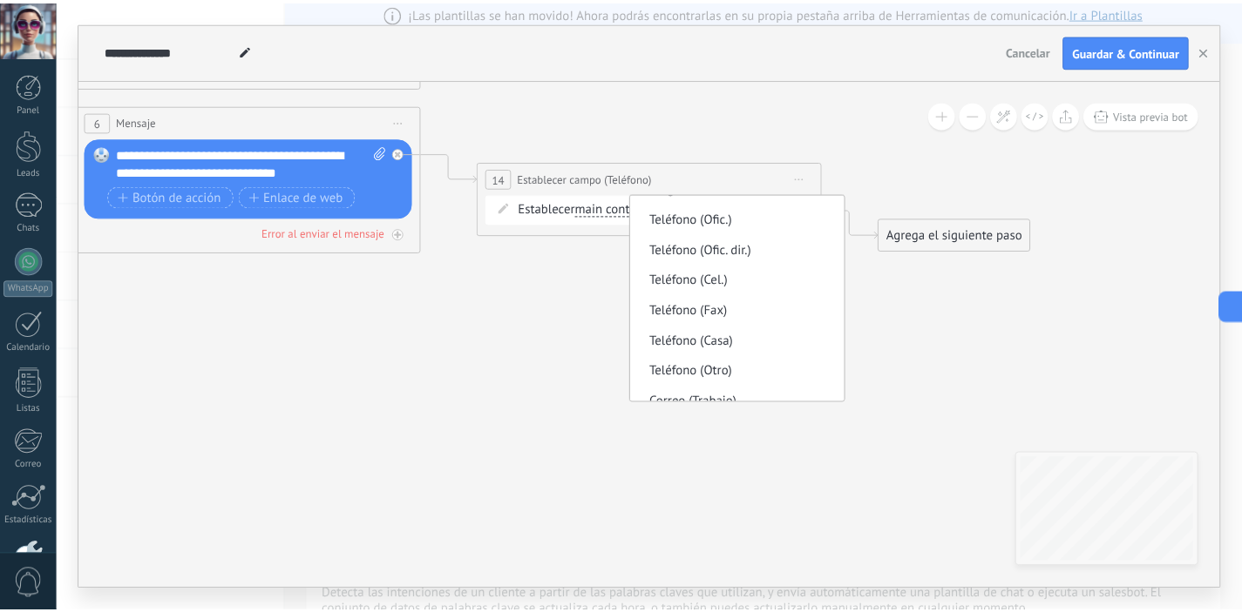
scroll to position [3, 0]
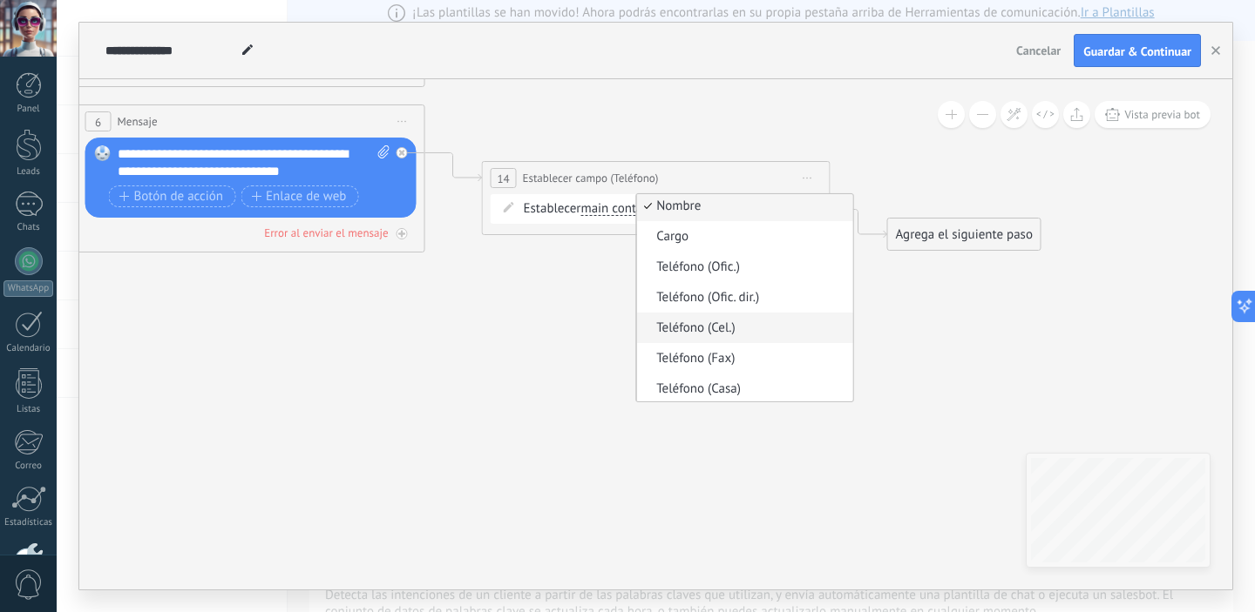
click at [788, 330] on span "Teléfono (Cel.)" at bounding box center [742, 328] width 211 height 17
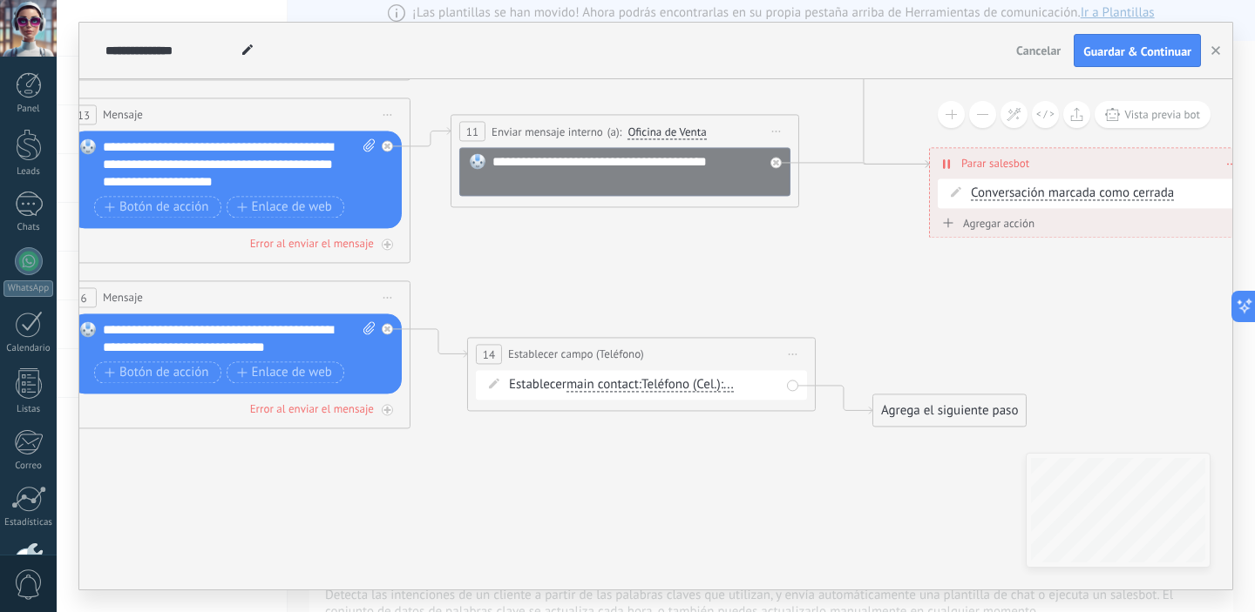
drag, startPoint x: 748, startPoint y: 273, endPoint x: 705, endPoint y: 441, distance: 173.7
click at [733, 449] on icon at bounding box center [353, 146] width 2674 height 1436
click at [389, 119] on span "Iniciar vista previa aquí Cambiar nombre Duplicar [GEOGRAPHIC_DATA]" at bounding box center [386, 114] width 28 height 25
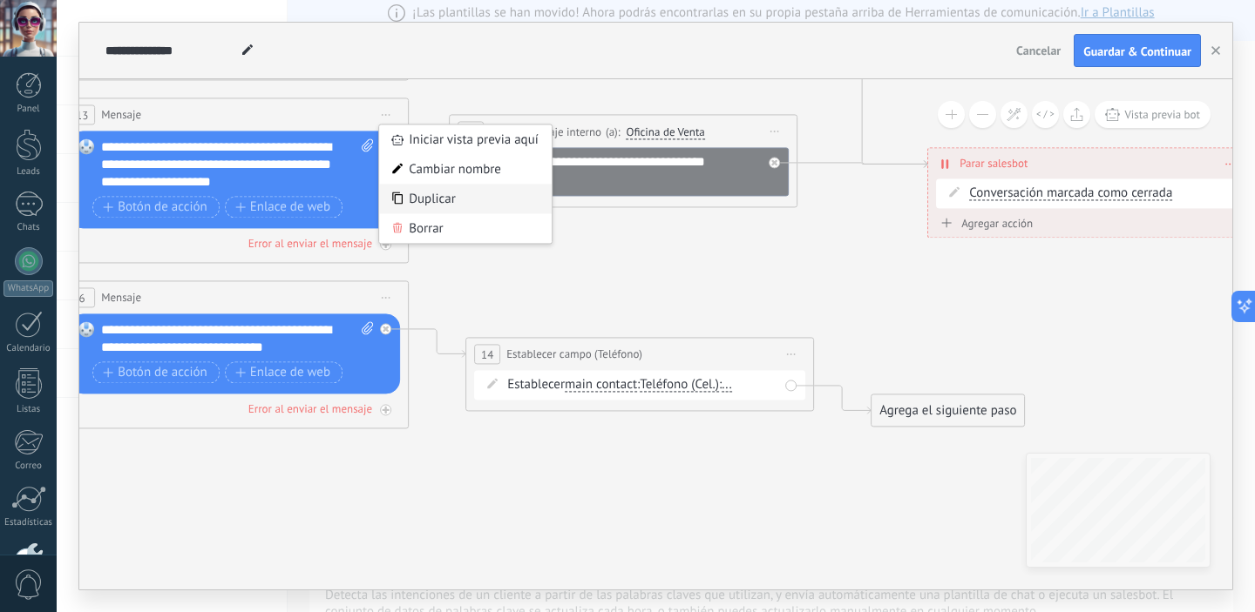
click at [461, 196] on div "Duplicar" at bounding box center [465, 199] width 173 height 30
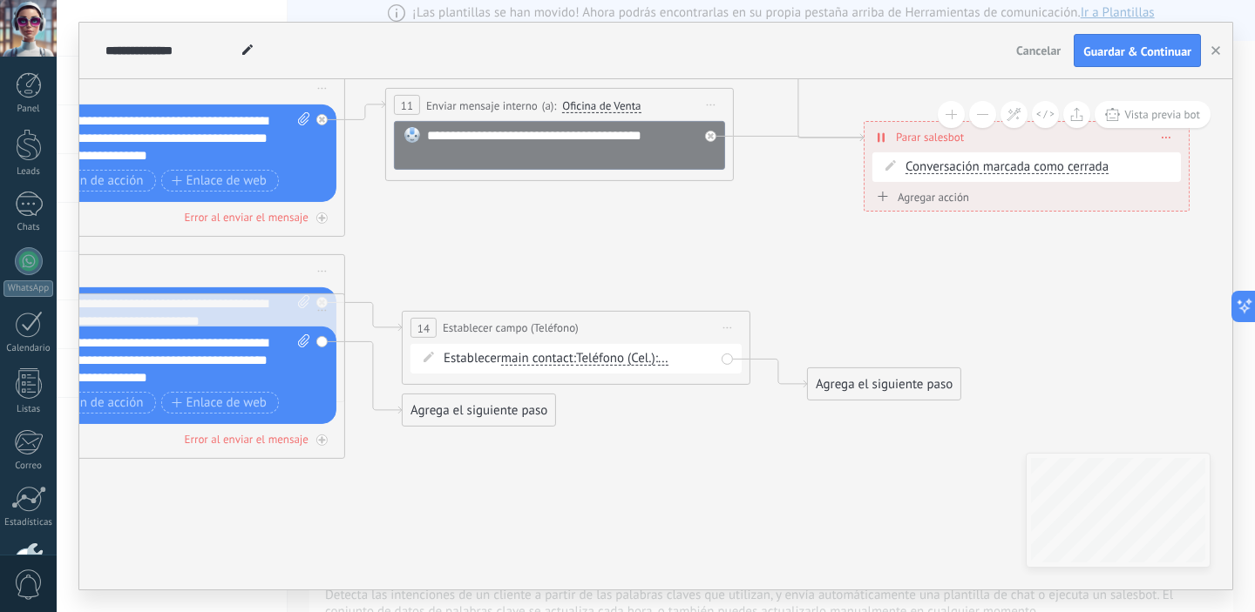
drag, startPoint x: 679, startPoint y: 493, endPoint x: 536, endPoint y: 424, distance: 158.6
click at [553, 430] on icon at bounding box center [288, 148] width 2674 height 1492
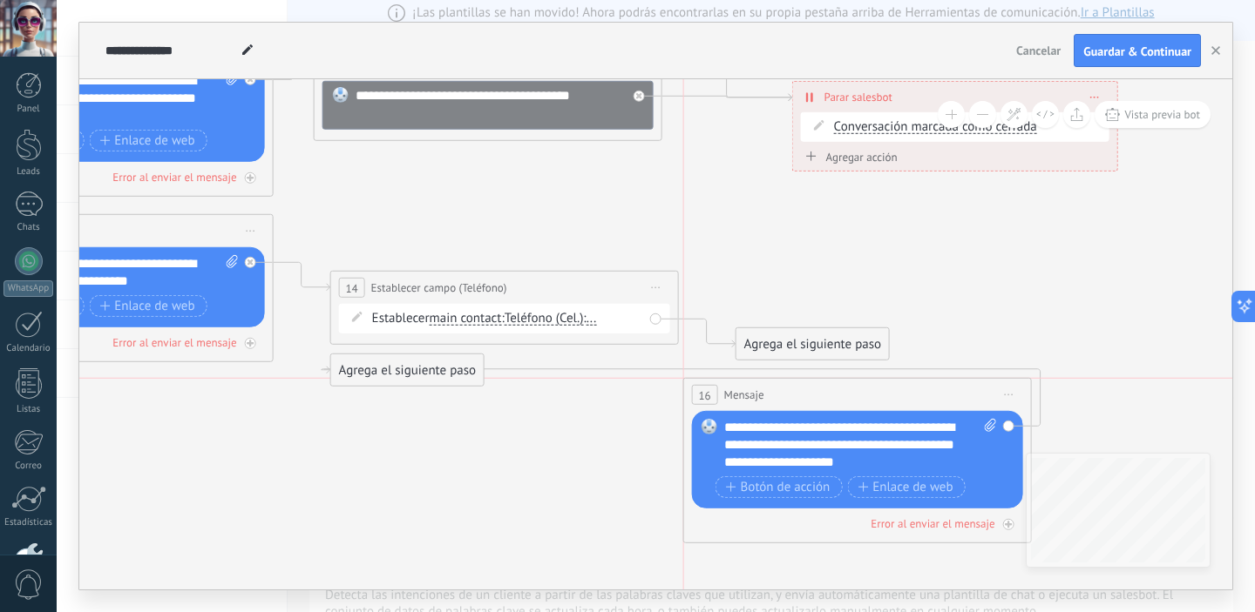
drag, startPoint x: 150, startPoint y: 278, endPoint x: 907, endPoint y: 406, distance: 767.9
click at [907, 406] on div "16 Mensaje ******* (a): Todos los contactos - canales seleccionados Todos los c…" at bounding box center [857, 395] width 347 height 32
drag, startPoint x: 757, startPoint y: 342, endPoint x: 773, endPoint y: 437, distance: 96.3
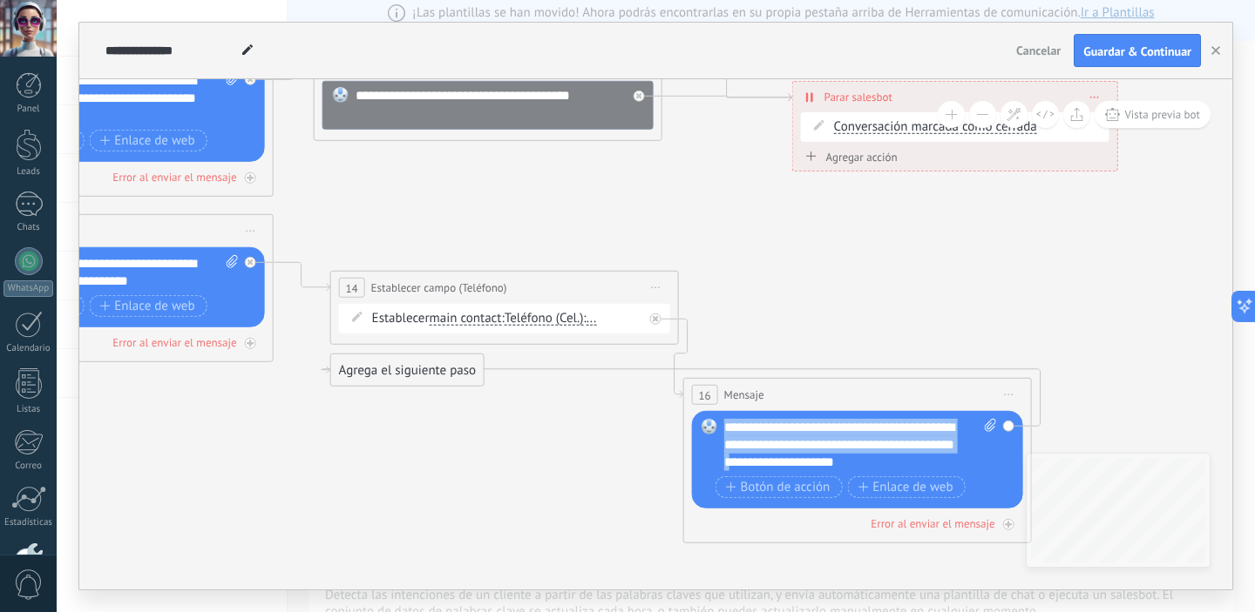
drag, startPoint x: 741, startPoint y: 470, endPoint x: 800, endPoint y: 321, distance: 160.0
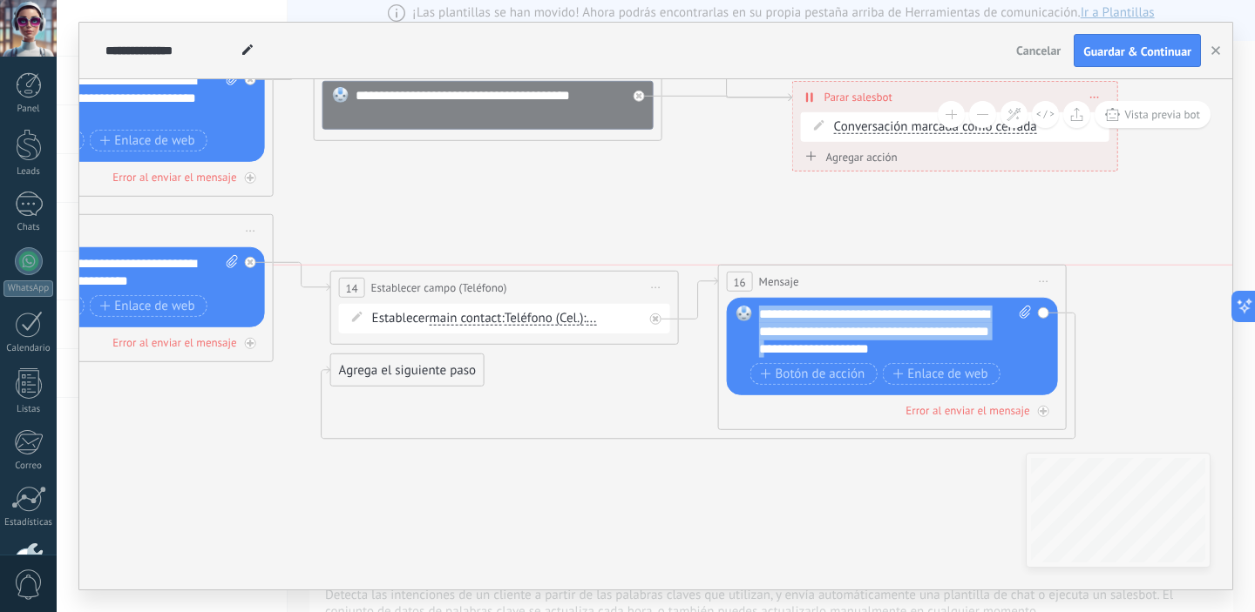
drag, startPoint x: 809, startPoint y: 397, endPoint x: 843, endPoint y: 281, distance: 121.0
click at [843, 281] on div "16 Mensaje ******* (a): Todos los contactos - canales seleccionados Todos los c…" at bounding box center [892, 282] width 347 height 32
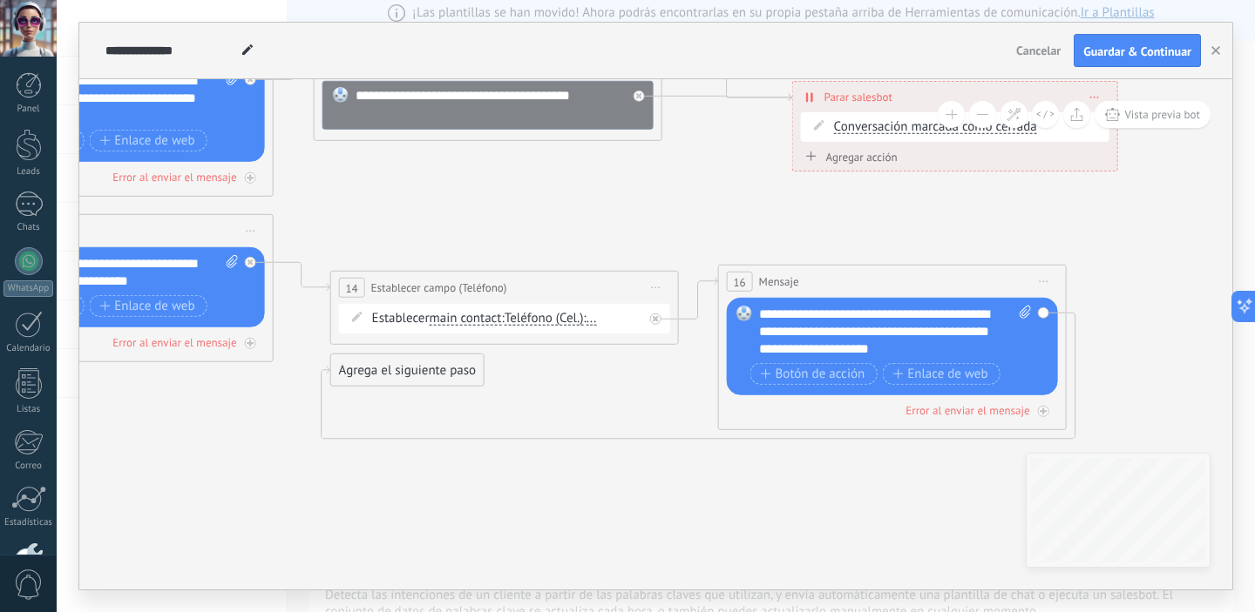
click at [829, 354] on div "**********" at bounding box center [895, 332] width 273 height 52
drag, startPoint x: 792, startPoint y: 314, endPoint x: 732, endPoint y: 312, distance: 60.1
click at [732, 312] on div "Reemplazar Quitar Convertir a mensaje de voz Arrastre la imagen aquí para adjun…" at bounding box center [892, 347] width 331 height 98
click at [818, 491] on icon at bounding box center [217, 114] width 2674 height 1504
drag, startPoint x: 430, startPoint y: 365, endPoint x: 1167, endPoint y: 211, distance: 752.2
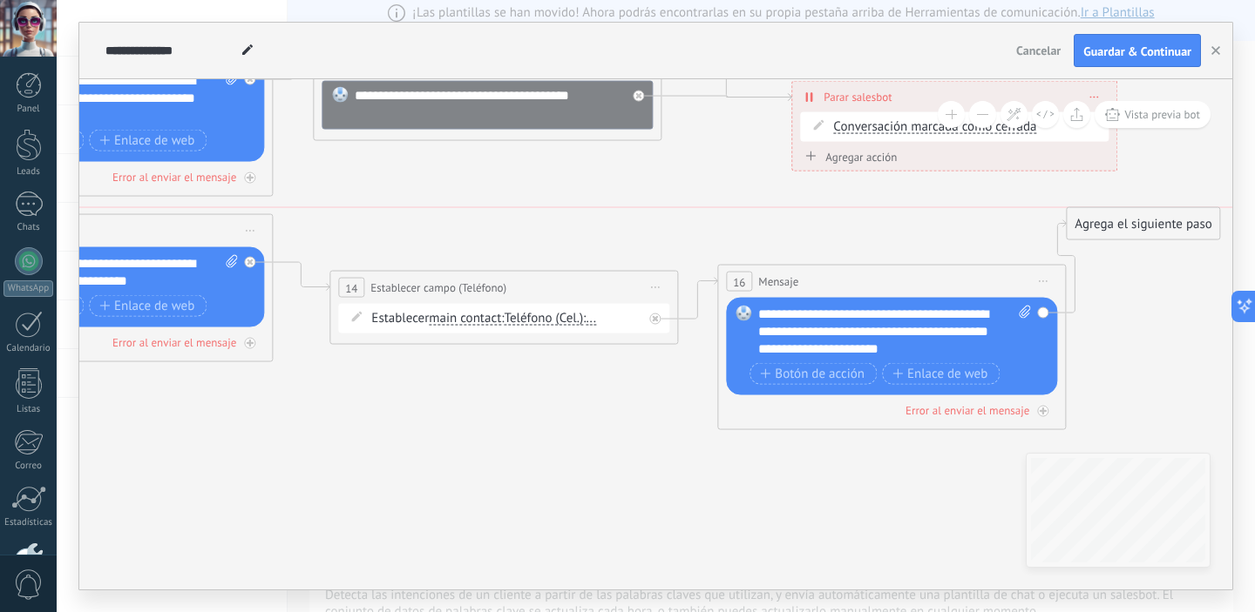
click at [1167, 211] on div "Agrega el siguiente paso" at bounding box center [1142, 224] width 152 height 29
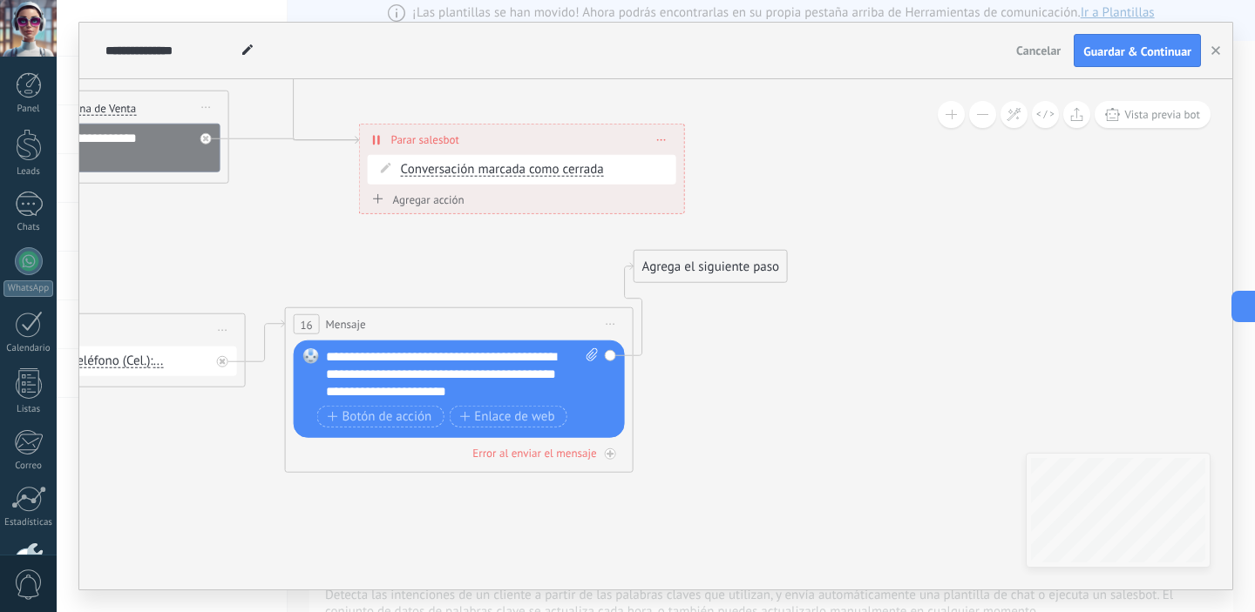
drag, startPoint x: 939, startPoint y: 220, endPoint x: 520, endPoint y: 264, distance: 421.4
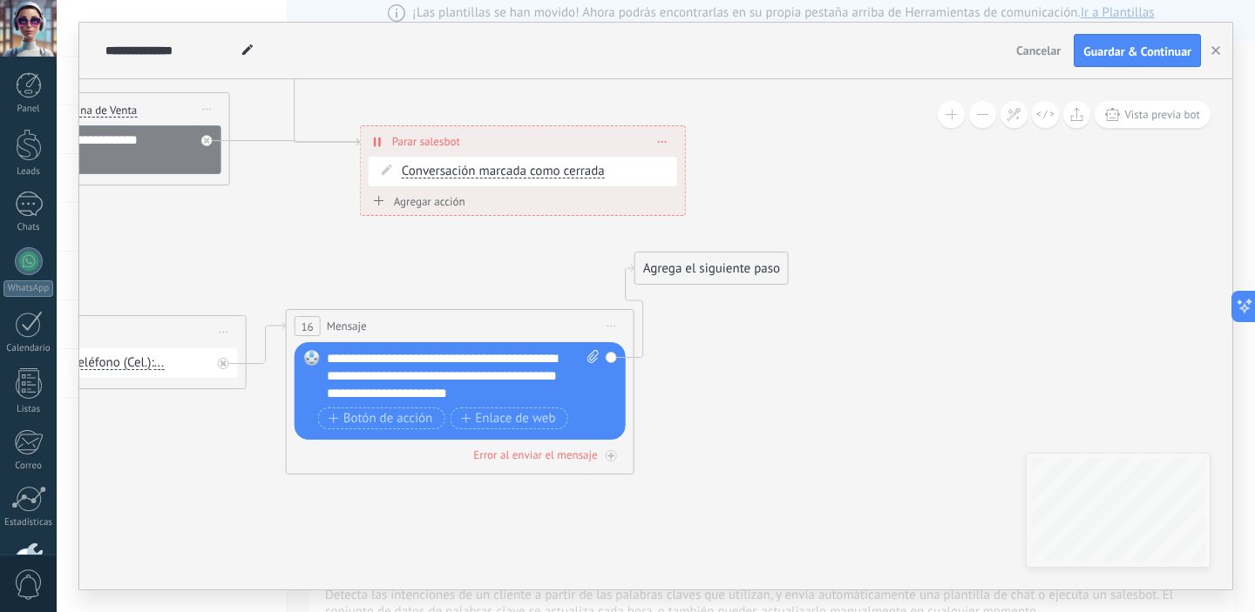
click at [206, 110] on icon at bounding box center [207, 110] width 9 height 2
click at [281, 196] on div "Duplicar" at bounding box center [286, 194] width 173 height 30
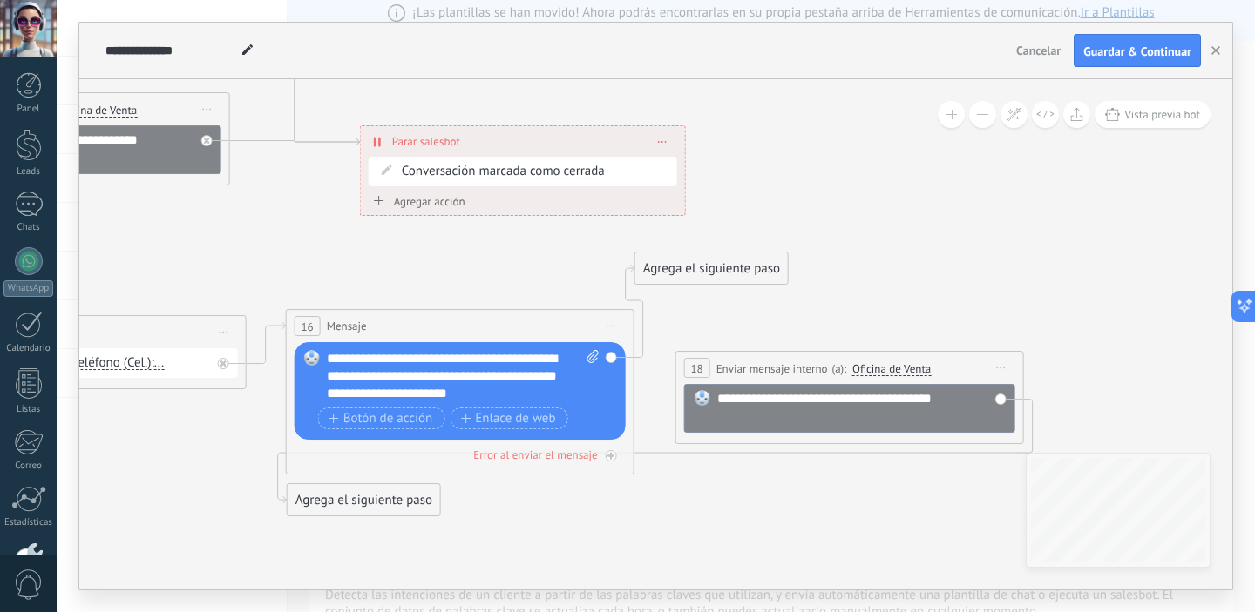
drag, startPoint x: 157, startPoint y: 251, endPoint x: 951, endPoint y: 360, distance: 801.2
click at [951, 360] on div "**********" at bounding box center [849, 368] width 347 height 32
click at [964, 403] on div "**********" at bounding box center [861, 407] width 288 height 35
drag, startPoint x: 952, startPoint y: 400, endPoint x: 934, endPoint y: 427, distance: 32.6
click at [900, 404] on div "**********" at bounding box center [861, 407] width 288 height 35
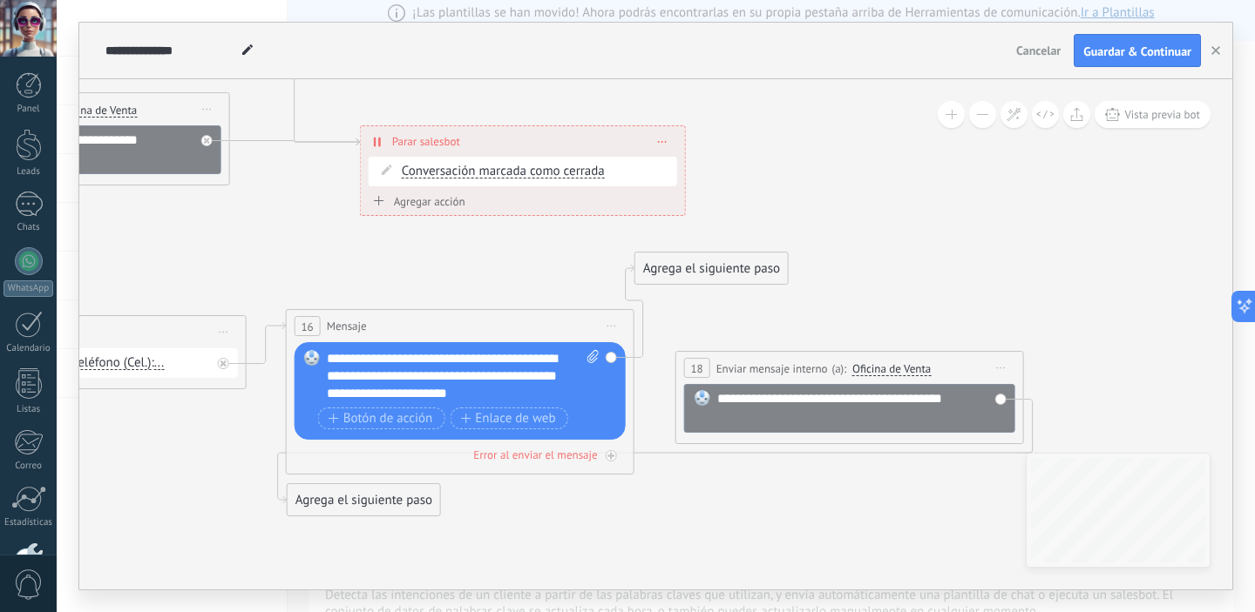
drag, startPoint x: 401, startPoint y: 498, endPoint x: 872, endPoint y: 513, distance: 471.6
click at [872, 513] on div "Agrega el siguiente paso" at bounding box center [827, 509] width 152 height 29
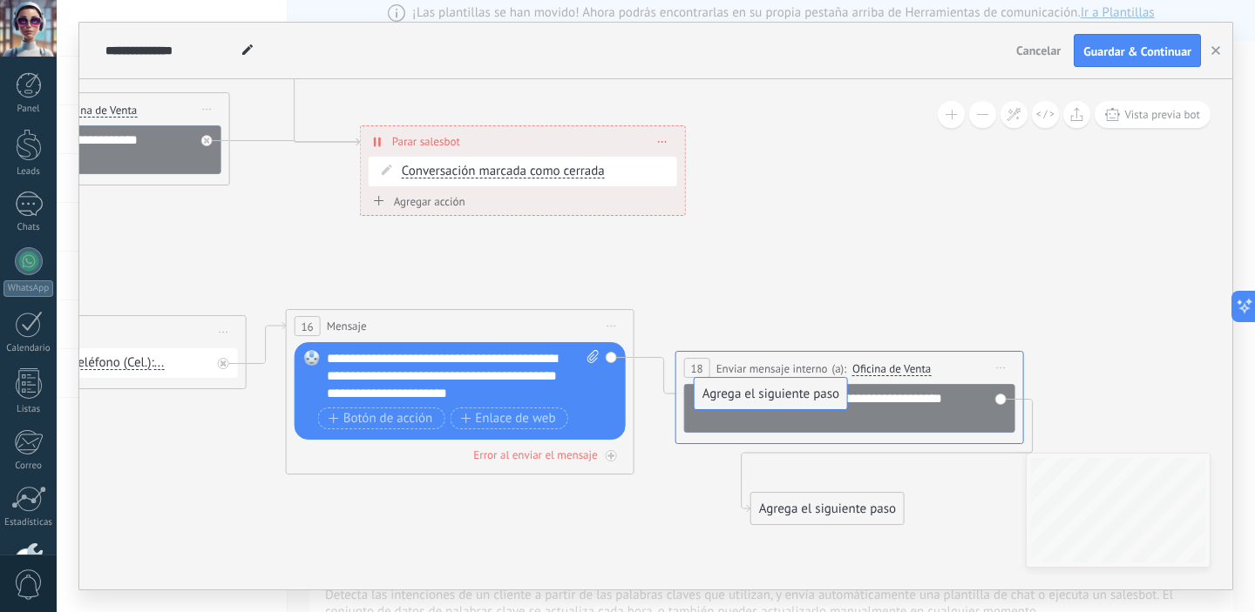
drag, startPoint x: 751, startPoint y: 274, endPoint x: 813, endPoint y: 399, distance: 139.9
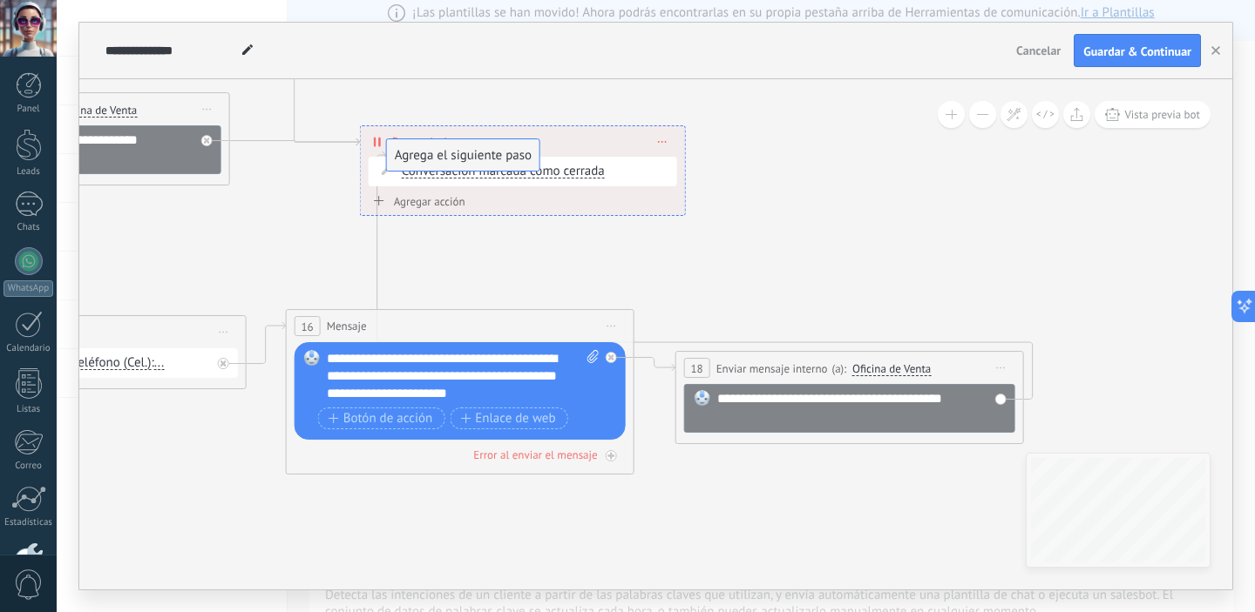
drag, startPoint x: 836, startPoint y: 509, endPoint x: 472, endPoint y: 156, distance: 507.1
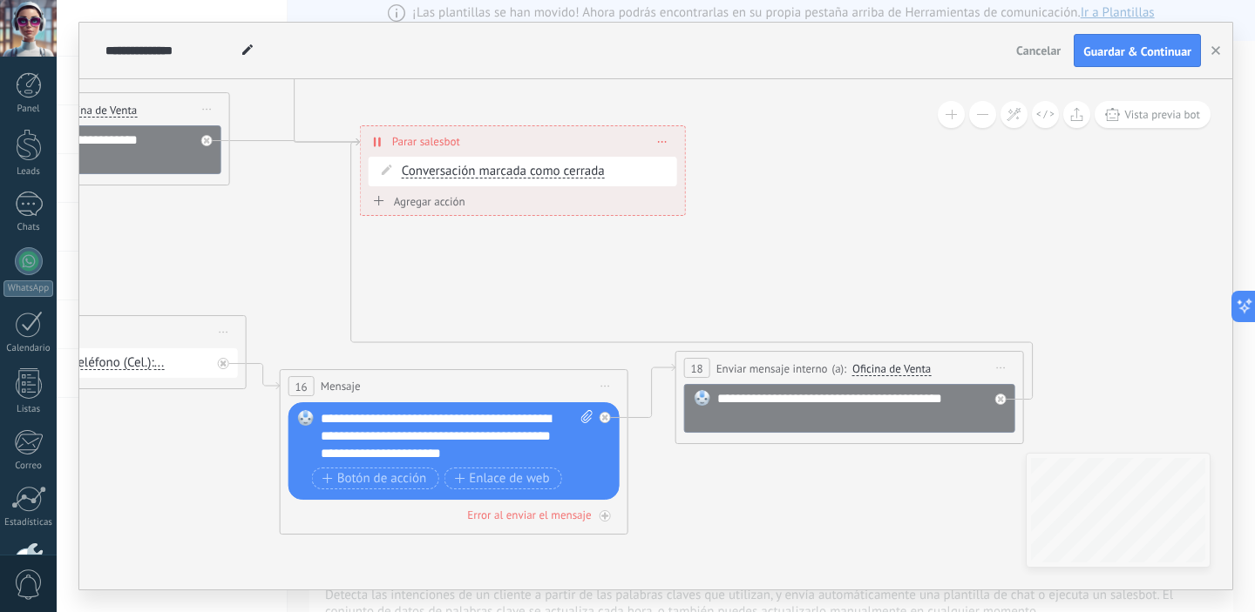
drag, startPoint x: 475, startPoint y: 328, endPoint x: 469, endPoint y: 389, distance: 61.3
click at [469, 389] on div "16 Mensaje ******* (a): Todos los contactos - canales seleccionados Todos los c…" at bounding box center [454, 386] width 347 height 32
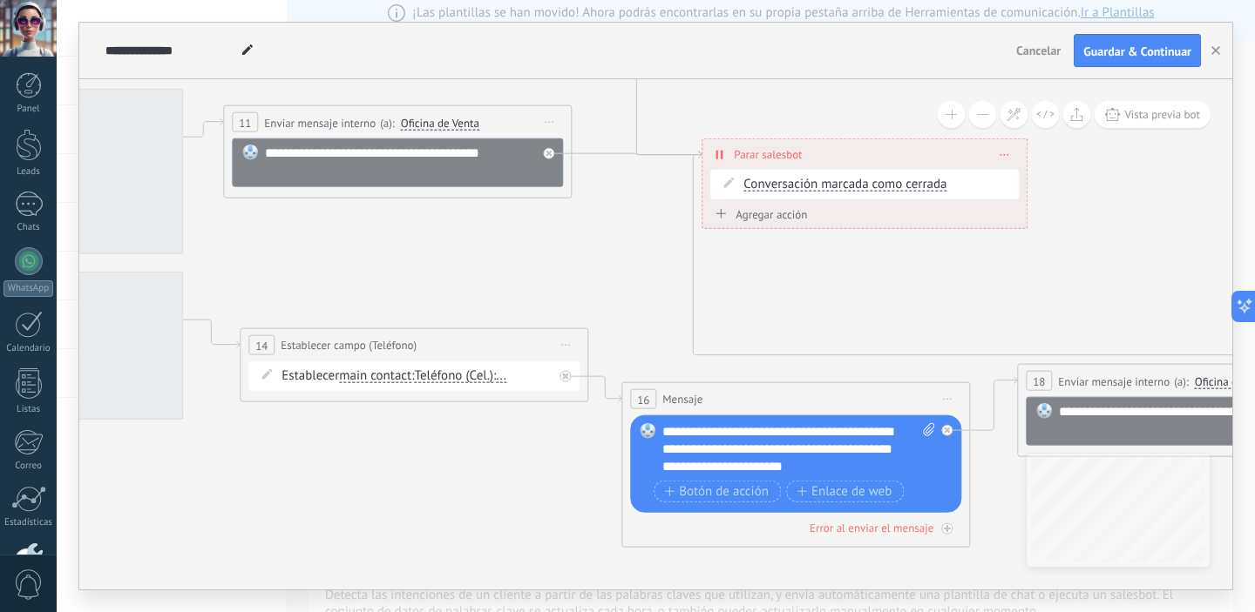
drag, startPoint x: 504, startPoint y: 280, endPoint x: 882, endPoint y: 253, distance: 378.2
click at [860, 290] on icon at bounding box center [295, 202] width 3012 height 1564
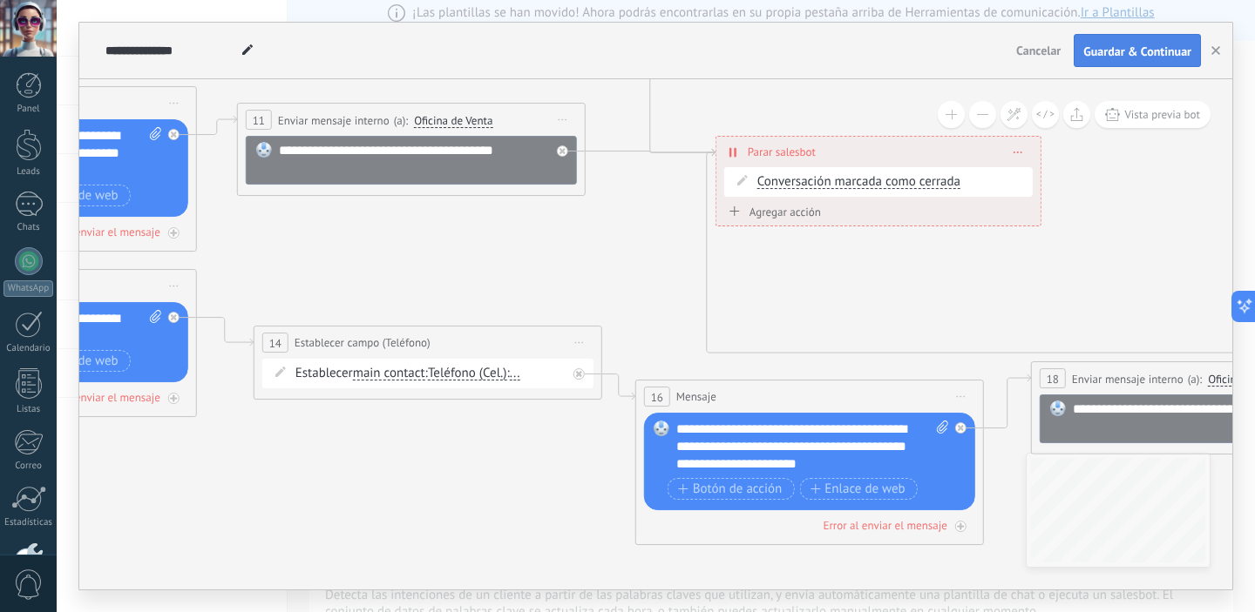
click at [1133, 49] on span "Guardar & Continuar" at bounding box center [1137, 51] width 108 height 12
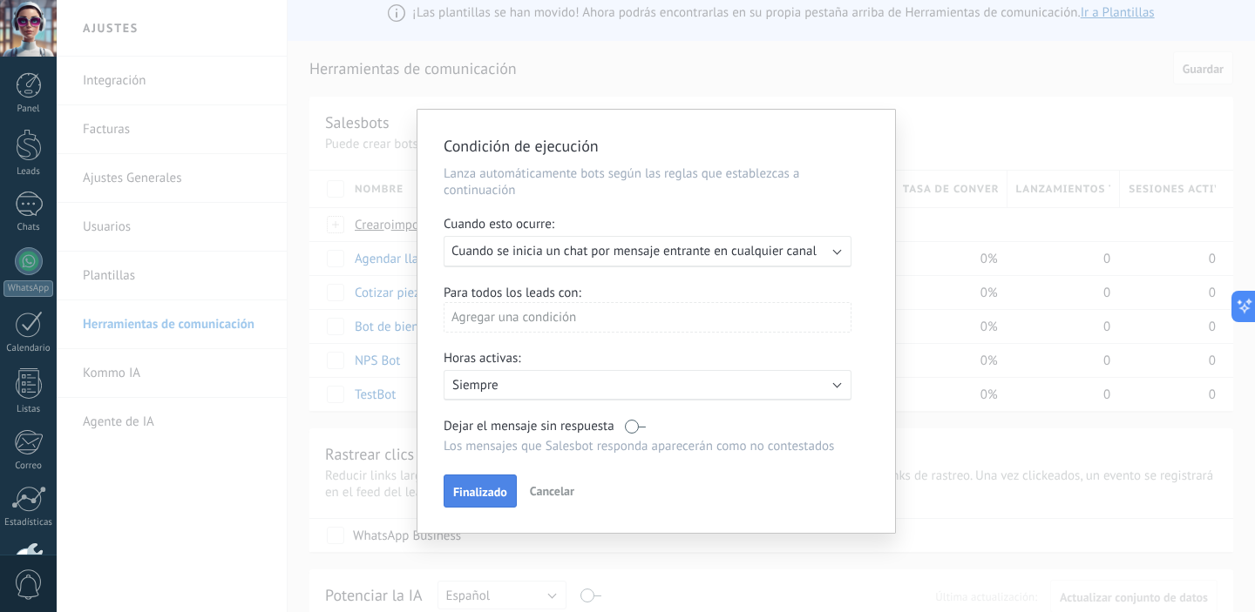
click at [500, 496] on span "Finalizado" at bounding box center [480, 492] width 54 height 12
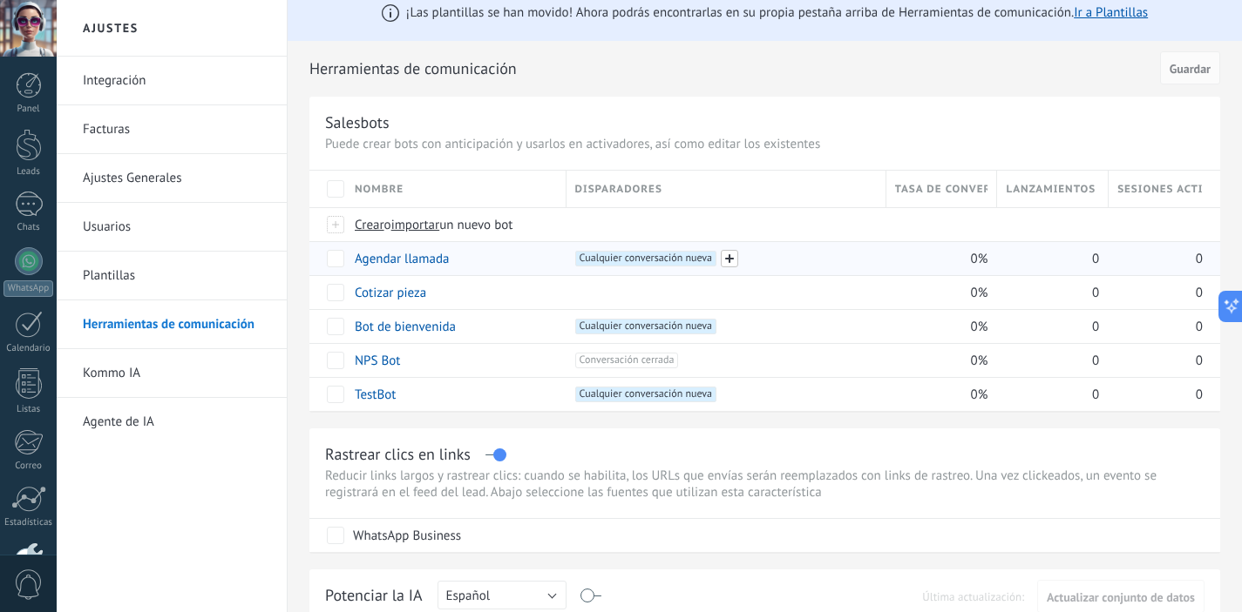
click at [734, 263] on span at bounding box center [729, 258] width 17 height 17
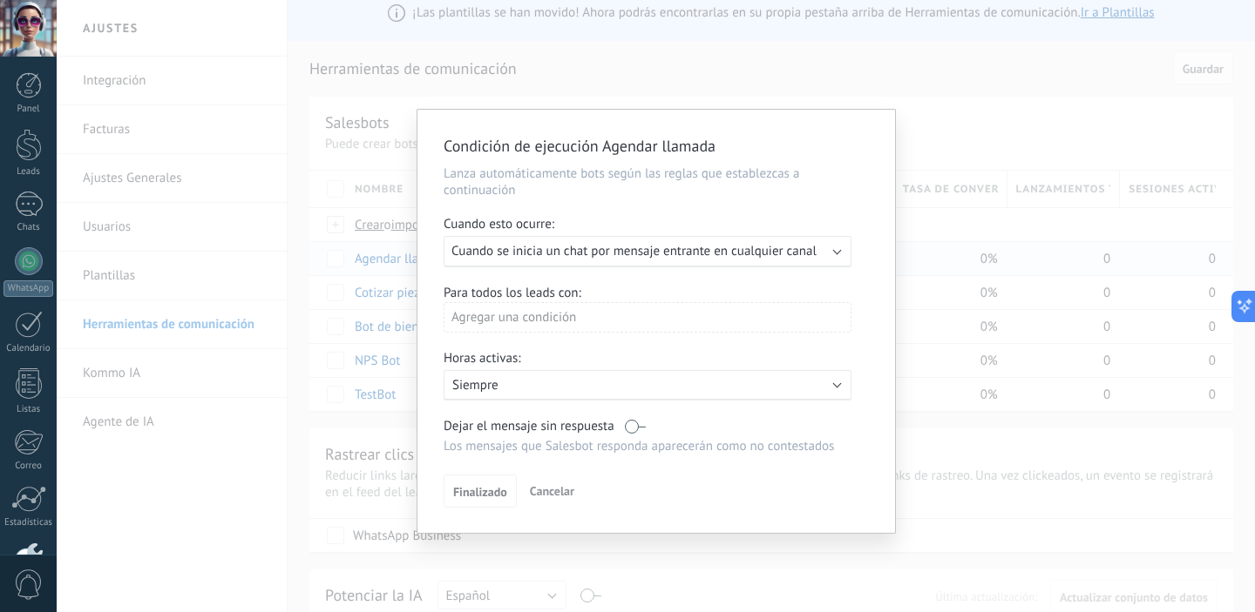
click at [550, 491] on span "Cancelar" at bounding box center [552, 492] width 44 height 16
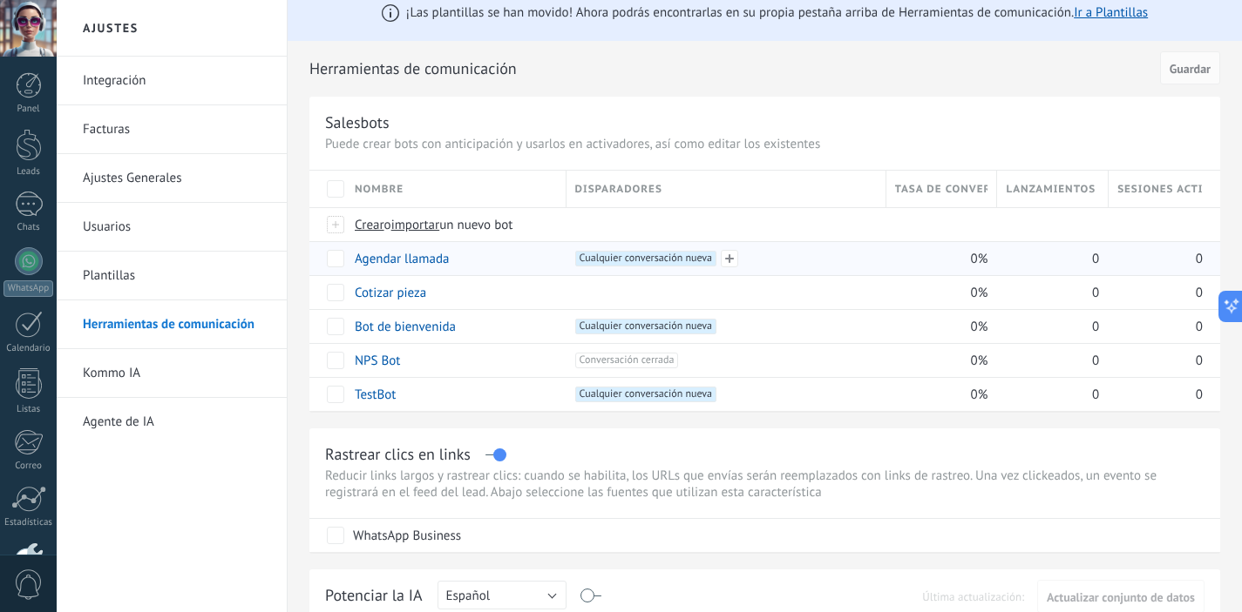
click at [606, 265] on span "Cualquier conversación nueva +0" at bounding box center [645, 259] width 141 height 16
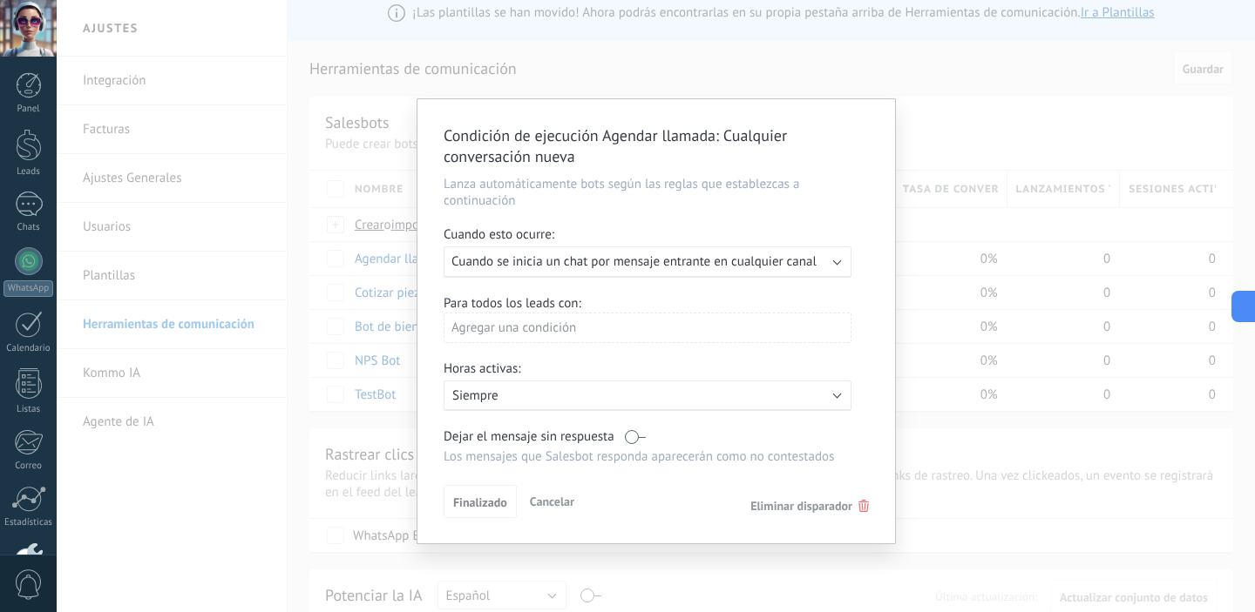
click at [832, 506] on span "Eliminar disparador" at bounding box center [801, 506] width 102 height 16
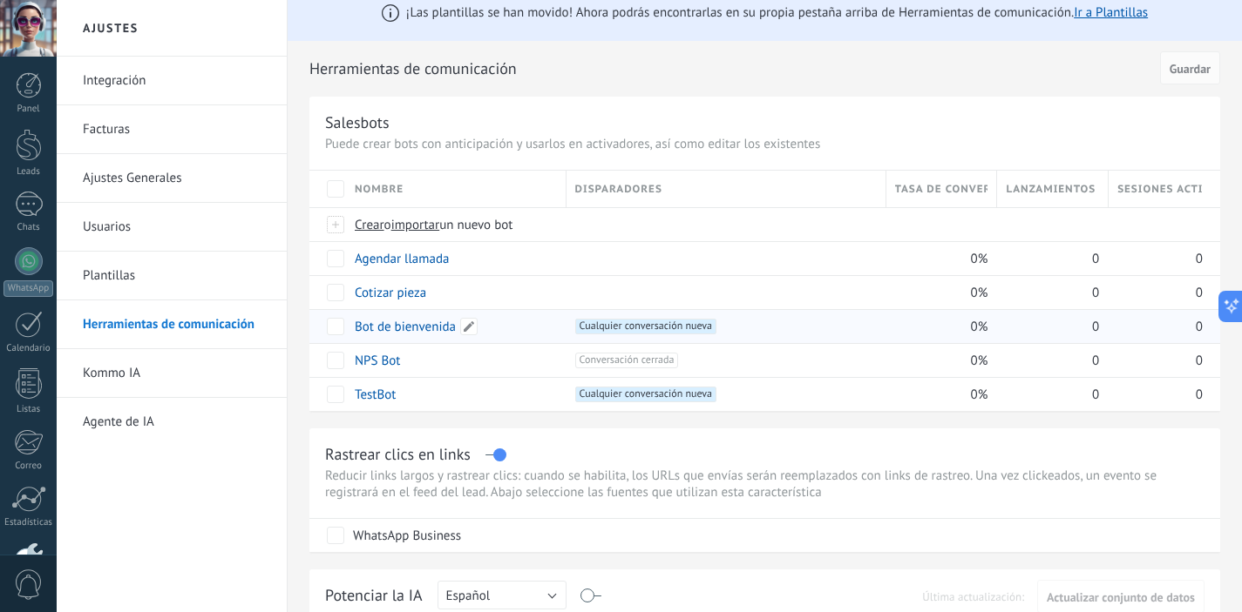
click at [438, 327] on link "Bot de bienvenida" at bounding box center [405, 327] width 101 height 17
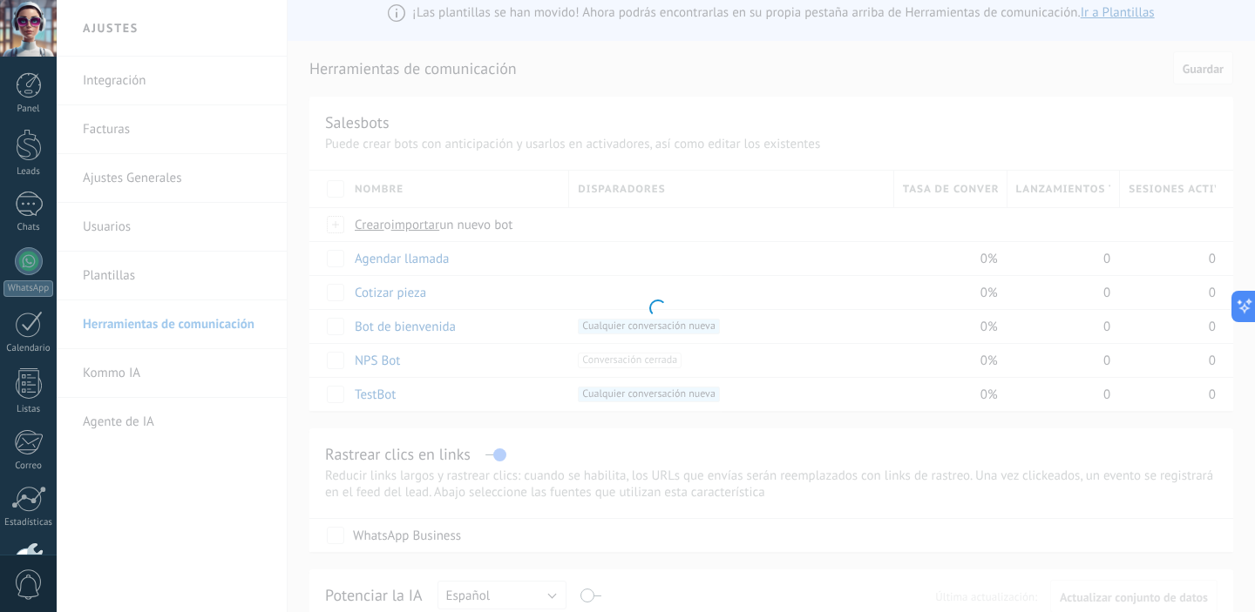
type input "**********"
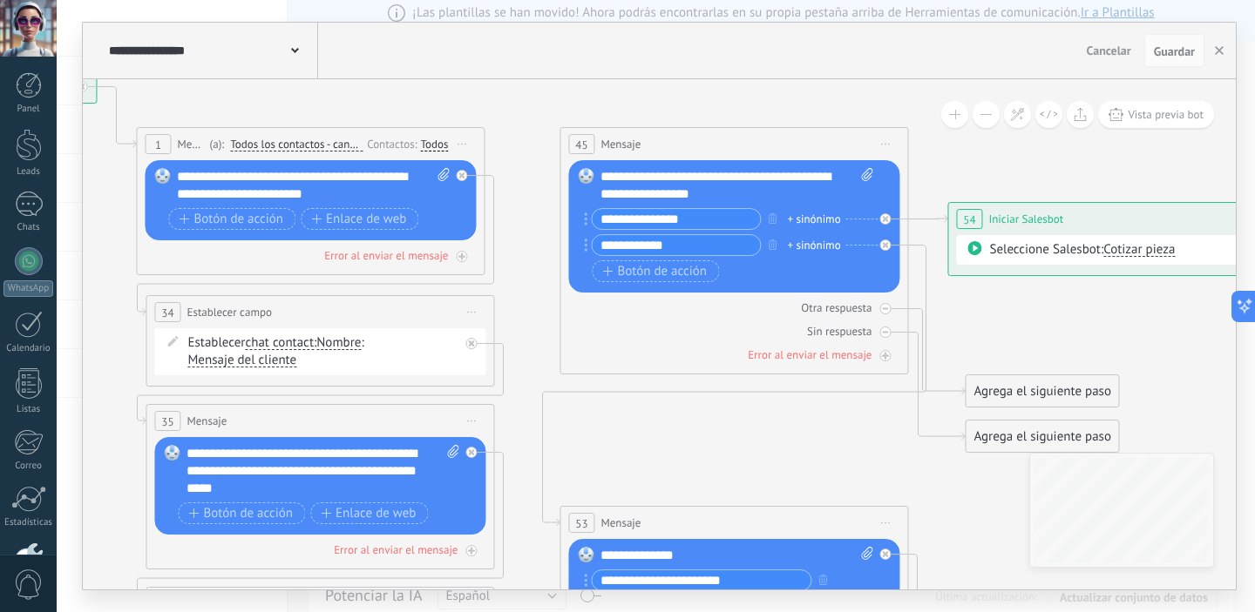
drag, startPoint x: 826, startPoint y: 262, endPoint x: 521, endPoint y: 193, distance: 312.6
click at [521, 193] on icon at bounding box center [698, 578] width 2370 height 1886
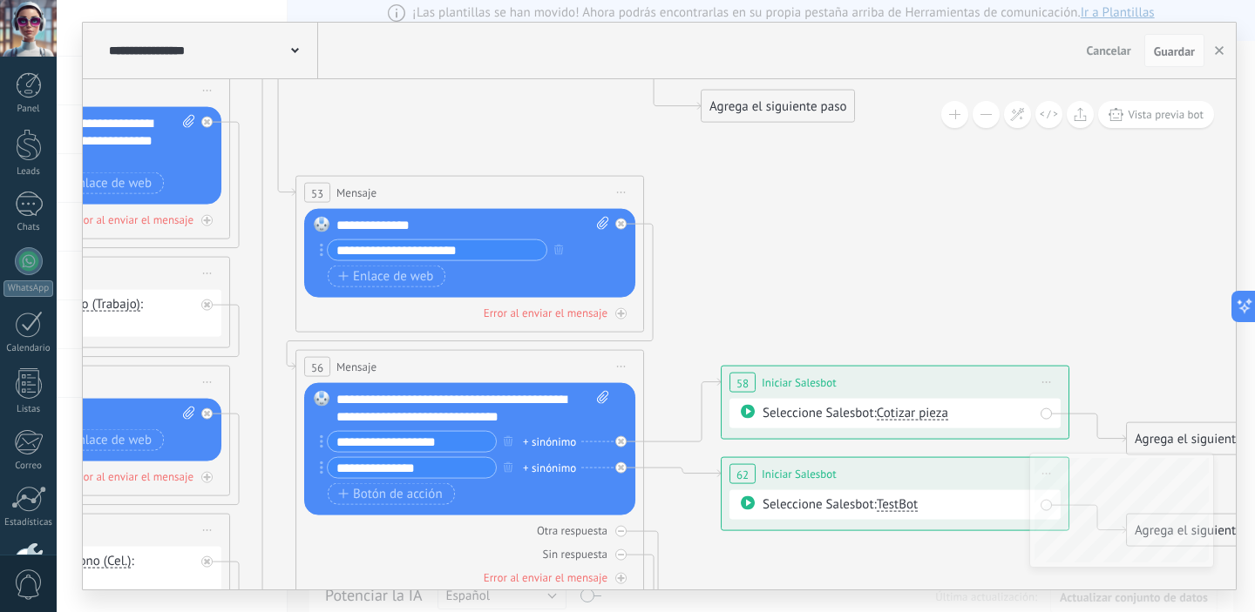
drag, startPoint x: 971, startPoint y: 506, endPoint x: 709, endPoint y: 175, distance: 422.4
click at [708, 175] on icon at bounding box center [452, 248] width 2407 height 1886
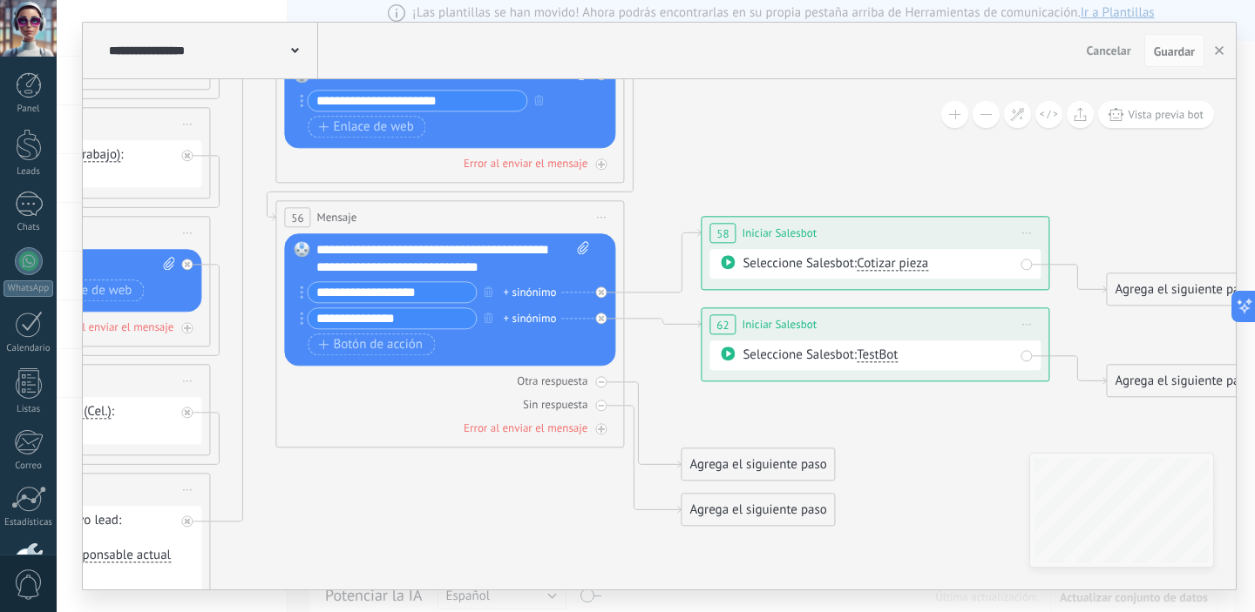
drag, startPoint x: 739, startPoint y: 311, endPoint x: 718, endPoint y: 161, distance: 151.3
click at [718, 161] on icon at bounding box center [432, 98] width 2407 height 1886
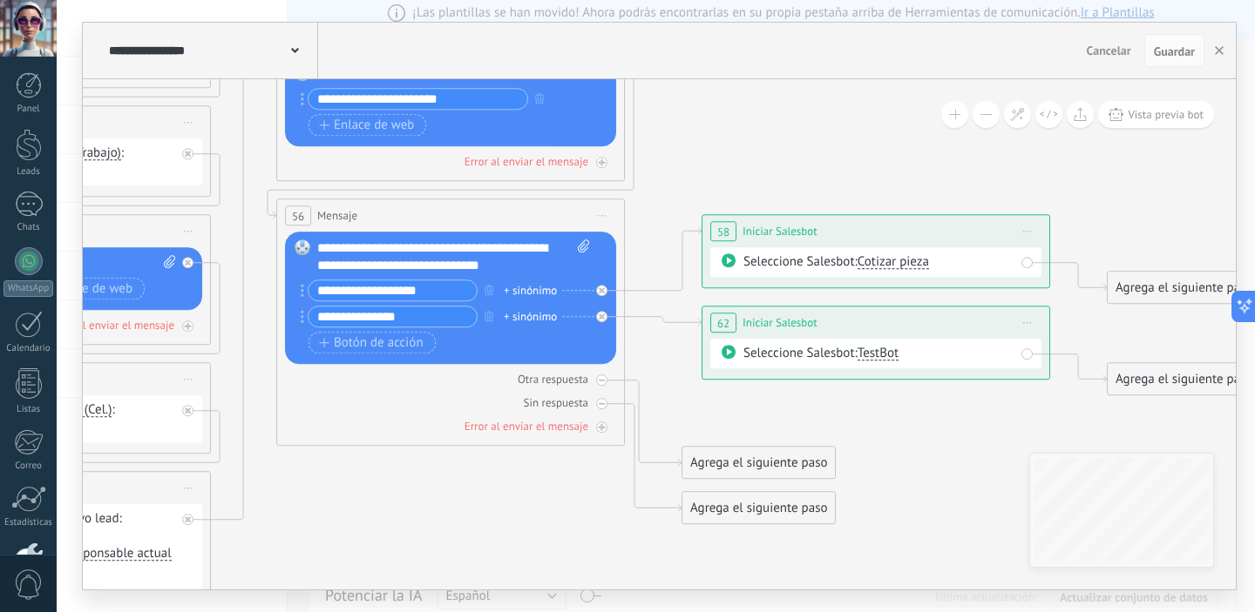
click at [433, 320] on input "**********" at bounding box center [392, 317] width 168 height 20
drag, startPoint x: 417, startPoint y: 315, endPoint x: 288, endPoint y: 319, distance: 129.0
click at [288, 319] on div "Reemplazar Quitar Convertir a mensaje de voz Arrastre la imagen aquí para adjun…" at bounding box center [450, 298] width 331 height 132
click at [452, 319] on input "**********" at bounding box center [392, 317] width 168 height 20
click at [888, 352] on span "TestBot" at bounding box center [877, 353] width 41 height 17
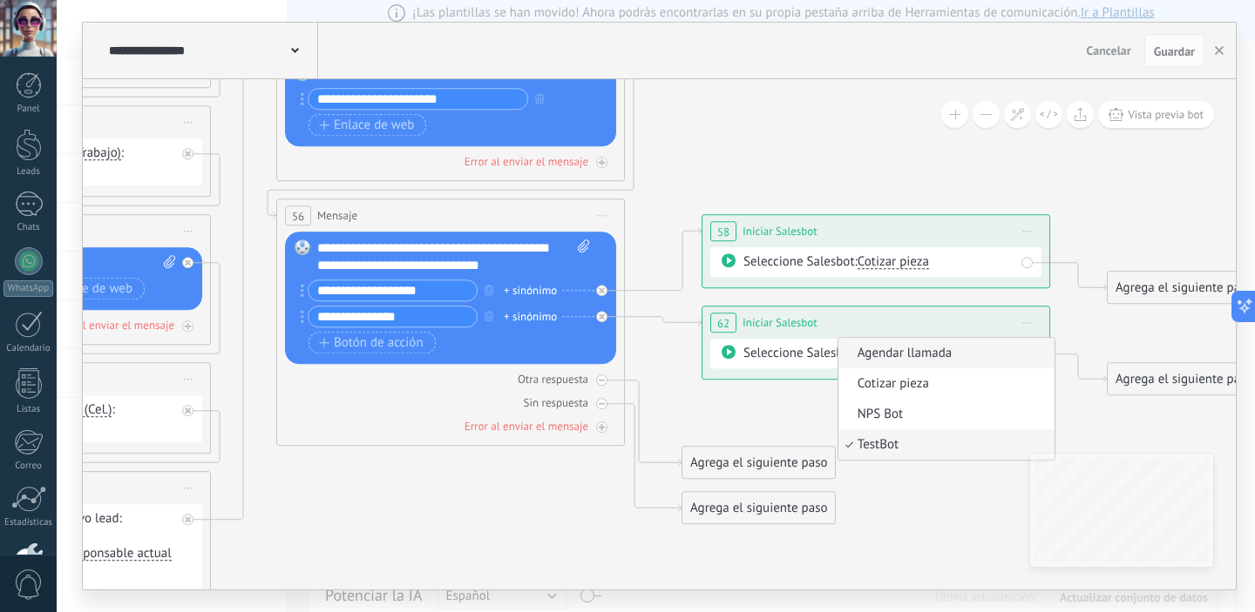
click at [902, 351] on span "Agendar llamada" at bounding box center [943, 353] width 211 height 17
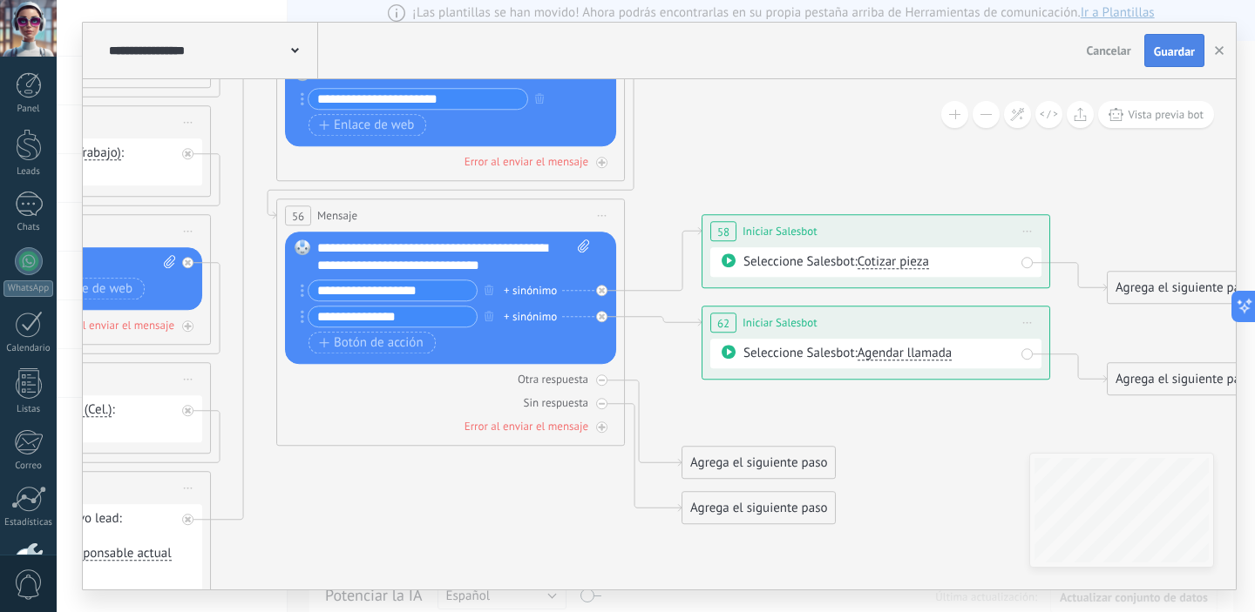
click at [1186, 48] on span "Guardar" at bounding box center [1174, 51] width 41 height 12
click at [1216, 50] on use "button" at bounding box center [1219, 50] width 9 height 9
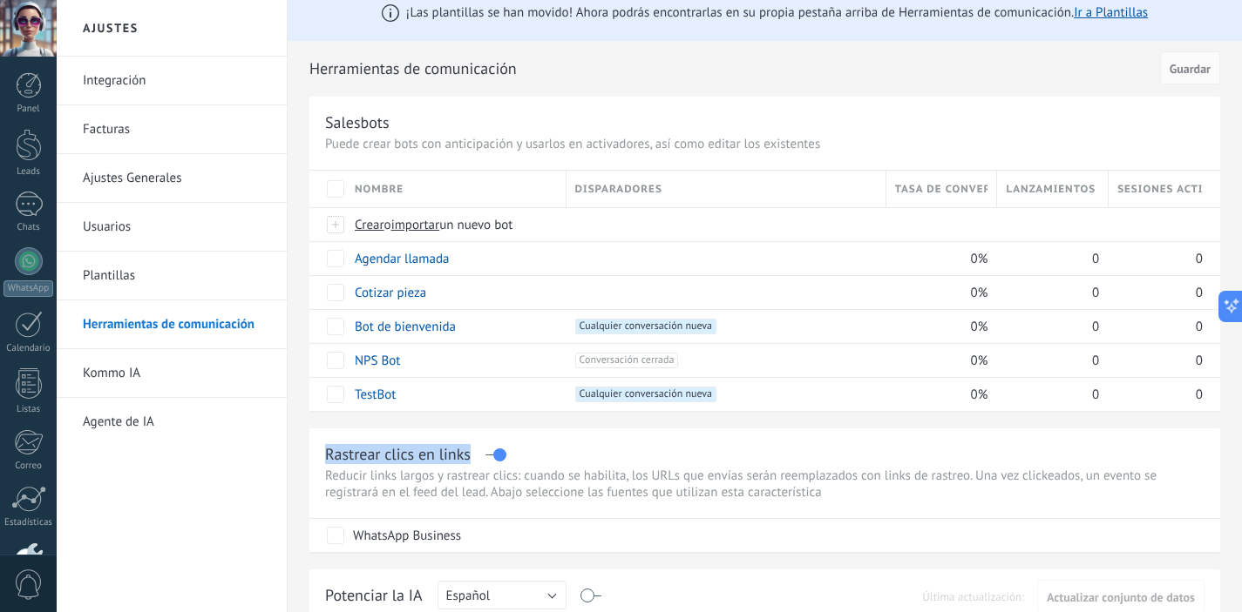
drag, startPoint x: 535, startPoint y: 421, endPoint x: 445, endPoint y: 424, distance: 89.8
drag, startPoint x: 155, startPoint y: 423, endPoint x: 173, endPoint y: 423, distance: 18.3
click at [154, 423] on link "Agente de IA" at bounding box center [176, 422] width 186 height 49
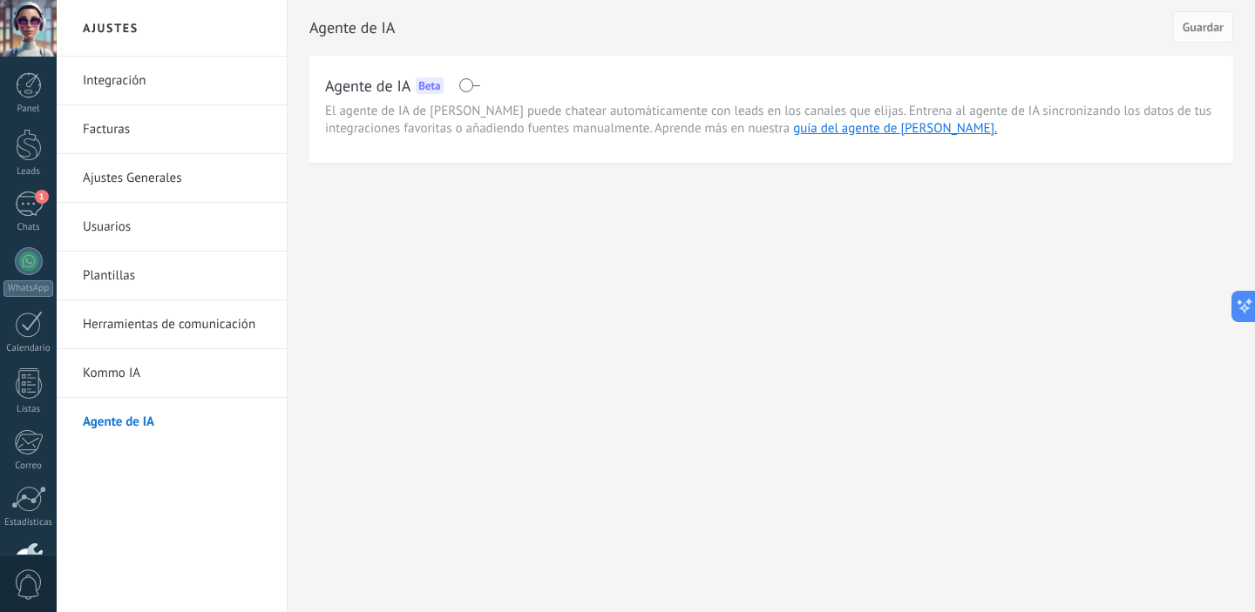
click at [116, 125] on link "Facturas" at bounding box center [176, 129] width 186 height 49
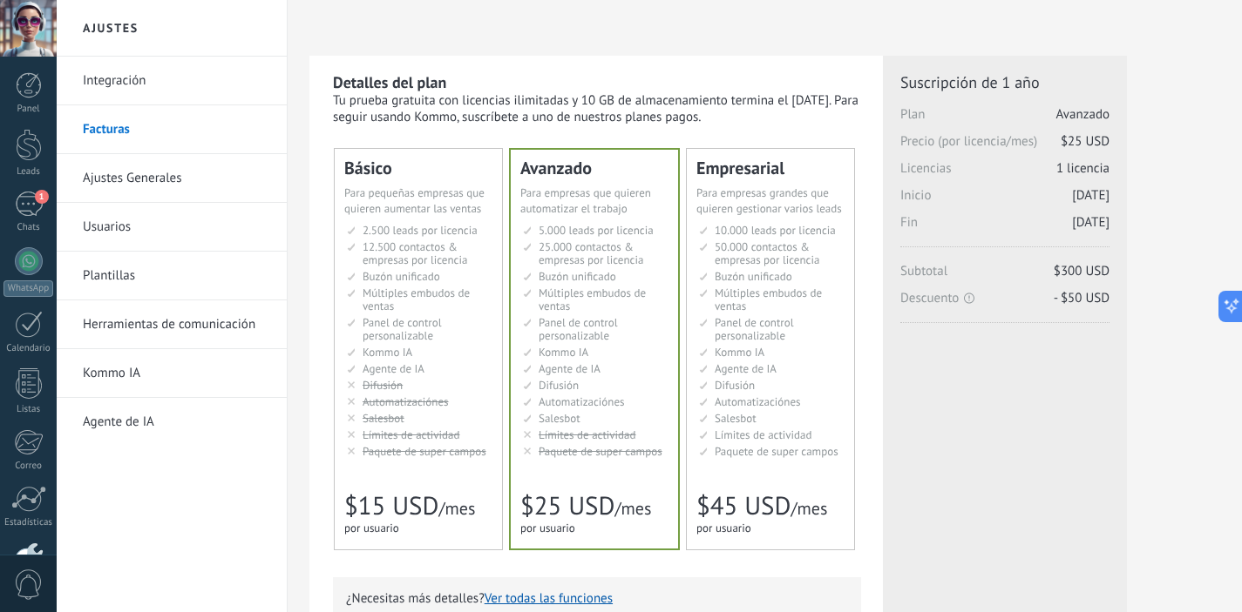
click at [146, 234] on link "Usuarios" at bounding box center [176, 227] width 186 height 49
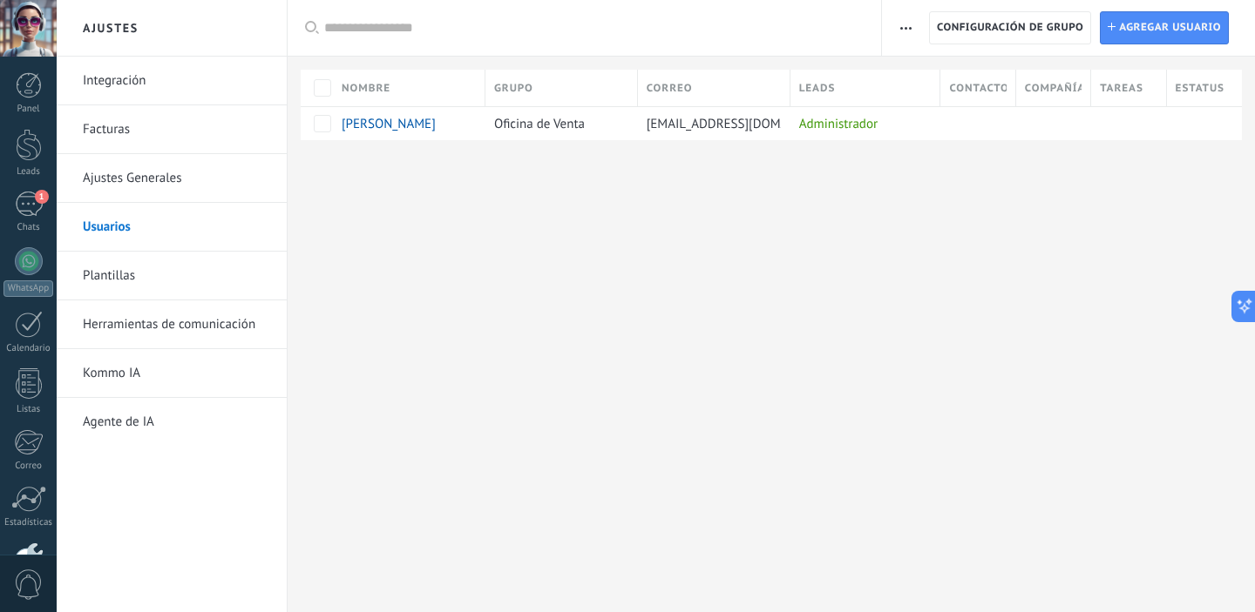
click at [132, 277] on link "Plantillas" at bounding box center [176, 276] width 186 height 49
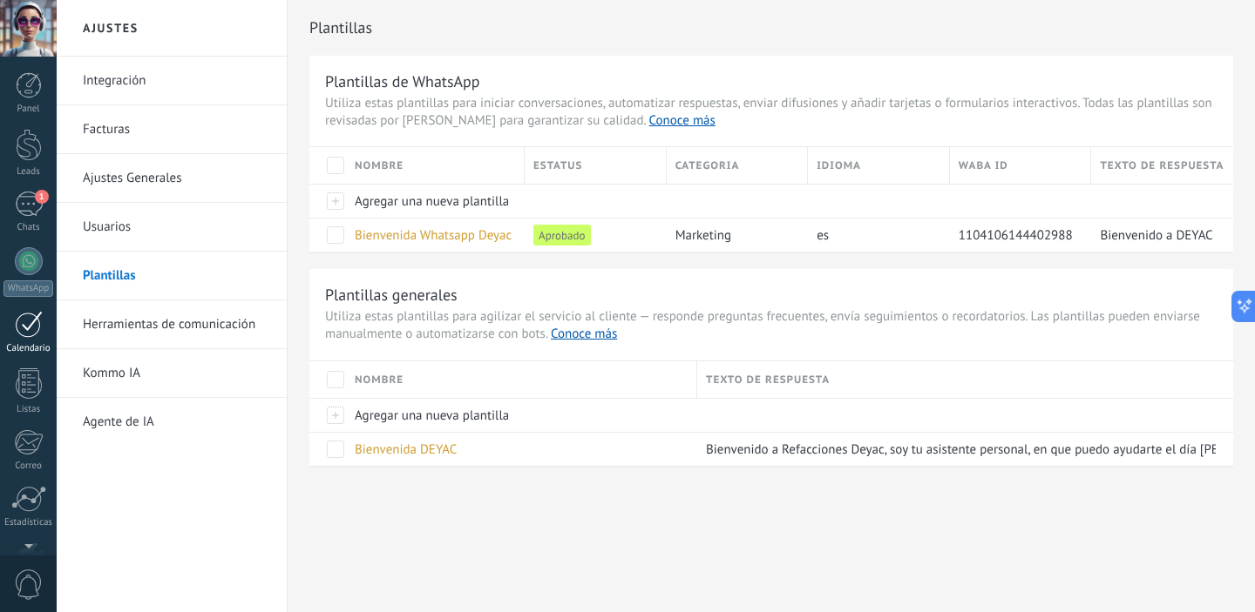
scroll to position [112, 0]
click at [216, 317] on link "Herramientas de comunicación" at bounding box center [176, 325] width 186 height 49
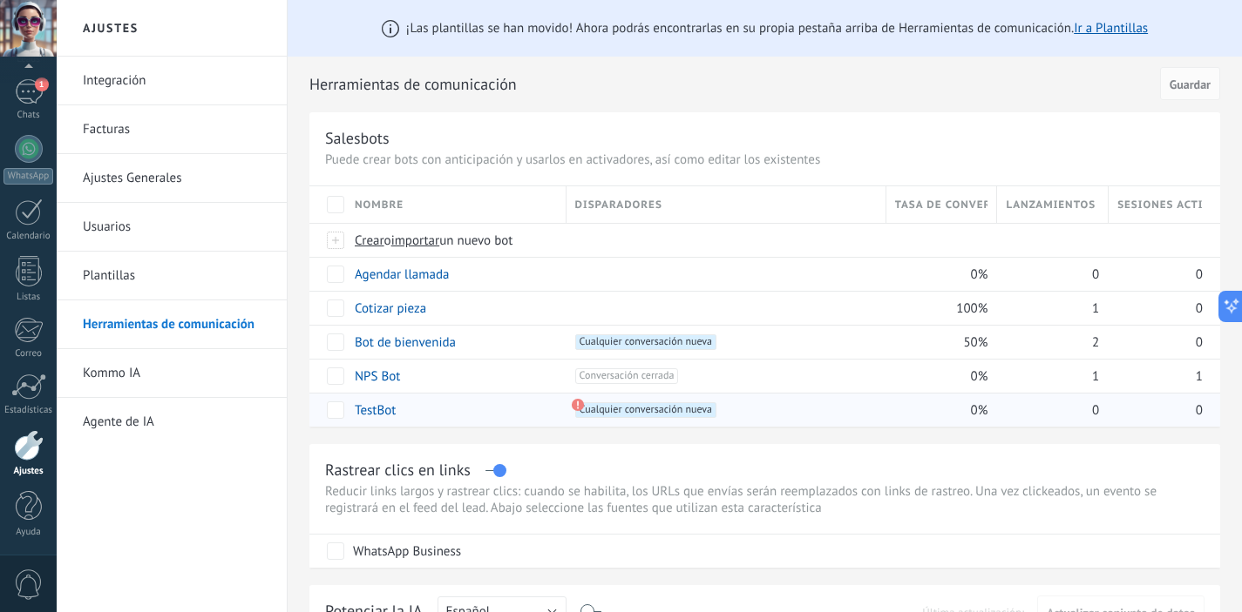
click at [374, 418] on link "TestBot" at bounding box center [375, 411] width 41 height 17
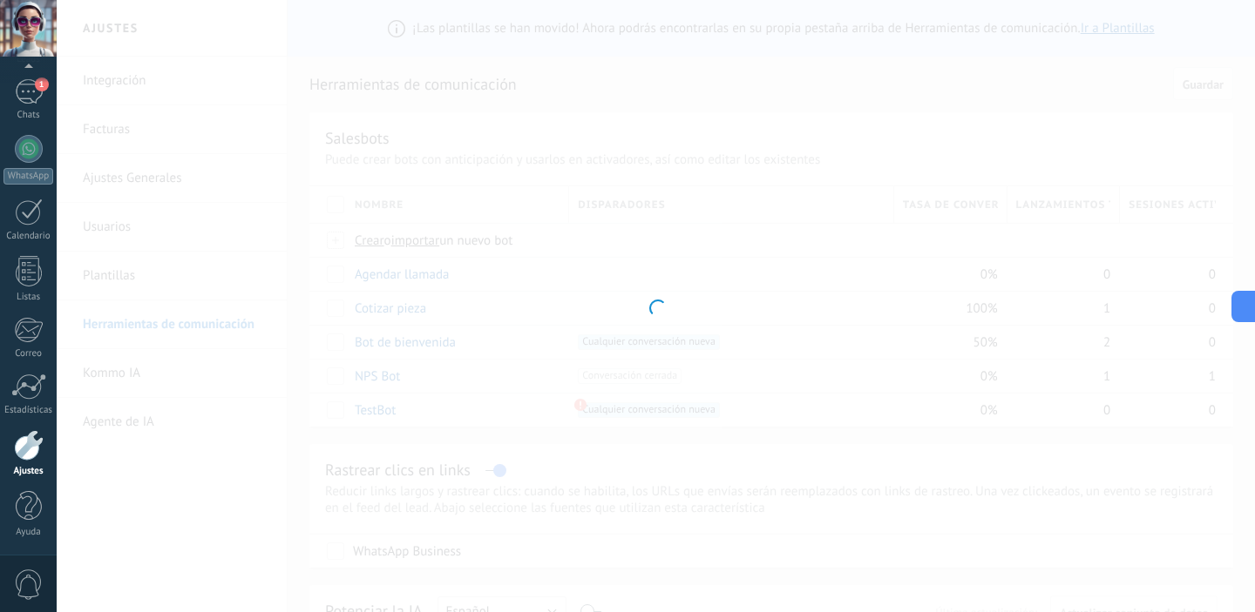
type input "*******"
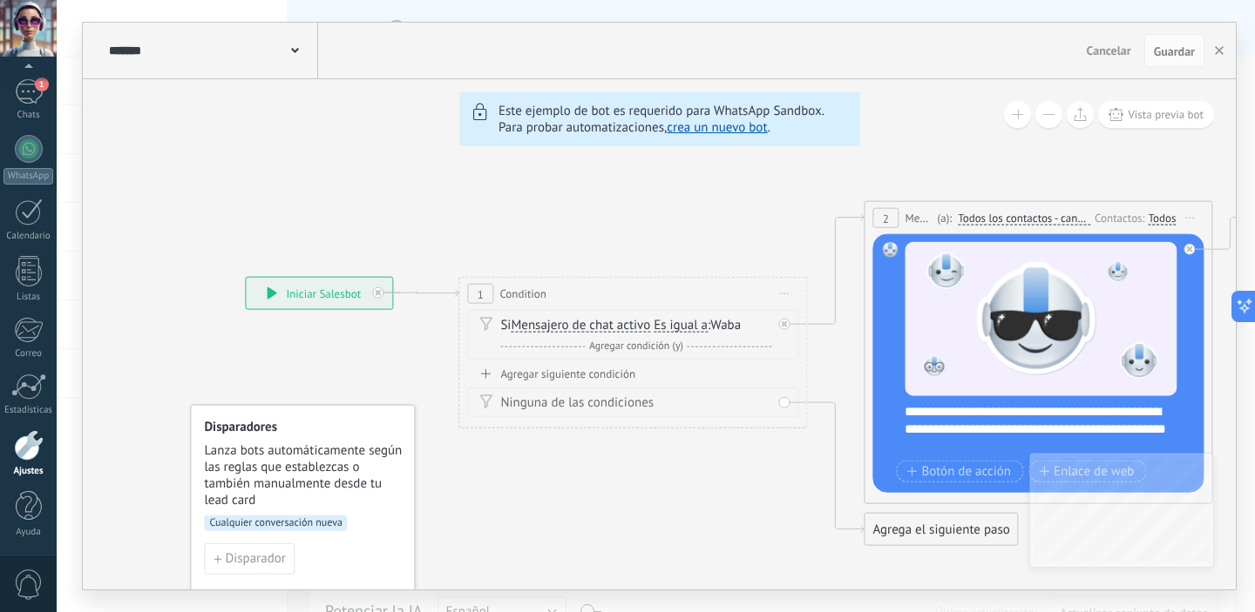
drag, startPoint x: 280, startPoint y: 413, endPoint x: 1076, endPoint y: 372, distance: 797.4
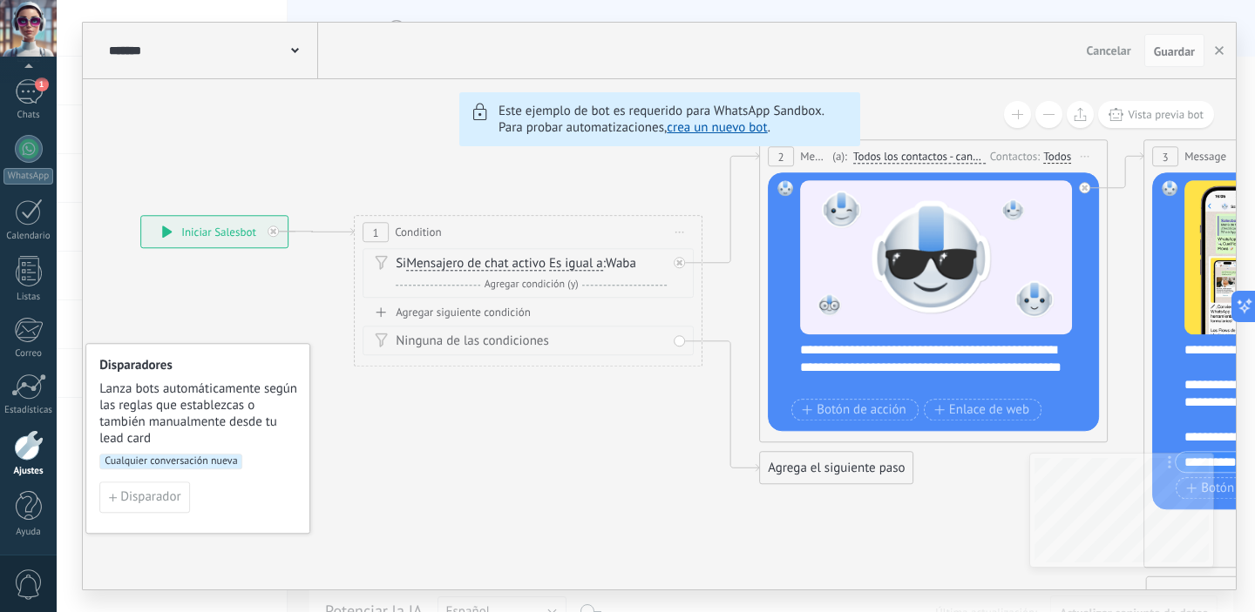
drag, startPoint x: 757, startPoint y: 497, endPoint x: 653, endPoint y: 435, distance: 121.5
click at [1226, 49] on button "button" at bounding box center [1219, 50] width 26 height 33
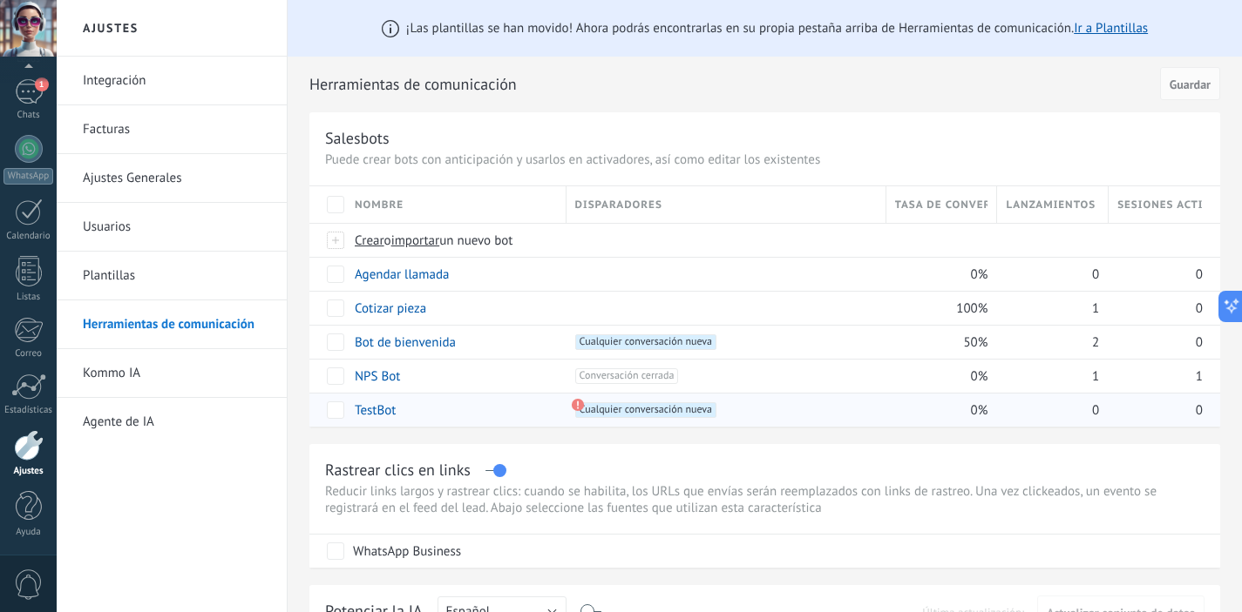
click at [602, 409] on span "Cualquier conversación nueva +0" at bounding box center [645, 411] width 141 height 16
drag, startPoint x: 741, startPoint y: 413, endPoint x: 591, endPoint y: 409, distance: 150.8
click at [741, 413] on div "+1 Cualquier conversación nueva +0" at bounding box center [725, 411] width 301 height 16
click at [615, 412] on span "Cualquier conversación nueva +0" at bounding box center [645, 411] width 141 height 16
click at [562, 404] on div "TestBot" at bounding box center [456, 410] width 220 height 34
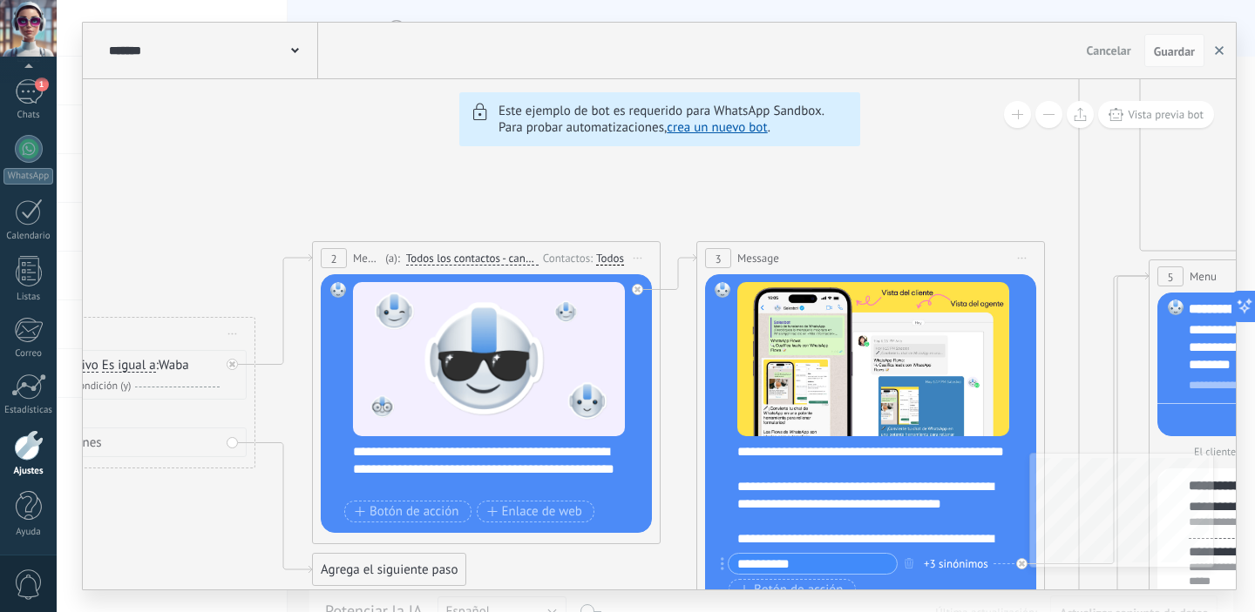
click at [1215, 53] on use "button" at bounding box center [1219, 50] width 9 height 9
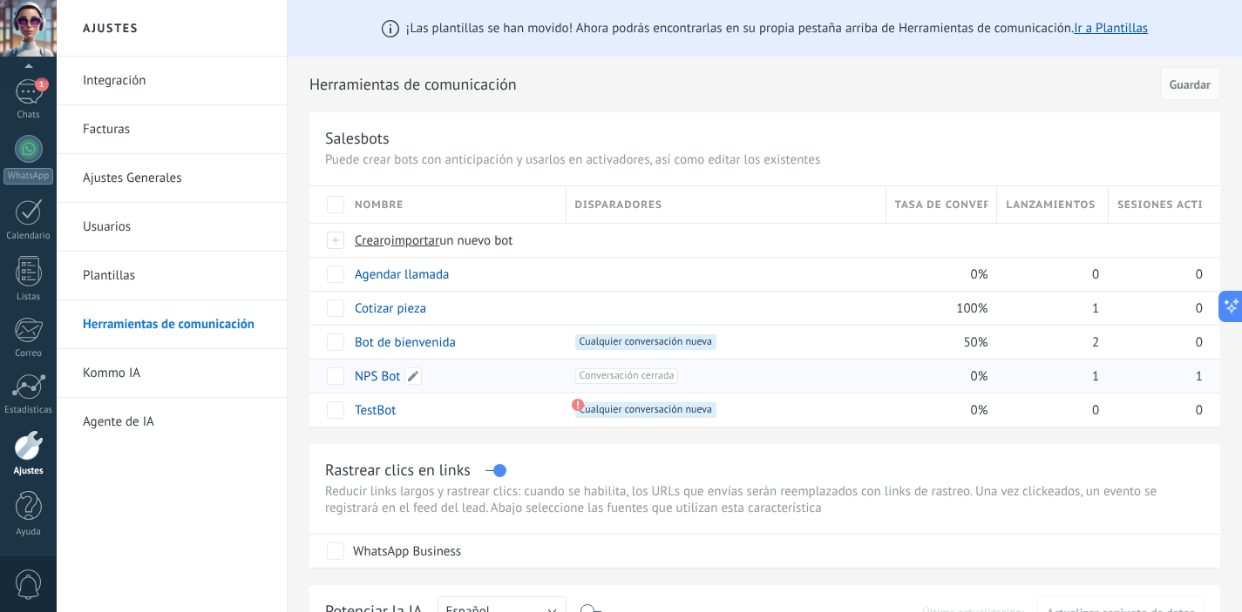
click at [492, 376] on div "NPS Bot" at bounding box center [452, 376] width 212 height 33
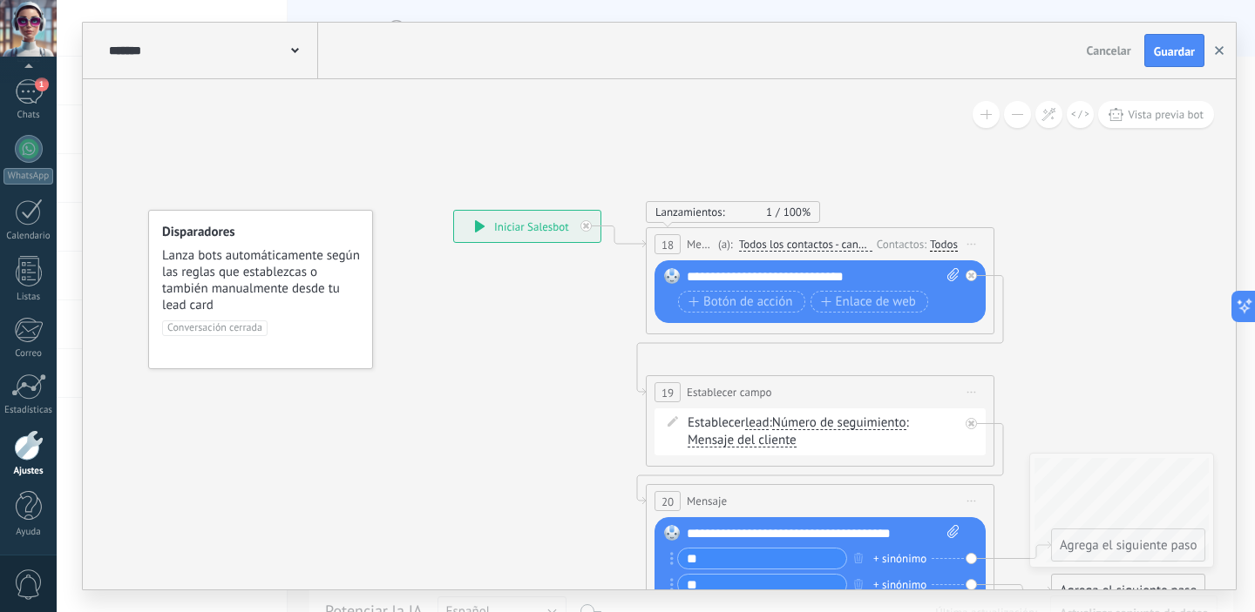
click at [1215, 51] on icon "button" at bounding box center [1219, 50] width 9 height 9
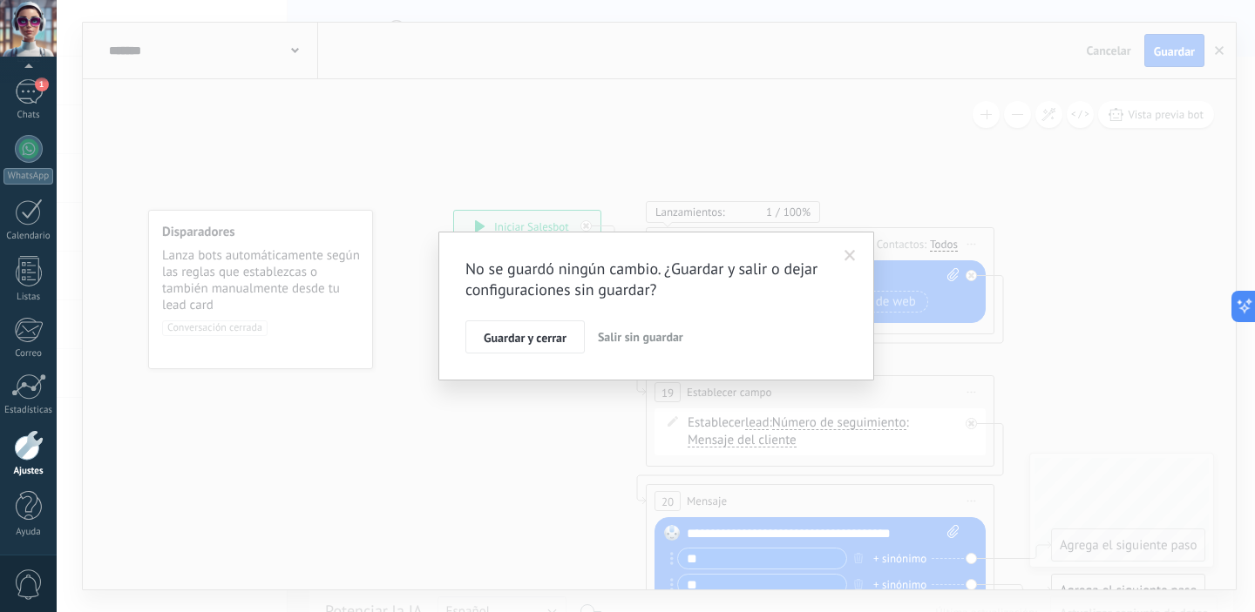
click at [618, 335] on span "Salir sin guardar" at bounding box center [640, 337] width 85 height 16
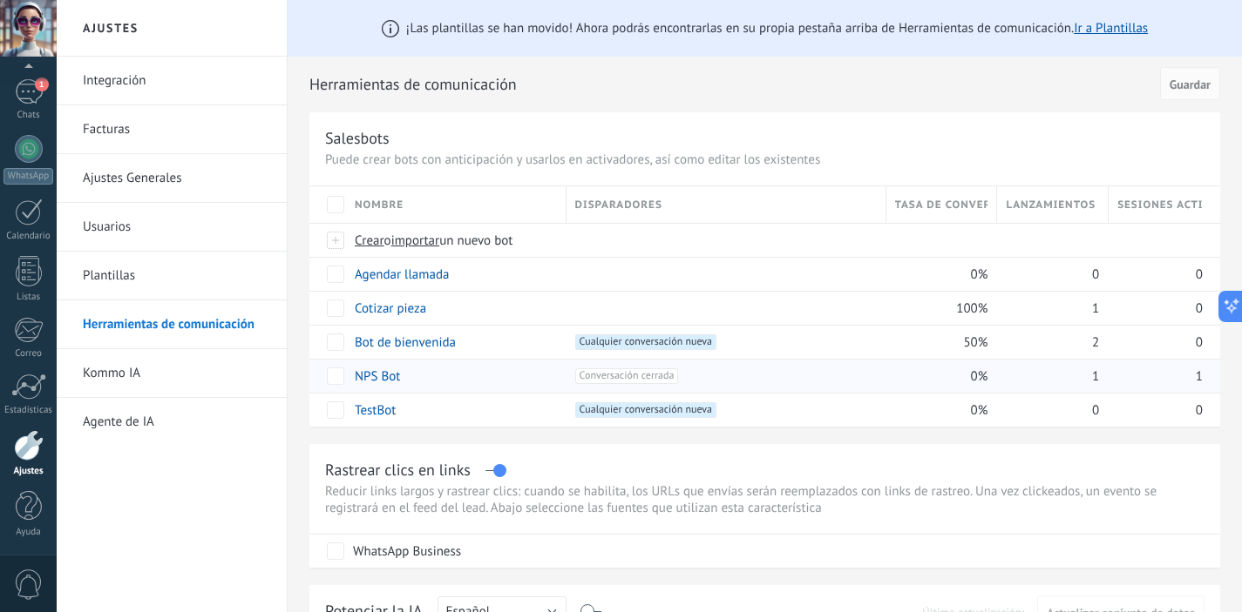
click at [667, 379] on span "Conversación cerrada +0" at bounding box center [627, 377] width 104 height 16
click at [390, 380] on link "NPS Bot" at bounding box center [377, 377] width 45 height 17
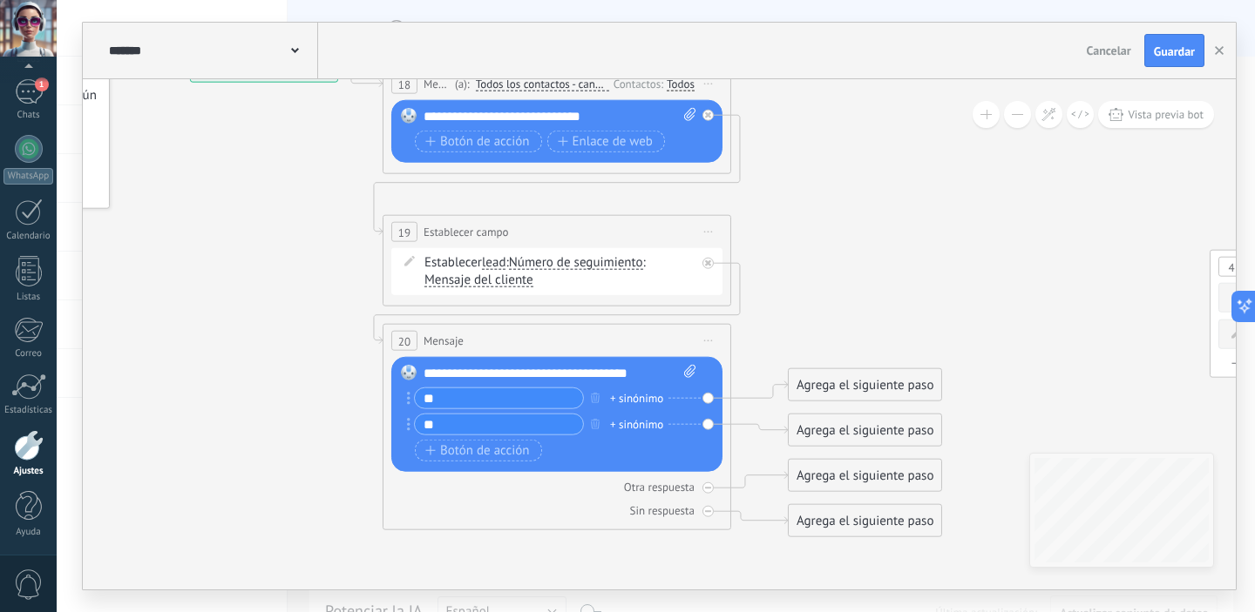
drag, startPoint x: 1086, startPoint y: 409, endPoint x: 832, endPoint y: 254, distance: 298.0
click at [715, 340] on span "Iniciar vista previa aquí Cambiar nombre Duplicar [GEOGRAPHIC_DATA]" at bounding box center [708, 340] width 28 height 25
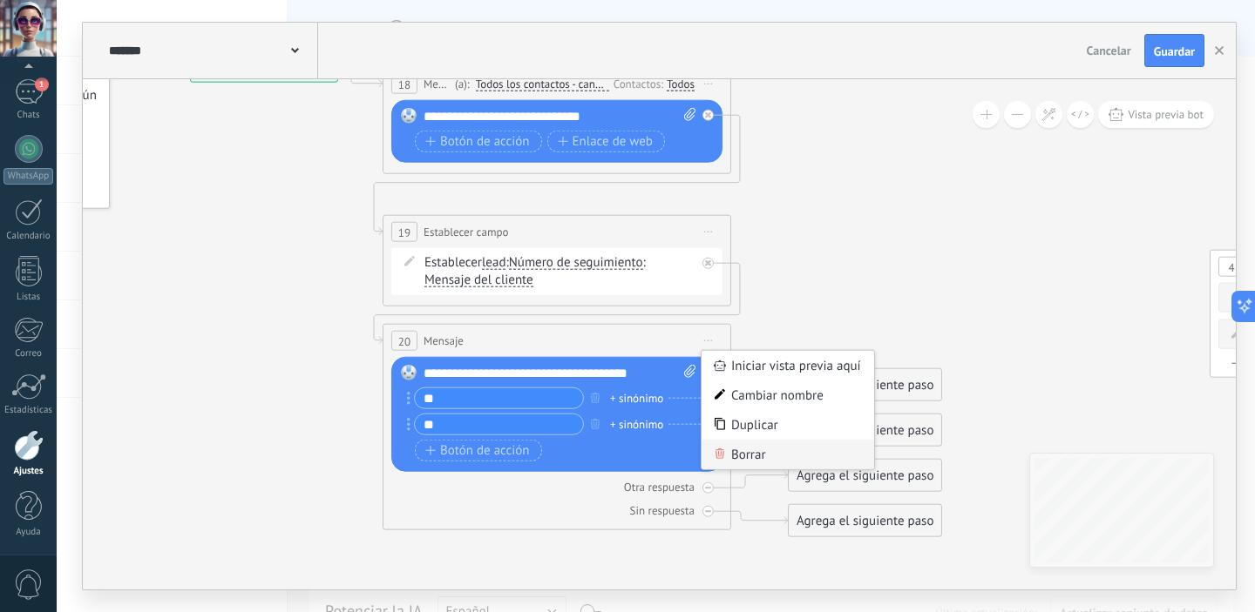
click at [766, 464] on div "Borrar" at bounding box center [787, 455] width 173 height 30
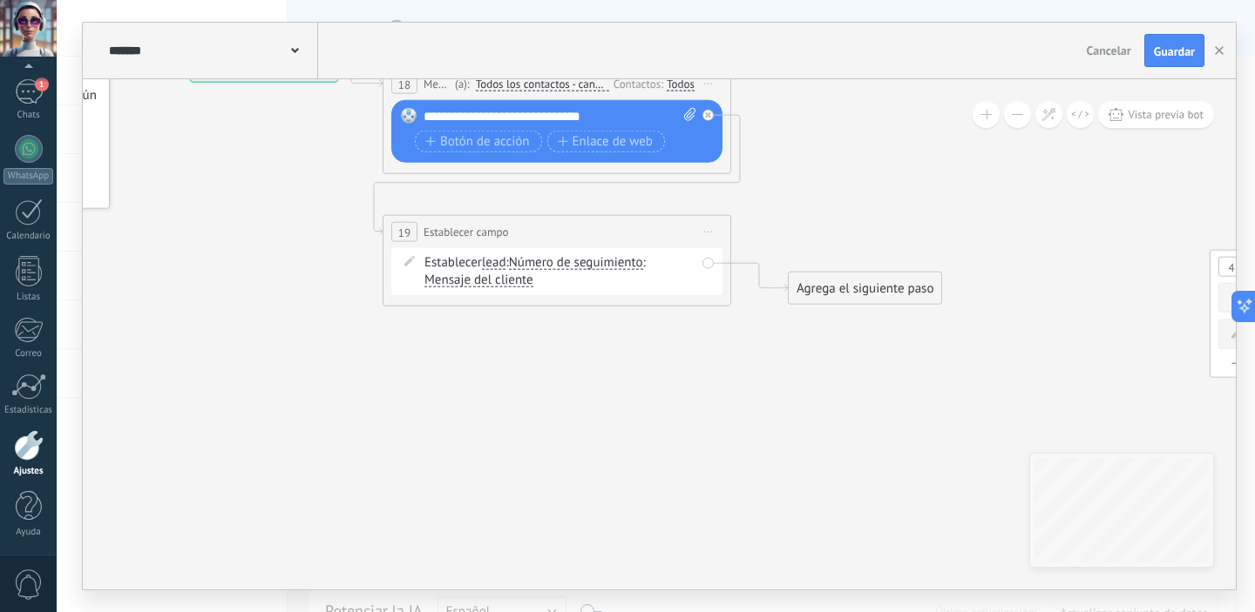
click at [714, 234] on span "Iniciar vista previa aquí Cambiar nombre Duplicar [GEOGRAPHIC_DATA]" at bounding box center [708, 232] width 28 height 25
click at [751, 341] on div "Borrar" at bounding box center [787, 346] width 173 height 30
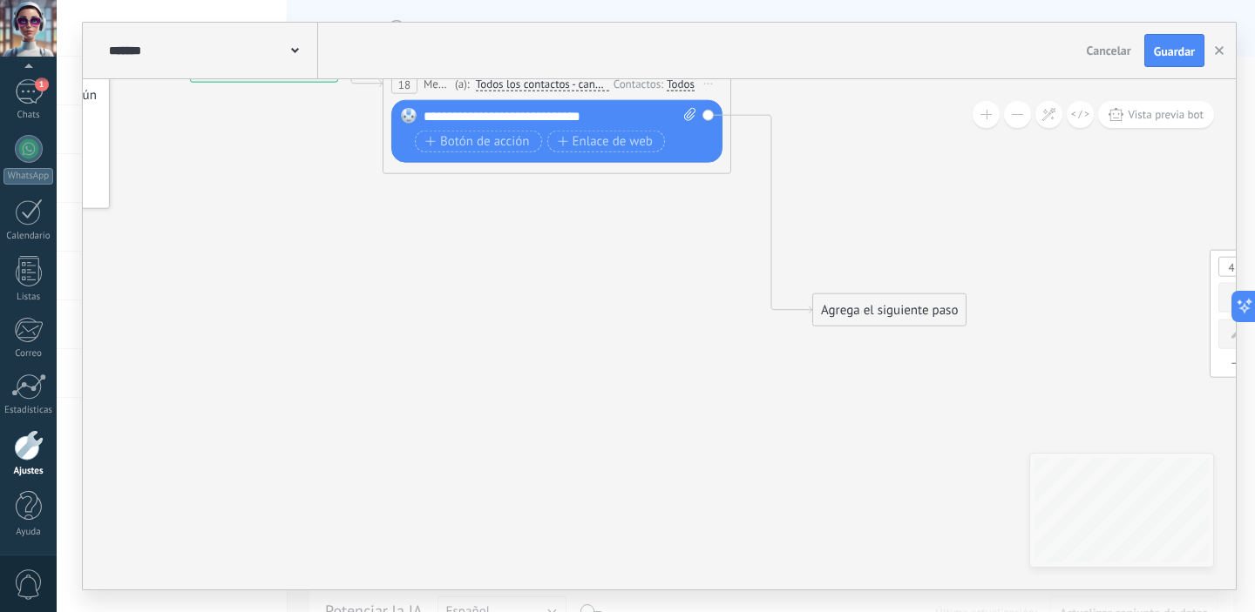
drag, startPoint x: 802, startPoint y: 152, endPoint x: 827, endPoint y: 321, distance: 171.8
click at [827, 321] on div "Agrega el siguiente paso" at bounding box center [889, 310] width 152 height 29
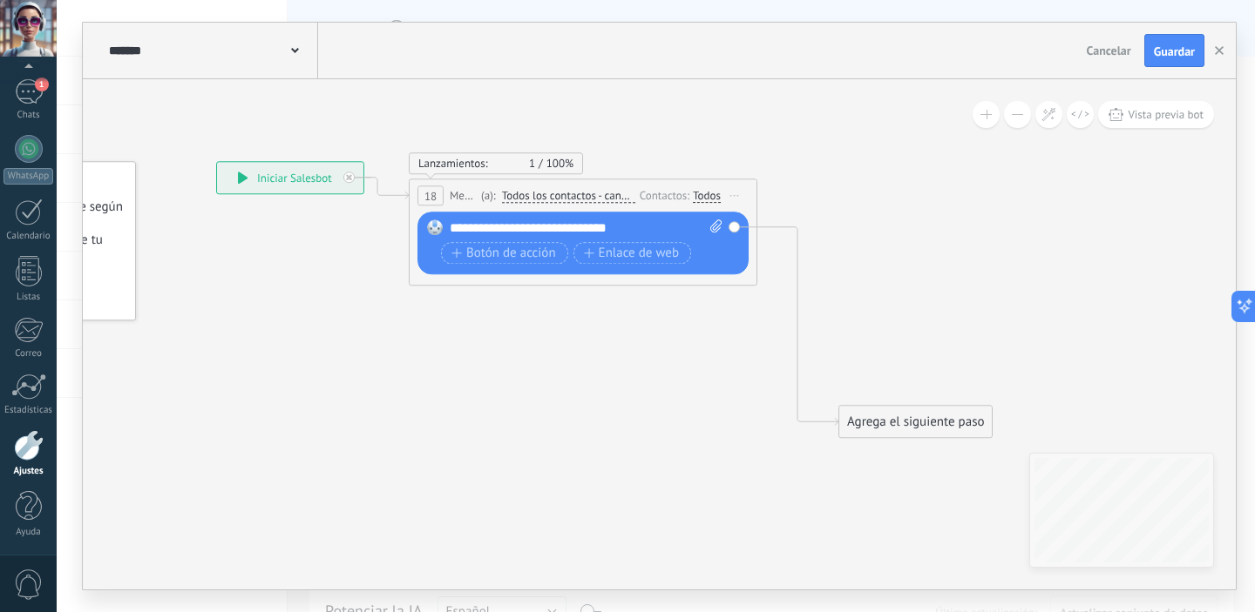
drag, startPoint x: 822, startPoint y: 179, endPoint x: 782, endPoint y: 264, distance: 93.2
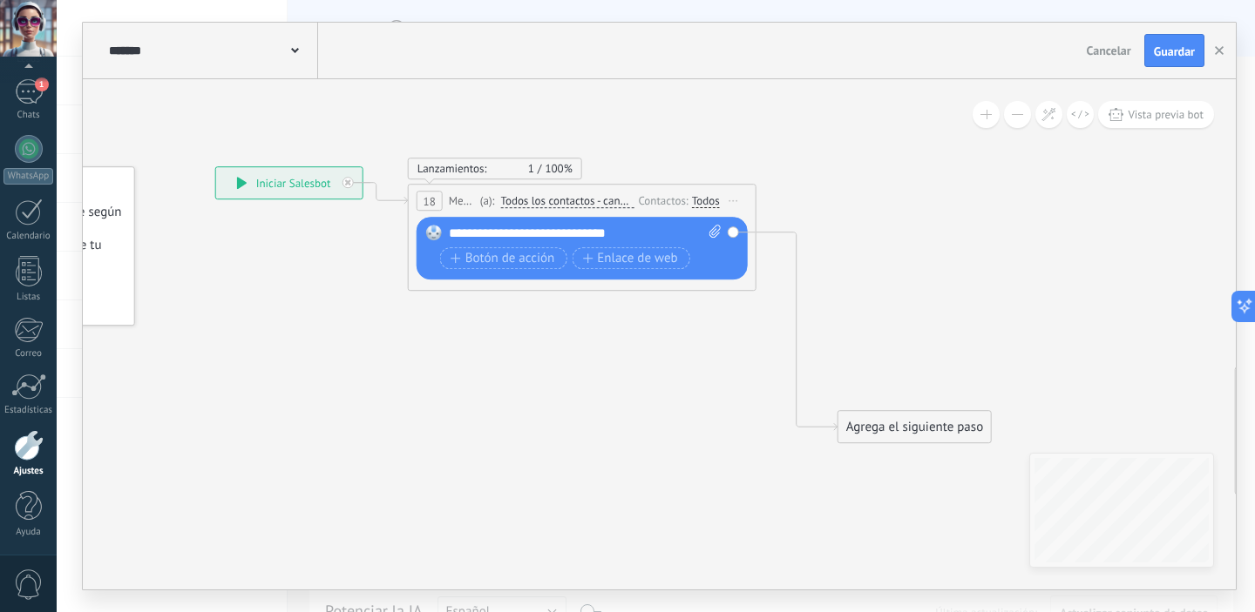
click at [739, 198] on span "Iniciar vista previa aquí Cambiar nombre Duplicar [GEOGRAPHIC_DATA]" at bounding box center [734, 200] width 28 height 25
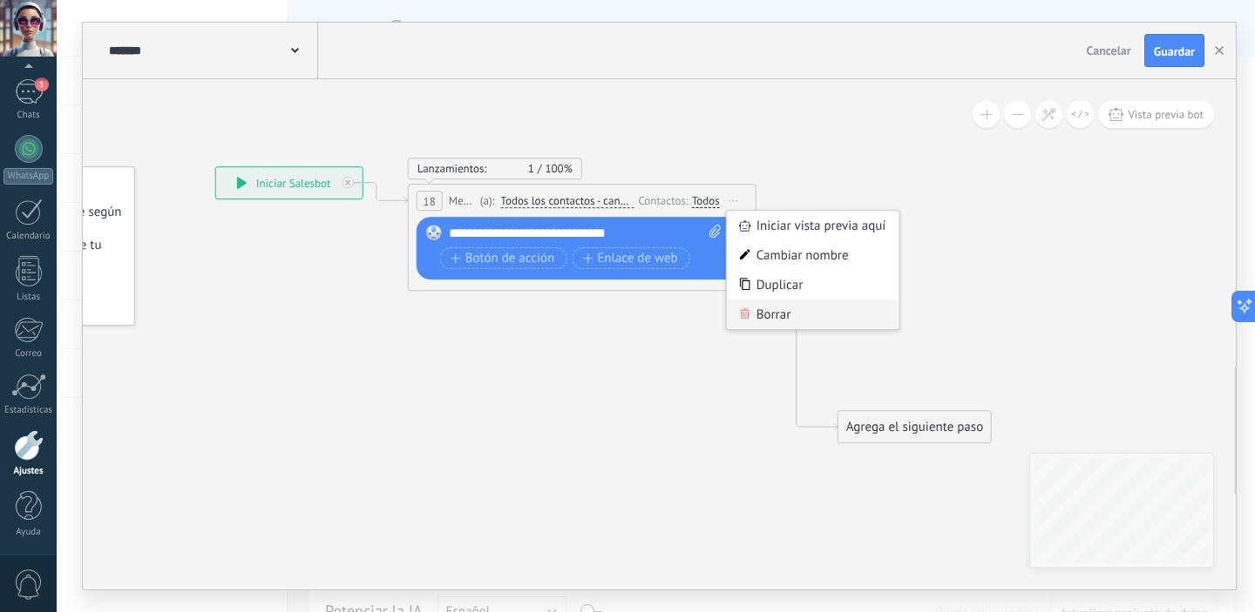
click at [816, 320] on div "Borrar" at bounding box center [813, 315] width 173 height 30
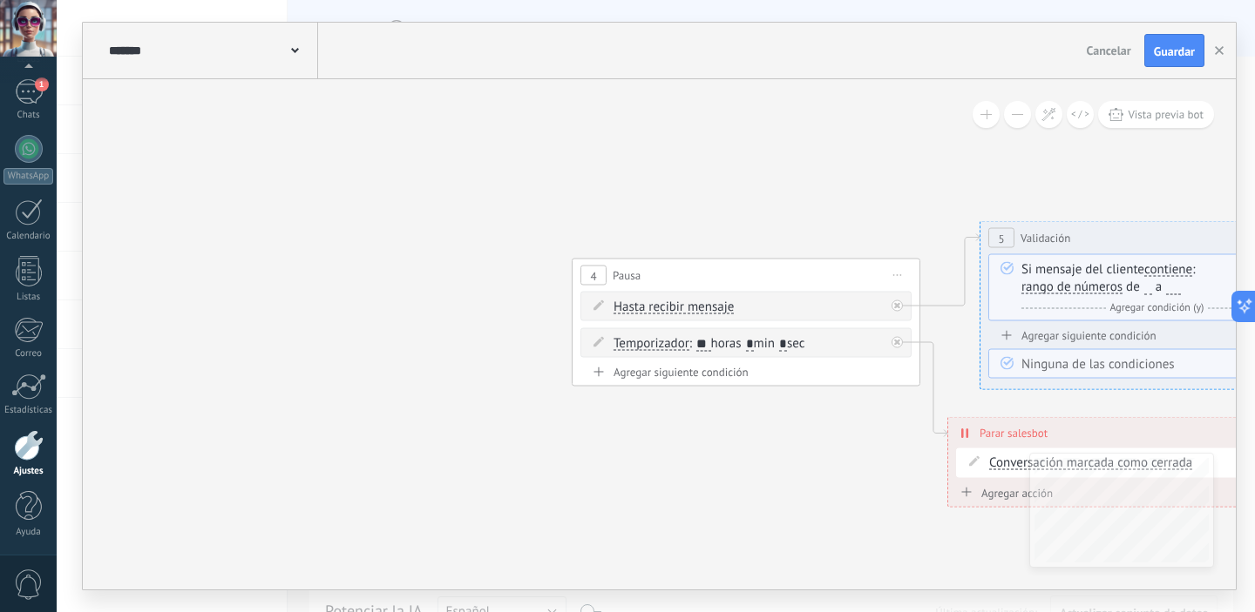
drag, startPoint x: 990, startPoint y: 304, endPoint x: 362, endPoint y: 208, distance: 635.4
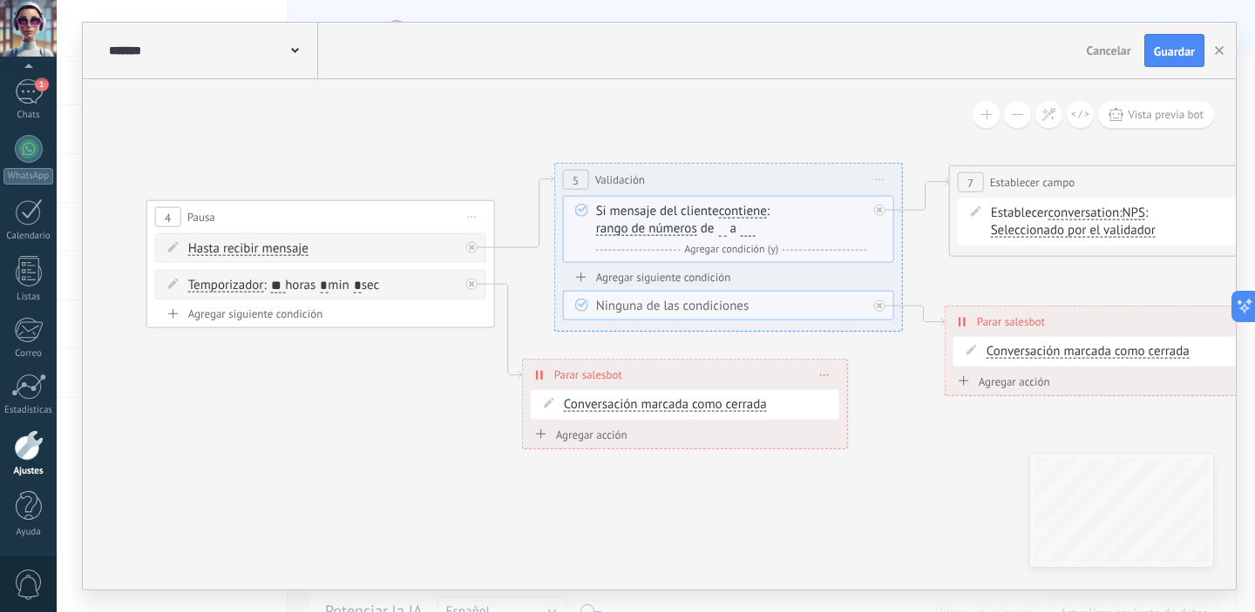
drag, startPoint x: 747, startPoint y: 411, endPoint x: 324, endPoint y: 353, distance: 426.6
click at [324, 353] on icon at bounding box center [998, 176] width 4614 height 1858
click at [470, 216] on icon at bounding box center [472, 217] width 9 height 2
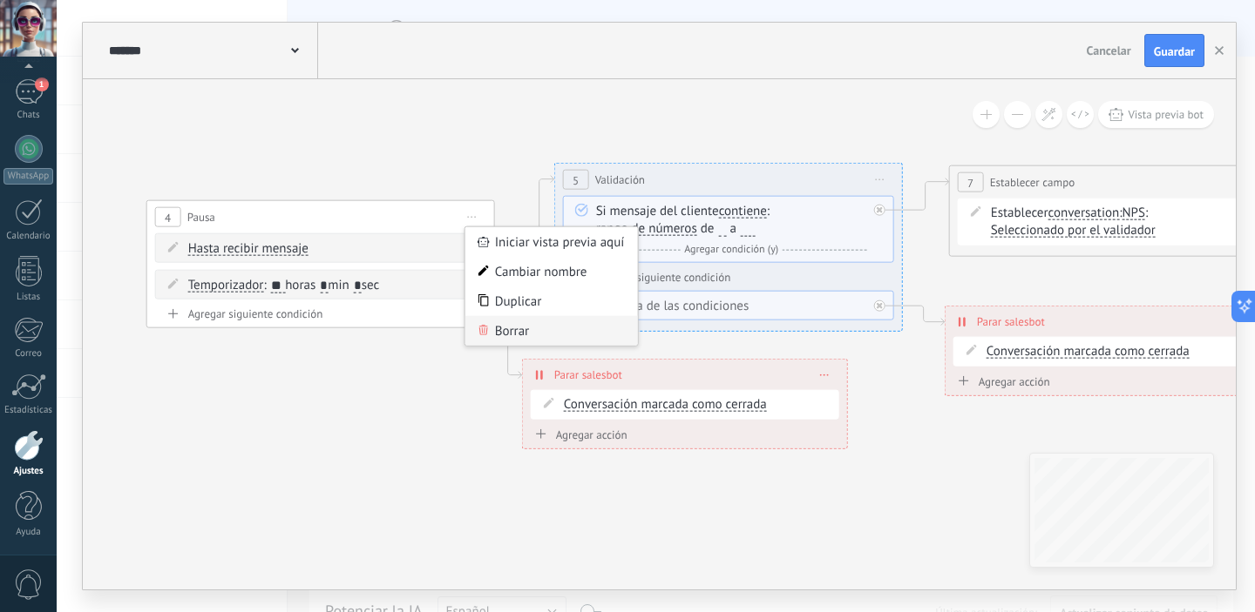
click at [579, 328] on div "Borrar" at bounding box center [551, 331] width 173 height 30
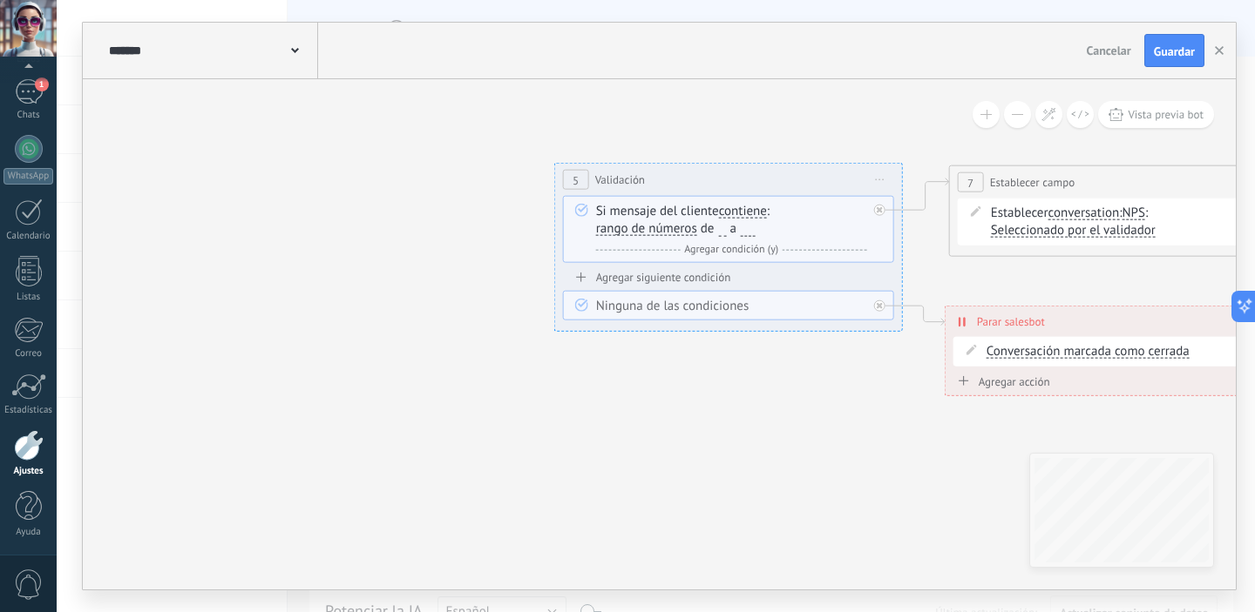
click at [885, 181] on span "Iniciar vista previa aquí Cambiar nombre Duplicar [GEOGRAPHIC_DATA]" at bounding box center [880, 179] width 28 height 25
click at [951, 301] on div "Borrar" at bounding box center [959, 294] width 173 height 30
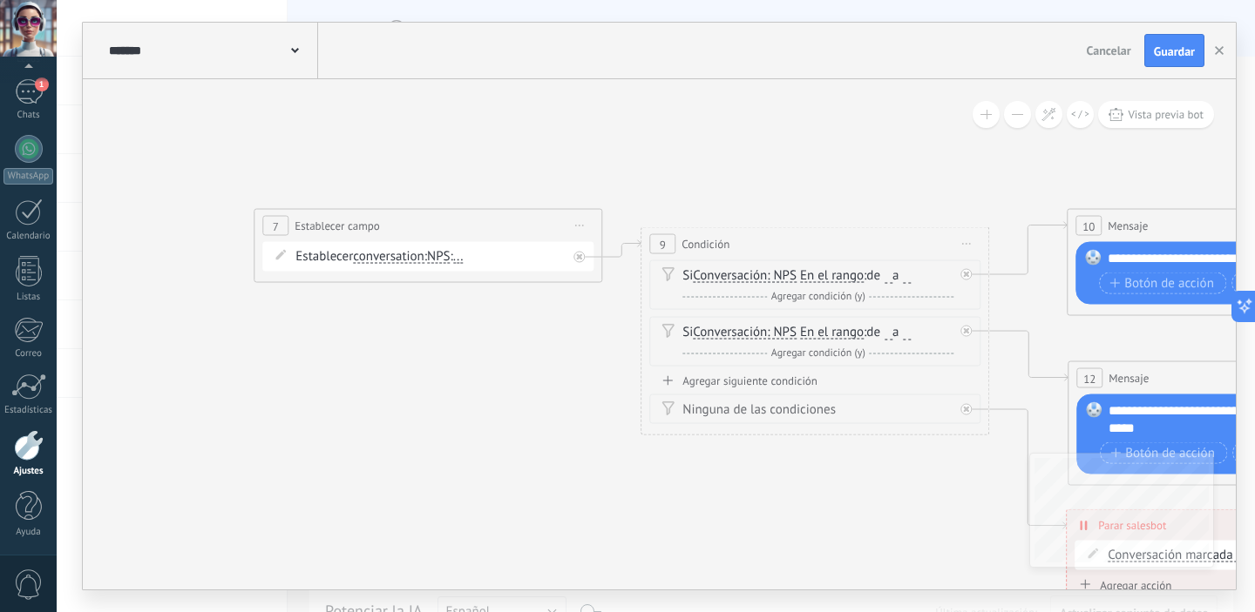
drag, startPoint x: 1107, startPoint y: 269, endPoint x: 412, endPoint y: 313, distance: 695.8
click at [412, 313] on icon at bounding box center [303, 164] width 4614 height 1746
click at [590, 224] on span "Iniciar vista previa aquí Cambiar nombre Duplicar [GEOGRAPHIC_DATA]" at bounding box center [579, 225] width 28 height 25
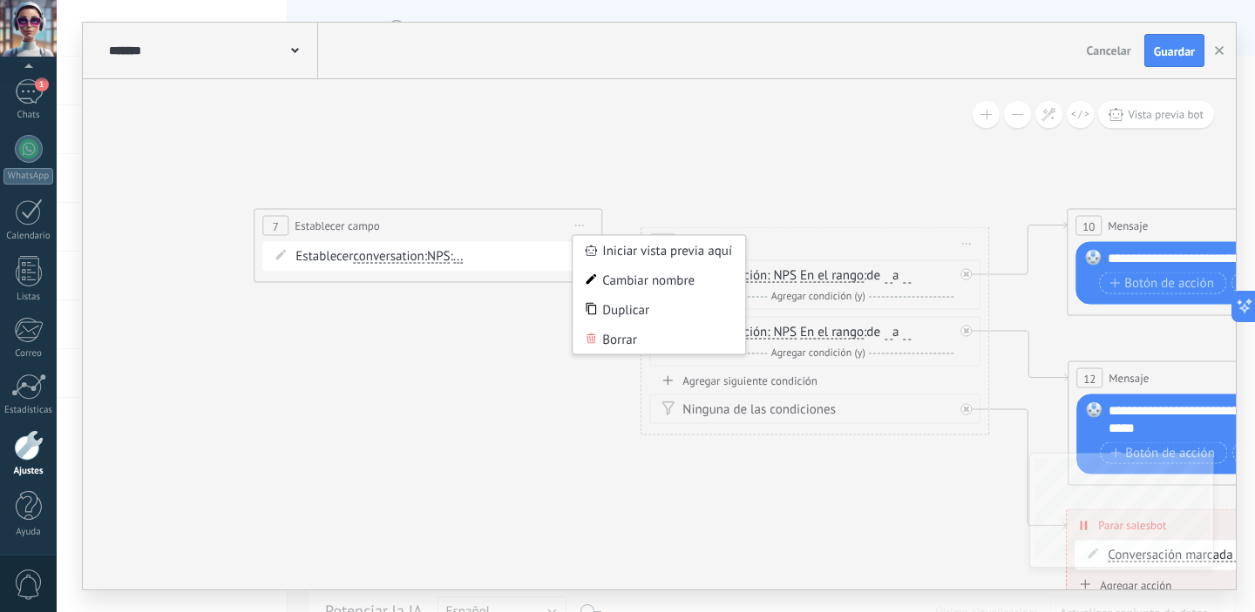
drag, startPoint x: 660, startPoint y: 336, endPoint x: 721, endPoint y: 347, distance: 62.7
click at [660, 337] on div "Borrar" at bounding box center [658, 340] width 173 height 30
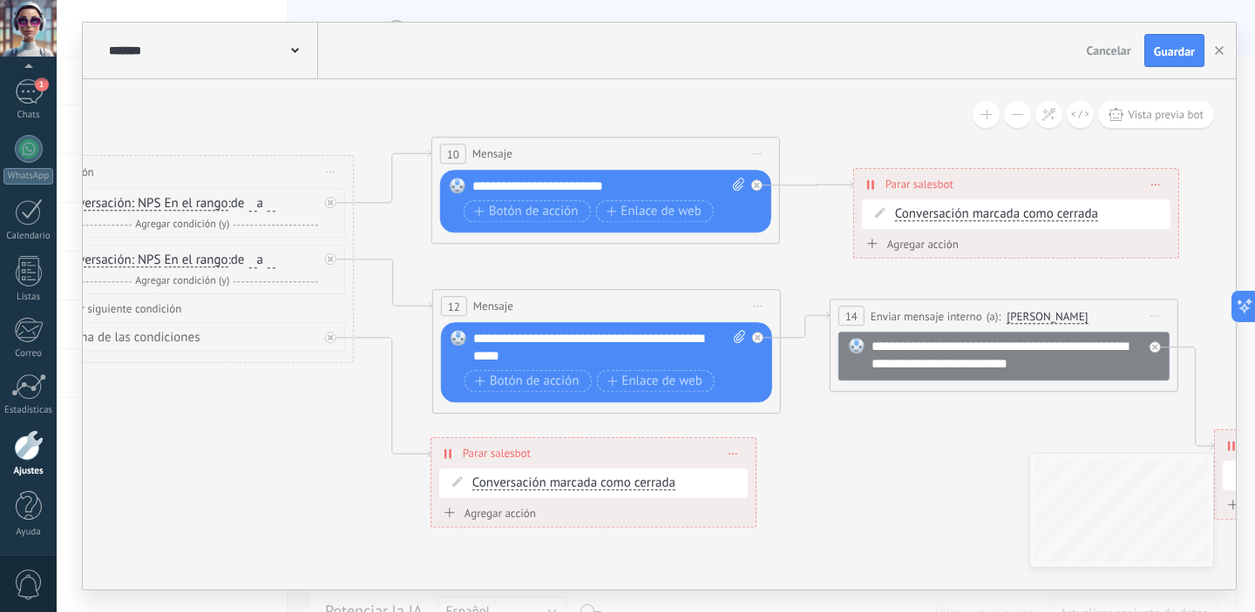
drag, startPoint x: 1012, startPoint y: 308, endPoint x: 376, endPoint y: 237, distance: 640.0
click at [326, 177] on span "Iniciar vista previa aquí Cambiar nombre Duplicar [GEOGRAPHIC_DATA]" at bounding box center [331, 171] width 28 height 25
click at [403, 291] on div "Borrar" at bounding box center [410, 286] width 173 height 30
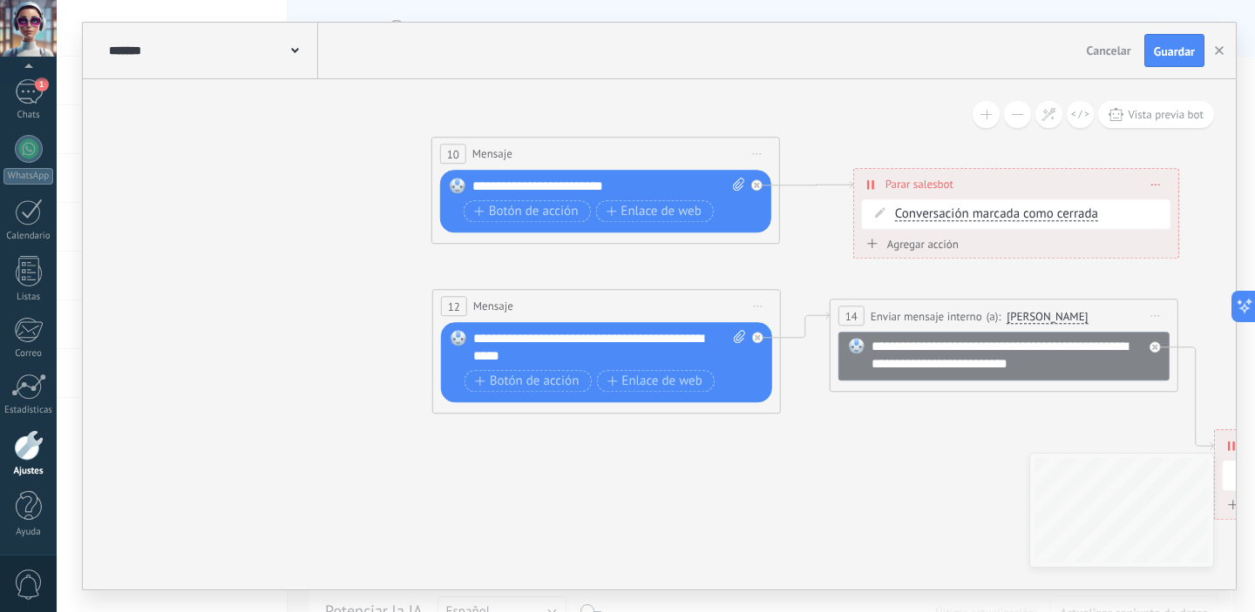
click at [763, 149] on span "Iniciar vista previa aquí Cambiar nombre Duplicar [GEOGRAPHIC_DATA]" at bounding box center [757, 153] width 28 height 25
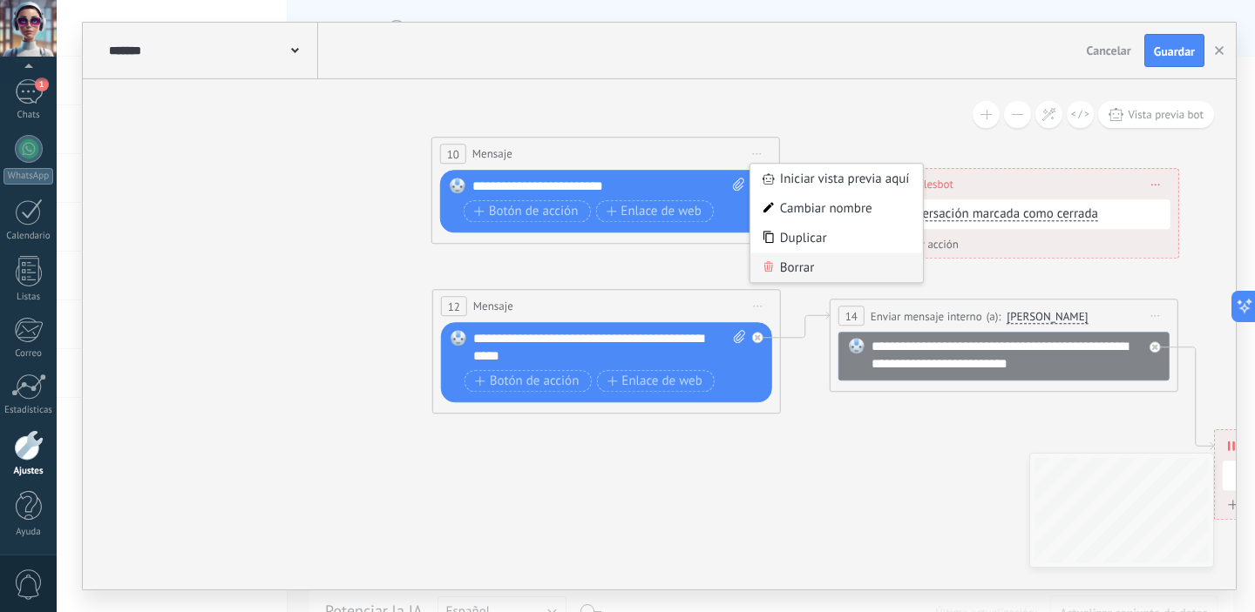
click at [813, 267] on div "Borrar" at bounding box center [836, 268] width 173 height 30
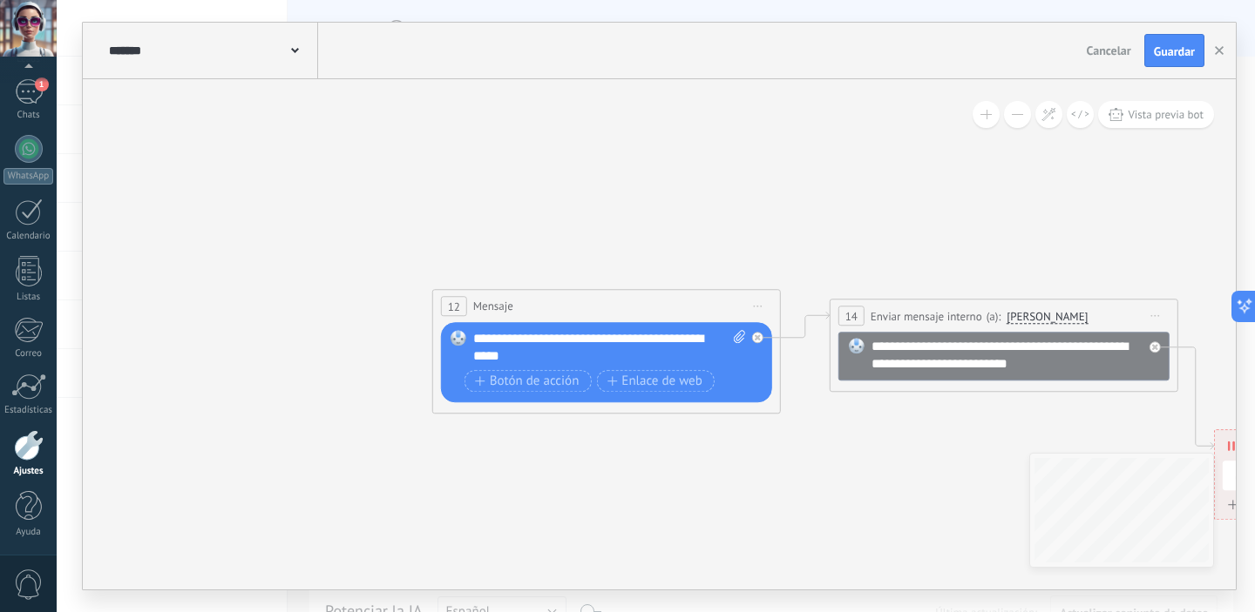
click at [1160, 318] on span "Iniciar vista previa aquí Cambiar nombre Duplicar [GEOGRAPHIC_DATA]" at bounding box center [1155, 315] width 28 height 25
drag, startPoint x: 1182, startPoint y: 426, endPoint x: 1106, endPoint y: 404, distance: 79.7
click at [1181, 425] on div "Borrar" at bounding box center [1234, 430] width 173 height 30
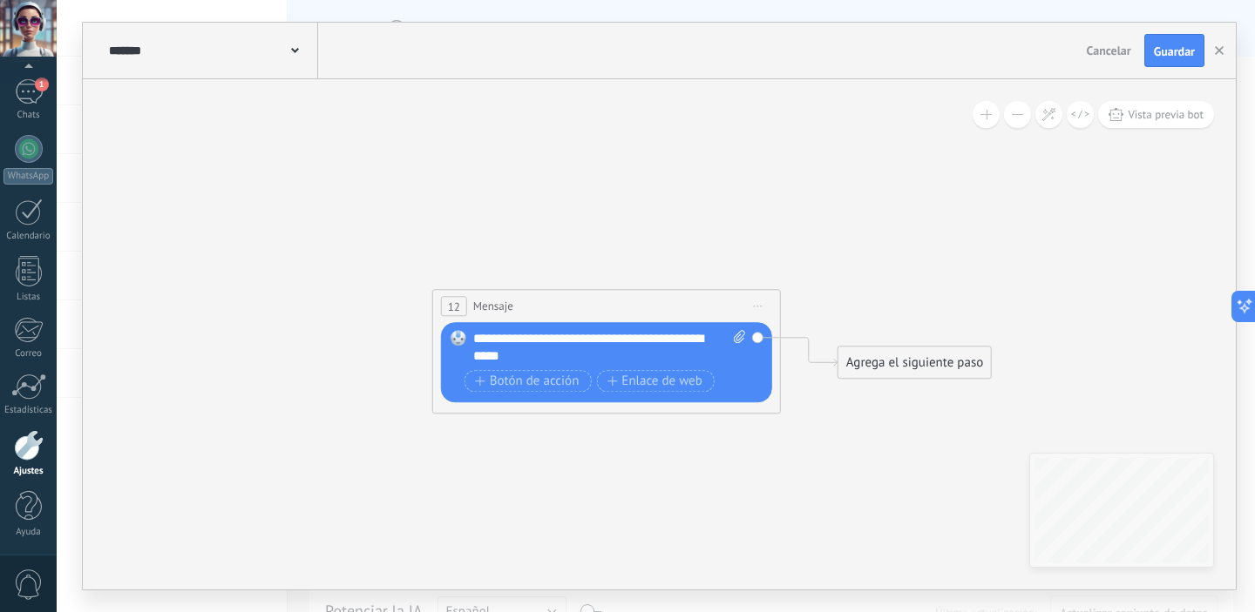
click at [771, 305] on span "Iniciar vista previa aquí Cambiar nombre Duplicar [GEOGRAPHIC_DATA]" at bounding box center [758, 306] width 28 height 25
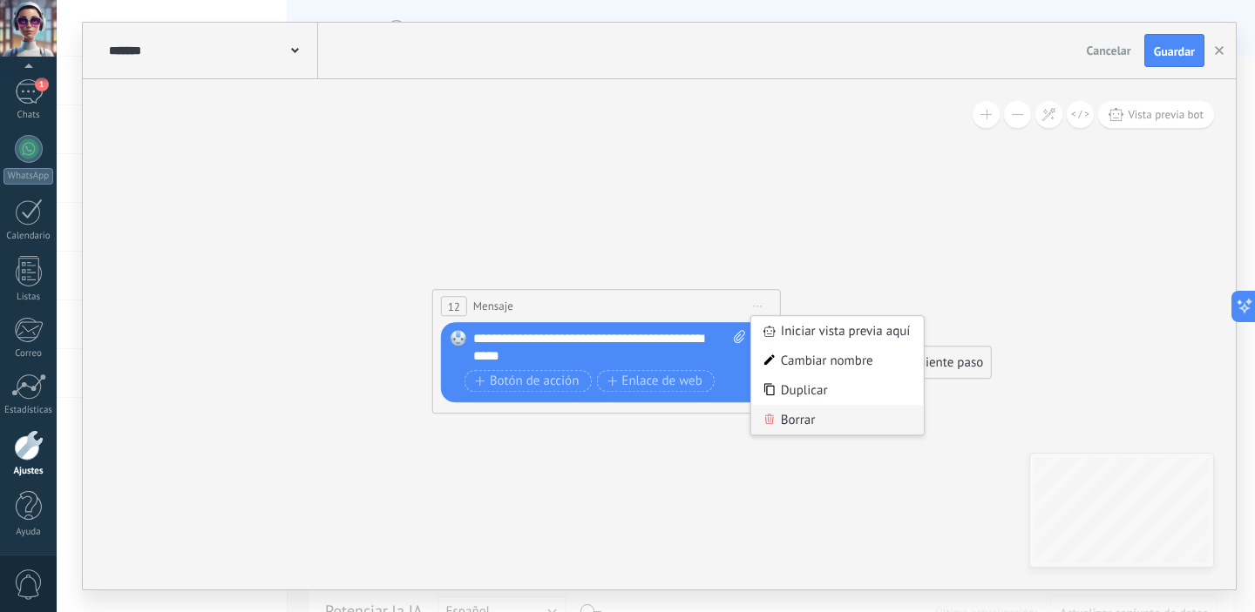
click at [818, 411] on div "Borrar" at bounding box center [837, 420] width 173 height 30
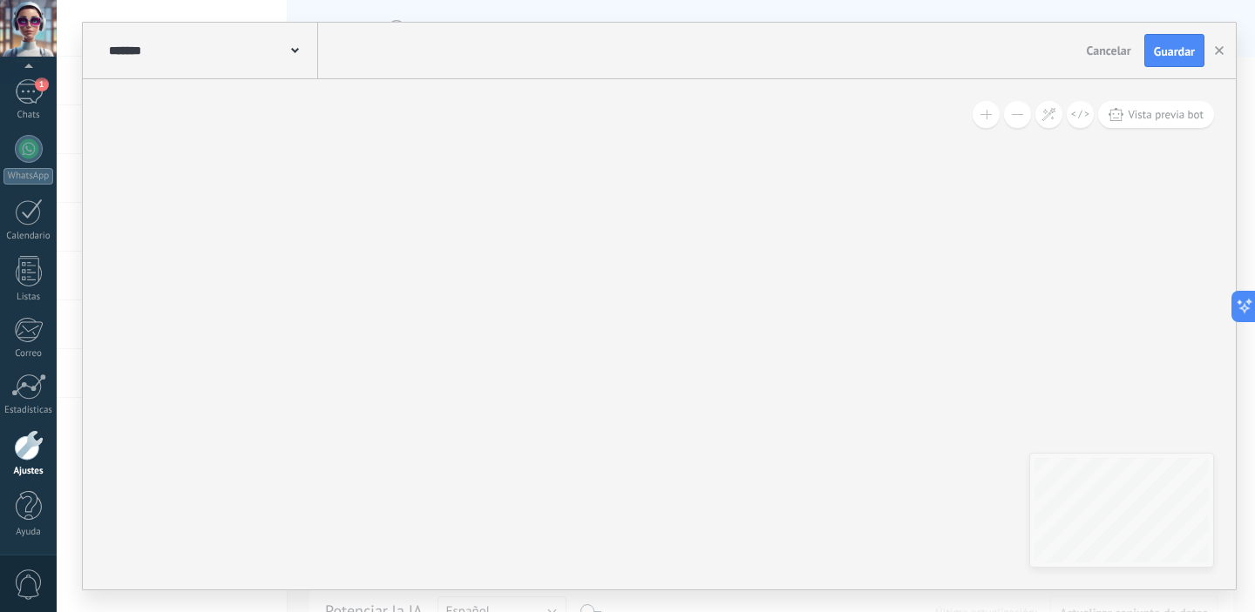
drag, startPoint x: 1008, startPoint y: 323, endPoint x: 486, endPoint y: 274, distance: 524.2
drag, startPoint x: 666, startPoint y: 366, endPoint x: 1008, endPoint y: 404, distance: 344.5
click at [920, 504] on div "**********" at bounding box center [659, 334] width 1153 height 511
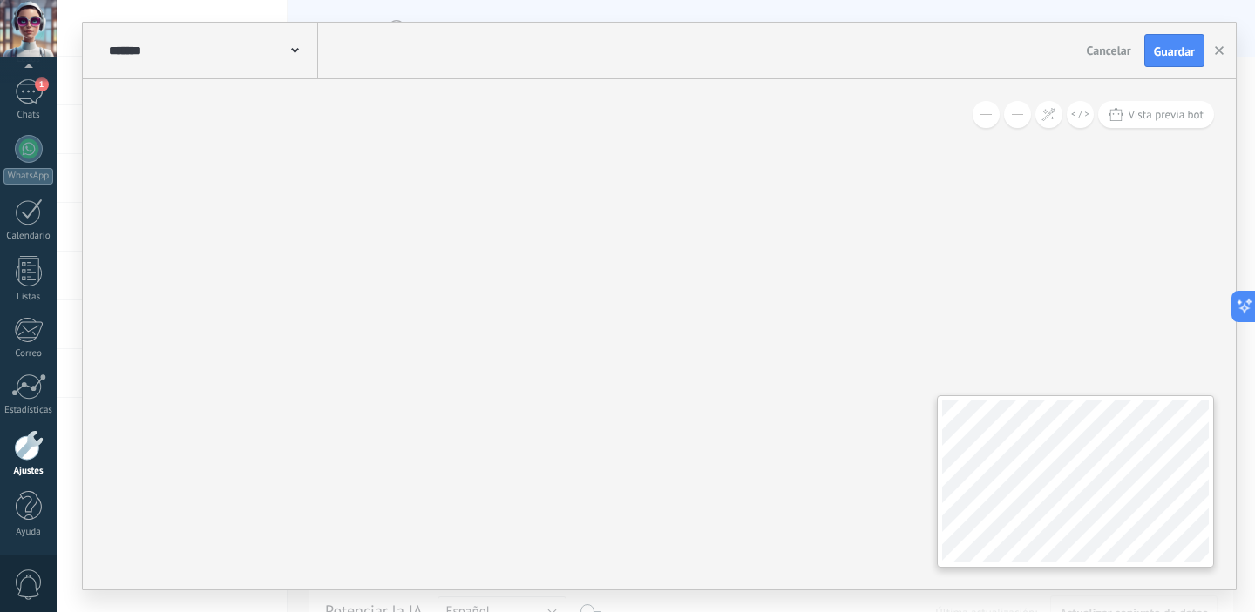
click at [788, 445] on div "**********" at bounding box center [659, 334] width 1153 height 511
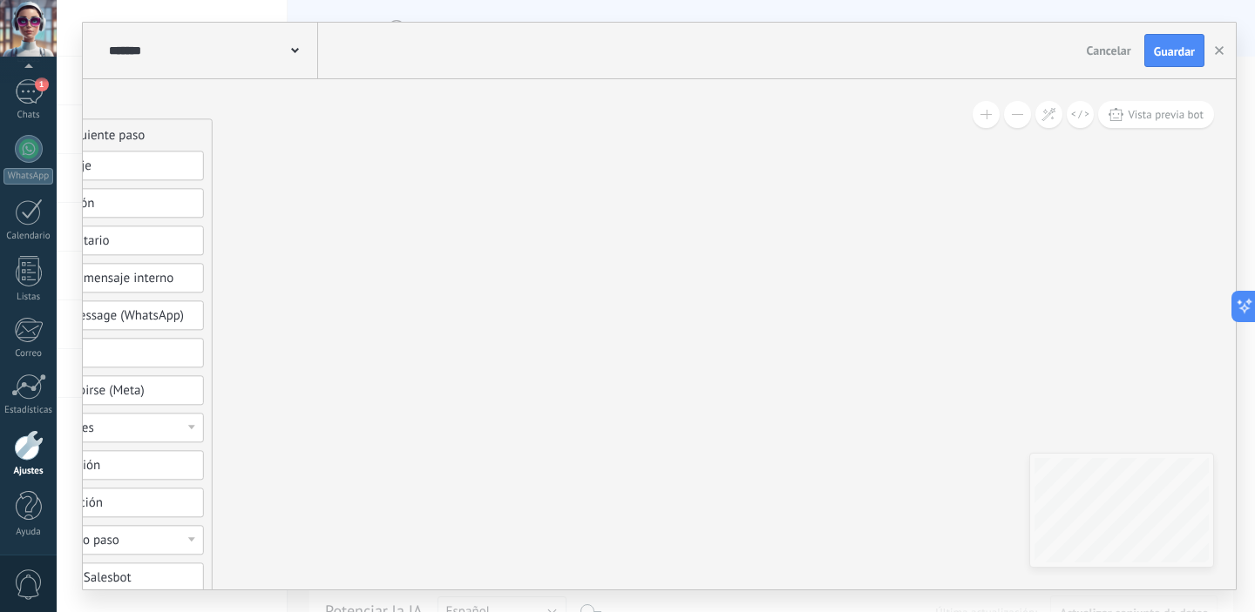
drag, startPoint x: 420, startPoint y: 361, endPoint x: 1057, endPoint y: 328, distance: 637.8
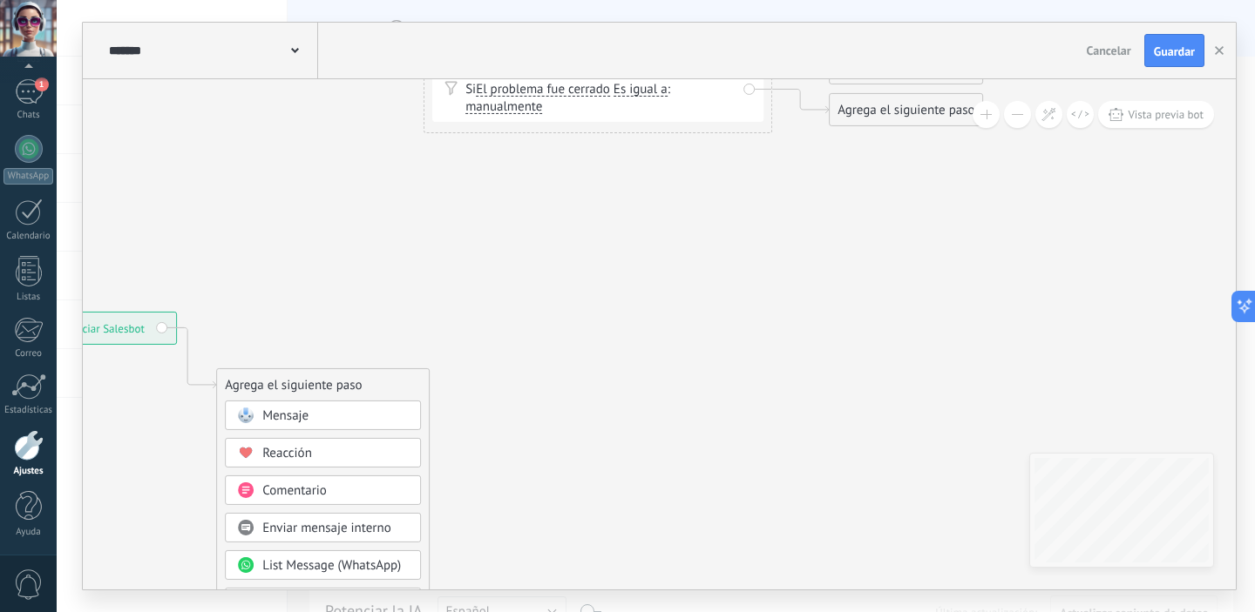
drag, startPoint x: 902, startPoint y: 256, endPoint x: 963, endPoint y: 620, distance: 369.3
click at [963, 612] on html ".abccls-1,.abccls-2{fill-rule:evenodd}.abccls-2{fill:#fff} .abfcls-1{fill:none}…" at bounding box center [627, 306] width 1255 height 612
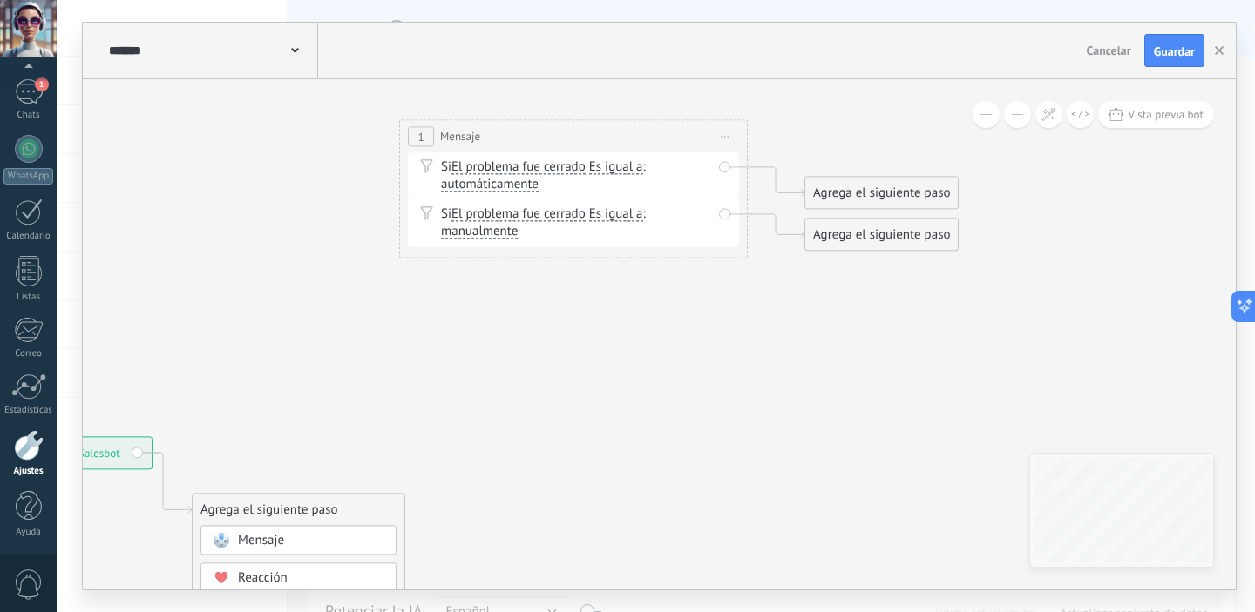
drag, startPoint x: 854, startPoint y: 339, endPoint x: 864, endPoint y: 423, distance: 84.3
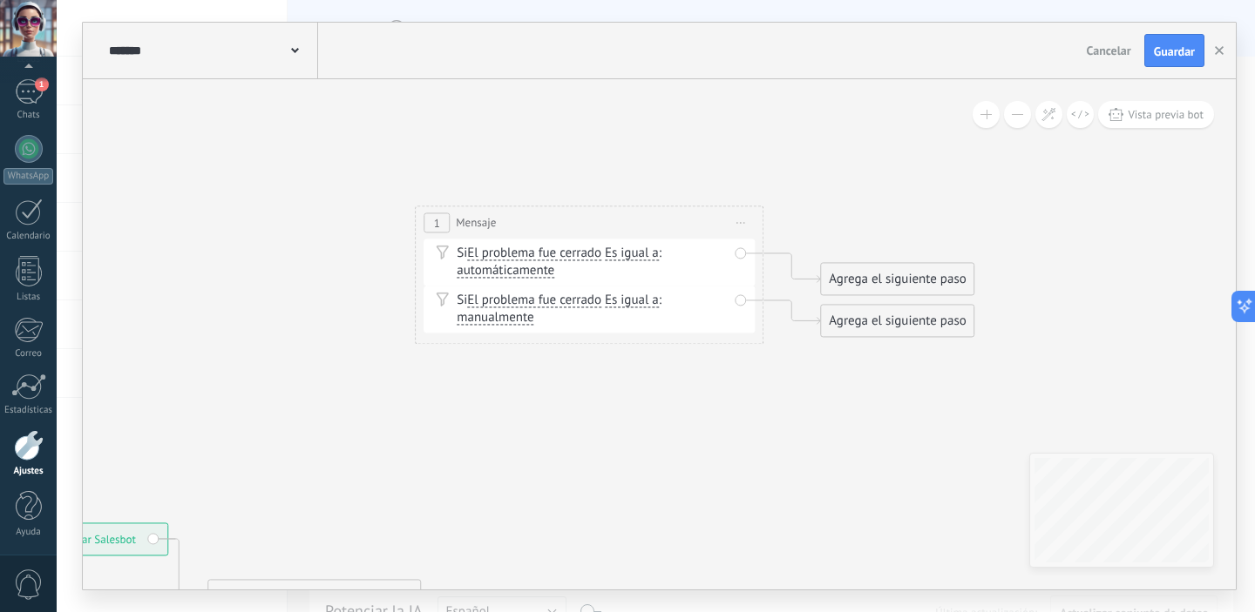
click at [736, 227] on span "Iniciar vista previa aquí" at bounding box center [741, 222] width 28 height 25
drag, startPoint x: 746, startPoint y: 427, endPoint x: 702, endPoint y: 430, distance: 43.6
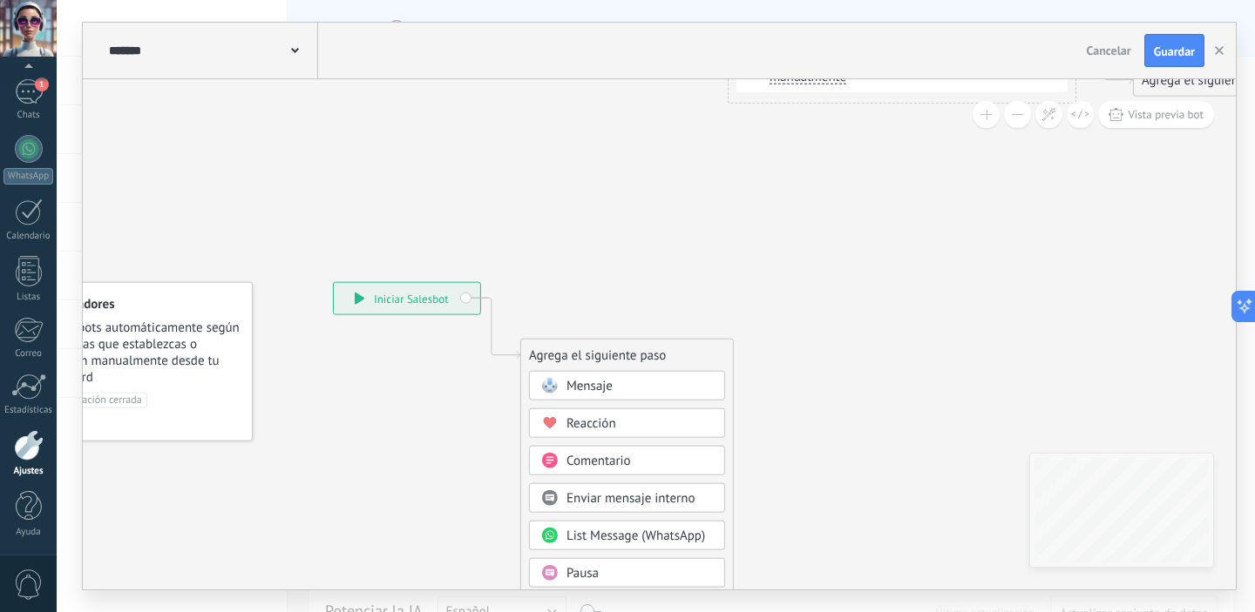
drag, startPoint x: 556, startPoint y: 444, endPoint x: 868, endPoint y: 201, distance: 395.4
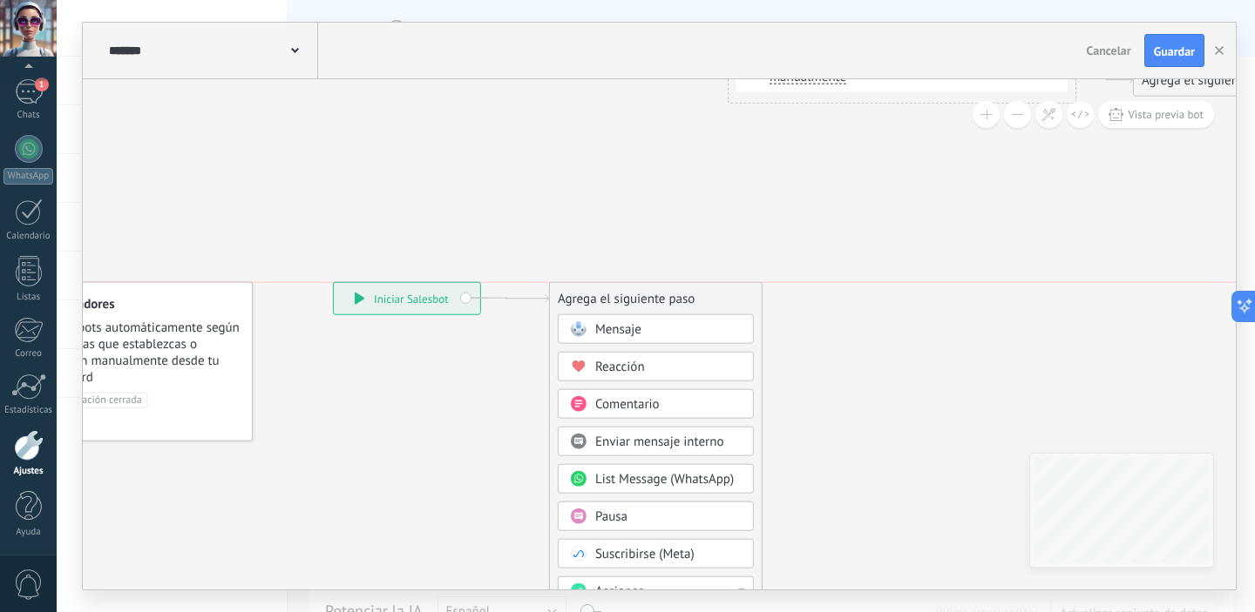
drag, startPoint x: 670, startPoint y: 357, endPoint x: 700, endPoint y: 296, distance: 67.8
click at [700, 296] on div "Agrega el siguiente paso" at bounding box center [656, 299] width 212 height 29
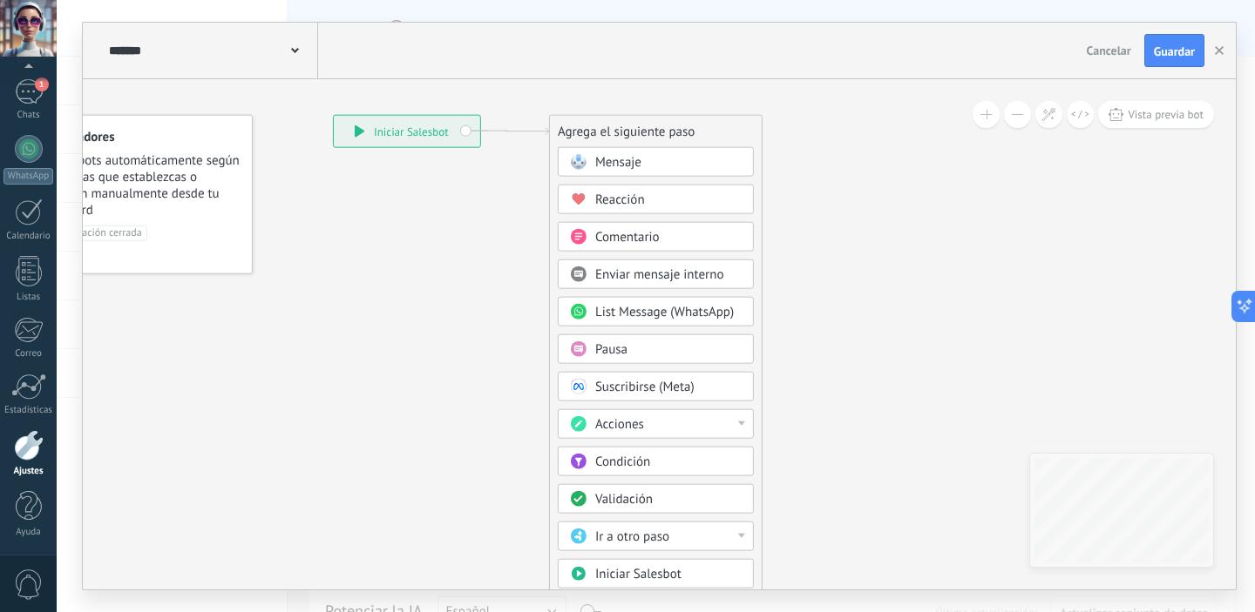
click at [623, 343] on span "Pausa" at bounding box center [611, 350] width 32 height 17
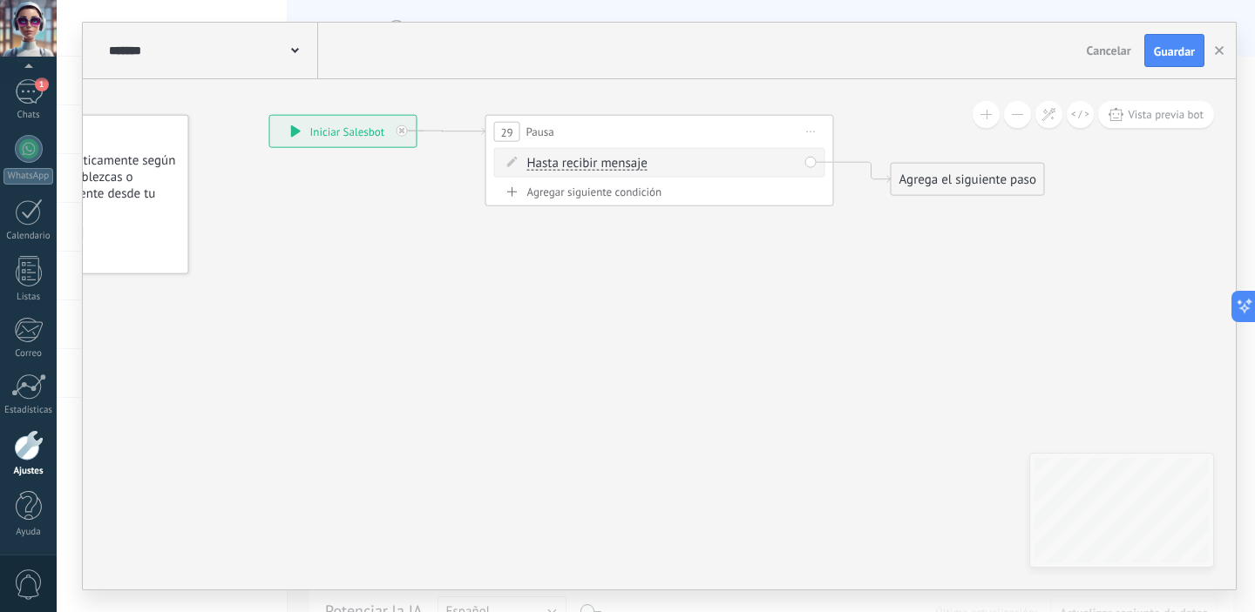
click at [597, 166] on span "Hasta recibir mensaje" at bounding box center [587, 164] width 120 height 14
click at [597, 166] on button "Hasta recibir mensaje" at bounding box center [627, 163] width 218 height 31
click at [686, 201] on span "Temporizador" at bounding box center [613, 194] width 211 height 17
drag, startPoint x: 668, startPoint y: 161, endPoint x: 660, endPoint y: 163, distance: 8.9
click at [660, 163] on span ": * horas * min * sec" at bounding box center [656, 163] width 109 height 17
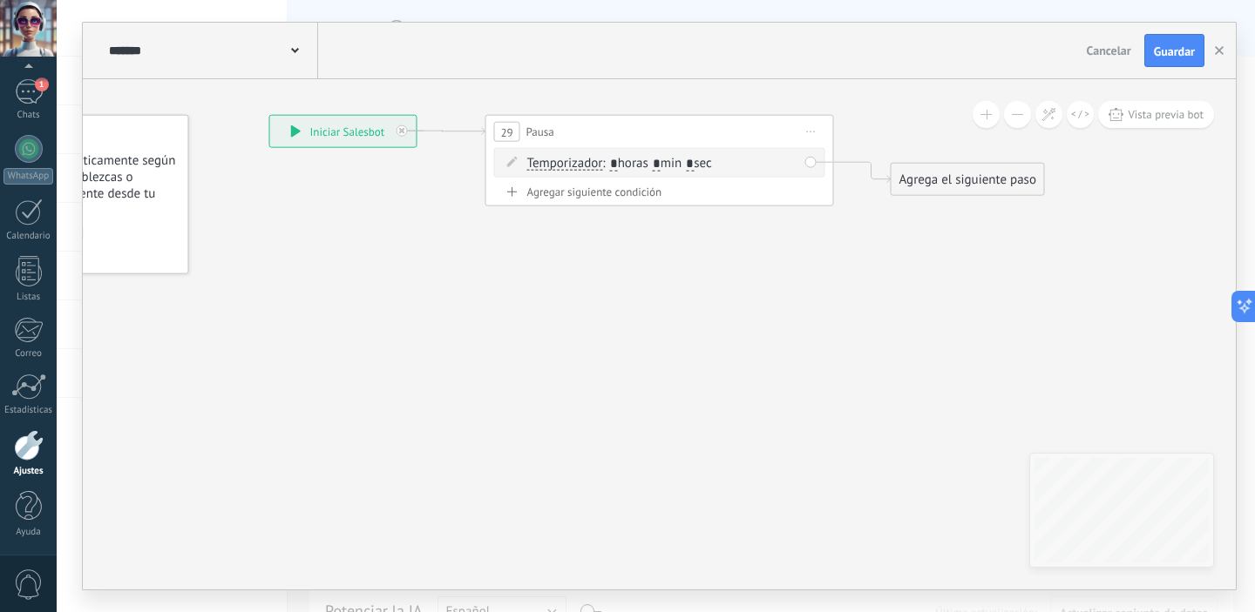
click at [670, 165] on span ": * horas * min * sec" at bounding box center [656, 163] width 109 height 17
drag, startPoint x: 620, startPoint y: 163, endPoint x: 607, endPoint y: 163, distance: 13.1
click at [607, 163] on span ": * horas * min * sec" at bounding box center [656, 163] width 109 height 17
drag, startPoint x: 614, startPoint y: 163, endPoint x: 629, endPoint y: 165, distance: 14.9
click at [629, 165] on span ": * horas * min * sec" at bounding box center [656, 163] width 109 height 17
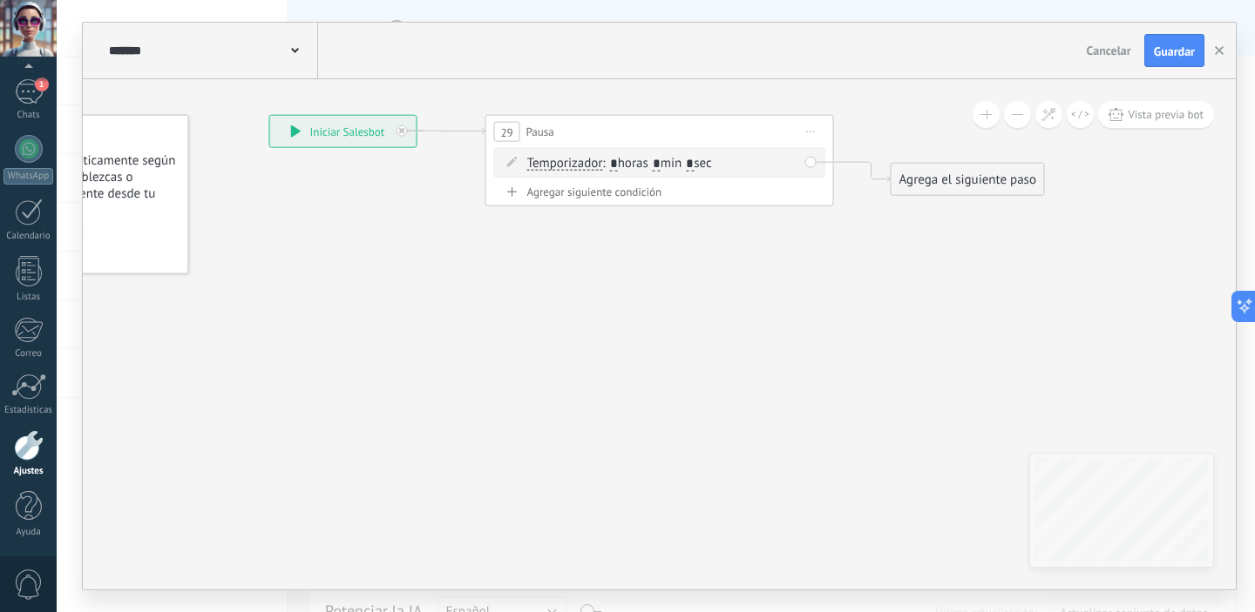
type input "*"
click at [776, 254] on icon at bounding box center [717, 2] width 1766 height 1280
click at [943, 180] on div "Agrega el siguiente paso" at bounding box center [967, 180] width 152 height 29
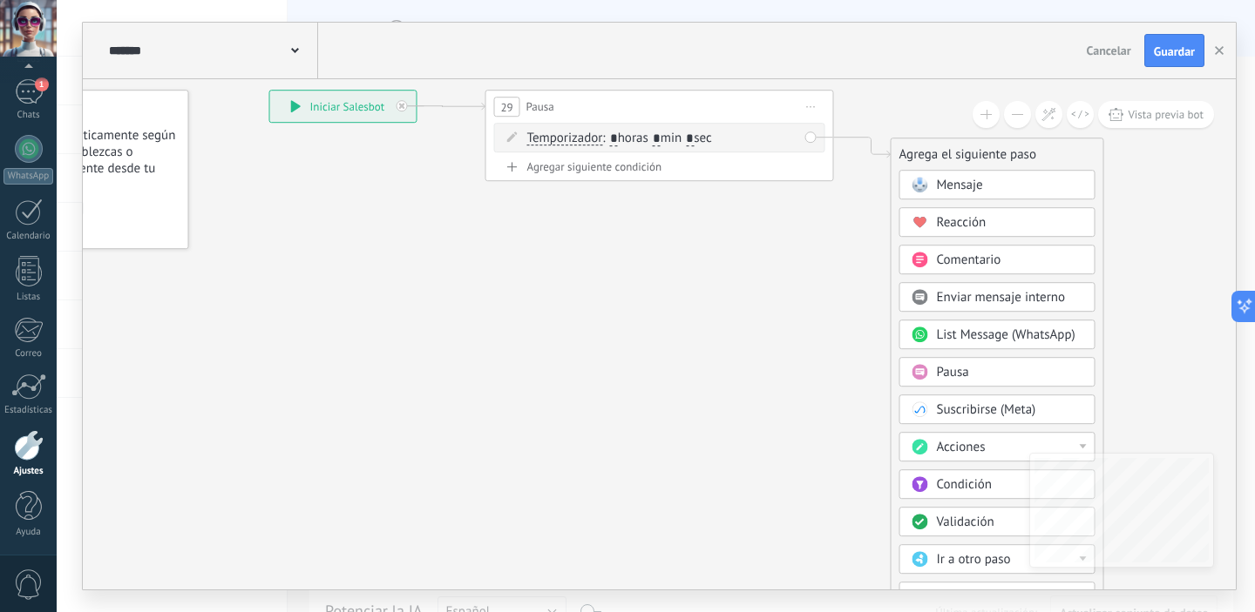
drag, startPoint x: 1026, startPoint y: 321, endPoint x: 895, endPoint y: 248, distance: 150.5
click at [895, 248] on div "Agrega el siguiente paso Mensaje Mensaje Mensaje Reacción Comentario Enviar men…" at bounding box center [996, 458] width 213 height 640
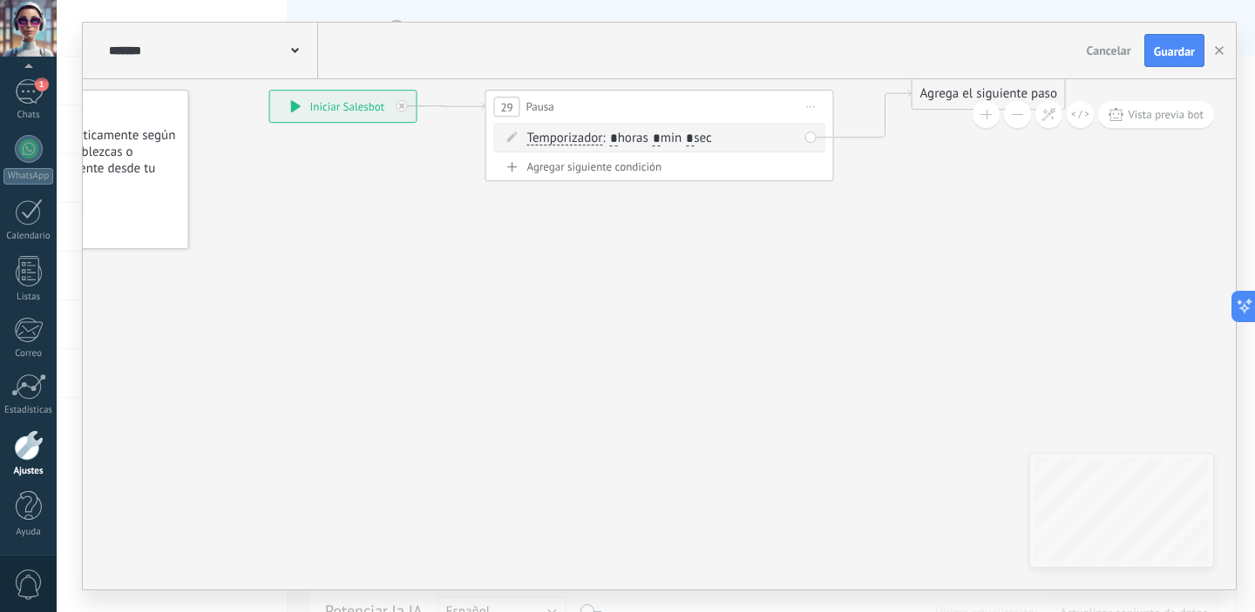
drag, startPoint x: 973, startPoint y: 156, endPoint x: 995, endPoint y: 95, distance: 64.8
click at [995, 95] on div "Agrega el siguiente paso" at bounding box center [988, 93] width 152 height 29
click at [955, 93] on div "Agrega el siguiente paso" at bounding box center [988, 93] width 152 height 29
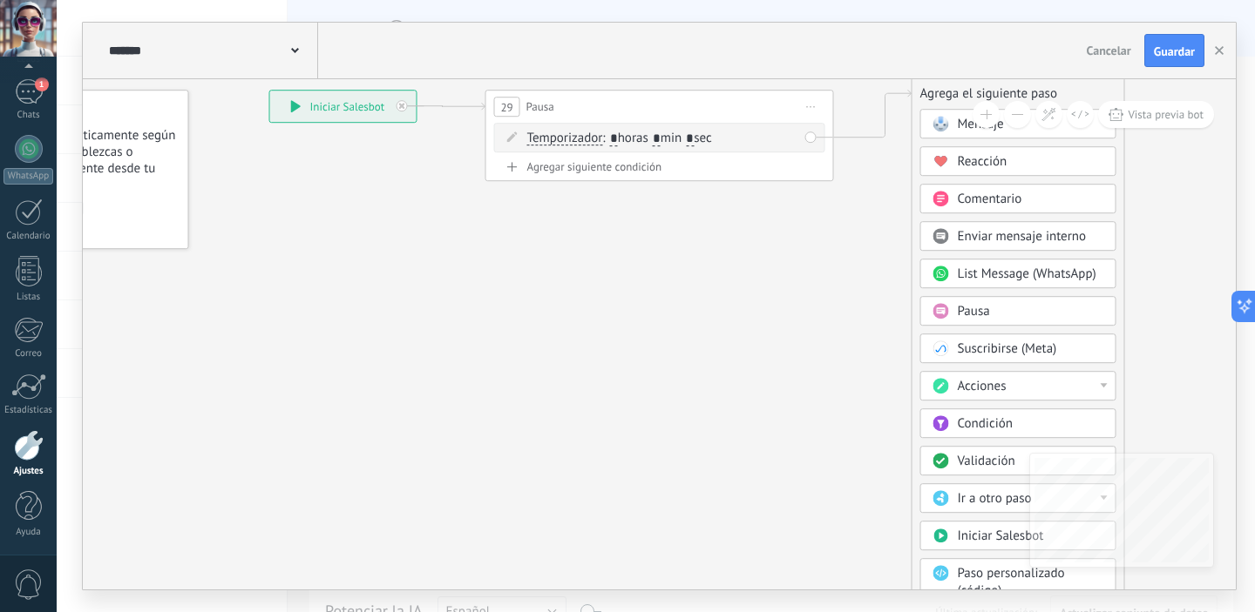
click at [975, 500] on span "Ir a otro paso" at bounding box center [995, 499] width 74 height 17
click at [1000, 394] on span "Acciones" at bounding box center [982, 386] width 49 height 17
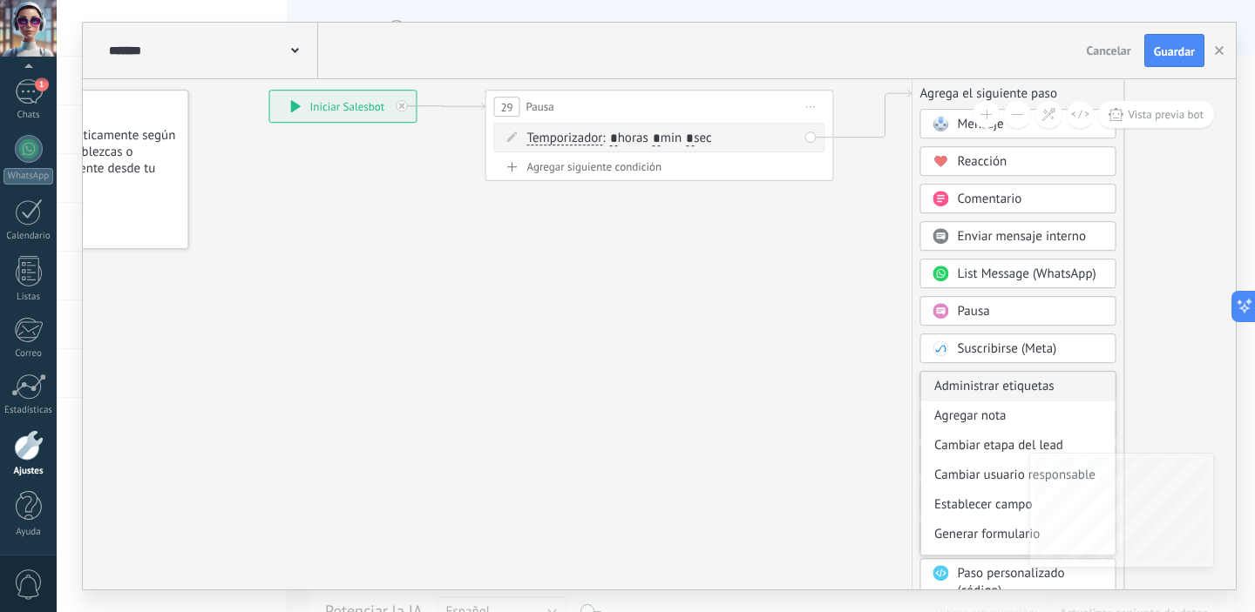
click at [971, 392] on div "Administrar etiquetas" at bounding box center [1018, 387] width 194 height 30
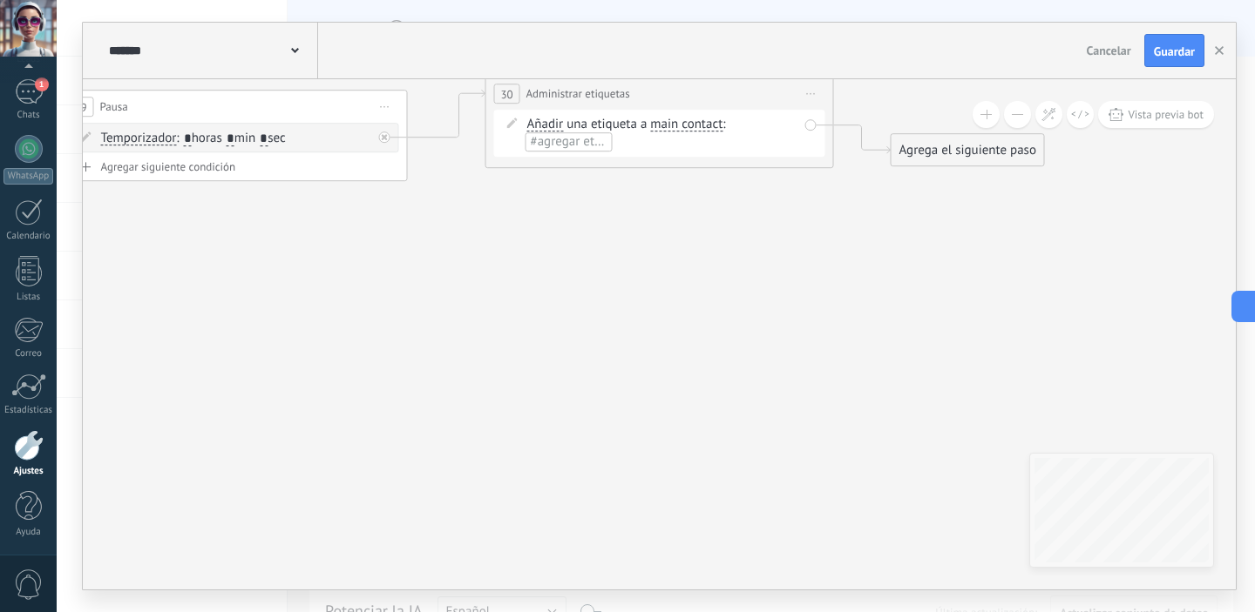
click at [693, 127] on span "main contact" at bounding box center [686, 125] width 72 height 14
click at [693, 127] on button "main contact" at bounding box center [750, 124] width 218 height 31
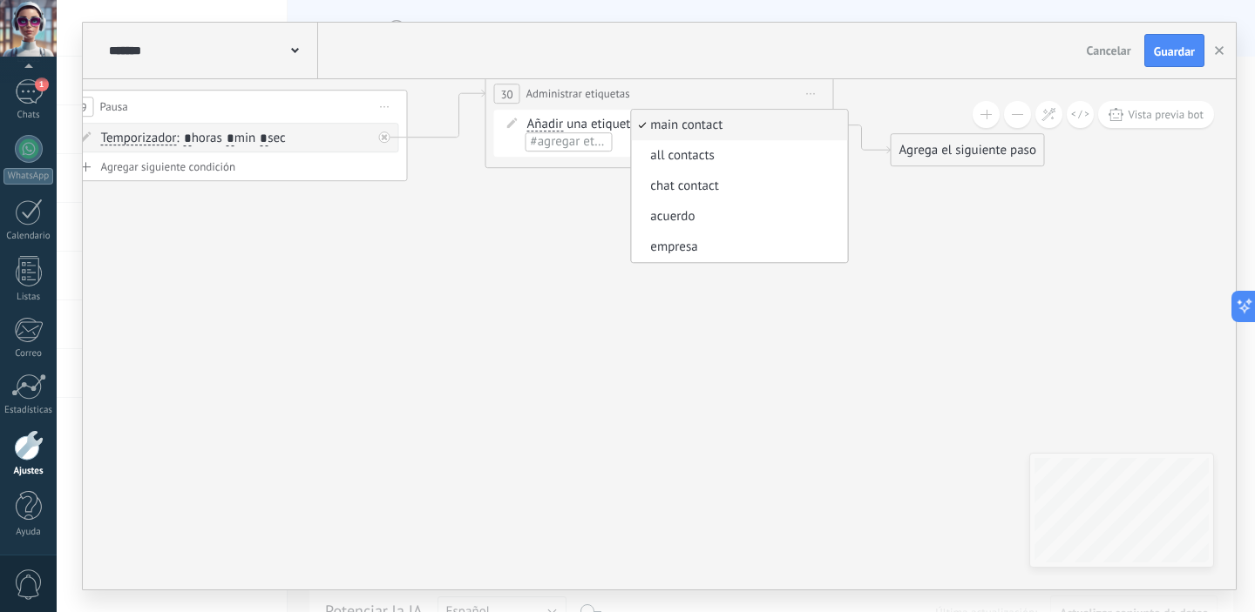
click at [693, 127] on span "main contact" at bounding box center [736, 125] width 211 height 17
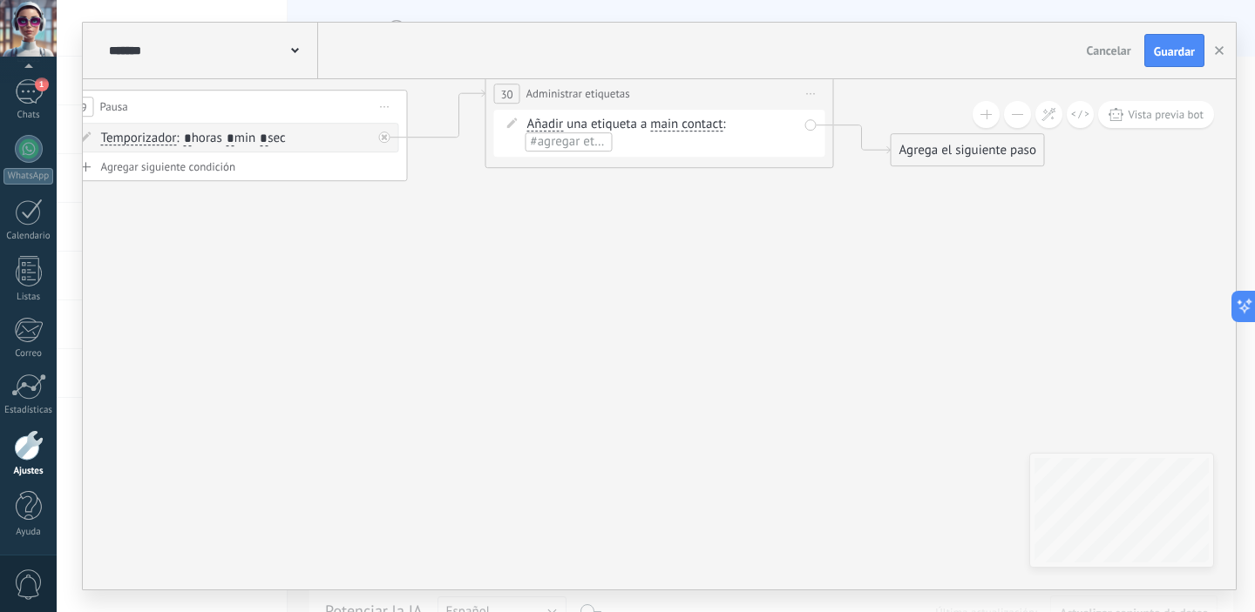
click at [578, 145] on span "#agregar etiquetas" at bounding box center [583, 141] width 105 height 17
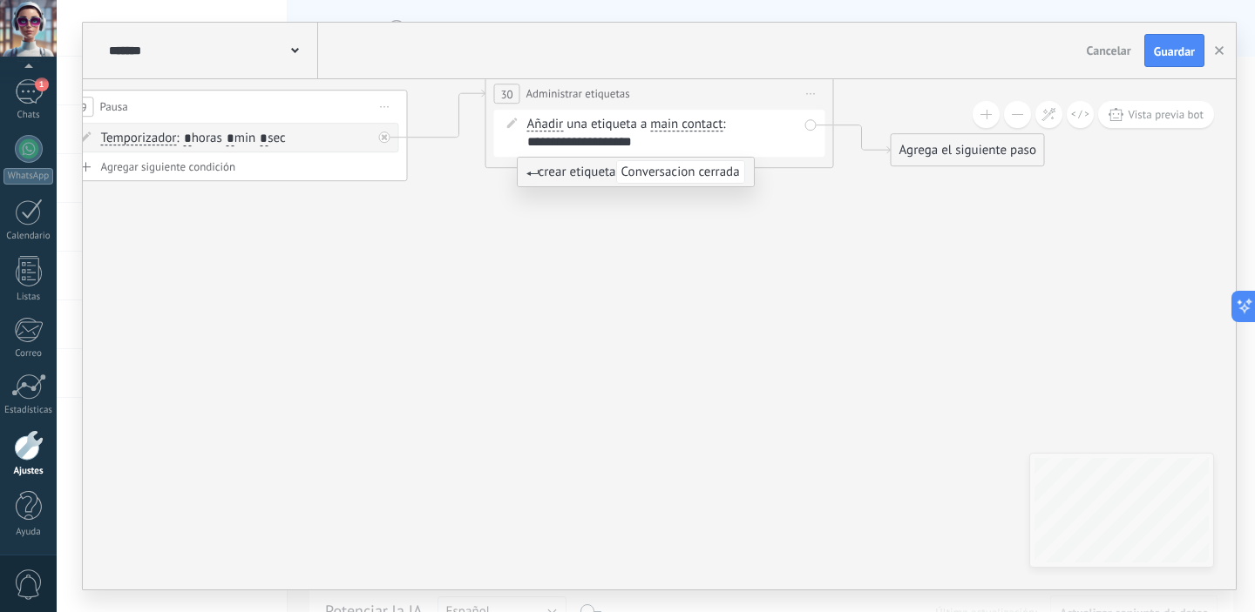
scroll to position [0, 5]
type input "**********"
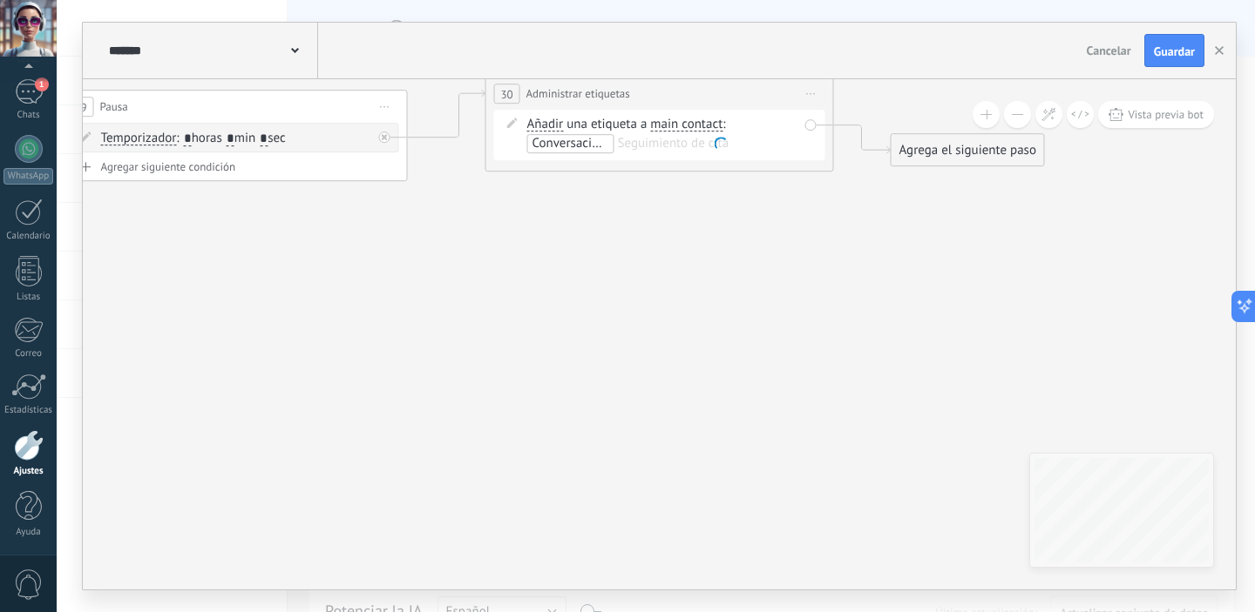
scroll to position [0, 0]
drag, startPoint x: 699, startPoint y: 95, endPoint x: 688, endPoint y: 116, distance: 23.4
click at [688, 116] on div "**********" at bounding box center [649, 107] width 347 height 32
click at [985, 153] on div "Agrega el siguiente paso" at bounding box center [967, 150] width 152 height 29
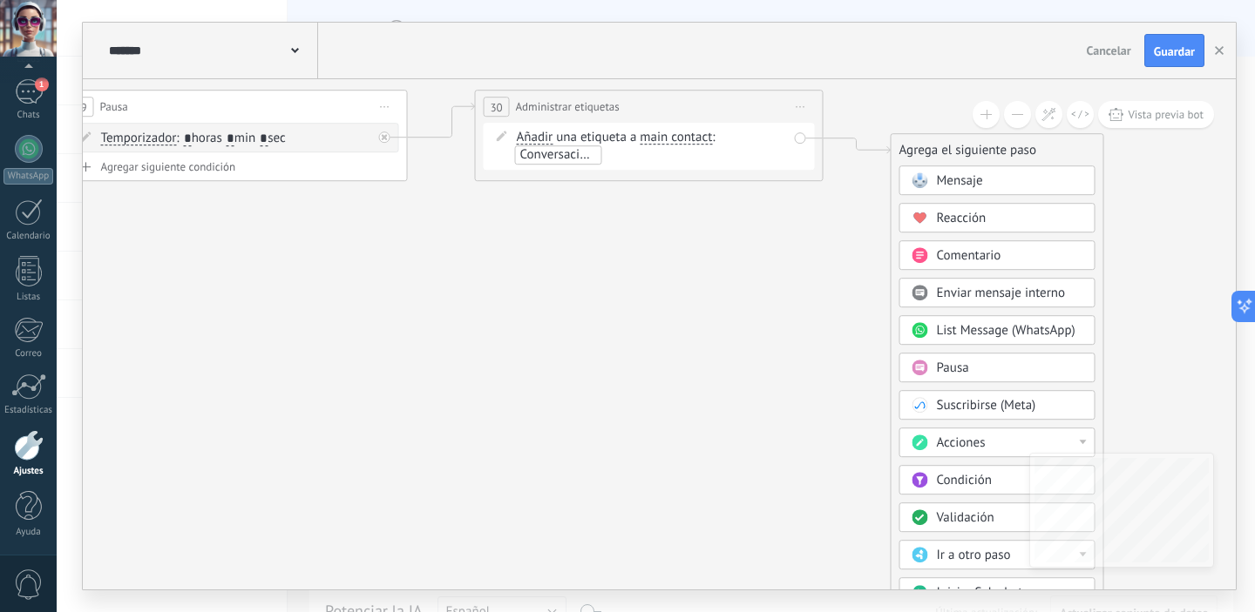
click at [965, 297] on span "Enviar mensaje interno" at bounding box center [1001, 293] width 129 height 17
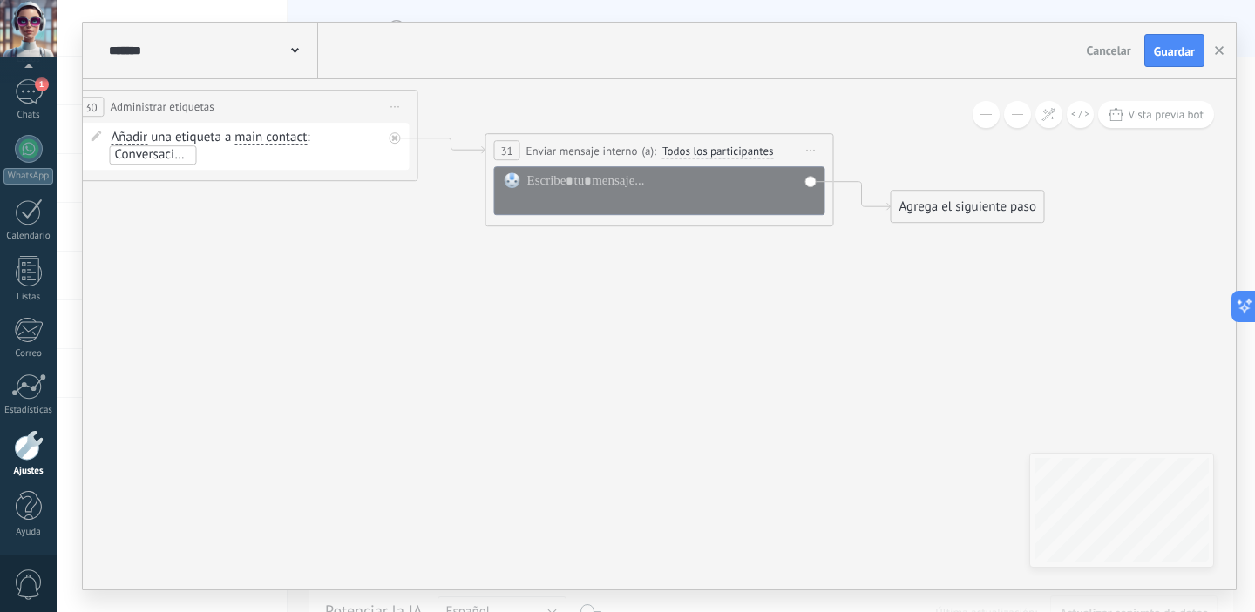
click at [809, 151] on span "Iniciar vista previa aquí Cambiar nombre Duplicar [GEOGRAPHIC_DATA]" at bounding box center [811, 150] width 28 height 25
click at [831, 264] on div "Borrar" at bounding box center [890, 264] width 173 height 30
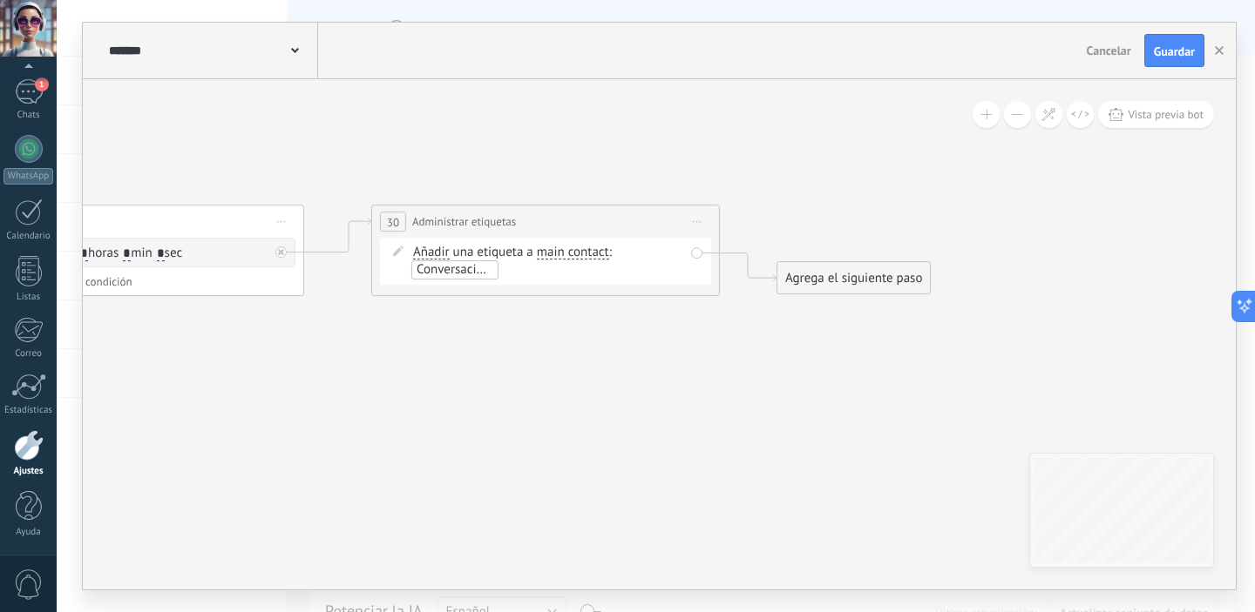
drag, startPoint x: 326, startPoint y: 231, endPoint x: 590, endPoint y: 342, distance: 286.2
click at [590, 342] on icon at bounding box center [305, 92] width 2003 height 1280
click at [1158, 46] on span "Guardar" at bounding box center [1174, 51] width 41 height 12
click at [1223, 53] on button "button" at bounding box center [1219, 50] width 26 height 31
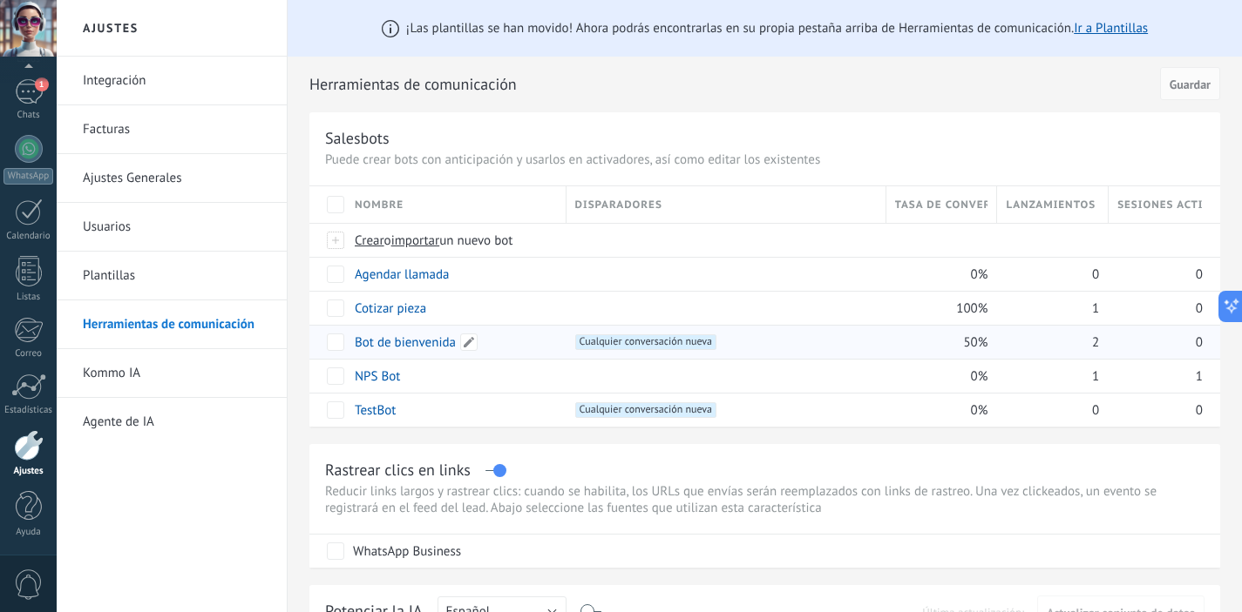
click at [407, 340] on link "Bot de bienvenida" at bounding box center [405, 343] width 101 height 17
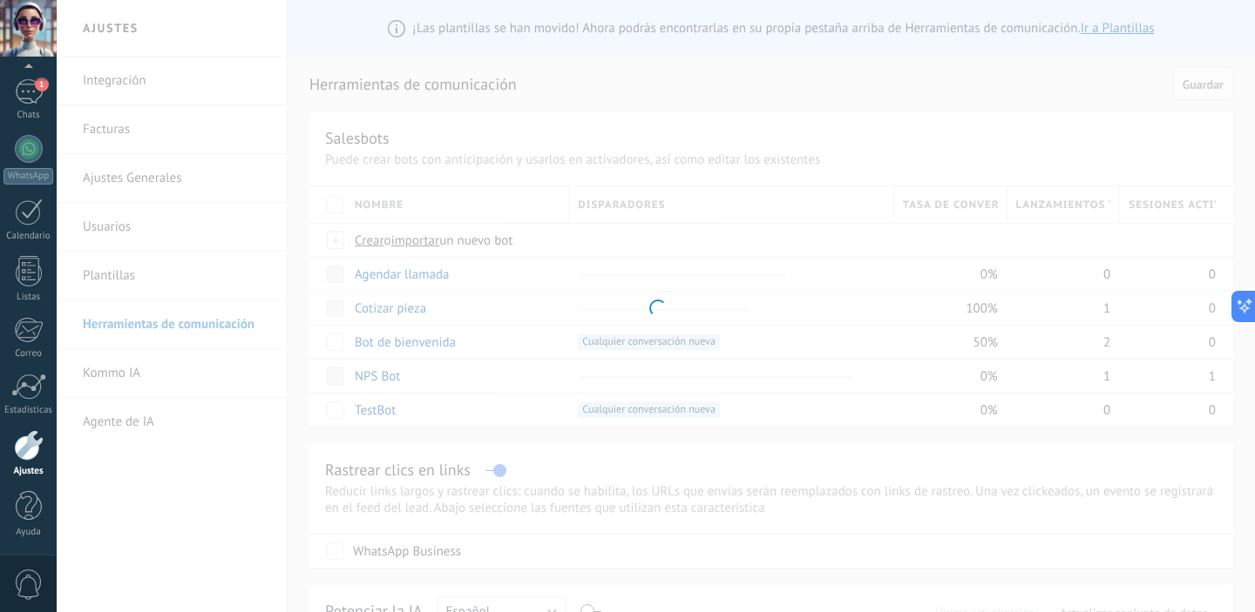
type input "**********"
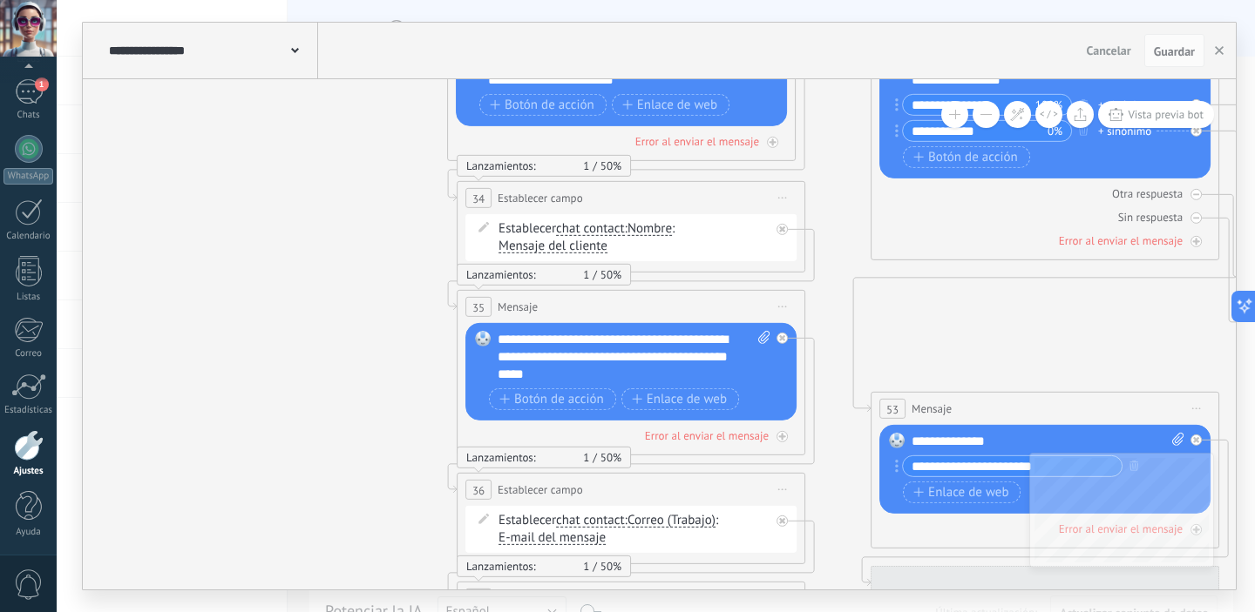
drag, startPoint x: 563, startPoint y: 413, endPoint x: 388, endPoint y: 179, distance: 291.9
click at [388, 179] on icon at bounding box center [1009, 464] width 2370 height 1886
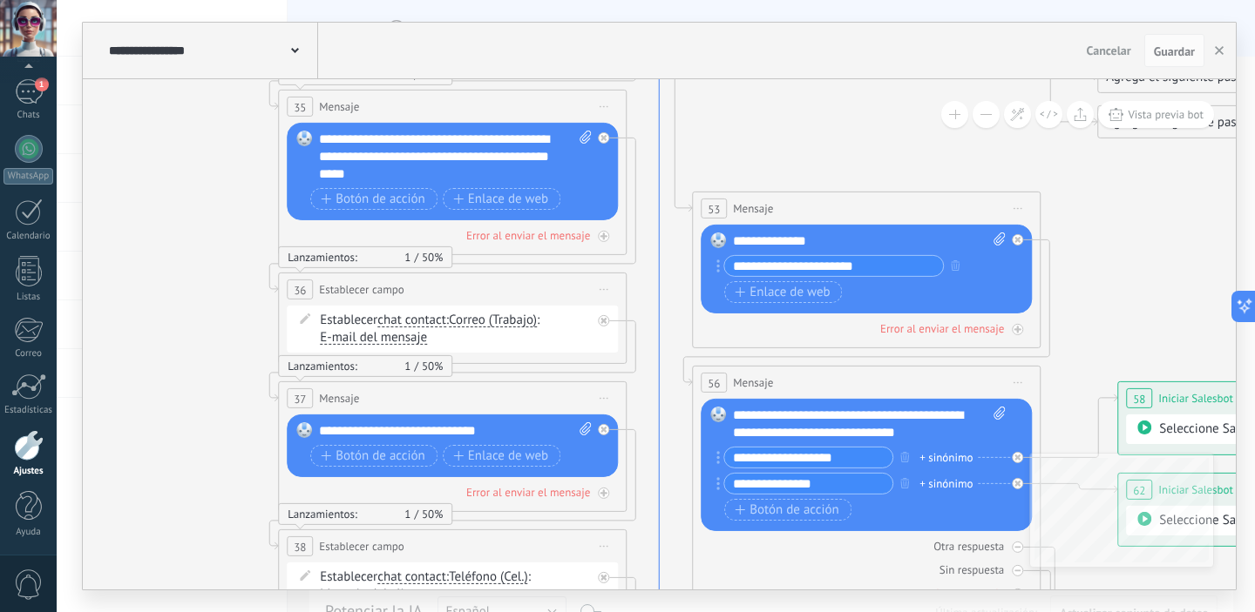
drag, startPoint x: 829, startPoint y: 443, endPoint x: 663, endPoint y: 261, distance: 246.7
click at [663, 261] on icon at bounding box center [848, 263] width 2407 height 1886
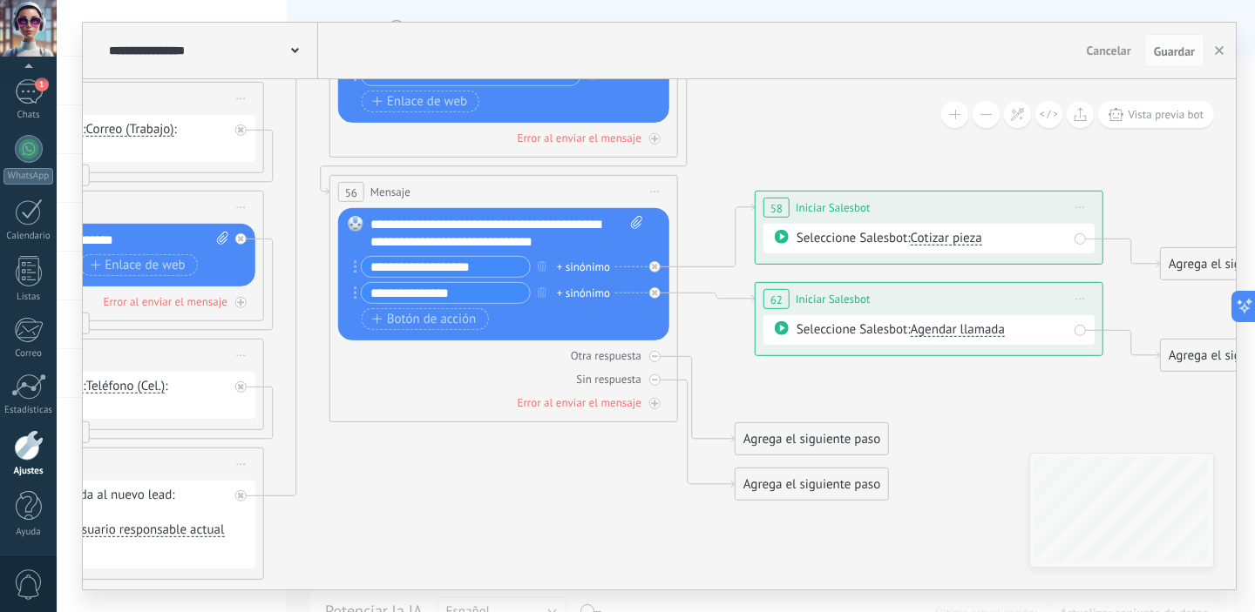
drag, startPoint x: 1093, startPoint y: 326, endPoint x: 730, endPoint y: 135, distance: 410.4
click at [730, 135] on icon at bounding box center [486, 73] width 2407 height 1886
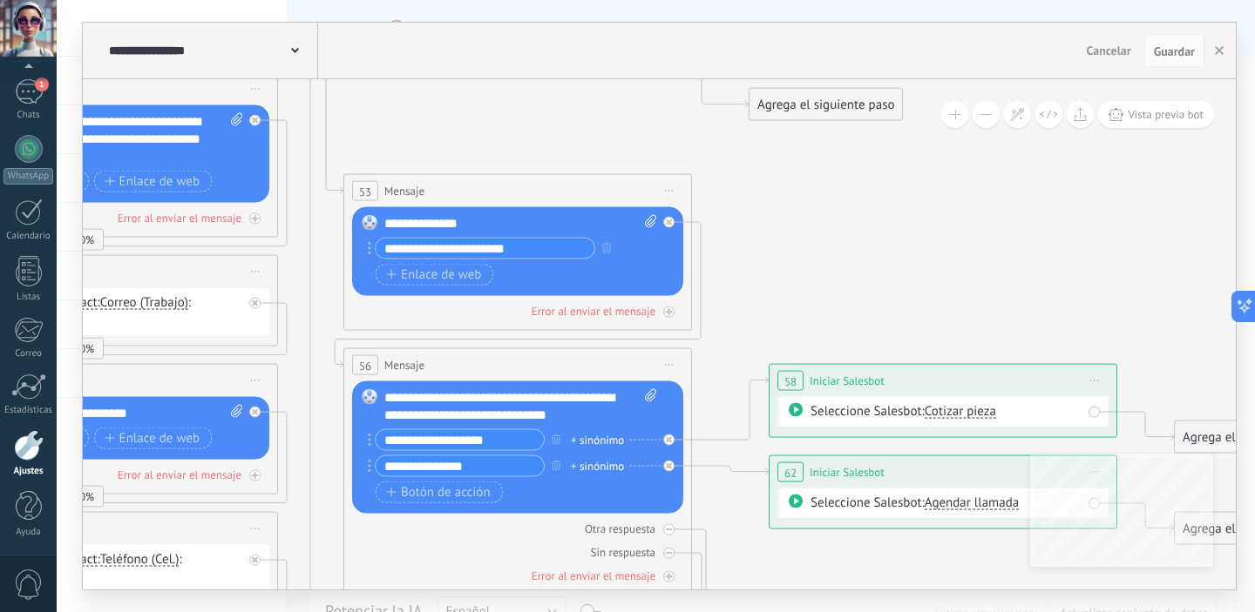
drag, startPoint x: 721, startPoint y: 330, endPoint x: 737, endPoint y: 436, distance: 106.6
click at [736, 502] on icon at bounding box center [500, 246] width 2407 height 1886
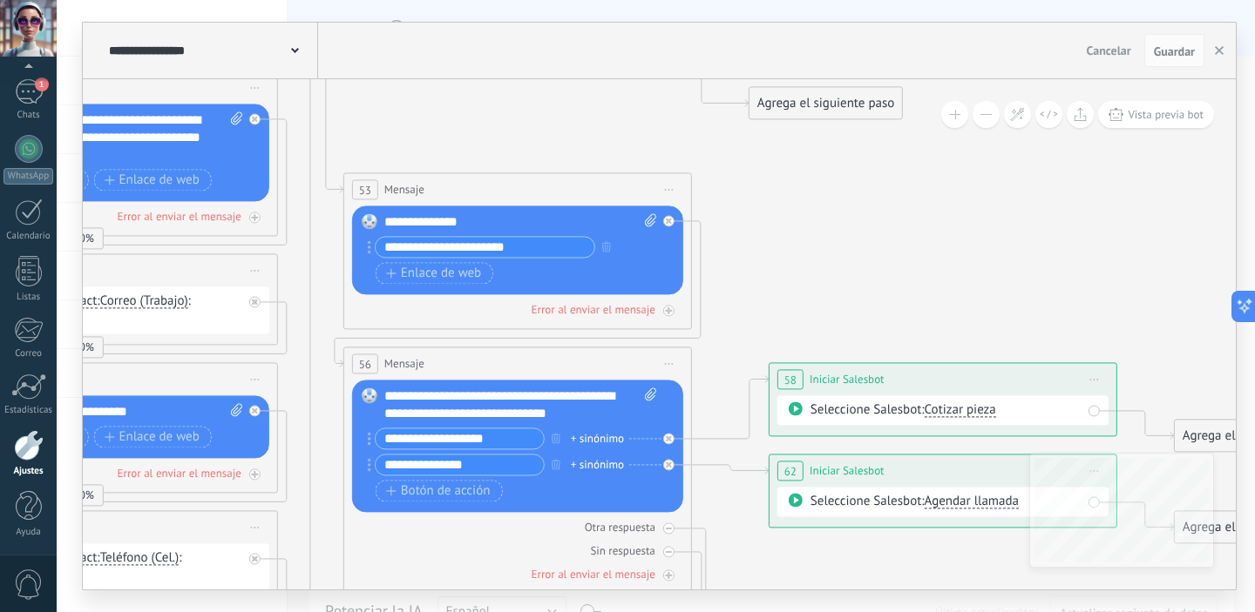
click at [538, 245] on input "**********" at bounding box center [485, 247] width 219 height 20
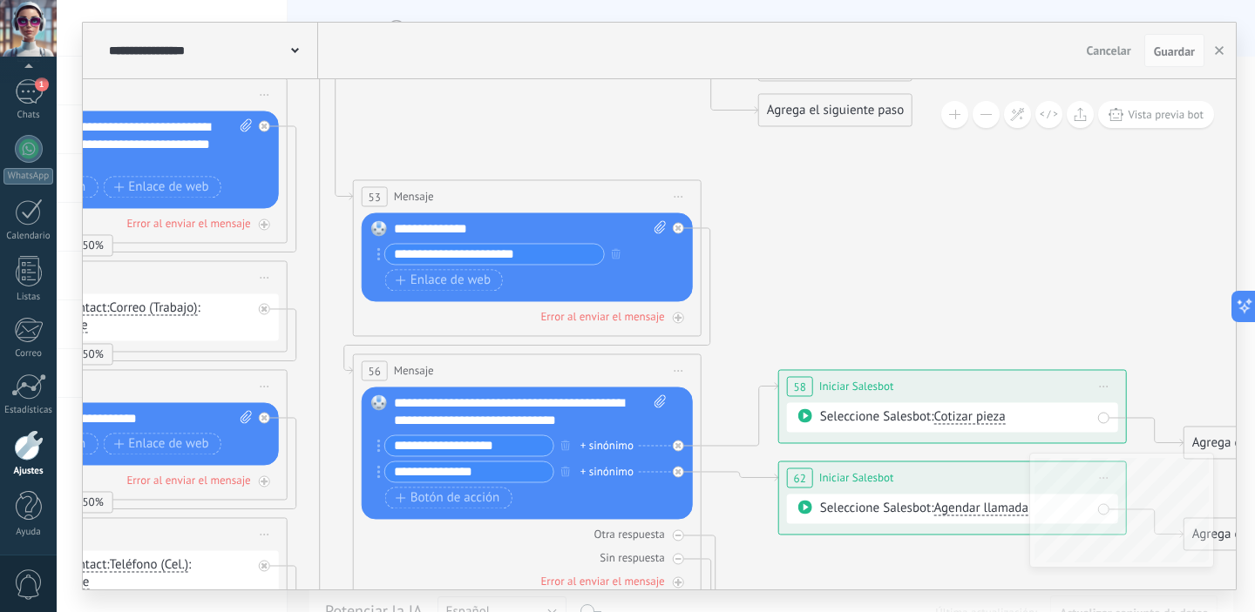
drag, startPoint x: 734, startPoint y: 280, endPoint x: 744, endPoint y: 287, distance: 11.9
click at [744, 287] on icon at bounding box center [509, 251] width 2407 height 1886
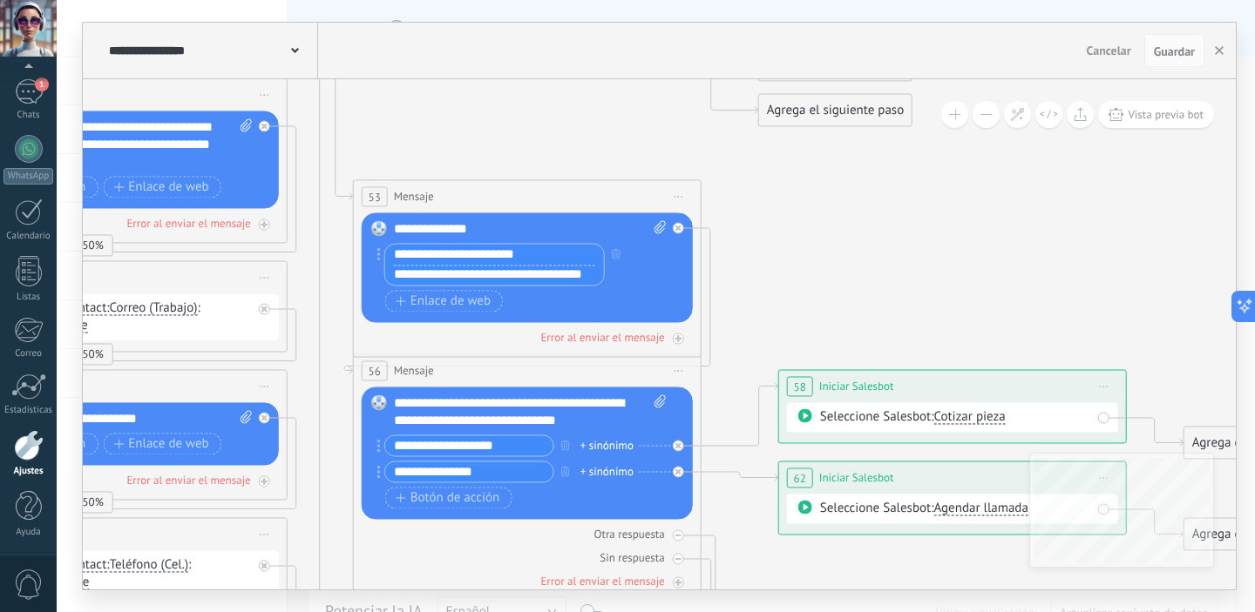
click at [549, 254] on input "**********" at bounding box center [494, 254] width 219 height 21
drag, startPoint x: 392, startPoint y: 273, endPoint x: 765, endPoint y: 277, distance: 372.9
paste input "***"
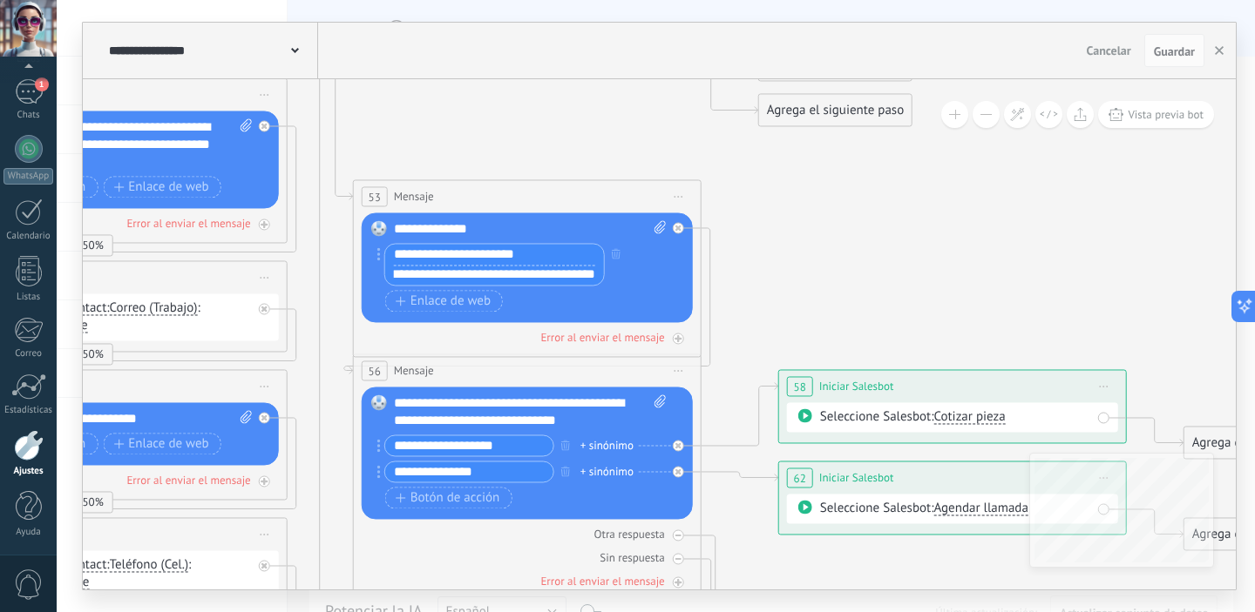
scroll to position [0, 30]
type input "**********"
click at [781, 265] on icon at bounding box center [509, 251] width 2407 height 1886
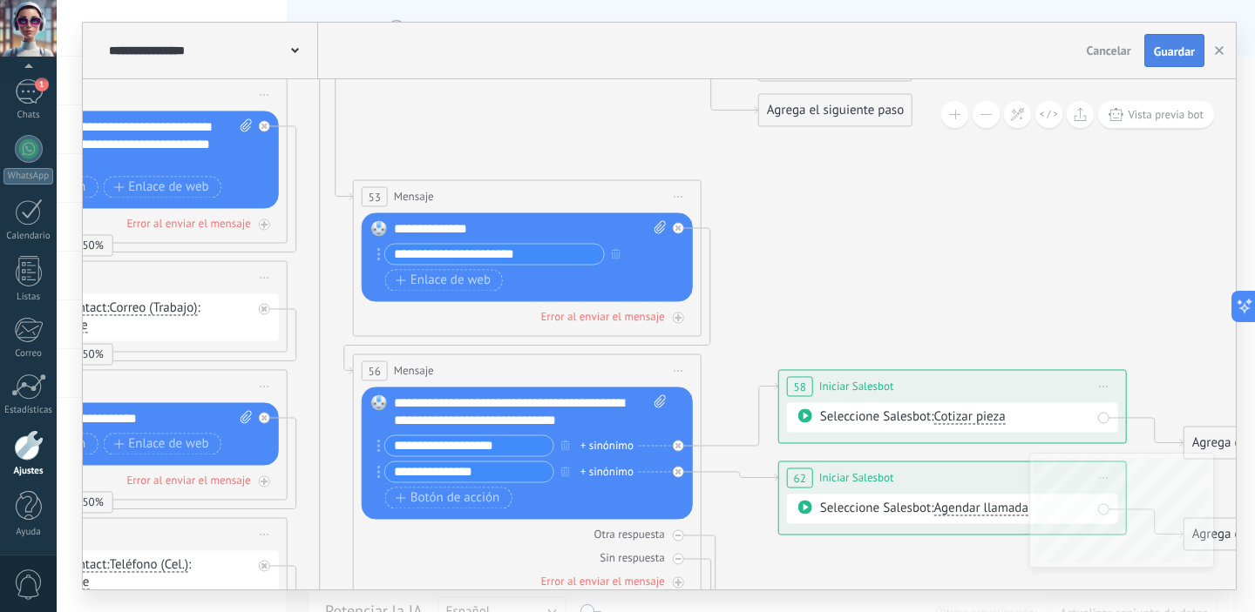
click at [1161, 59] on button "Guardar" at bounding box center [1174, 50] width 60 height 33
click at [682, 227] on div at bounding box center [678, 227] width 11 height 11
click at [810, 262] on div "Agrega el siguiente paso" at bounding box center [835, 253] width 152 height 29
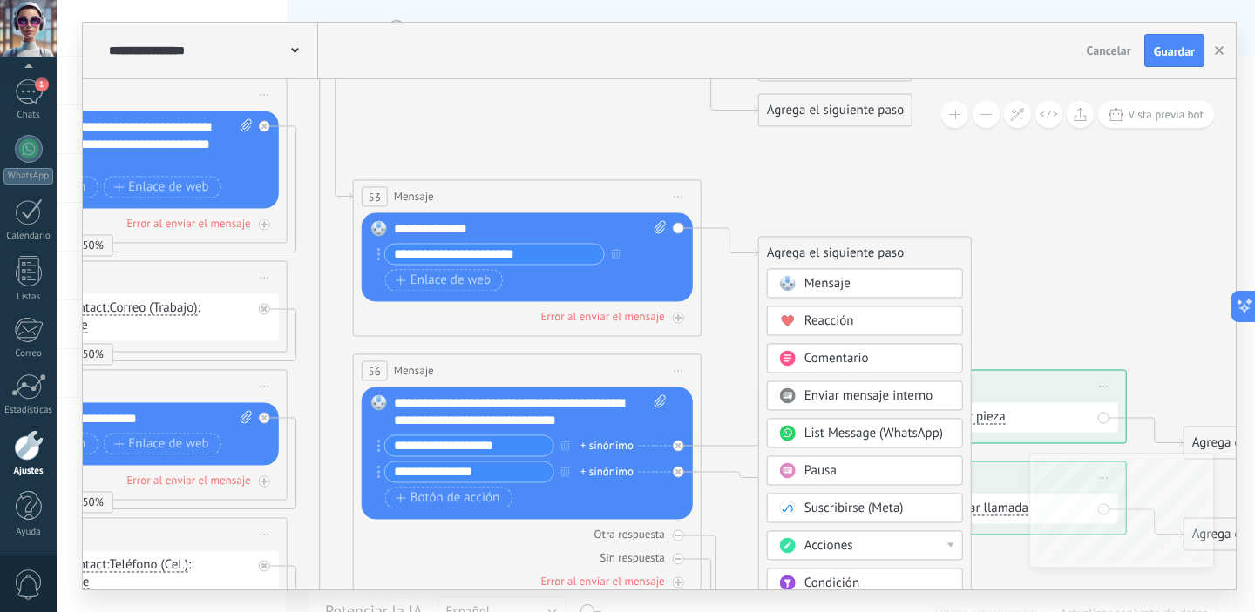
click at [828, 470] on span "Pausa" at bounding box center [820, 471] width 32 height 17
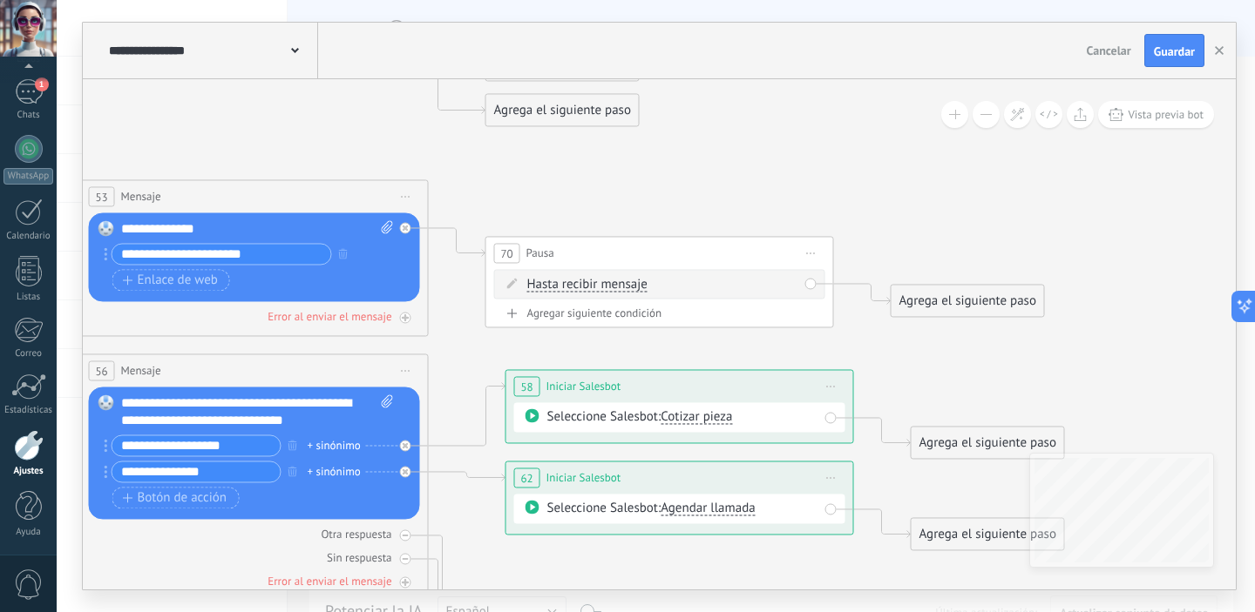
click at [603, 285] on span "Hasta recibir mensaje" at bounding box center [587, 285] width 120 height 14
click at [603, 285] on button "Hasta recibir mensaje" at bounding box center [627, 284] width 218 height 31
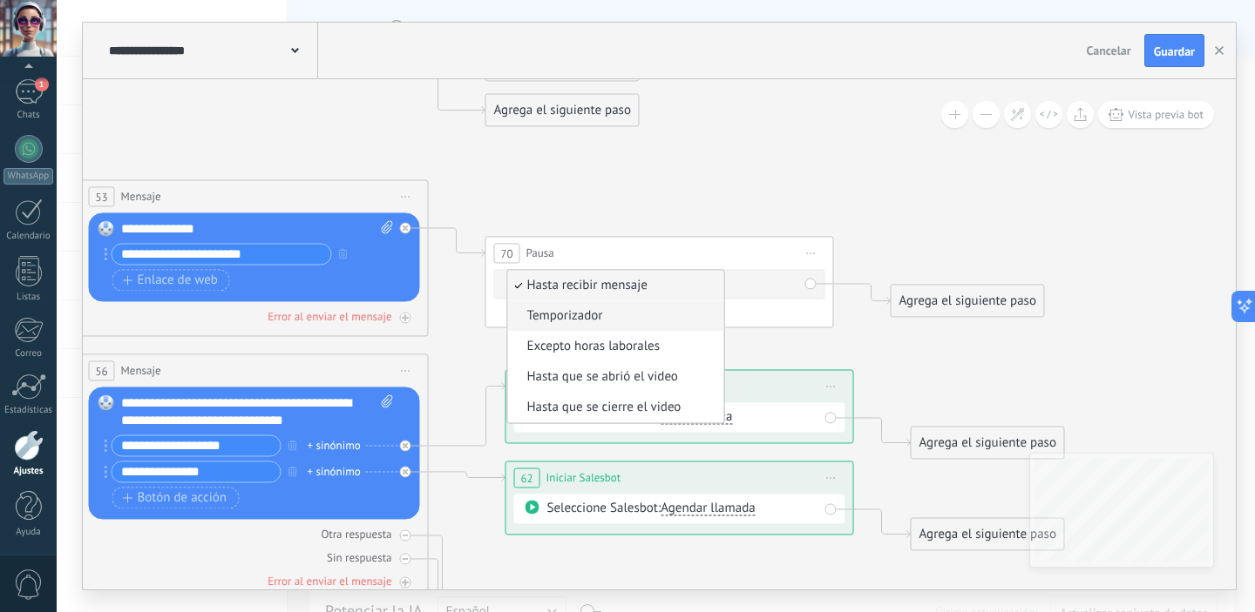
click at [613, 322] on span "Temporizador" at bounding box center [613, 316] width 211 height 17
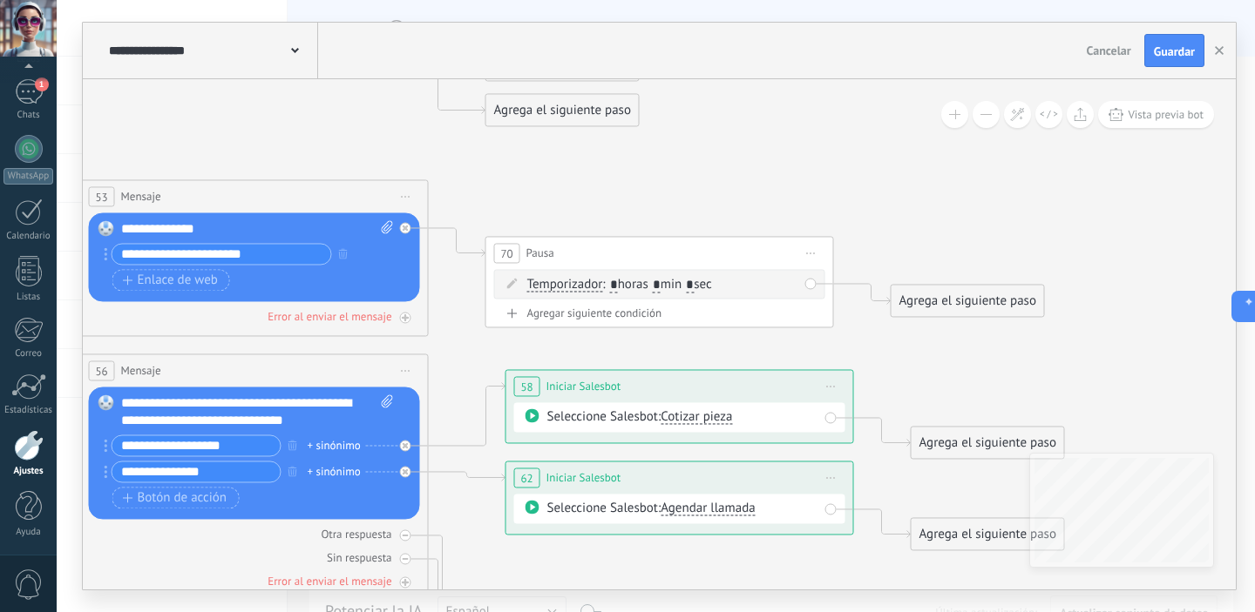
click at [669, 286] on span ": * horas * min * sec" at bounding box center [656, 284] width 109 height 17
type input "*"
click at [905, 233] on icon at bounding box center [237, 251] width 2407 height 1886
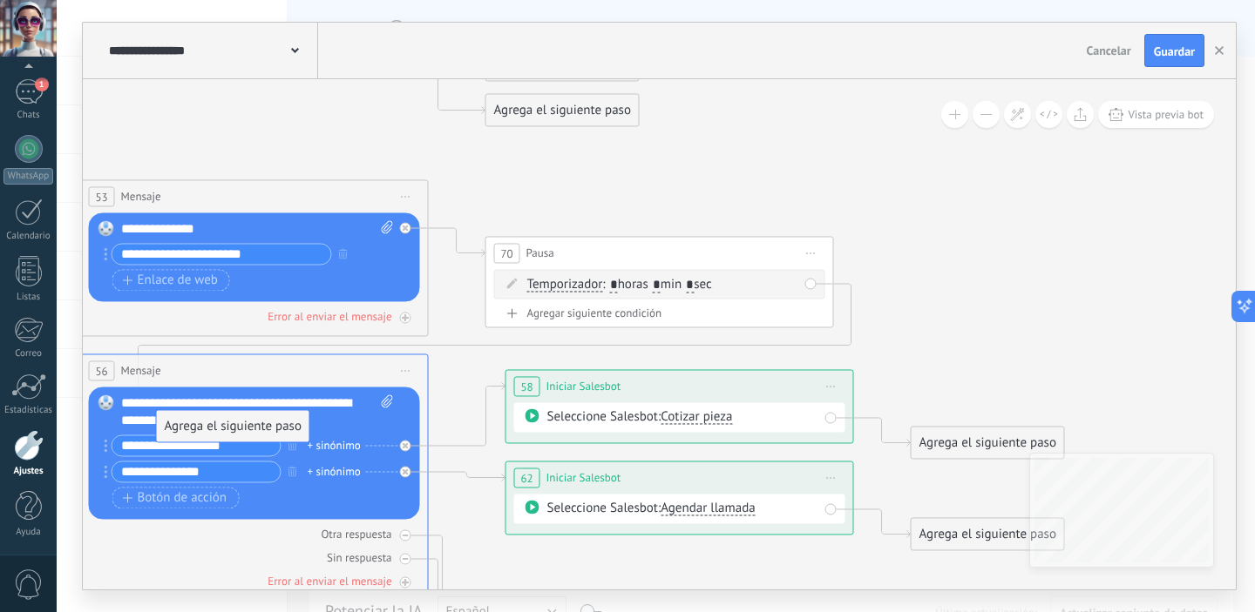
drag, startPoint x: 939, startPoint y: 297, endPoint x: 205, endPoint y: 423, distance: 745.3
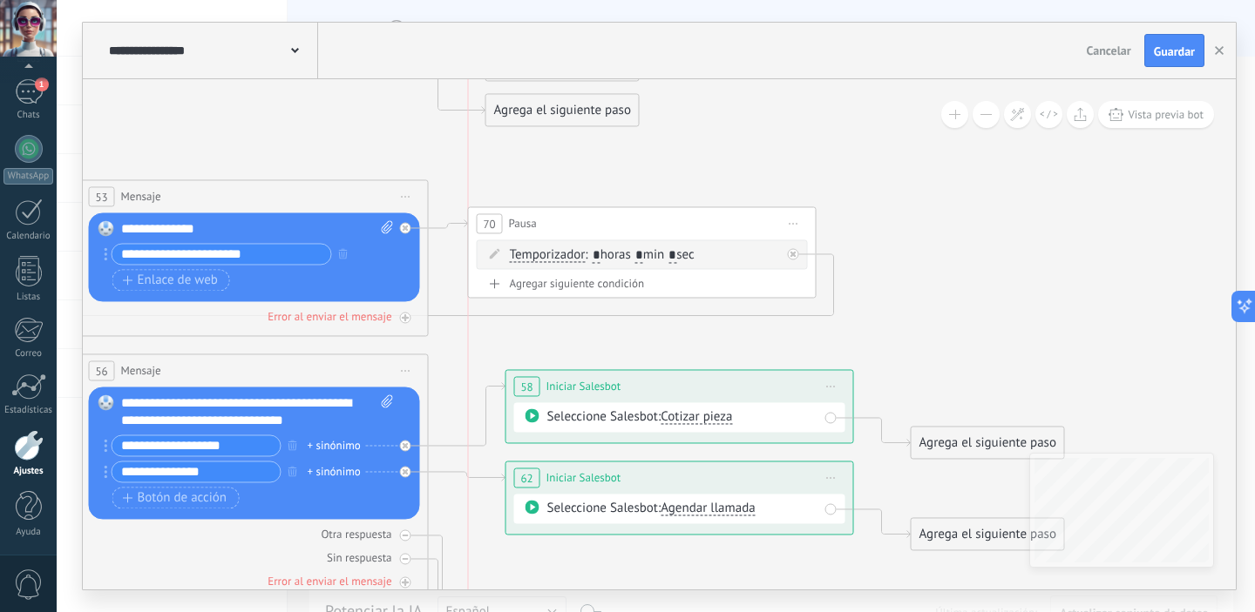
drag, startPoint x: 591, startPoint y: 247, endPoint x: 581, endPoint y: 218, distance: 30.3
click at [581, 218] on div "70 Pausa ***** Iniciar vista previa aquí Cambiar nombre Duplicar [GEOGRAPHIC_DA…" at bounding box center [642, 223] width 347 height 32
click at [941, 281] on icon at bounding box center [237, 251] width 2407 height 1886
drag, startPoint x: 227, startPoint y: 474, endPoint x: 109, endPoint y: 476, distance: 118.5
click at [109, 476] on div "**********" at bounding box center [193, 472] width 177 height 22
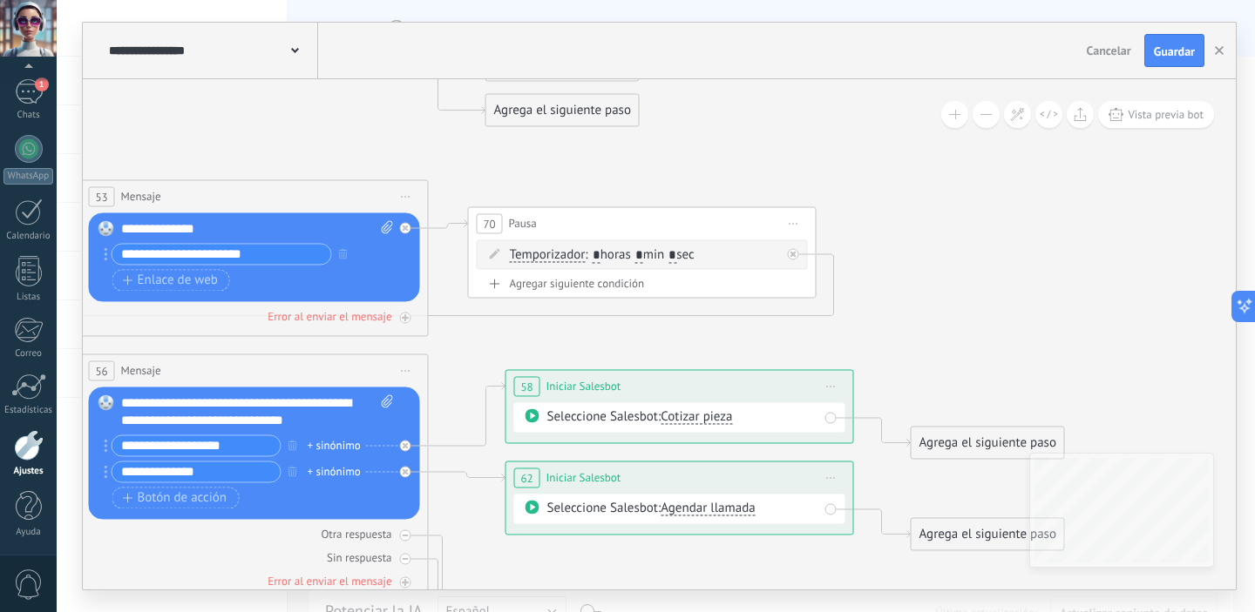
type input "**********"
click at [901, 286] on icon at bounding box center [237, 251] width 2407 height 1886
click at [1167, 48] on span "Guardar" at bounding box center [1174, 51] width 41 height 12
click at [1219, 54] on icon "button" at bounding box center [1219, 50] width 9 height 9
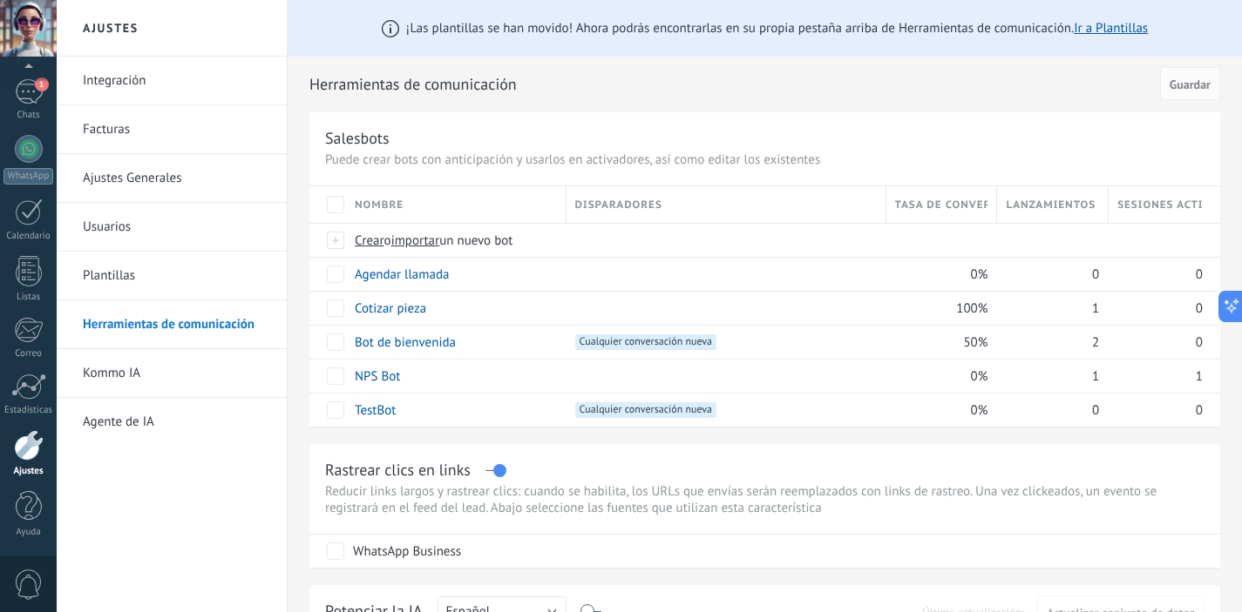
click at [869, 109] on div "Herramientas de comunicación Cancelar Guardar" at bounding box center [764, 85] width 910 height 56
click at [1200, 88] on span "Guardar" at bounding box center [1189, 84] width 41 height 12
click at [35, 99] on div "1" at bounding box center [29, 91] width 28 height 25
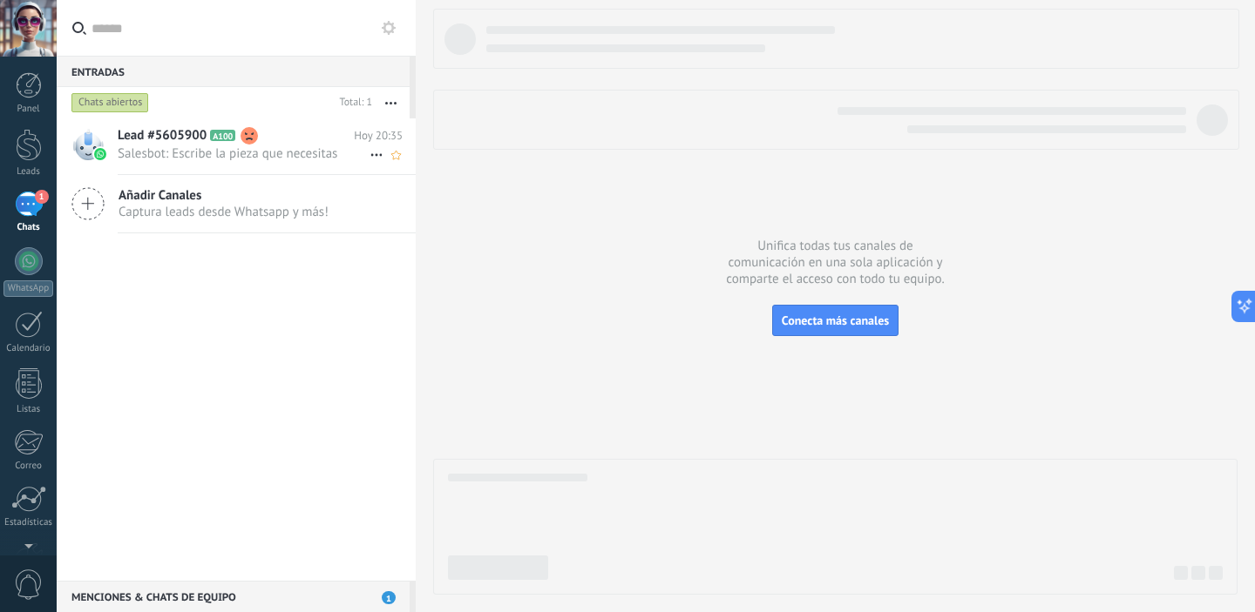
click at [211, 153] on span "Salesbot: Escribe la pieza que necesitas" at bounding box center [244, 154] width 252 height 17
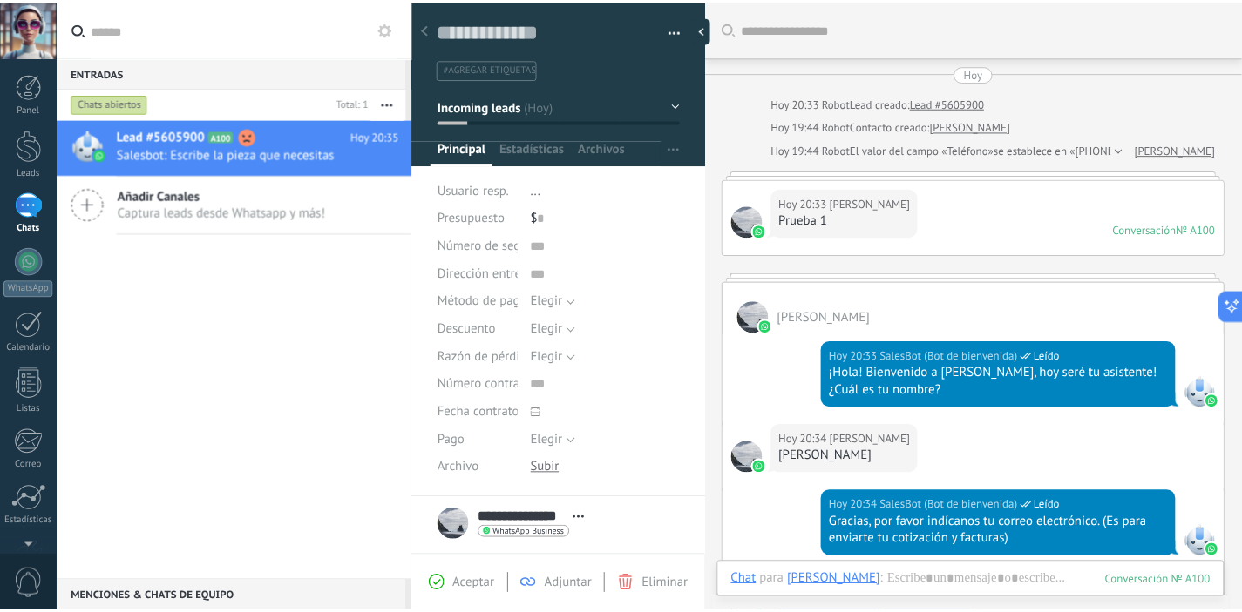
scroll to position [2751, 0]
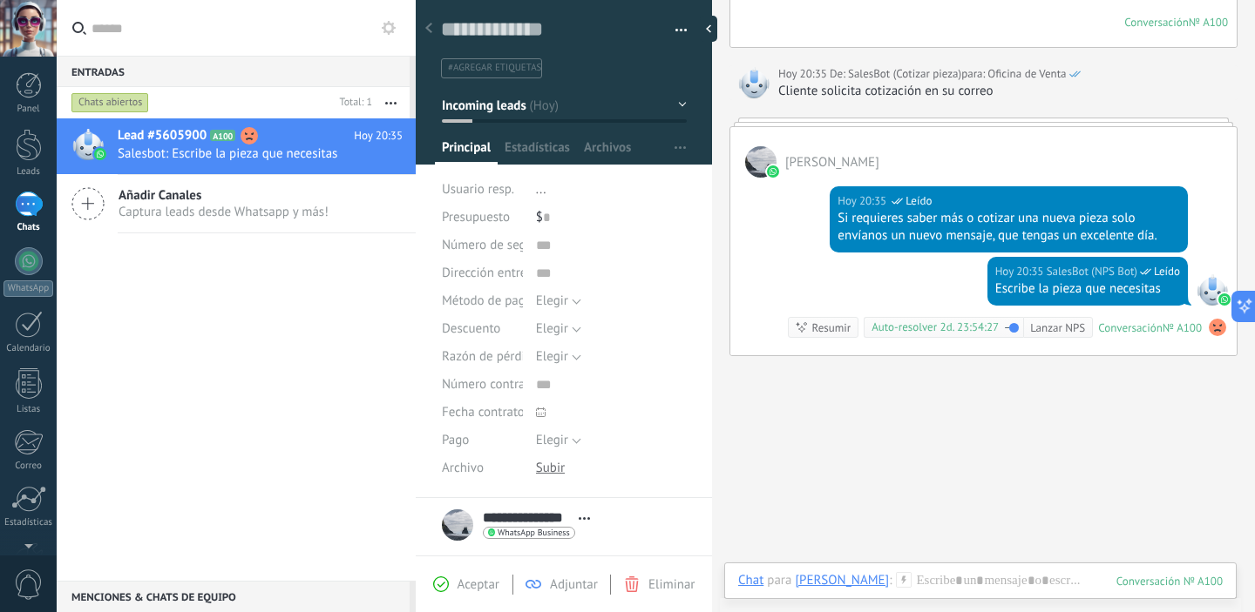
click at [956, 131] on div "[PERSON_NAME]" at bounding box center [983, 152] width 506 height 51
click at [956, 141] on div "[PERSON_NAME]" at bounding box center [983, 152] width 506 height 51
click at [29, 273] on div at bounding box center [29, 261] width 28 height 28
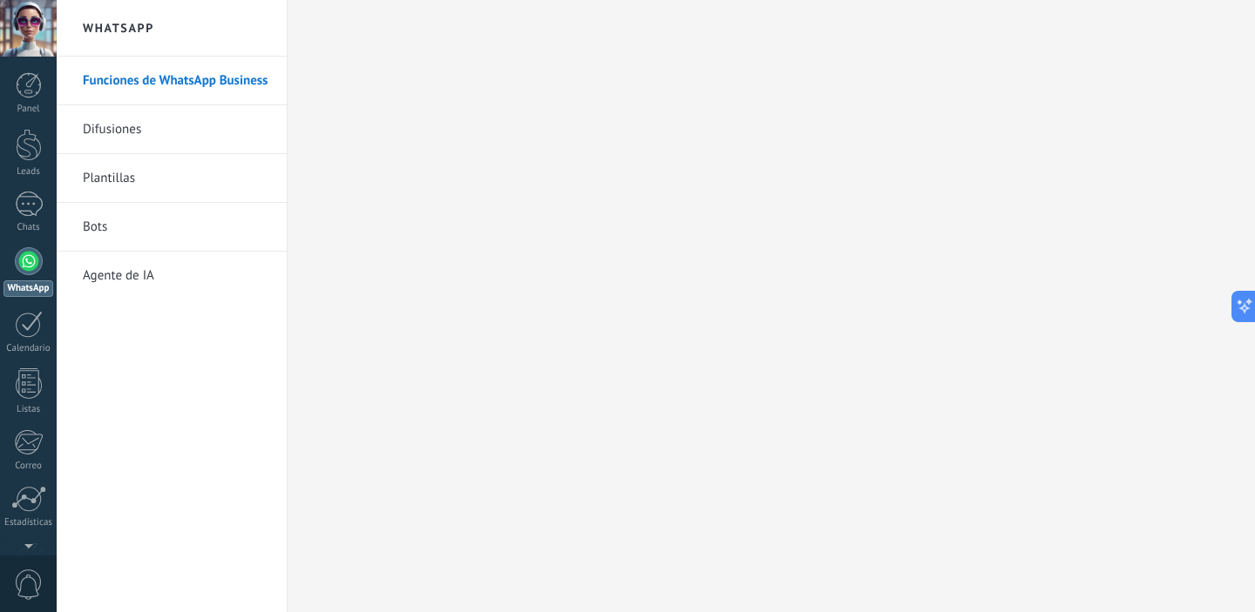
click at [145, 278] on link "Agente de IA" at bounding box center [176, 276] width 186 height 49
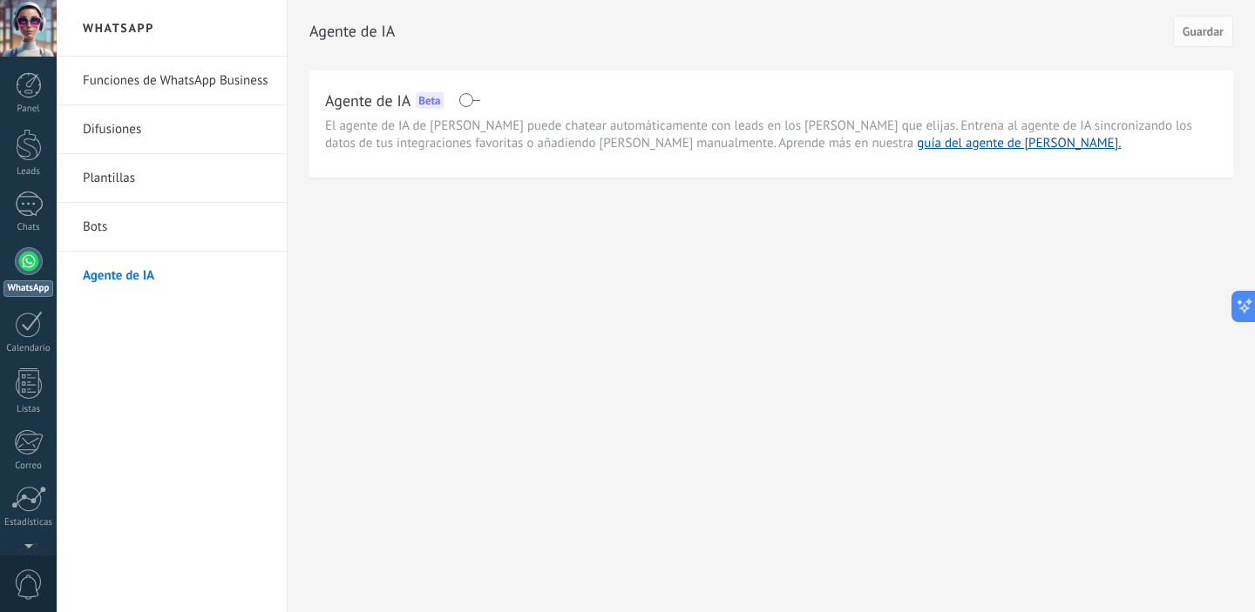
click at [196, 85] on link "Funciones de WhatsApp Business" at bounding box center [176, 81] width 186 height 49
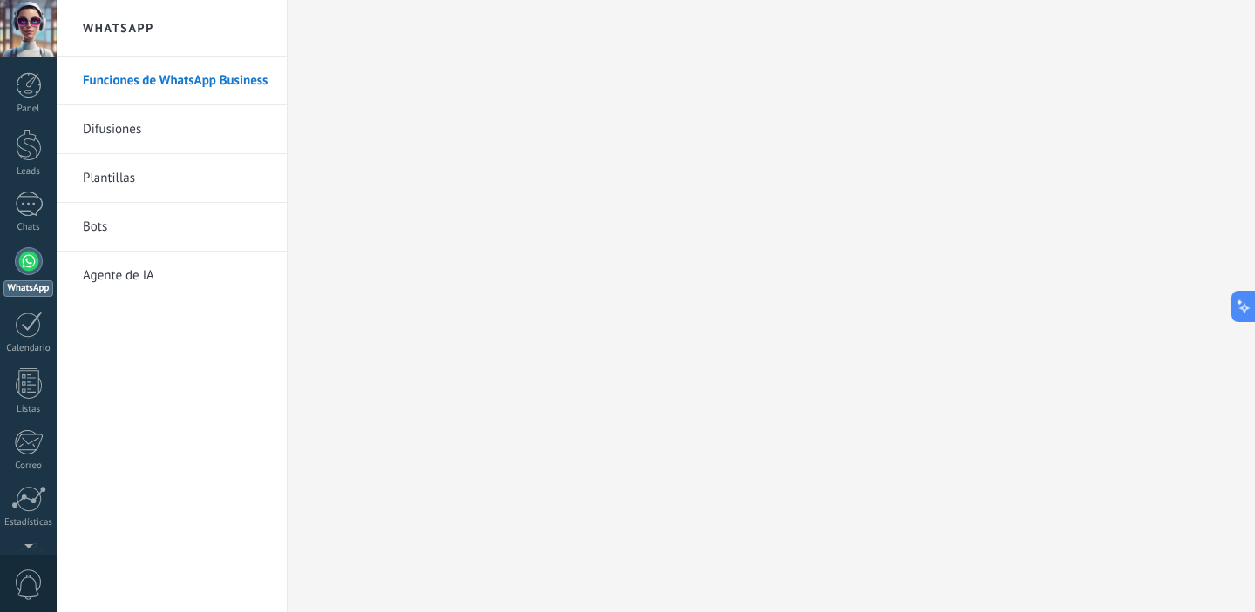
click at [98, 225] on link "Bots" at bounding box center [176, 227] width 186 height 49
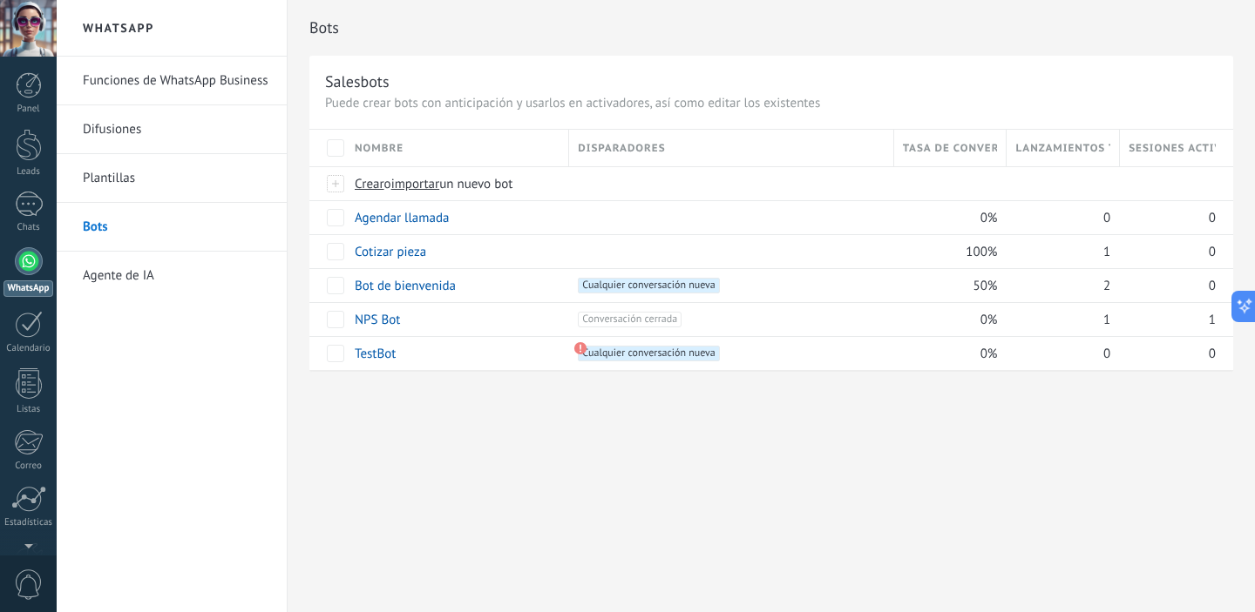
click at [119, 186] on link "Plantillas" at bounding box center [176, 178] width 186 height 49
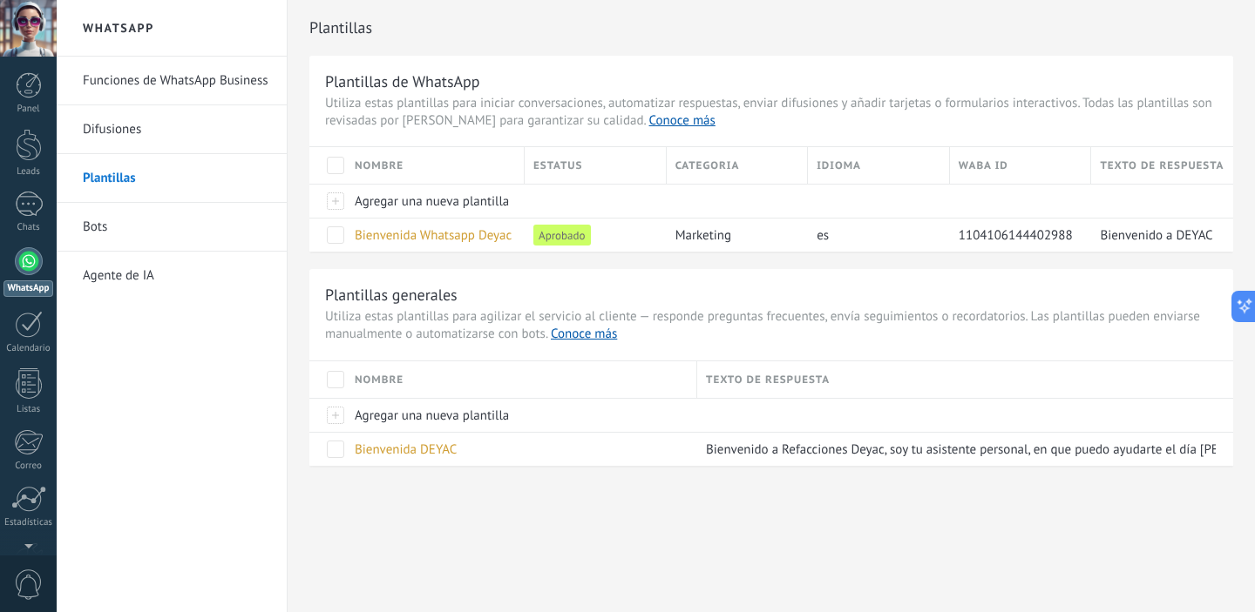
click at [140, 283] on link "Agente de IA" at bounding box center [176, 276] width 186 height 49
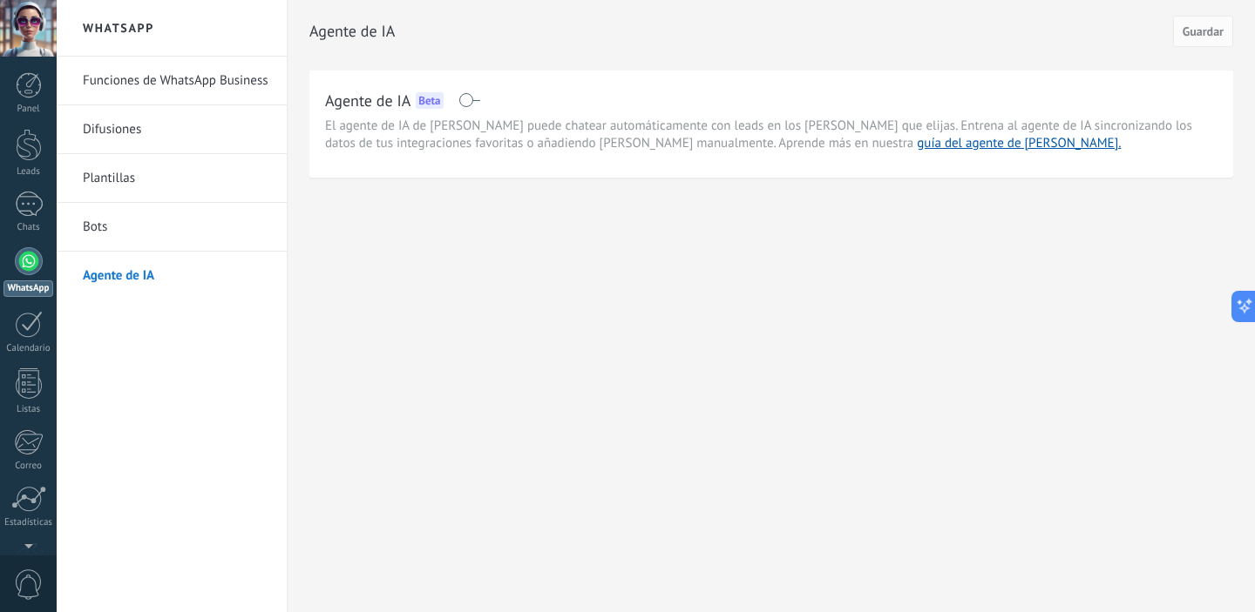
click at [472, 99] on span at bounding box center [469, 100] width 22 height 14
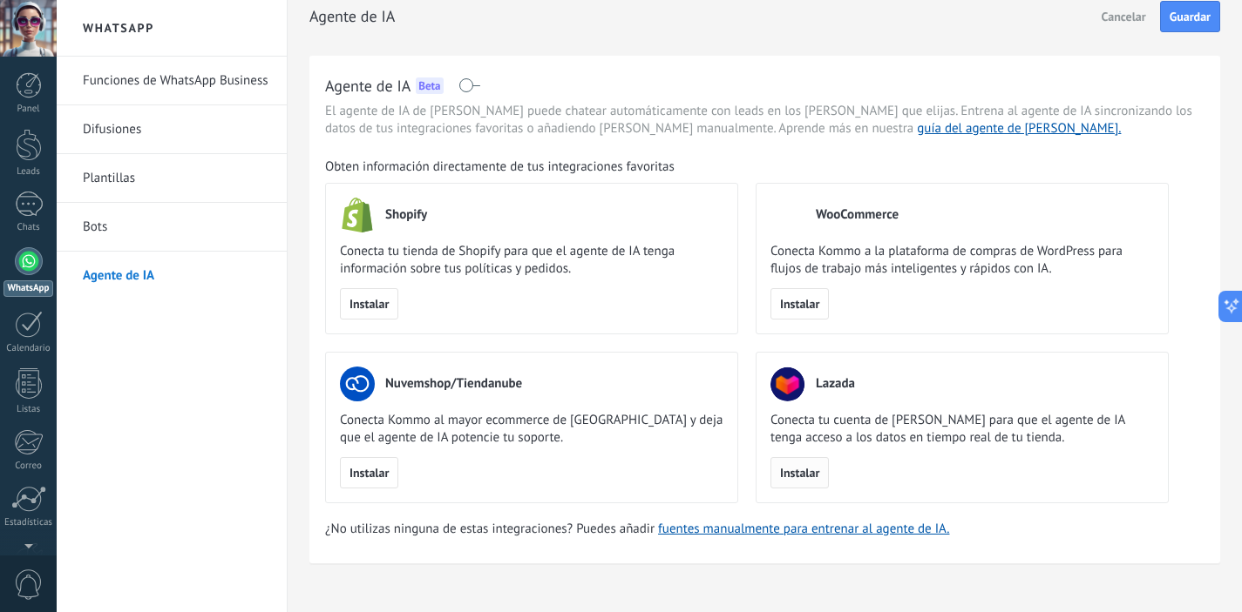
scroll to position [16, 0]
click at [764, 532] on link "fuentes manualmente para entrenar al agente de IA." at bounding box center [803, 528] width 291 height 17
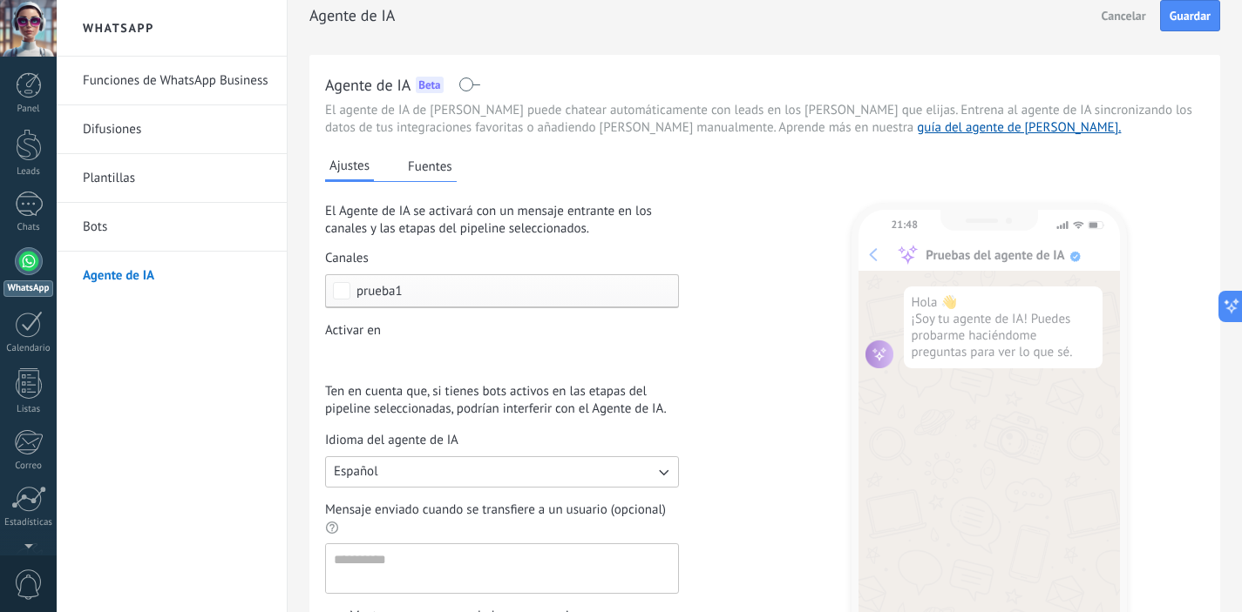
click at [423, 169] on button "Fuentes" at bounding box center [429, 166] width 53 height 26
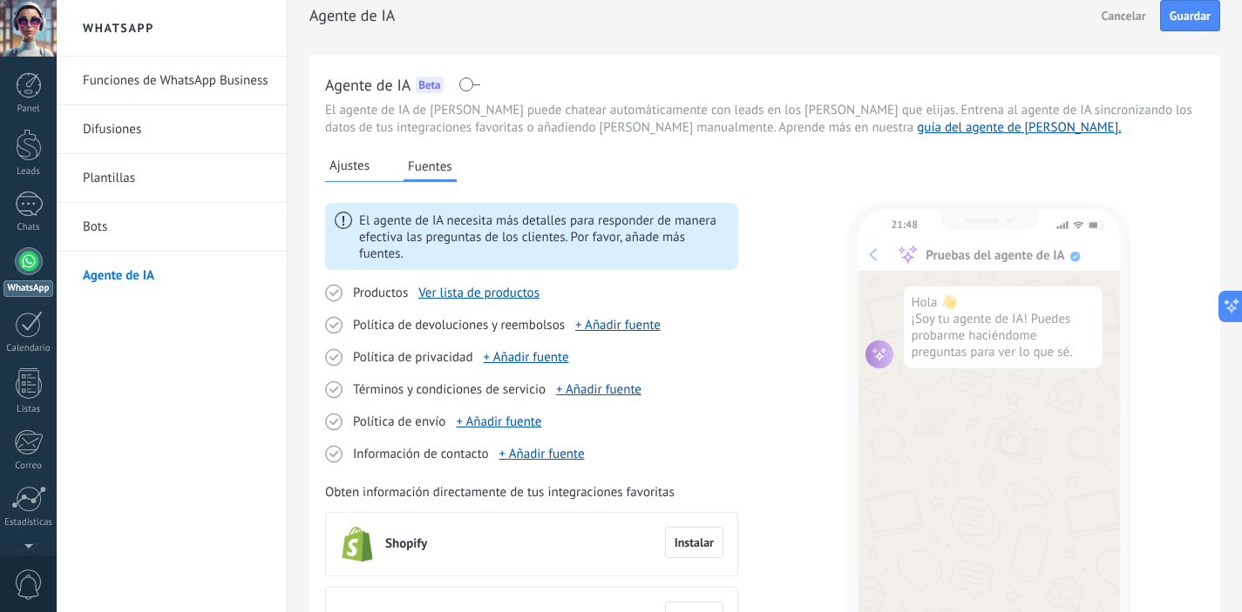
click at [355, 164] on span "Ajustes" at bounding box center [349, 166] width 40 height 17
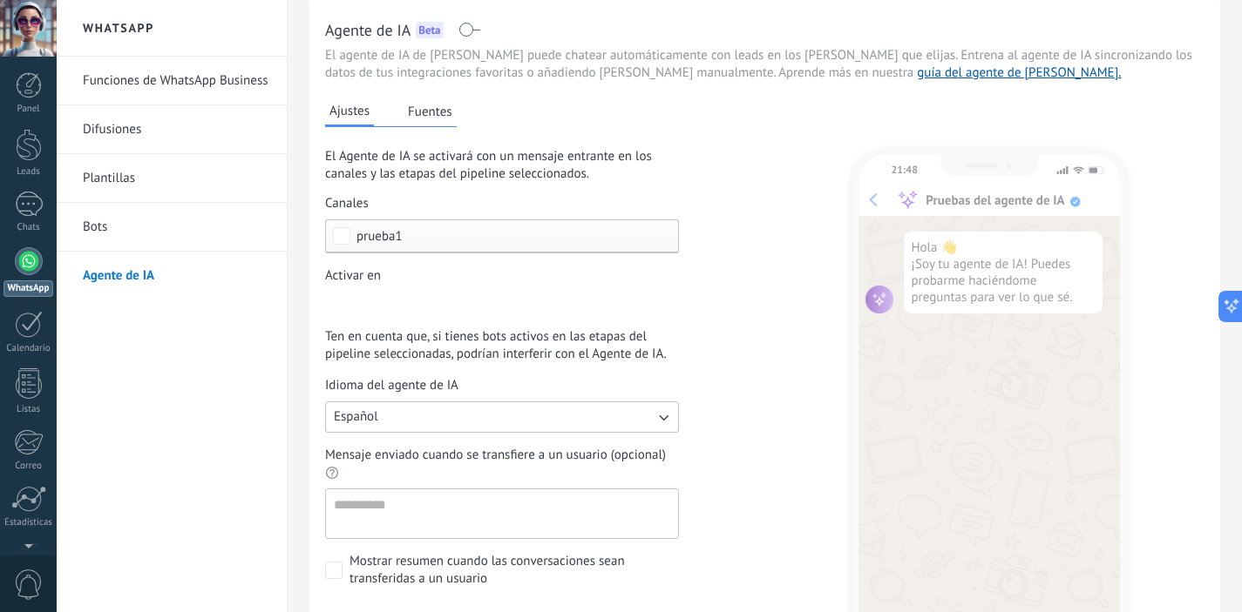
scroll to position [71, 0]
click at [423, 115] on button "Fuentes" at bounding box center [429, 111] width 53 height 26
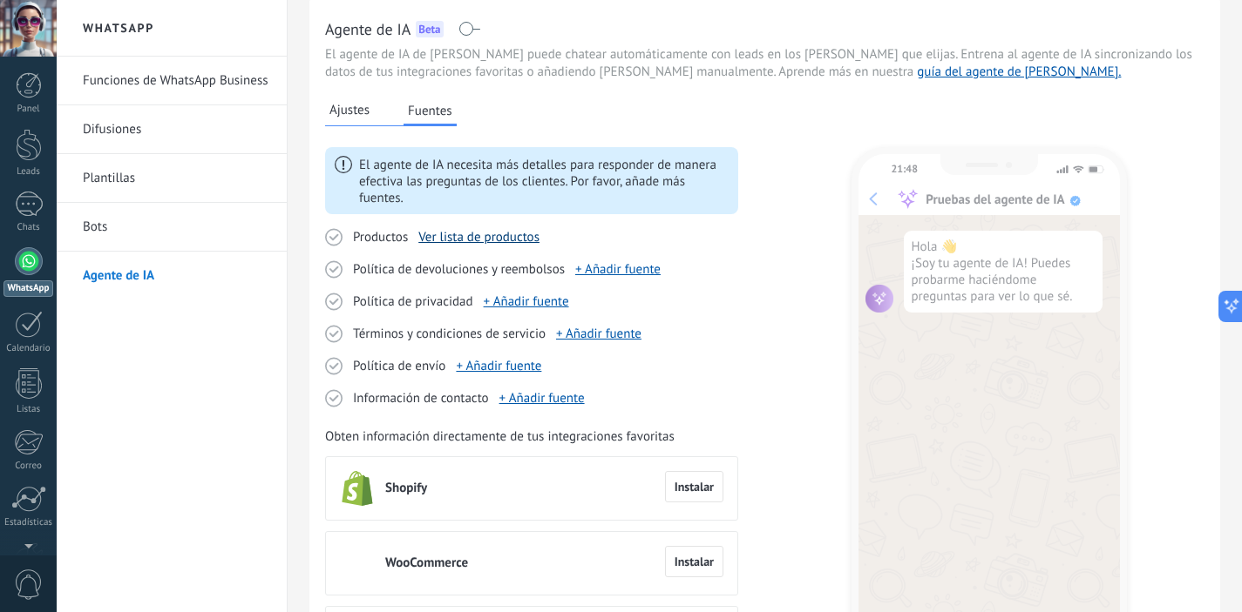
click at [479, 231] on link "Ver lista de productos" at bounding box center [478, 237] width 121 height 17
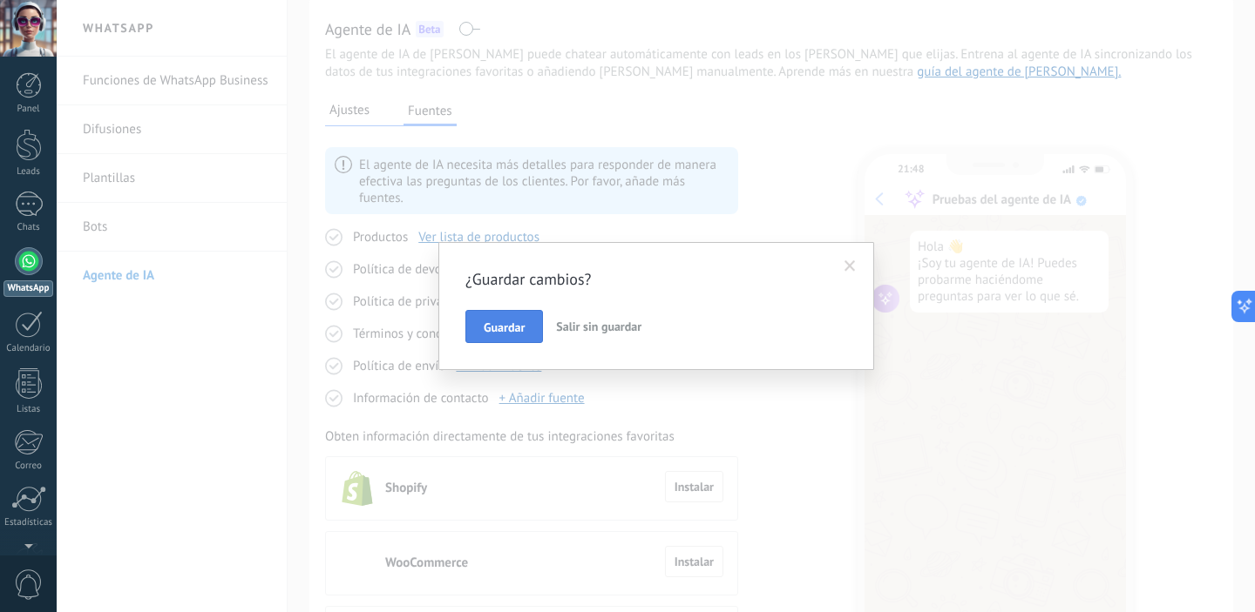
click at [497, 335] on button "Guardar" at bounding box center [504, 326] width 78 height 33
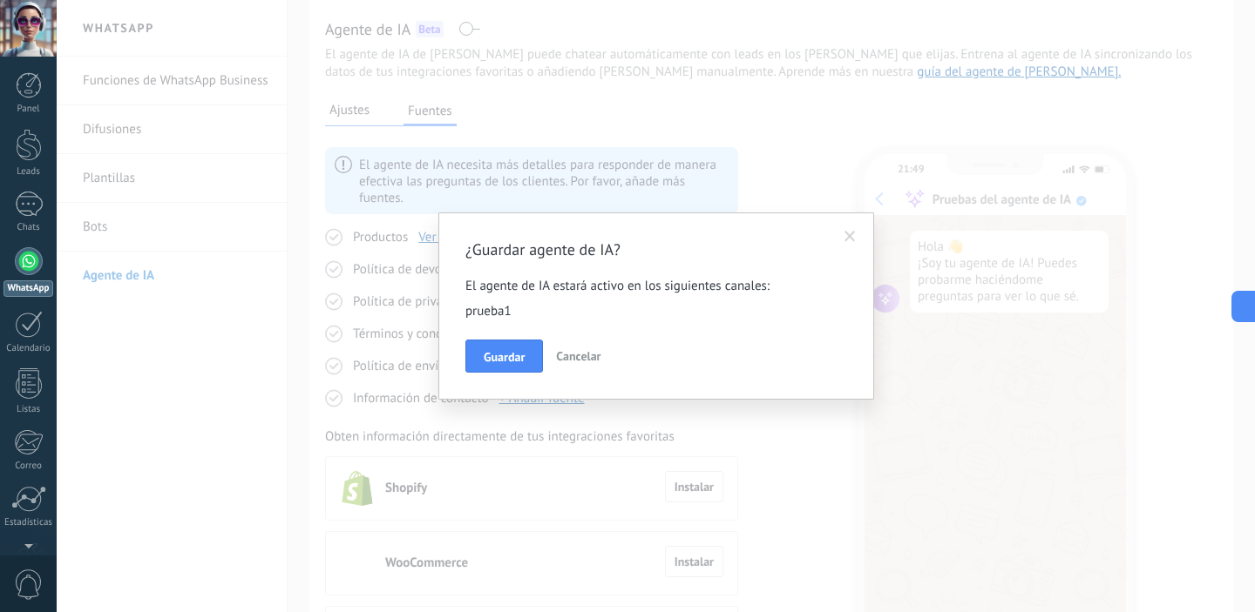
click at [562, 358] on span "Cancelar" at bounding box center [578, 357] width 44 height 16
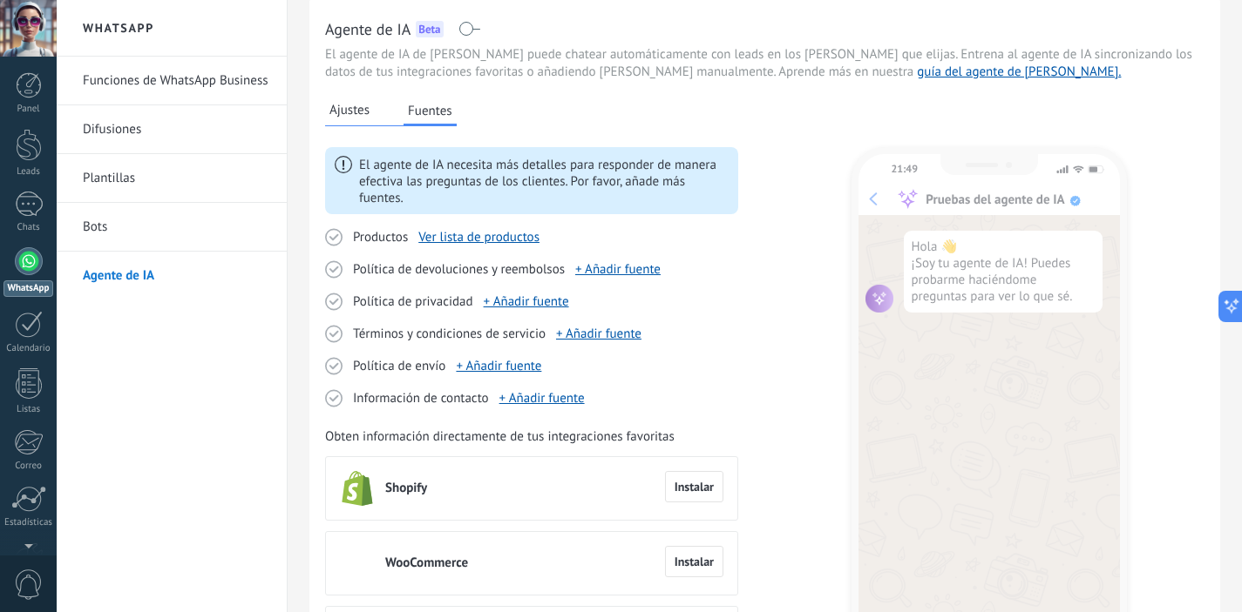
click at [335, 239] on icon at bounding box center [333, 237] width 17 height 18
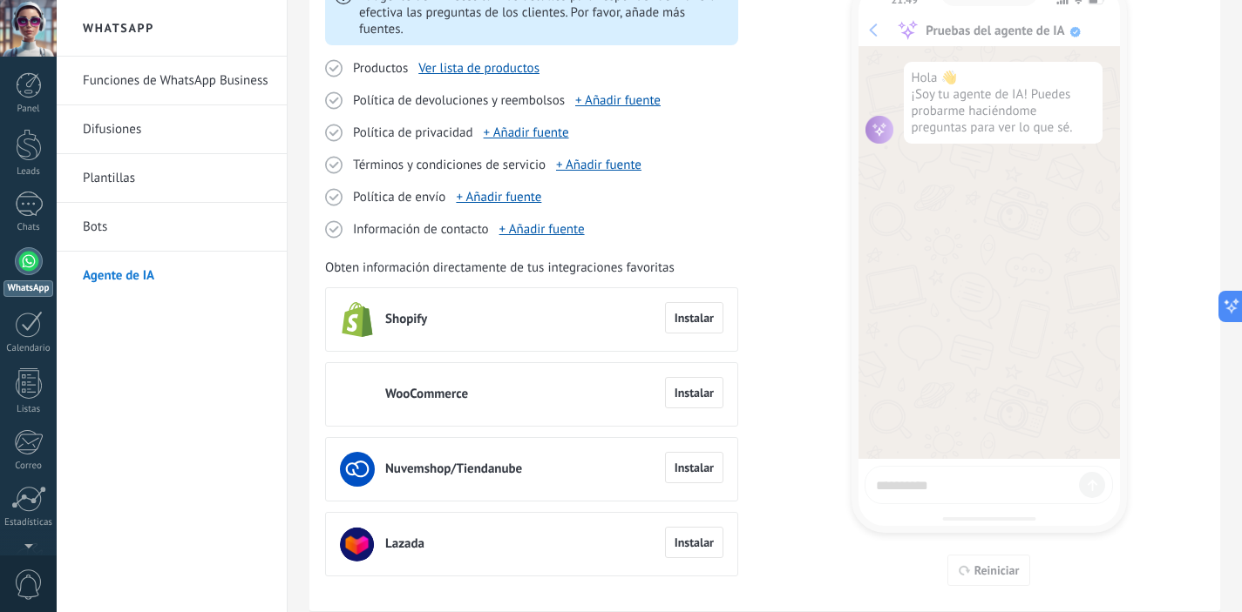
scroll to position [237, 0]
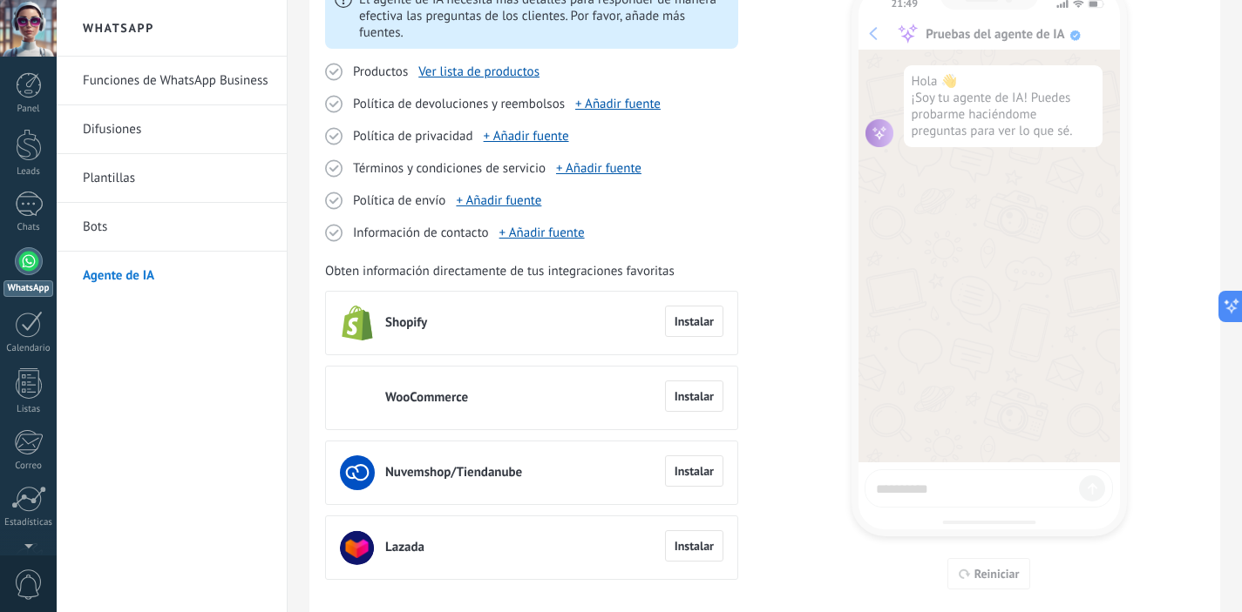
click at [155, 228] on link "Bots" at bounding box center [176, 227] width 186 height 49
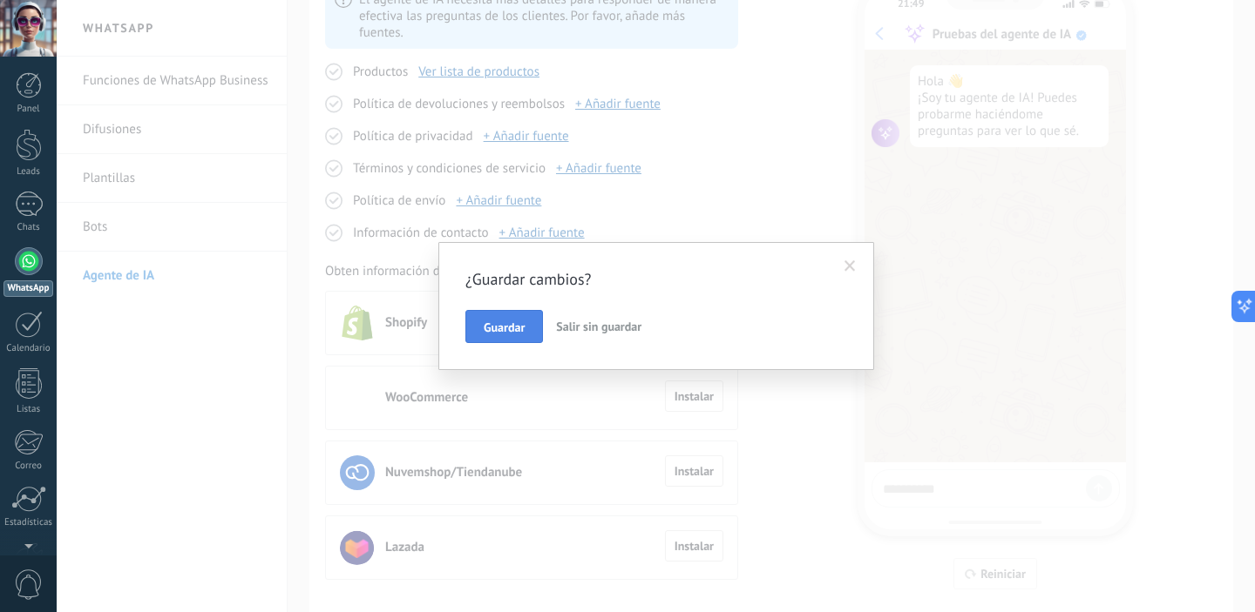
click at [527, 321] on button "Guardar" at bounding box center [504, 326] width 78 height 33
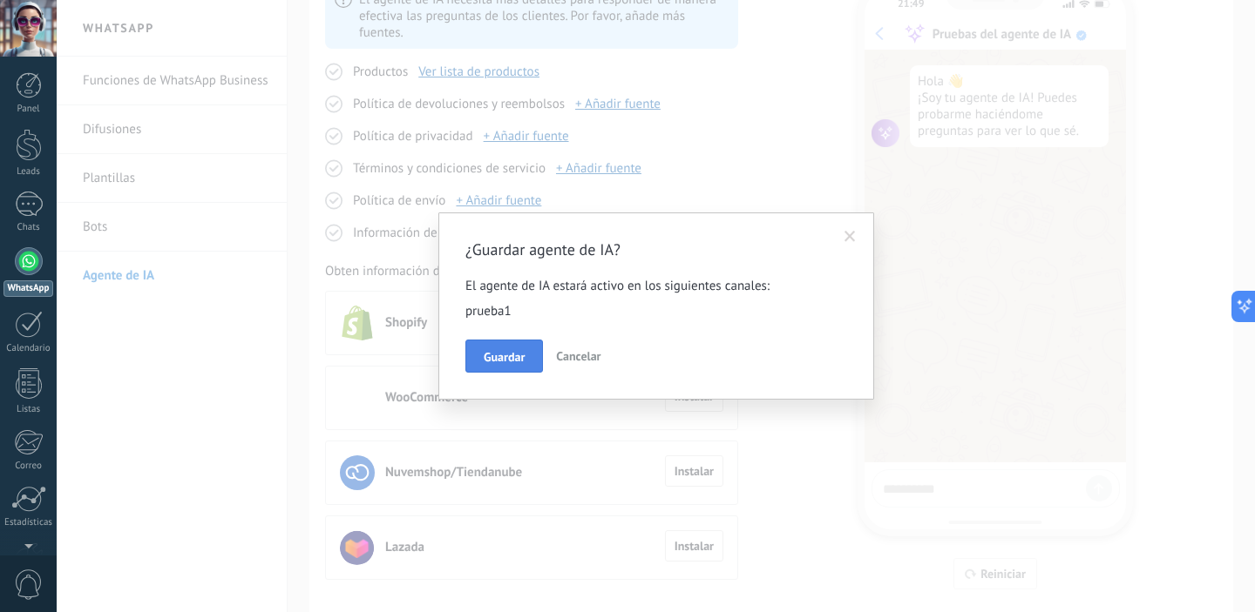
click at [516, 355] on span "Guardar" at bounding box center [504, 357] width 41 height 12
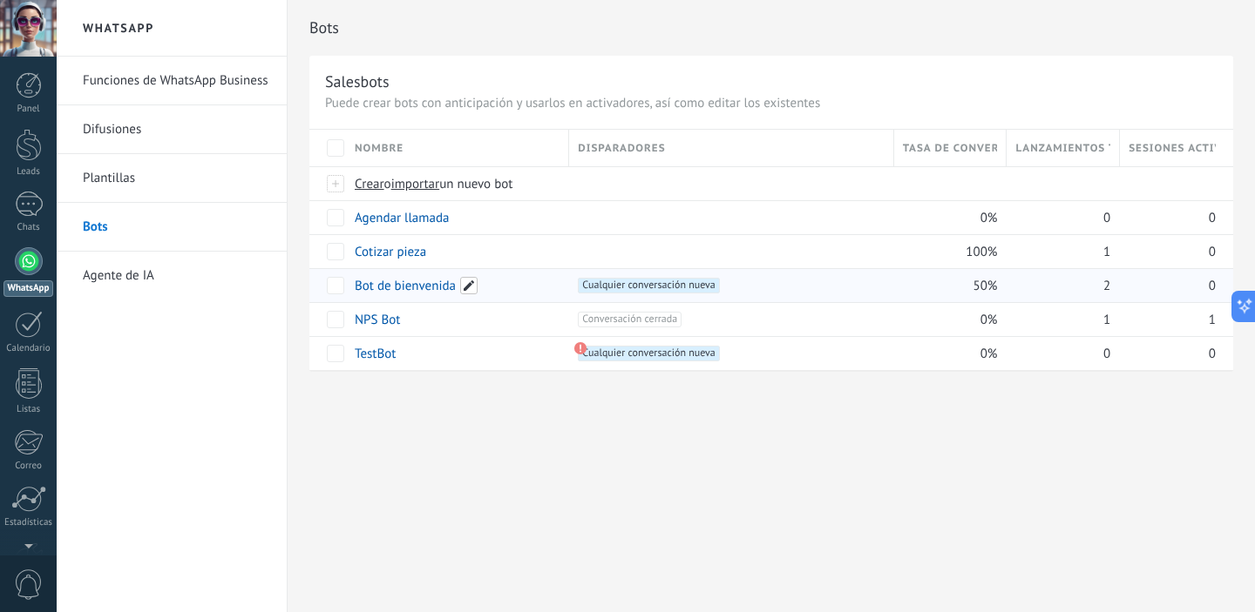
click at [473, 287] on span at bounding box center [468, 285] width 17 height 17
click at [474, 326] on span "Cancelar" at bounding box center [468, 325] width 44 height 16
click at [758, 288] on div "+1 Cualquier conversación nueva +0" at bounding box center [731, 286] width 306 height 16
click at [694, 288] on span "Cualquier conversación nueva +0" at bounding box center [648, 286] width 141 height 16
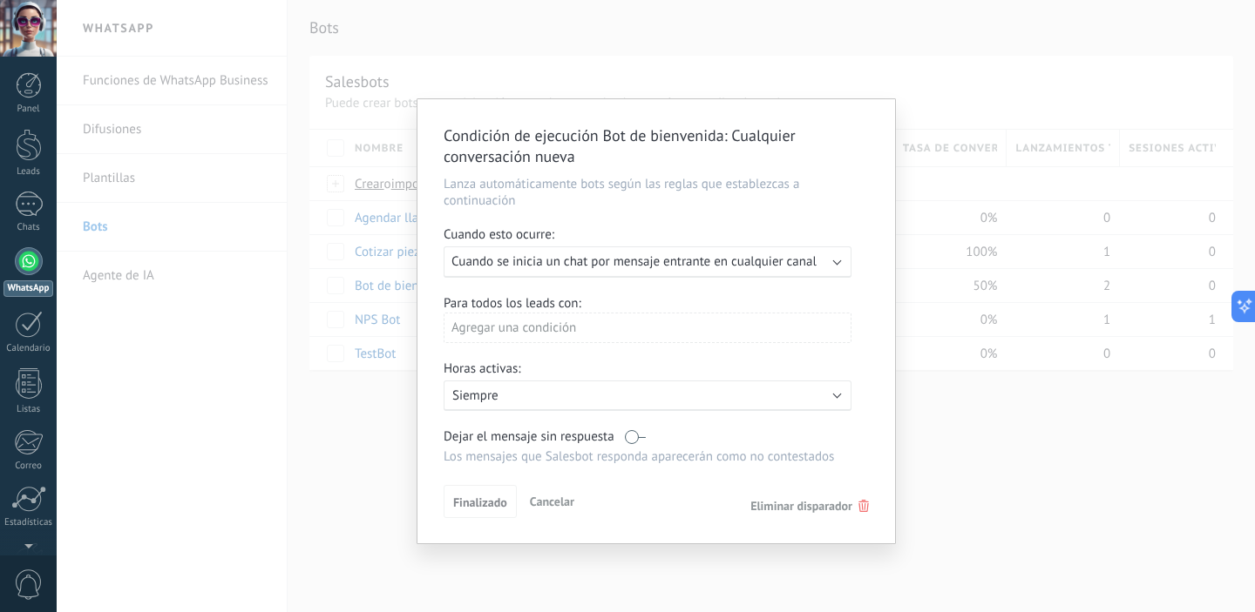
click at [862, 505] on use at bounding box center [863, 506] width 10 height 12
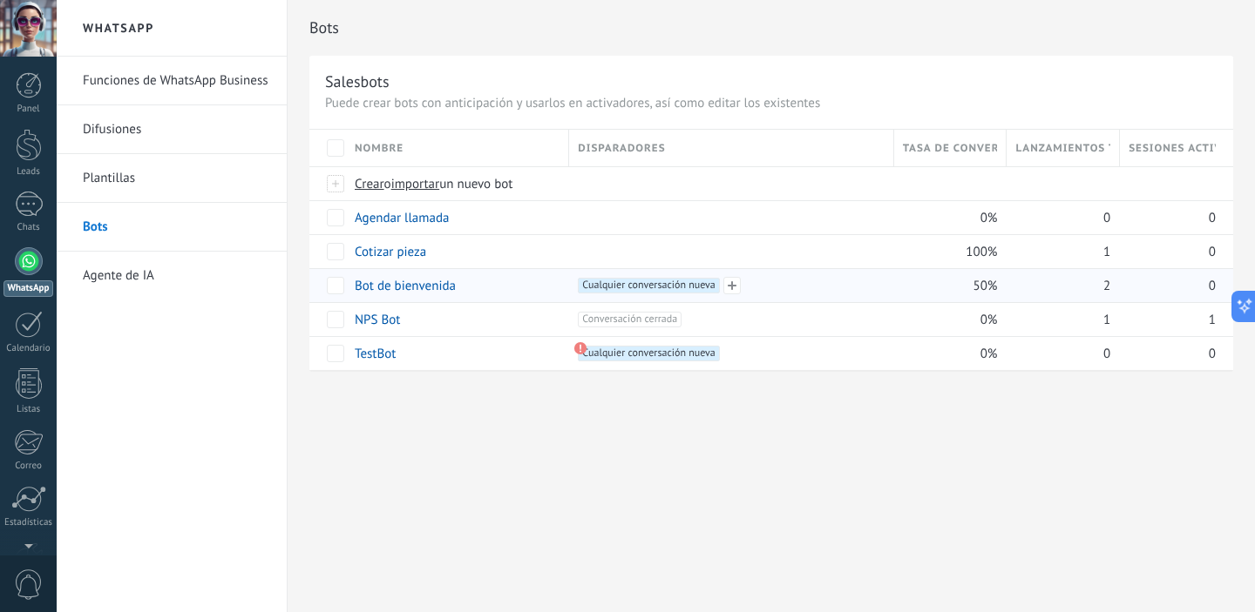
click at [713, 287] on span "Cualquier conversación nueva +0" at bounding box center [648, 286] width 141 height 16
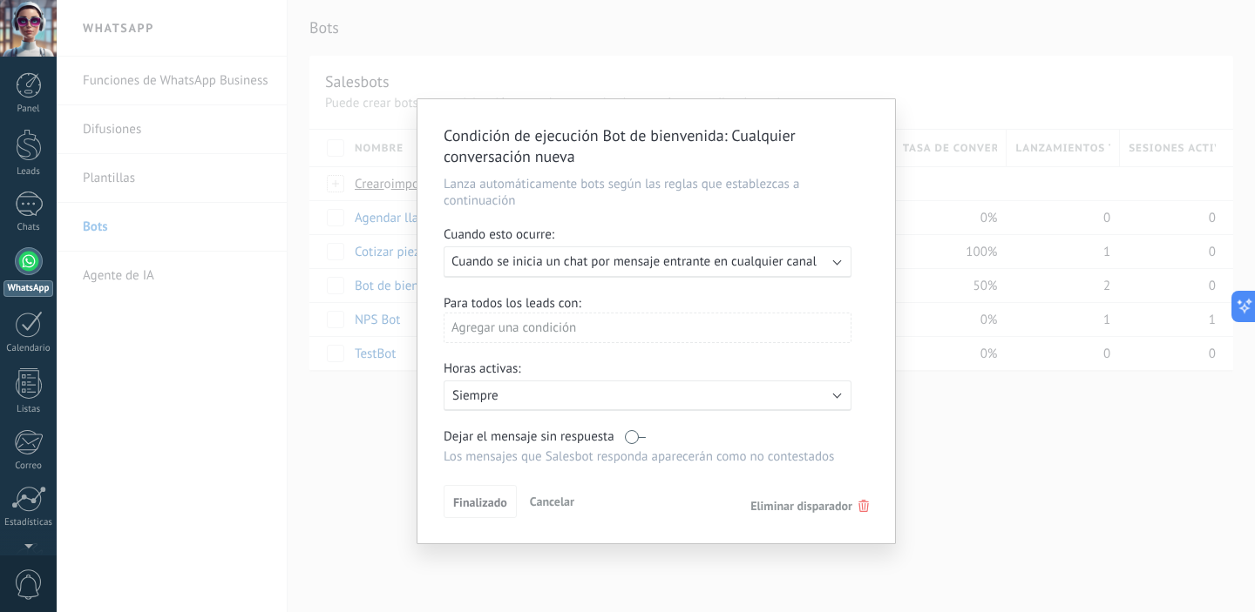
click at [843, 506] on span "Eliminar disparador" at bounding box center [801, 506] width 102 height 16
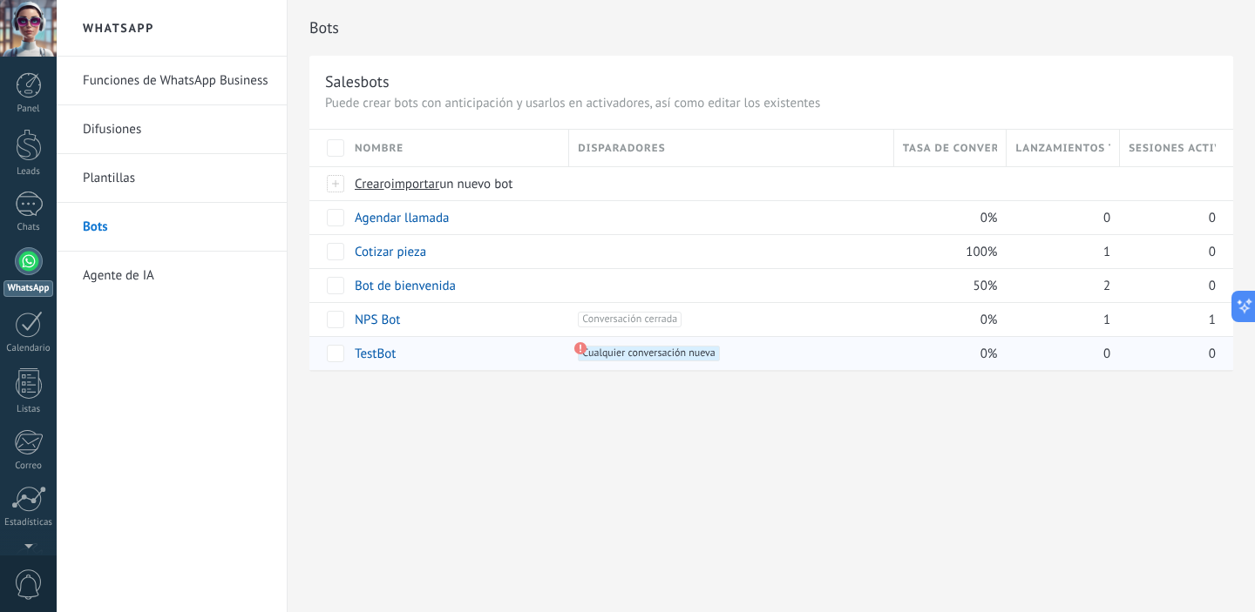
click at [684, 354] on span "Cualquier conversación nueva +0" at bounding box center [648, 354] width 141 height 16
click at [683, 360] on span "Cualquier conversación nueva +0" at bounding box center [648, 354] width 141 height 16
click at [682, 418] on div "Bots Salesbots Puede crear bots con anticipación y usarlos en activadores, así …" at bounding box center [771, 306] width 967 height 612
click at [152, 267] on link "Agente de IA" at bounding box center [176, 276] width 186 height 49
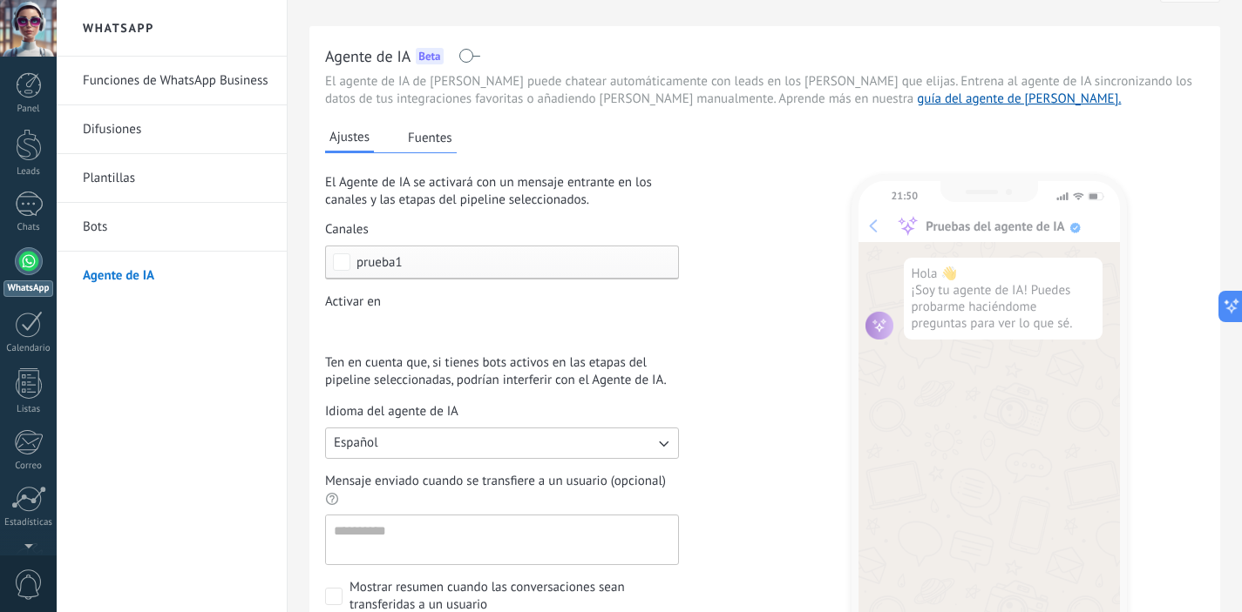
scroll to position [48, 0]
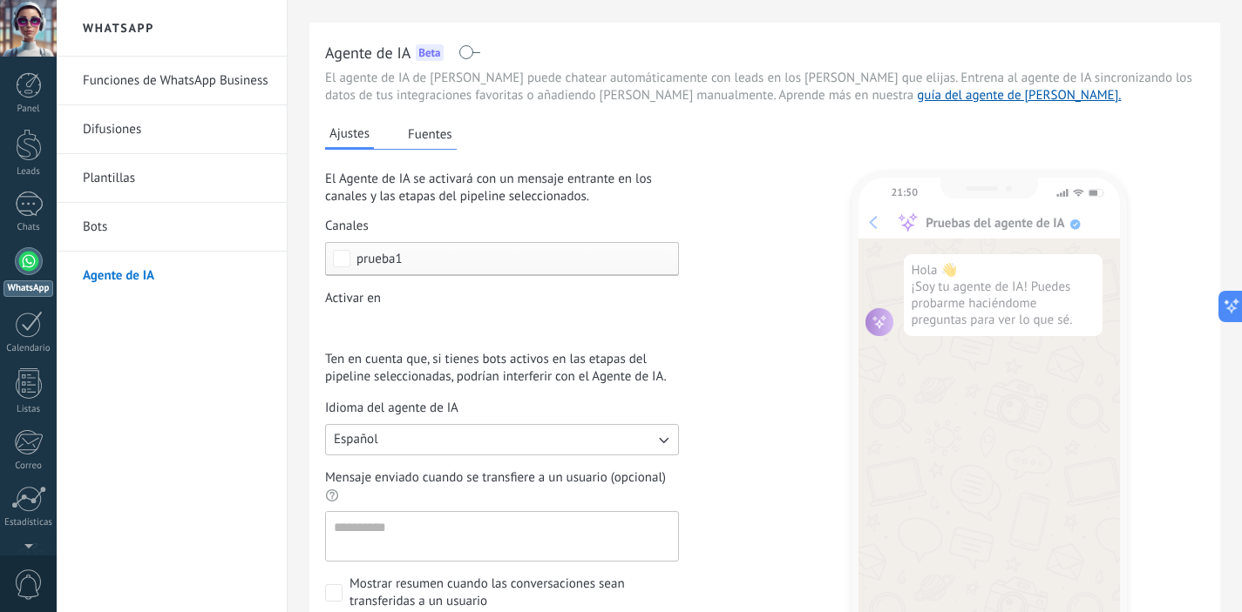
click at [0, 0] on div "Incoming leads Nueva consulta Cualificado Cotización enviada Pedido creado Pedi…" at bounding box center [0, 0] width 0 height 0
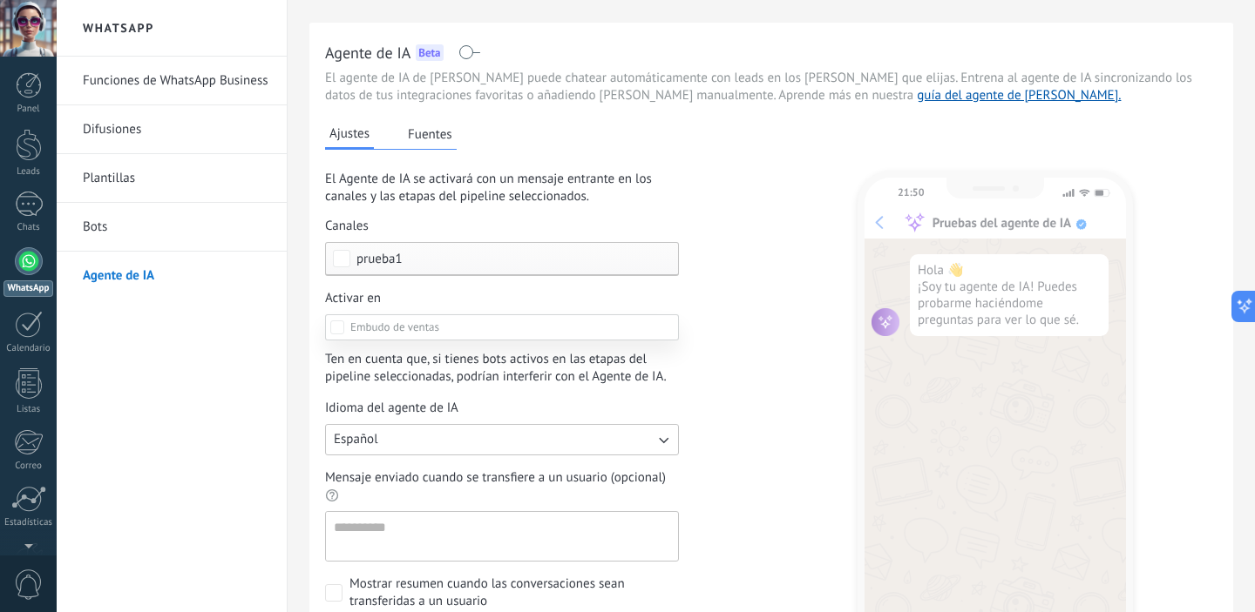
click at [789, 369] on div at bounding box center [656, 306] width 1198 height 612
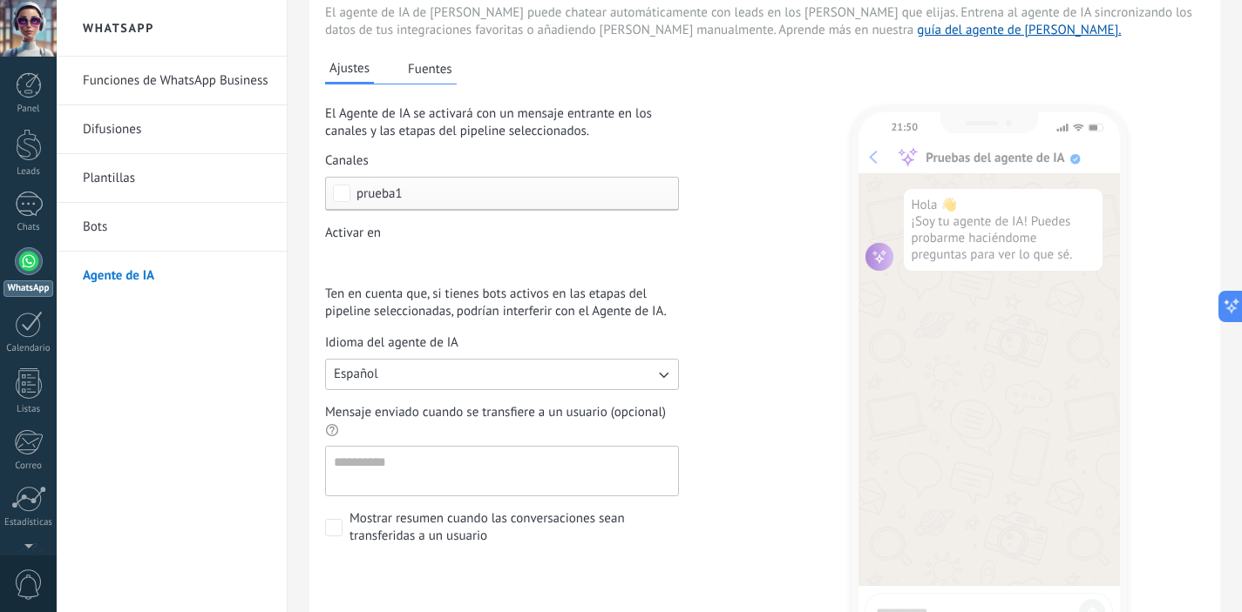
scroll to position [117, 0]
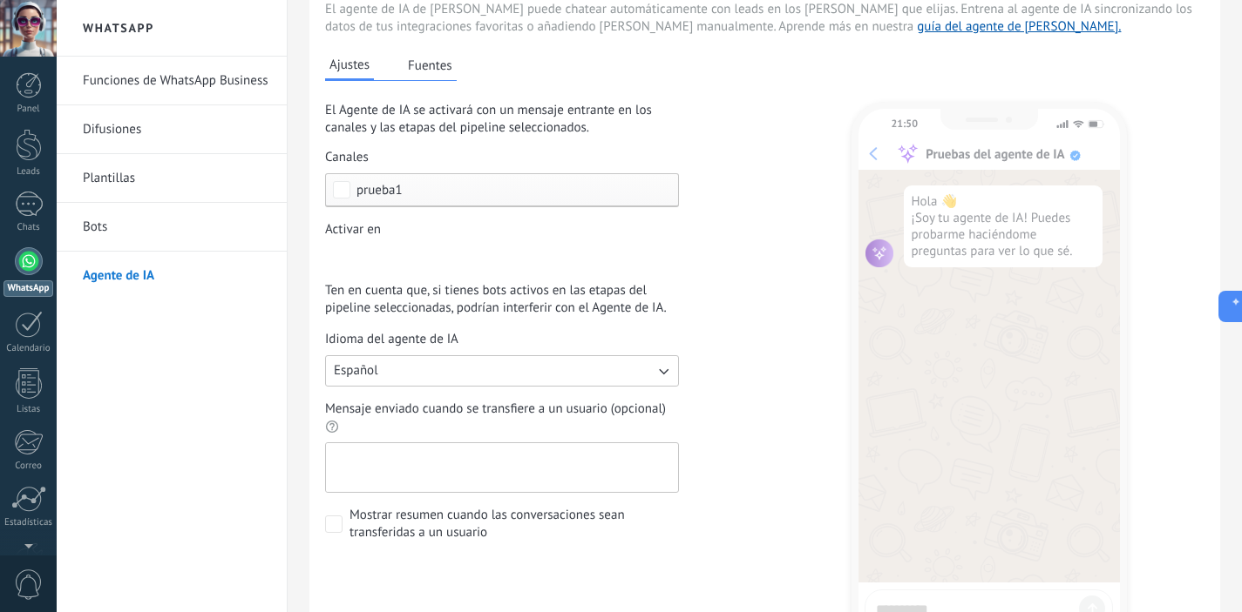
click at [647, 466] on textarea "Mensaje enviado cuando se transfiere a un usuario (opcional)" at bounding box center [500, 467] width 349 height 49
type textarea "**********"
click at [409, 531] on span "Mostrar resumen cuando las conversaciones sean transferidas a un usuario" at bounding box center [513, 524] width 329 height 35
click at [446, 68] on button "Fuentes" at bounding box center [429, 65] width 53 height 26
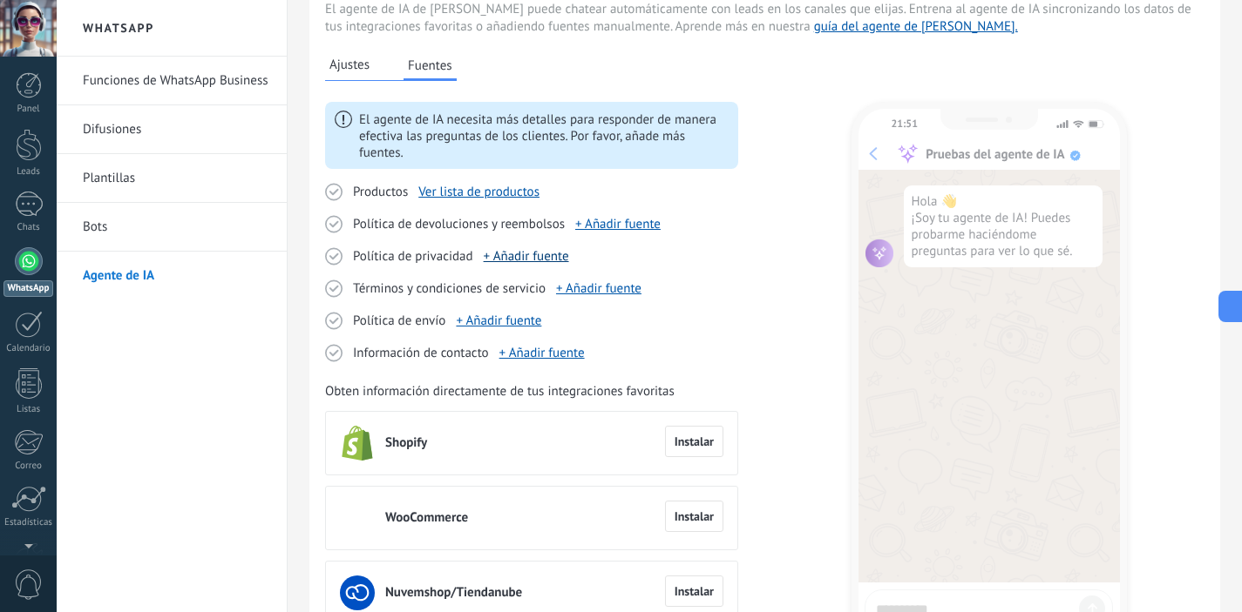
click at [520, 259] on link "+ Añadir fuente" at bounding box center [526, 256] width 85 height 17
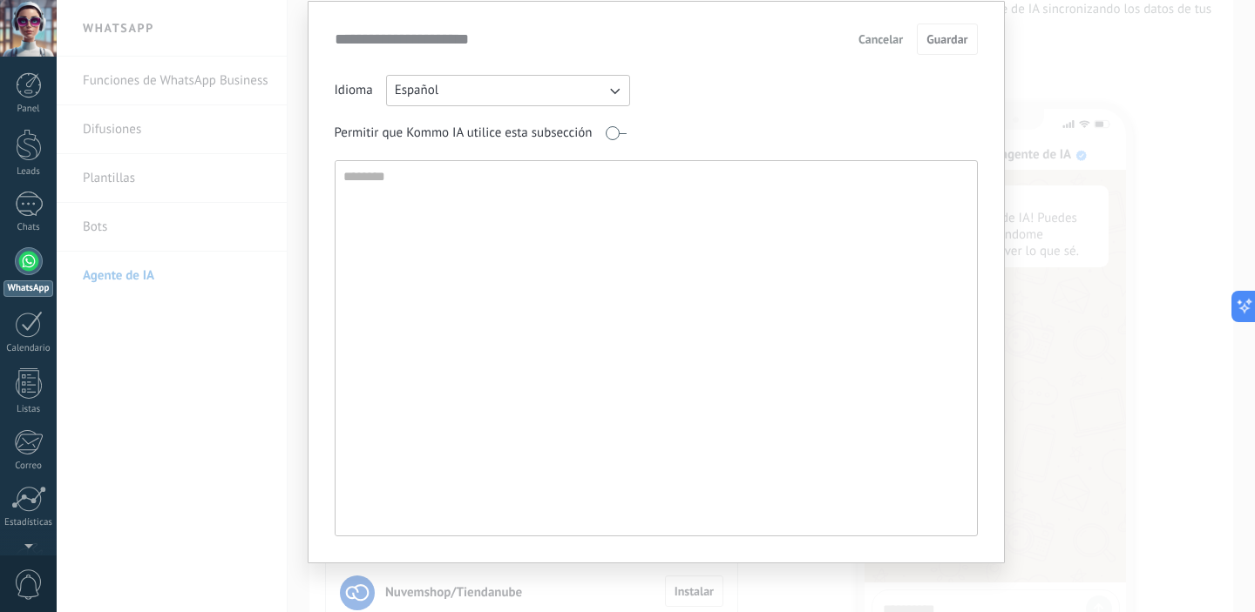
scroll to position [64, 0]
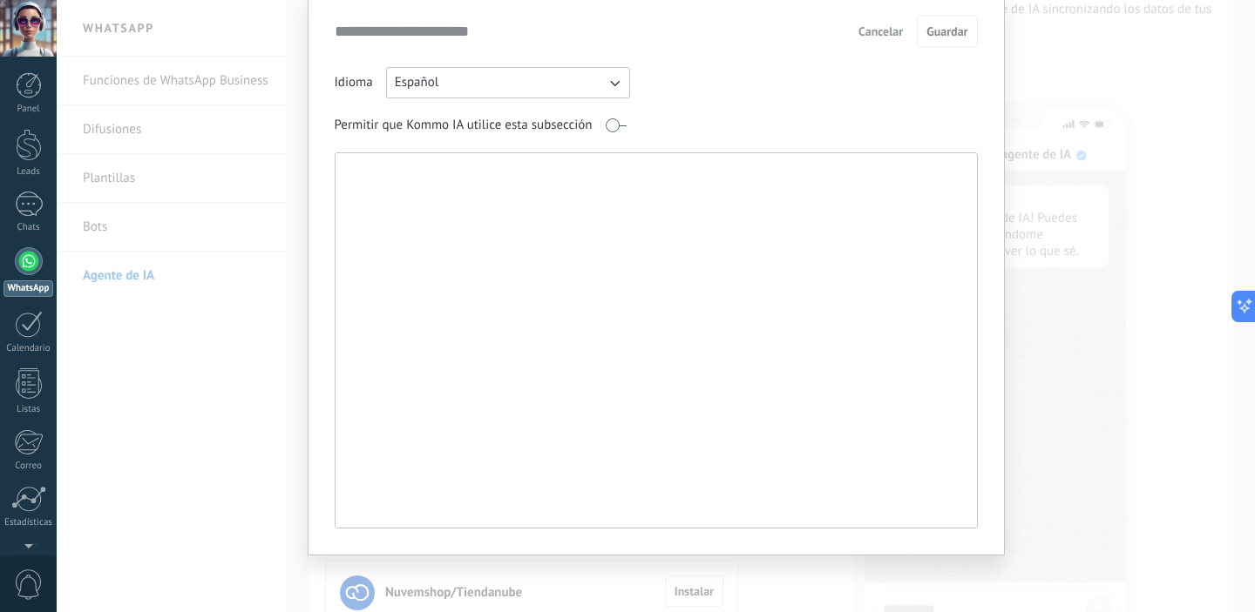
click at [566, 213] on textarea at bounding box center [654, 340] width 638 height 375
paste textarea "**********"
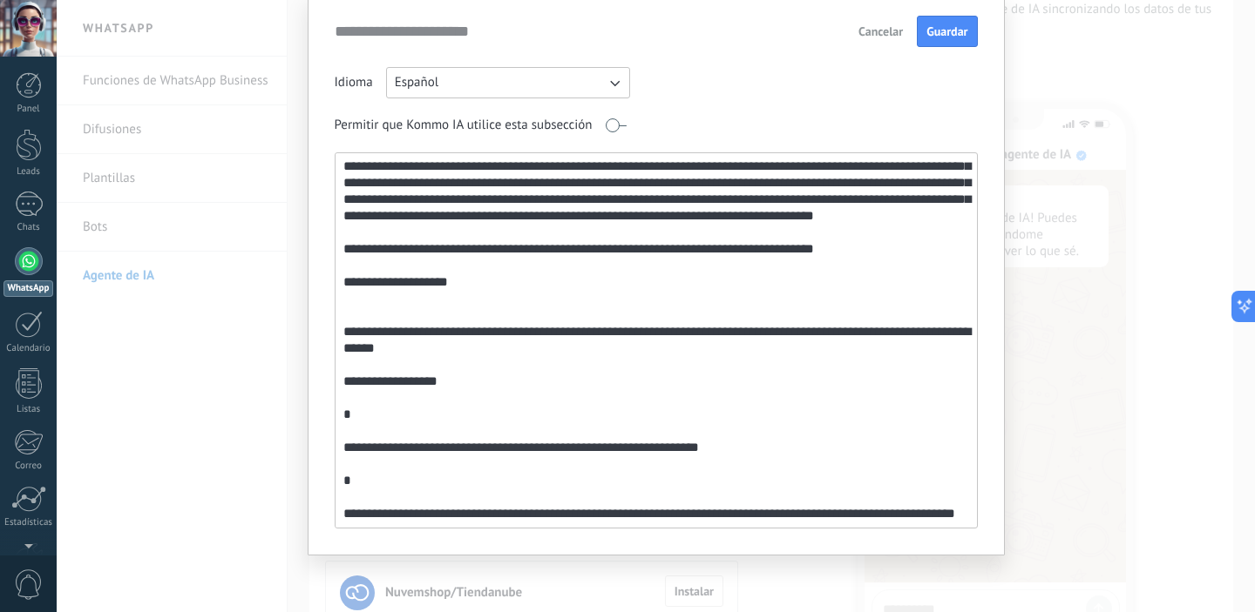
scroll to position [1939, 0]
click at [478, 475] on textarea at bounding box center [654, 340] width 638 height 375
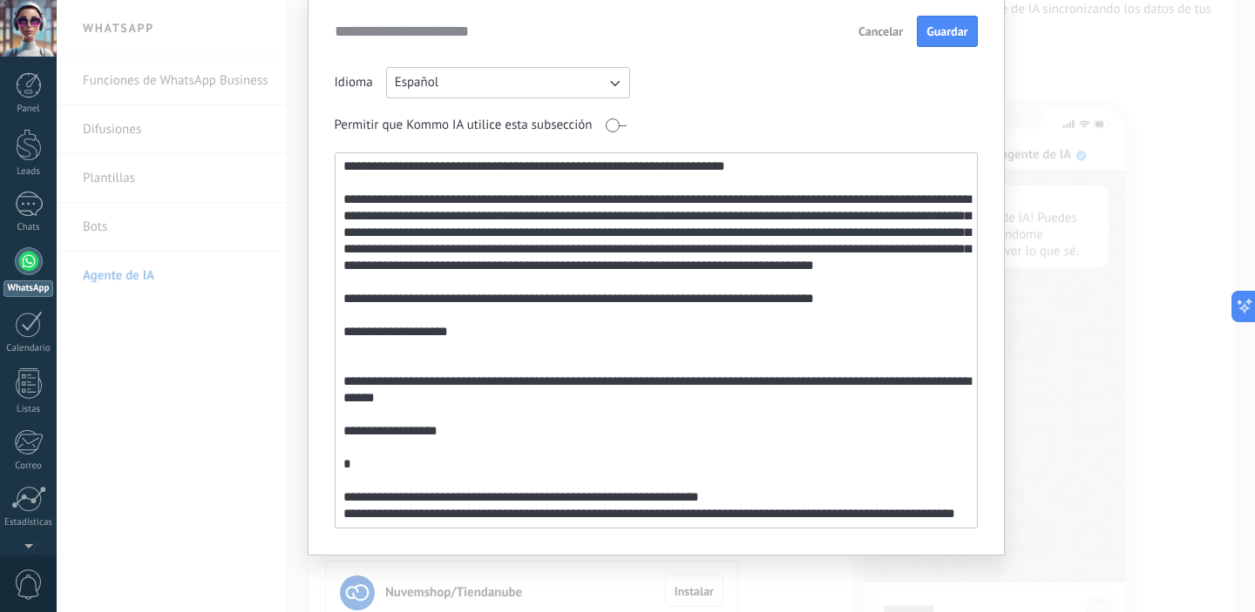
scroll to position [1890, 0]
drag, startPoint x: 479, startPoint y: 464, endPoint x: 497, endPoint y: 418, distance: 49.7
click at [497, 418] on textarea at bounding box center [654, 340] width 638 height 375
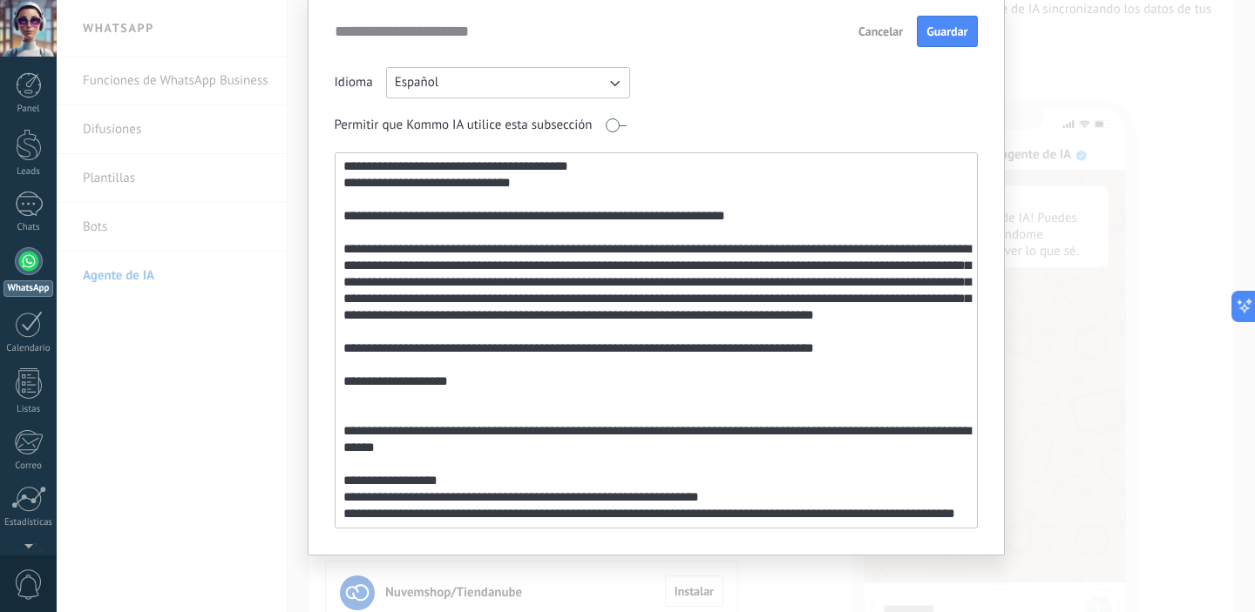
scroll to position [1840, 0]
drag, startPoint x: 488, startPoint y: 443, endPoint x: 496, endPoint y: 434, distance: 12.4
click at [496, 434] on textarea at bounding box center [654, 340] width 638 height 375
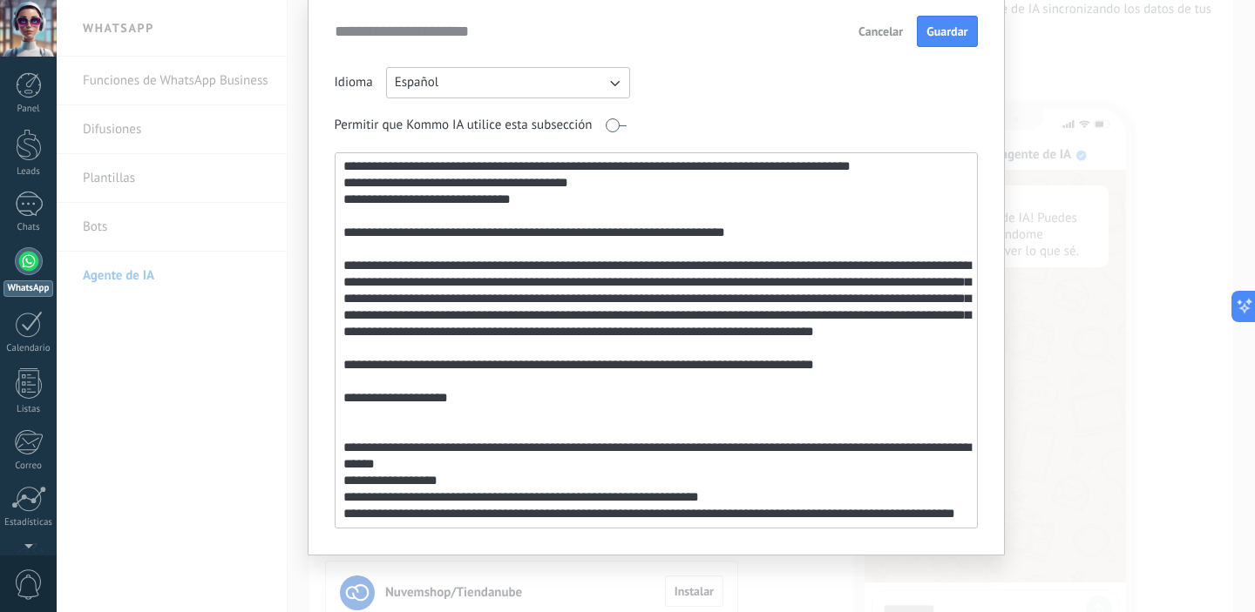
scroll to position [1824, 0]
drag, startPoint x: 504, startPoint y: 416, endPoint x: 524, endPoint y: 384, distance: 38.0
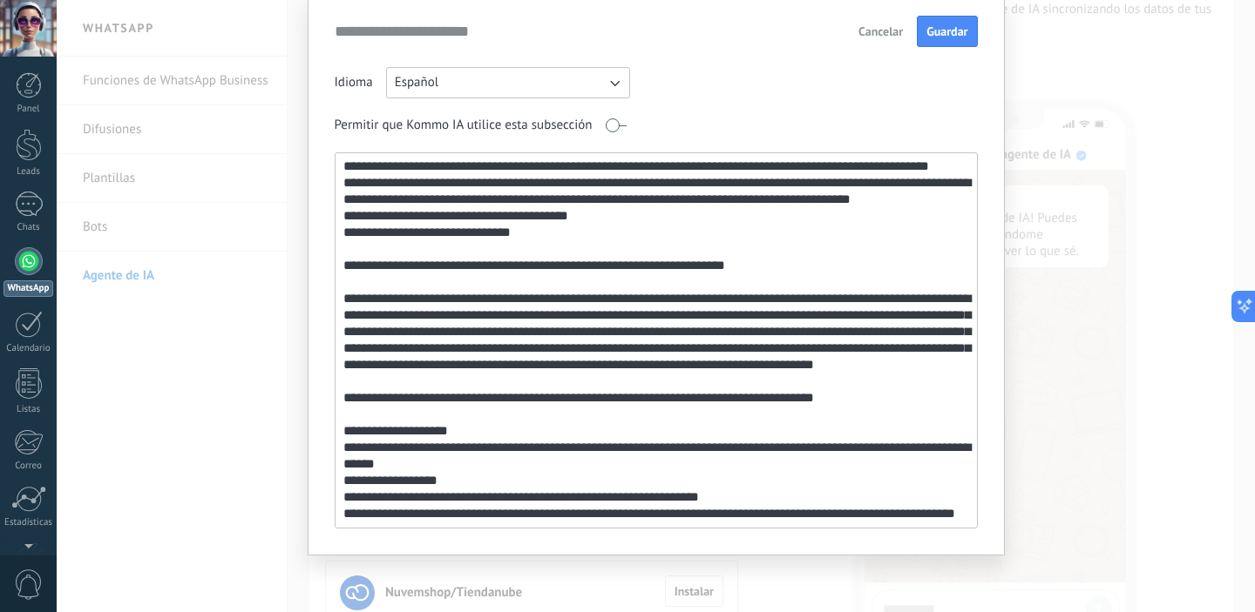
click at [552, 398] on textarea at bounding box center [654, 340] width 638 height 375
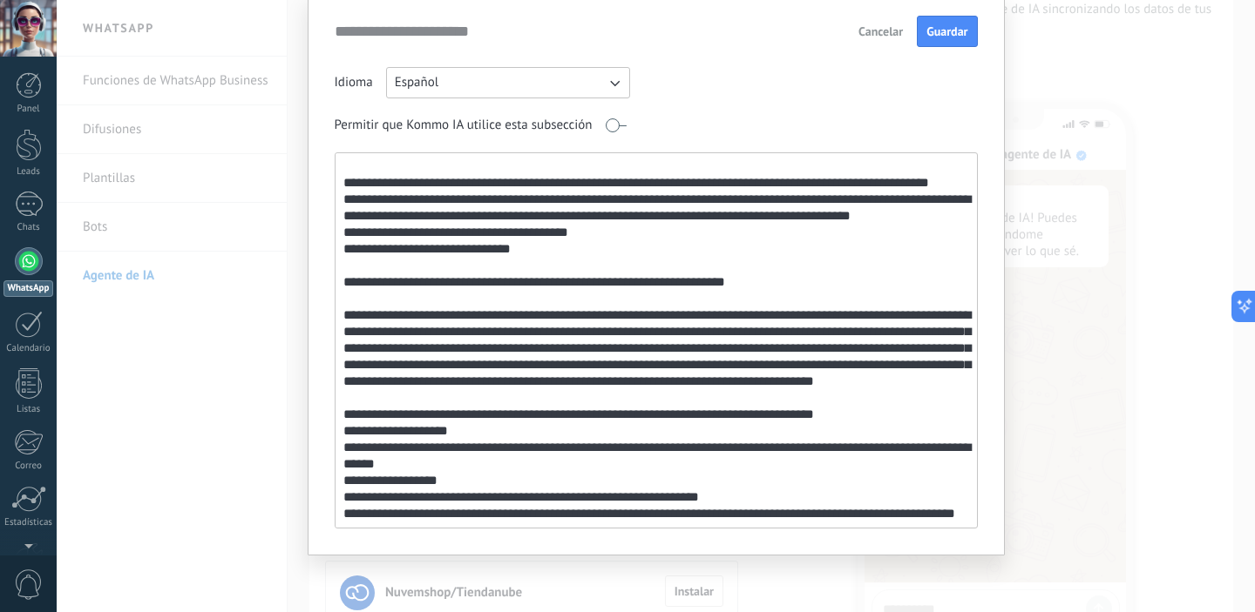
scroll to position [1774, 0]
click at [557, 384] on textarea at bounding box center [654, 340] width 638 height 375
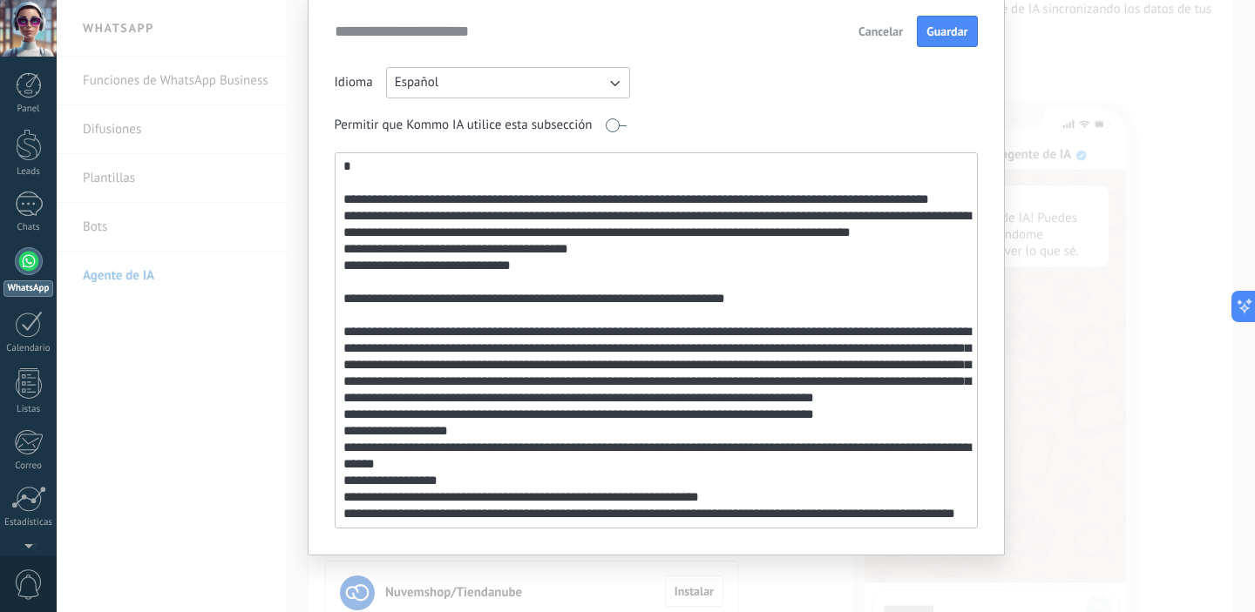
scroll to position [1757, 0]
click at [562, 280] on textarea at bounding box center [654, 340] width 638 height 375
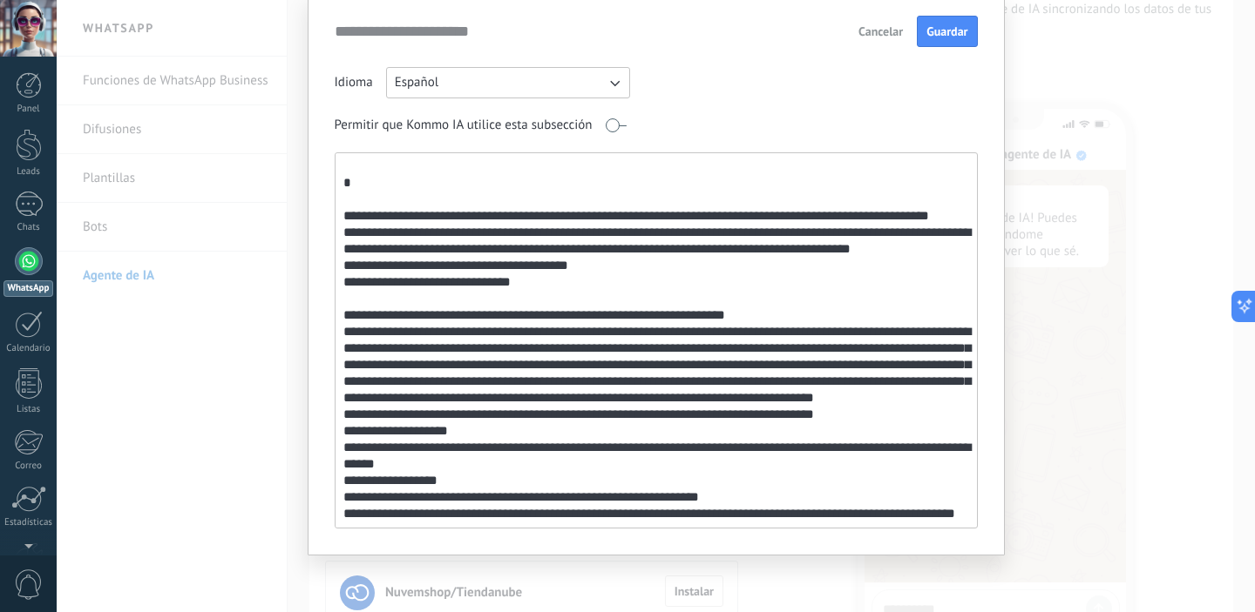
click at [566, 263] on textarea at bounding box center [654, 340] width 638 height 375
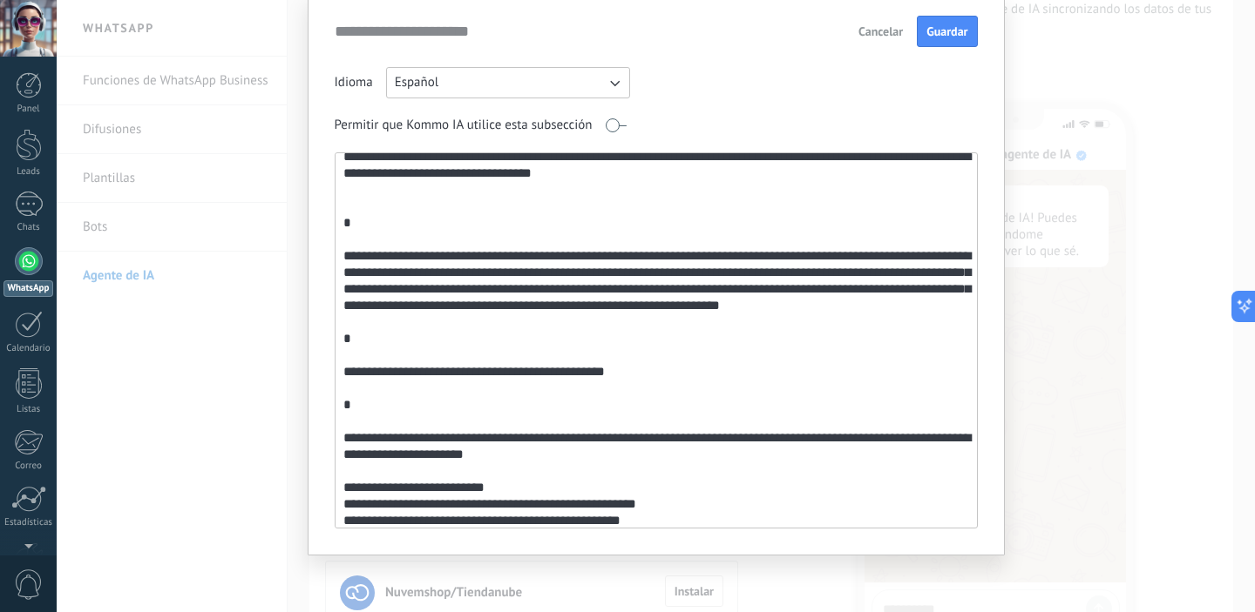
scroll to position [0, 0]
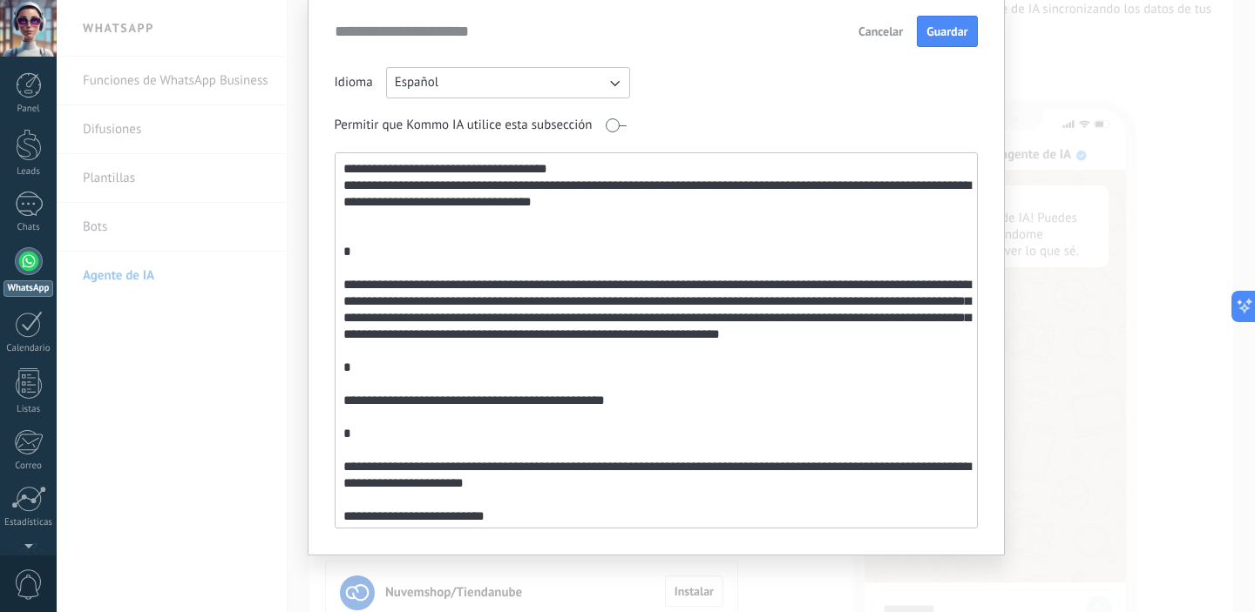
click at [622, 269] on textarea at bounding box center [654, 340] width 638 height 375
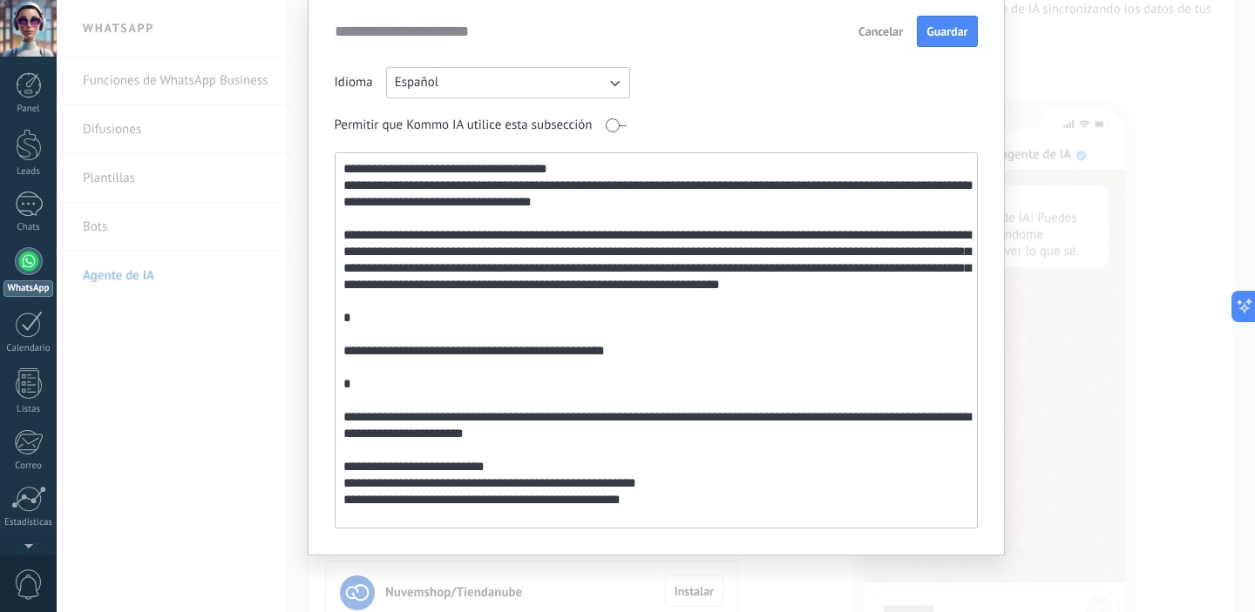
click at [593, 358] on textarea at bounding box center [654, 340] width 638 height 375
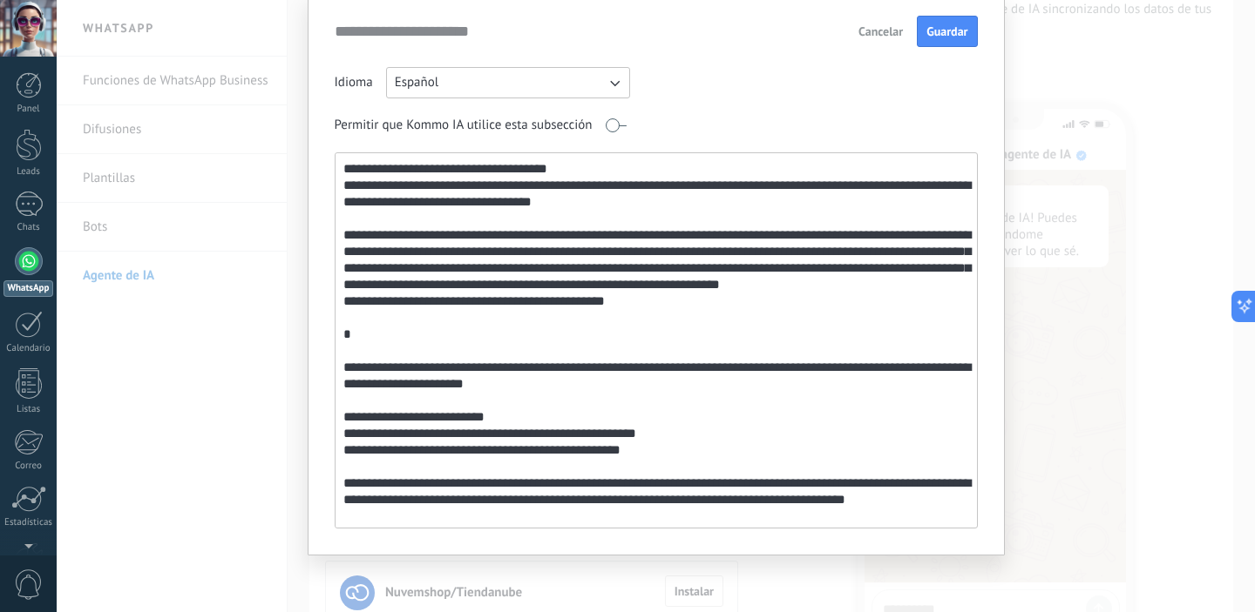
click at [597, 363] on textarea at bounding box center [654, 340] width 638 height 375
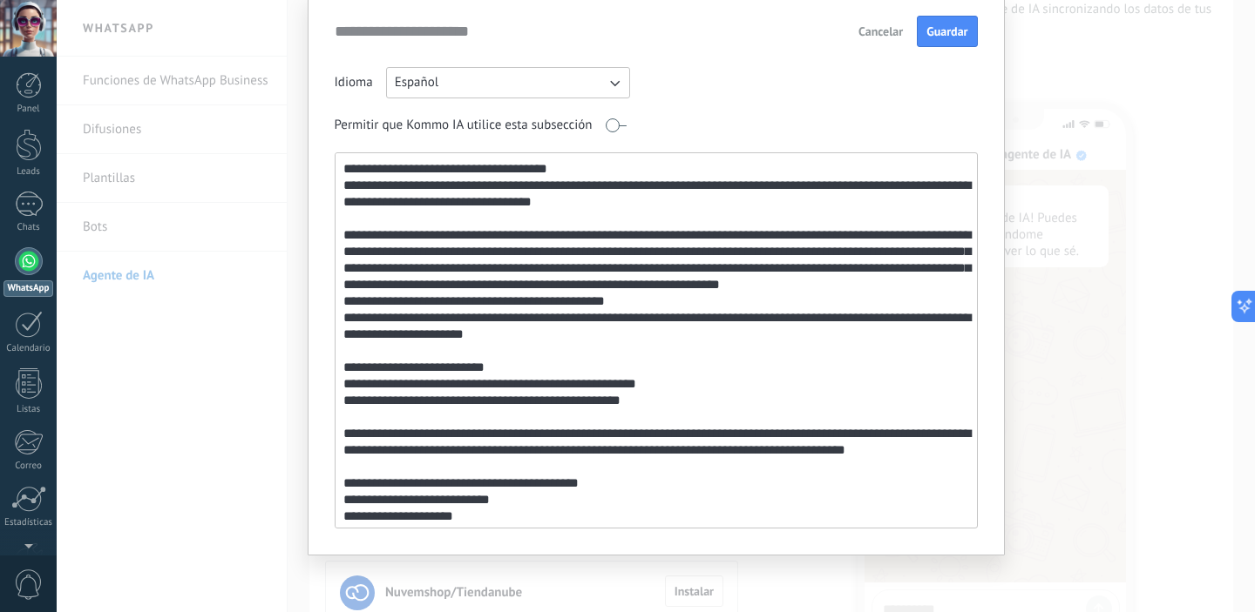
click at [592, 370] on textarea at bounding box center [654, 340] width 638 height 375
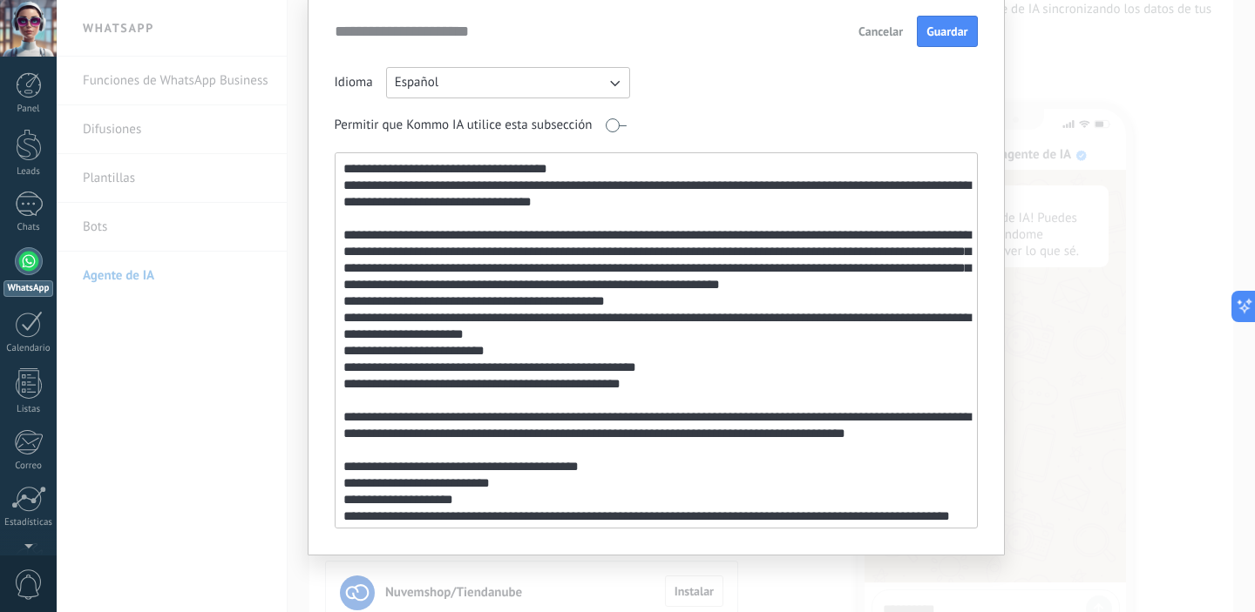
click at [587, 419] on textarea at bounding box center [654, 340] width 638 height 375
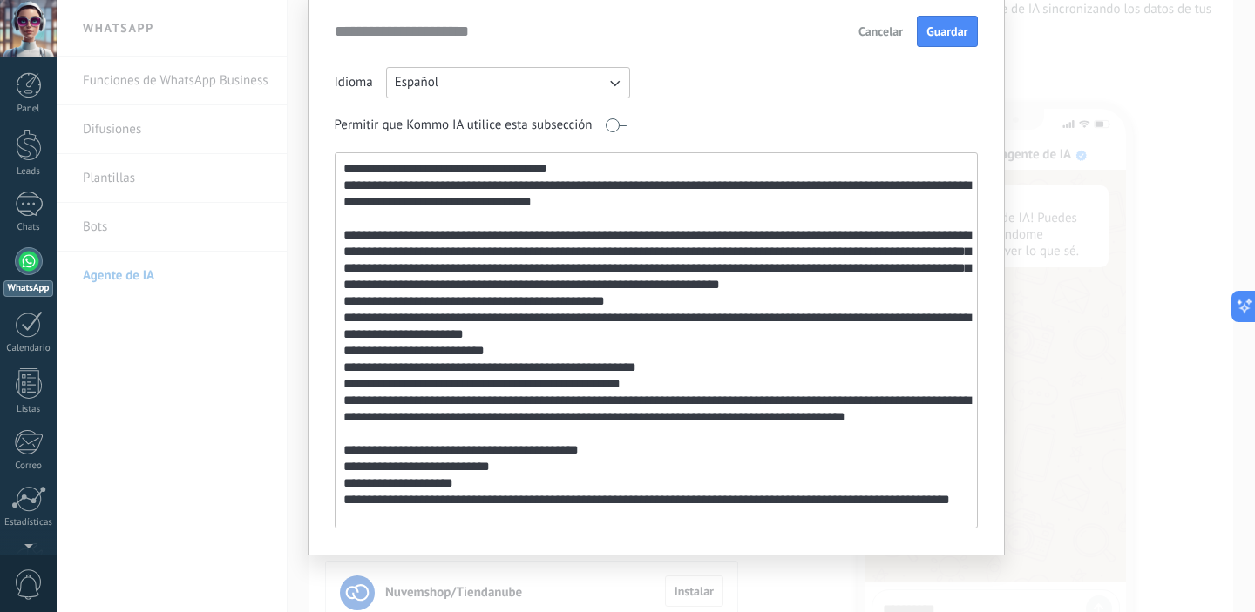
click at [600, 453] on textarea at bounding box center [654, 340] width 638 height 375
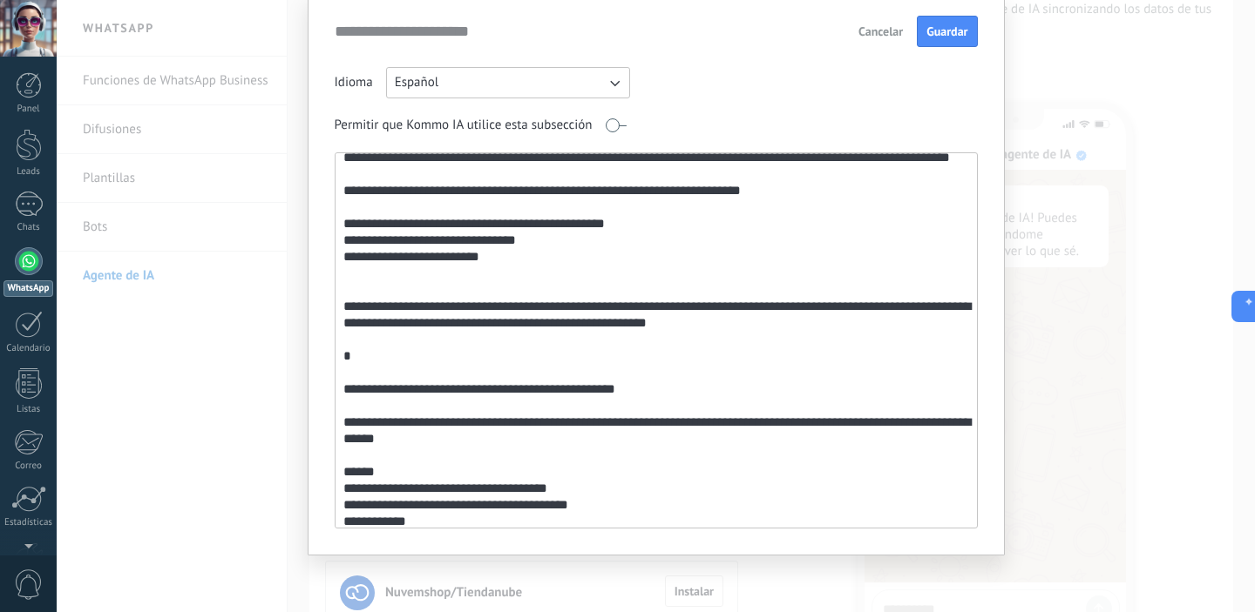
scroll to position [162, 0]
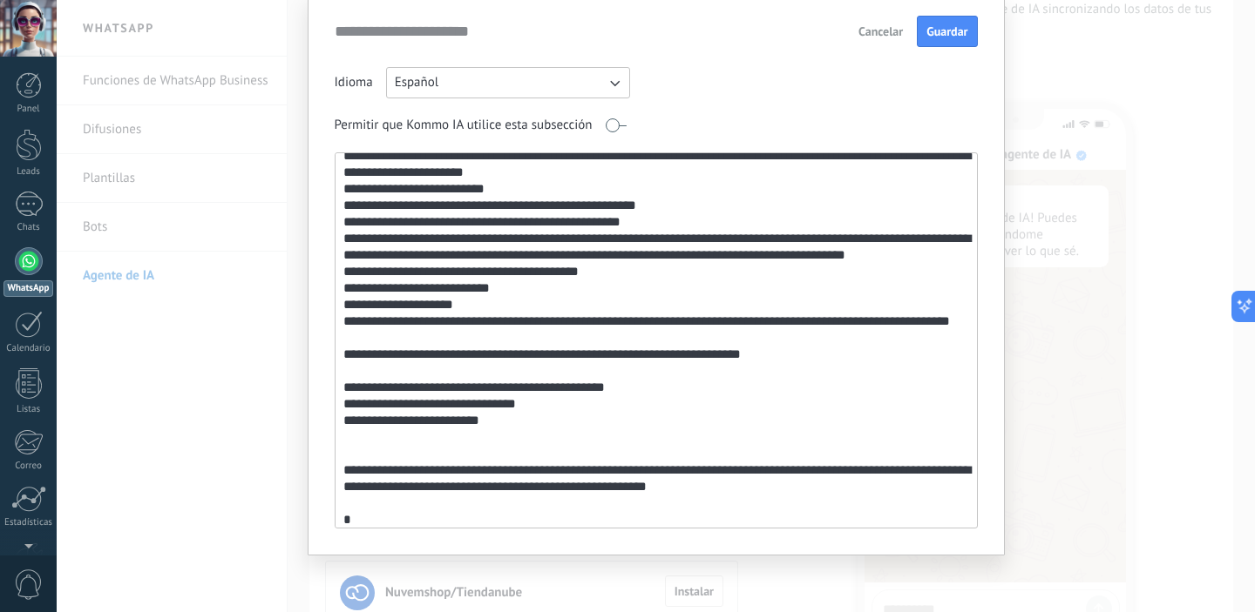
click at [496, 376] on textarea at bounding box center [654, 340] width 638 height 375
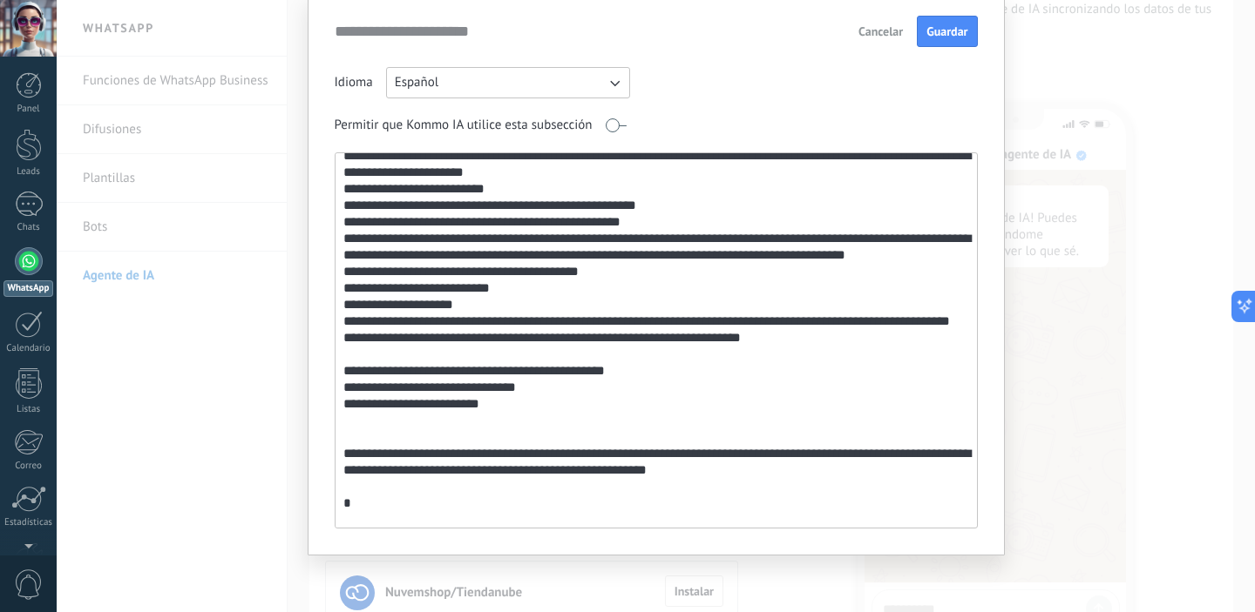
click at [509, 386] on textarea at bounding box center [654, 340] width 638 height 375
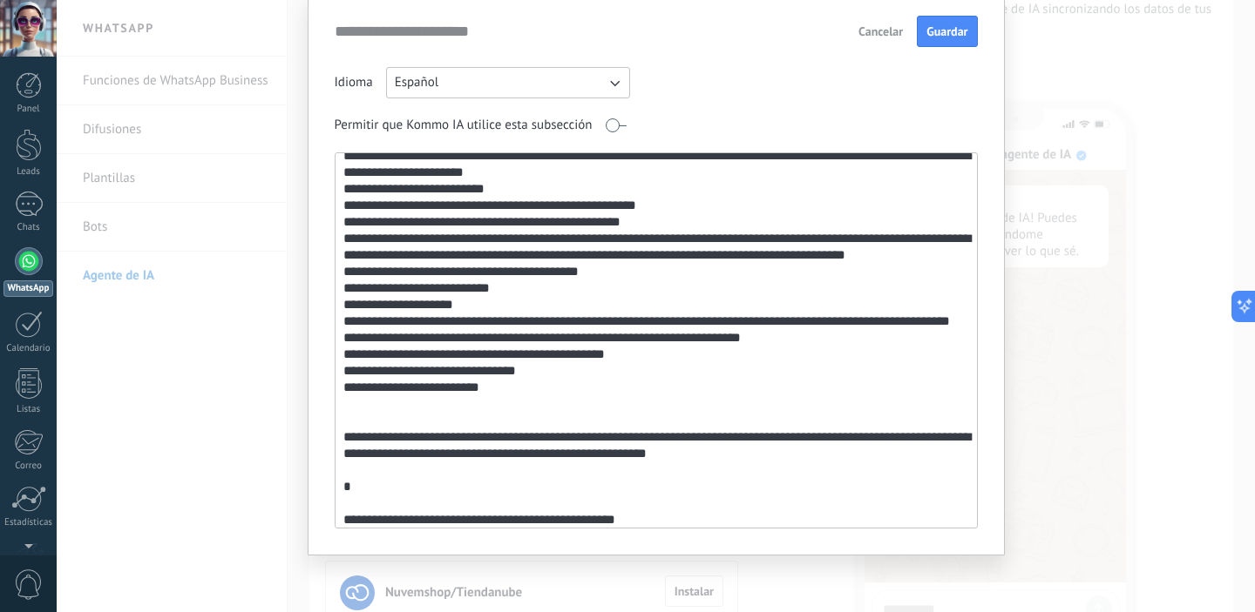
click at [490, 463] on textarea at bounding box center [654, 340] width 638 height 375
click at [493, 456] on textarea at bounding box center [654, 340] width 638 height 375
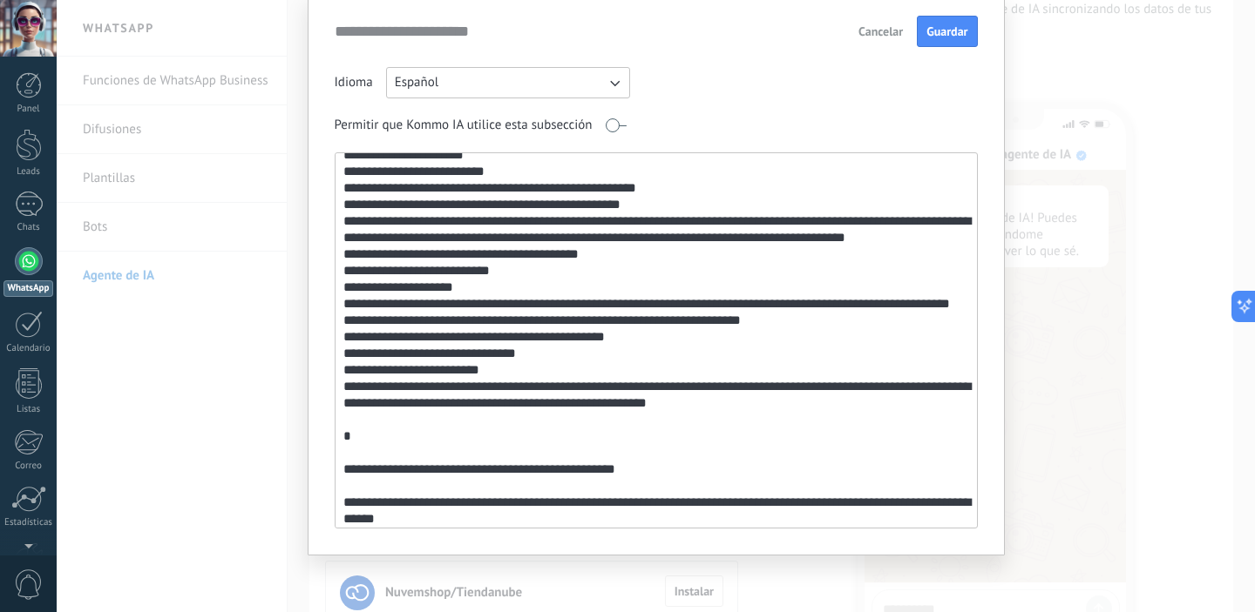
scroll to position [200, 0]
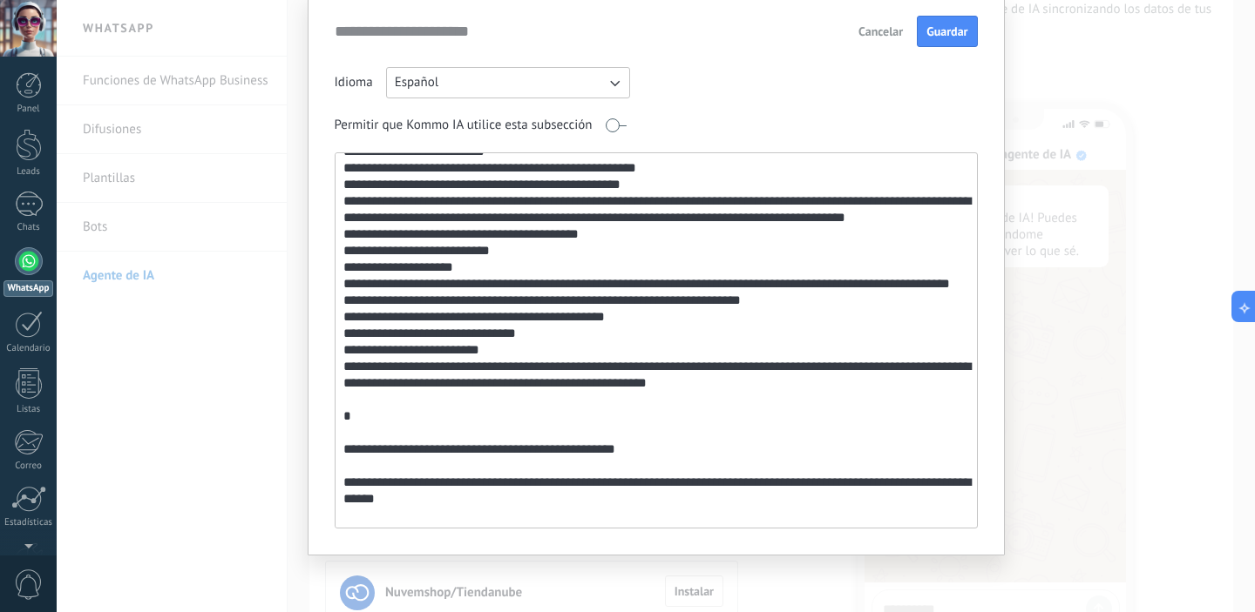
click at [572, 469] on textarea at bounding box center [654, 340] width 638 height 375
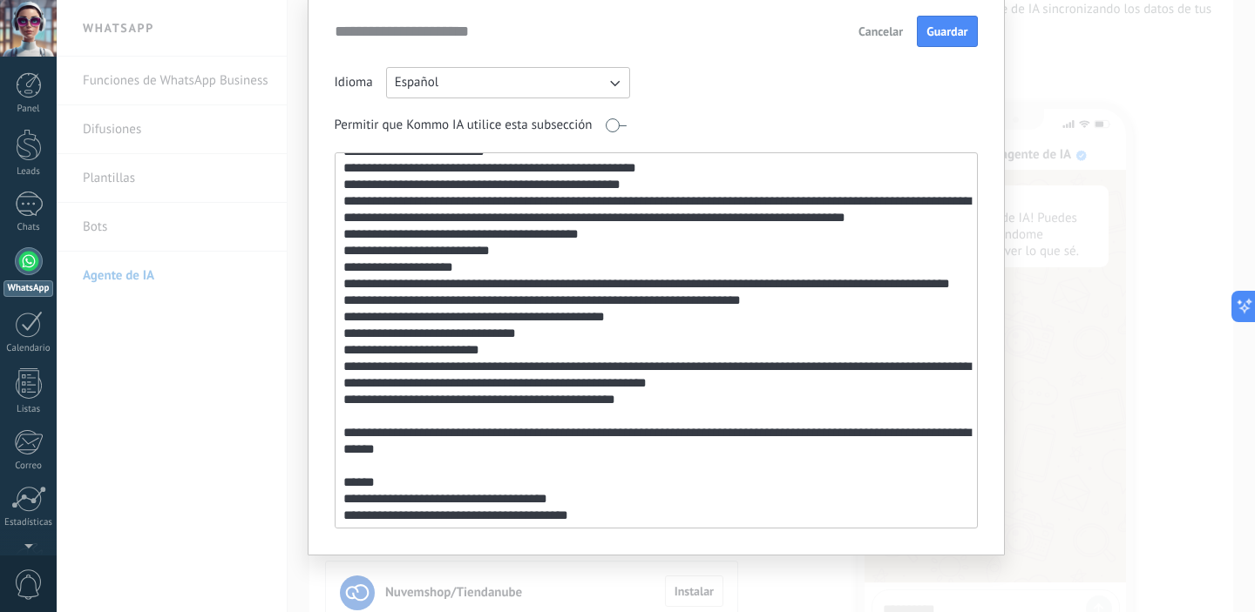
click at [579, 454] on textarea at bounding box center [654, 340] width 638 height 375
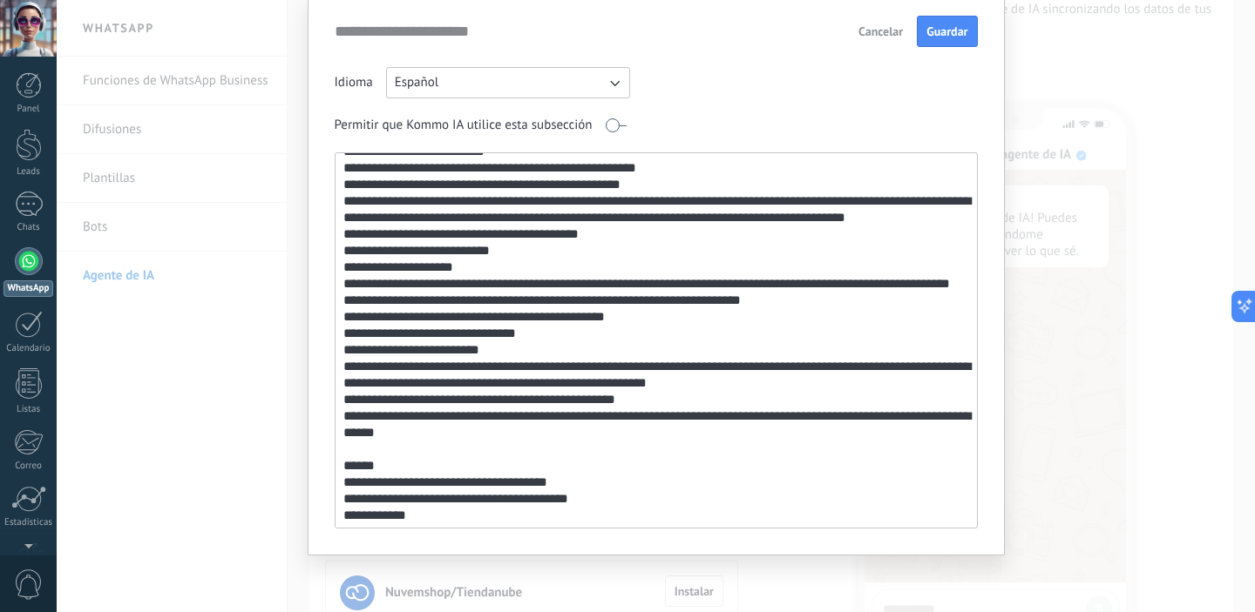
click at [531, 484] on textarea at bounding box center [654, 340] width 638 height 375
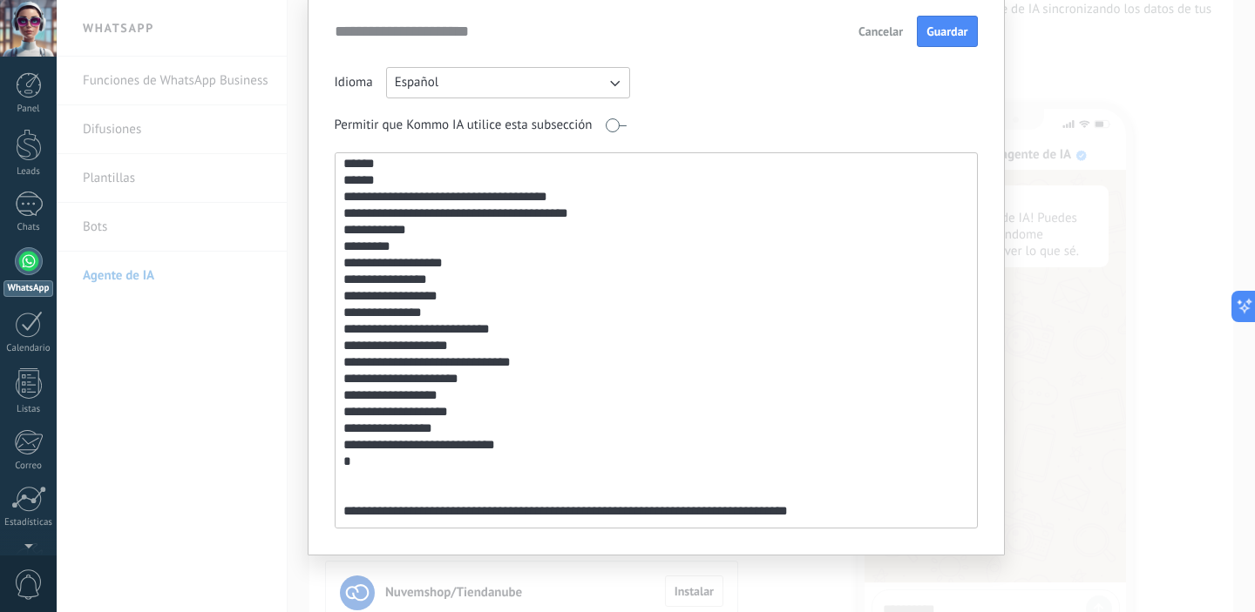
scroll to position [593, 0]
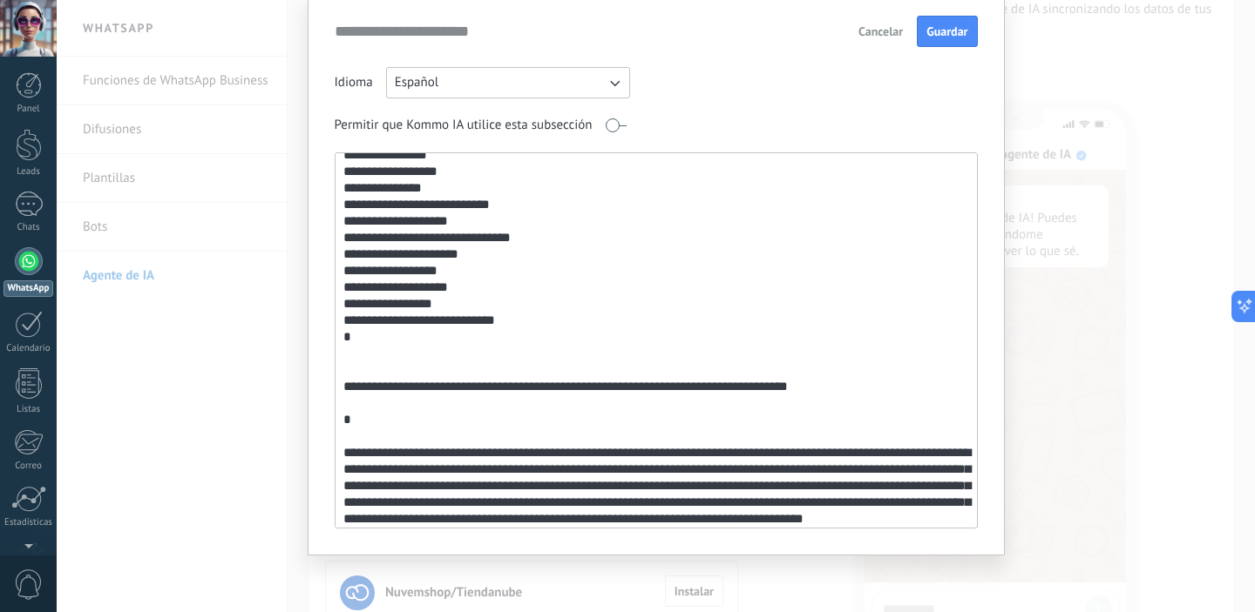
click at [511, 408] on textarea at bounding box center [654, 340] width 638 height 375
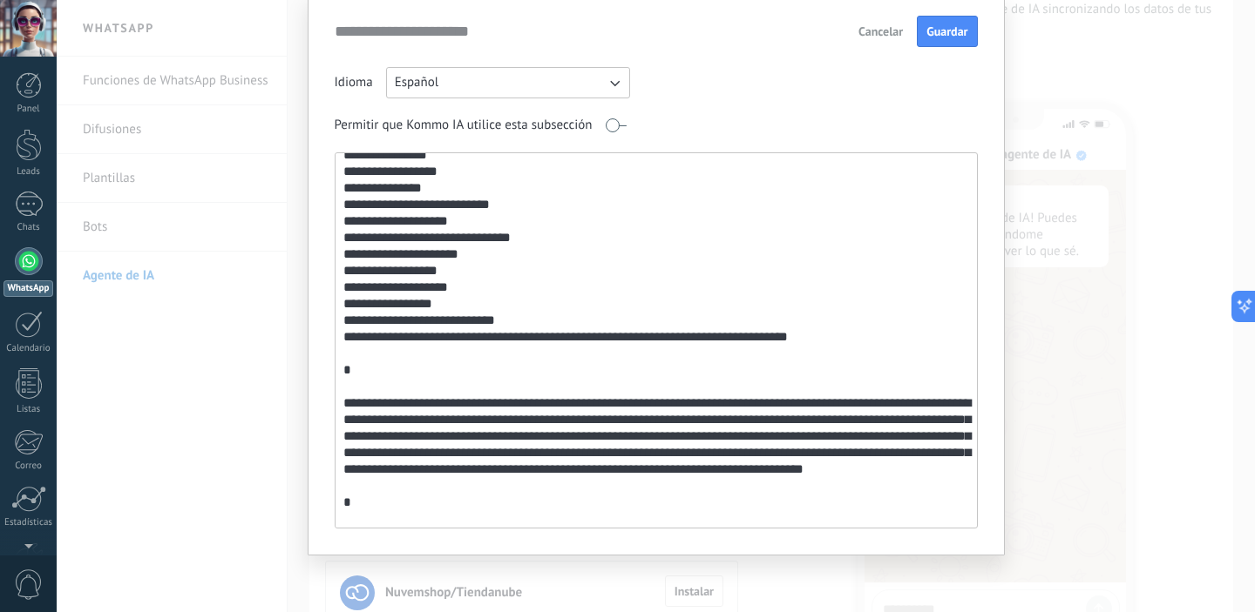
click at [508, 421] on textarea at bounding box center [654, 340] width 638 height 375
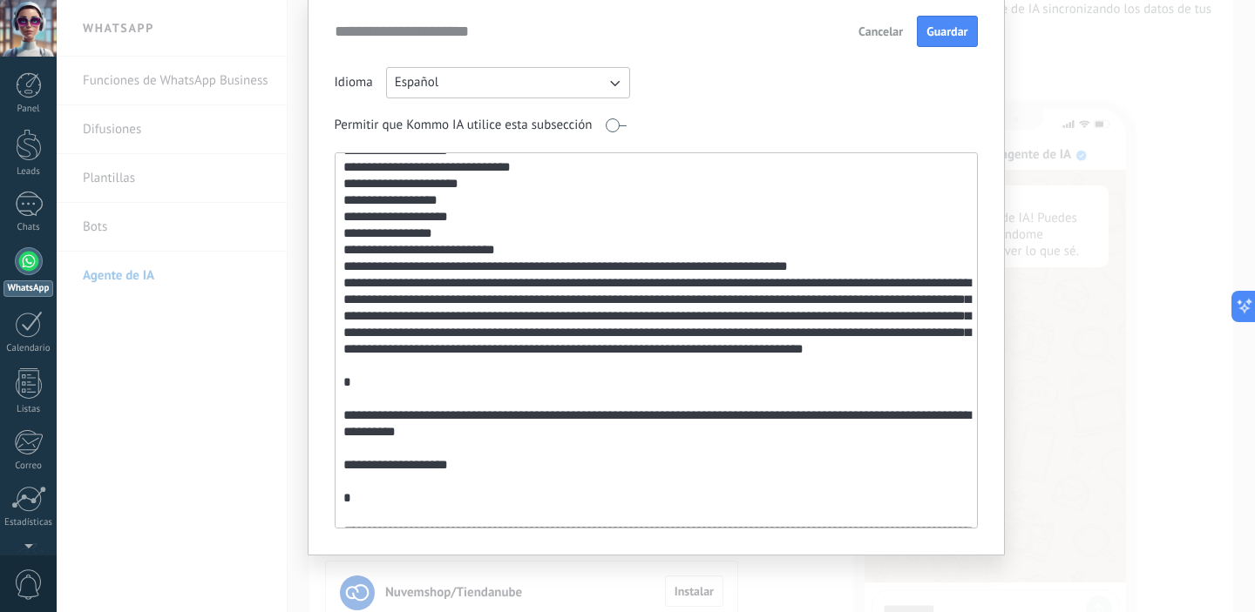
scroll to position [667, 0]
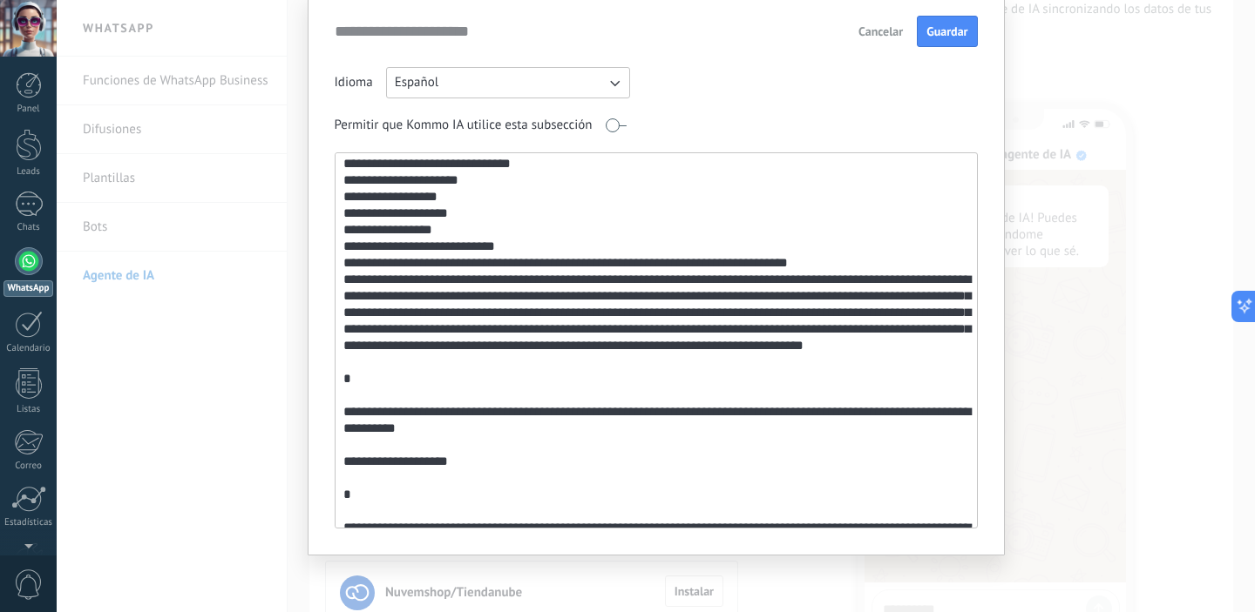
click at [522, 448] on textarea at bounding box center [654, 340] width 638 height 375
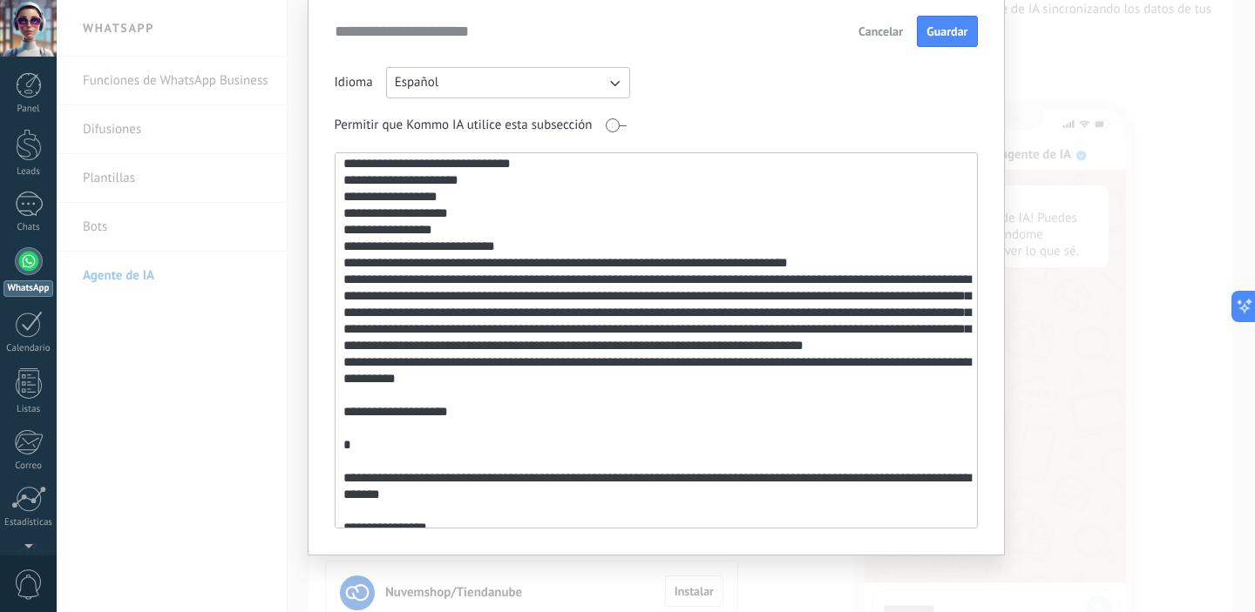
click at [523, 447] on textarea at bounding box center [654, 340] width 638 height 375
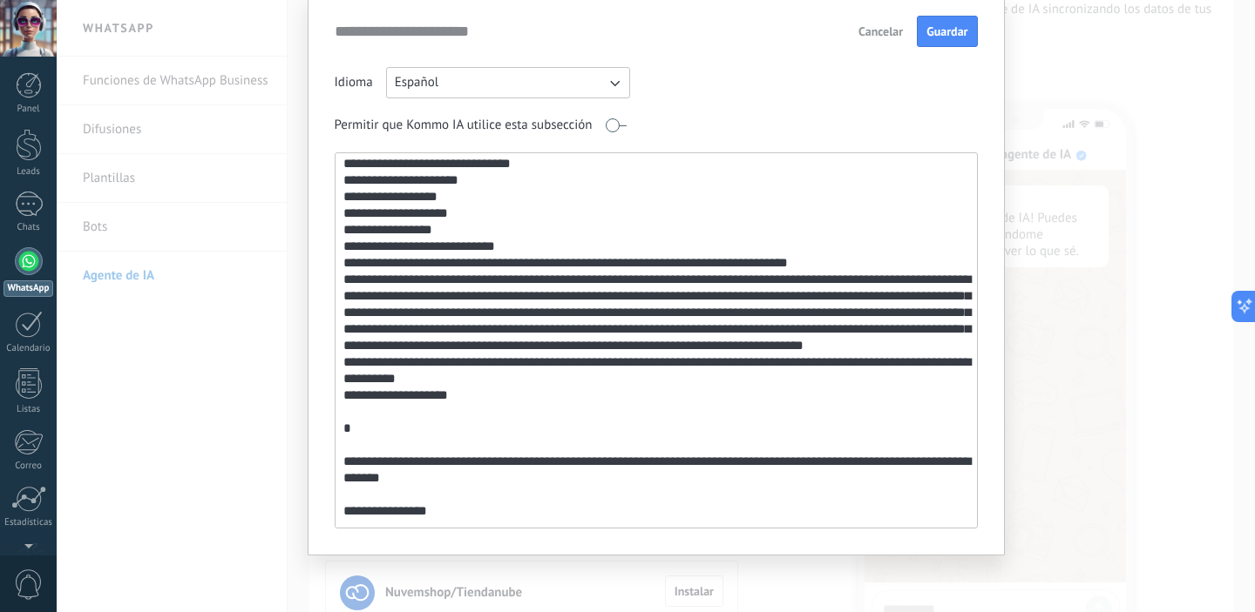
drag, startPoint x: 518, startPoint y: 493, endPoint x: 551, endPoint y: 441, distance: 61.9
click at [551, 441] on textarea at bounding box center [654, 340] width 638 height 375
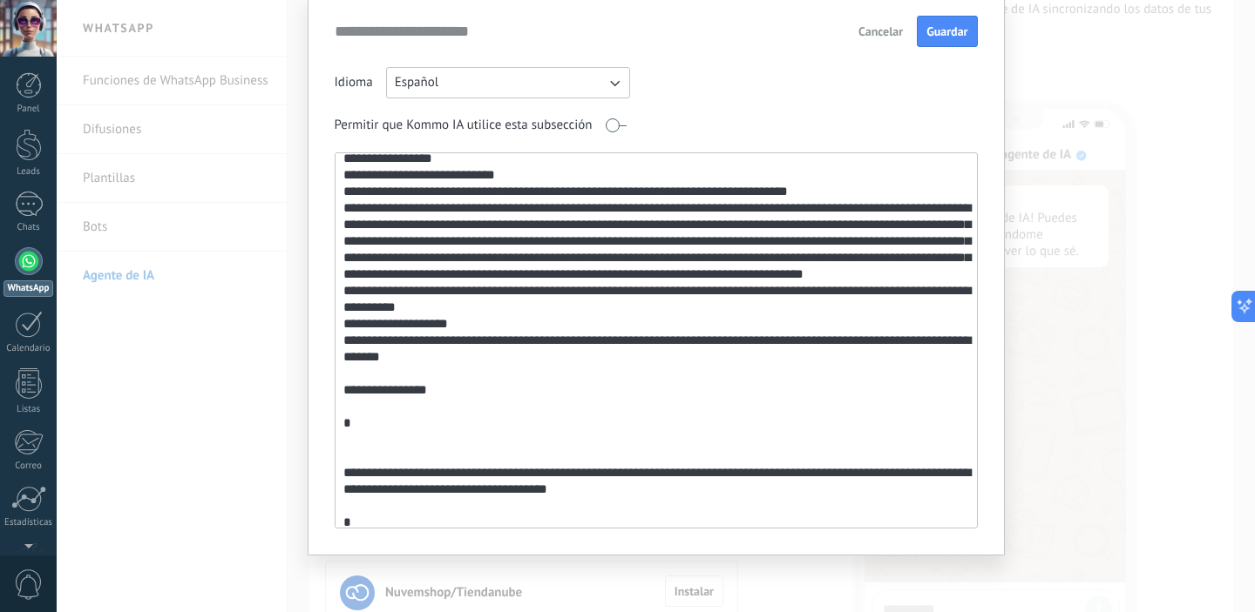
scroll to position [741, 0]
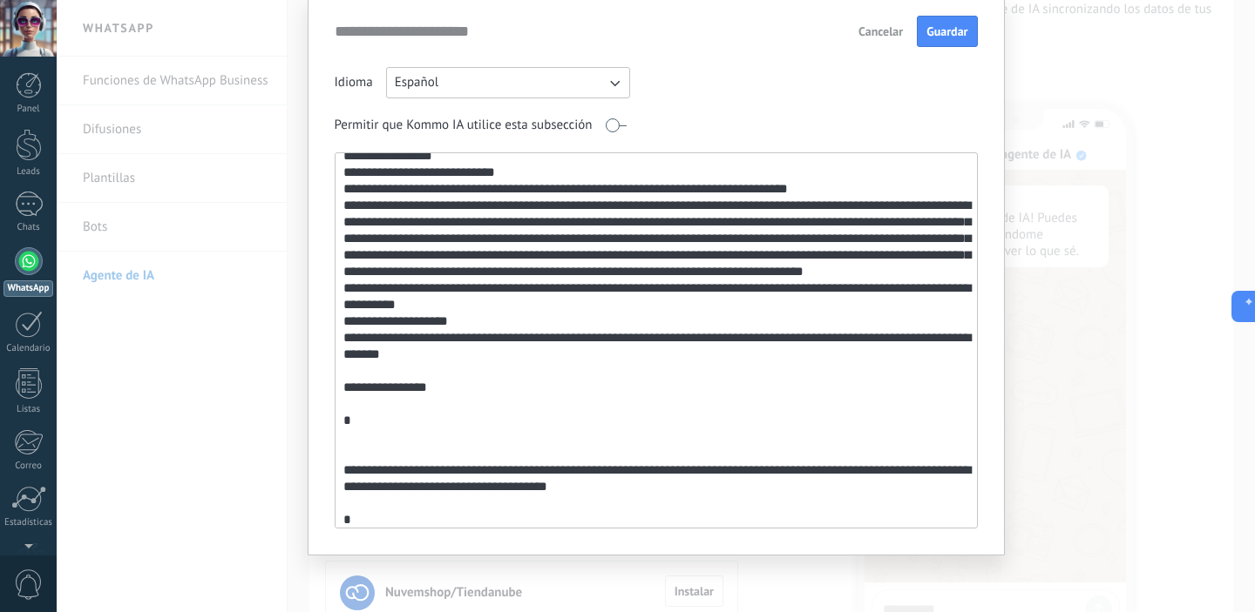
click at [538, 420] on textarea at bounding box center [654, 340] width 638 height 375
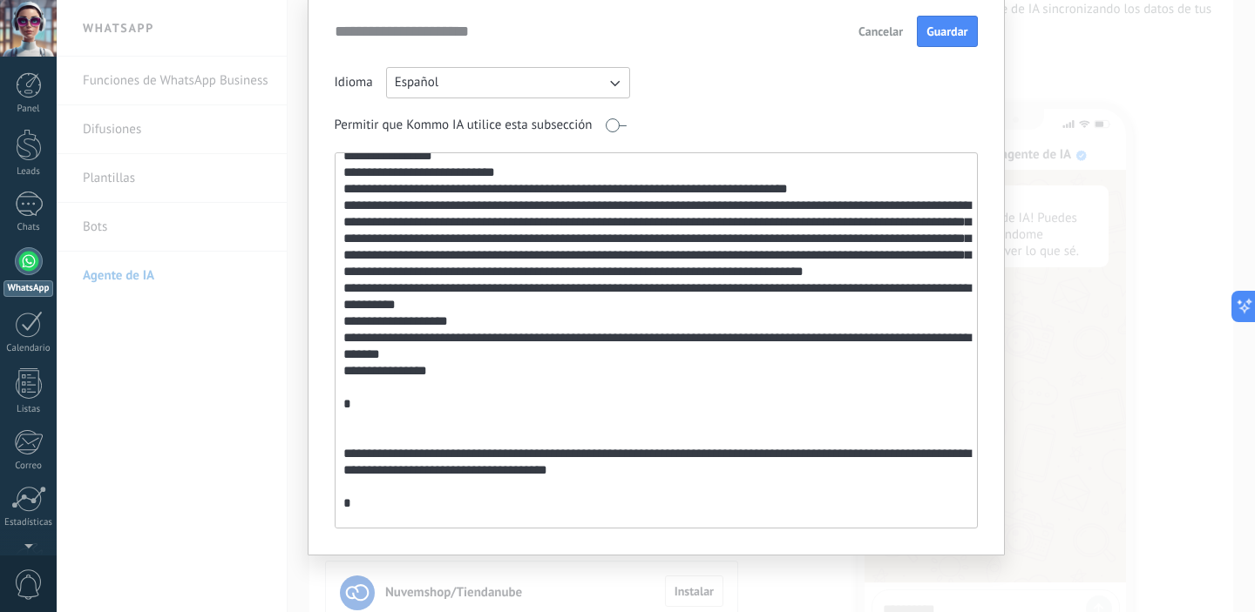
drag, startPoint x: 522, startPoint y: 488, endPoint x: 550, endPoint y: 425, distance: 68.6
click at [550, 425] on textarea at bounding box center [654, 340] width 638 height 375
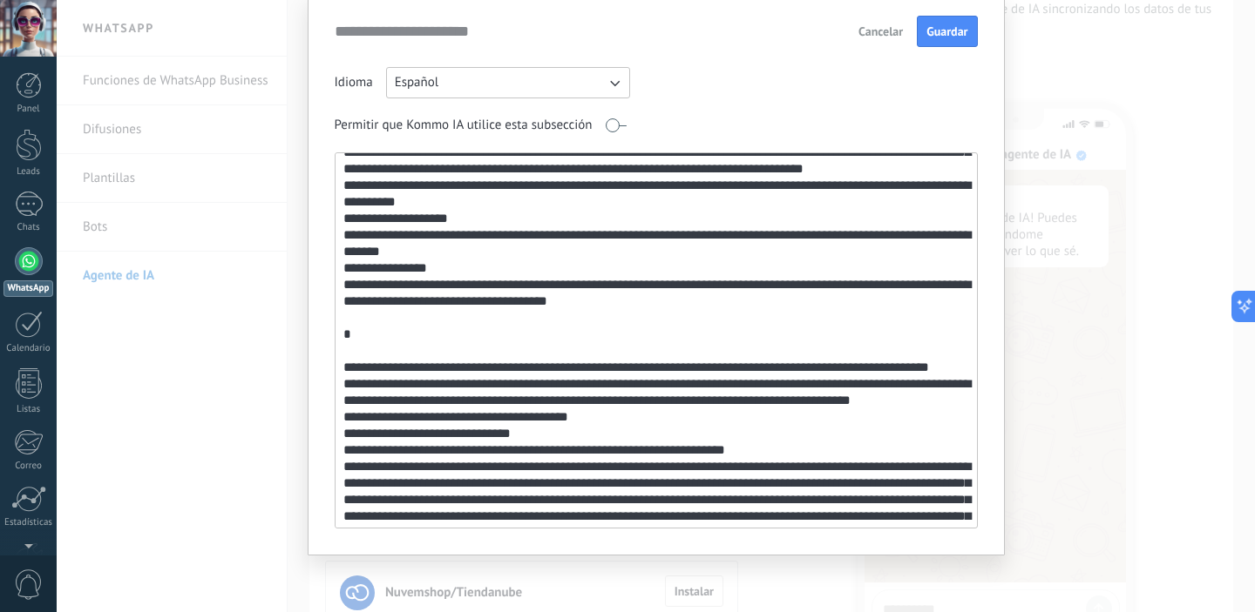
scroll to position [910, 0]
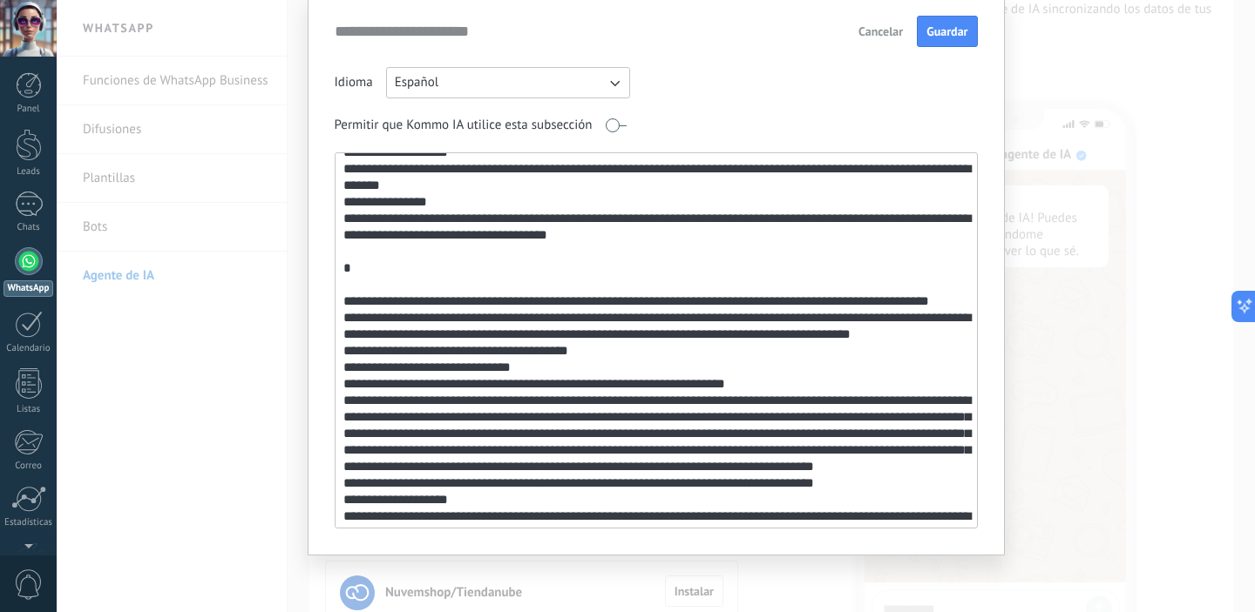
drag, startPoint x: 632, startPoint y: 336, endPoint x: 668, endPoint y: 294, distance: 56.2
click at [668, 294] on textarea at bounding box center [654, 340] width 638 height 375
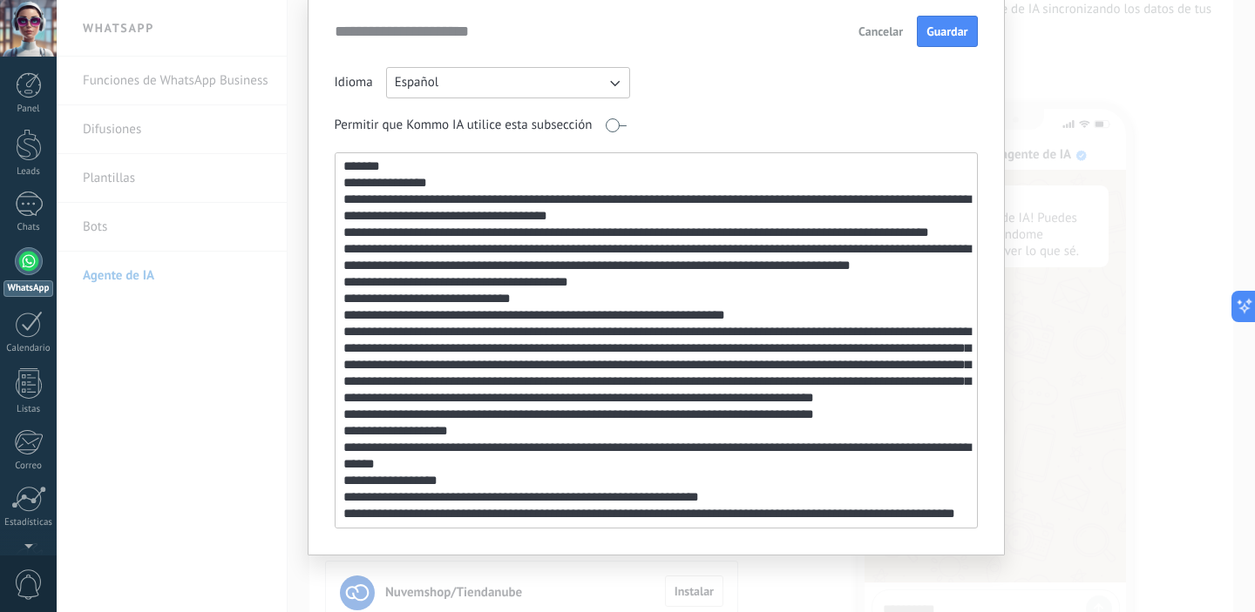
scroll to position [1029, 0]
drag, startPoint x: 403, startPoint y: 515, endPoint x: 443, endPoint y: 515, distance: 40.1
click at [443, 515] on textarea at bounding box center [654, 340] width 638 height 375
paste textarea "**********"
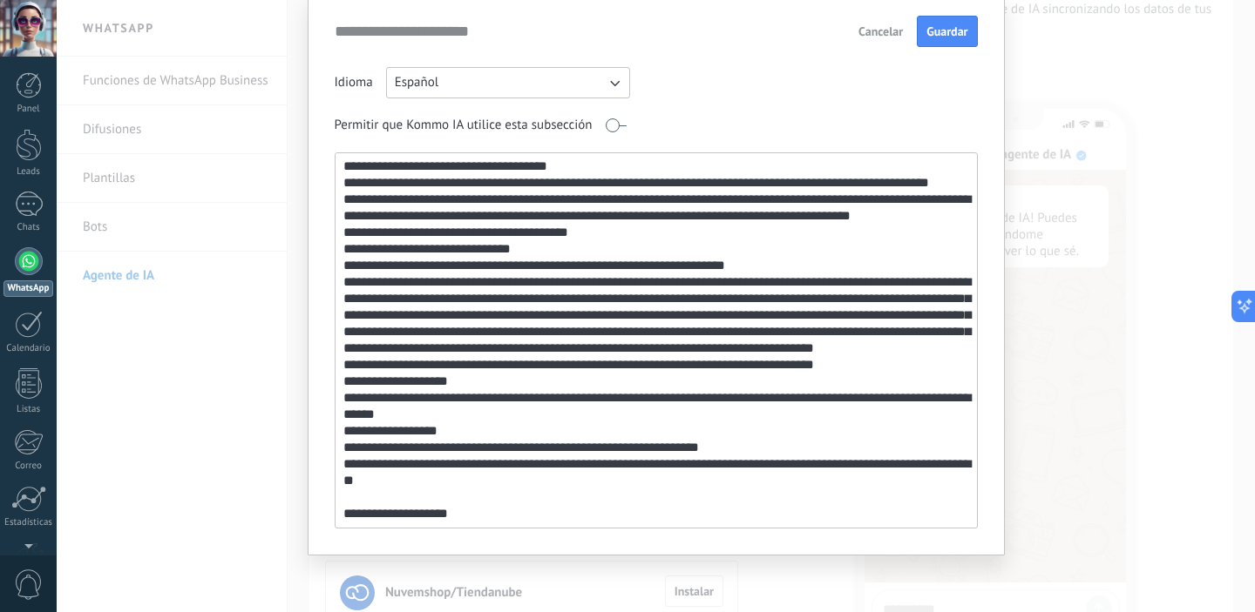
scroll to position [1056, 0]
click at [449, 507] on textarea at bounding box center [654, 340] width 638 height 375
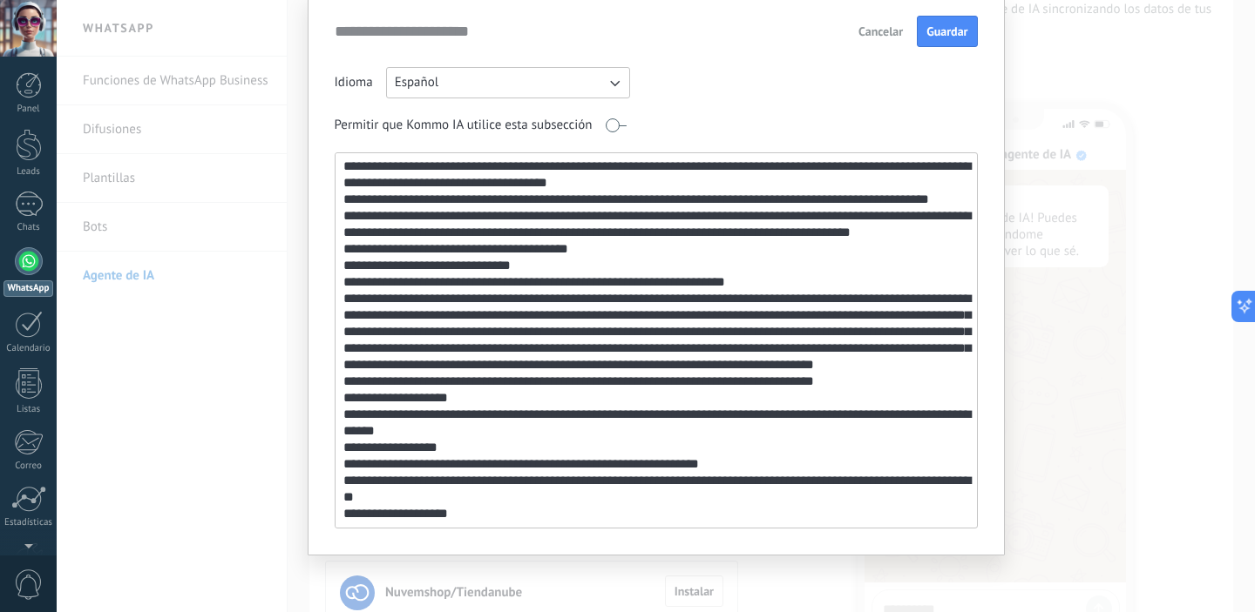
scroll to position [1046, 0]
click at [528, 514] on textarea at bounding box center [654, 340] width 638 height 375
paste textarea "**********"
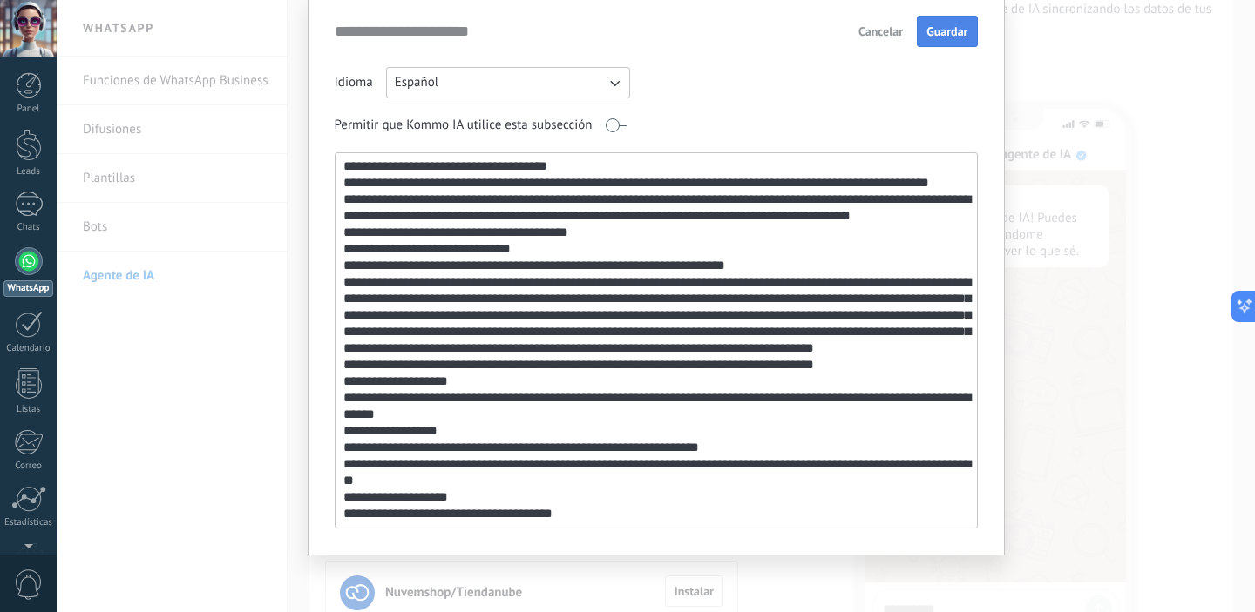
type textarea "**********"
click at [963, 32] on span "Guardar" at bounding box center [946, 31] width 41 height 12
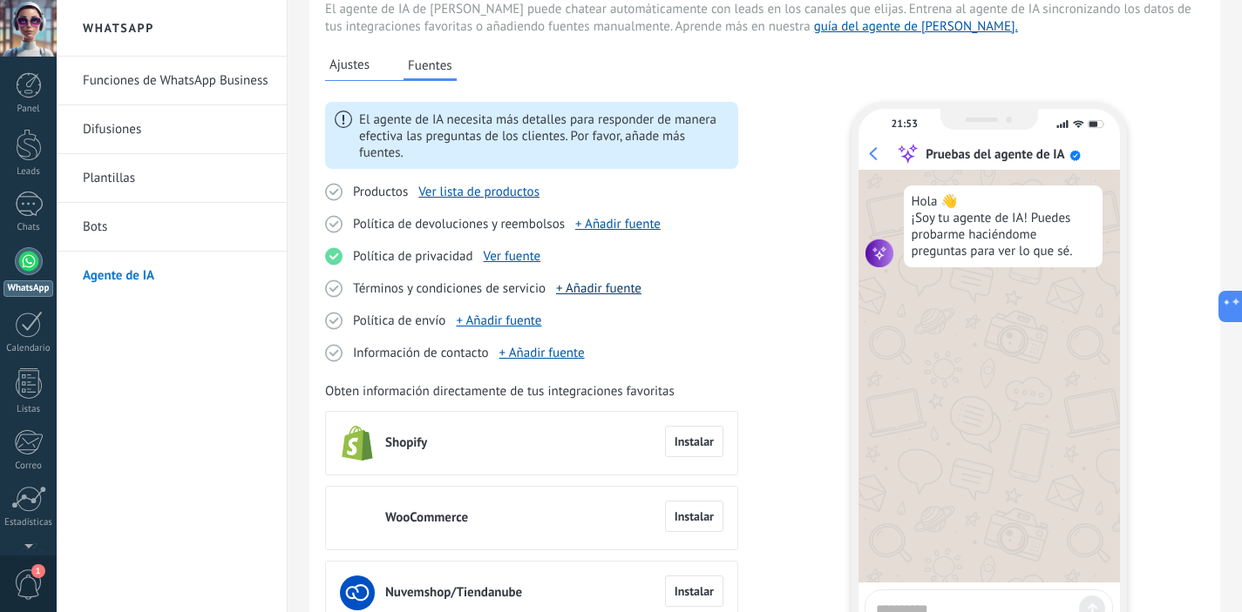
click at [577, 289] on link "+ Añadir fuente" at bounding box center [598, 289] width 85 height 17
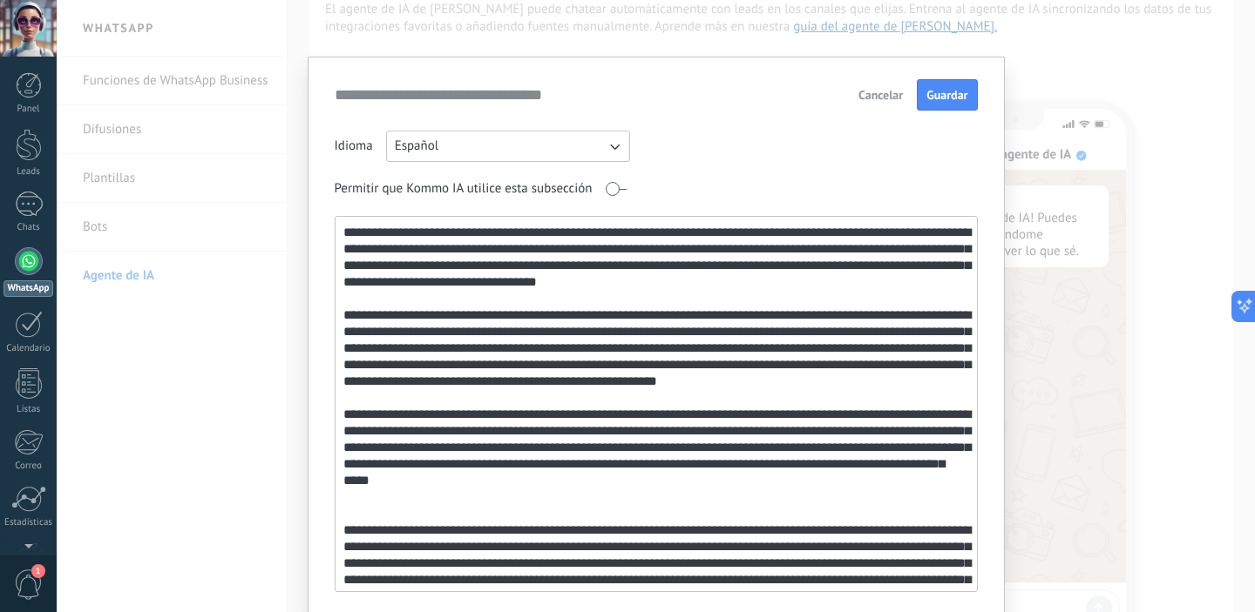
click at [683, 297] on textarea at bounding box center [654, 404] width 638 height 375
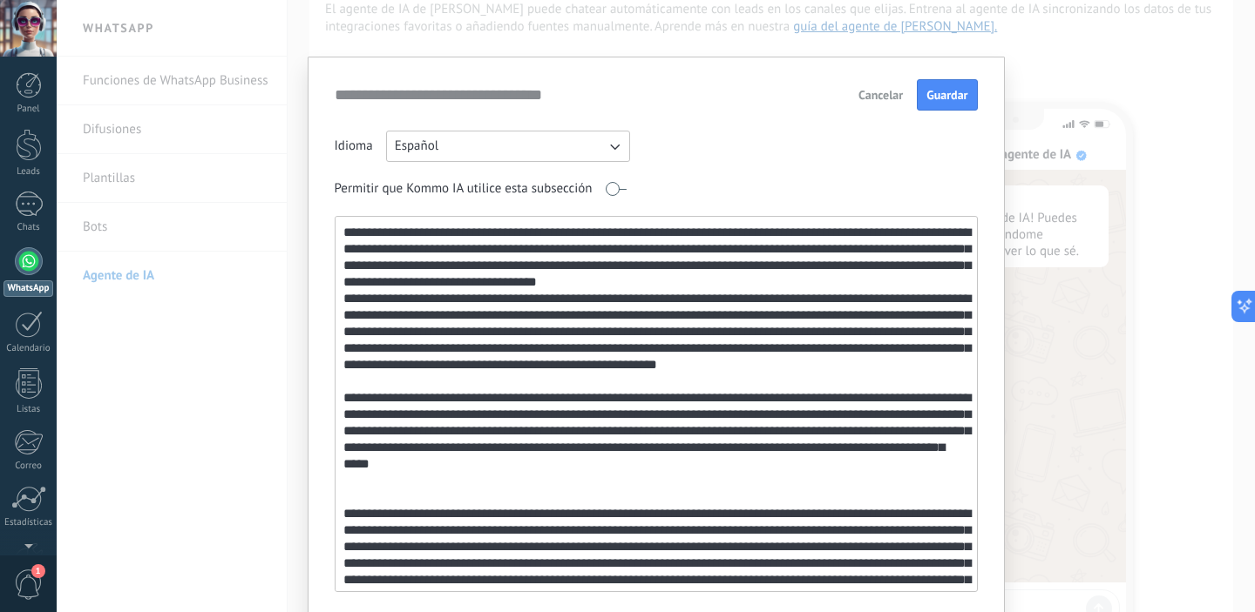
click at [702, 382] on textarea at bounding box center [654, 404] width 638 height 375
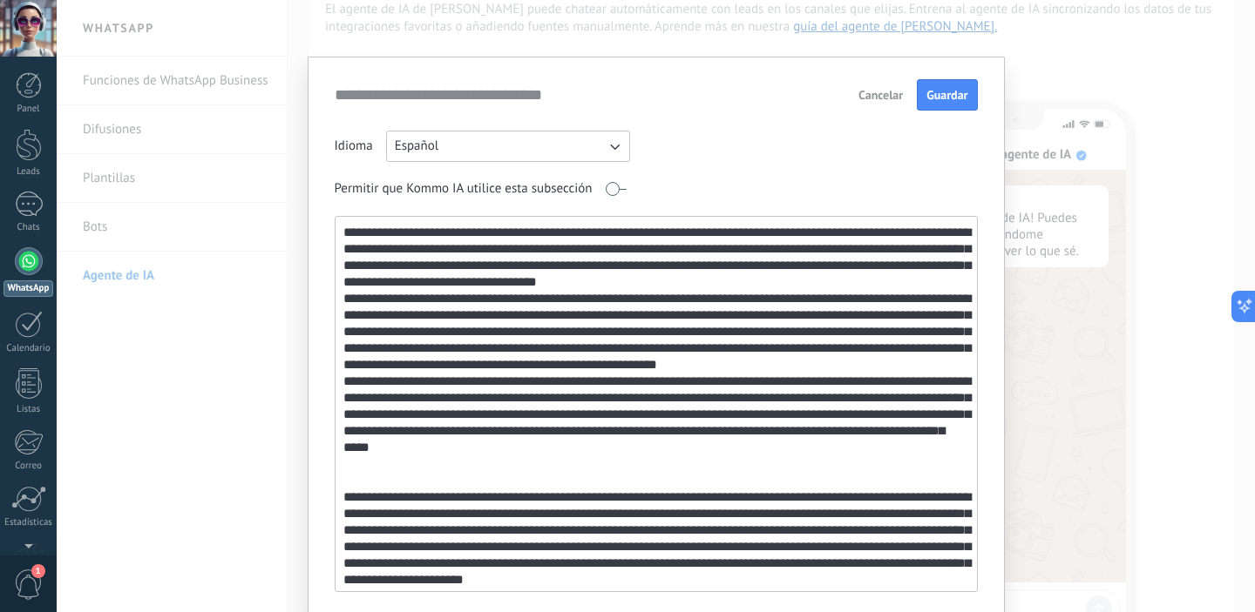
click at [610, 480] on textarea at bounding box center [654, 404] width 638 height 375
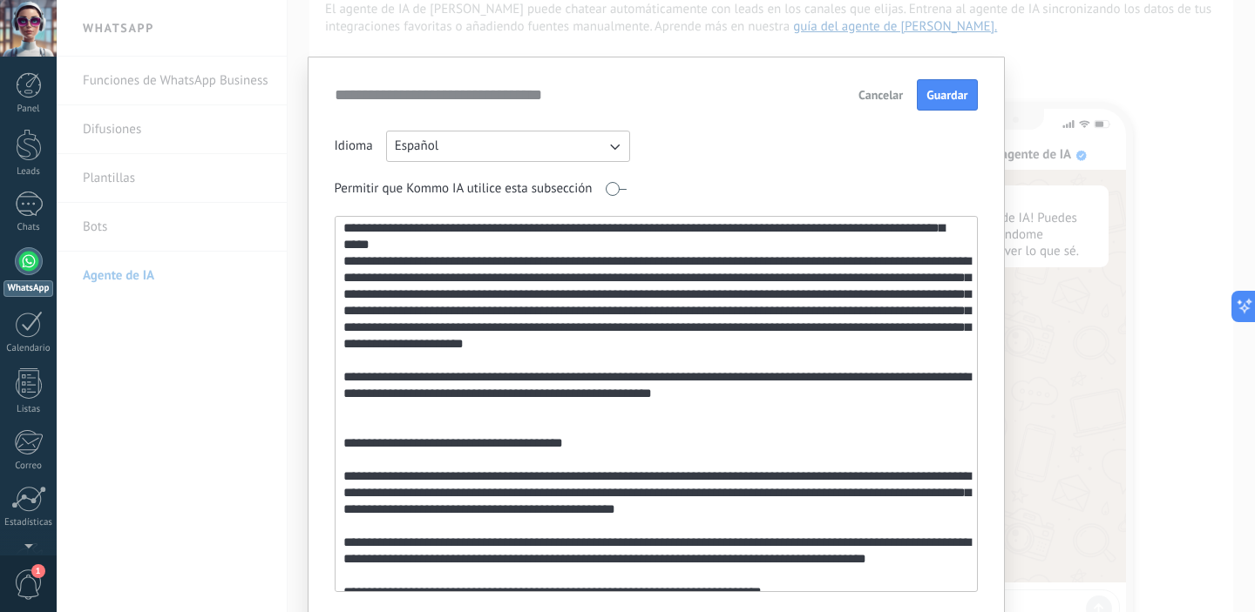
scroll to position [214, 0]
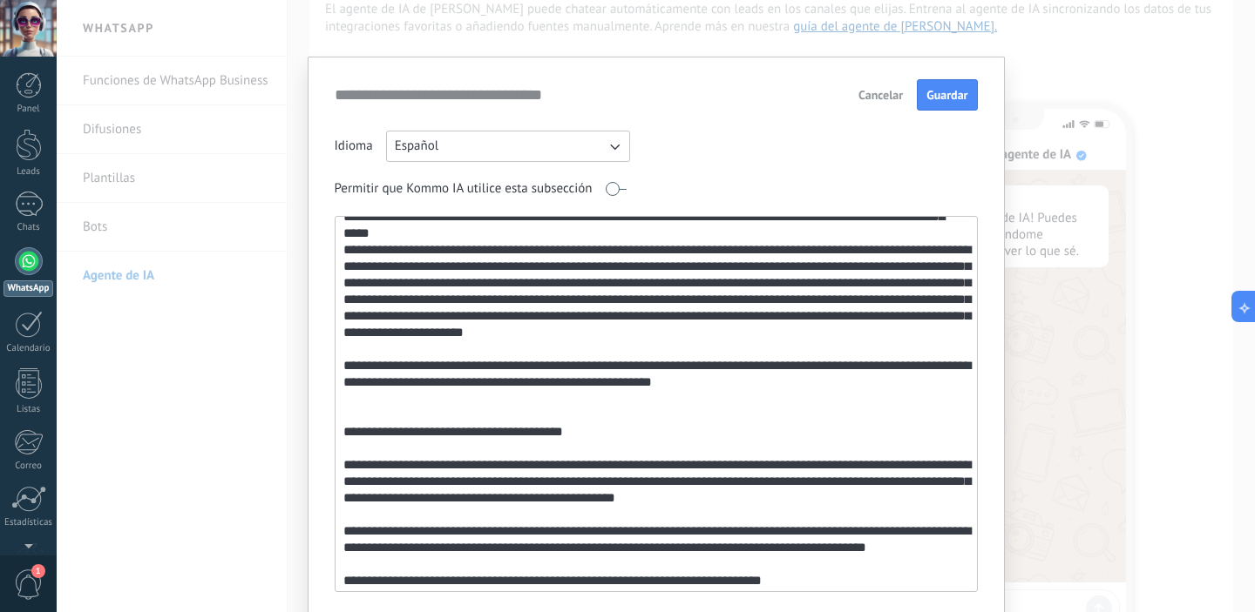
click at [670, 350] on textarea at bounding box center [654, 404] width 638 height 375
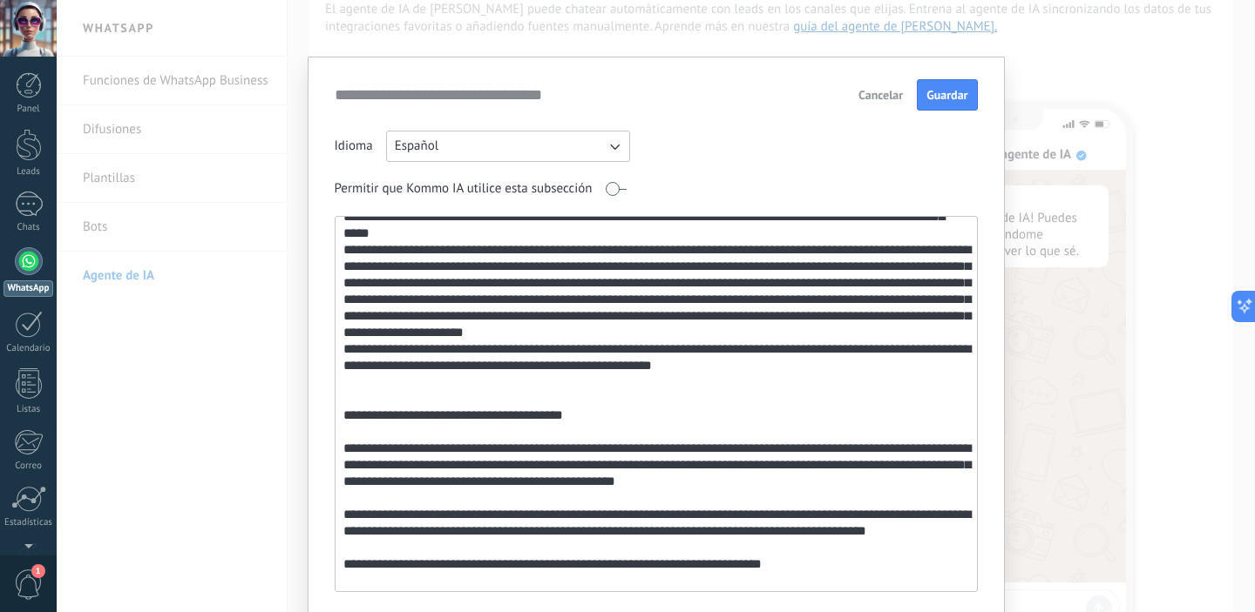
click at [640, 400] on textarea at bounding box center [654, 404] width 638 height 375
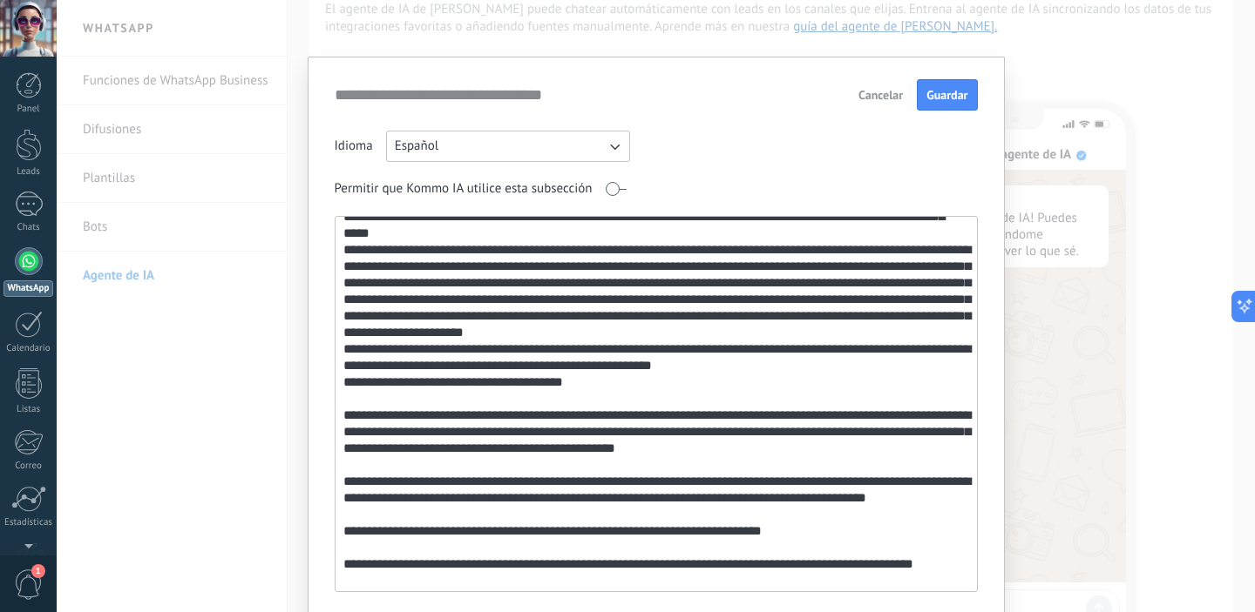
click at [644, 400] on textarea at bounding box center [654, 404] width 638 height 375
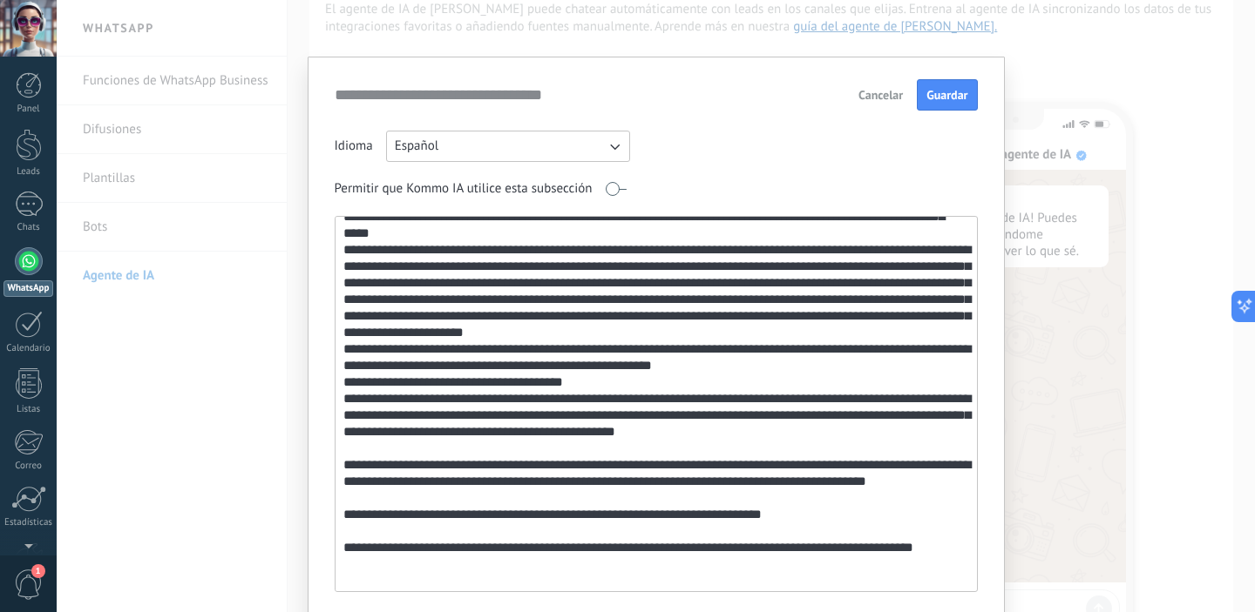
scroll to position [218, 0]
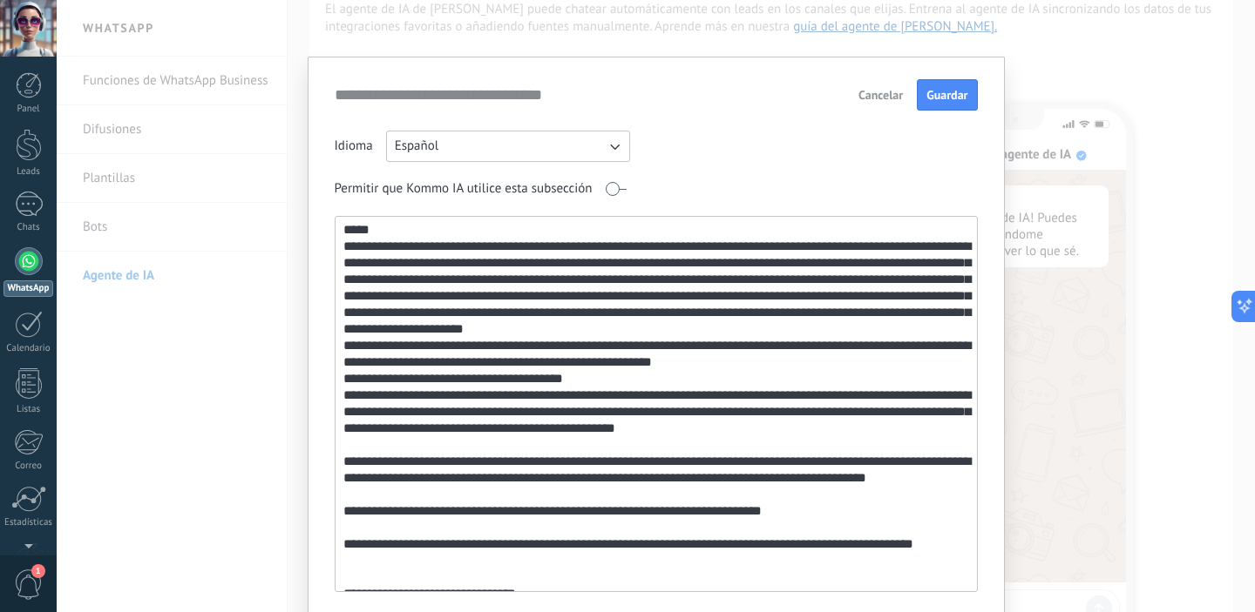
click at [678, 445] on textarea at bounding box center [654, 404] width 638 height 375
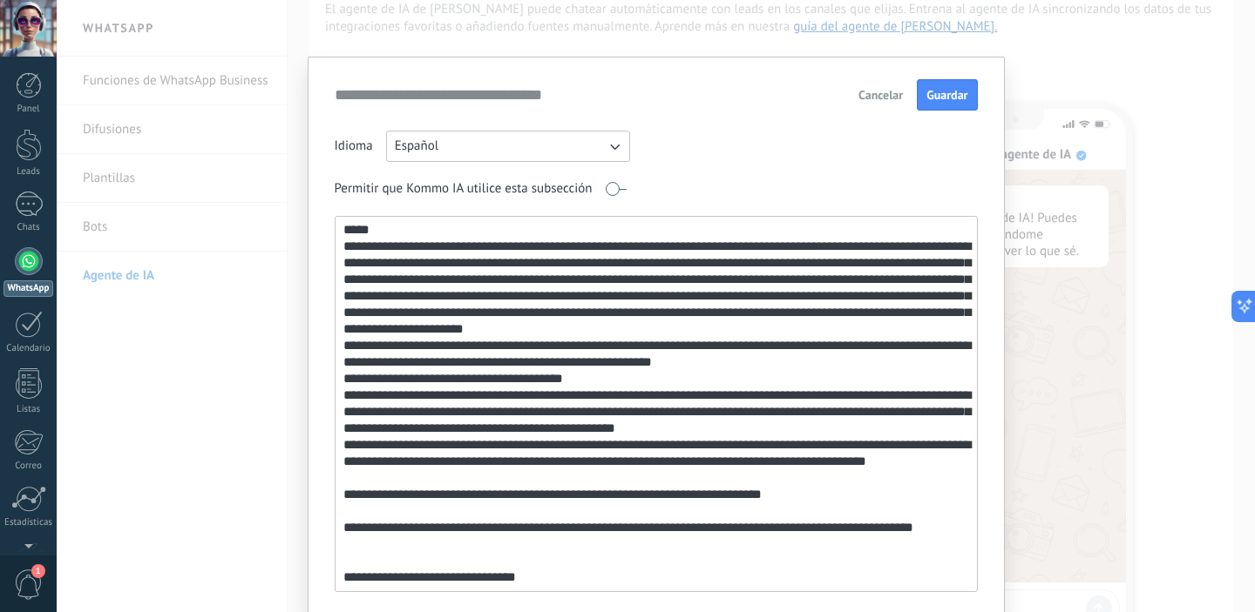
click at [676, 480] on textarea at bounding box center [654, 404] width 638 height 375
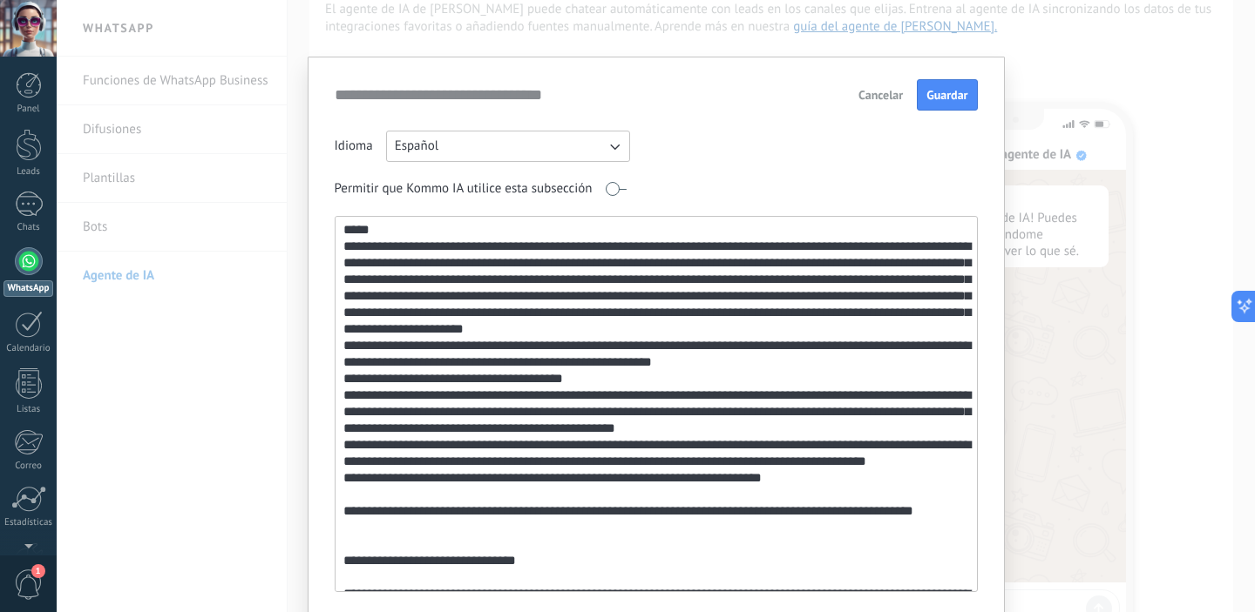
click at [664, 492] on textarea at bounding box center [654, 404] width 638 height 375
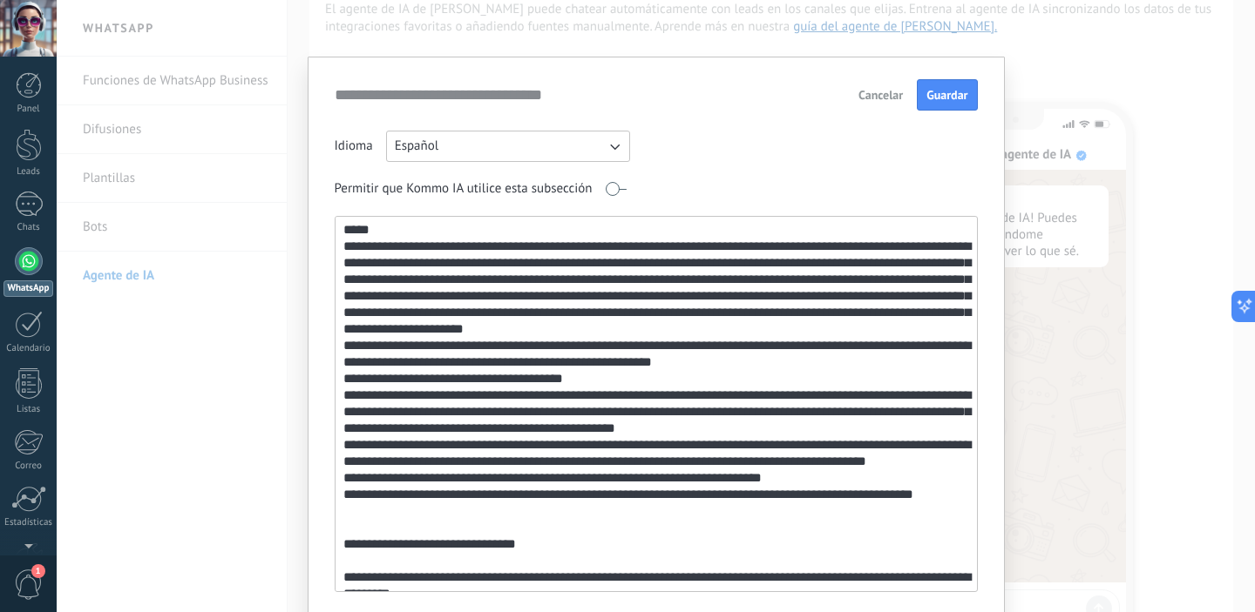
click at [659, 529] on textarea at bounding box center [654, 404] width 638 height 375
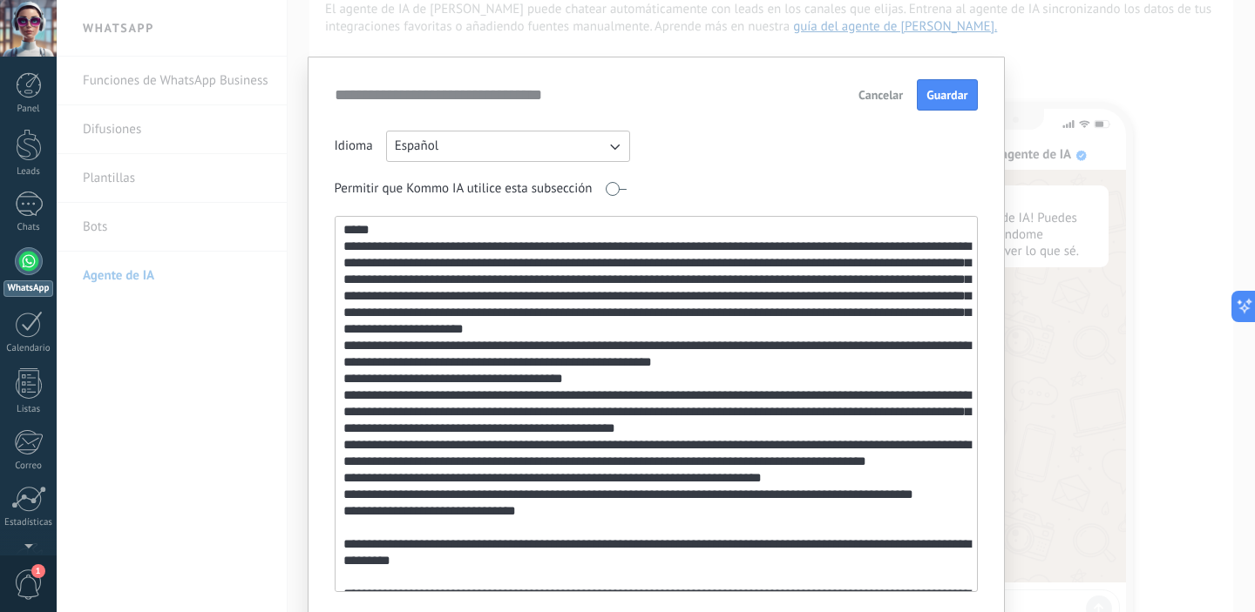
click at [629, 527] on textarea at bounding box center [654, 404] width 638 height 375
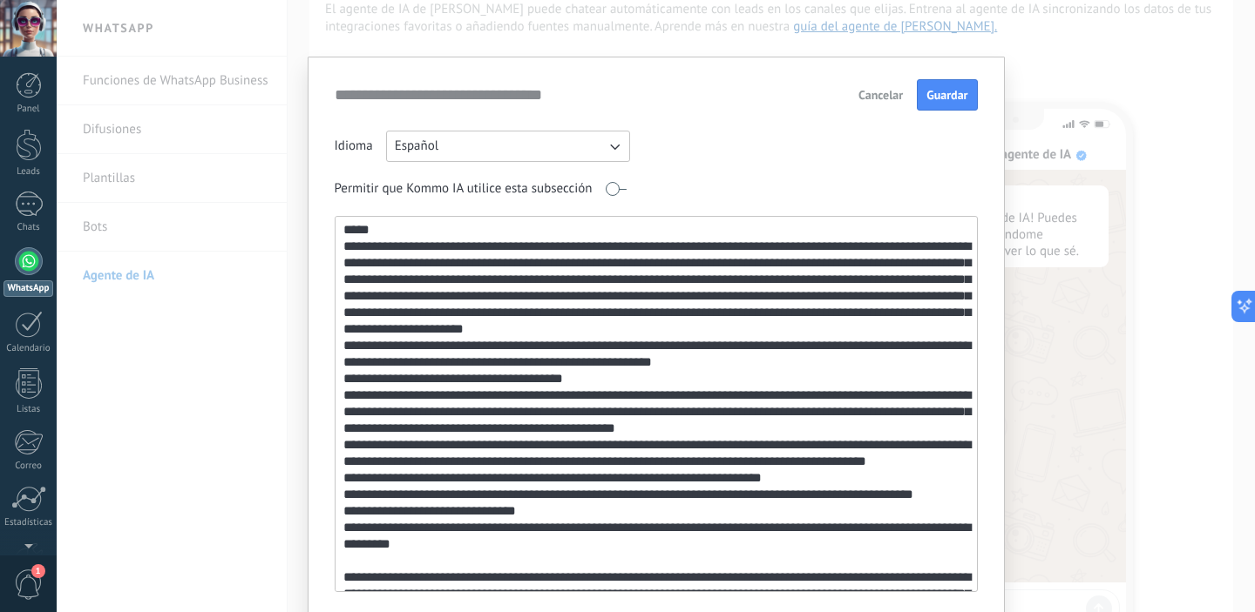
click at [609, 564] on textarea at bounding box center [654, 404] width 638 height 375
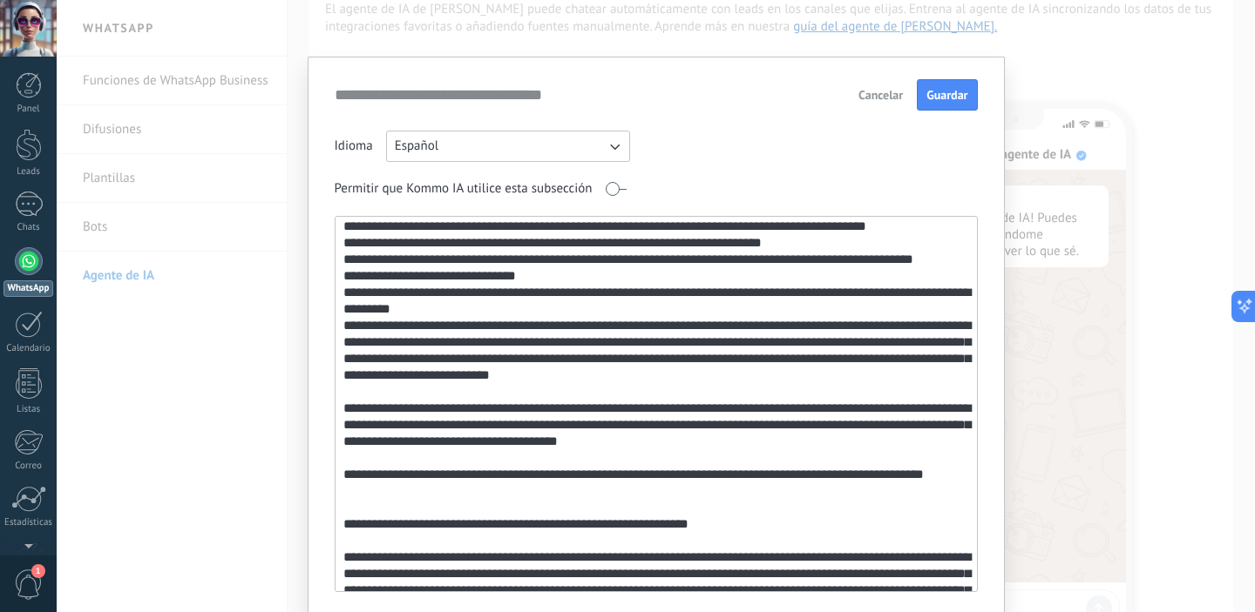
scroll to position [457, 0]
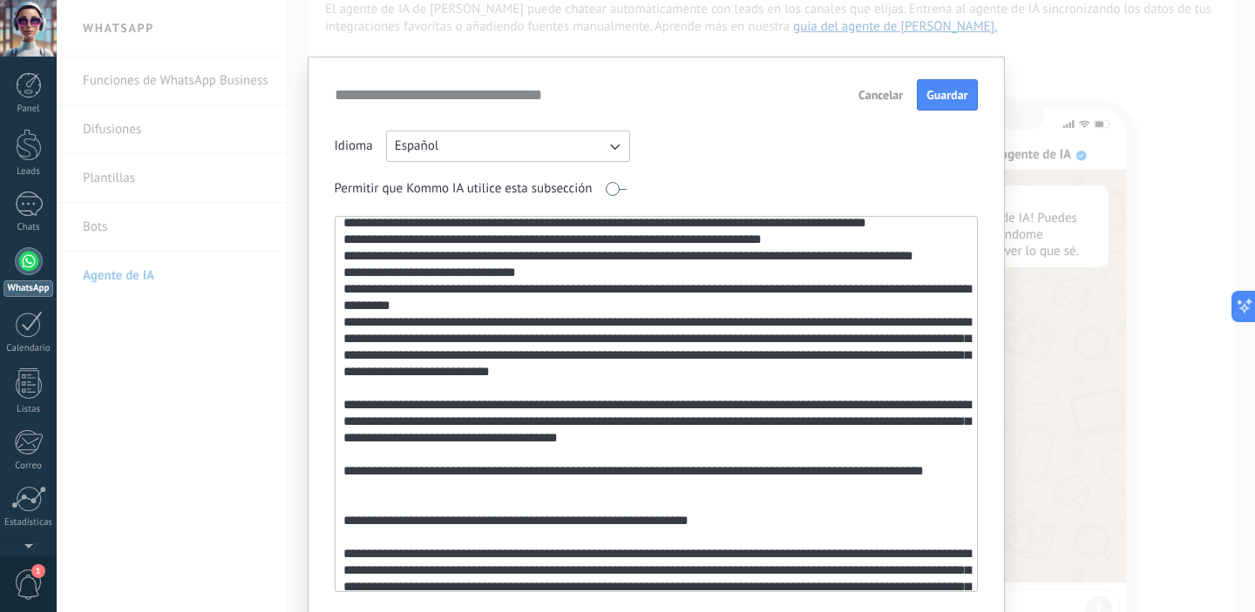
click at [679, 386] on textarea at bounding box center [654, 404] width 638 height 375
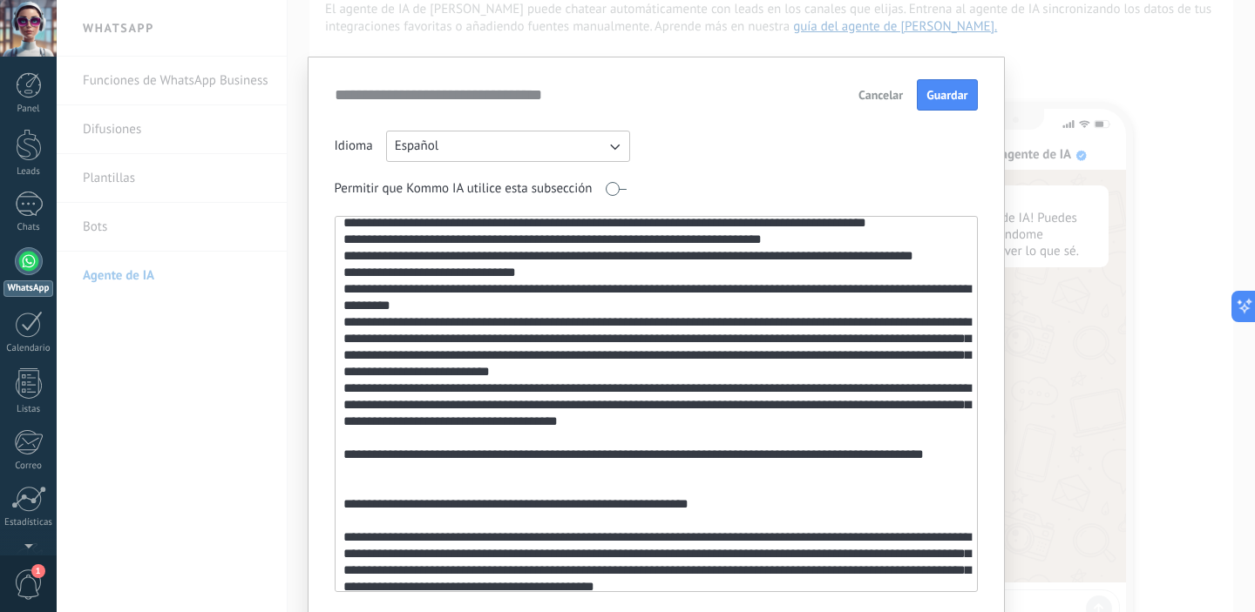
click at [662, 442] on textarea at bounding box center [654, 404] width 638 height 375
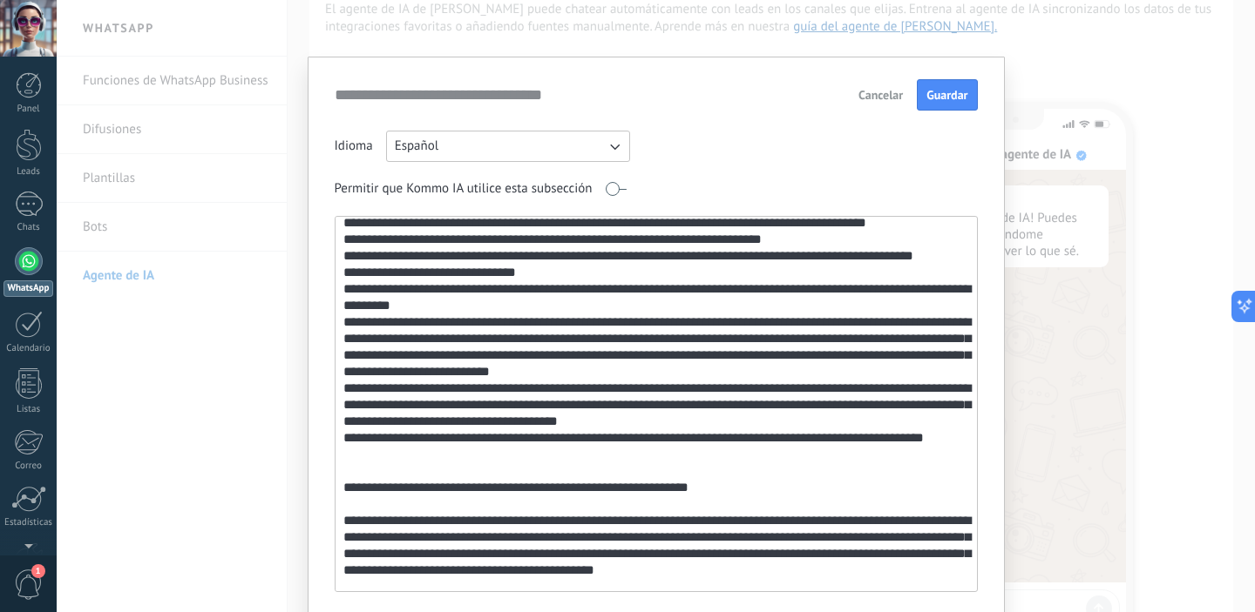
click at [655, 470] on textarea at bounding box center [654, 404] width 638 height 375
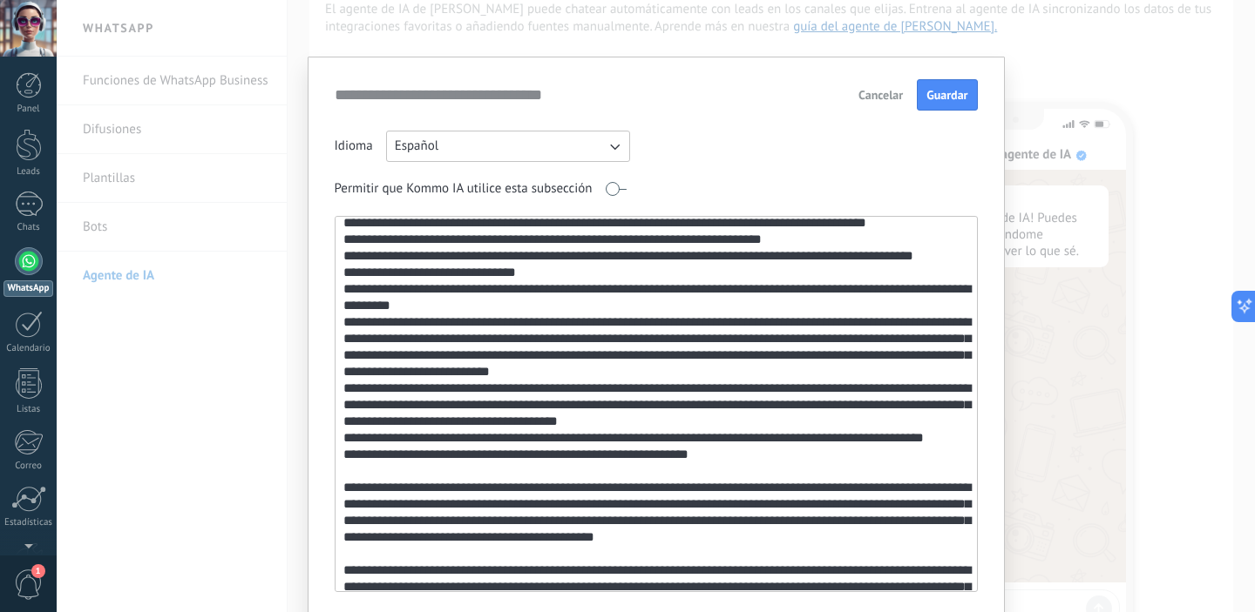
click at [653, 471] on textarea at bounding box center [654, 404] width 638 height 375
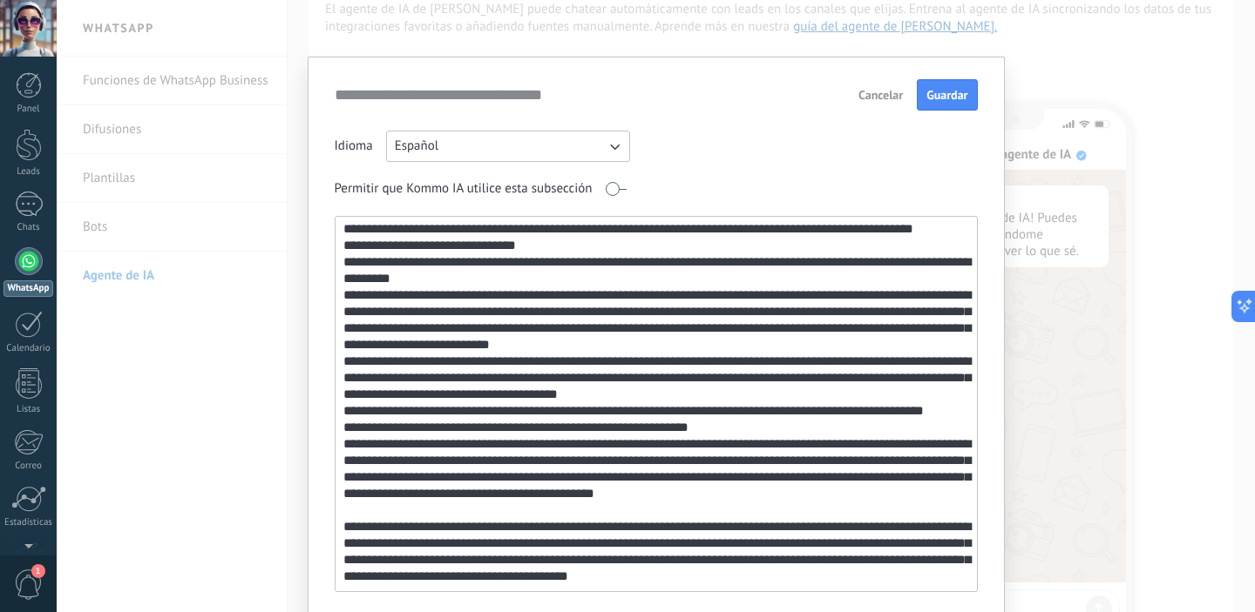
scroll to position [484, 0]
click at [527, 454] on textarea at bounding box center [654, 404] width 638 height 375
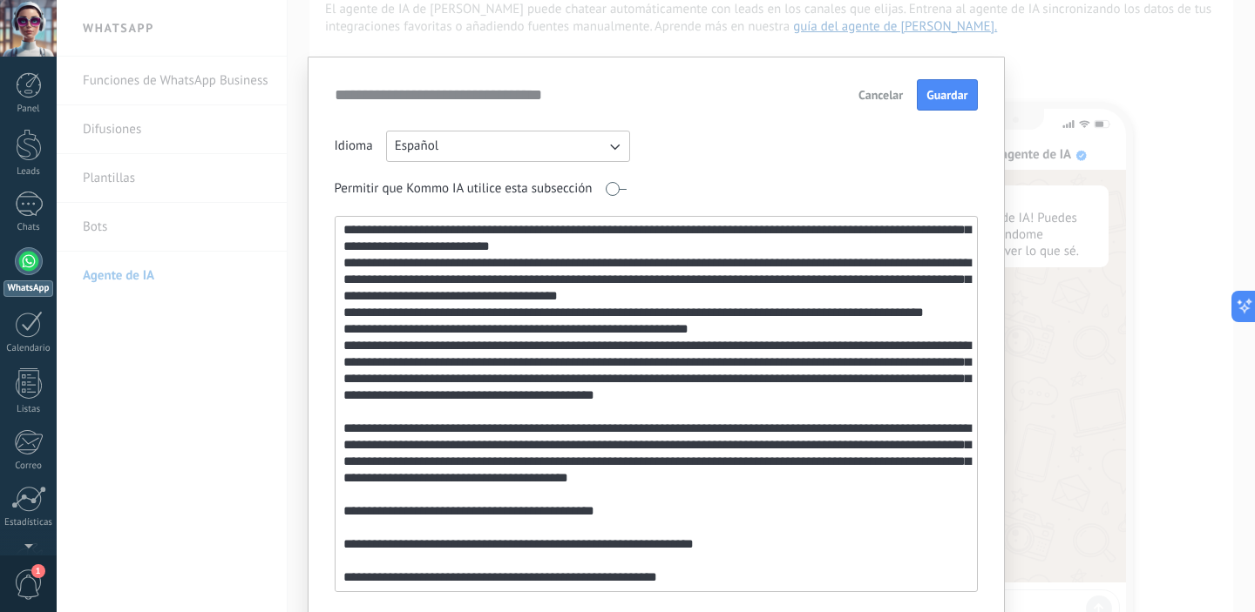
click at [565, 411] on textarea at bounding box center [654, 404] width 638 height 375
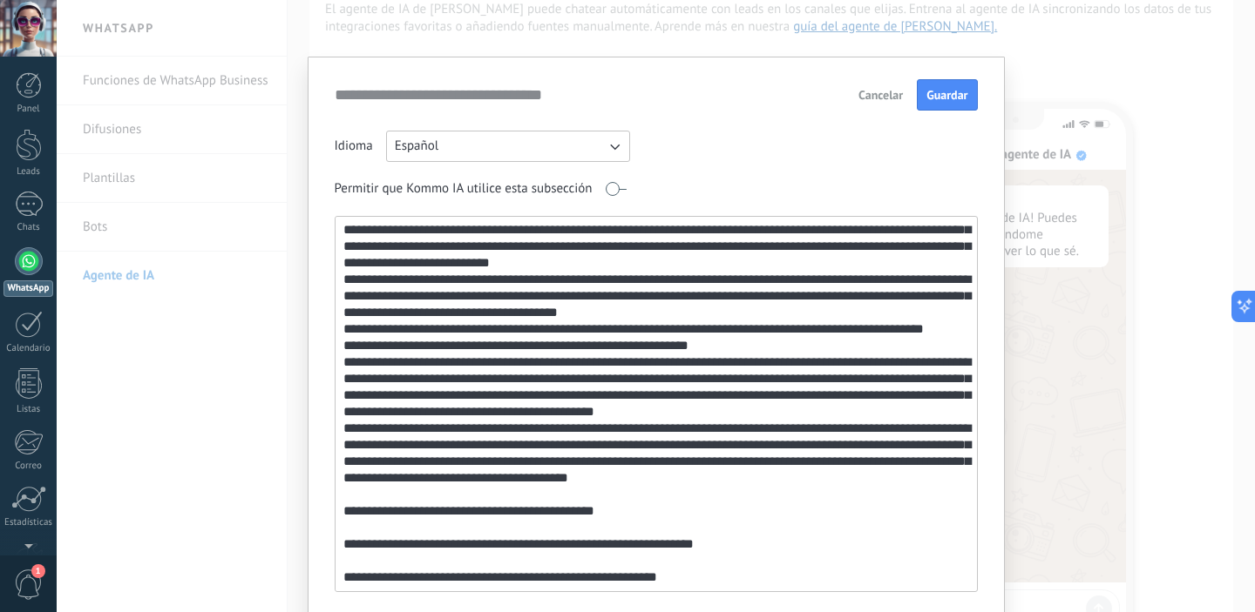
scroll to position [565, 0]
click at [542, 414] on textarea at bounding box center [654, 404] width 638 height 375
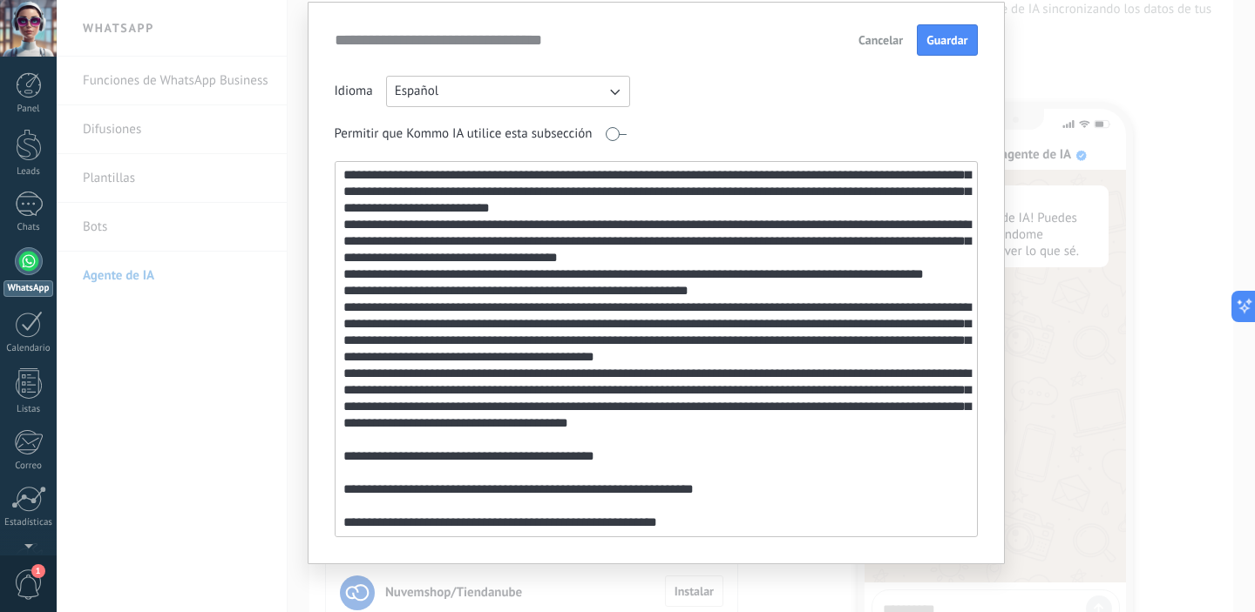
scroll to position [64, 0]
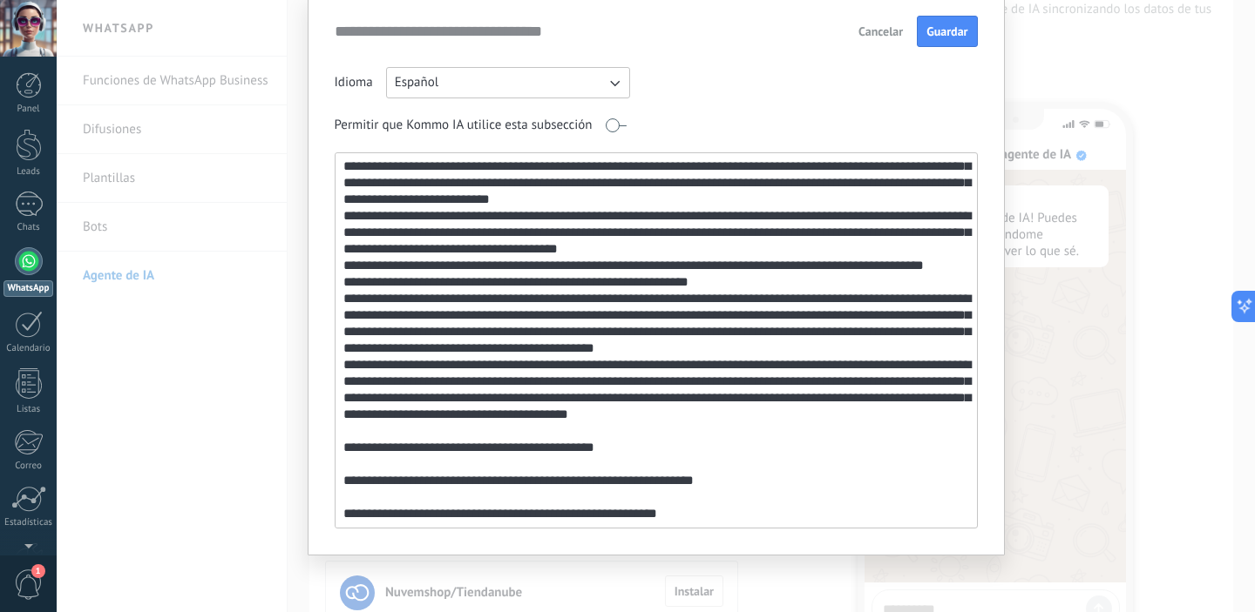
click at [596, 428] on textarea at bounding box center [654, 340] width 638 height 375
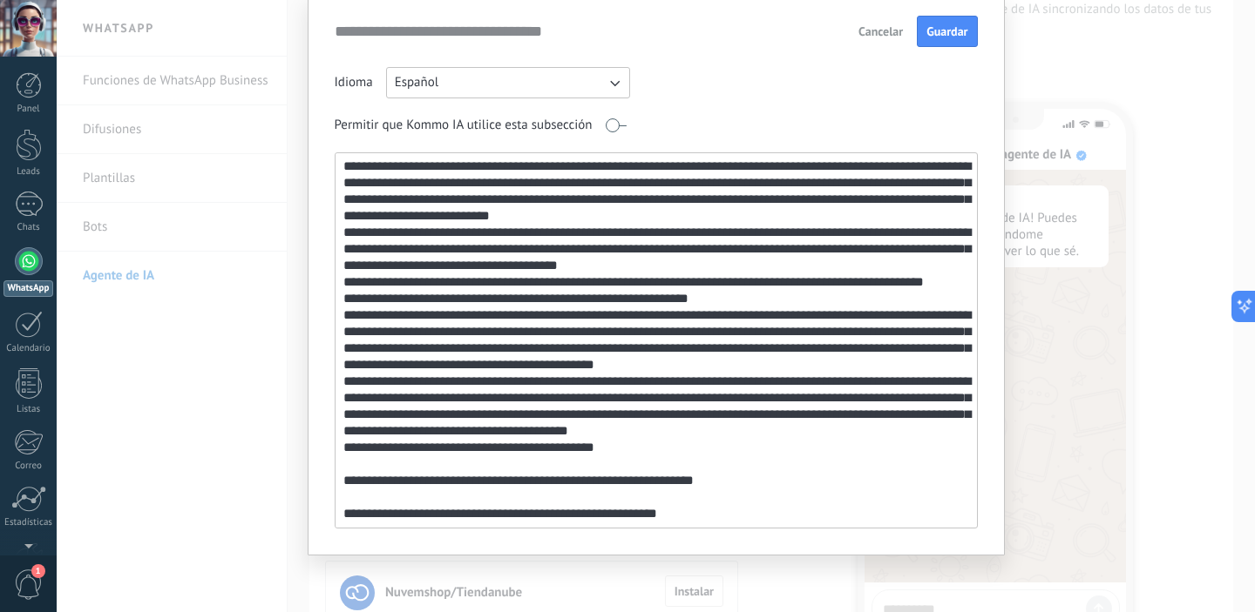
click at [607, 464] on textarea at bounding box center [654, 340] width 638 height 375
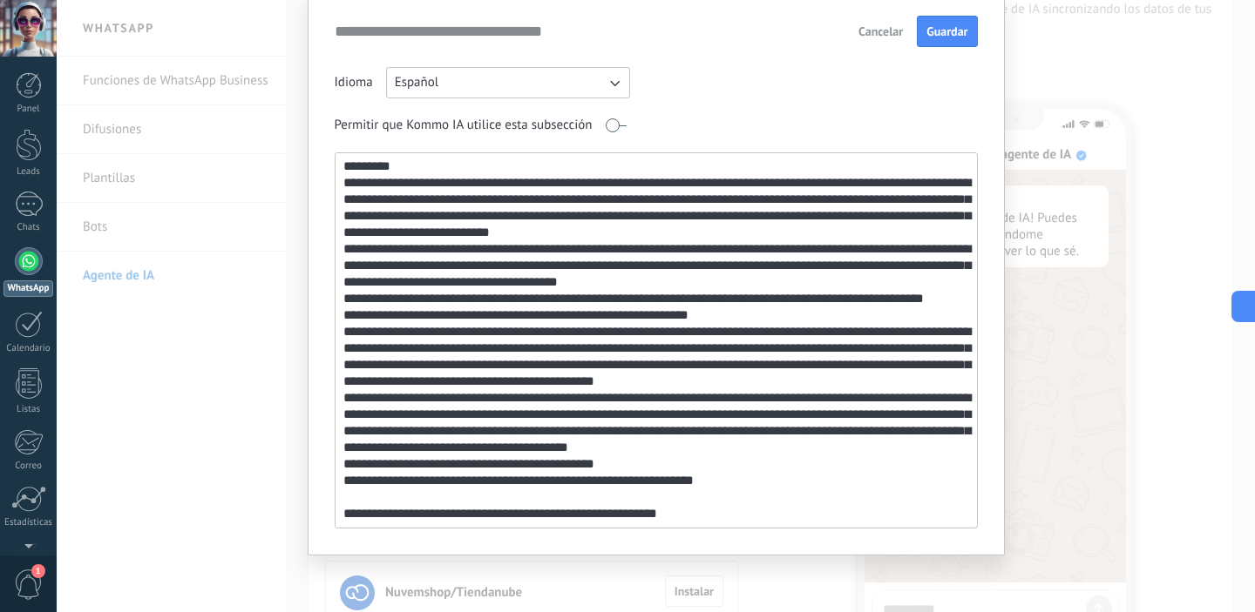
click at [603, 500] on textarea at bounding box center [654, 340] width 638 height 375
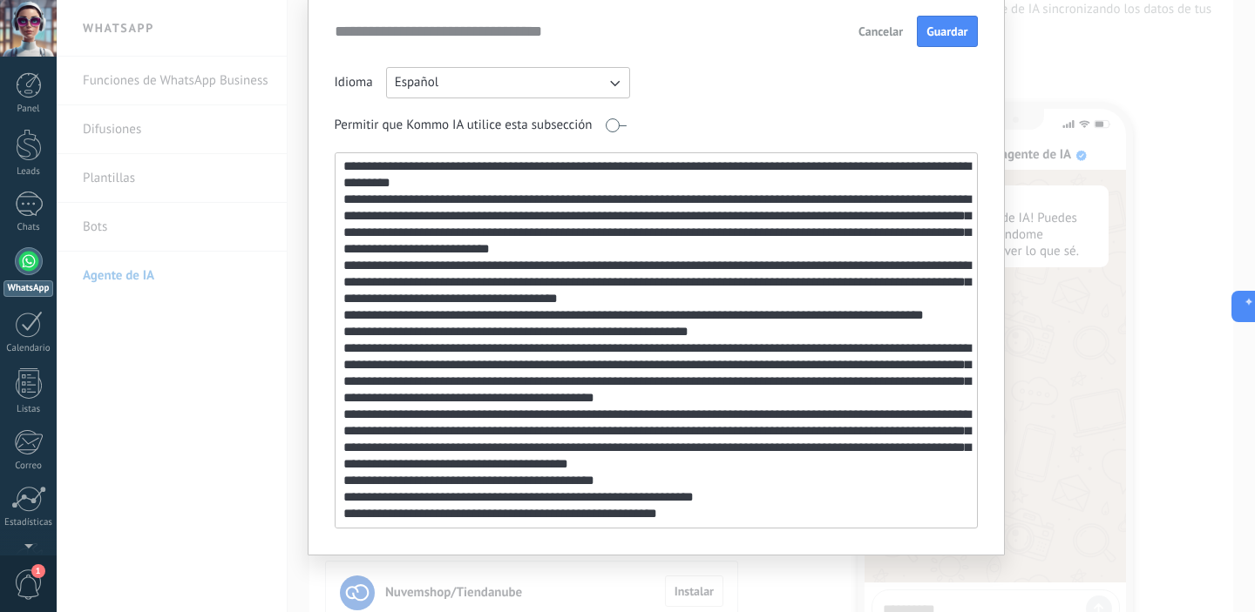
scroll to position [516, 0]
type textarea "**********"
click at [951, 35] on span "Guardar" at bounding box center [946, 31] width 41 height 12
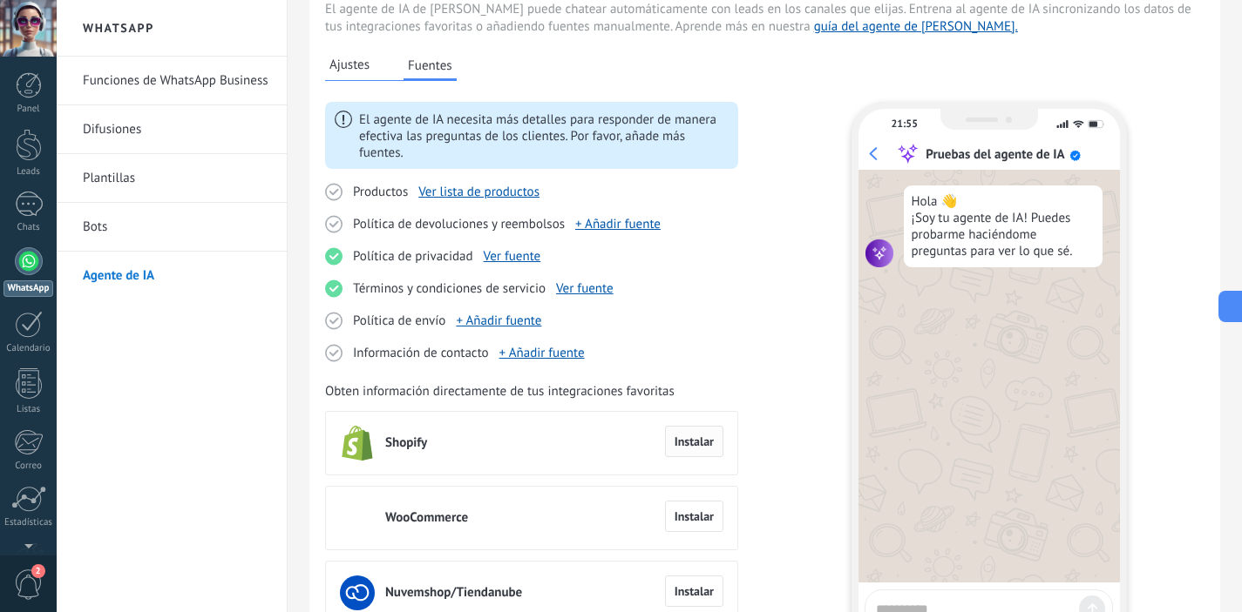
drag, startPoint x: 686, startPoint y: 446, endPoint x: 694, endPoint y: 440, distance: 10.6
click at [686, 446] on span "Instalar" at bounding box center [693, 442] width 39 height 12
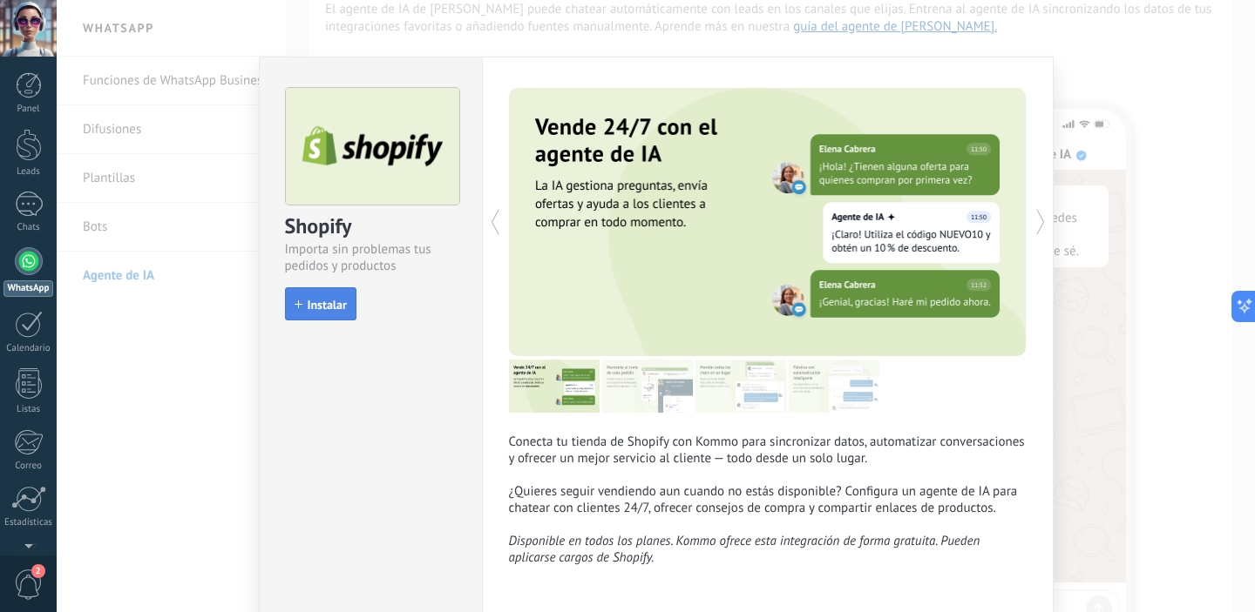
click at [335, 311] on span "Instalar" at bounding box center [327, 305] width 39 height 12
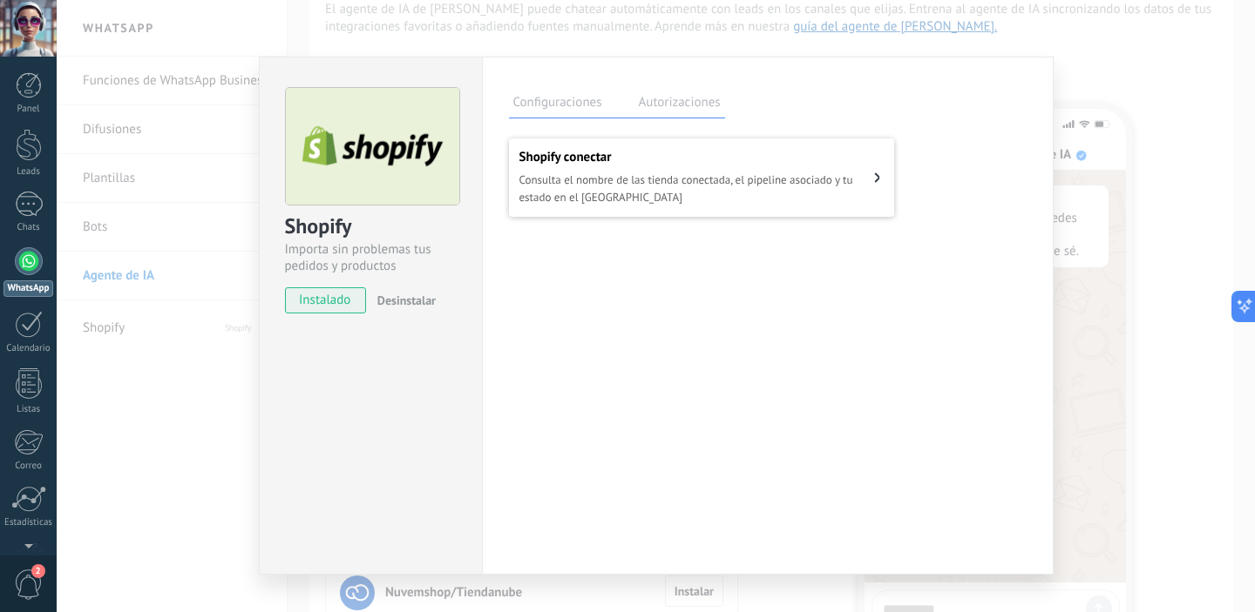
click at [693, 211] on button "Shopify сonectar Consulta el nombre de las tienda conectada, el pipeline asocia…" at bounding box center [701, 178] width 385 height 78
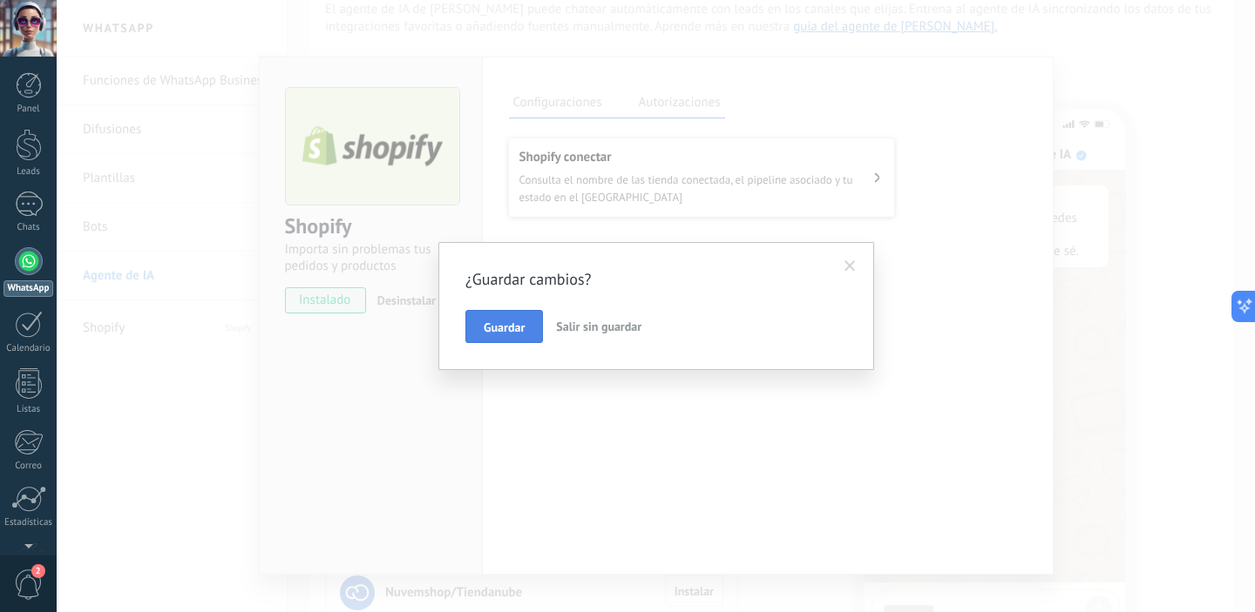
click at [523, 335] on button "Guardar" at bounding box center [504, 326] width 78 height 33
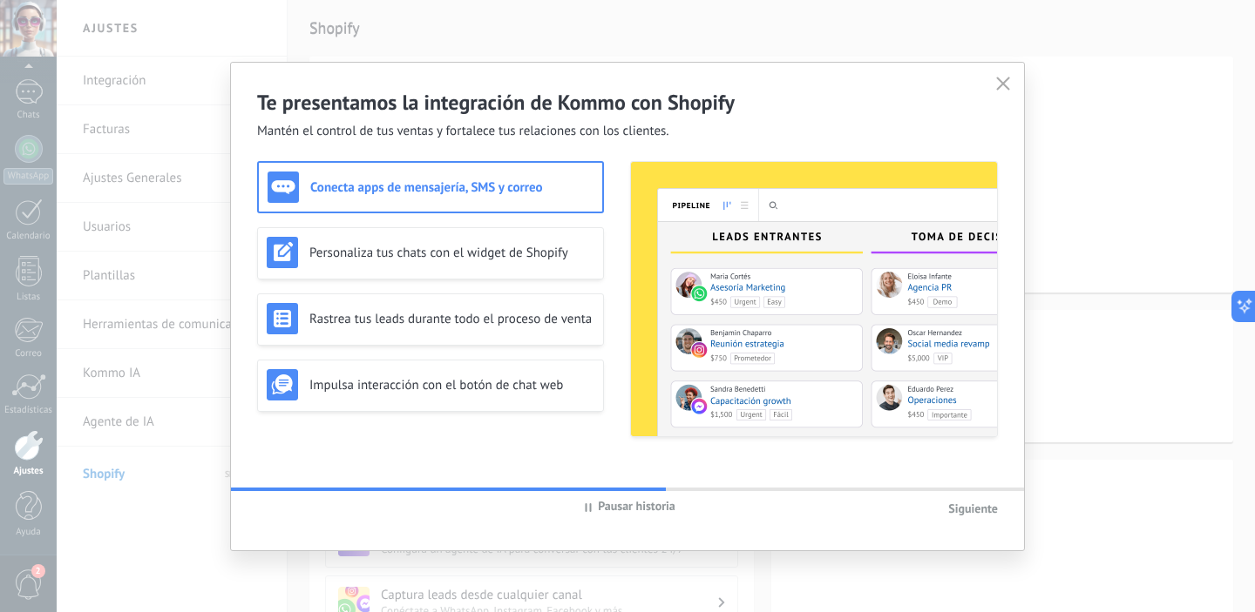
click at [986, 515] on span "Siguiente" at bounding box center [973, 509] width 50 height 16
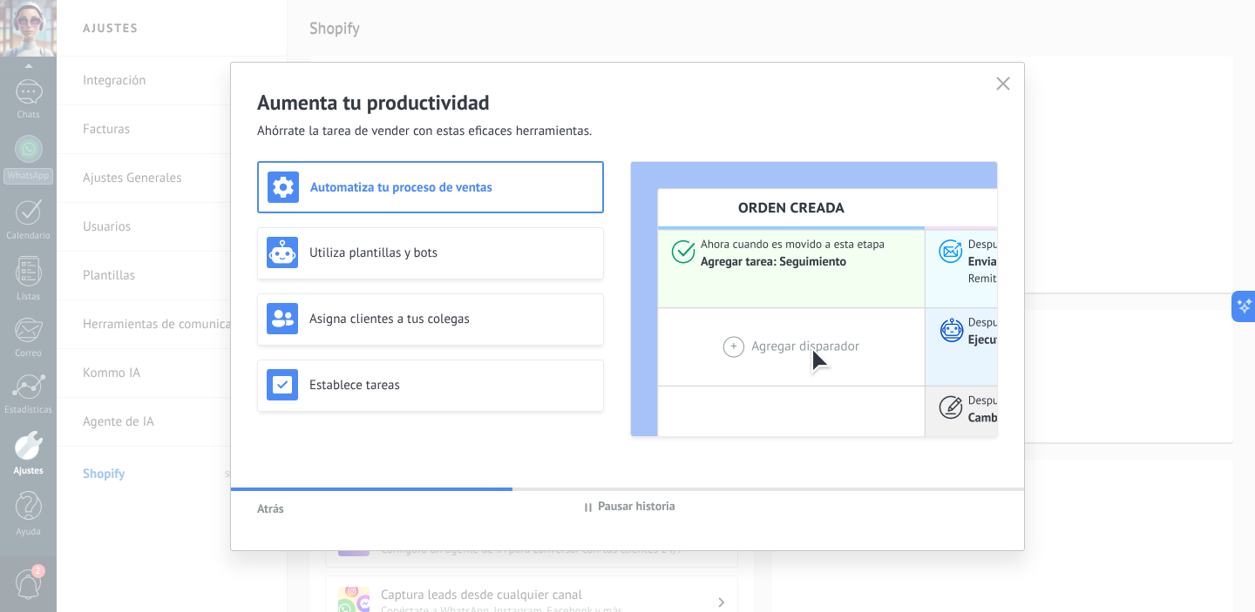
click at [986, 515] on div "Atrás Pausar historia" at bounding box center [627, 507] width 793 height 33
click at [1005, 85] on icon at bounding box center [1003, 84] width 14 height 14
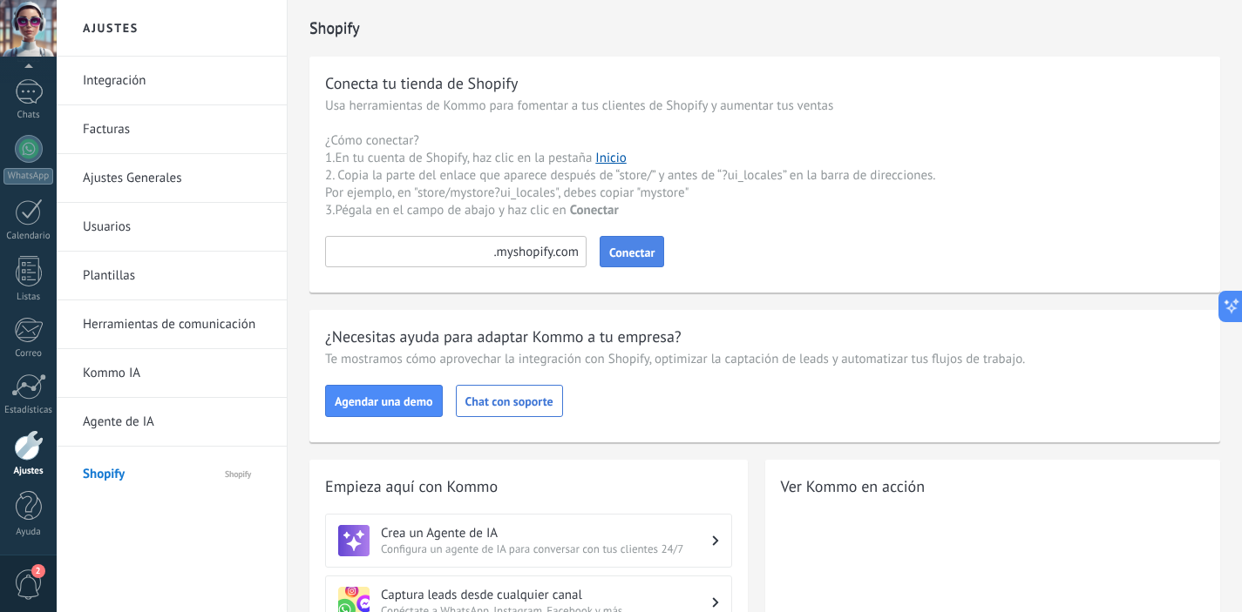
drag, startPoint x: 464, startPoint y: 254, endPoint x: 657, endPoint y: 259, distance: 192.6
click at [657, 259] on form "Conectar" at bounding box center [764, 251] width 879 height 31
drag, startPoint x: 483, startPoint y: 254, endPoint x: 579, endPoint y: 251, distance: 95.9
click at [579, 251] on input at bounding box center [455, 251] width 261 height 31
click at [655, 255] on button "Conectar" at bounding box center [631, 251] width 64 height 31
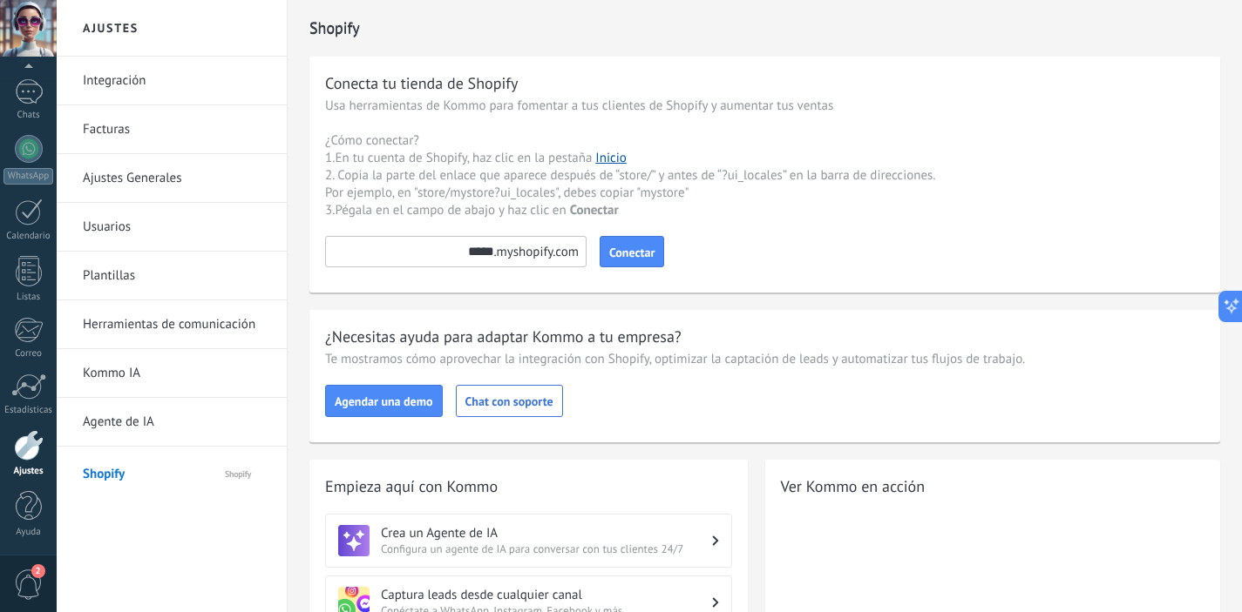
click at [492, 253] on div "*****" at bounding box center [455, 251] width 261 height 31
click at [484, 259] on input "*****" at bounding box center [455, 251] width 261 height 31
click at [464, 254] on input "*****" at bounding box center [455, 251] width 261 height 31
click at [496, 247] on div "*****" at bounding box center [455, 251] width 261 height 31
drag, startPoint x: 564, startPoint y: 253, endPoint x: 544, endPoint y: 255, distance: 20.2
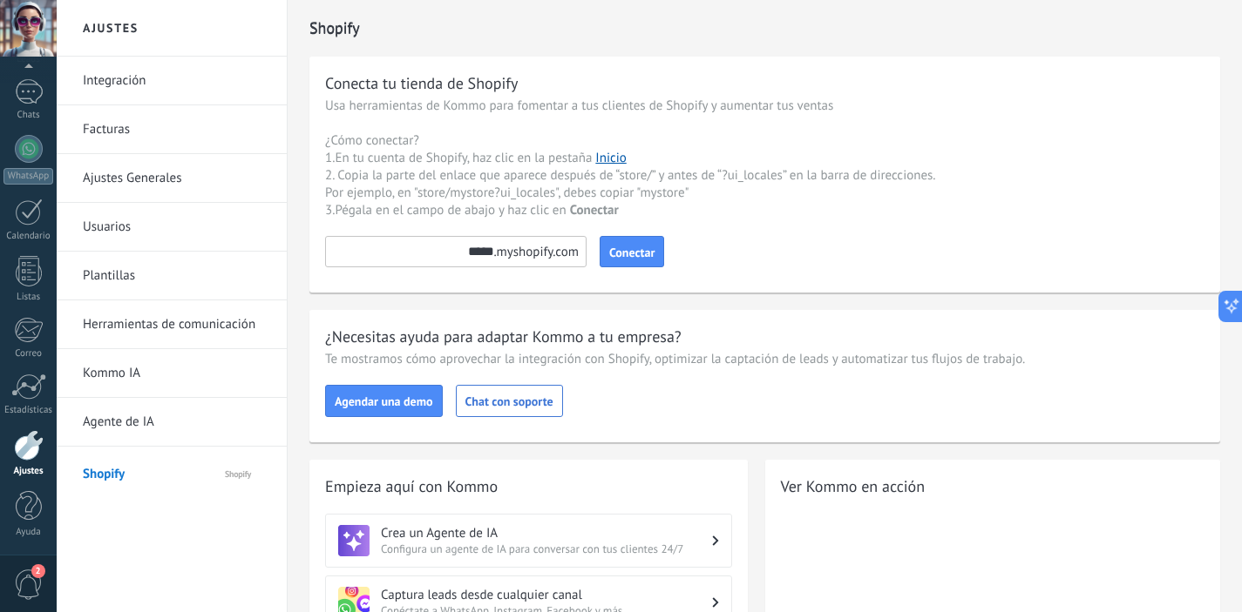
click at [544, 255] on div "*****" at bounding box center [455, 251] width 261 height 31
click at [545, 255] on div "*****" at bounding box center [455, 251] width 261 height 31
drag, startPoint x: 450, startPoint y: 251, endPoint x: 515, endPoint y: 254, distance: 65.4
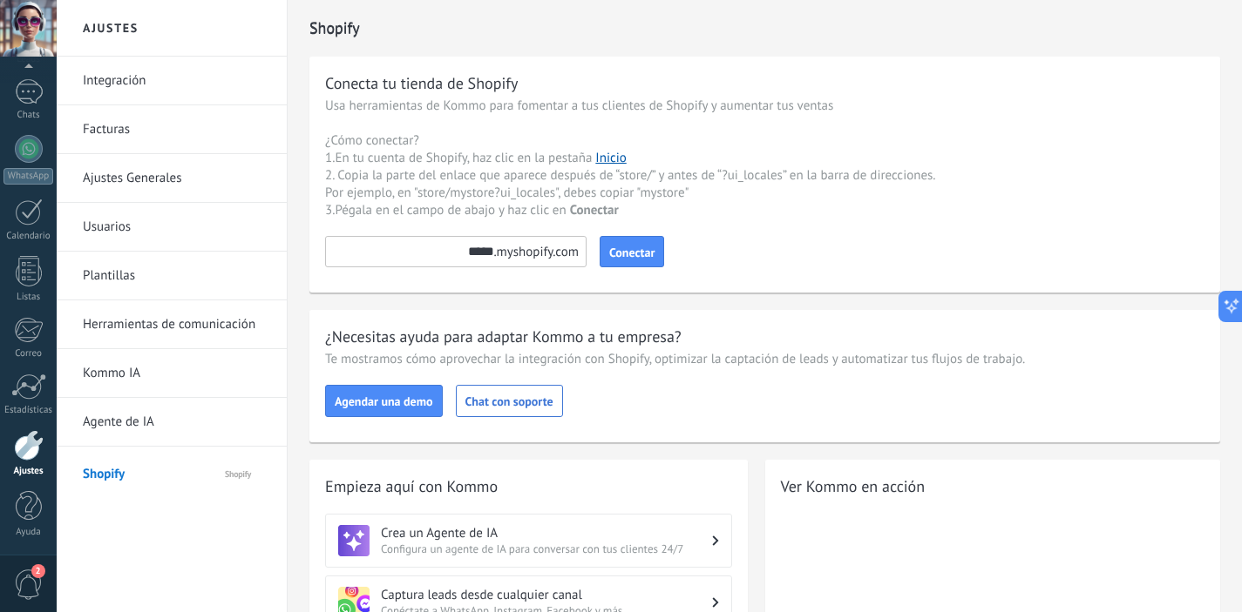
click at [515, 254] on div "*****" at bounding box center [455, 251] width 261 height 31
click at [643, 251] on span "Conectar" at bounding box center [631, 253] width 45 height 12
click at [646, 247] on span "Conectar" at bounding box center [631, 253] width 45 height 12
click at [636, 248] on span "Conectar" at bounding box center [631, 253] width 45 height 12
click at [485, 254] on input "*****" at bounding box center [455, 251] width 261 height 31
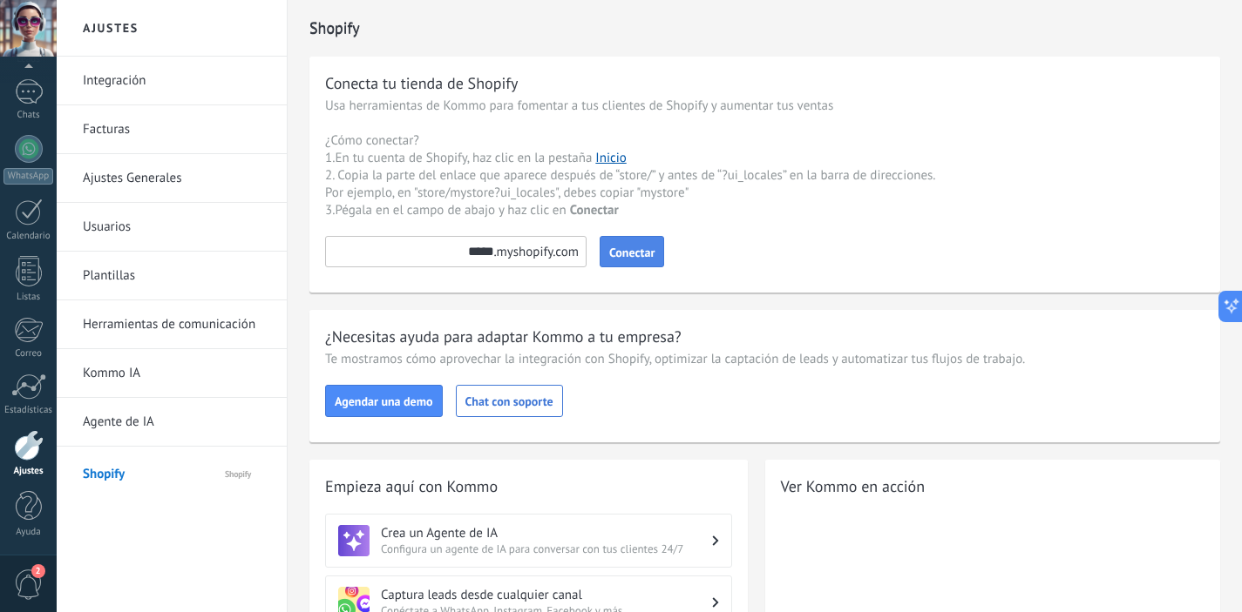
click at [495, 257] on div "*****" at bounding box center [455, 251] width 261 height 31
click at [615, 255] on span "Conectar" at bounding box center [631, 253] width 45 height 12
click at [492, 253] on div "*******" at bounding box center [455, 251] width 261 height 31
drag, startPoint x: 484, startPoint y: 251, endPoint x: 532, endPoint y: 267, distance: 51.2
click at [488, 255] on input "*******" at bounding box center [455, 251] width 261 height 31
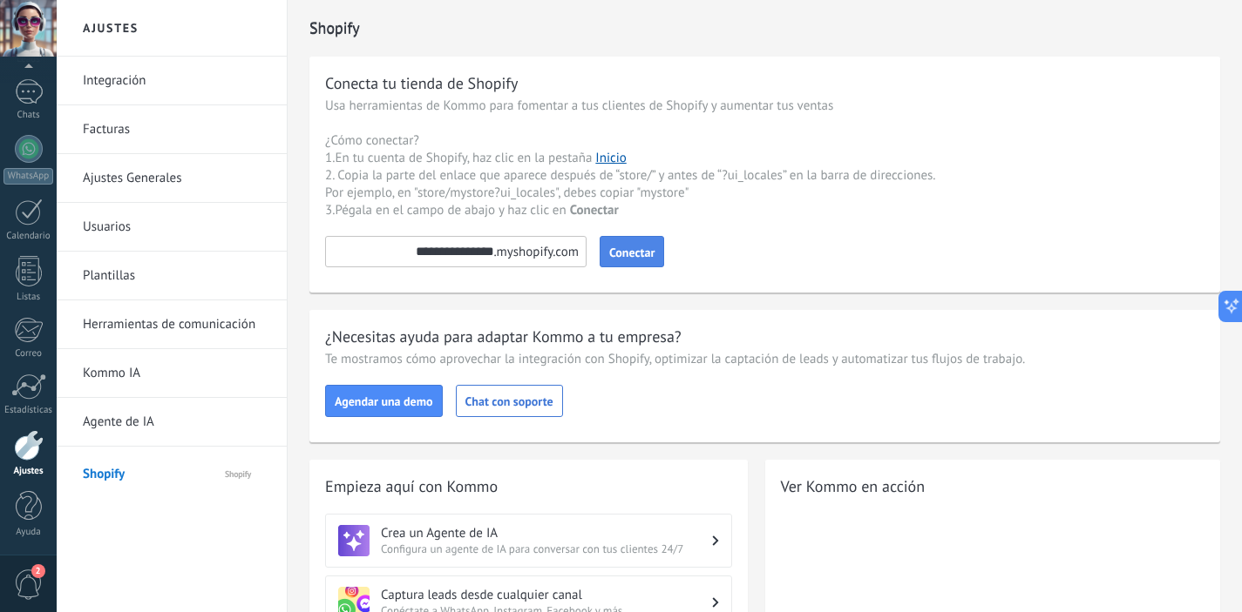
click at [599, 236] on button "Conectar" at bounding box center [631, 251] width 64 height 31
drag, startPoint x: 435, startPoint y: 254, endPoint x: 538, endPoint y: 261, distance: 103.9
click at [538, 261] on input "**********" at bounding box center [455, 251] width 261 height 31
click at [599, 236] on button "Conectar" at bounding box center [631, 251] width 64 height 31
drag, startPoint x: 455, startPoint y: 254, endPoint x: 577, endPoint y: 263, distance: 122.4
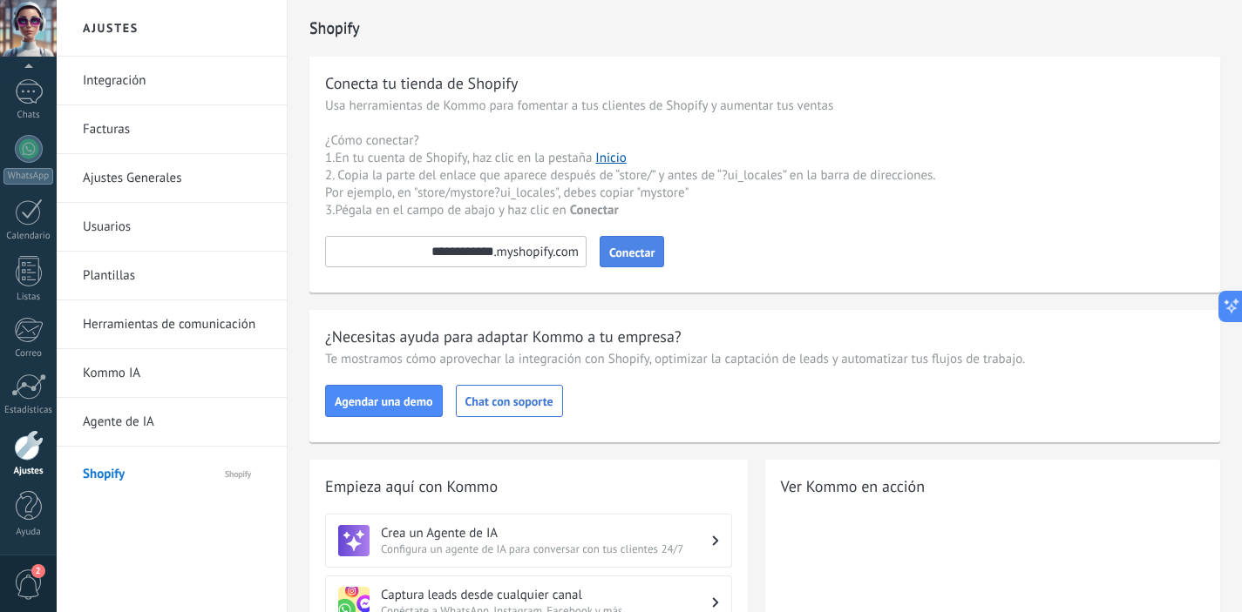
click at [575, 261] on input "**********" at bounding box center [455, 251] width 261 height 31
click at [599, 236] on button "Conectar" at bounding box center [631, 251] width 64 height 31
drag, startPoint x: 460, startPoint y: 255, endPoint x: 558, endPoint y: 256, distance: 98.5
click at [564, 257] on div "**********" at bounding box center [455, 251] width 261 height 31
click at [599, 236] on button "Conectar" at bounding box center [631, 251] width 64 height 31
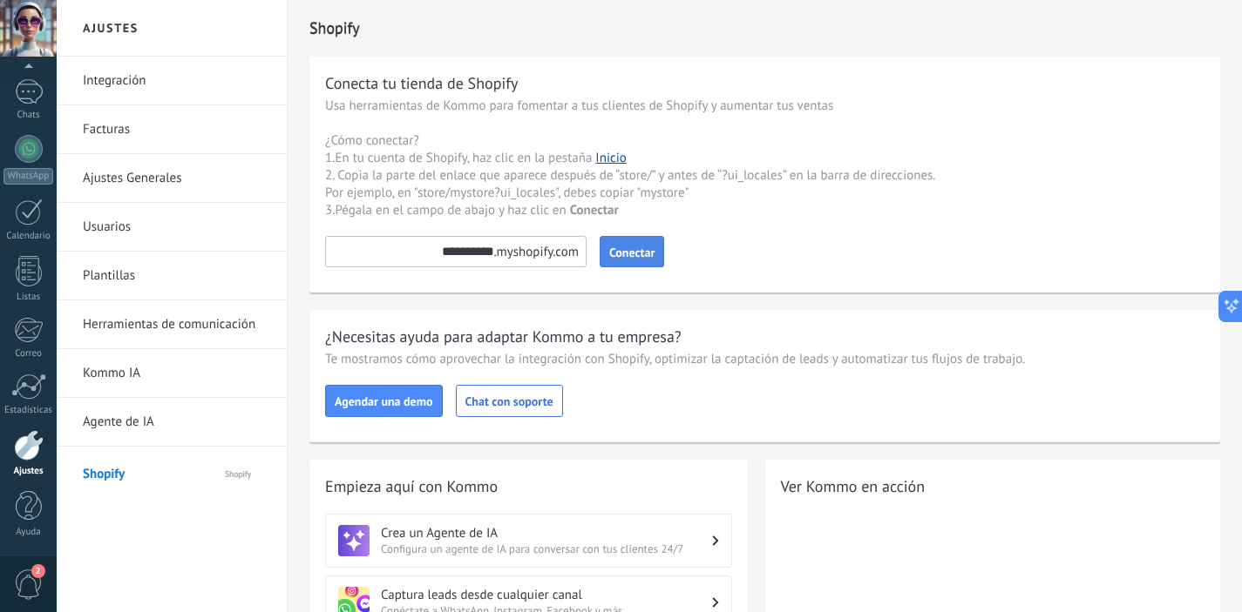
drag, startPoint x: 453, startPoint y: 255, endPoint x: 558, endPoint y: 254, distance: 104.6
click at [558, 254] on div "**********" at bounding box center [455, 251] width 261 height 31
type input "**********"
click at [599, 236] on button "Conectar" at bounding box center [631, 251] width 64 height 31
drag, startPoint x: 110, startPoint y: 422, endPoint x: 180, endPoint y: 423, distance: 70.6
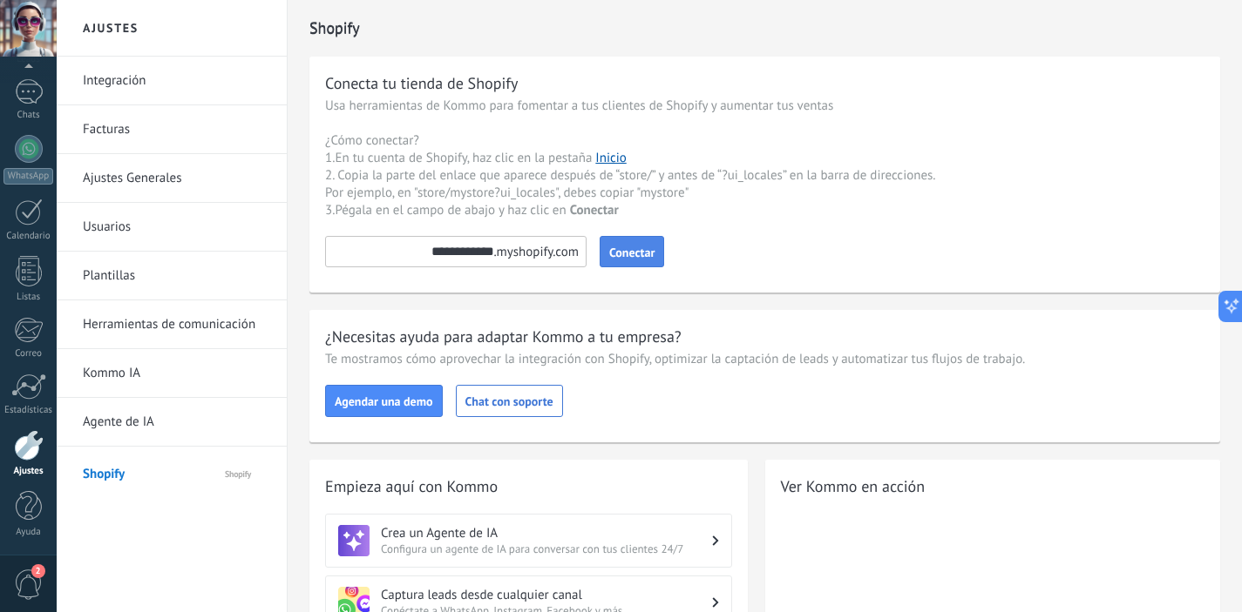
click at [110, 422] on link "Agente de IA" at bounding box center [176, 422] width 186 height 49
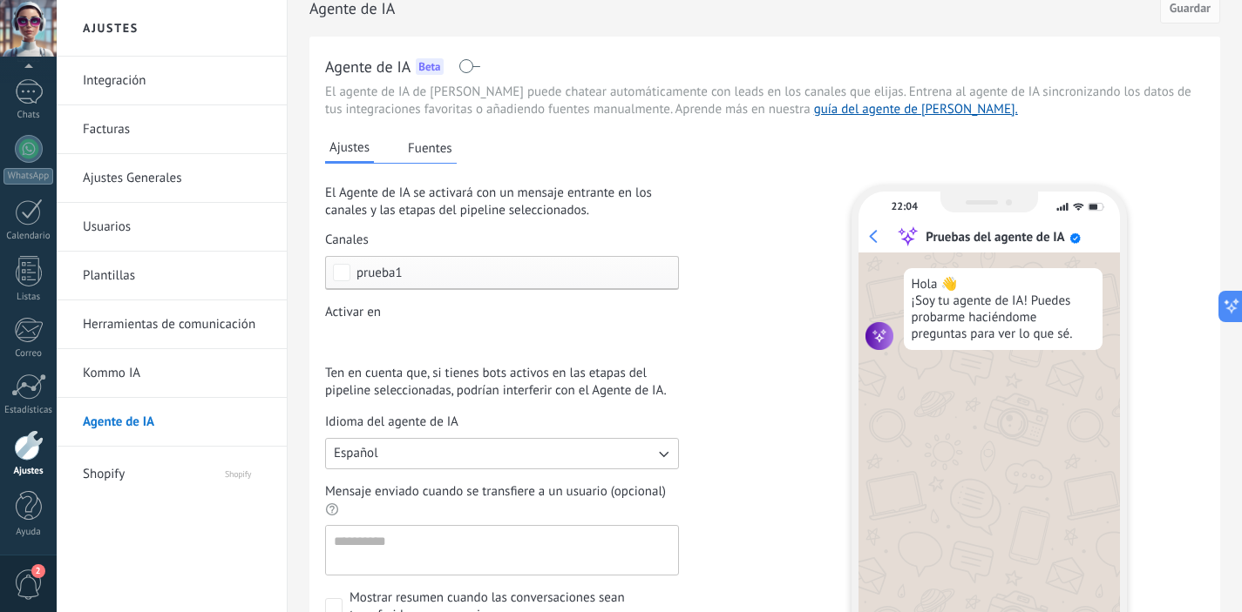
scroll to position [10, 0]
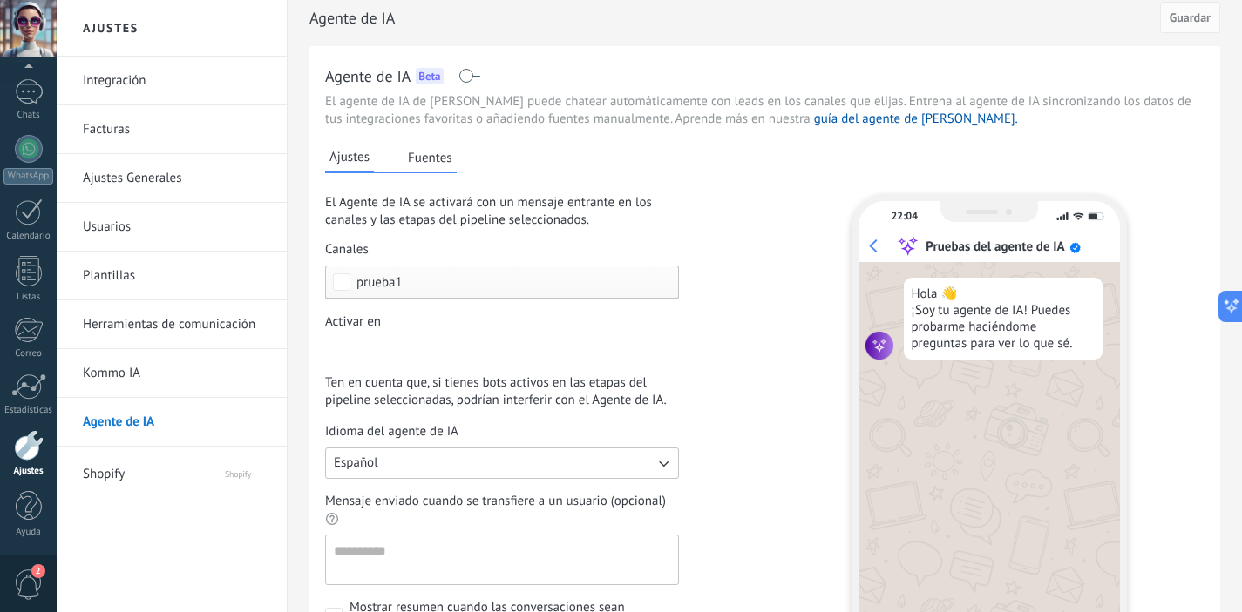
click at [434, 152] on button "Fuentes" at bounding box center [429, 158] width 53 height 26
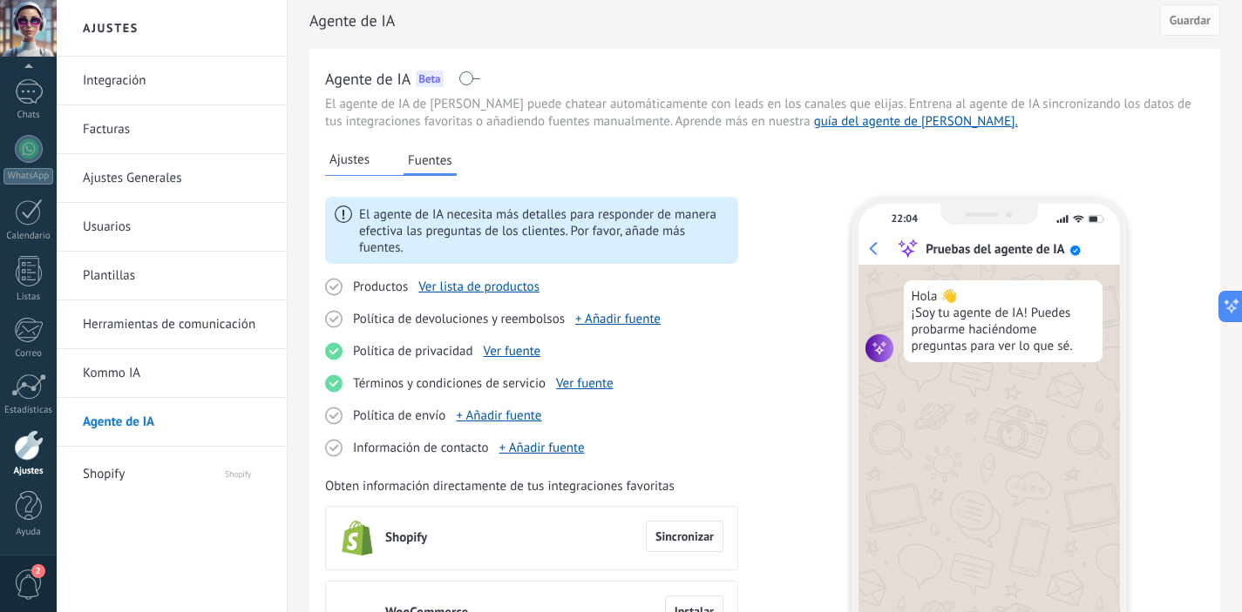
scroll to position [0, 0]
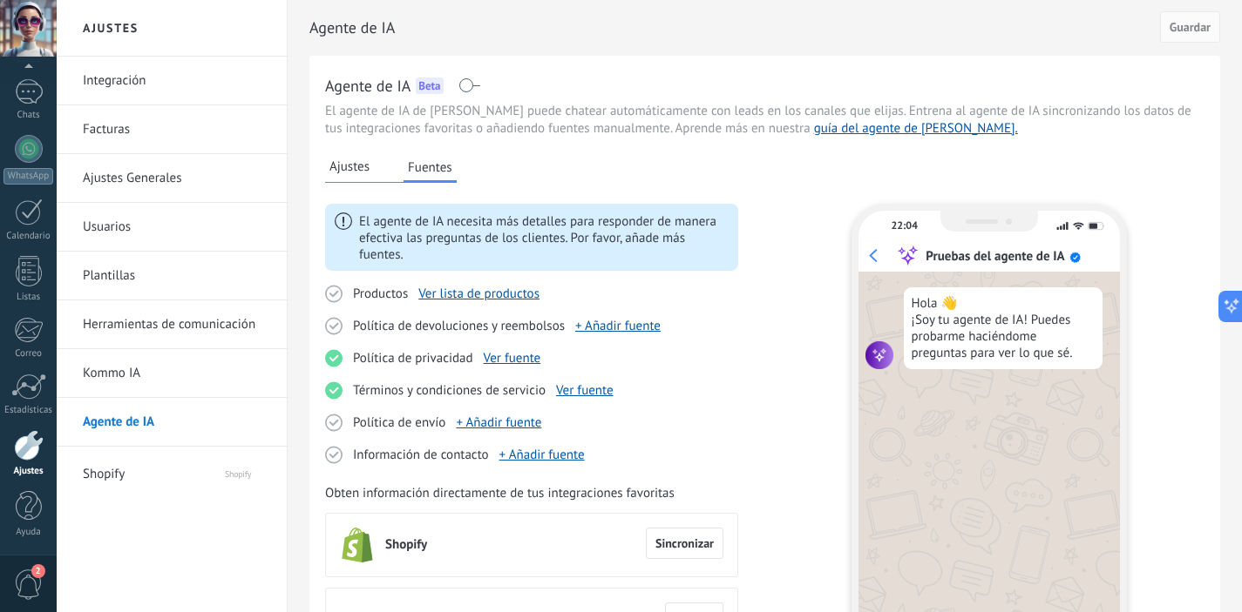
click at [358, 168] on span "Ajustes" at bounding box center [349, 167] width 40 height 17
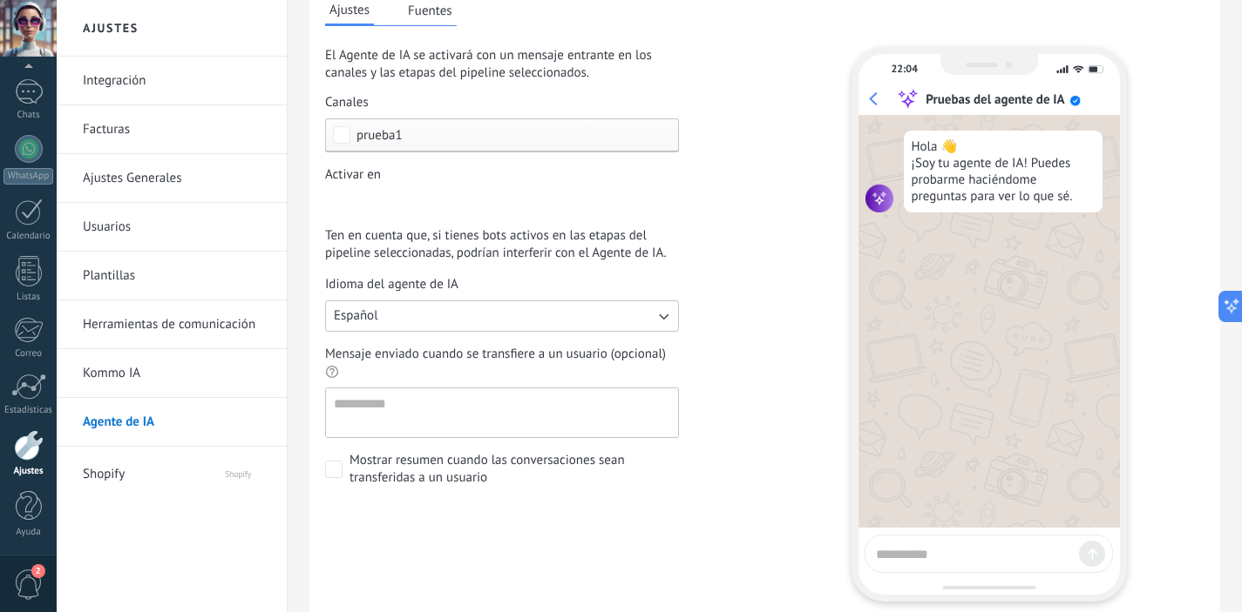
scroll to position [121, 0]
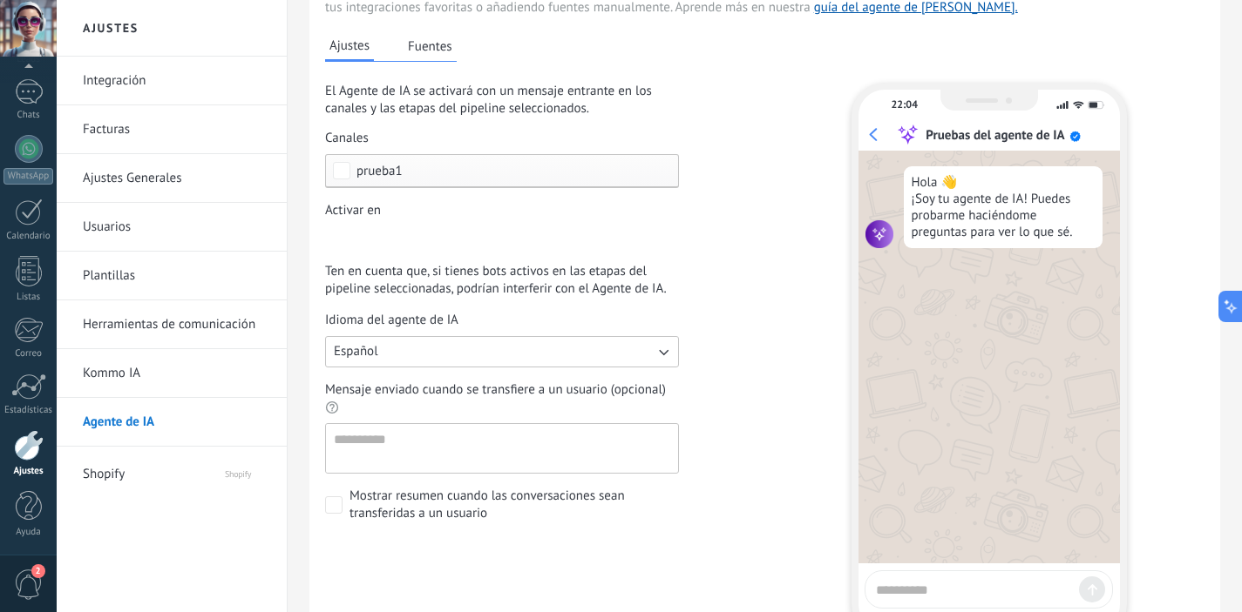
click at [438, 58] on button "Fuentes" at bounding box center [429, 46] width 53 height 26
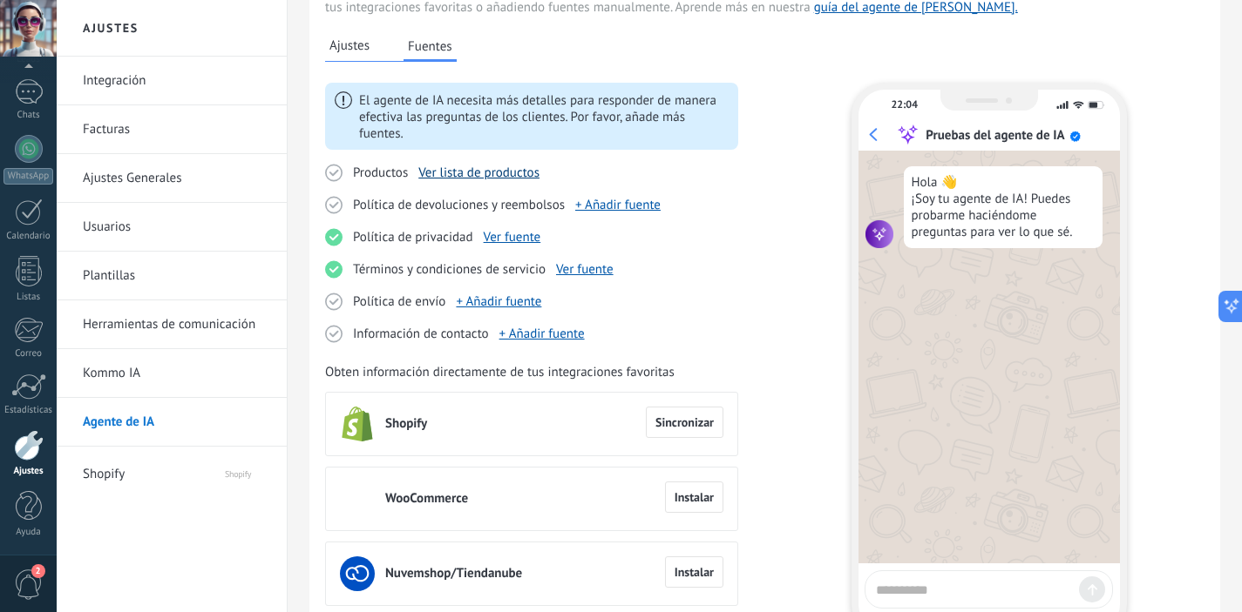
click at [465, 168] on link "Ver lista de productos" at bounding box center [478, 173] width 121 height 17
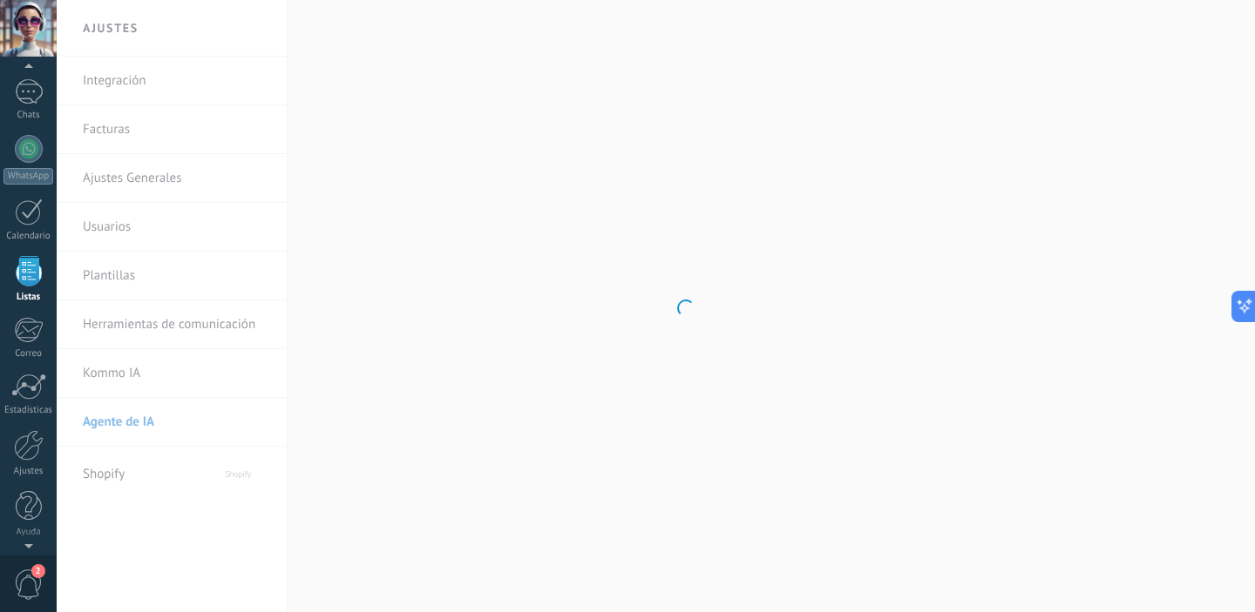
scroll to position [108, 0]
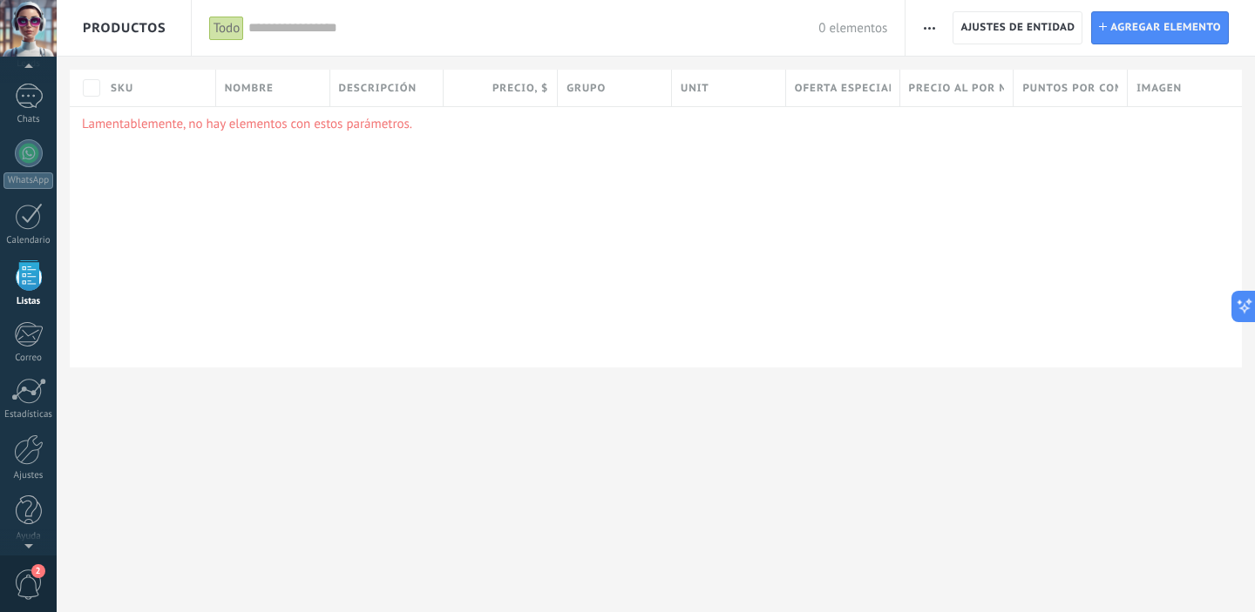
click at [936, 28] on button "button" at bounding box center [929, 27] width 25 height 33
click at [737, 186] on div "Lamentablemente, no hay elementos con estos parámetros." at bounding box center [656, 236] width 1172 height 261
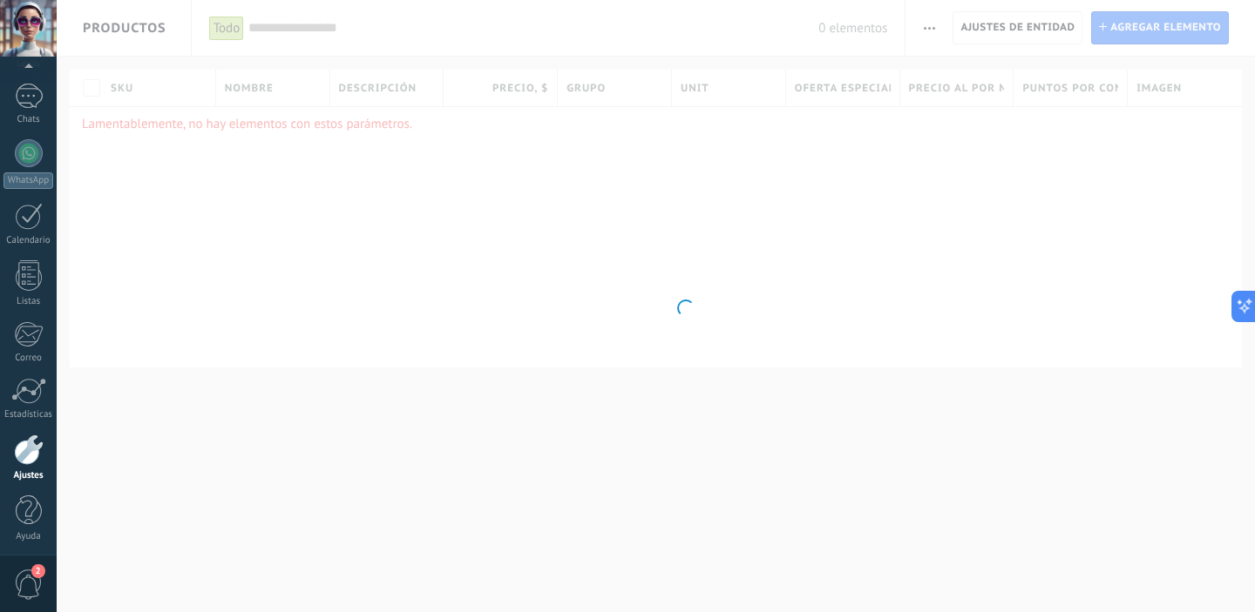
scroll to position [112, 0]
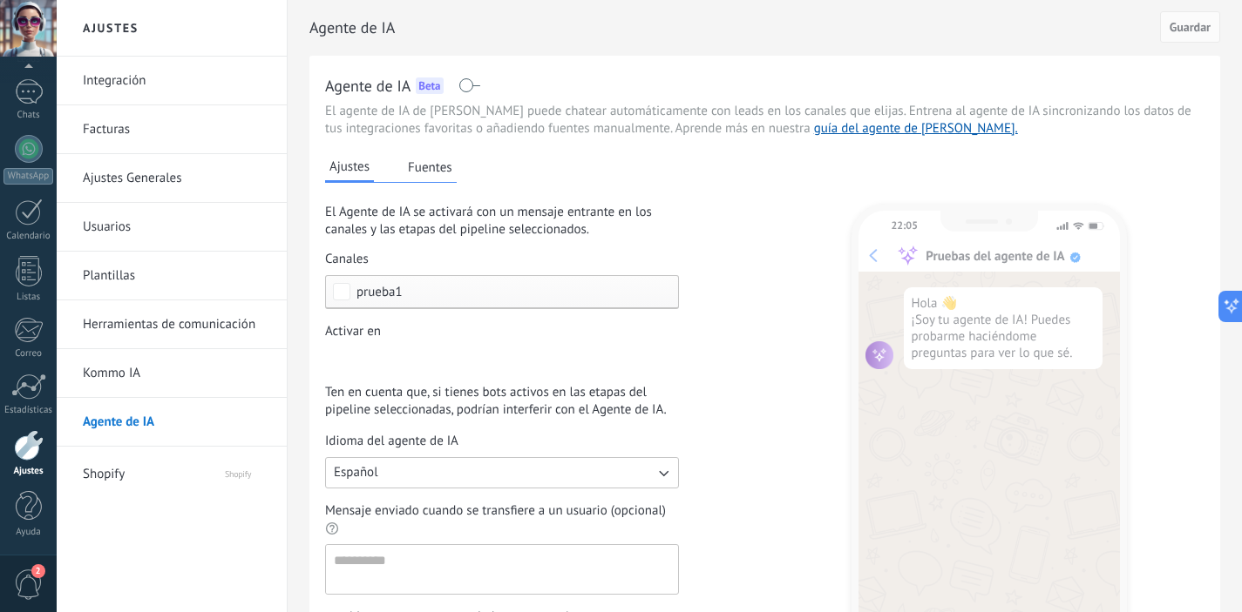
click at [435, 173] on button "Fuentes" at bounding box center [429, 167] width 53 height 26
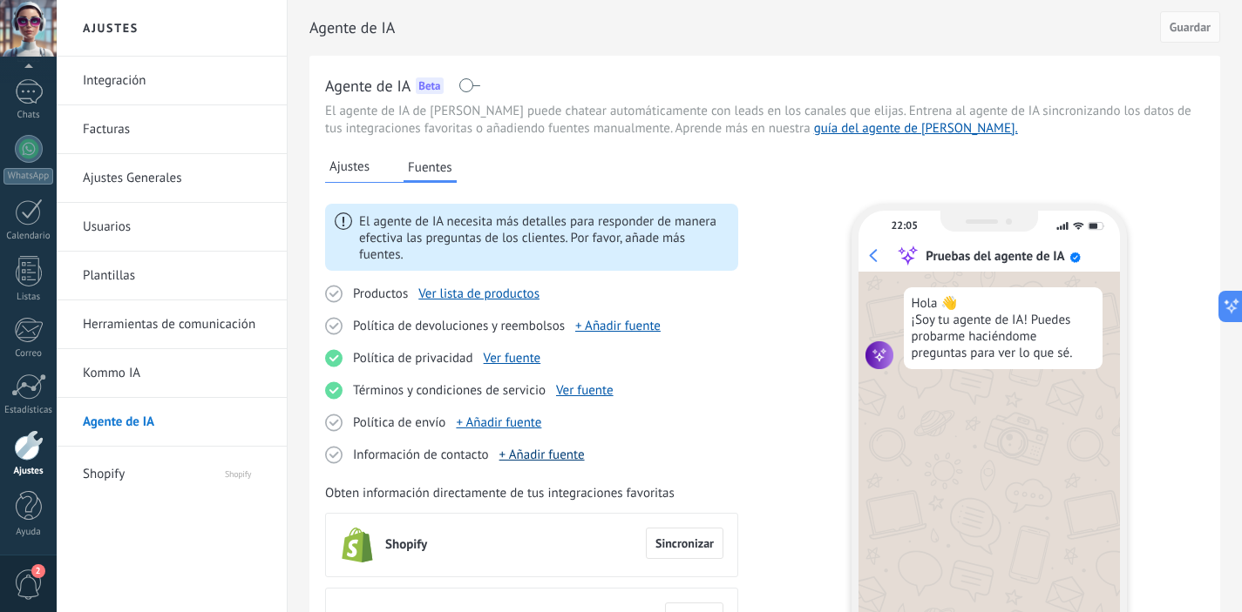
click at [573, 451] on link "+ Añadir fuente" at bounding box center [541, 455] width 85 height 17
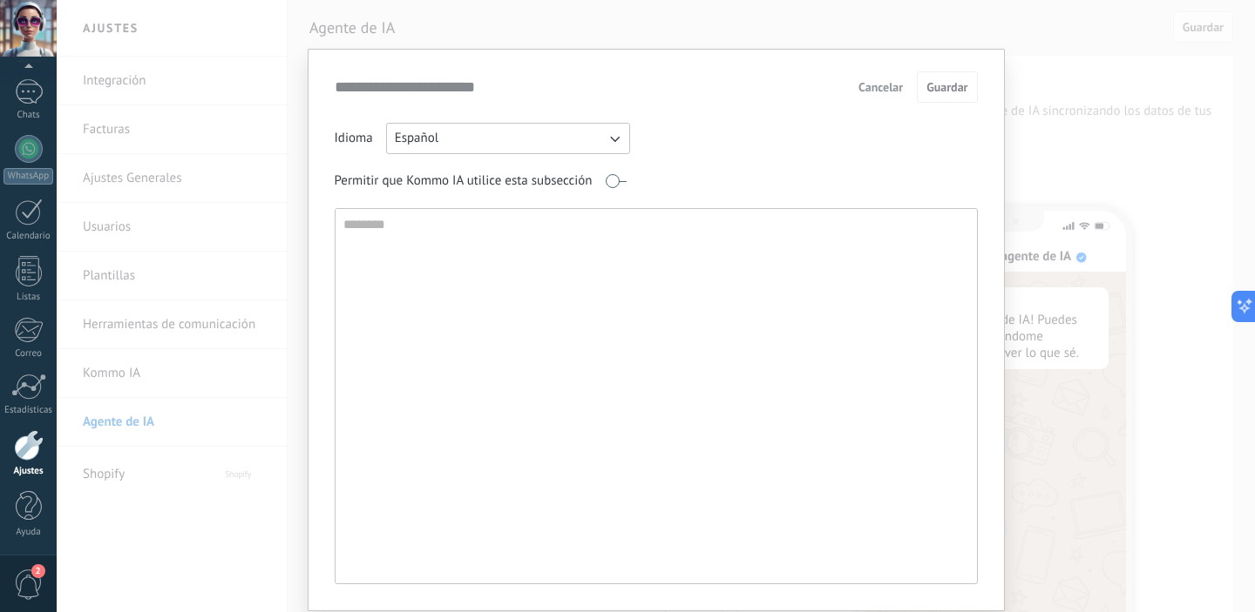
scroll to position [0, 0]
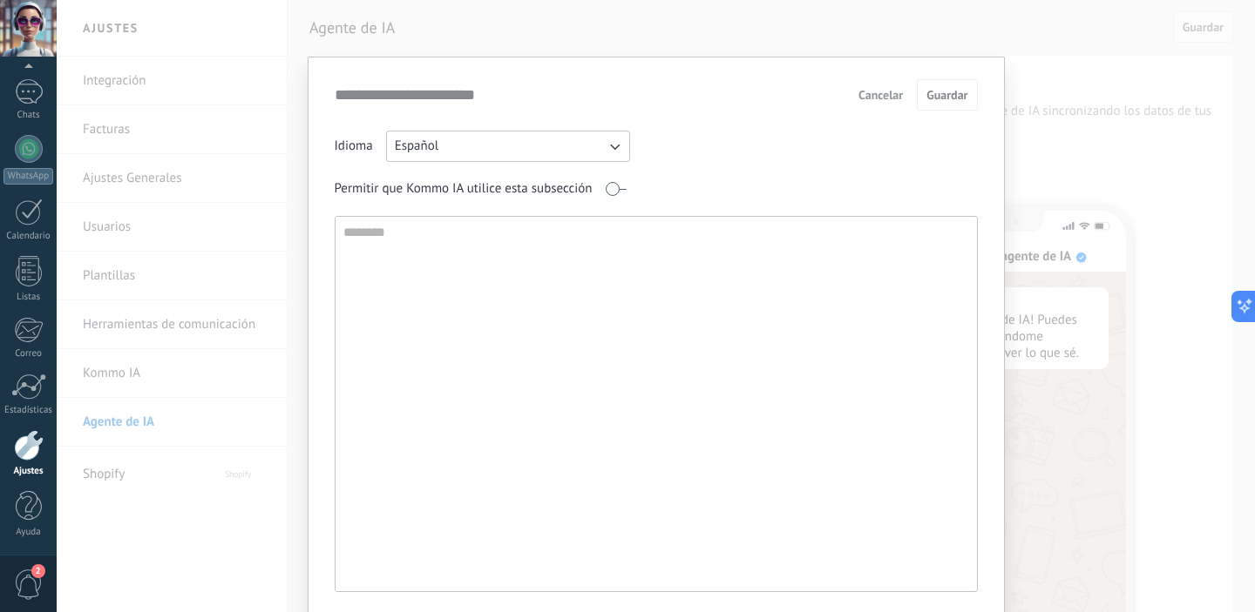
click at [886, 98] on span "Cancelar" at bounding box center [880, 95] width 44 height 12
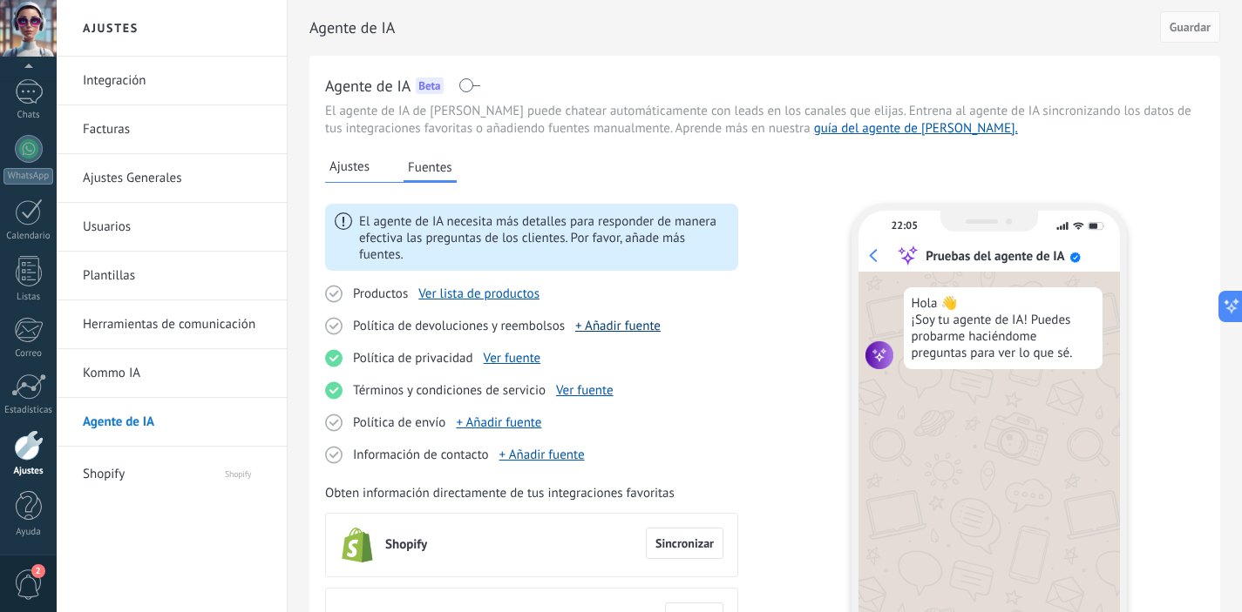
click at [646, 322] on link "+ Añadir fuente" at bounding box center [617, 326] width 85 height 17
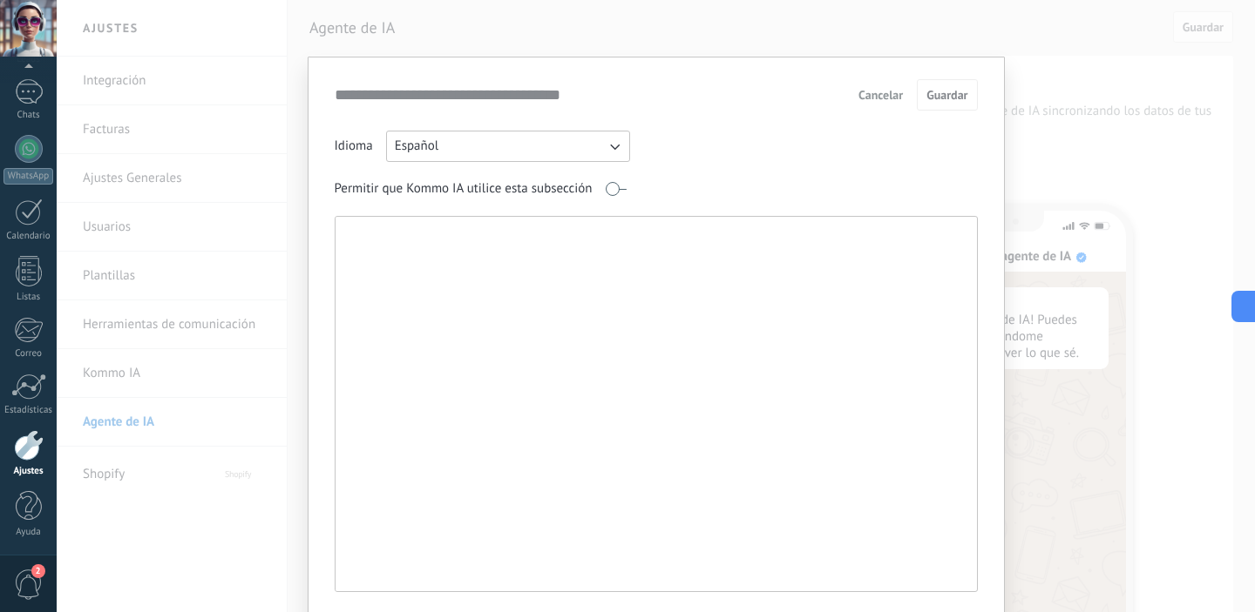
click at [503, 288] on textarea at bounding box center [654, 404] width 638 height 375
paste textarea "**********"
type textarea "**********"
click at [950, 98] on span "Guardar" at bounding box center [946, 95] width 41 height 12
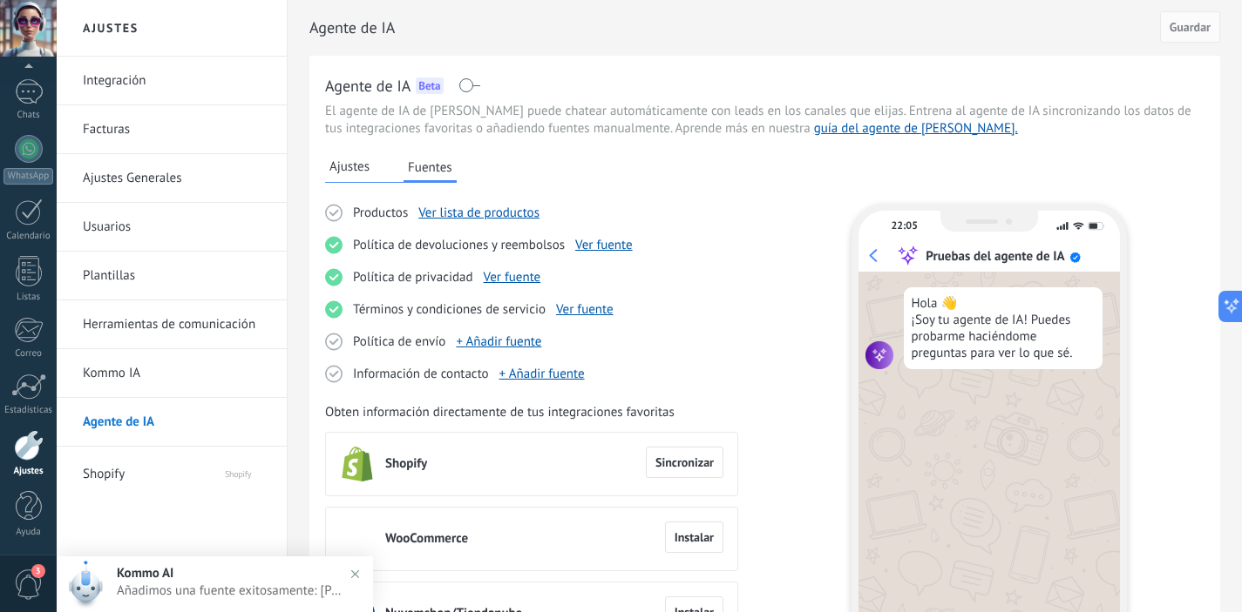
click at [276, 593] on span "Añadimos una fuente exitosamente: [Política de devoluciones y reembolsos]" at bounding box center [232, 591] width 231 height 17
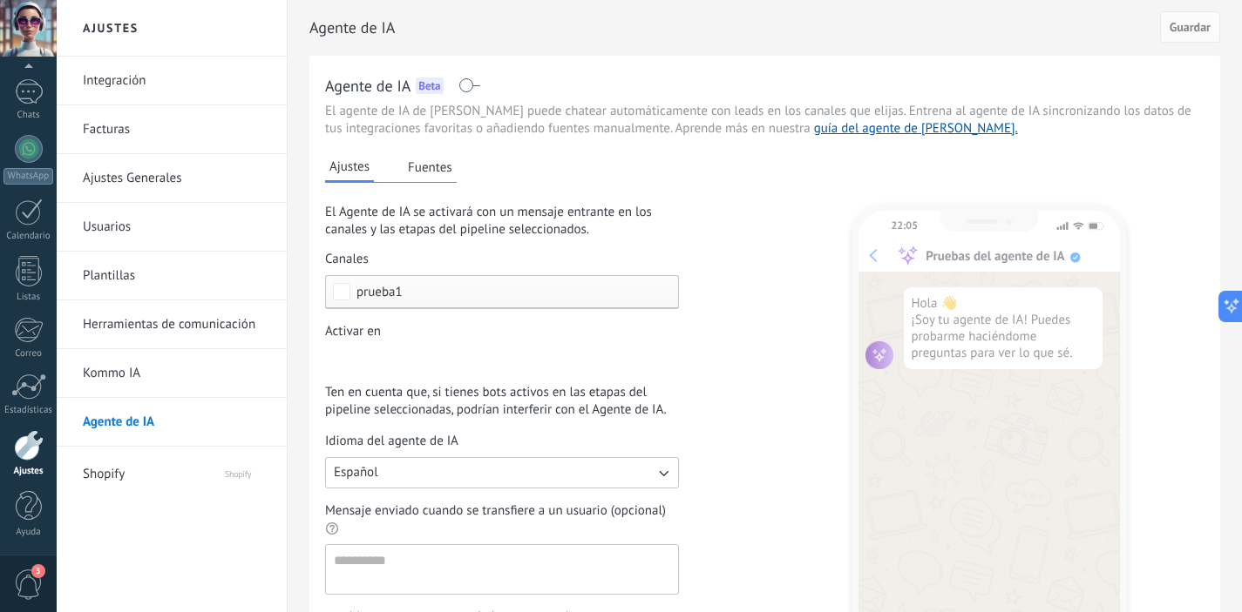
click at [444, 173] on button "Fuentes" at bounding box center [429, 167] width 53 height 26
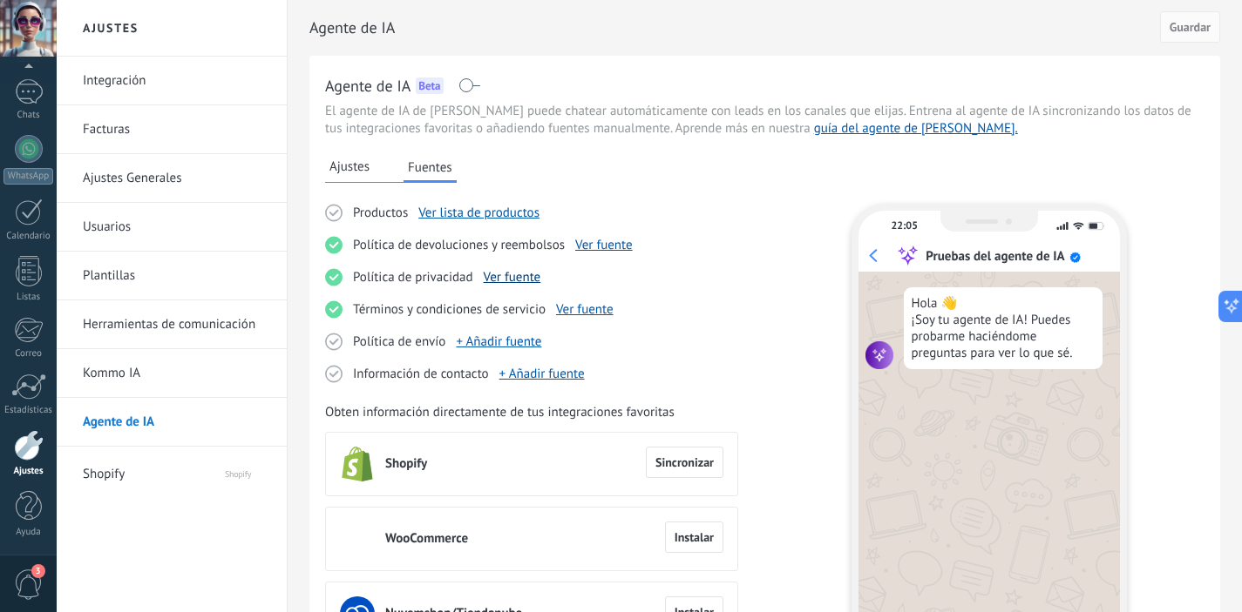
click at [521, 279] on link "Ver fuente" at bounding box center [513, 277] width 58 height 17
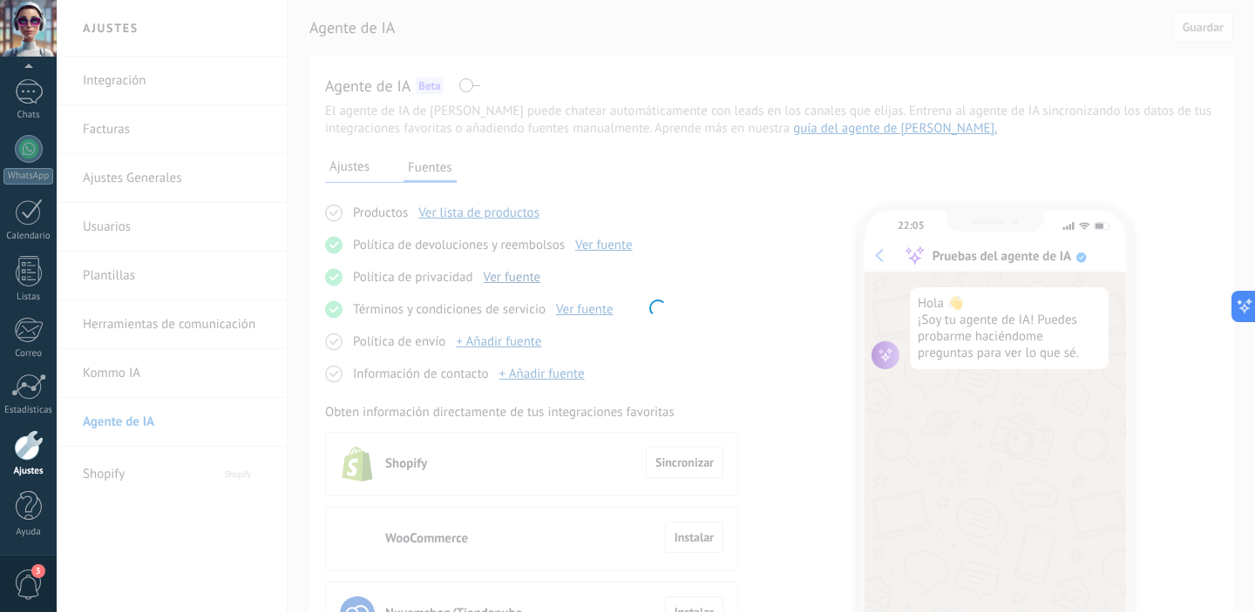
type input "**********"
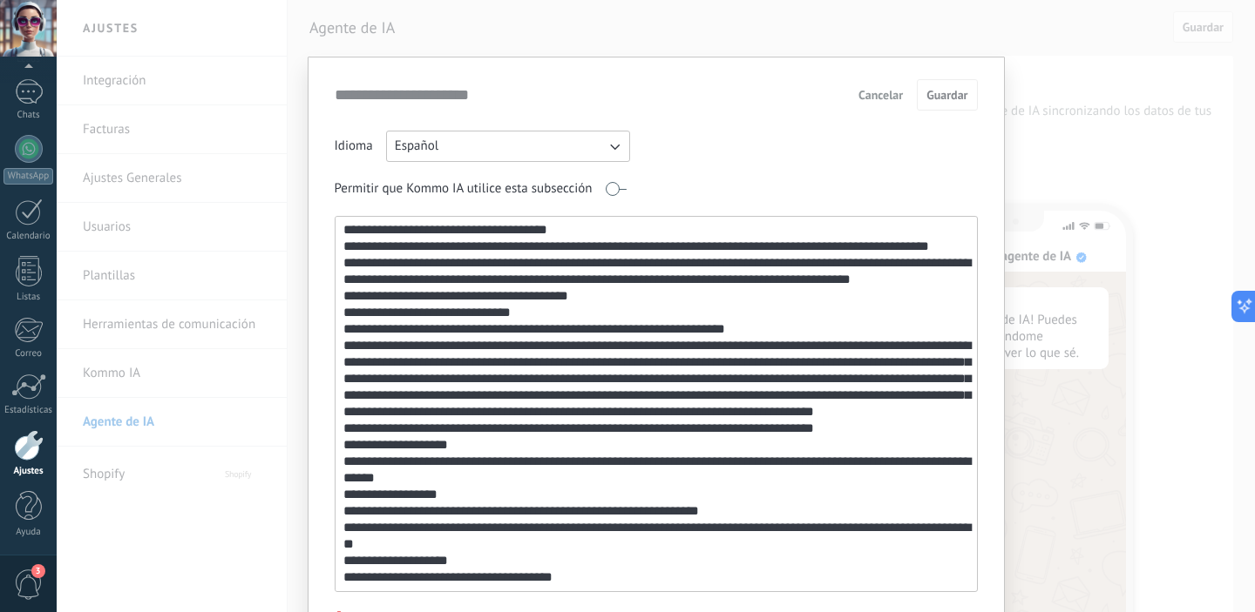
scroll to position [98, 0]
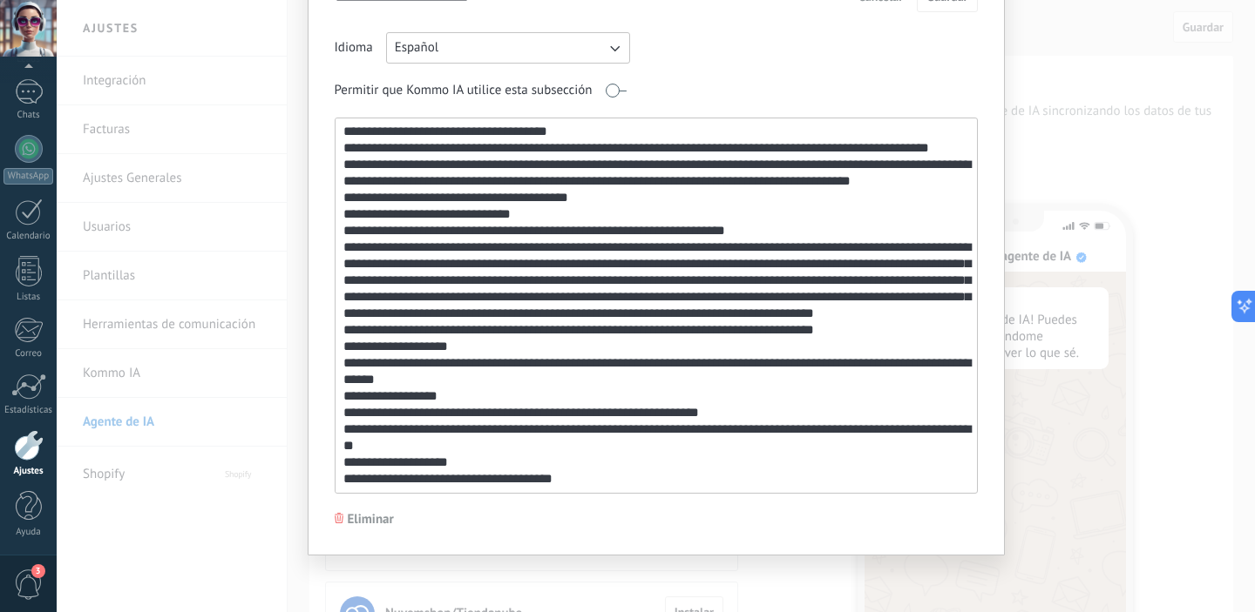
drag, startPoint x: 341, startPoint y: 227, endPoint x: 572, endPoint y: 607, distance: 445.0
click at [572, 607] on div "**********" at bounding box center [656, 306] width 1198 height 612
paste textarea
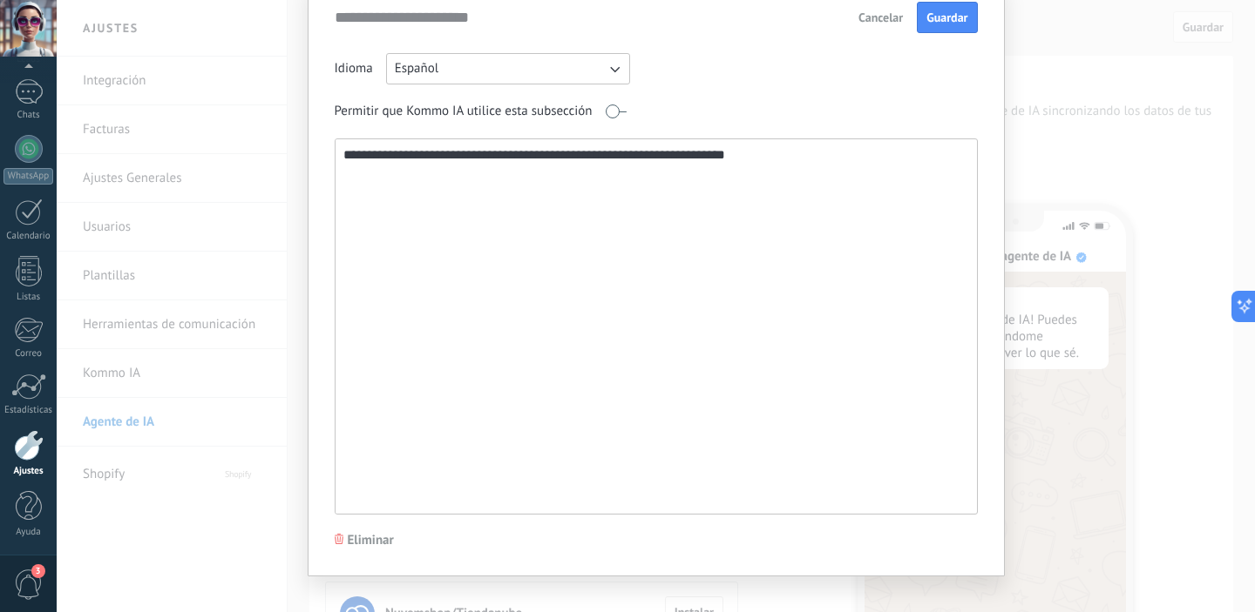
scroll to position [0, 0]
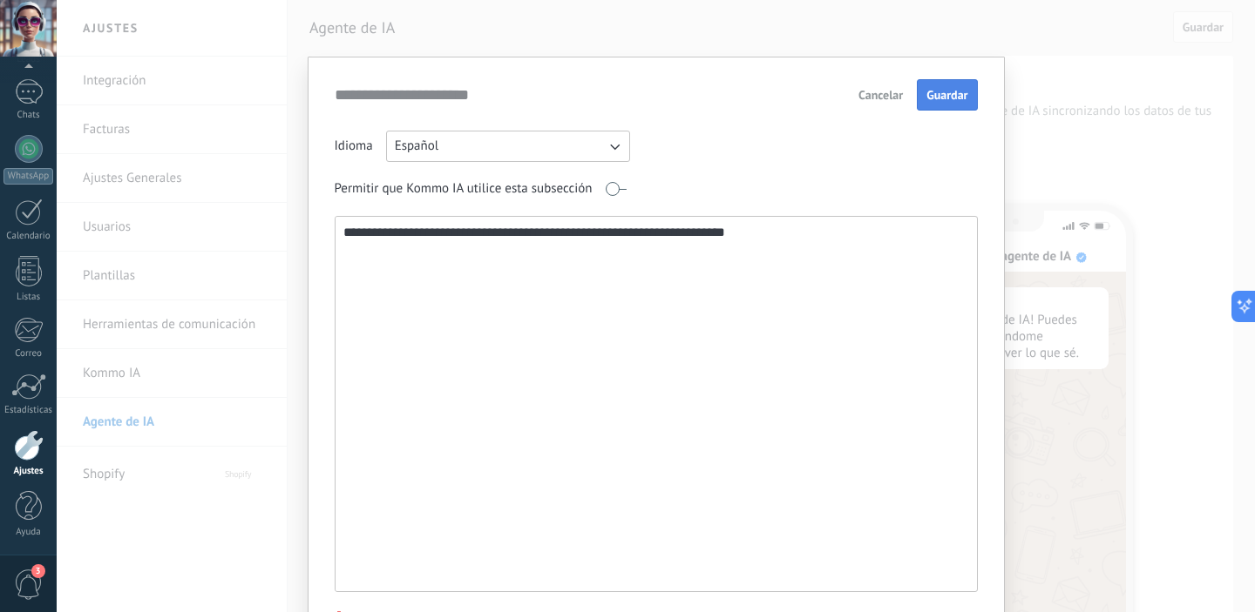
type textarea "**********"
click at [943, 96] on span "Guardar" at bounding box center [946, 95] width 41 height 12
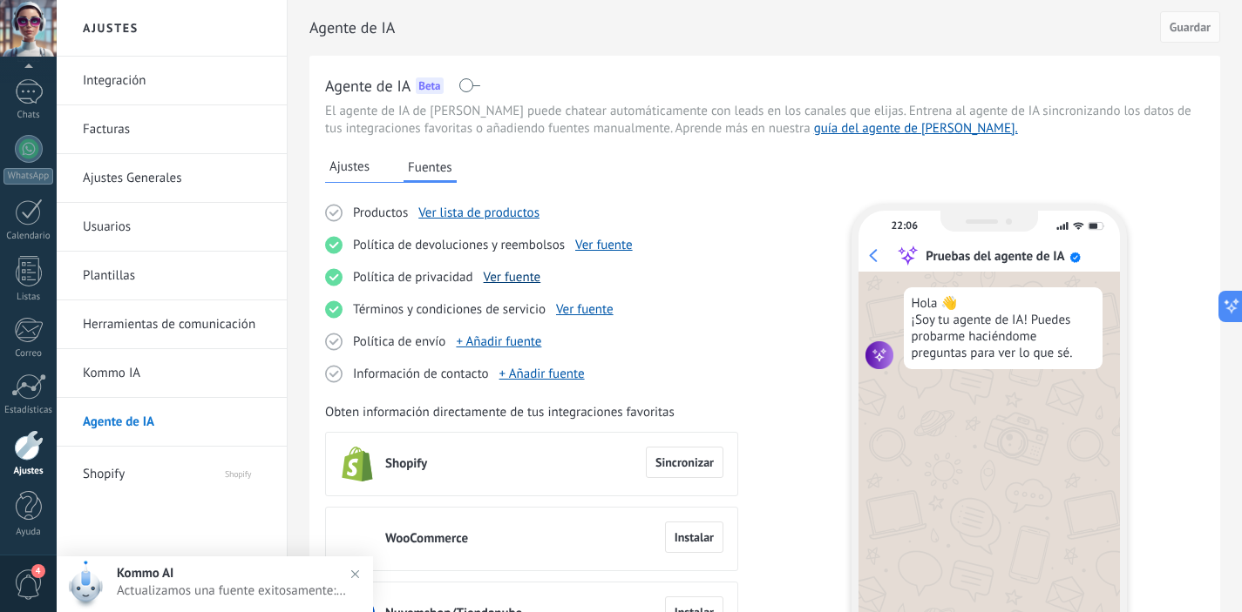
click at [513, 279] on link "Ver fuente" at bounding box center [513, 277] width 58 height 17
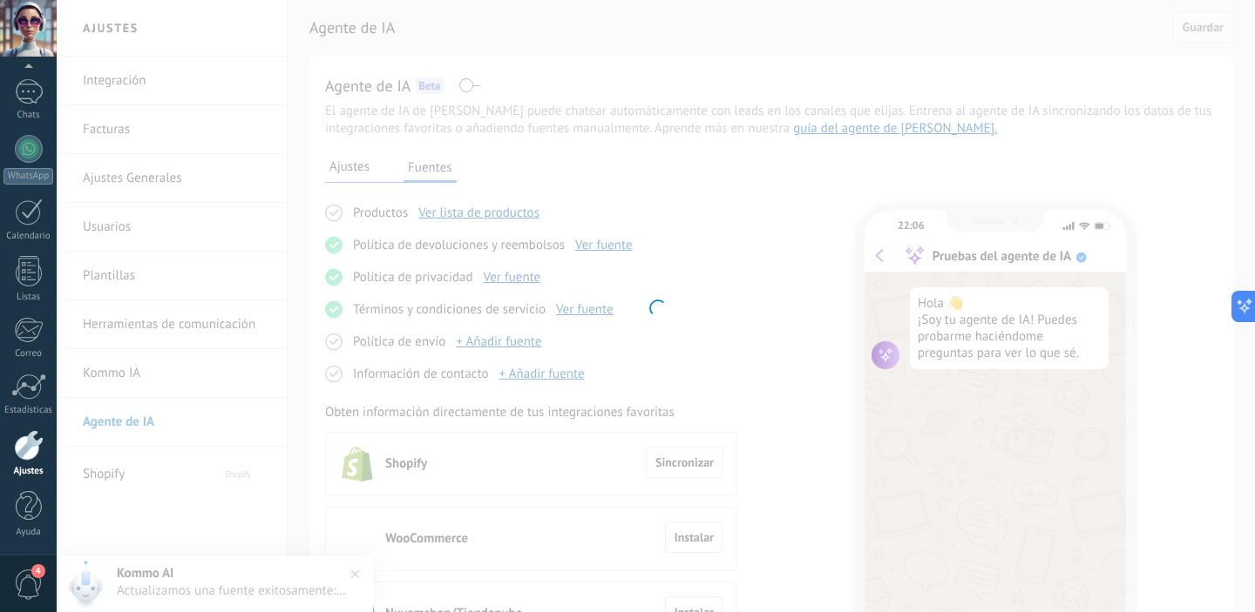
type input "**********"
type textarea "**********"
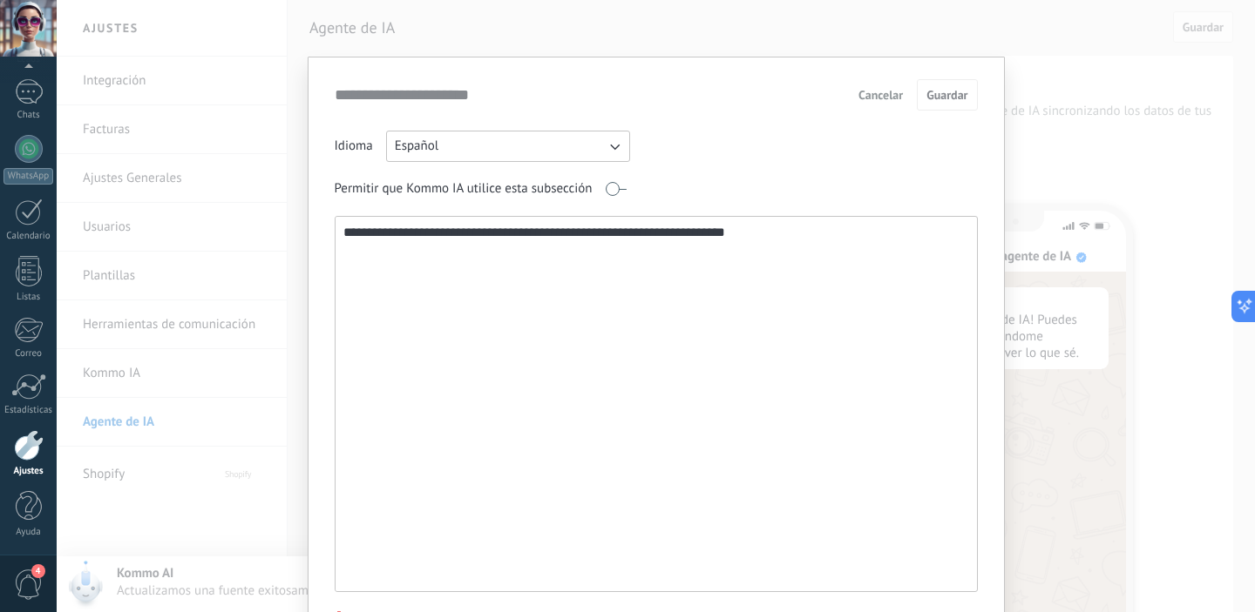
click at [881, 96] on span "Cancelar" at bounding box center [880, 95] width 44 height 12
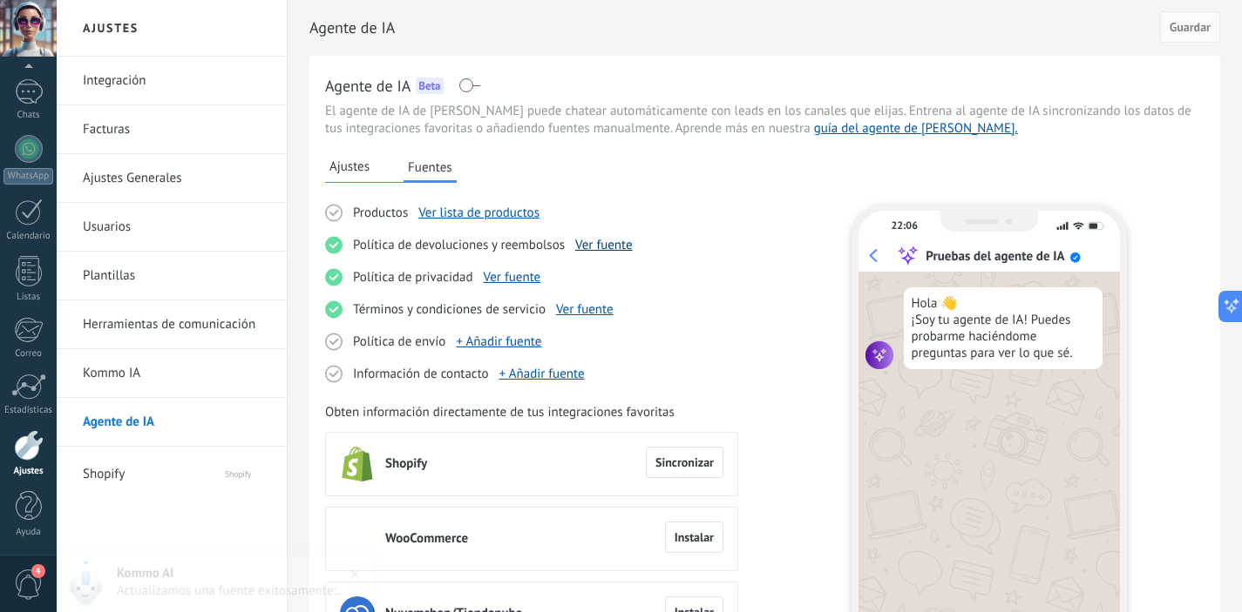
click at [599, 245] on link "Ver fuente" at bounding box center [604, 245] width 58 height 17
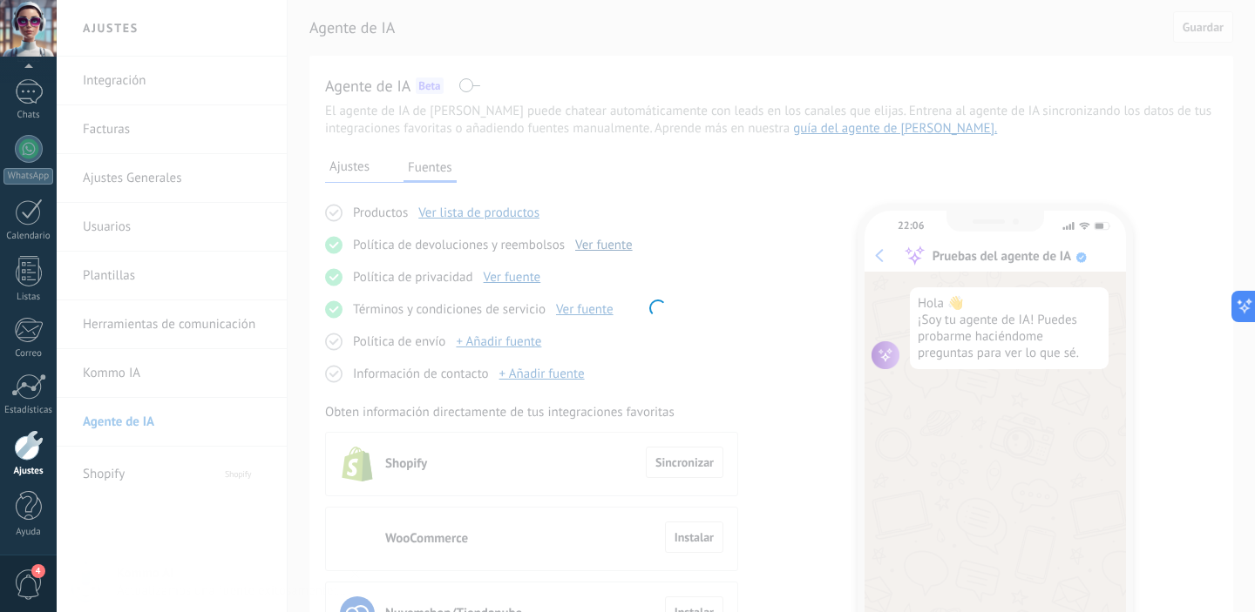
type input "**********"
type textarea "**********"
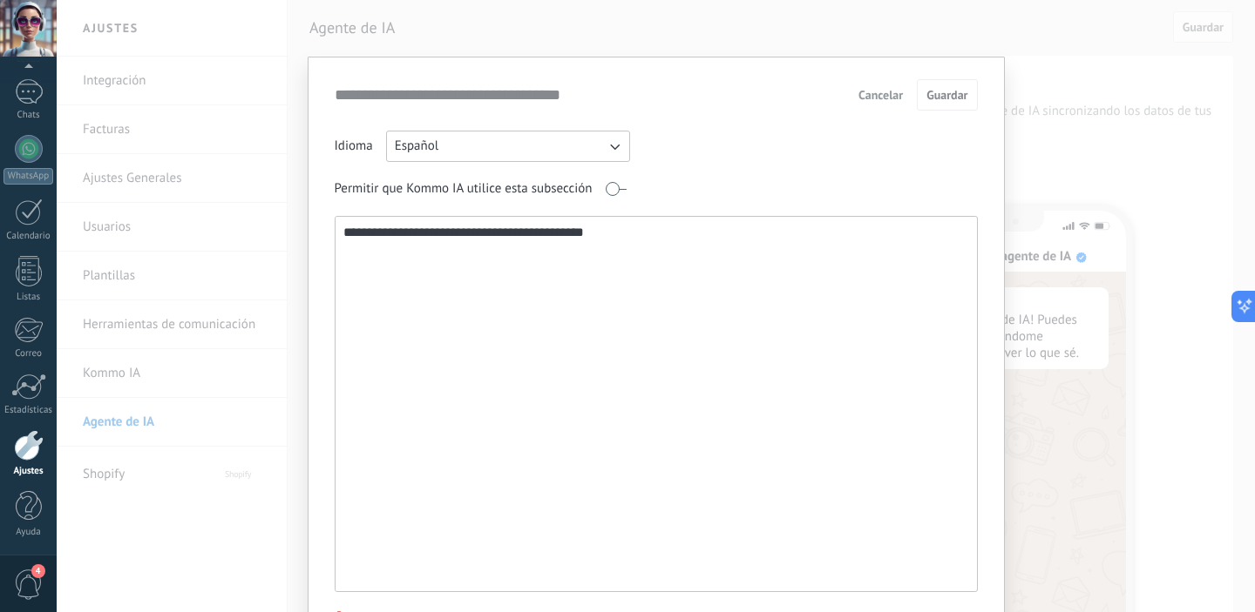
click at [882, 85] on button "Cancelar" at bounding box center [880, 95] width 60 height 26
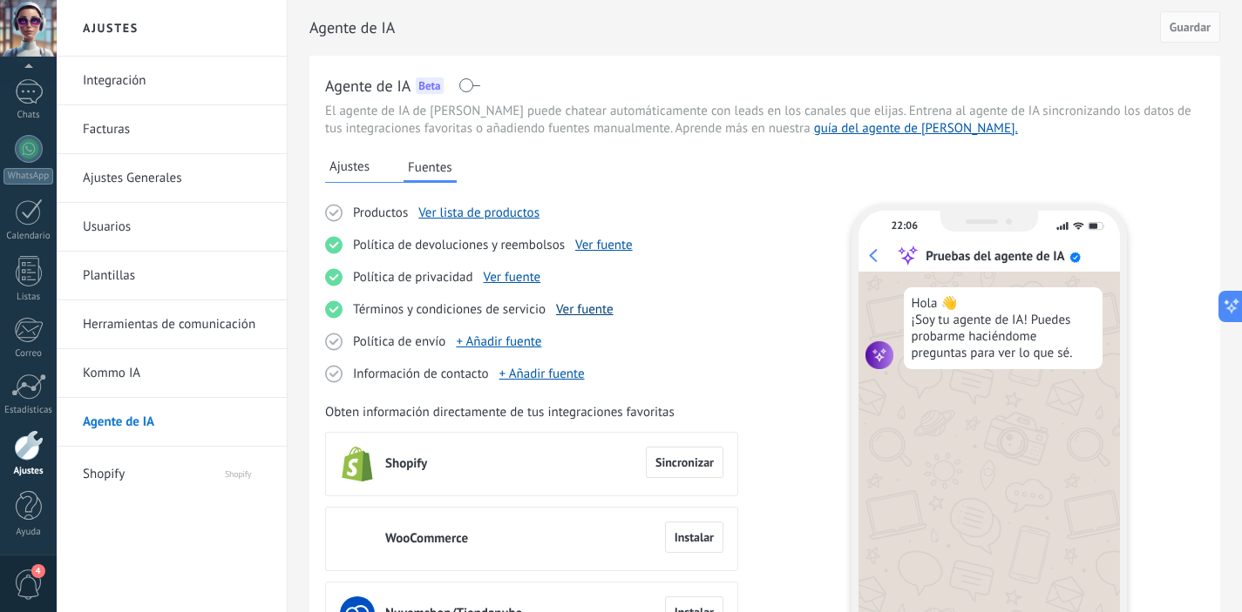
click at [597, 311] on link "Ver fuente" at bounding box center [585, 309] width 58 height 17
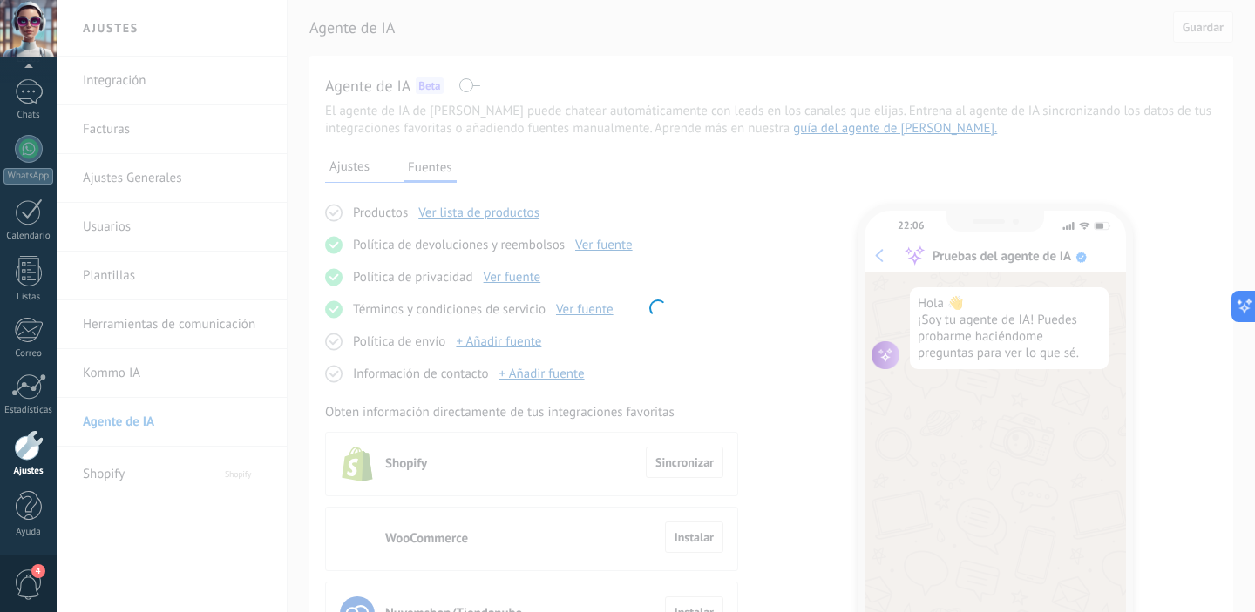
type input "**********"
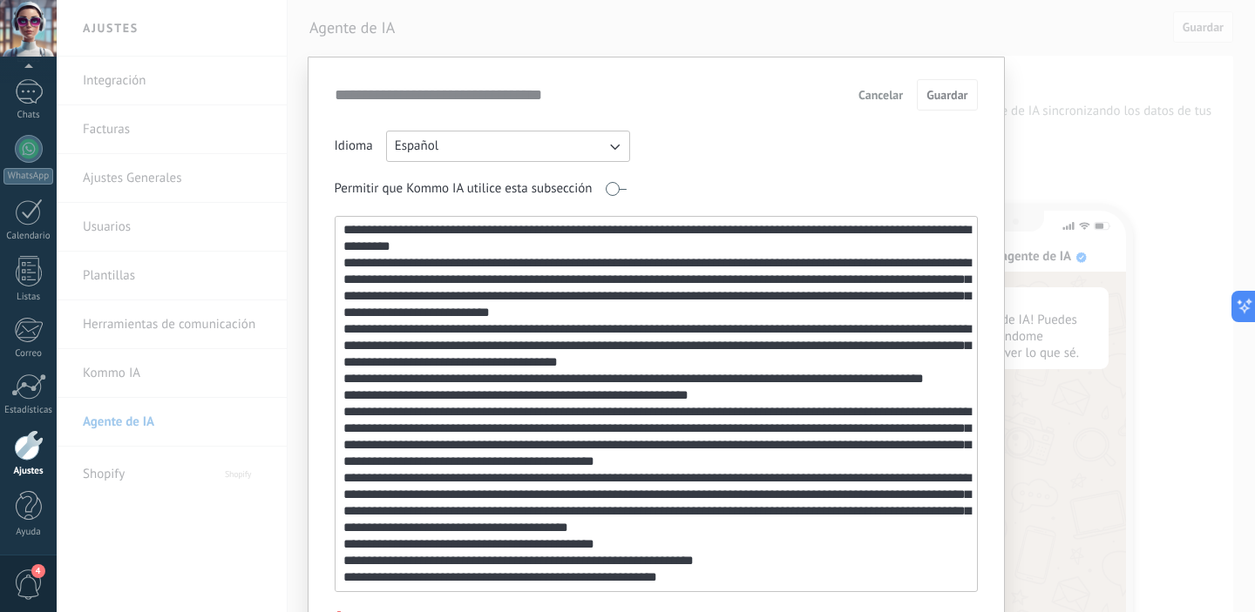
scroll to position [98, 0]
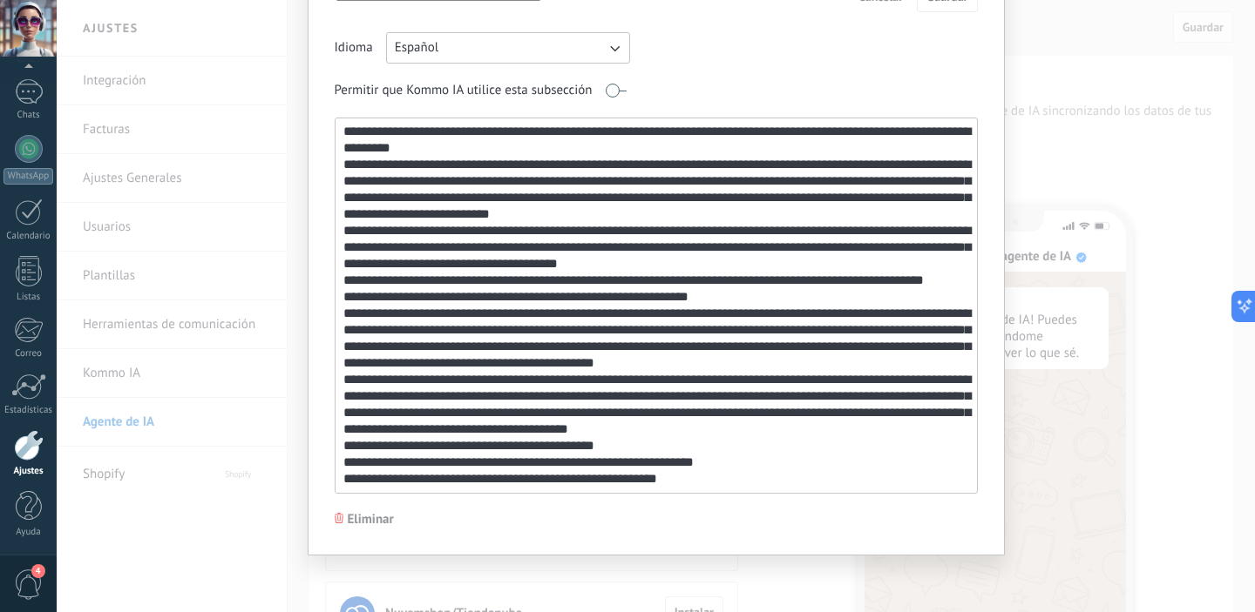
drag, startPoint x: 341, startPoint y: 232, endPoint x: 934, endPoint y: 645, distance: 722.9
click at [934, 612] on html ".abccls-1,.abccls-2{fill-rule:evenodd}.abccls-2{fill:#fff} .abfcls-1{fill:none}…" at bounding box center [627, 306] width 1255 height 612
paste textarea
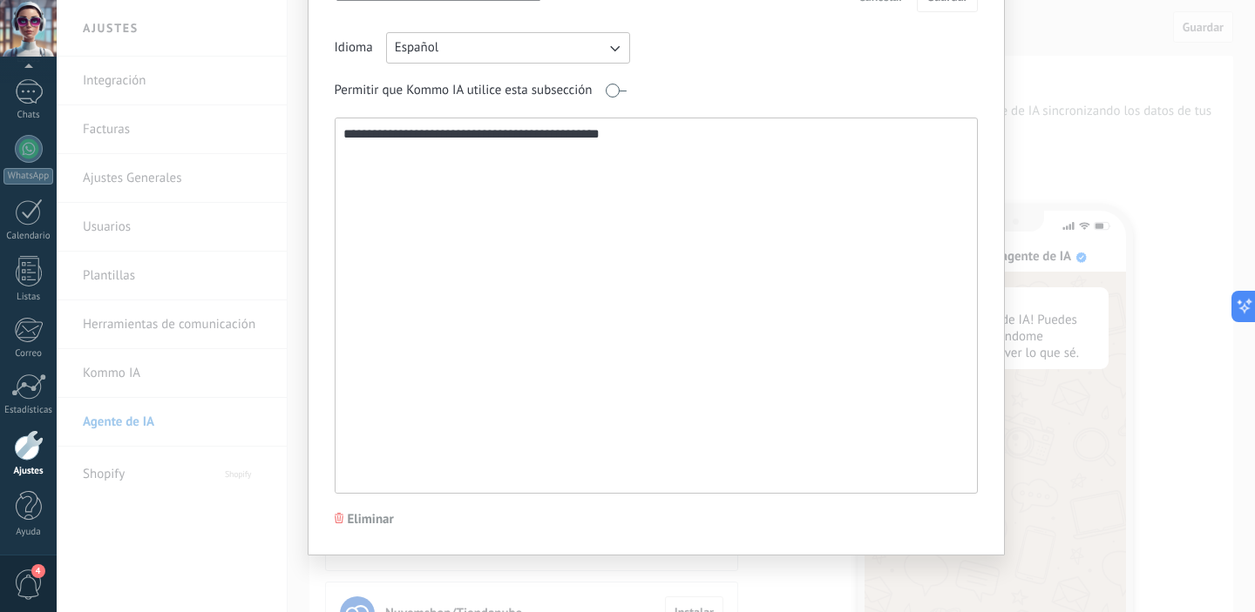
scroll to position [0, 0]
type textarea "**********"
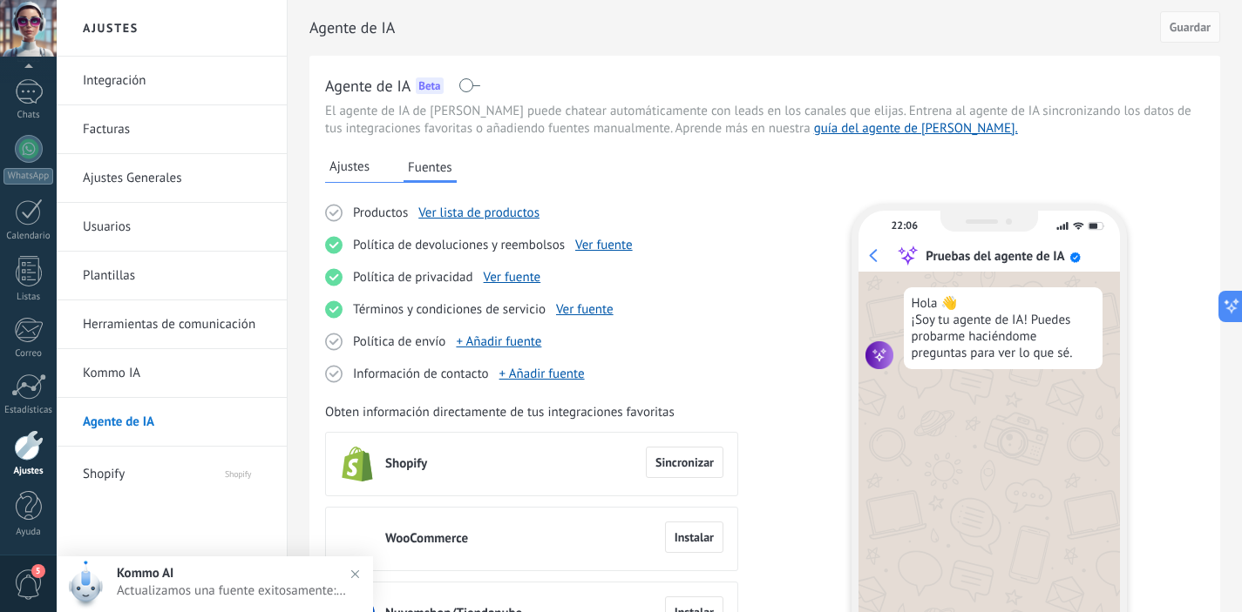
click at [518, 341] on link "+ Añadir fuente" at bounding box center [498, 342] width 85 height 17
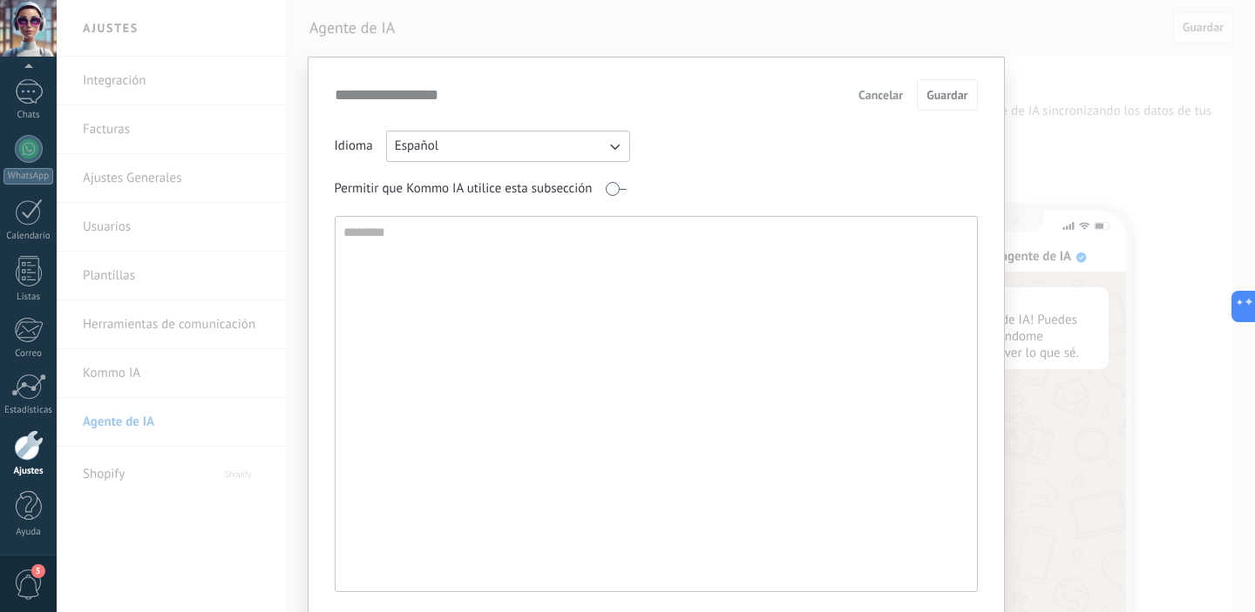
click at [875, 101] on span "Cancelar" at bounding box center [880, 95] width 44 height 12
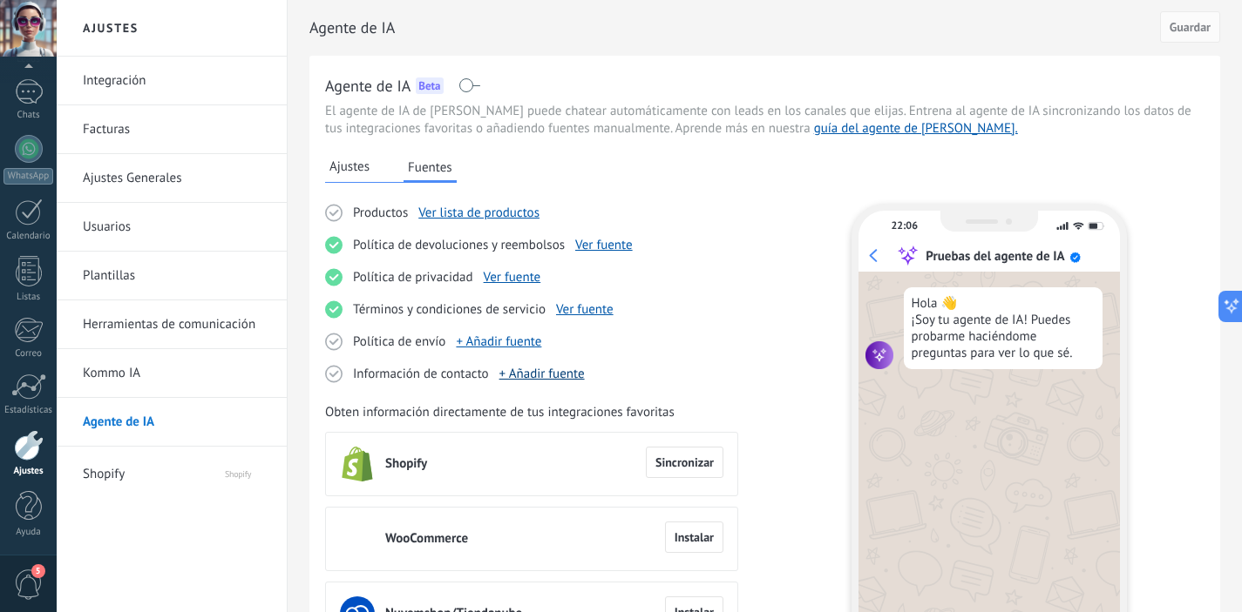
click at [559, 378] on link "+ Añadir fuente" at bounding box center [541, 374] width 85 height 17
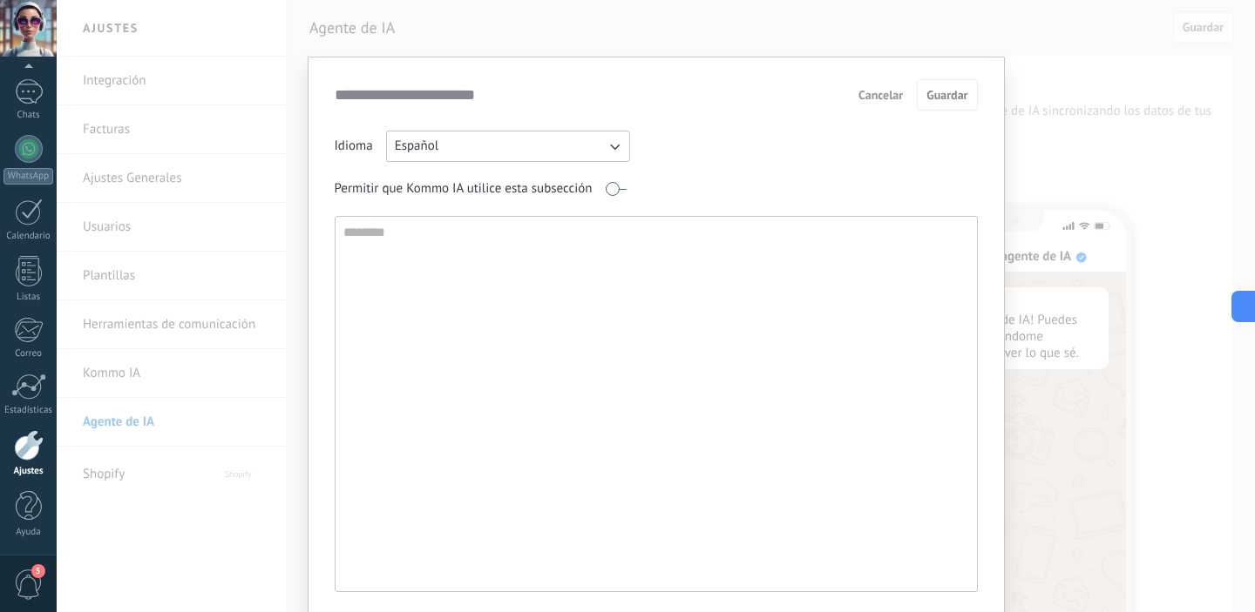
click at [880, 83] on button "Cancelar" at bounding box center [880, 95] width 60 height 26
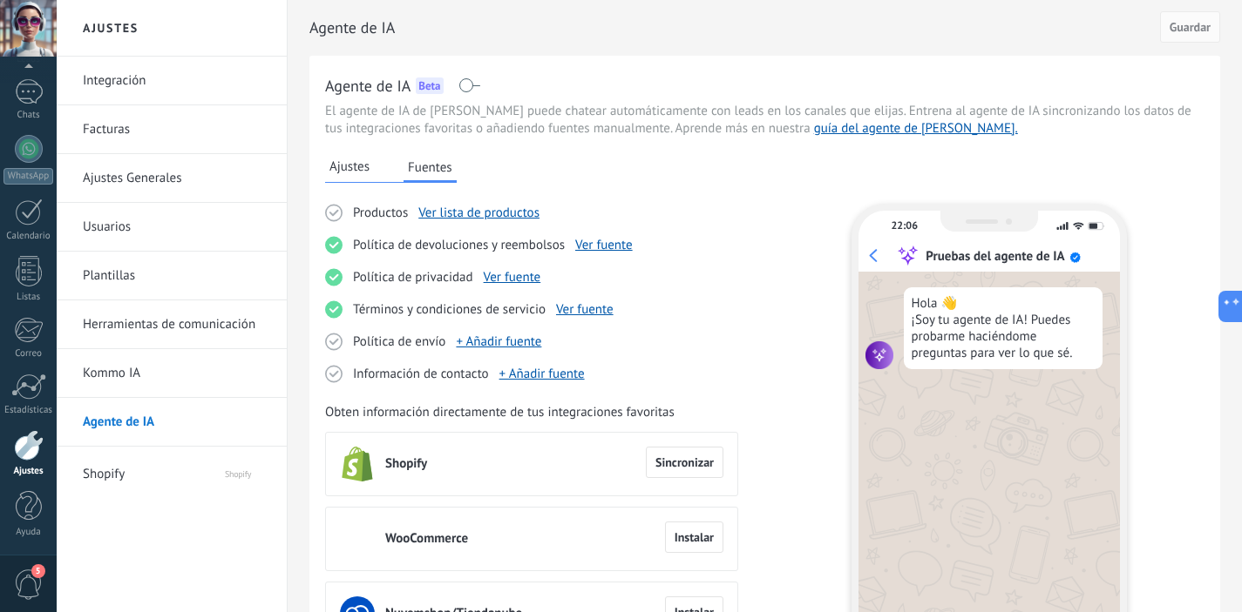
click at [362, 170] on span "Ajustes" at bounding box center [349, 167] width 40 height 17
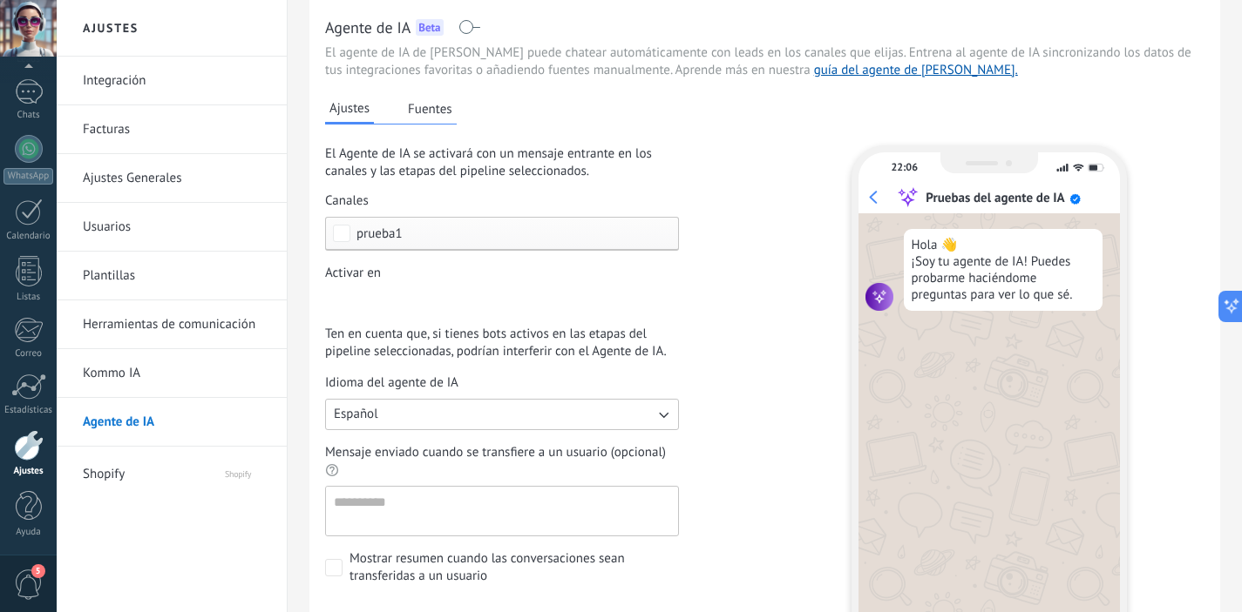
scroll to position [90, 0]
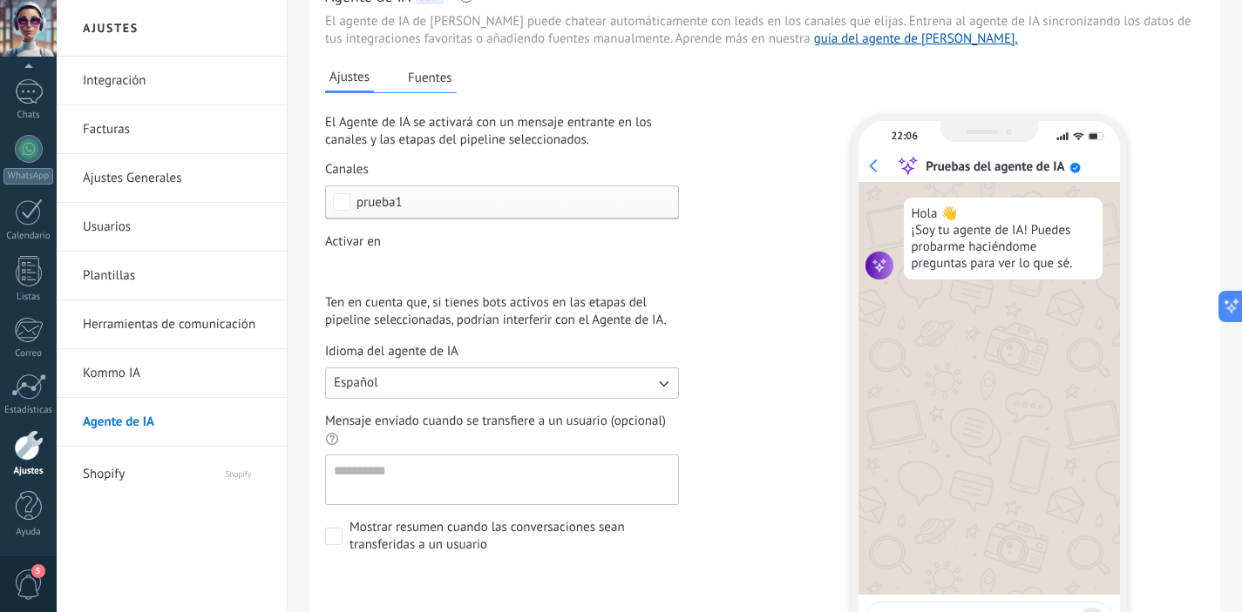
click at [95, 373] on link "Kommo IA" at bounding box center [176, 373] width 186 height 49
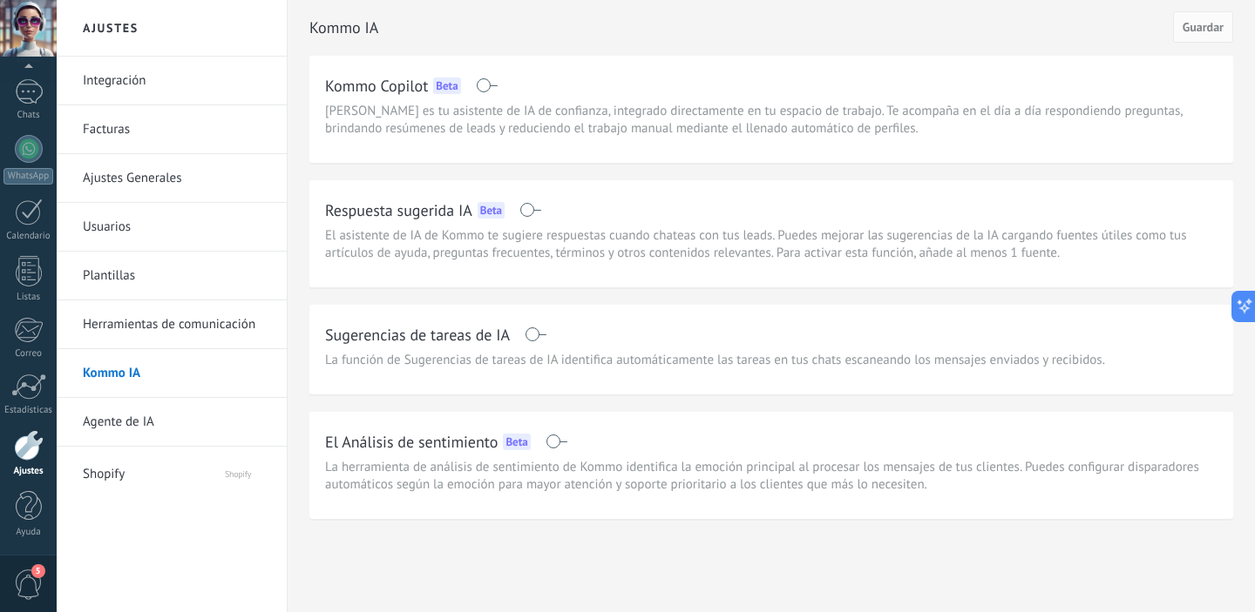
click at [123, 328] on link "Herramientas de comunicación" at bounding box center [176, 325] width 186 height 49
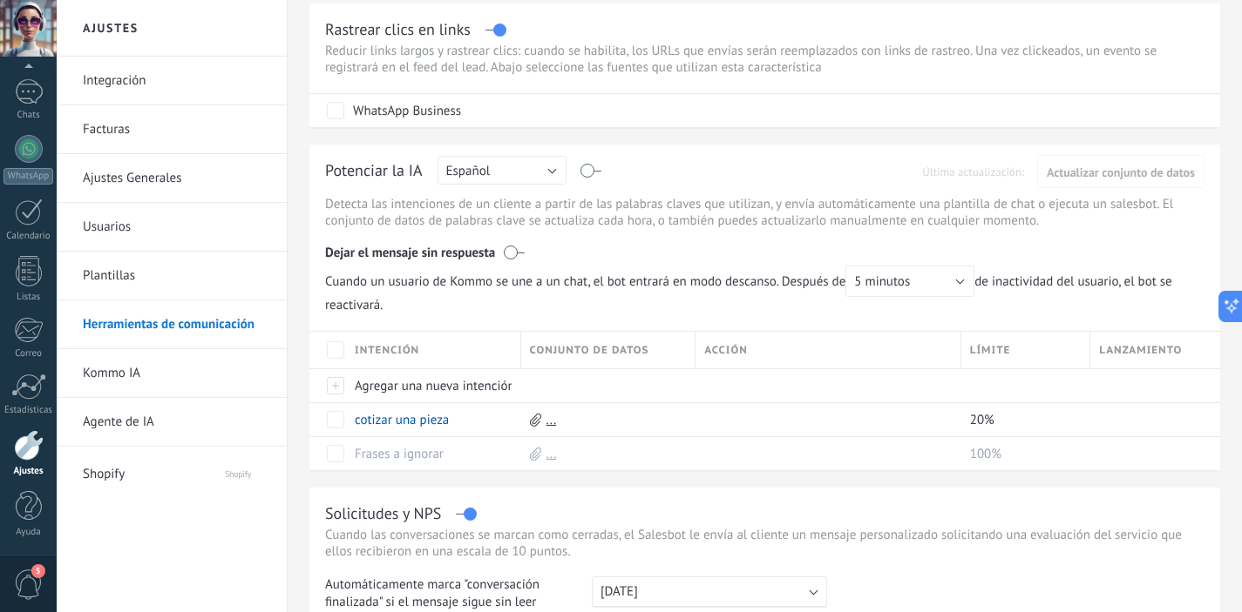
scroll to position [444, 0]
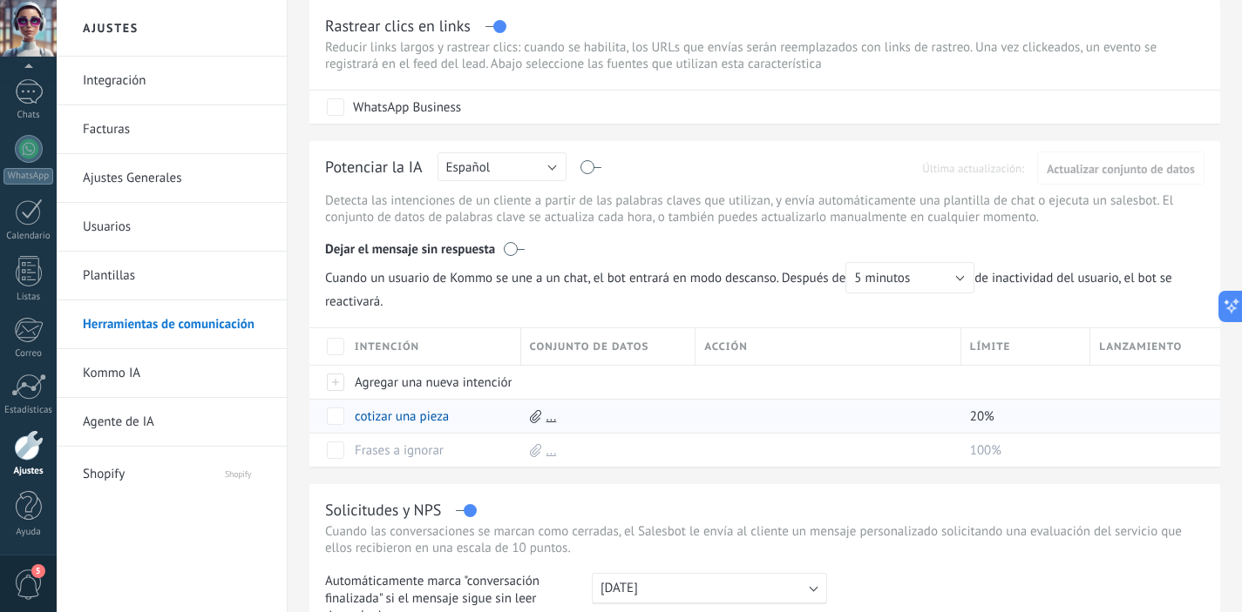
click at [534, 412] on use at bounding box center [535, 415] width 11 height 13
click at [553, 421] on link "..." at bounding box center [551, 417] width 10 height 17
click at [589, 490] on div "Subir" at bounding box center [597, 480] width 158 height 30
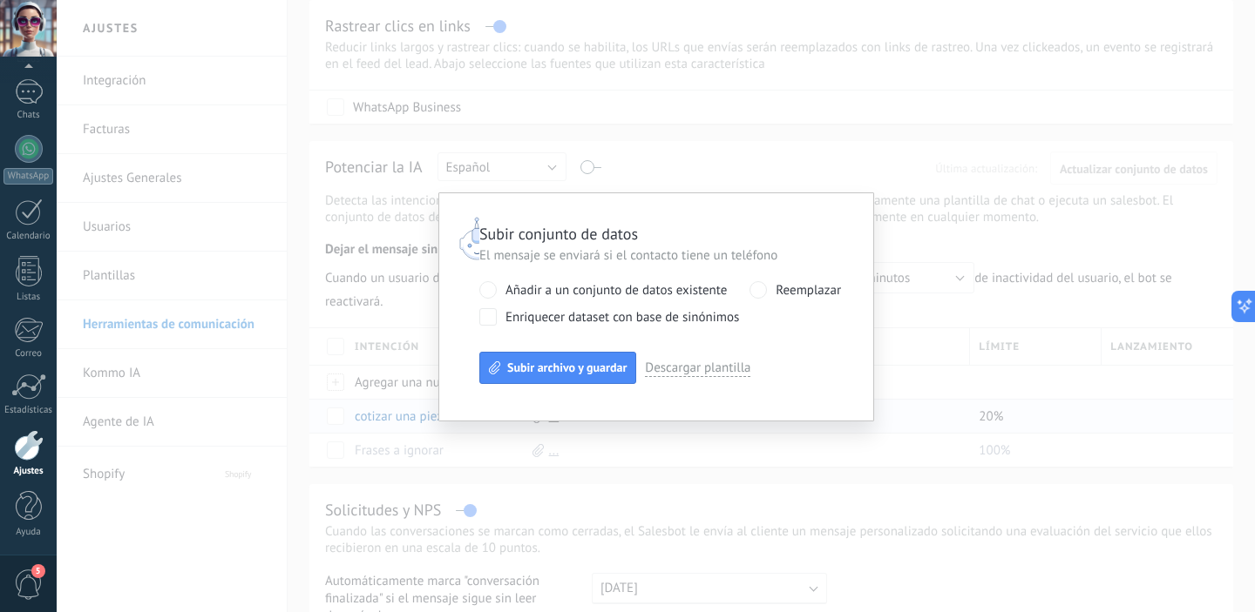
click at [898, 236] on div "Subir conjunto de datos El mensaje se enviará si el contacto tiene un teléfono …" at bounding box center [656, 306] width 1198 height 612
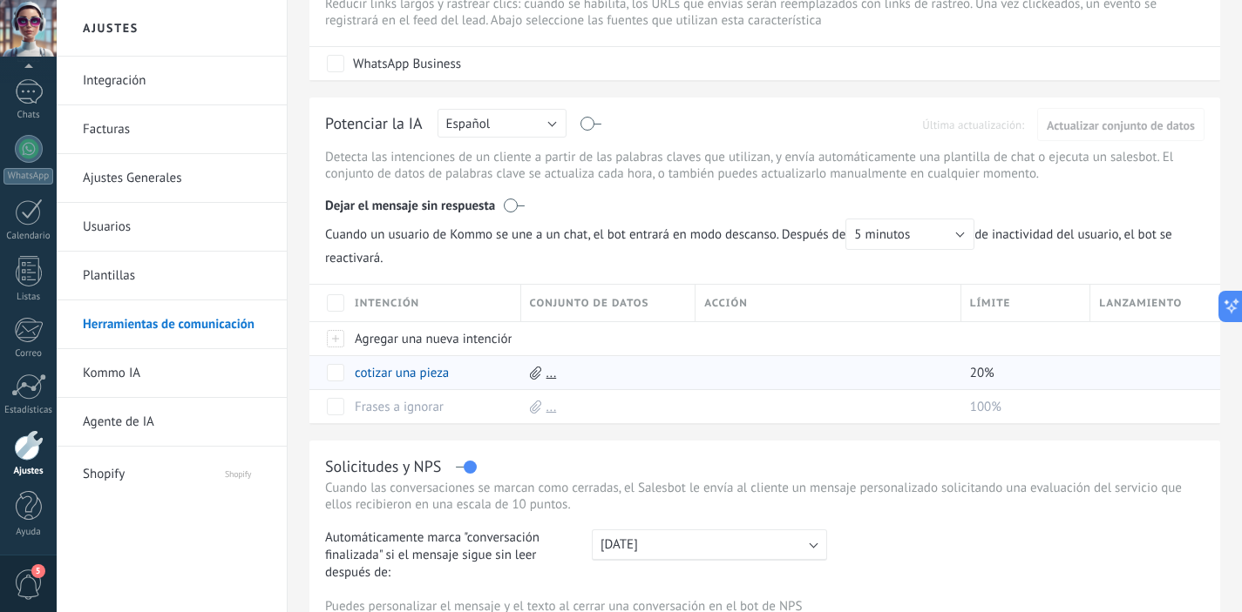
scroll to position [491, 0]
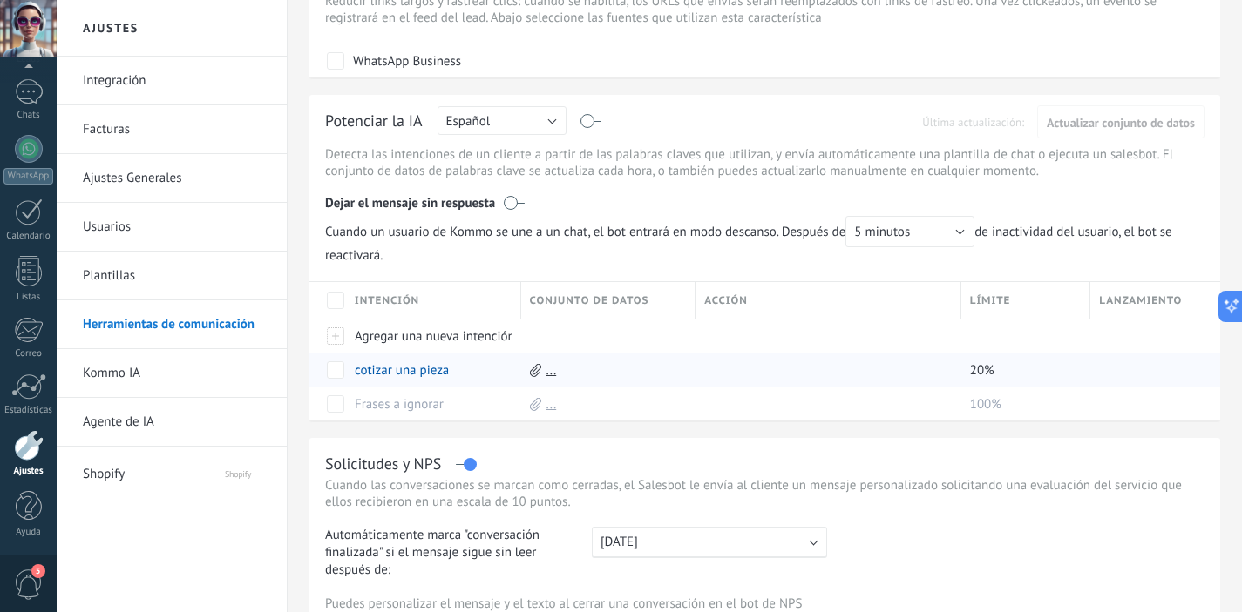
click at [127, 371] on link "Kommo IA" at bounding box center [176, 373] width 186 height 49
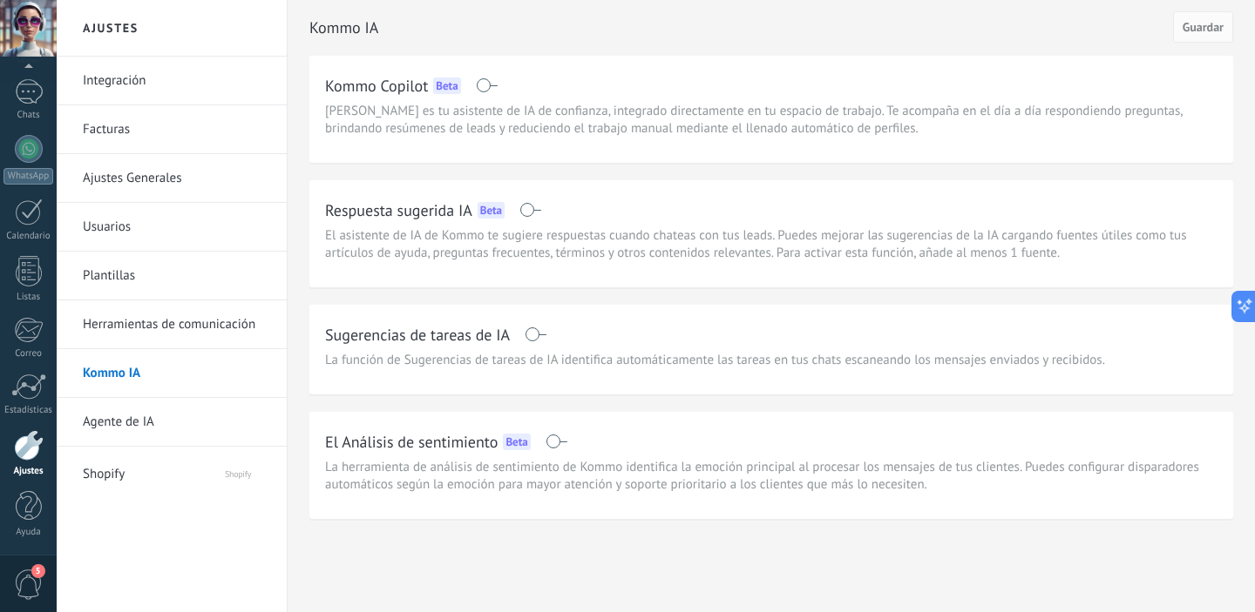
click at [137, 425] on link "Agente de IA" at bounding box center [176, 422] width 186 height 49
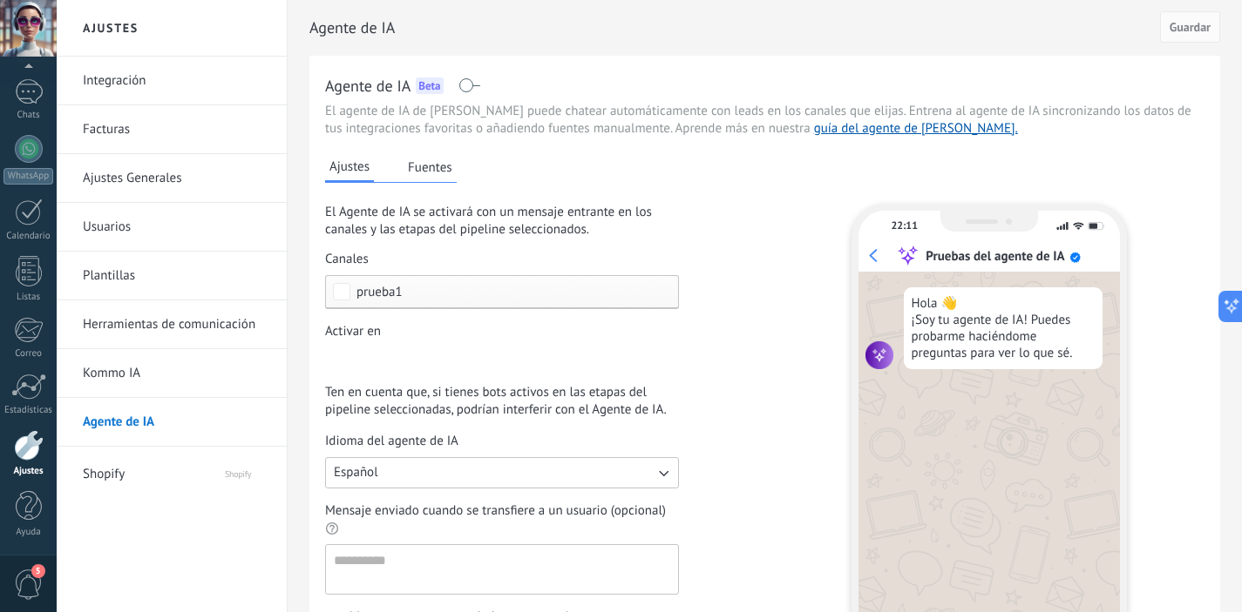
click at [462, 86] on span at bounding box center [469, 85] width 22 height 14
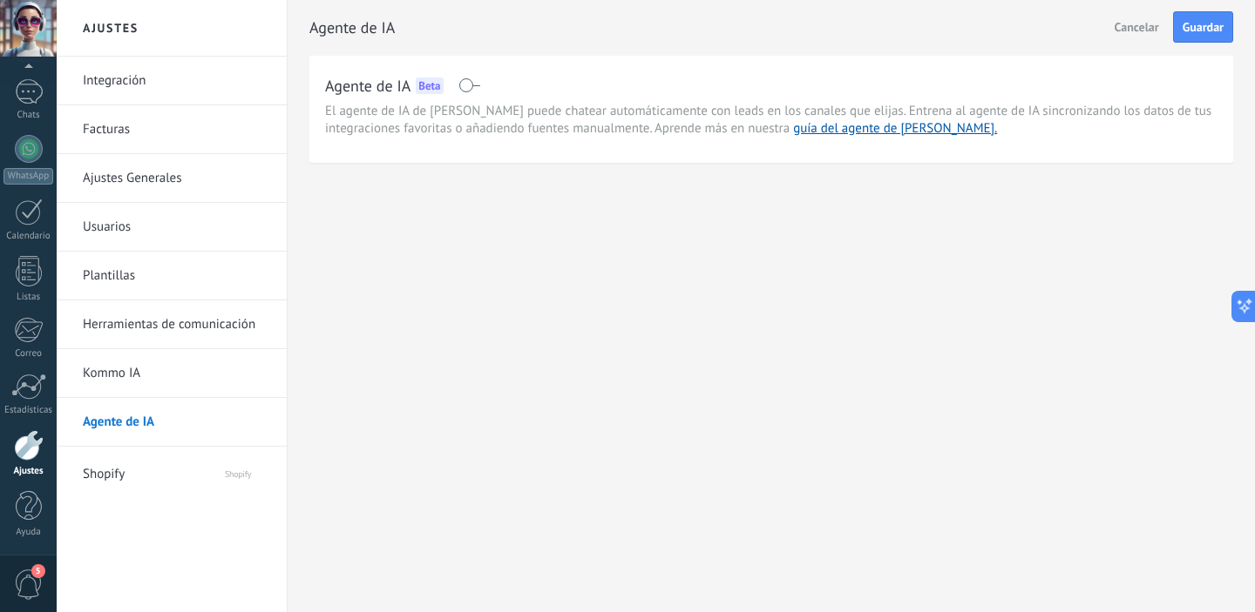
click at [148, 332] on link "Herramientas de comunicación" at bounding box center [176, 325] width 186 height 49
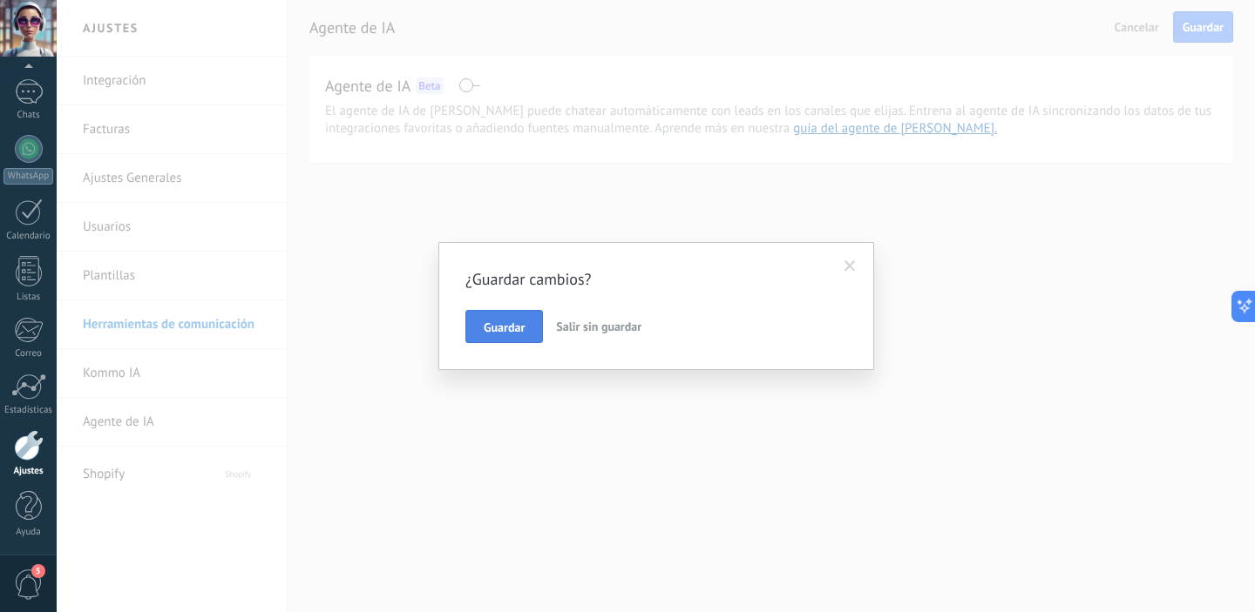
click at [518, 338] on button "Guardar" at bounding box center [504, 326] width 78 height 33
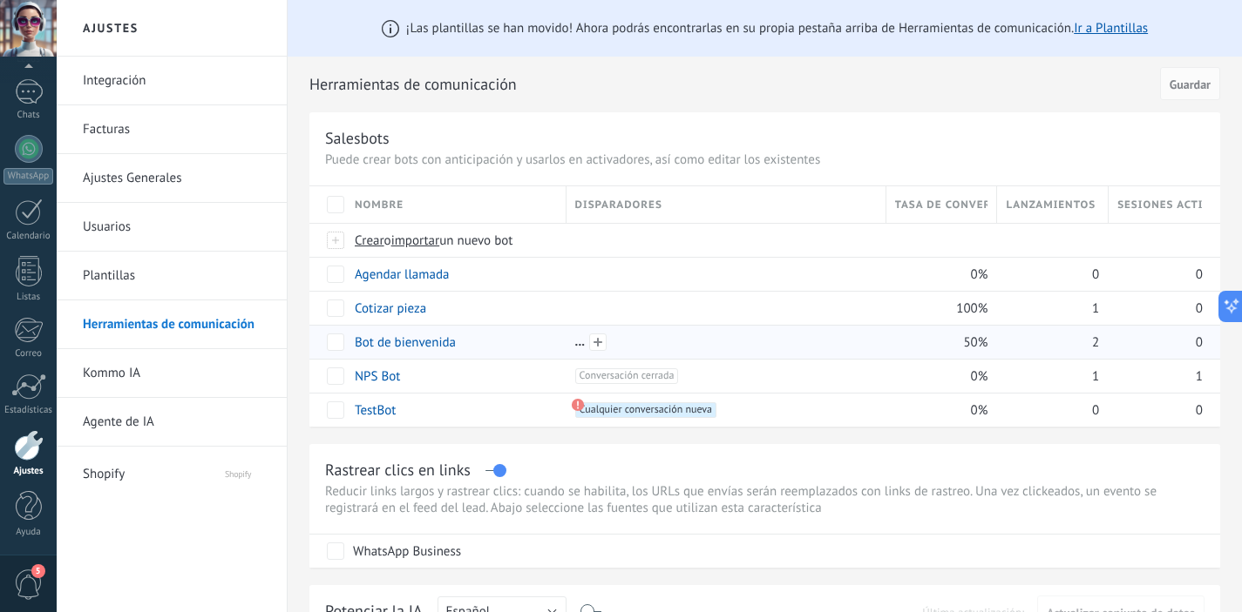
click at [633, 346] on div at bounding box center [725, 343] width 301 height 16
click at [600, 343] on span at bounding box center [597, 342] width 17 height 17
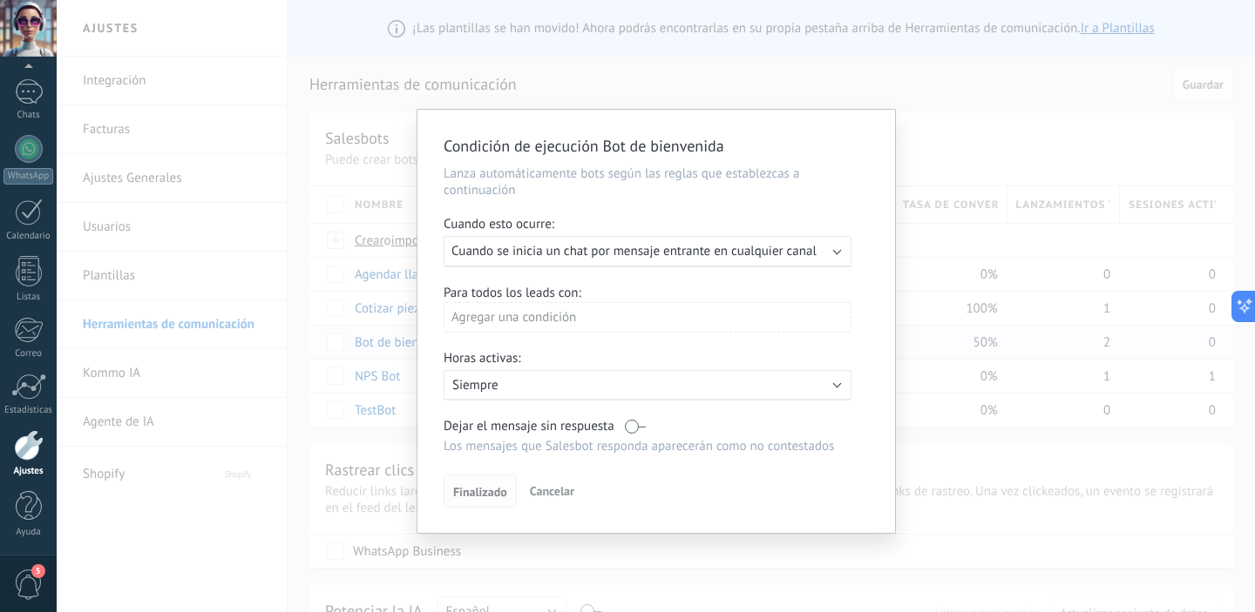
click at [500, 490] on span "Finalizado" at bounding box center [480, 492] width 54 height 12
click at [677, 251] on span "Cuando se inicia un chat por mensaje entrante en cualquier canal" at bounding box center [633, 251] width 365 height 17
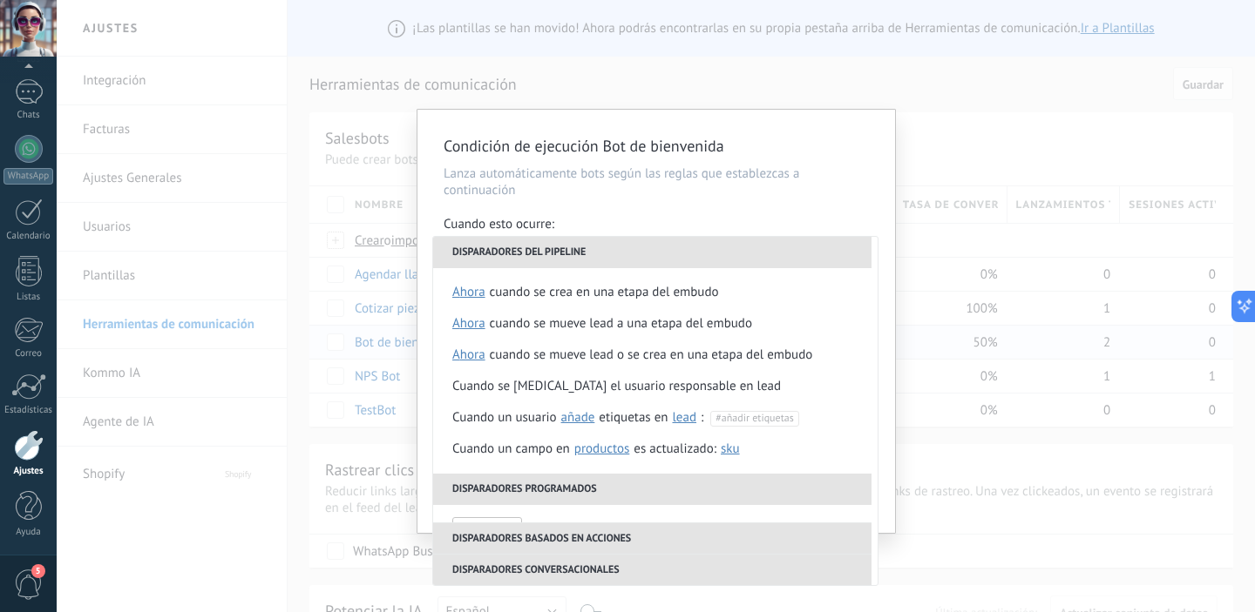
click at [686, 227] on div "Cuando esto ocurre:" at bounding box center [655, 226] width 425 height 20
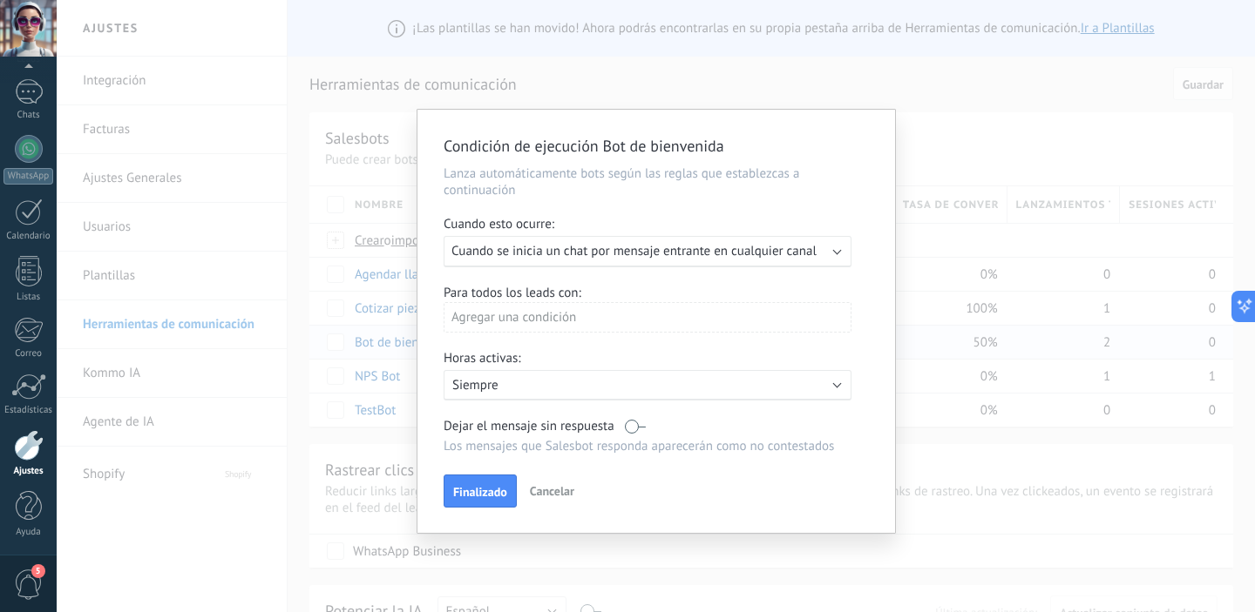
click at [693, 257] on span "Cuando se inicia un chat por mensaje entrante en cualquier canal" at bounding box center [633, 251] width 365 height 17
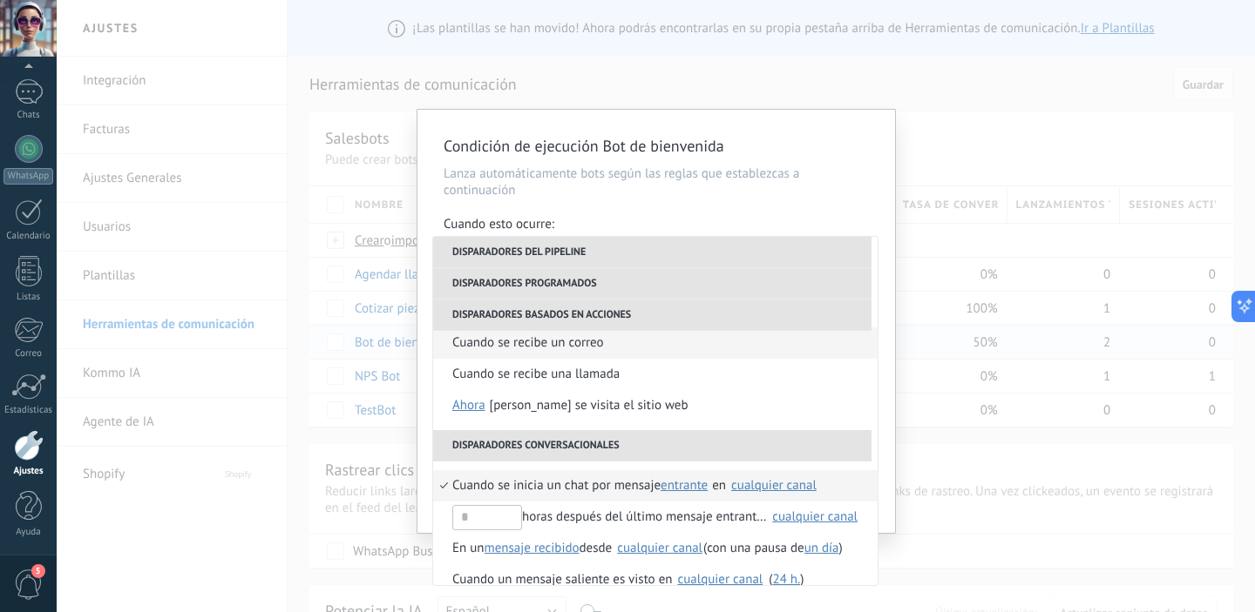
scroll to position [364, 0]
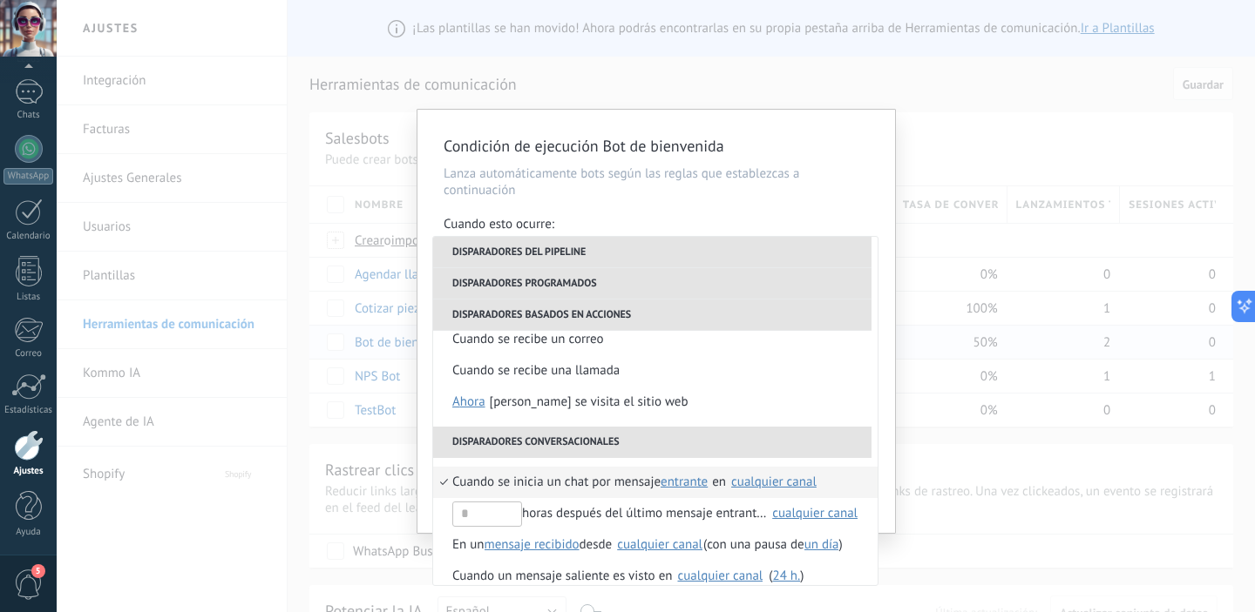
click at [755, 482] on div "cualquier canal" at bounding box center [773, 482] width 85 height 13
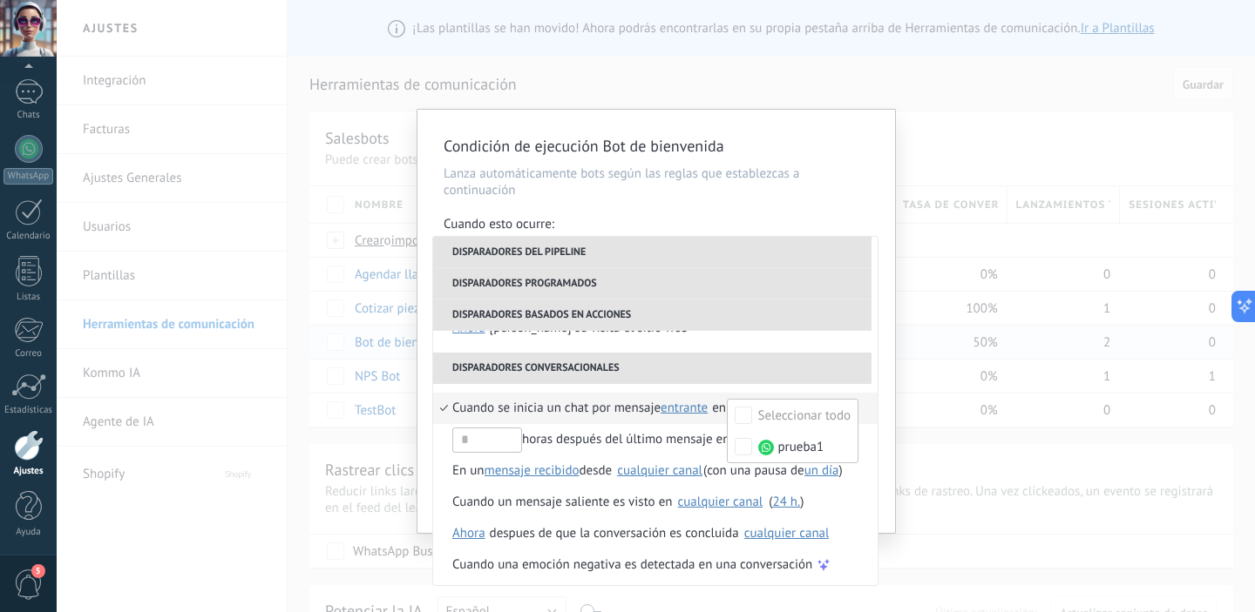
scroll to position [443, 0]
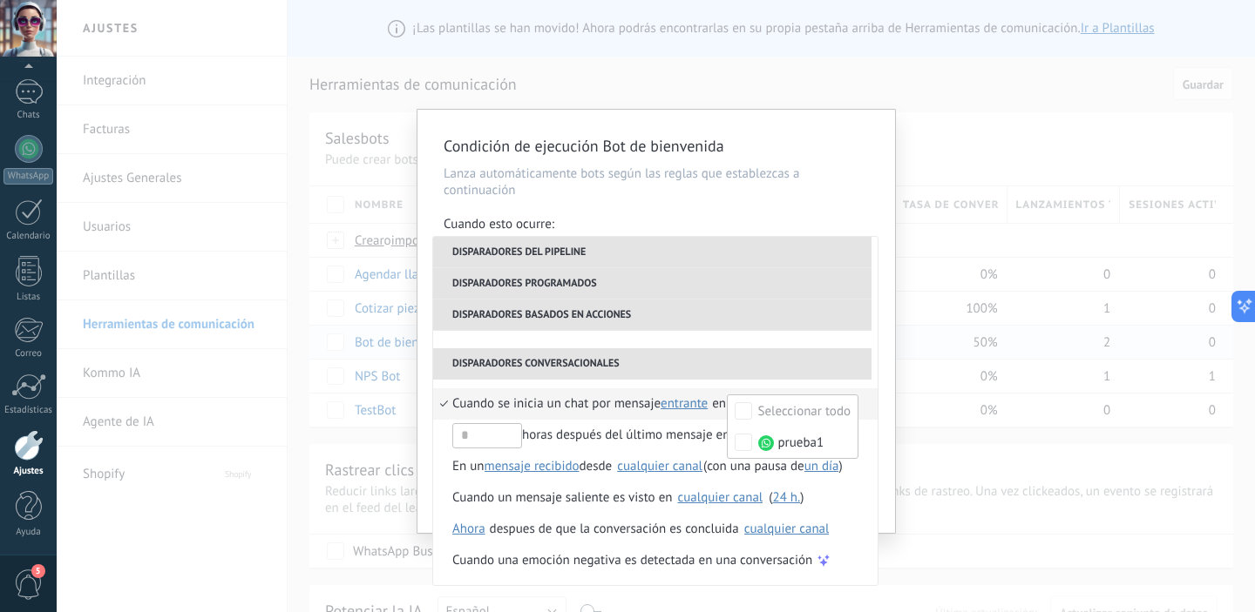
click at [713, 368] on li "Disparadores conversacionales" at bounding box center [652, 364] width 438 height 31
click at [588, 410] on span "Cuando se inicia un chat por mensaje" at bounding box center [556, 404] width 208 height 31
click at [884, 437] on div "Condición de ejecución Bot de bienvenida Lanza automáticamente bots según las r…" at bounding box center [655, 321] width 477 height 423
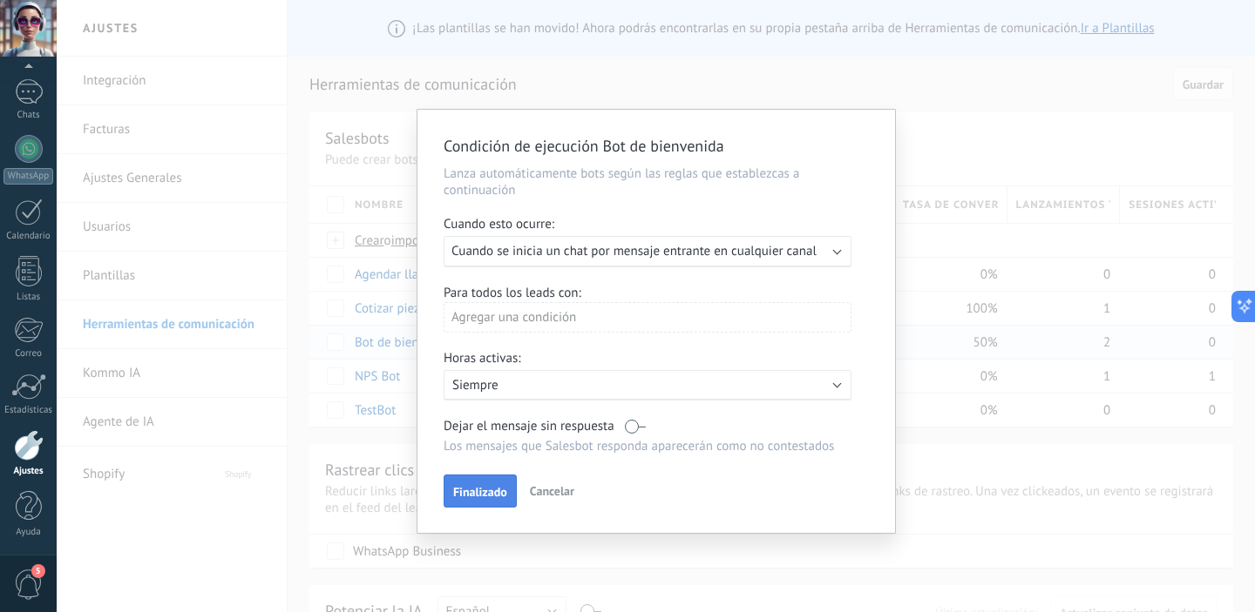
click at [493, 496] on span "Finalizado" at bounding box center [480, 492] width 54 height 12
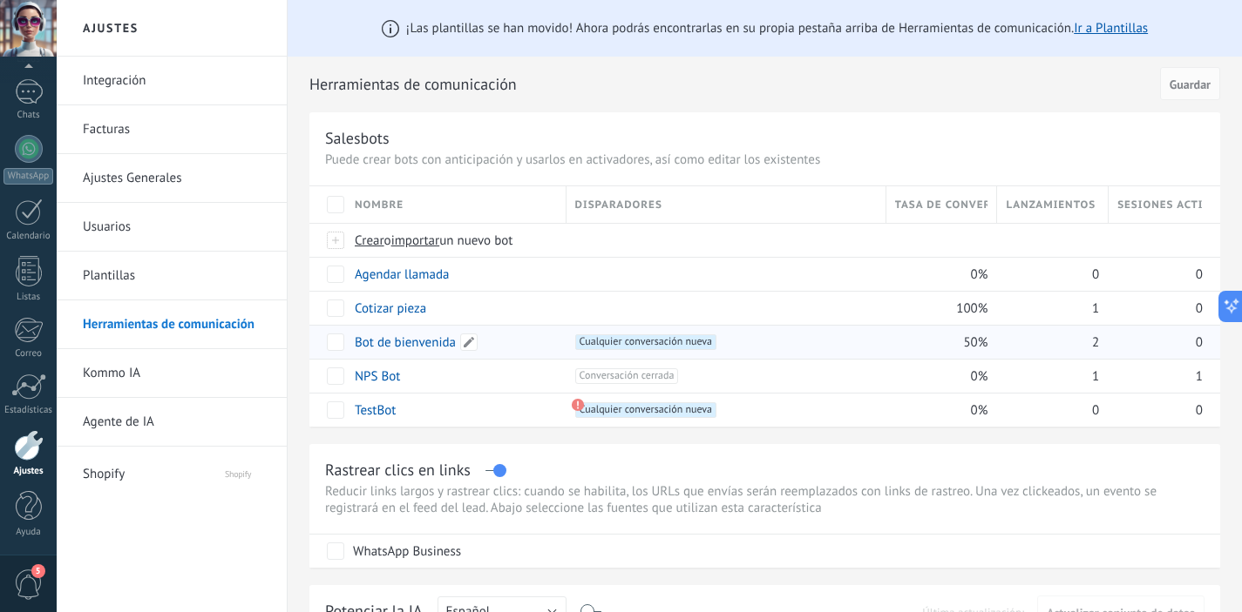
click at [444, 349] on link "Bot de bienvenida" at bounding box center [405, 343] width 101 height 17
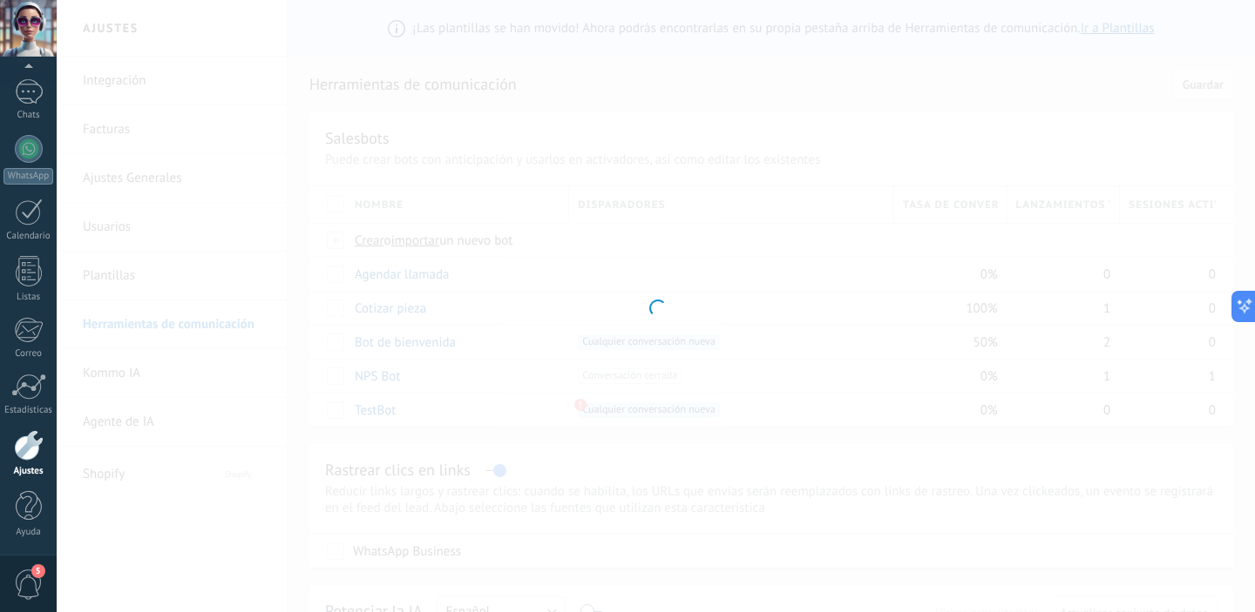
type input "**********"
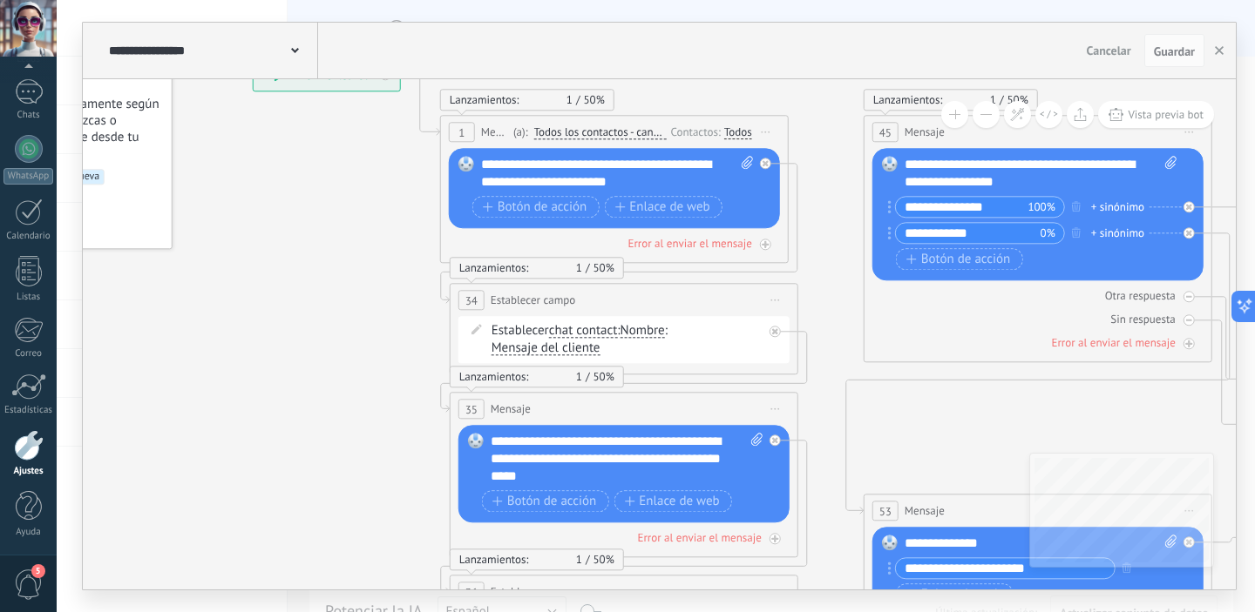
drag, startPoint x: 567, startPoint y: 335, endPoint x: 367, endPoint y: 350, distance: 201.0
click at [367, 350] on icon at bounding box center [1020, 566] width 2407 height 1886
